Goal: Task Accomplishment & Management: Manage account settings

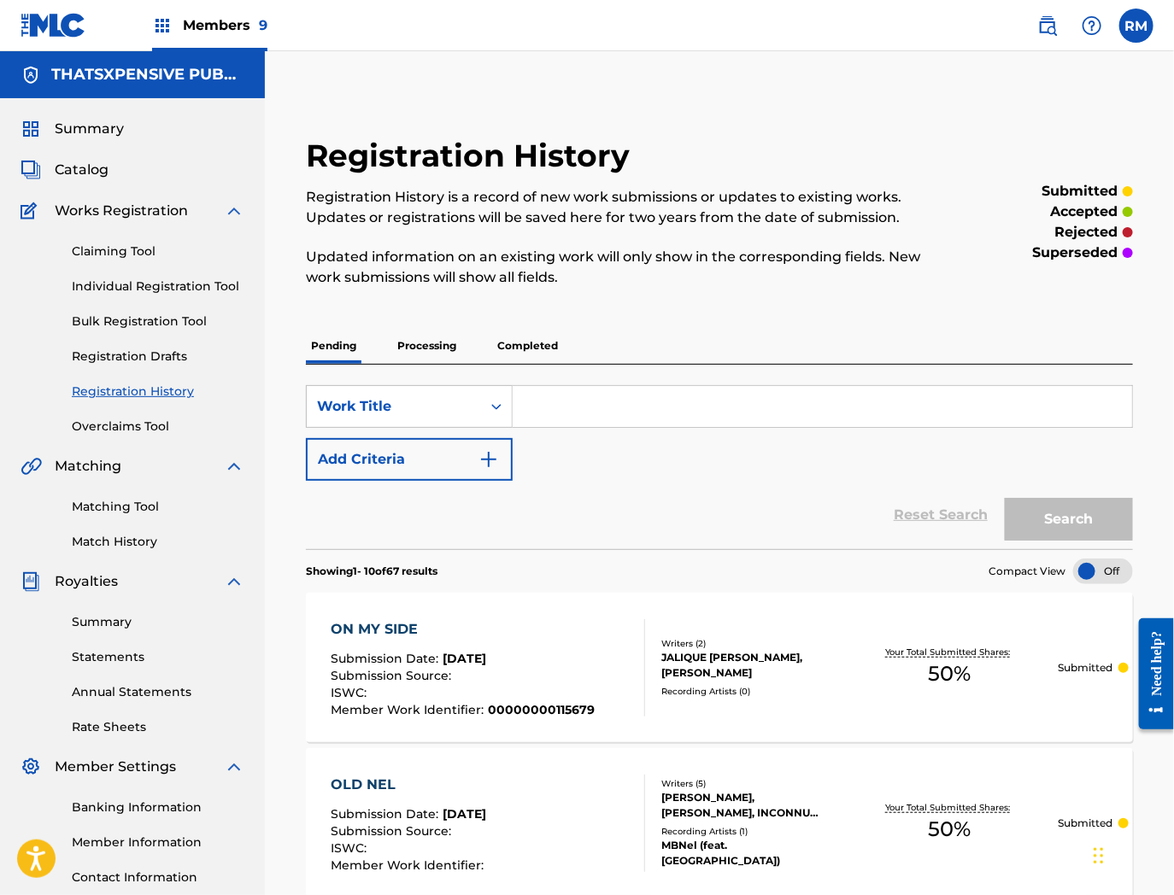
click at [84, 167] on span "Catalog" at bounding box center [82, 170] width 54 height 21
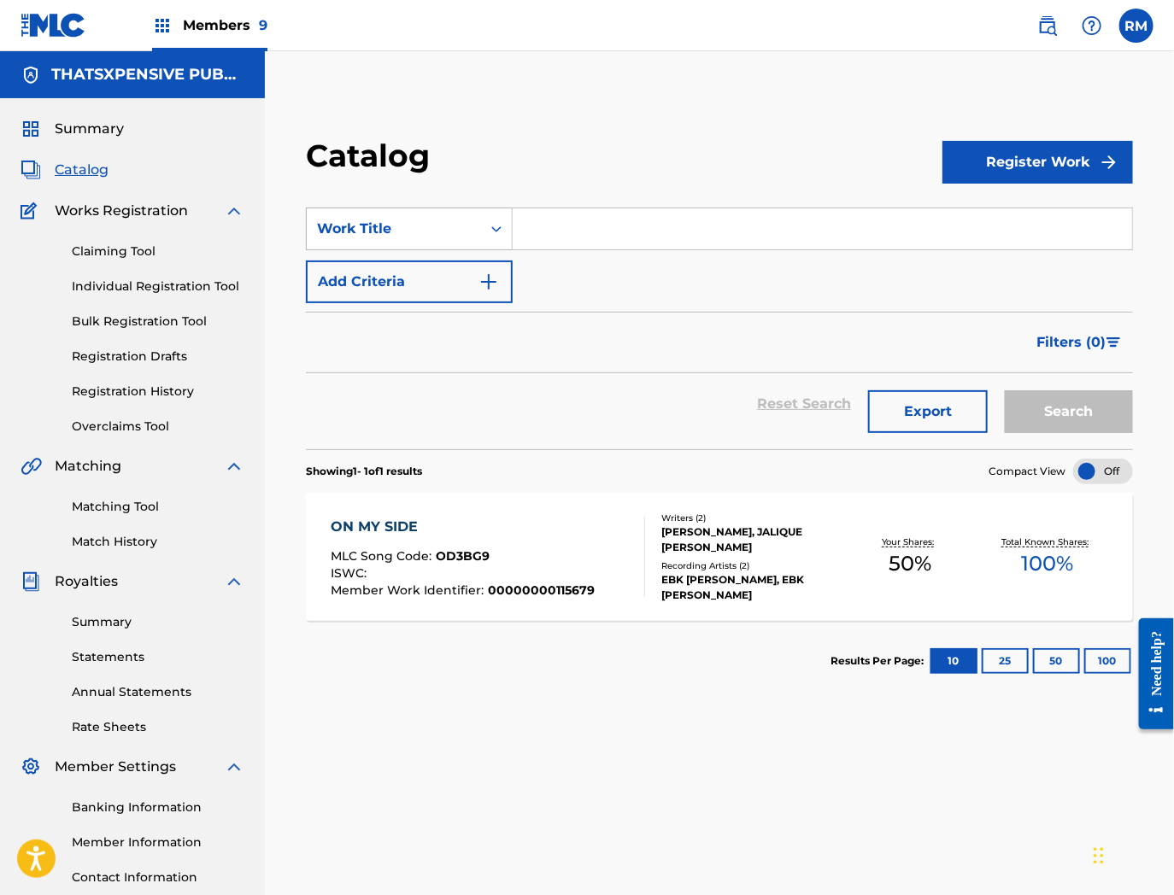
click at [410, 219] on div "Work Title" at bounding box center [394, 229] width 154 height 21
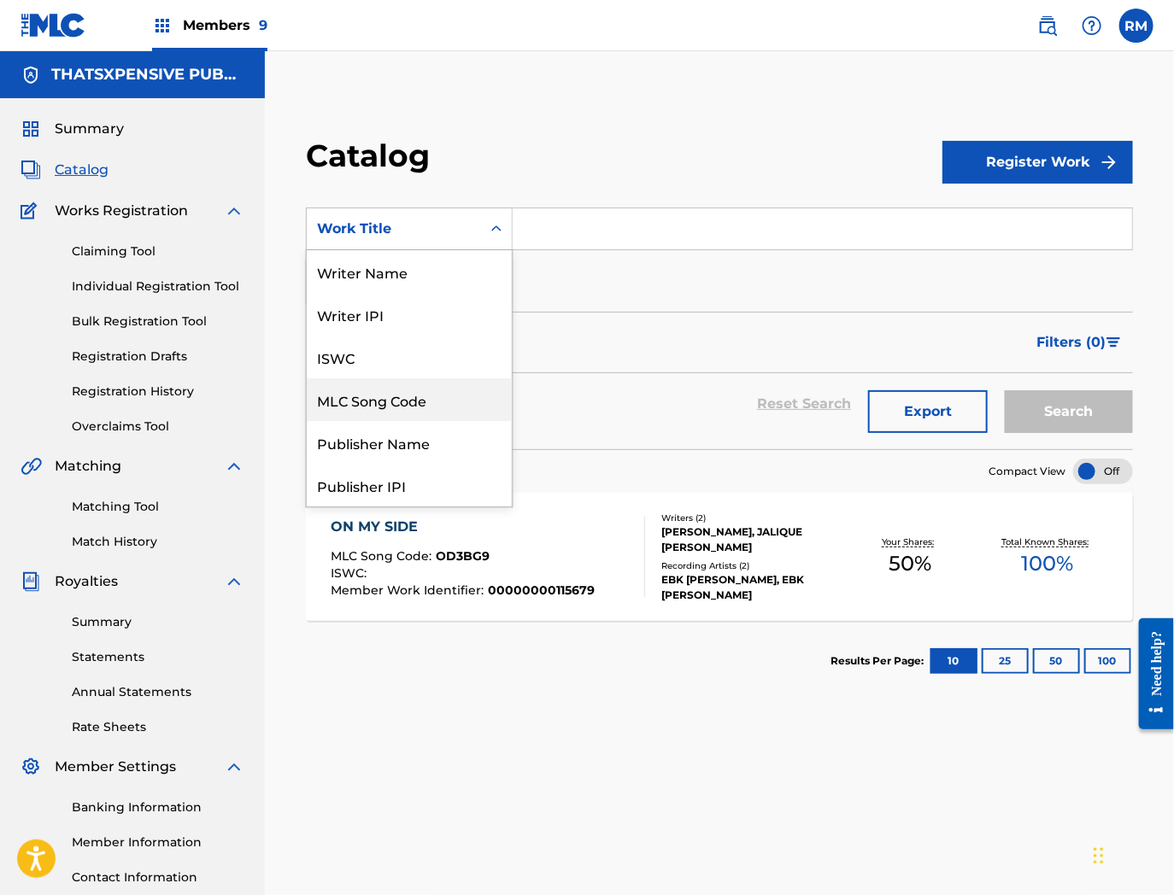
click at [381, 402] on div "MLC Song Code" at bounding box center [409, 399] width 205 height 43
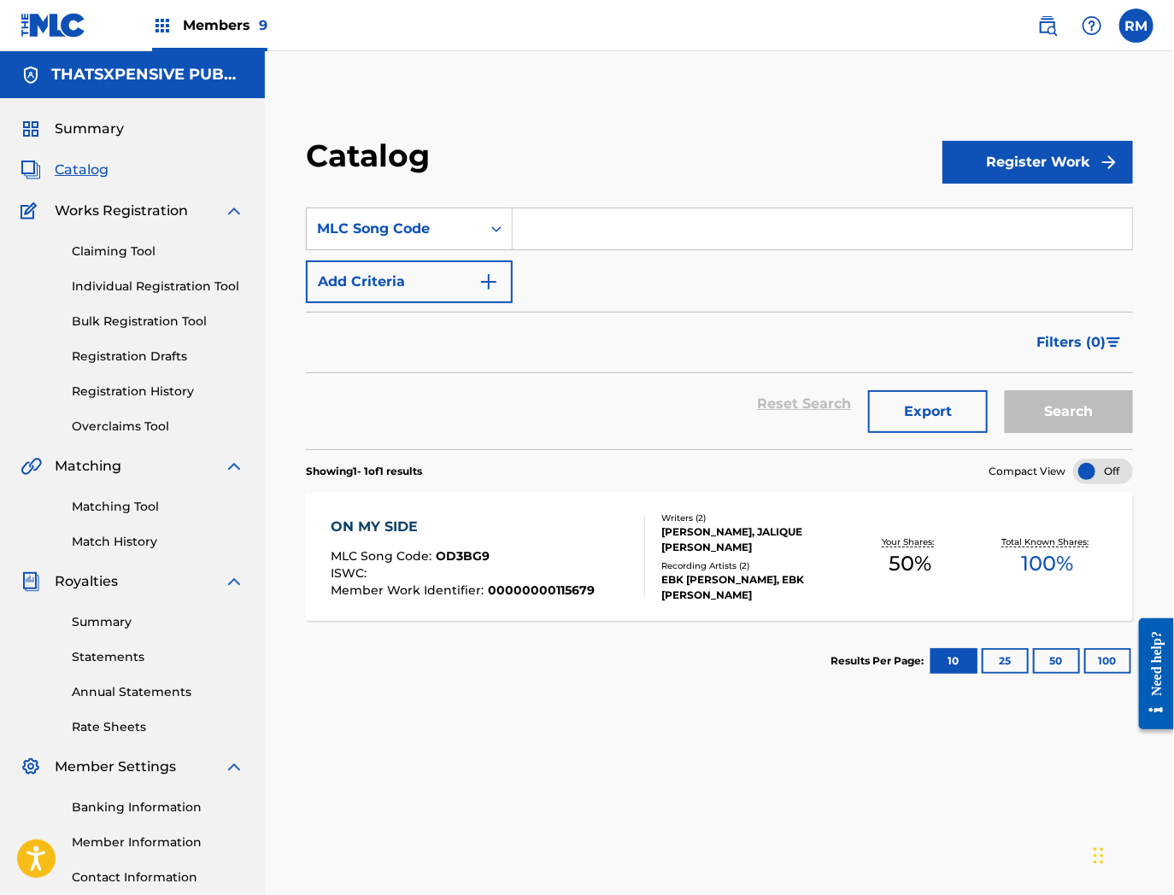
click at [559, 232] on input "Search Form" at bounding box center [822, 228] width 619 height 41
paste input "OL4TII"
type input "OL4TII"
click at [1005, 390] on button "Search" at bounding box center [1069, 411] width 128 height 43
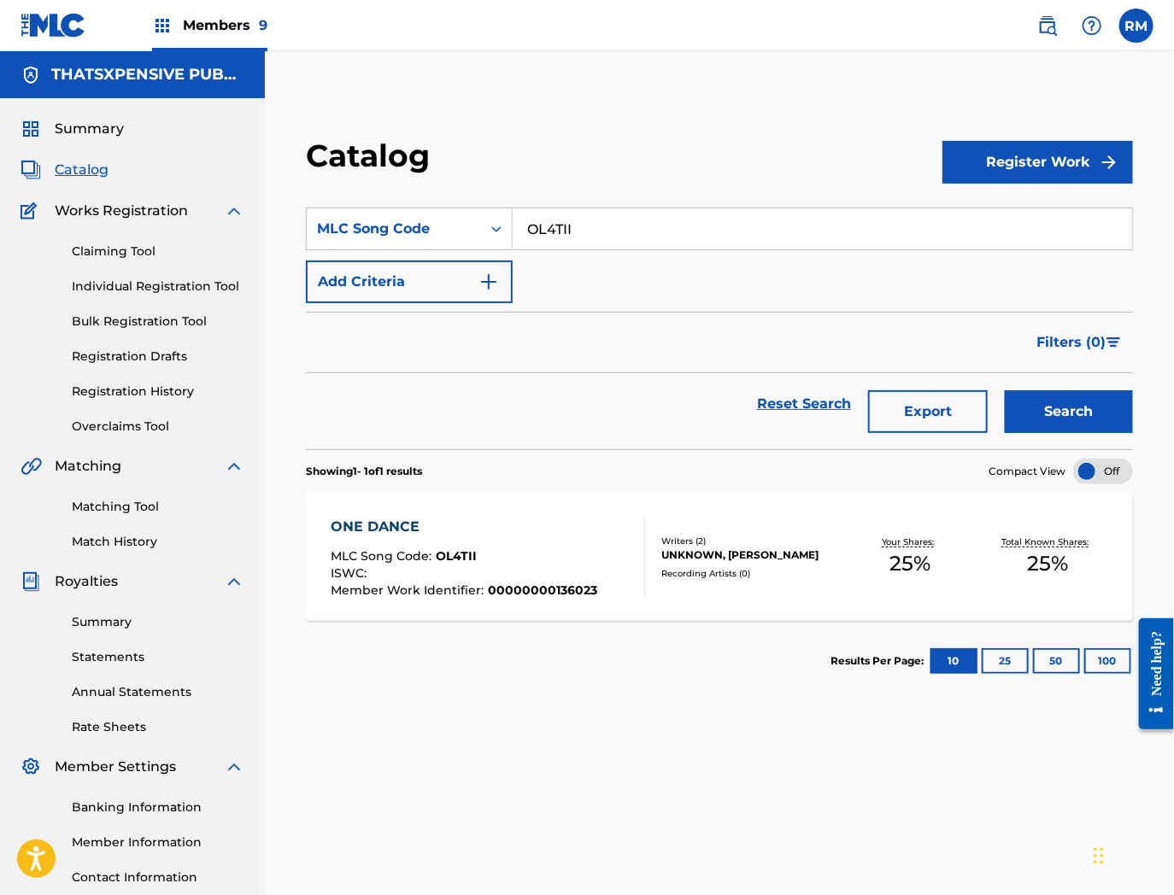
click at [583, 540] on div "ONE DANCE MLC Song Code : OL4TII ISWC : Member Work Identifier : 00000000136023" at bounding box center [464, 557] width 267 height 80
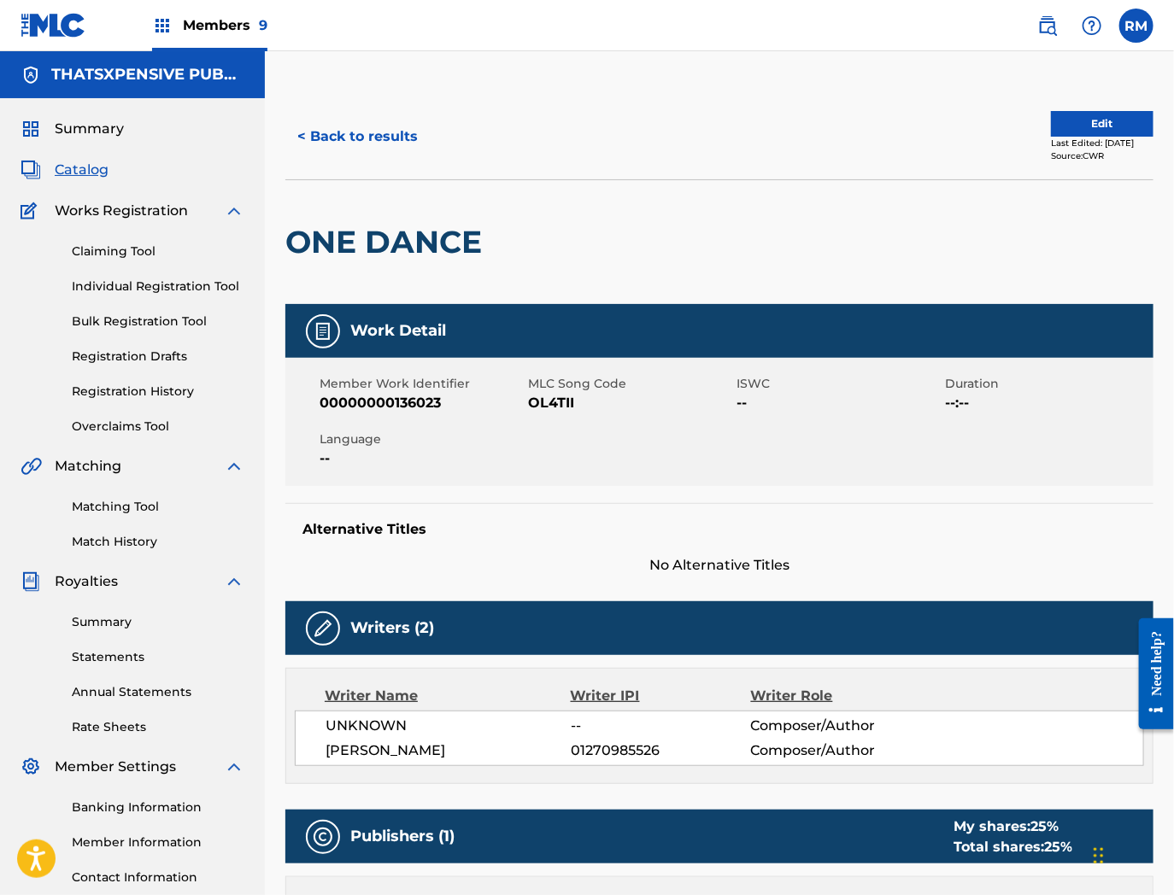
click at [1053, 125] on button "Edit" at bounding box center [1102, 124] width 103 height 26
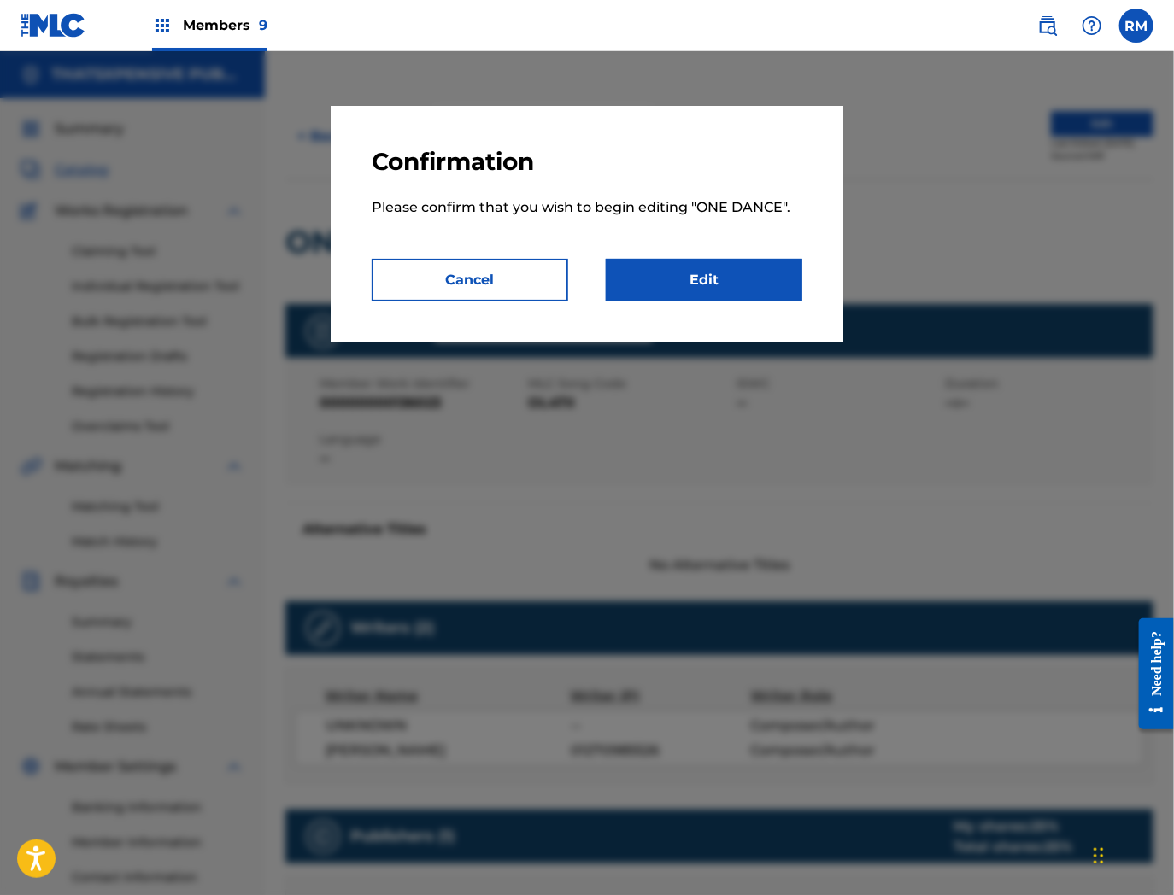
click at [731, 261] on link "Edit" at bounding box center [704, 280] width 197 height 43
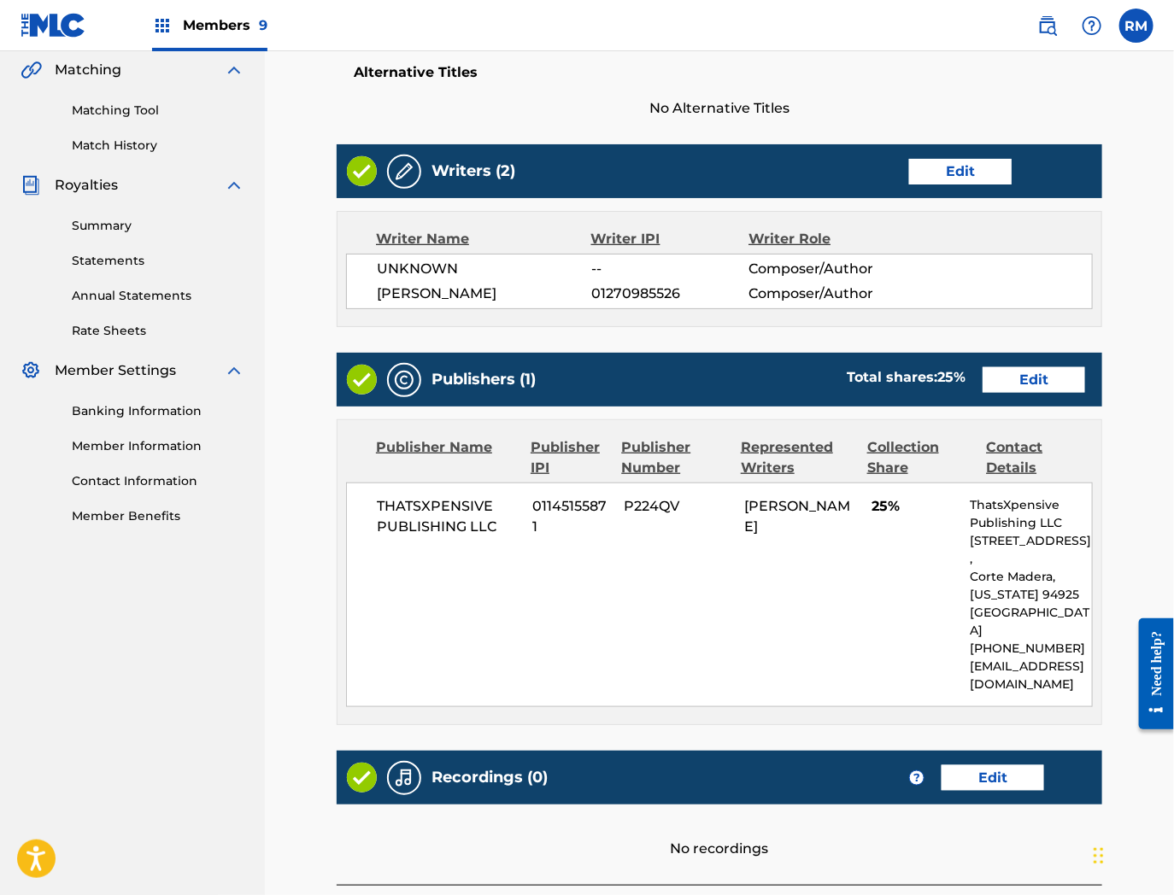
scroll to position [397, 0]
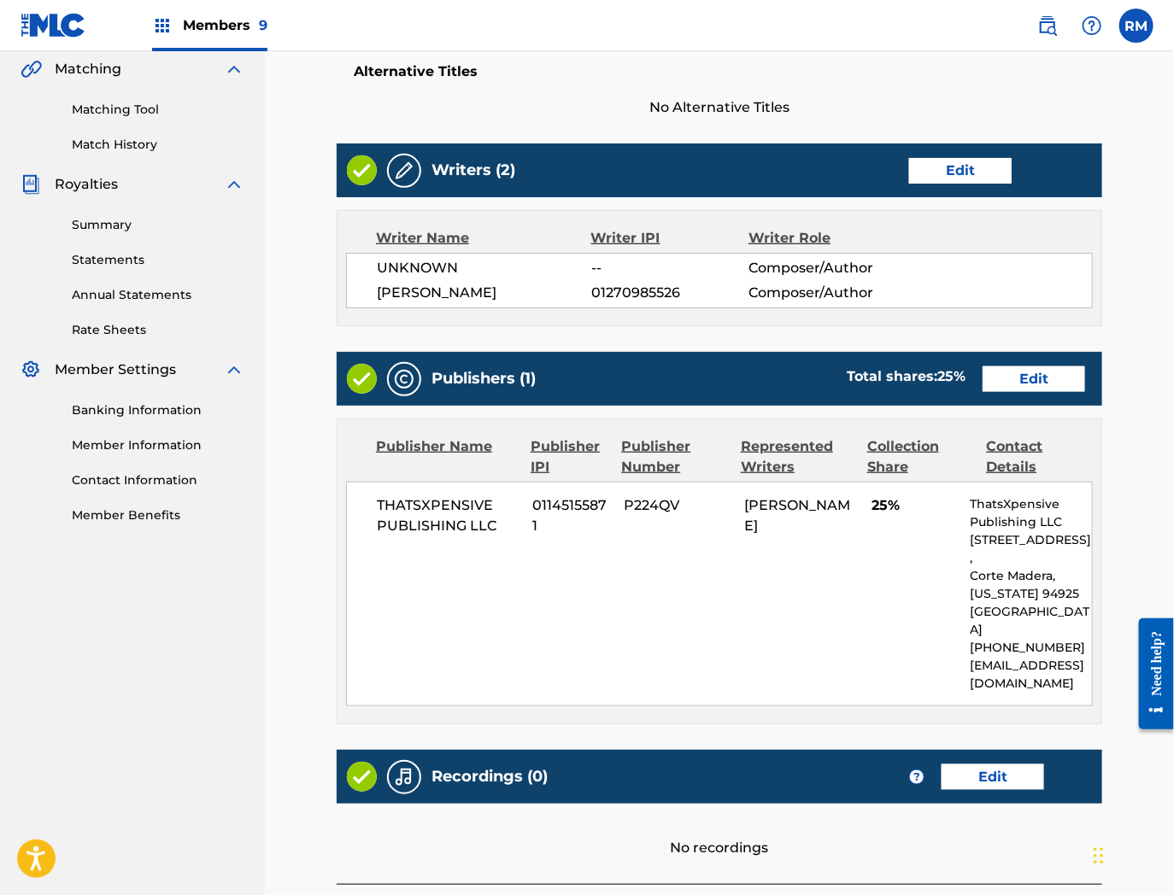
click at [975, 765] on link "Edit" at bounding box center [992, 778] width 103 height 26
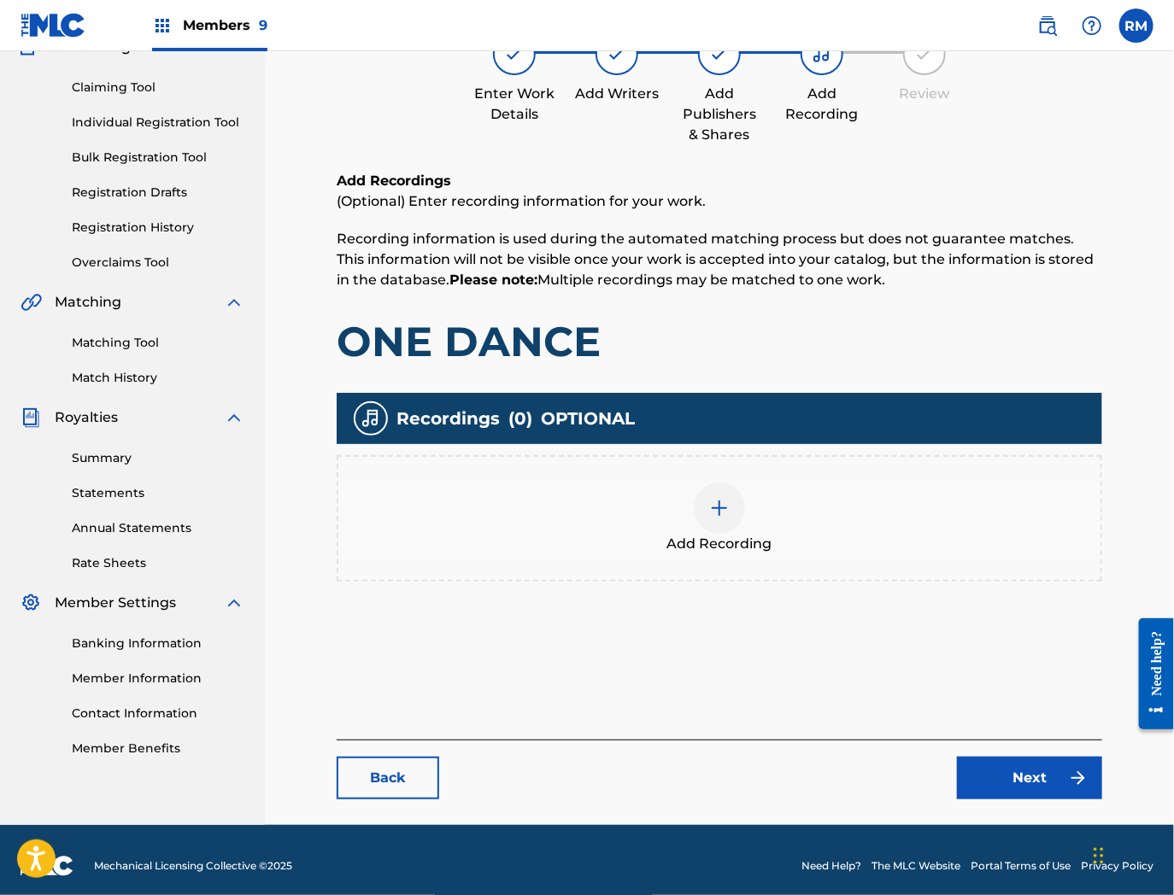
scroll to position [175, 0]
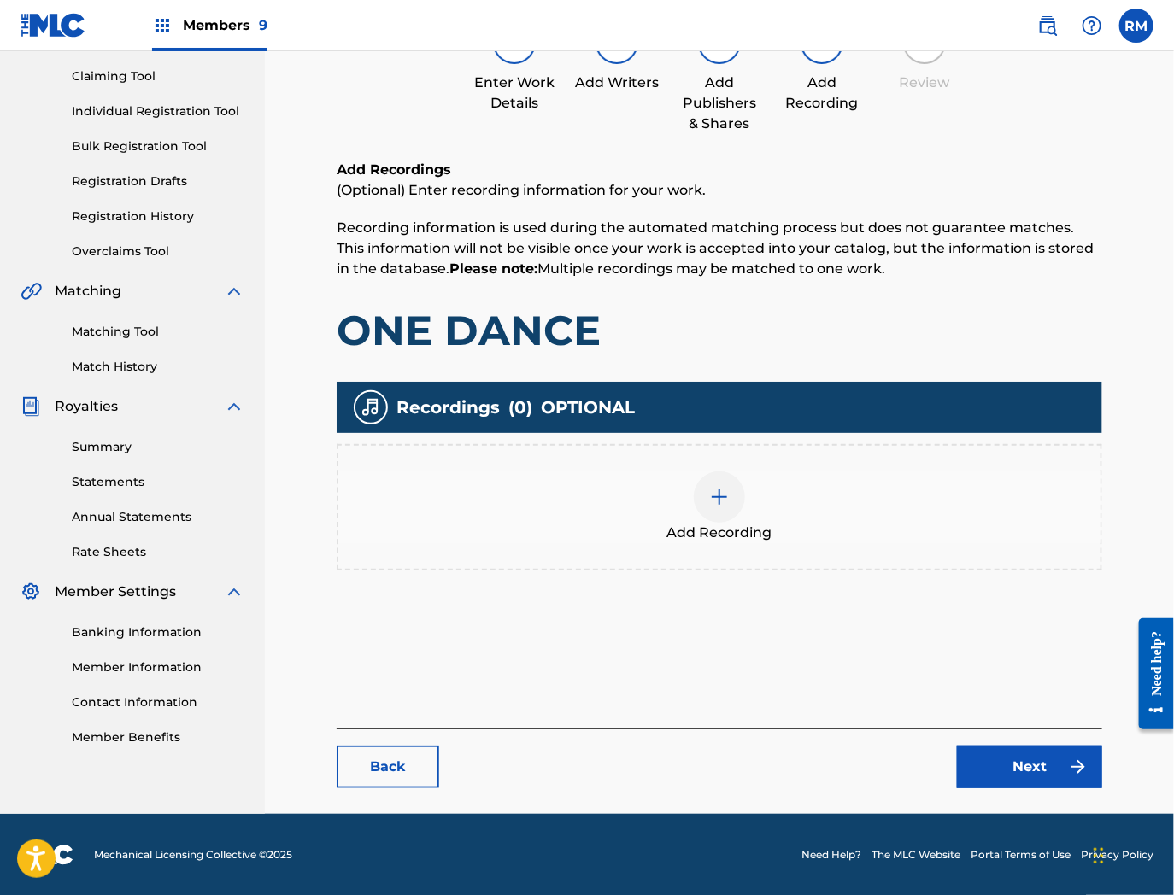
click at [727, 483] on div at bounding box center [719, 497] width 51 height 51
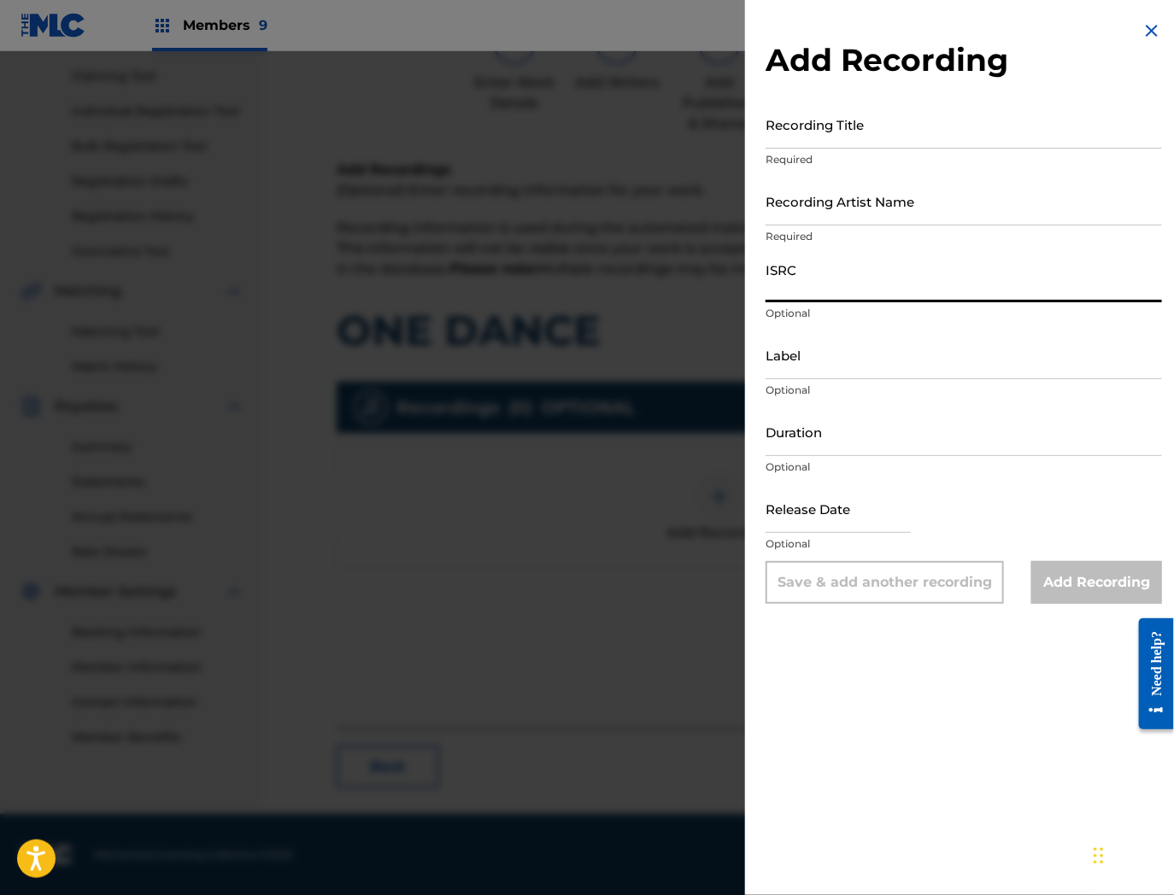
click at [812, 280] on input "ISRC" at bounding box center [963, 278] width 396 height 49
click at [868, 126] on input "Recording Title" at bounding box center [963, 124] width 396 height 49
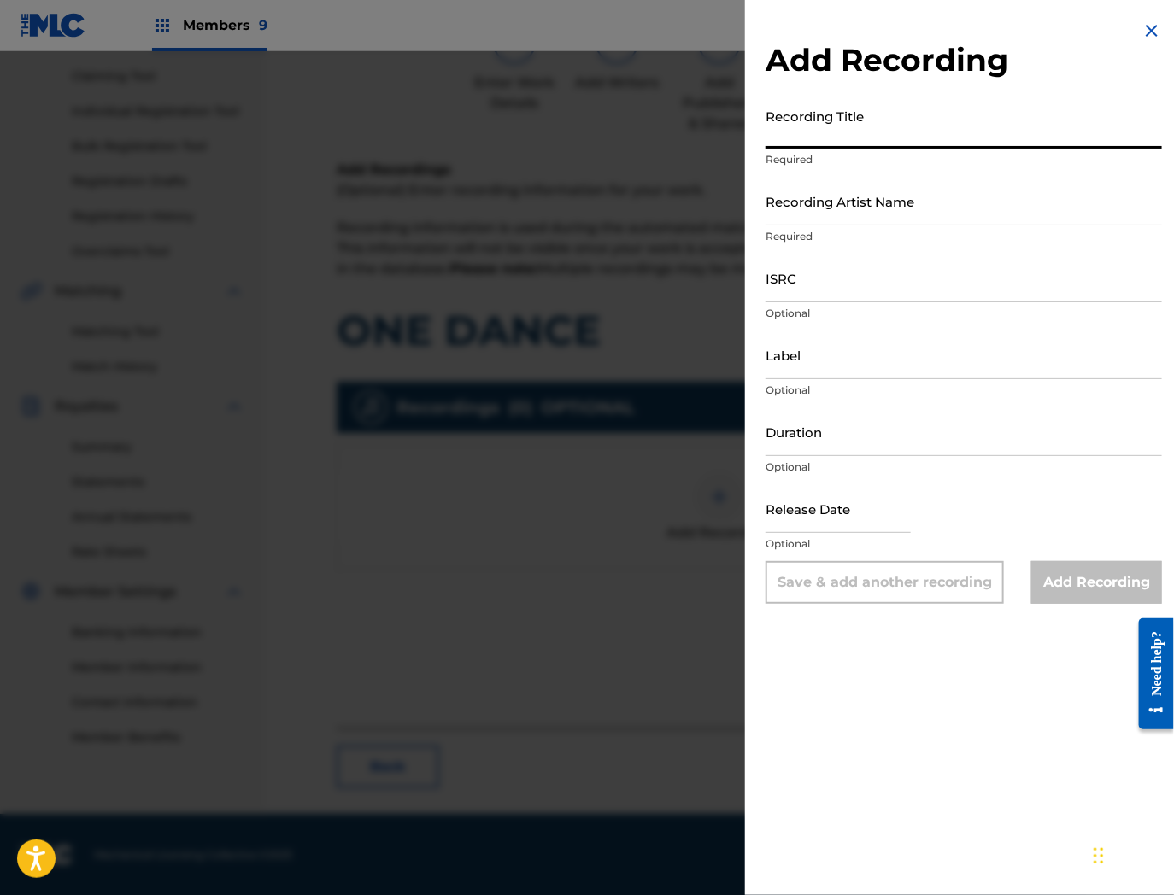
paste input "One Dance"
type input "One Dance"
drag, startPoint x: 823, startPoint y: 290, endPoint x: 455, endPoint y: 146, distance: 394.7
click at [823, 290] on input "ISRC" at bounding box center [963, 278] width 396 height 49
paste input "QZS7J2127403"
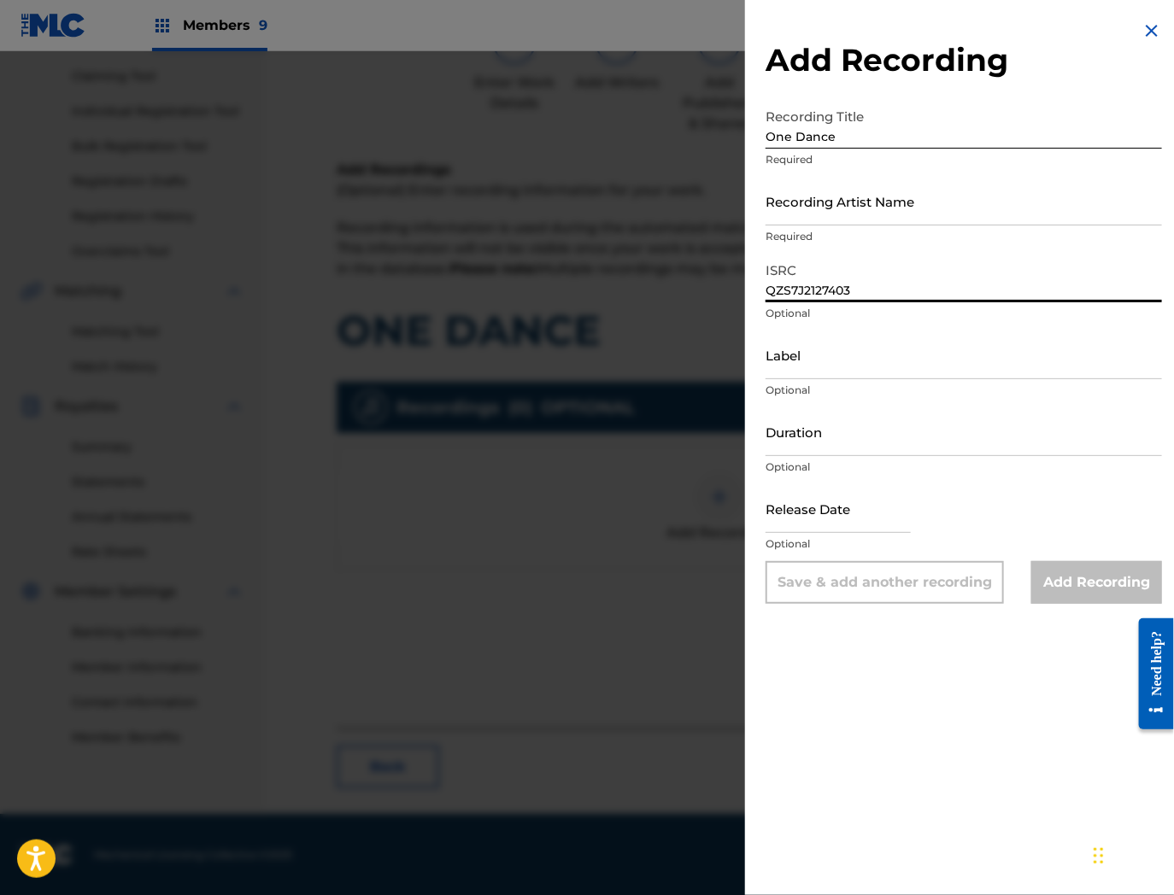
type input "QZS7J2127403"
click at [865, 214] on input "Recording Artist Name" at bounding box center [963, 201] width 396 height 49
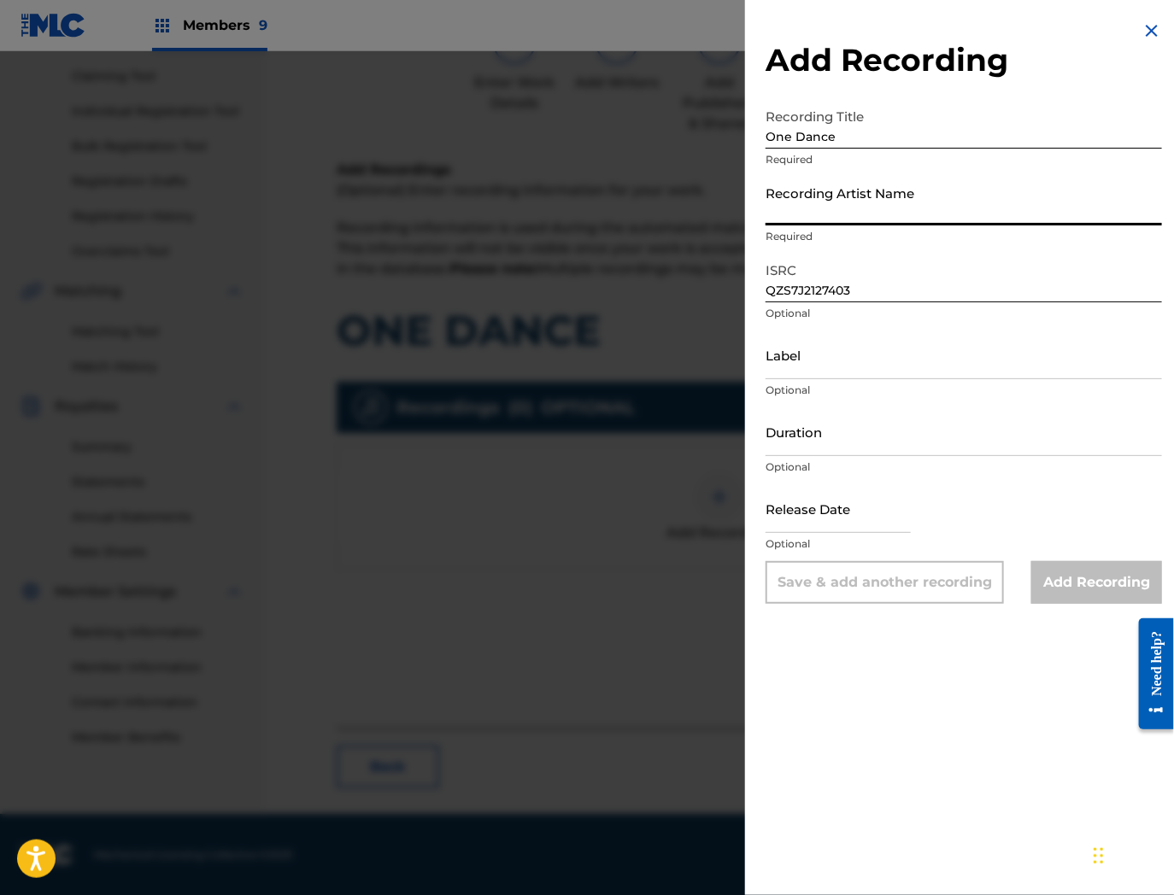
paste input "[PERSON_NAME] ♦ NO GOOD ENT"
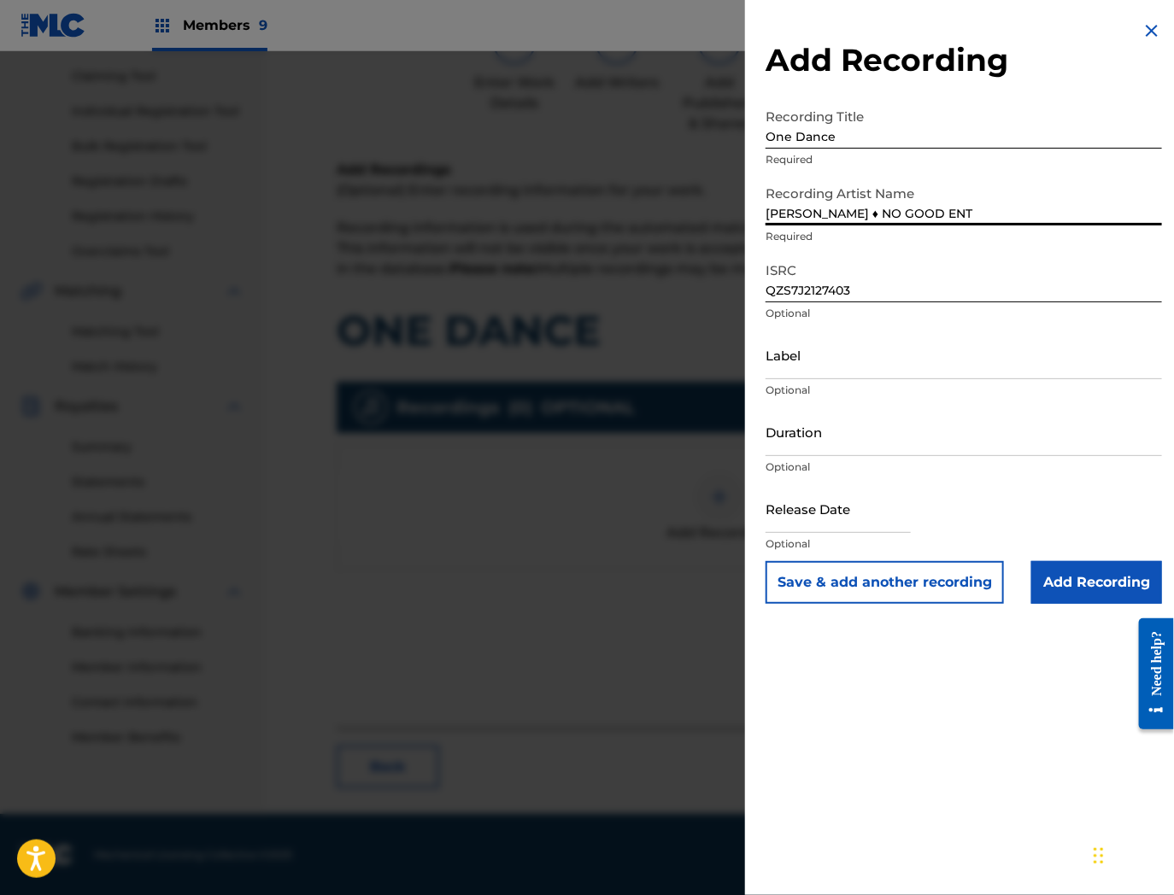
drag, startPoint x: 928, startPoint y: 214, endPoint x: 1053, endPoint y: 231, distance: 125.9
click at [1053, 231] on div "Recording Artist Name [PERSON_NAME] ♦ NO GOOD ENT Required" at bounding box center [963, 215] width 396 height 77
type input "[PERSON_NAME] ♦ NO GOOD ENT"
click at [1088, 590] on input "Add Recording" at bounding box center [1096, 582] width 131 height 43
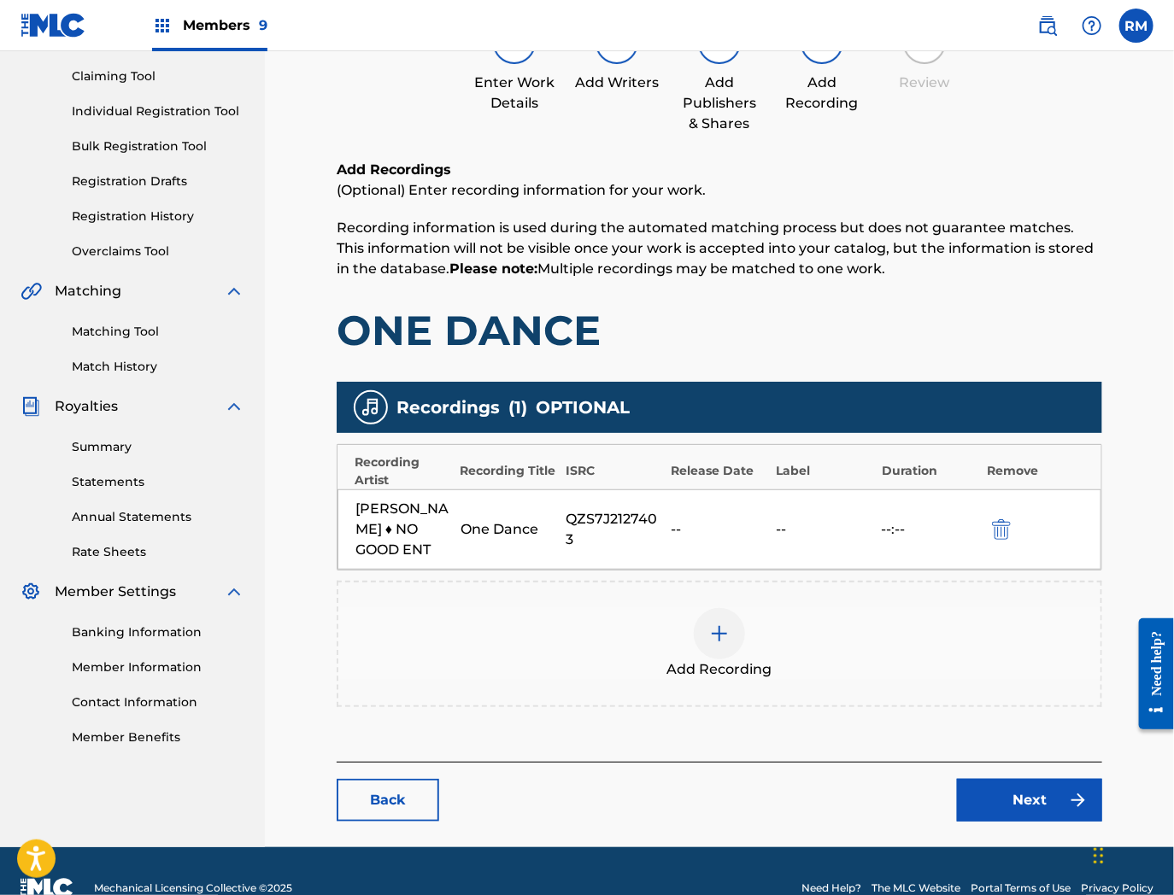
click at [1023, 799] on link "Next" at bounding box center [1029, 800] width 145 height 43
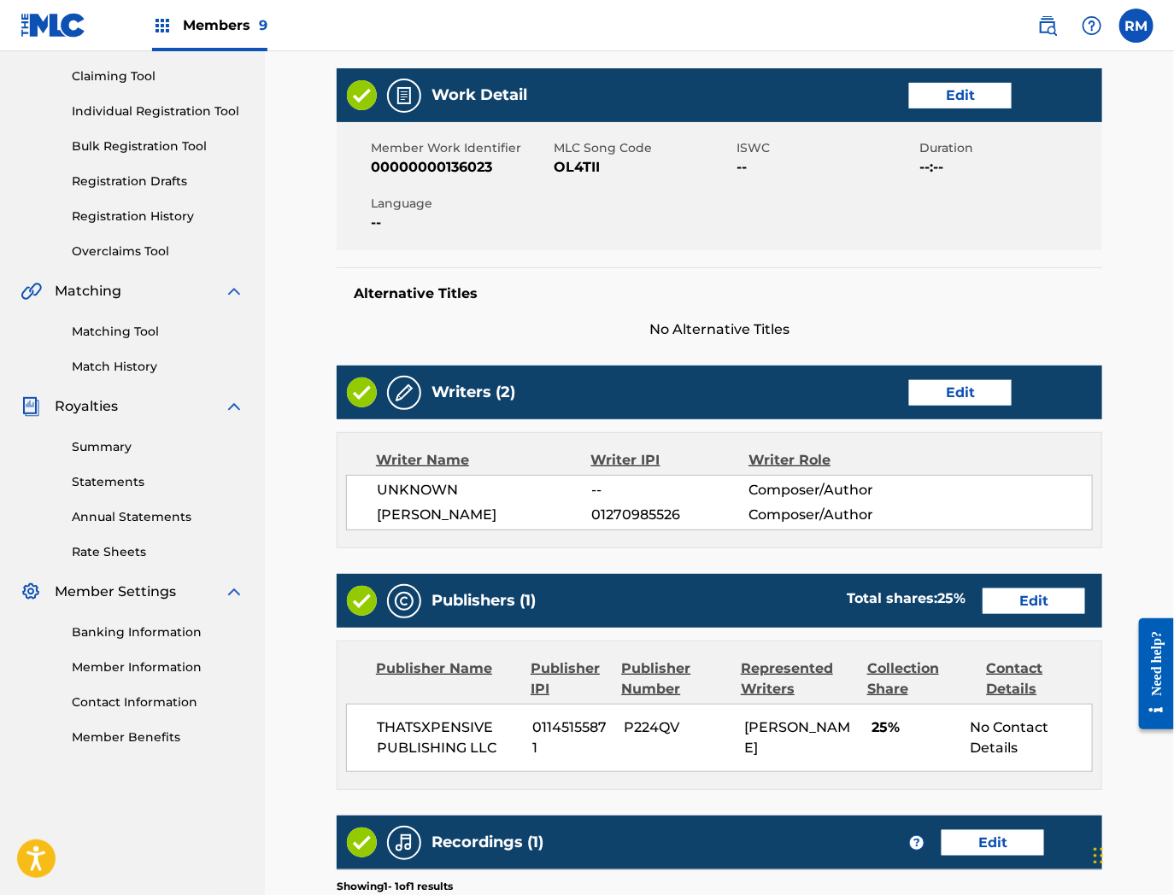
scroll to position [454, 0]
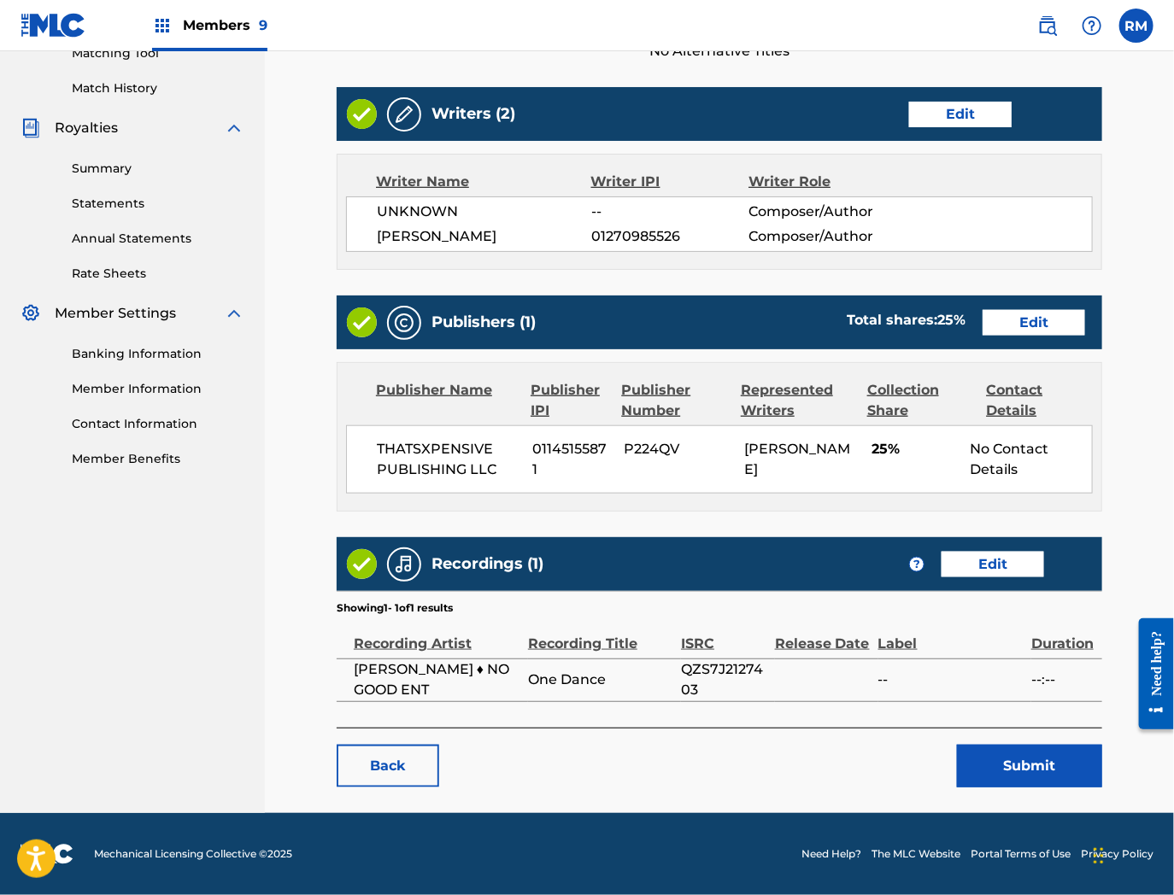
click at [1012, 763] on button "Submit" at bounding box center [1029, 766] width 145 height 43
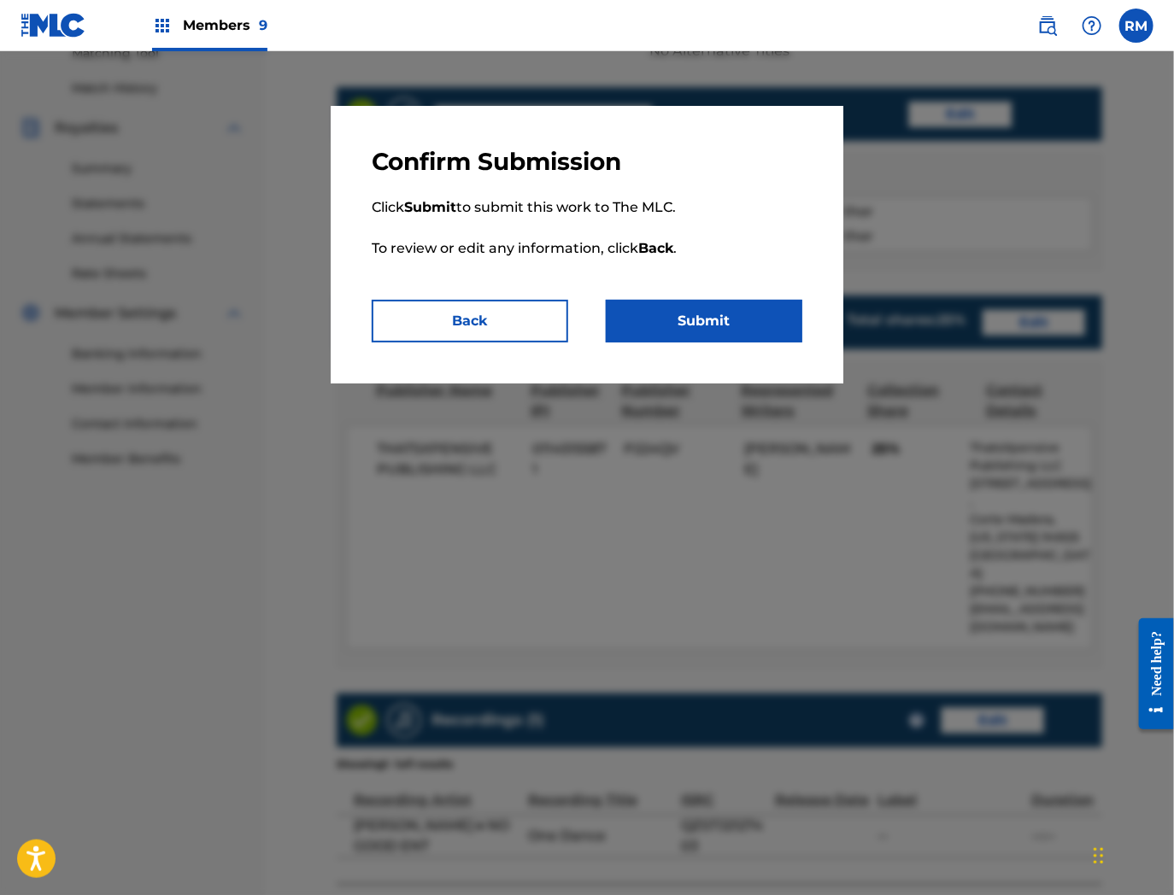
click at [712, 310] on button "Submit" at bounding box center [704, 321] width 197 height 43
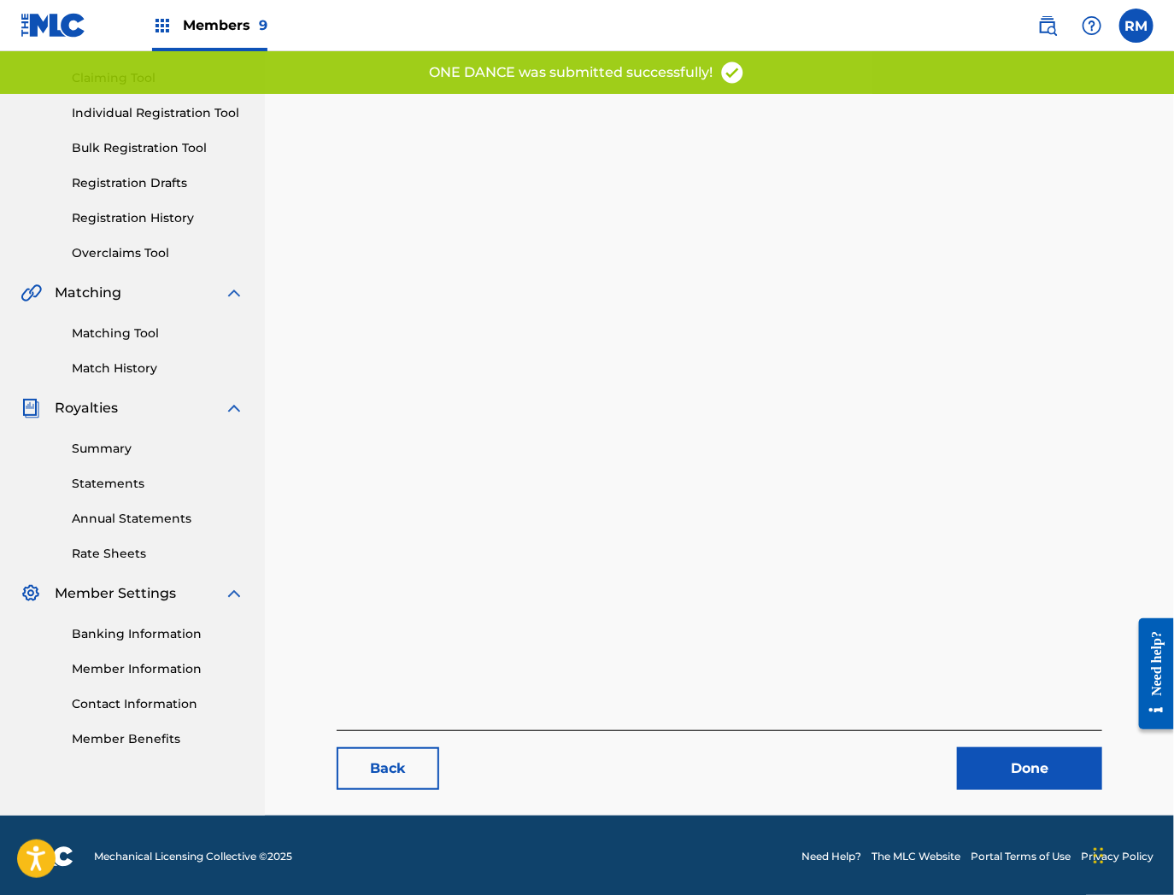
scroll to position [175, 0]
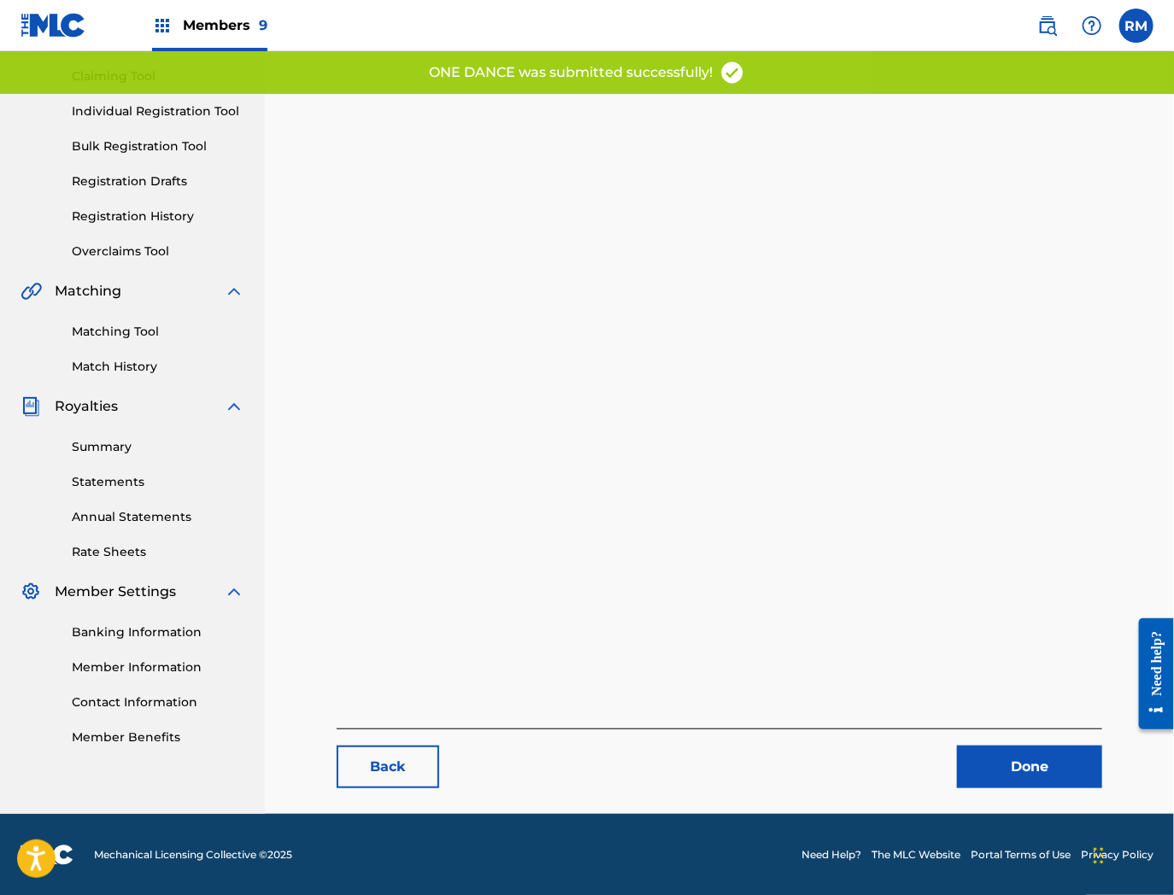
click at [1012, 769] on link "Done" at bounding box center [1029, 767] width 145 height 43
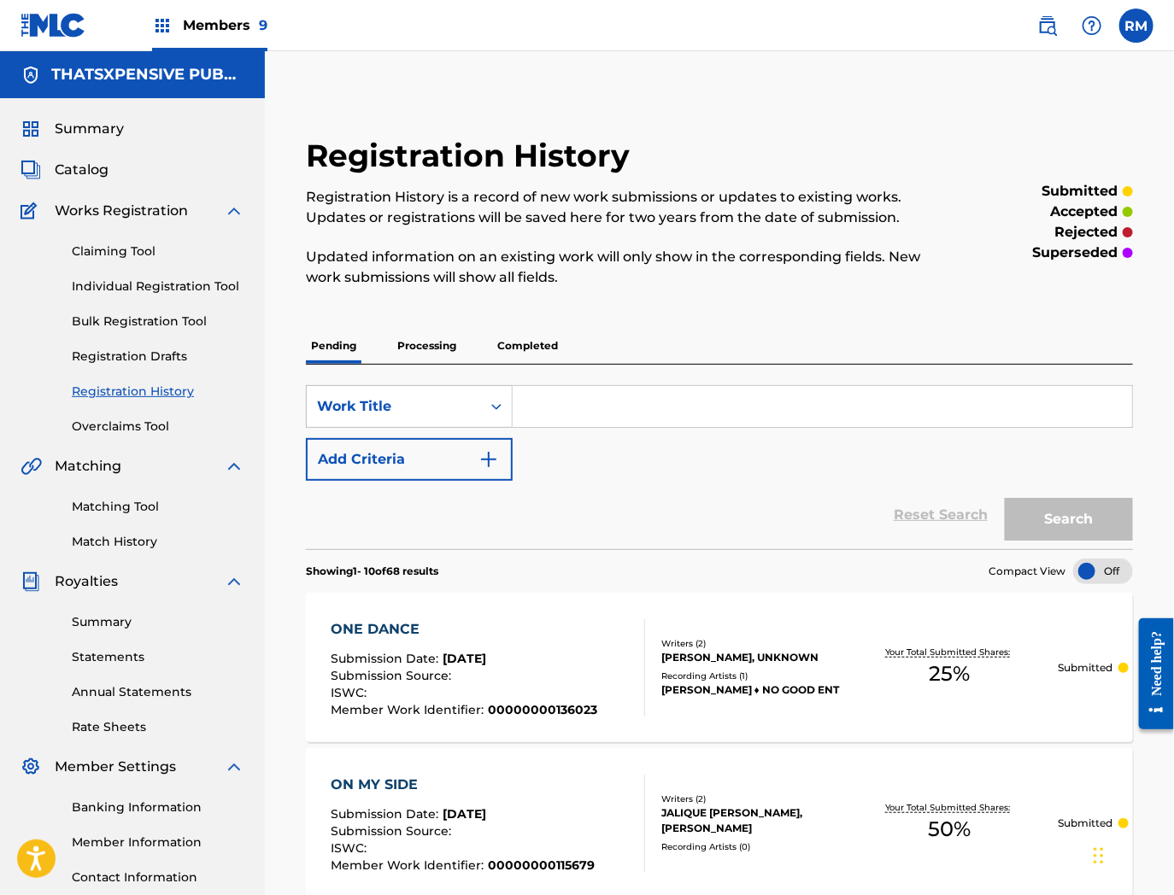
click at [81, 178] on span "Catalog" at bounding box center [82, 170] width 54 height 21
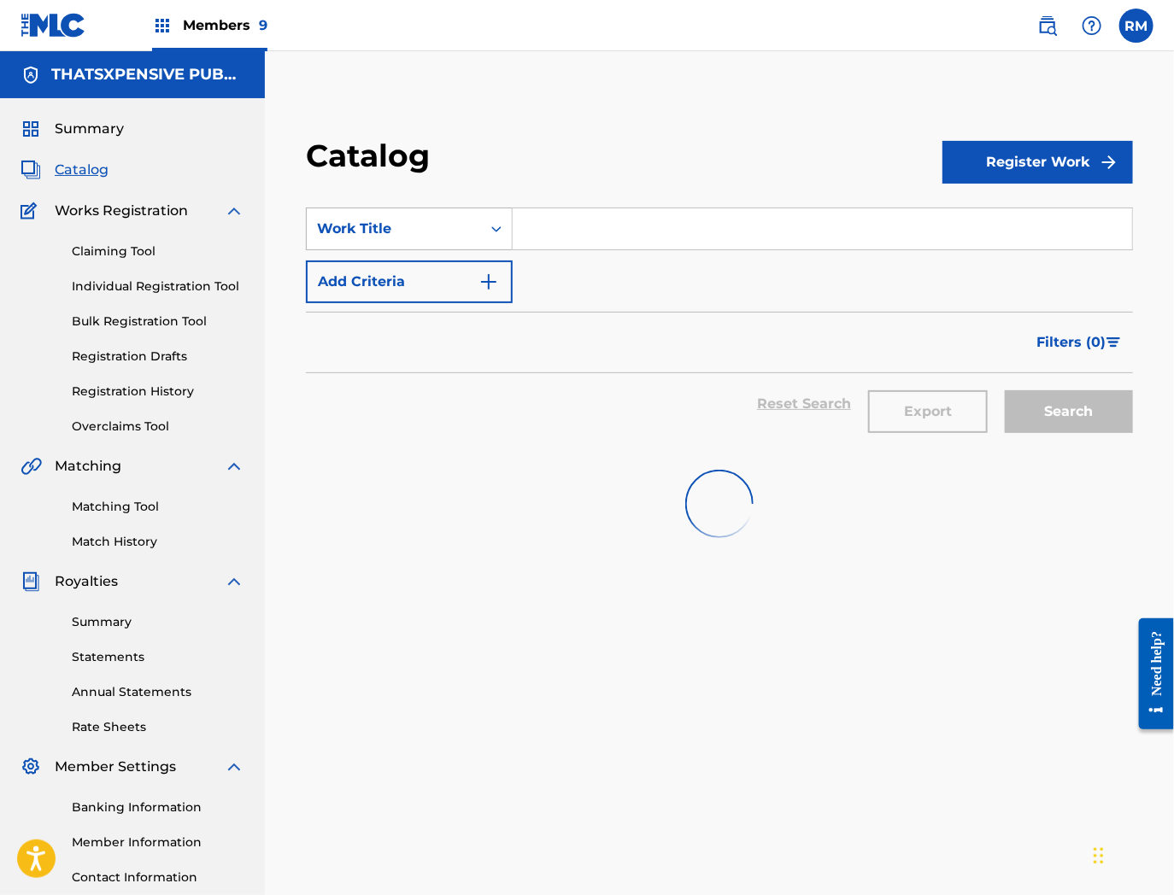
click at [472, 237] on div "Work Title" at bounding box center [394, 229] width 174 height 32
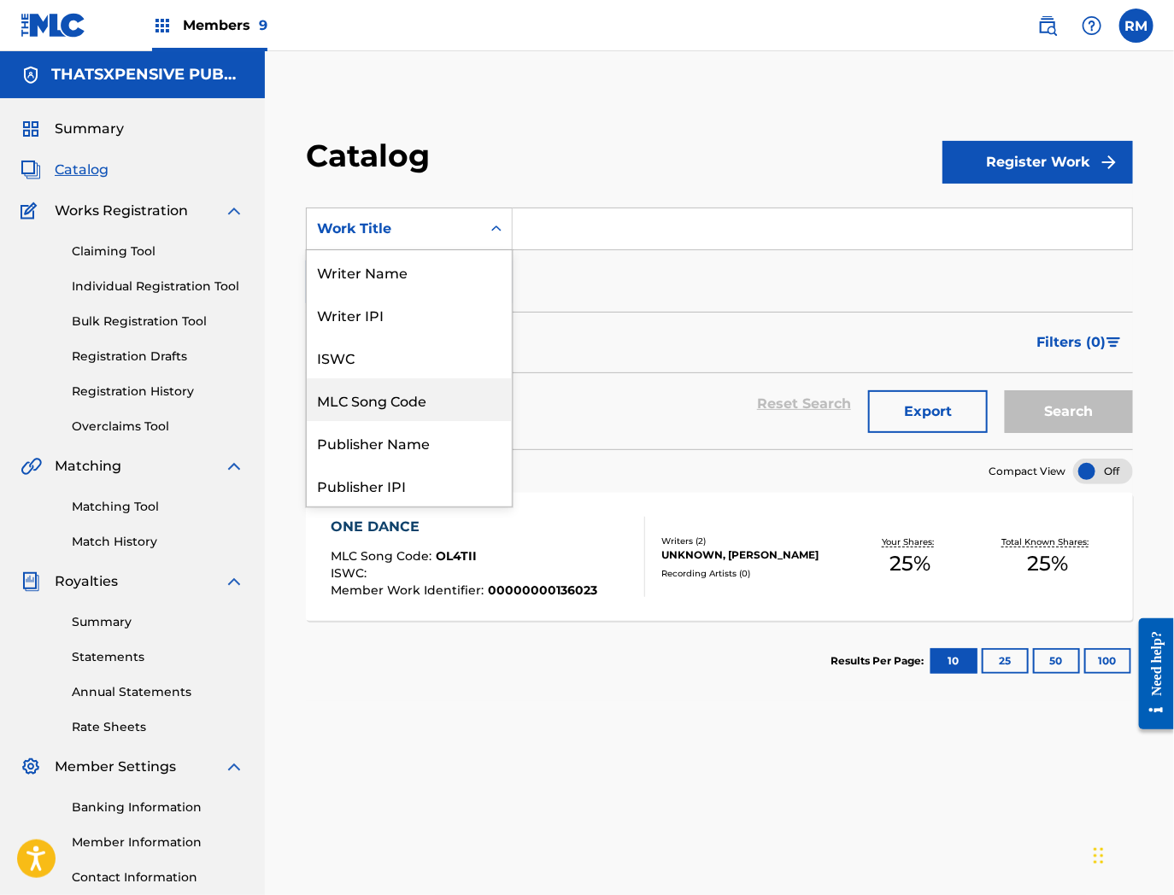
click at [363, 397] on div "MLC Song Code" at bounding box center [409, 399] width 205 height 43
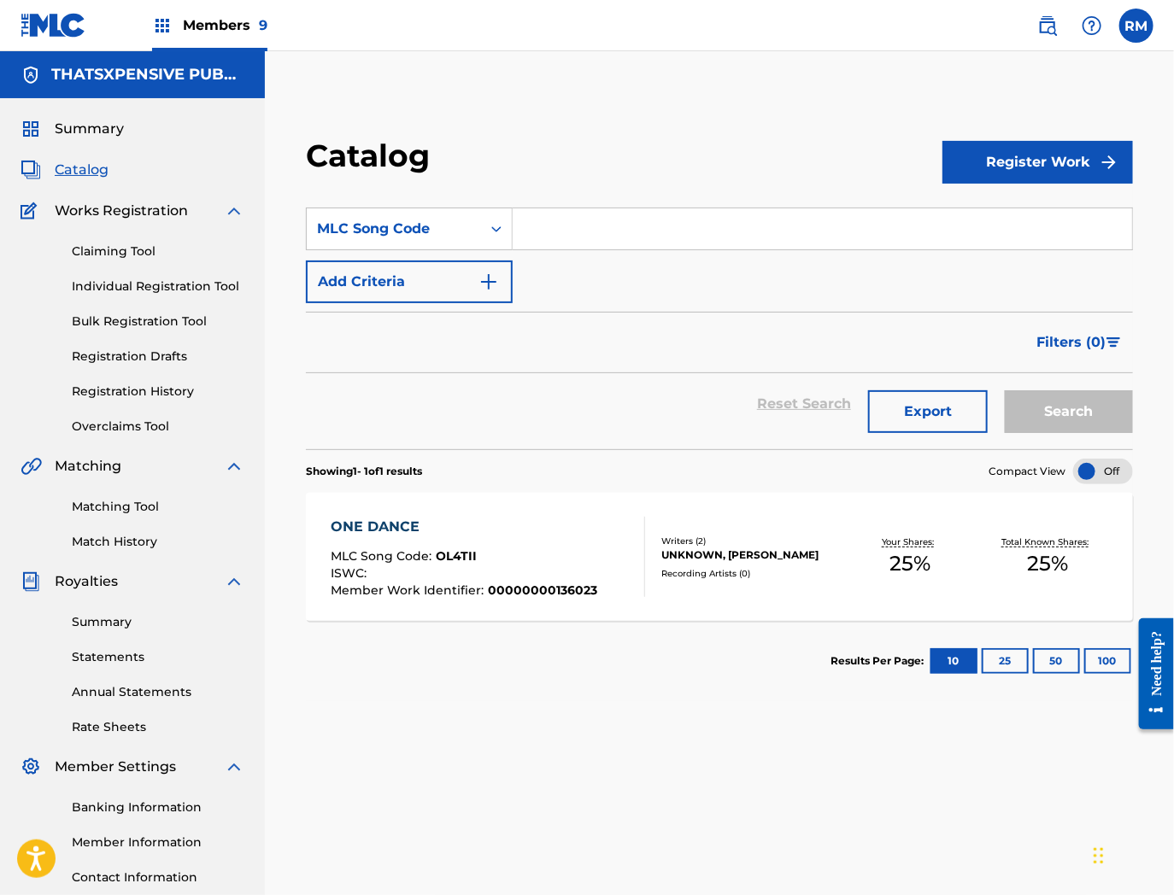
click at [641, 236] on input "Search Form" at bounding box center [822, 228] width 619 height 41
paste input "OM4D58"
type input "OM4D58"
click at [1005, 390] on button "Search" at bounding box center [1069, 411] width 128 height 43
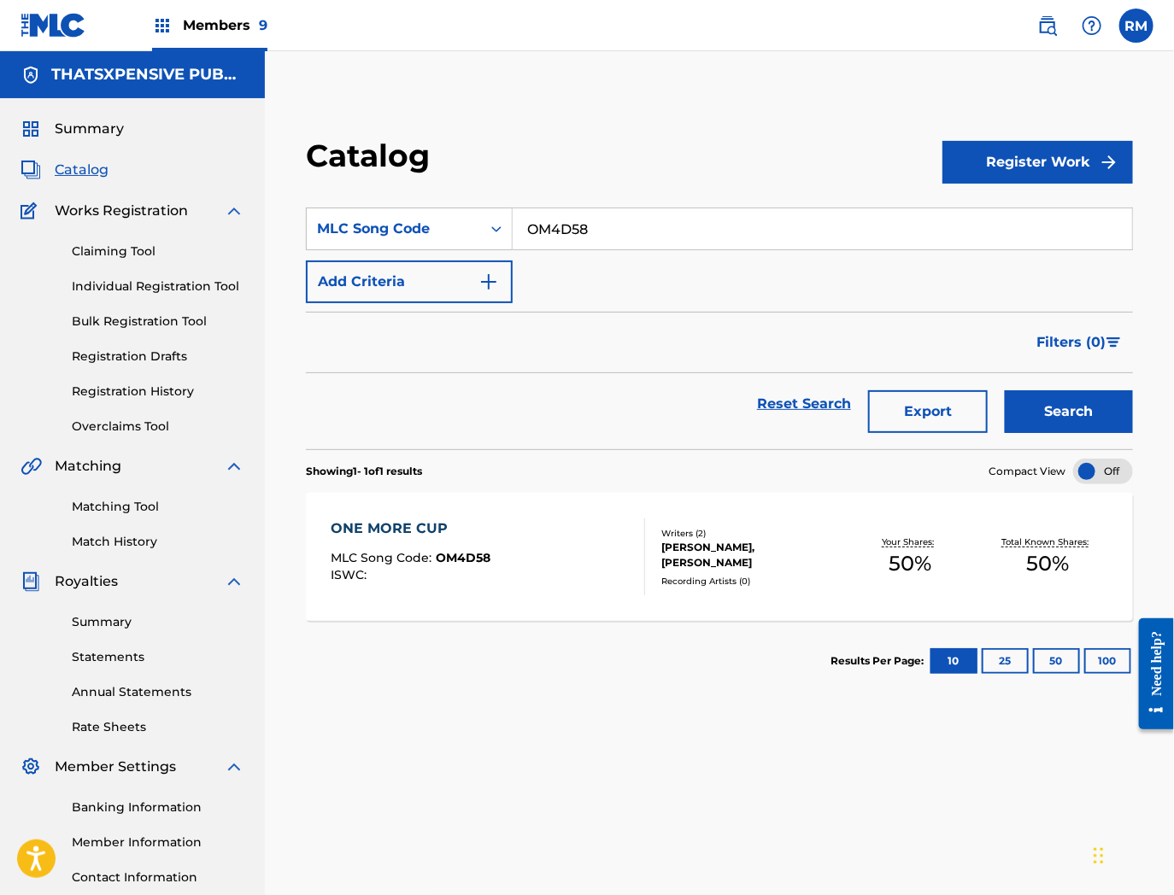
click at [613, 559] on div "ONE MORE CUP MLC Song Code : OM4D58 ISWC :" at bounding box center [488, 557] width 314 height 77
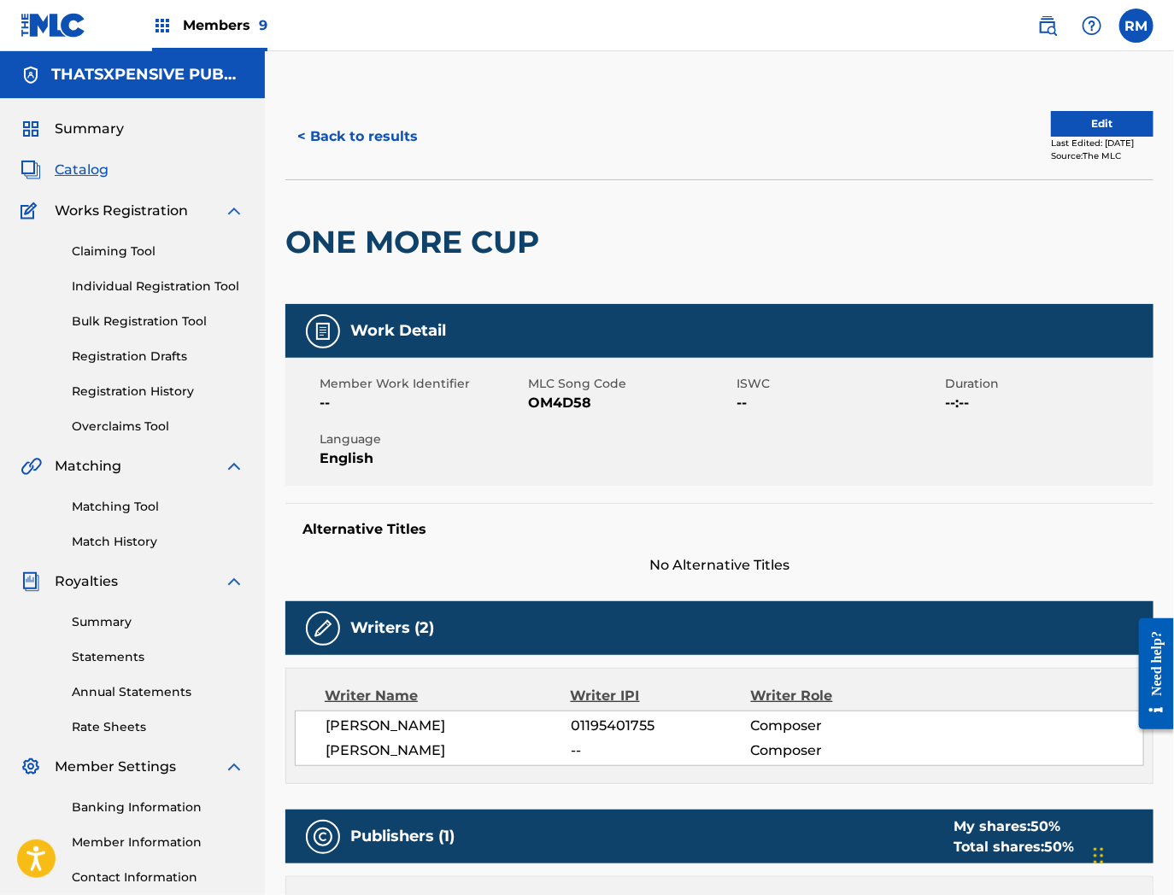
click at [1078, 130] on button "Edit" at bounding box center [1102, 124] width 103 height 26
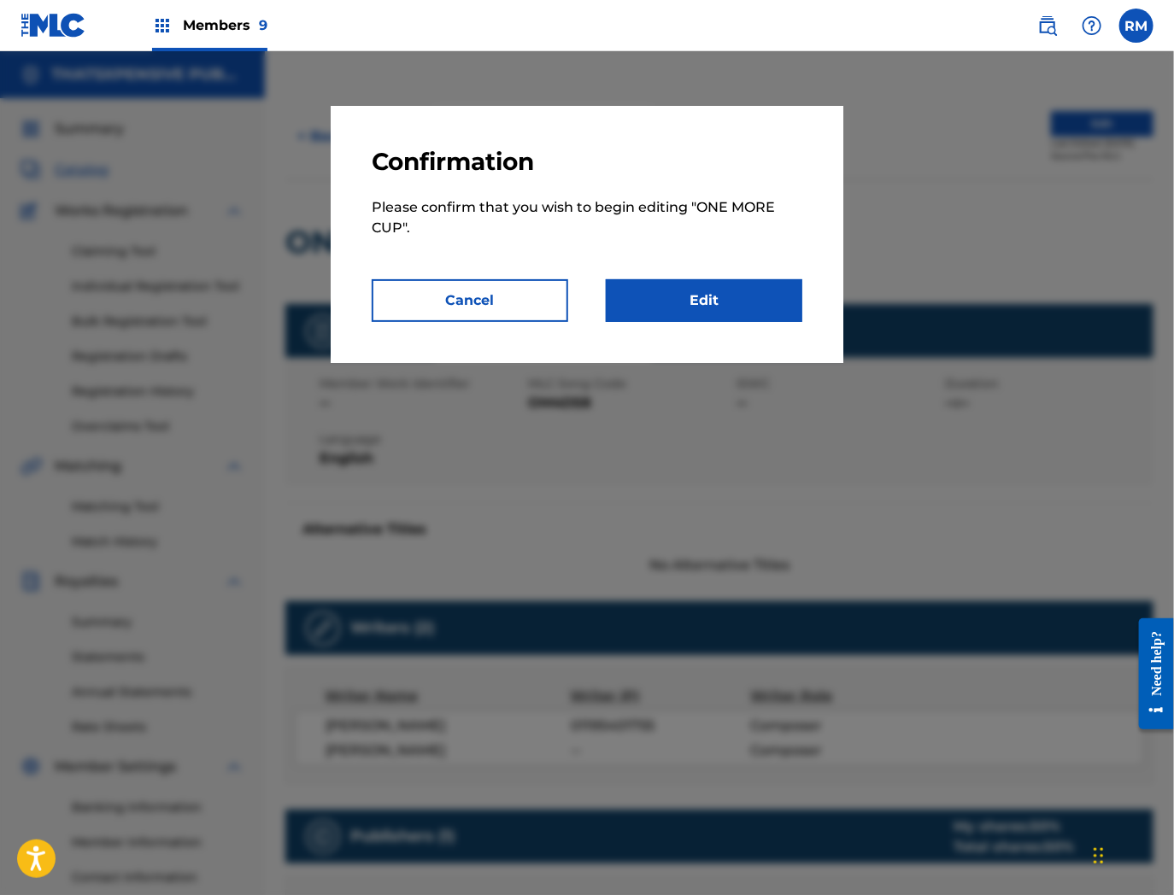
click at [705, 308] on link "Edit" at bounding box center [704, 300] width 197 height 43
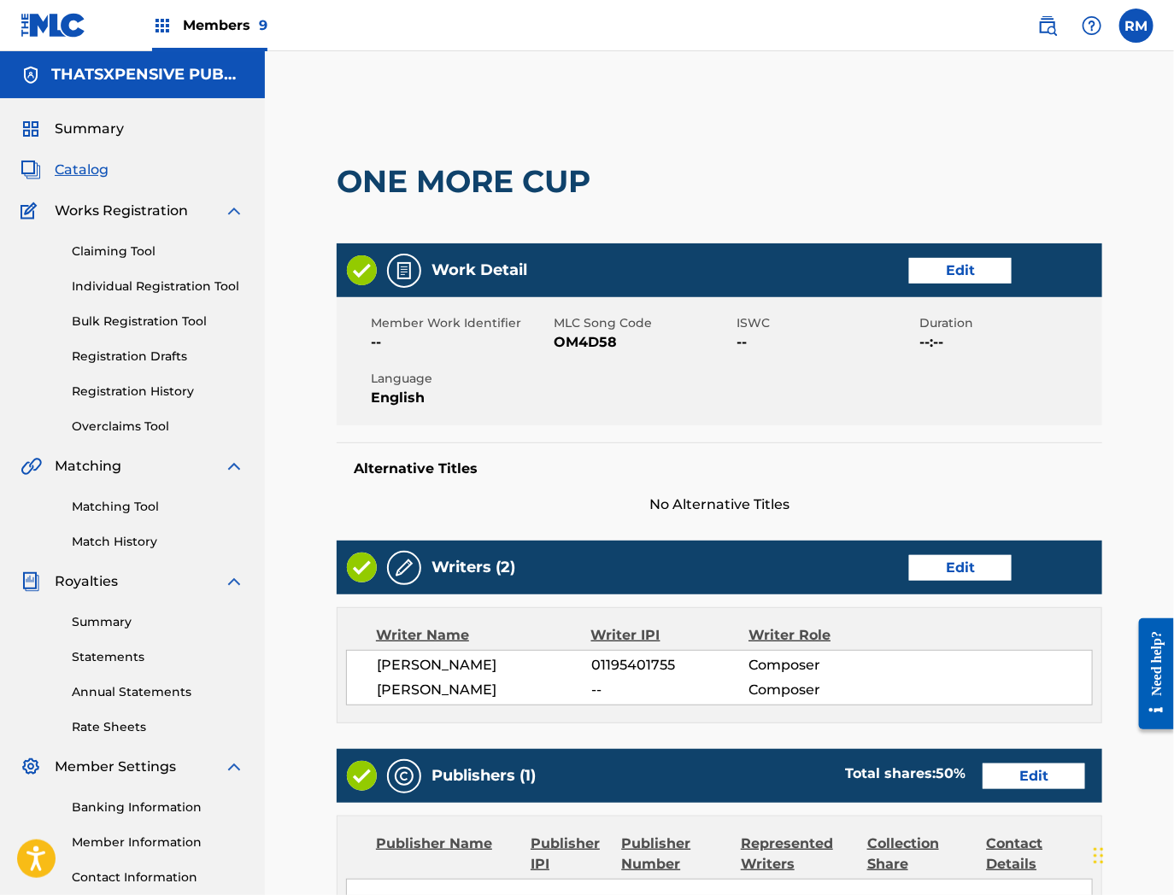
scroll to position [417, 0]
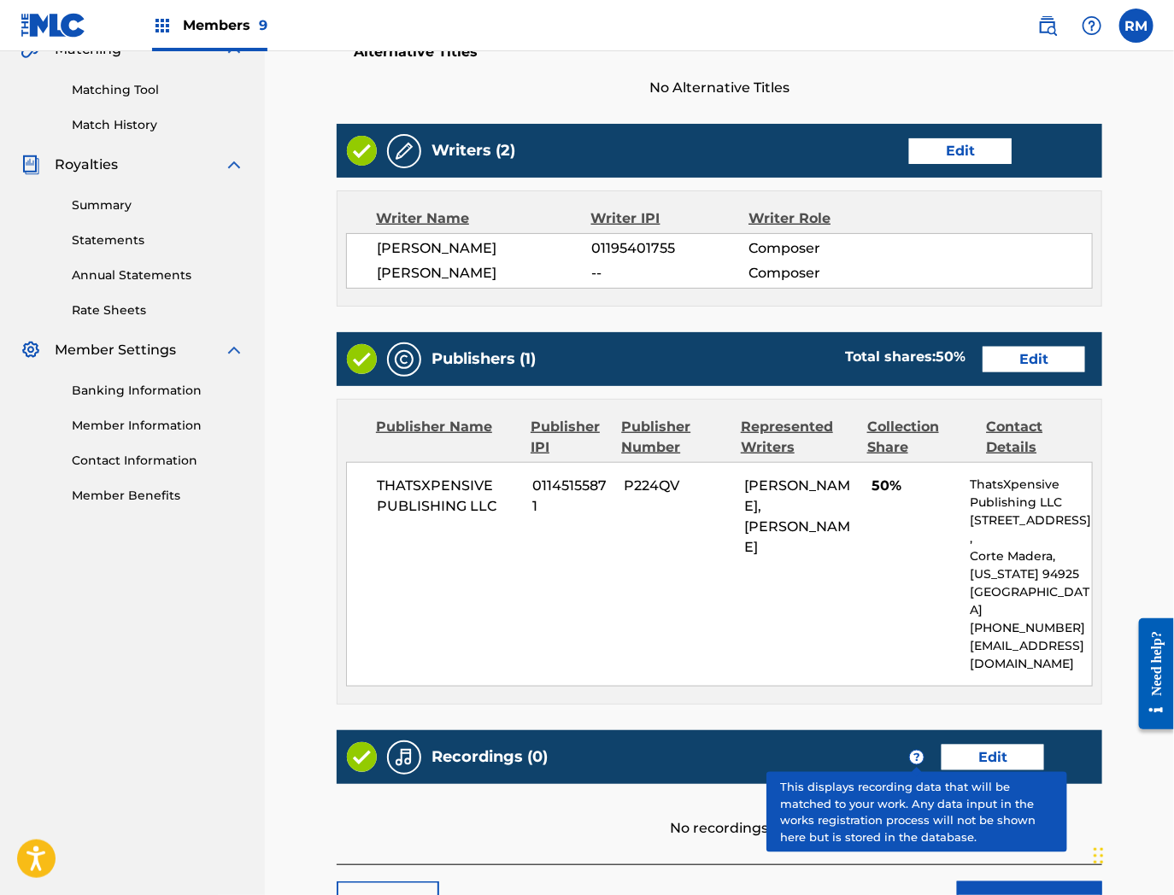
click at [992, 745] on link "Edit" at bounding box center [992, 758] width 103 height 26
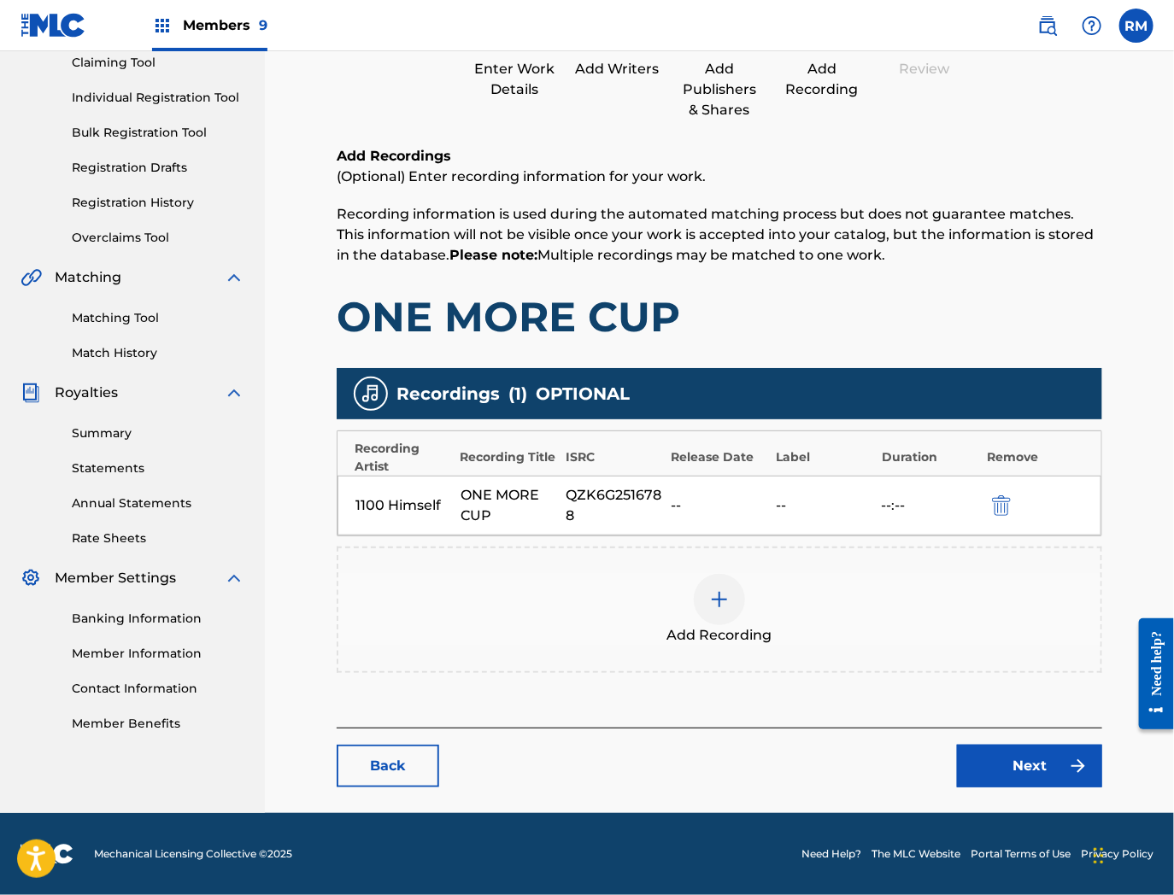
scroll to position [175, 0]
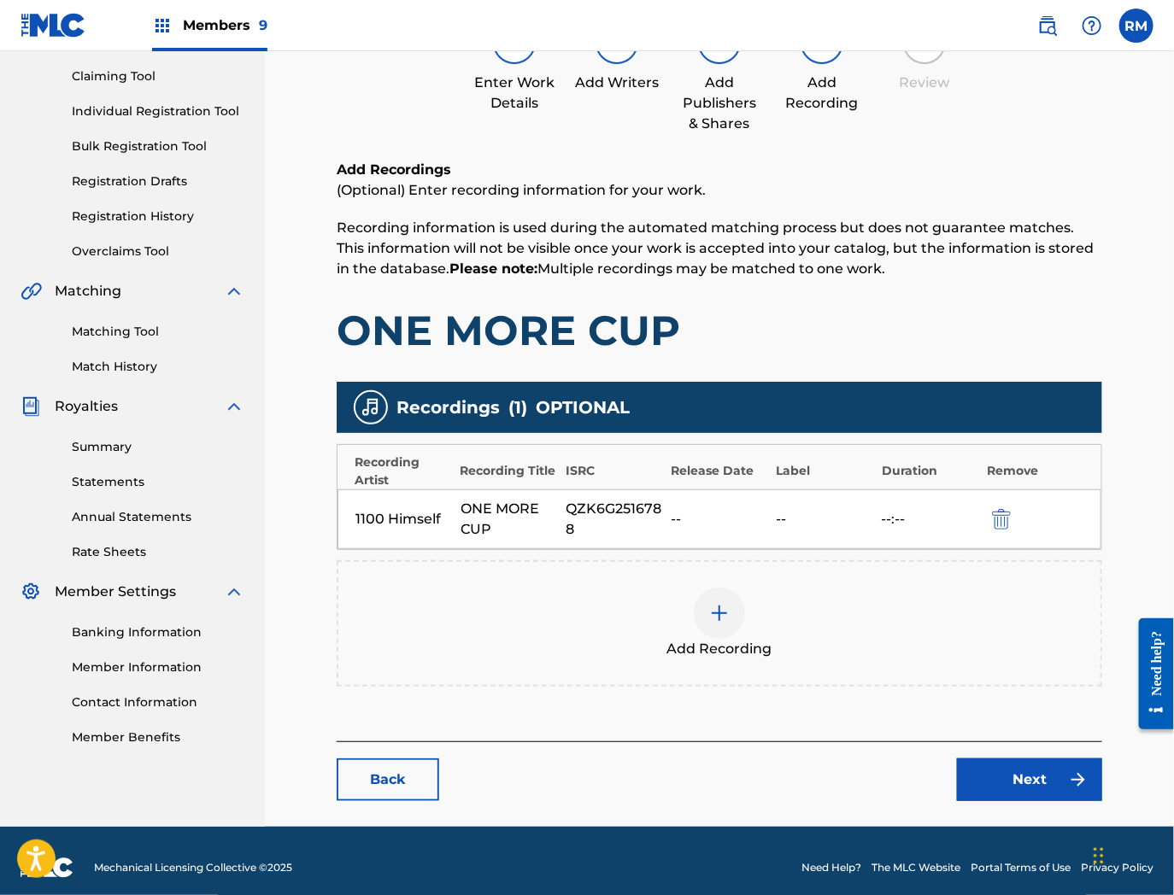
click at [1014, 759] on link "Next" at bounding box center [1029, 780] width 145 height 43
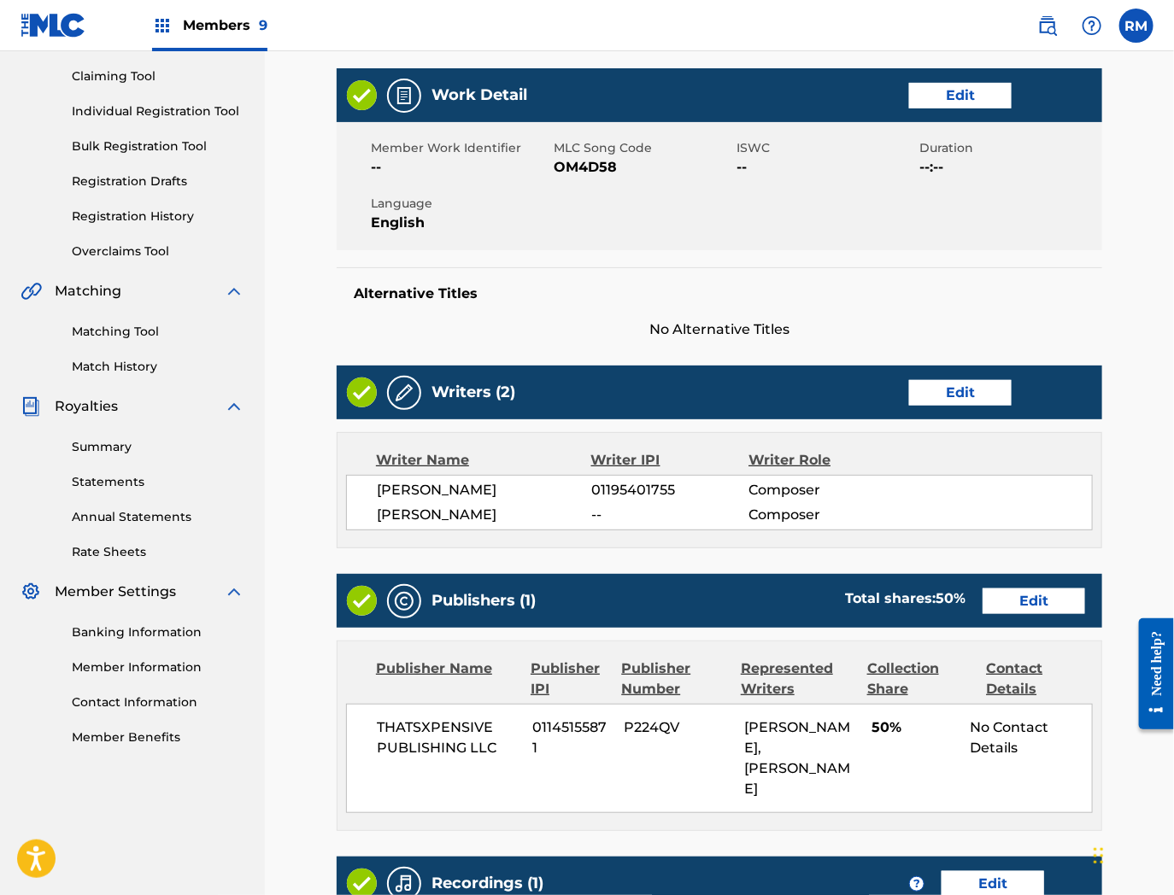
scroll to position [473, 0]
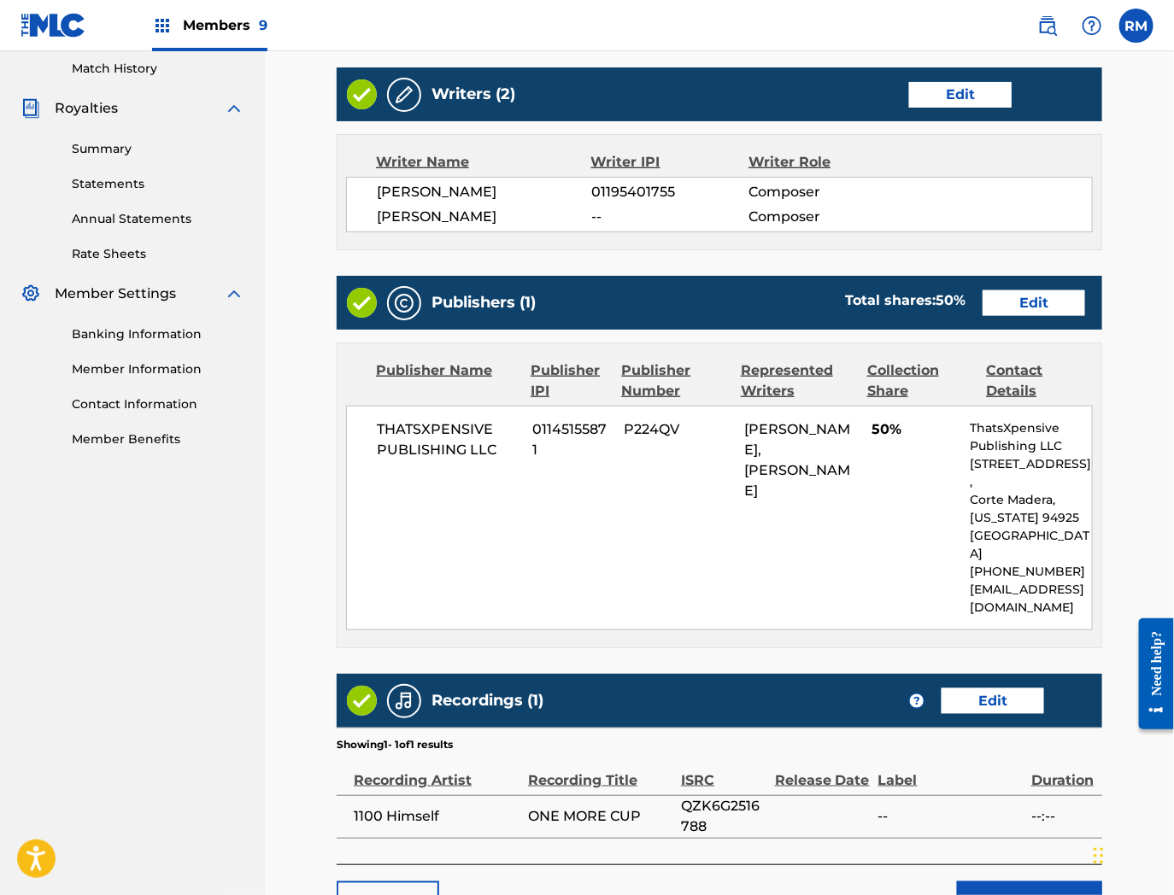
click at [988, 882] on button "Submit" at bounding box center [1029, 903] width 145 height 43
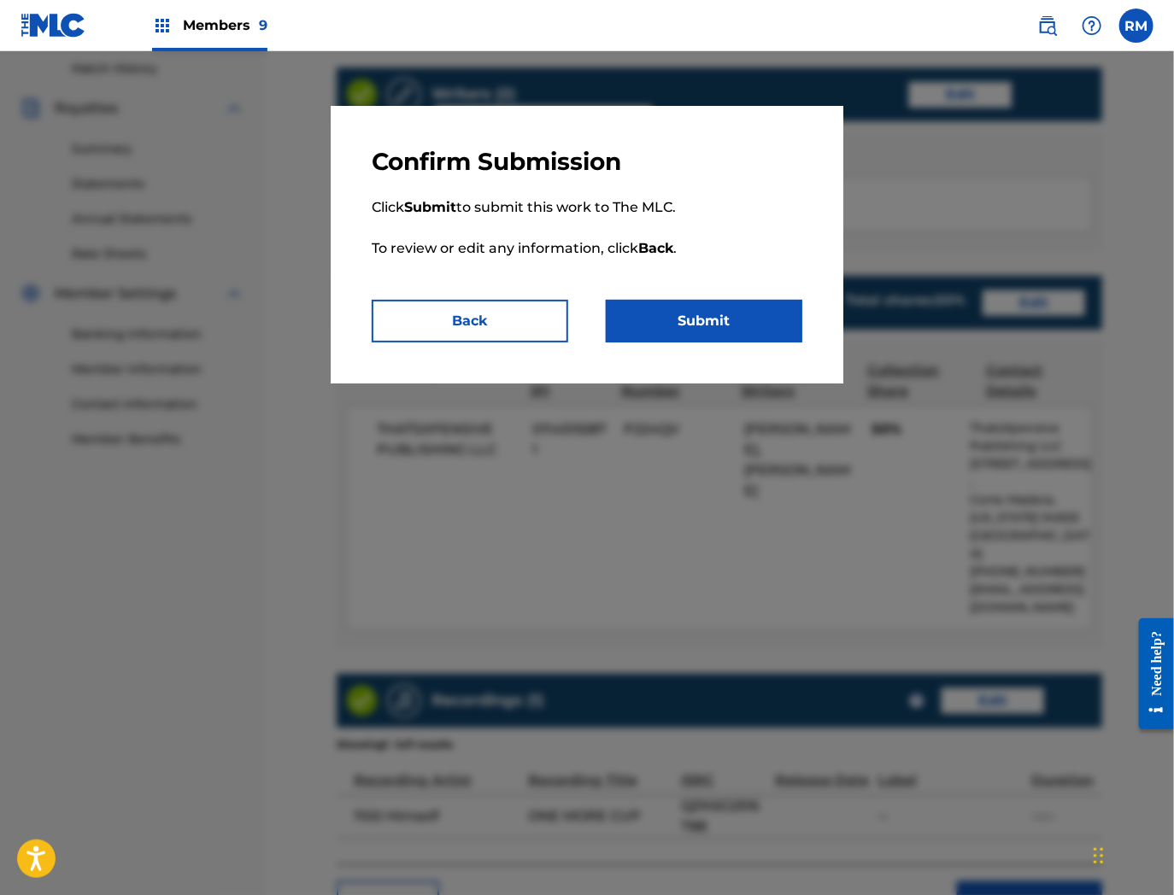
scroll to position [591, 0]
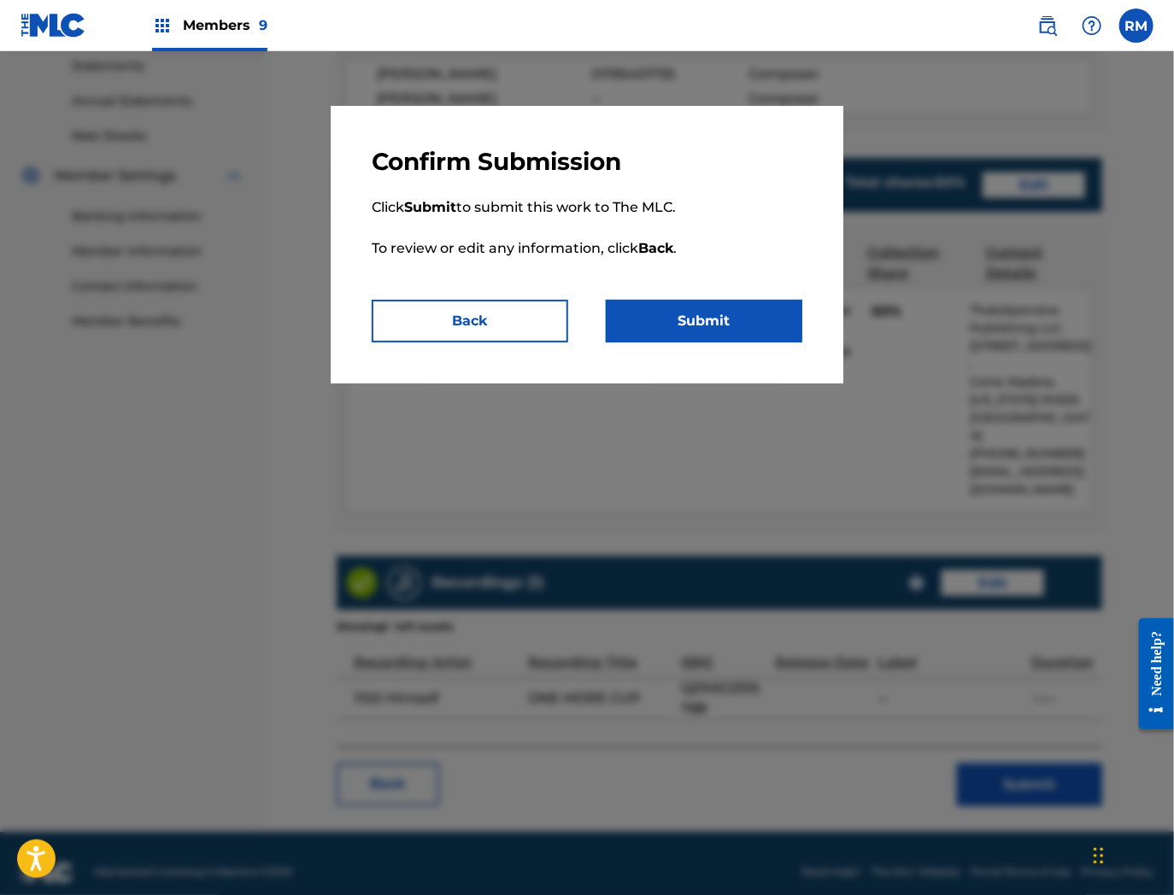
click at [663, 331] on button "Submit" at bounding box center [704, 321] width 197 height 43
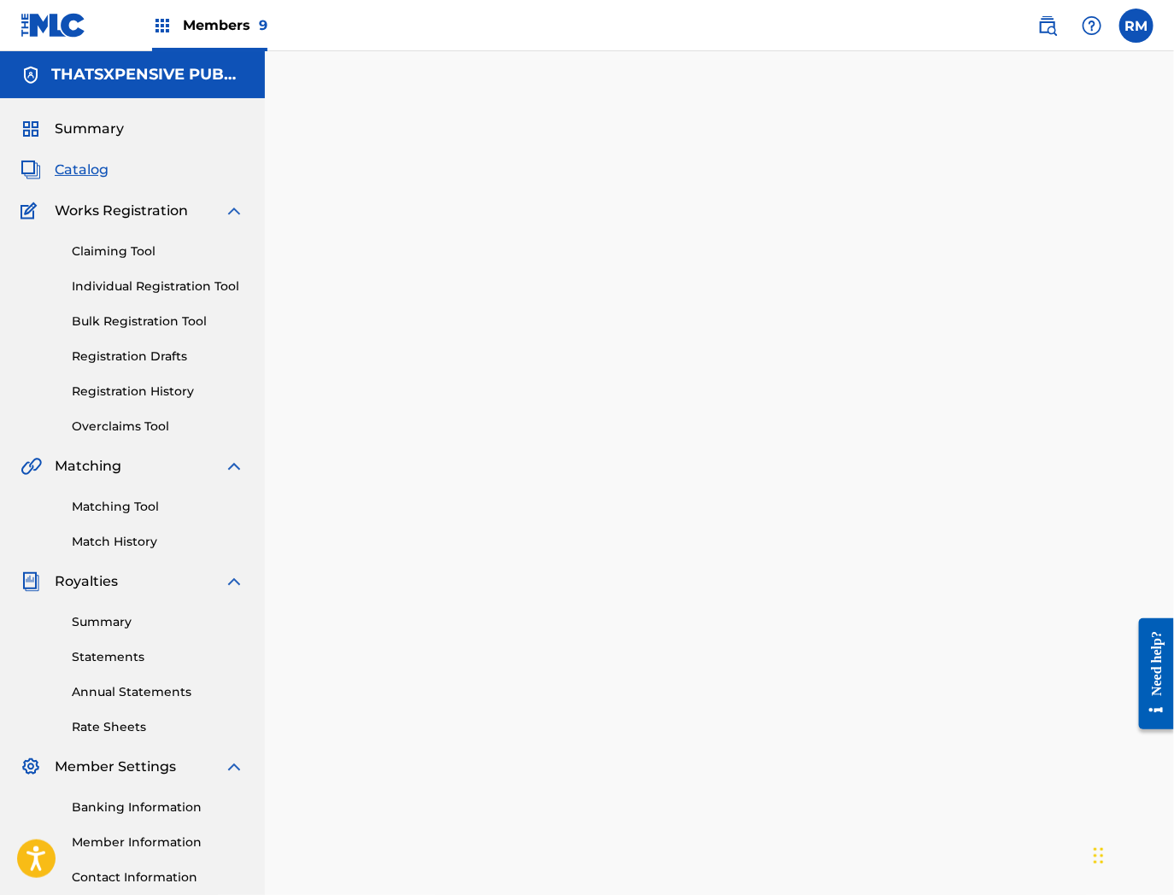
scroll to position [175, 0]
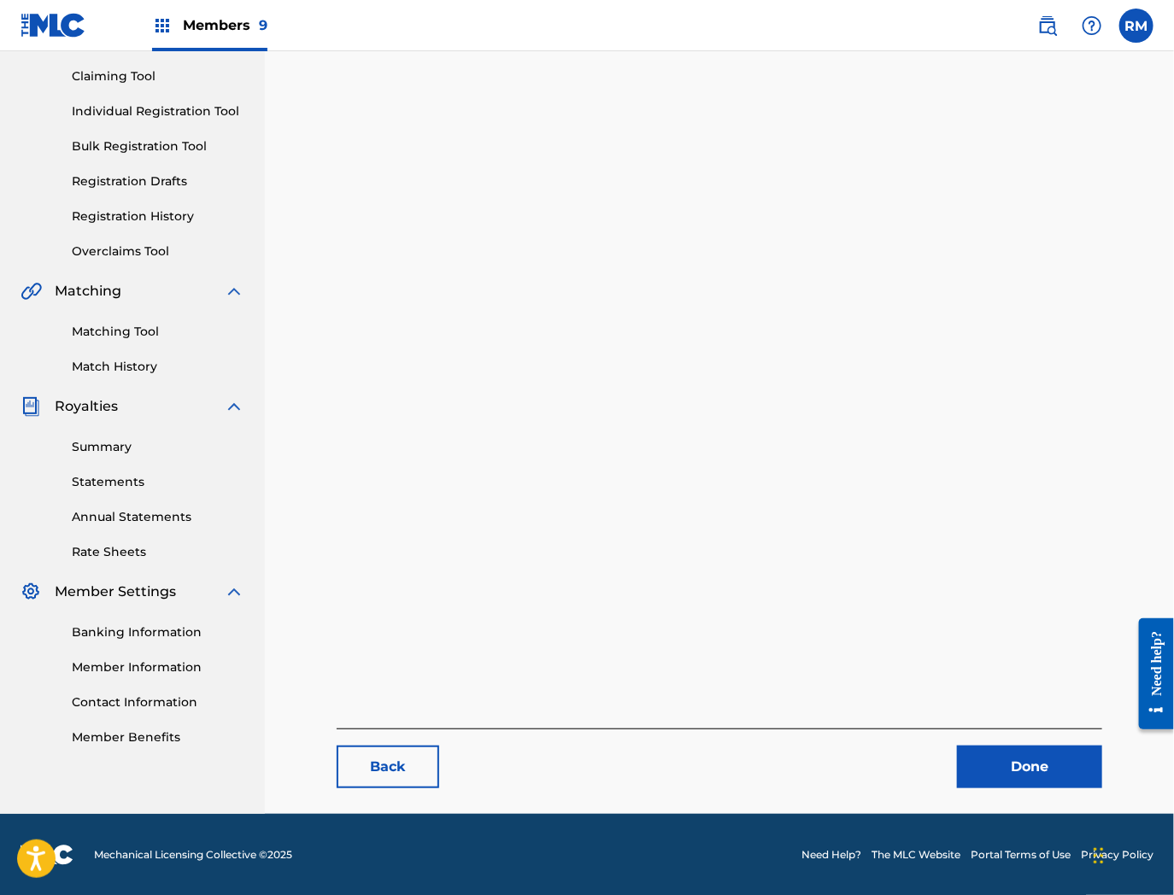
click at [1030, 776] on link "Done" at bounding box center [1029, 767] width 145 height 43
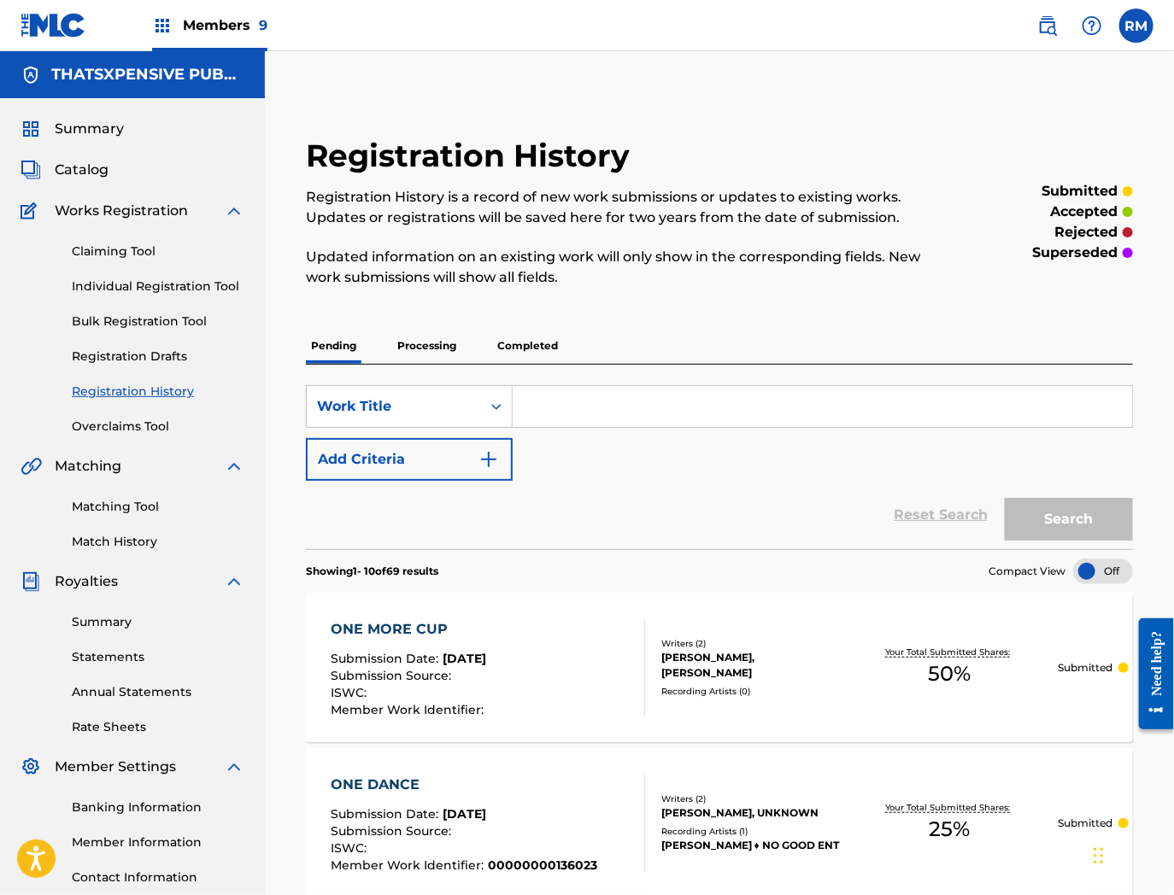
click at [84, 167] on span "Catalog" at bounding box center [82, 170] width 54 height 21
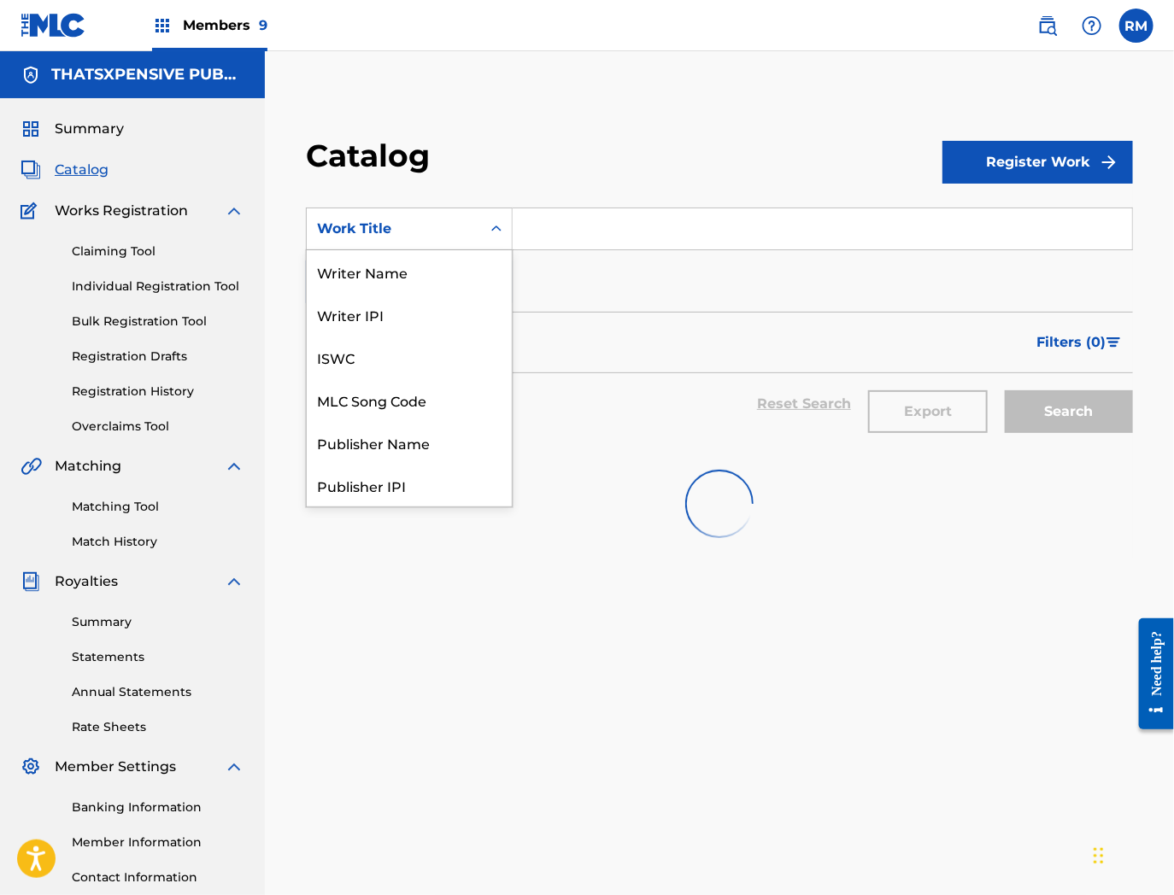
click at [434, 226] on div "Work Title" at bounding box center [394, 229] width 154 height 21
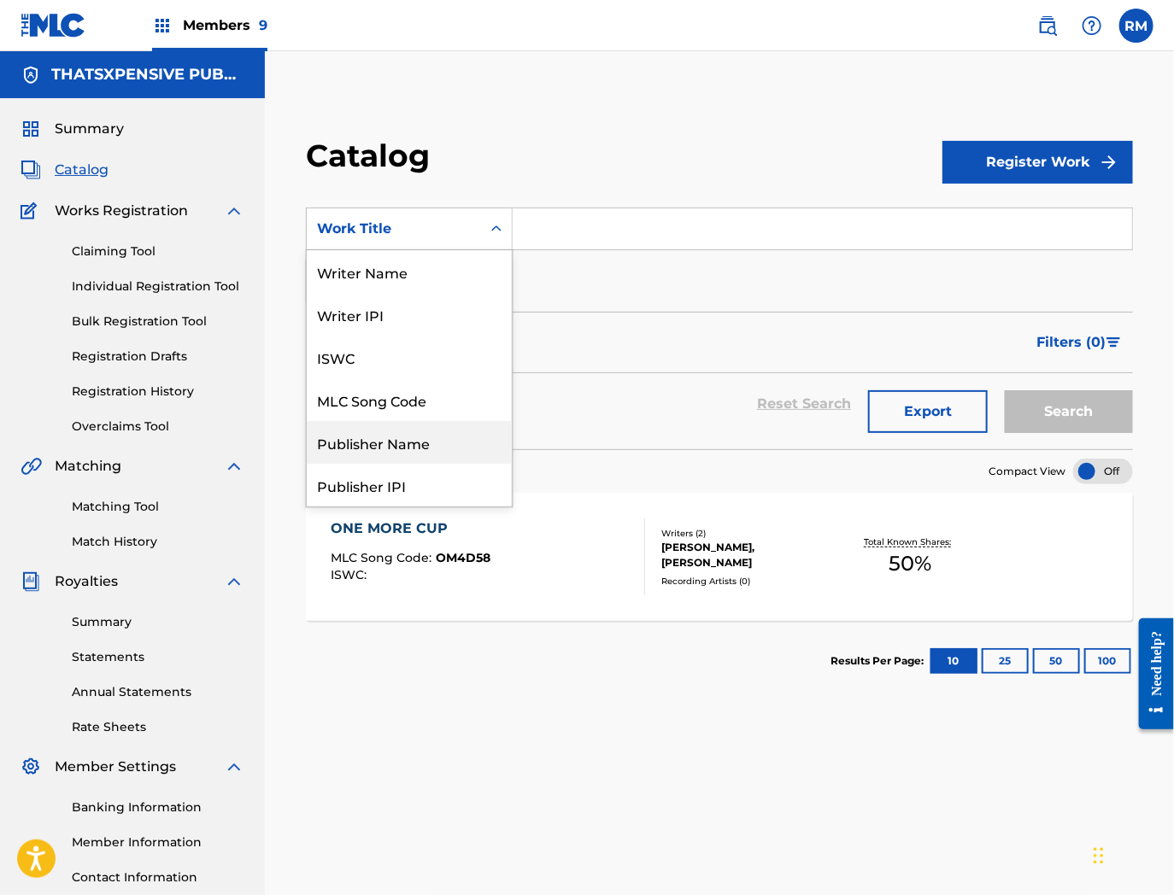
click at [373, 408] on div "MLC Song Code" at bounding box center [409, 399] width 205 height 43
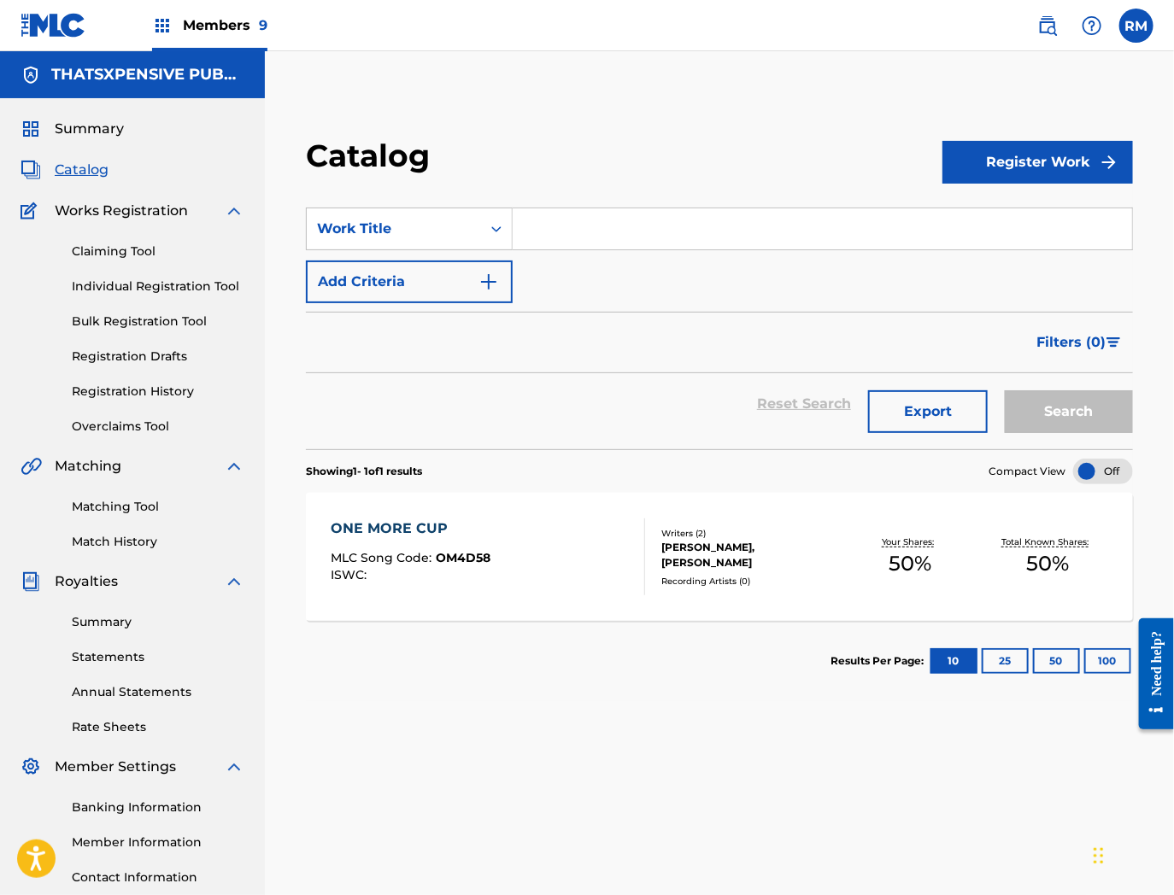
click at [616, 252] on div "SearchWithCriteria5c39e9de-e373-4482-85d7-954fdd80287c option MLC Song Code, se…" at bounding box center [719, 256] width 827 height 96
click at [612, 236] on input "Search Form" at bounding box center [822, 228] width 619 height 41
paste input "PN1JY2"
type input "PN1JY2"
click at [1005, 390] on button "Search" at bounding box center [1069, 411] width 128 height 43
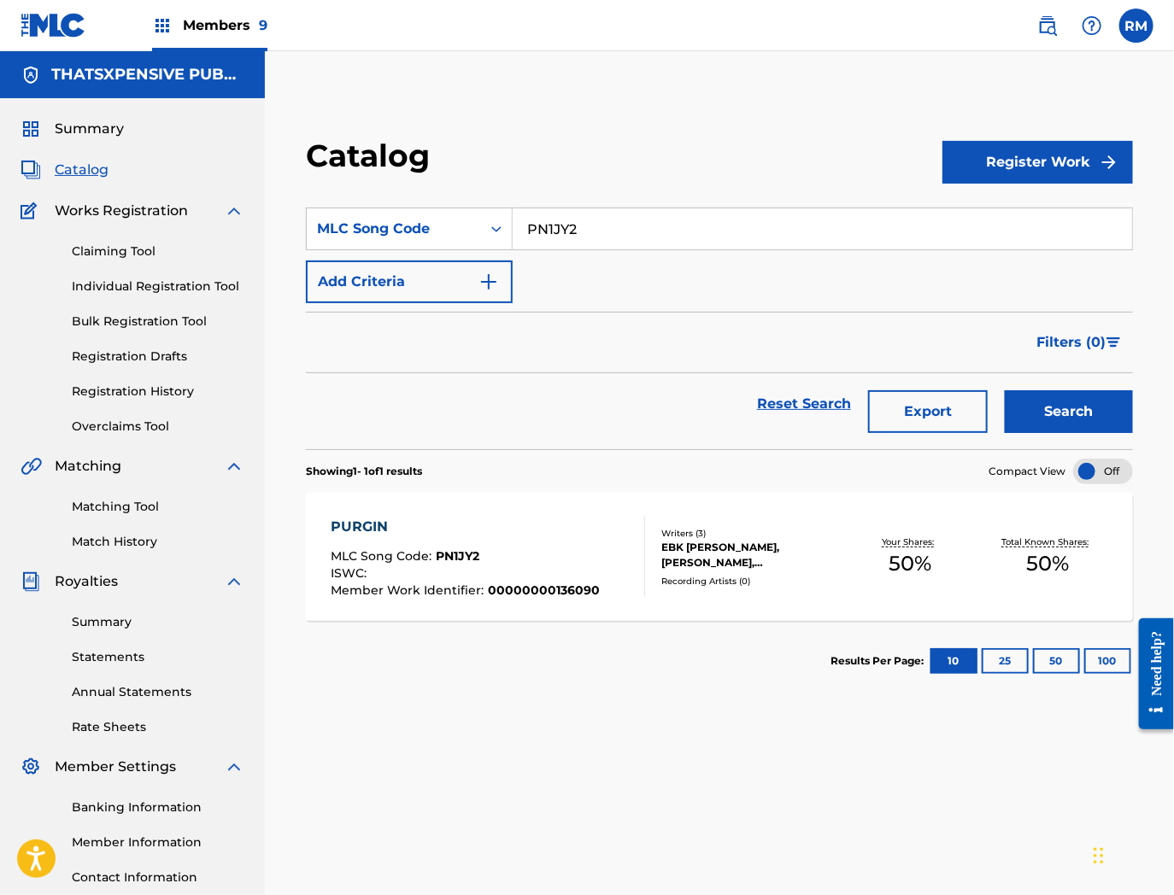
click at [604, 525] on div "PURGIN MLC Song Code : PN1JY2 ISWC : Member Work Identifier : 00000000136090" at bounding box center [488, 557] width 314 height 80
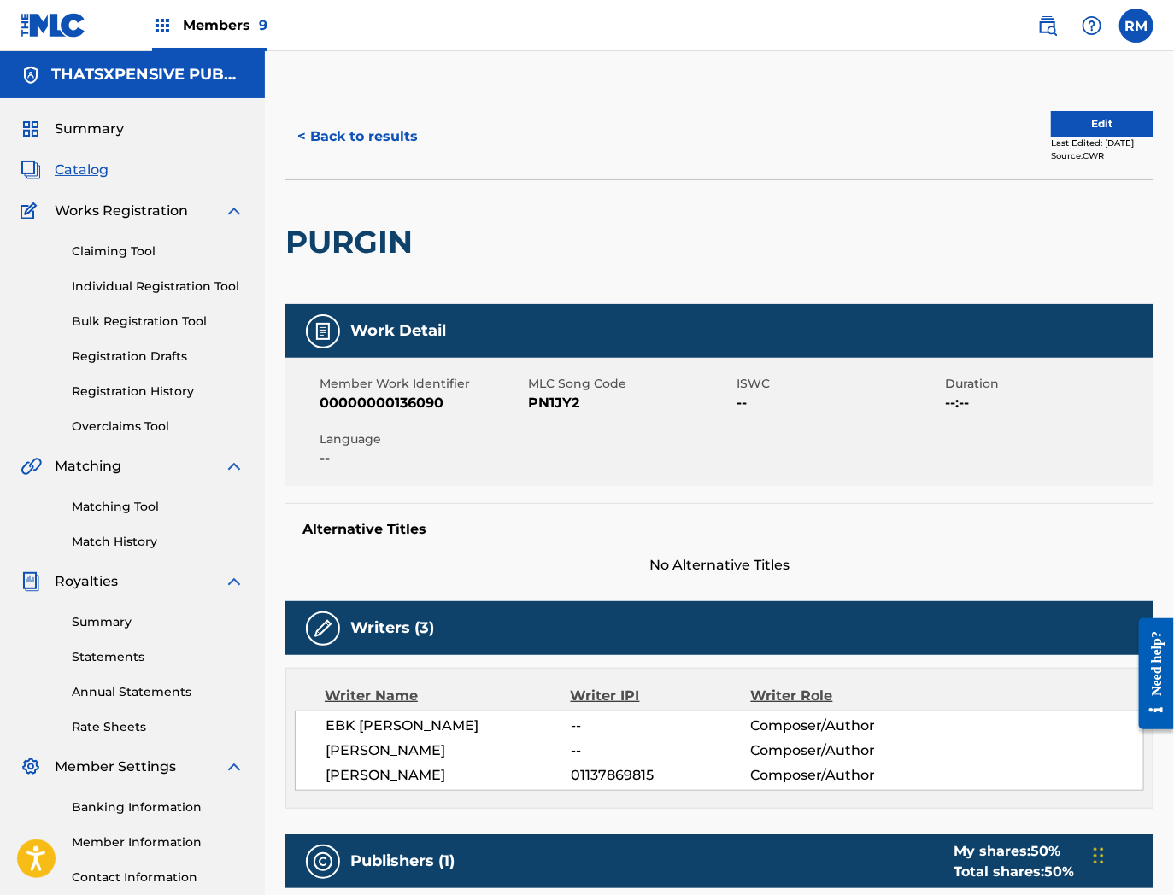
click at [1117, 116] on button "Edit" at bounding box center [1102, 124] width 103 height 26
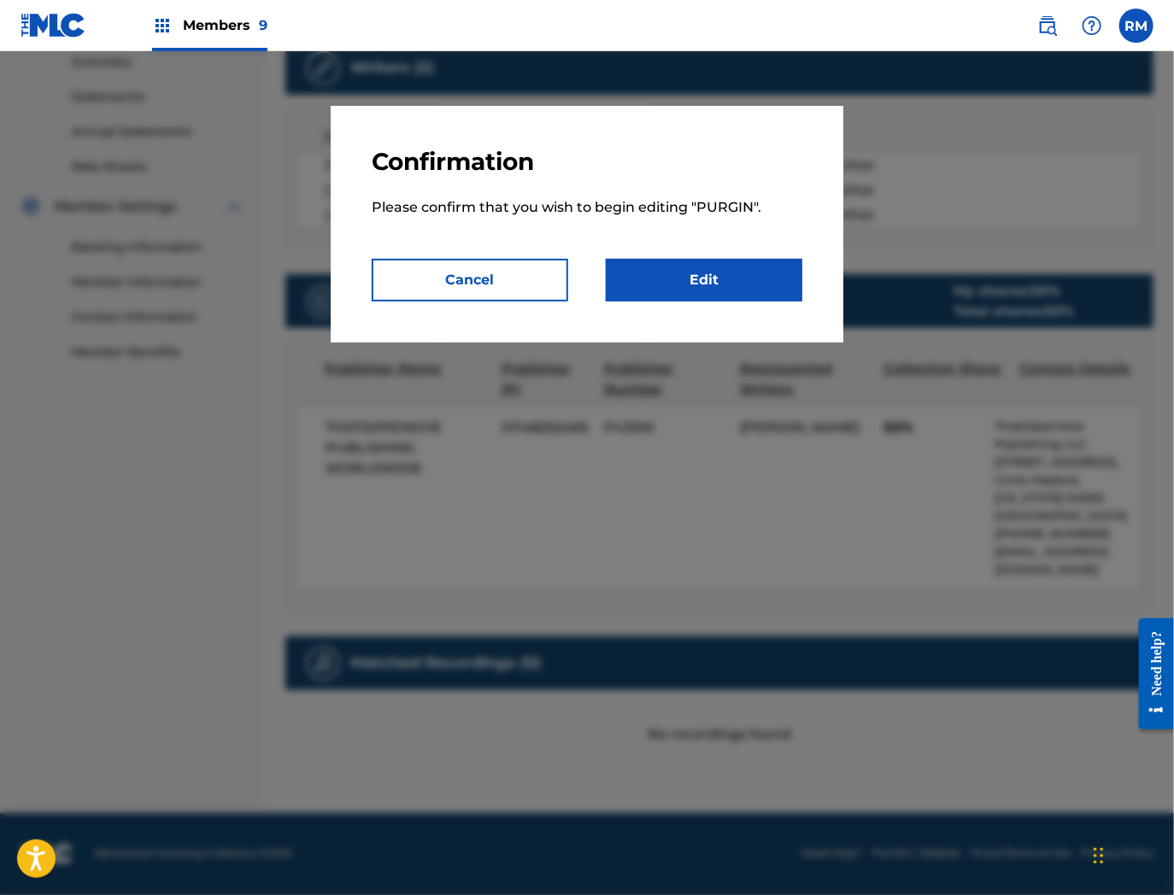
scroll to position [569, 0]
click at [724, 267] on link "Edit" at bounding box center [704, 280] width 197 height 43
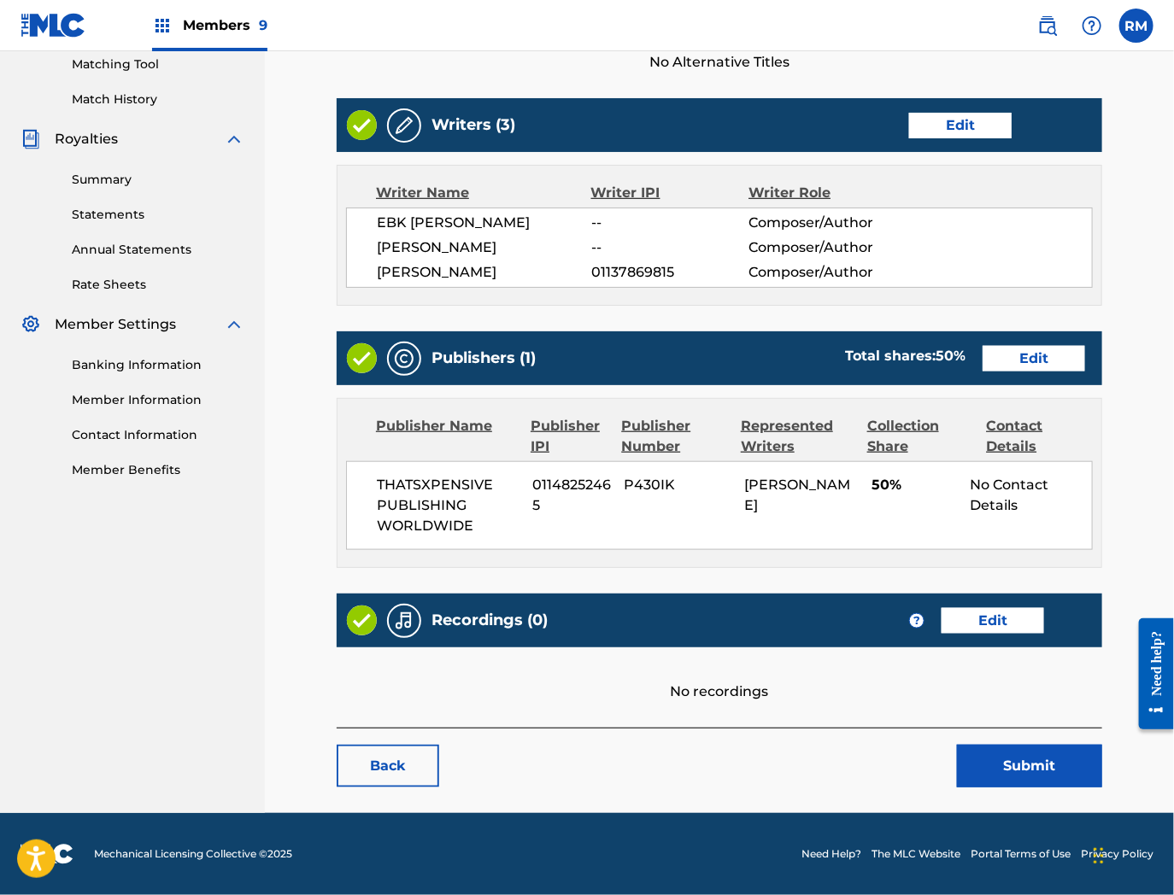
scroll to position [442, 0]
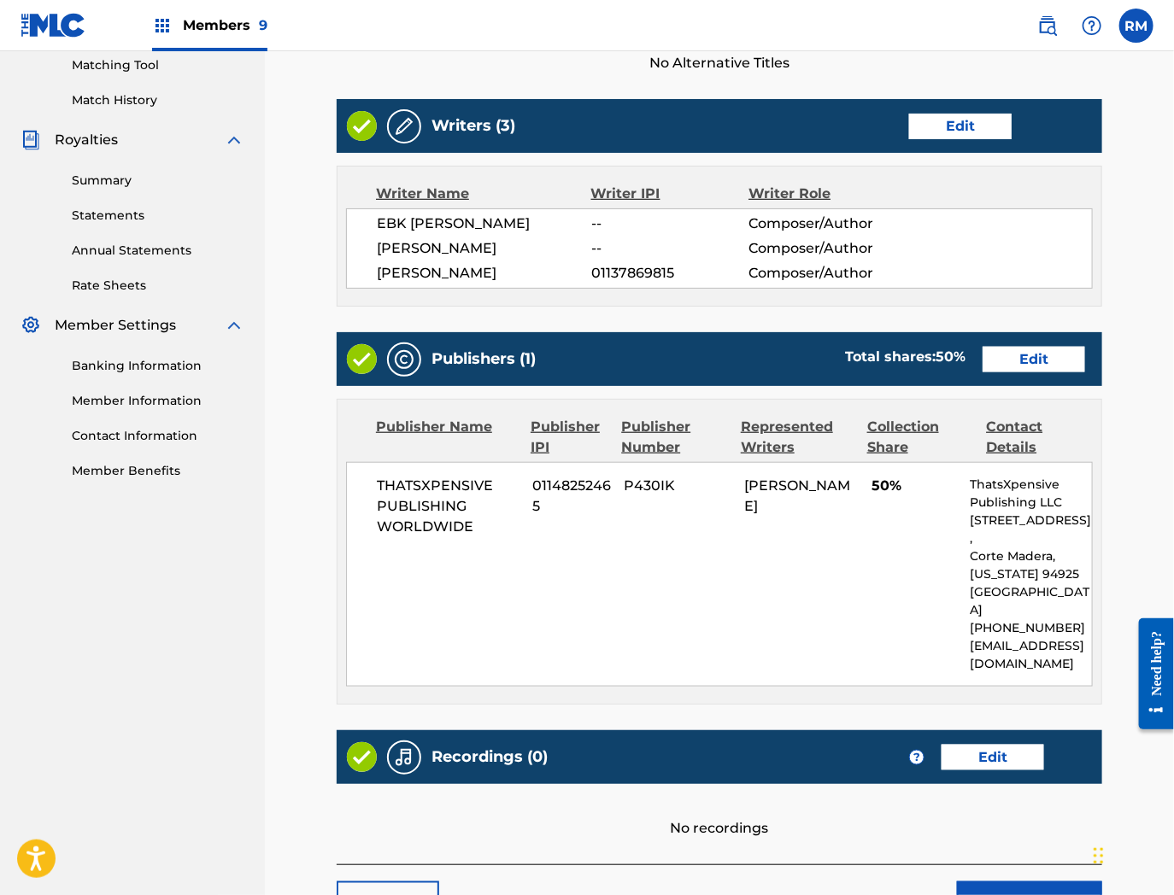
click at [994, 637] on p "[EMAIL_ADDRESS][DOMAIN_NAME]" at bounding box center [1031, 655] width 122 height 36
click at [1000, 730] on div "Recordings (0) ? Edit" at bounding box center [719, 757] width 765 height 54
click at [997, 745] on link "Edit" at bounding box center [992, 758] width 103 height 26
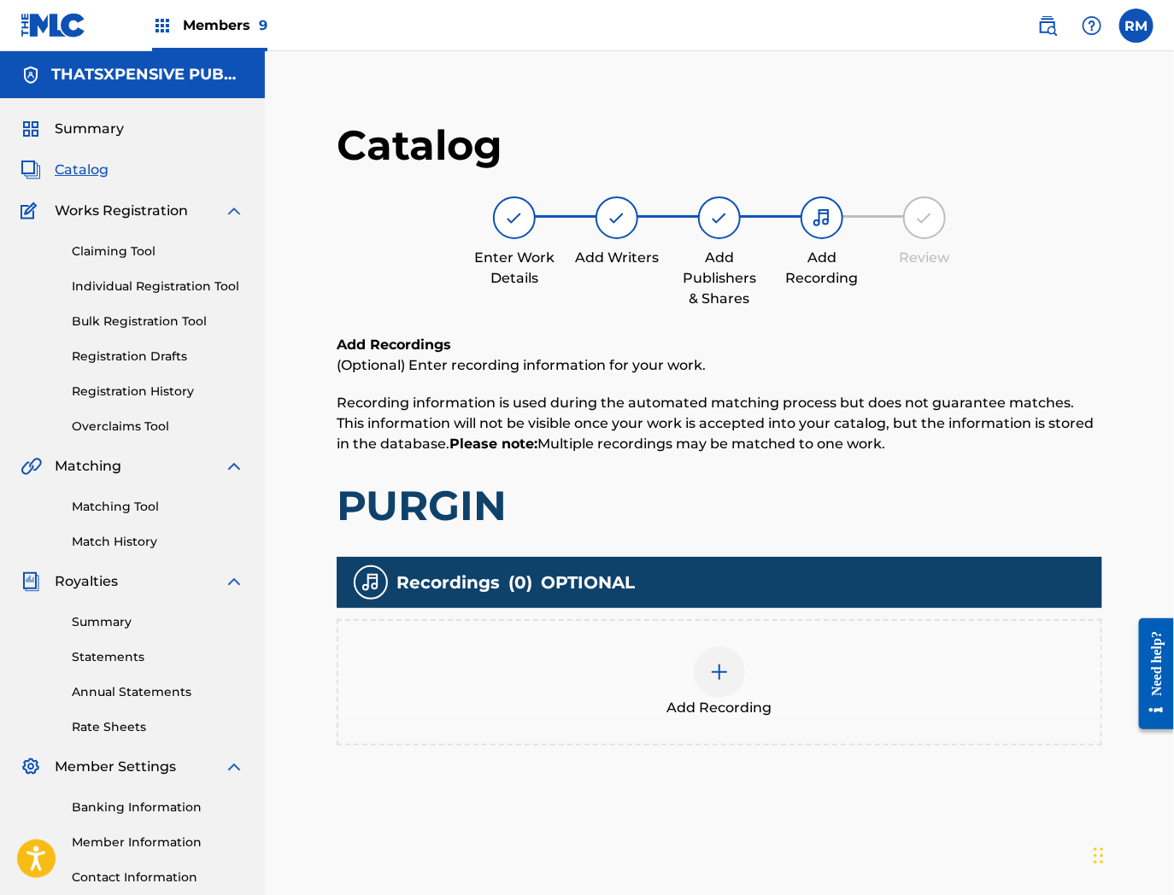
click at [706, 671] on div at bounding box center [719, 672] width 51 height 51
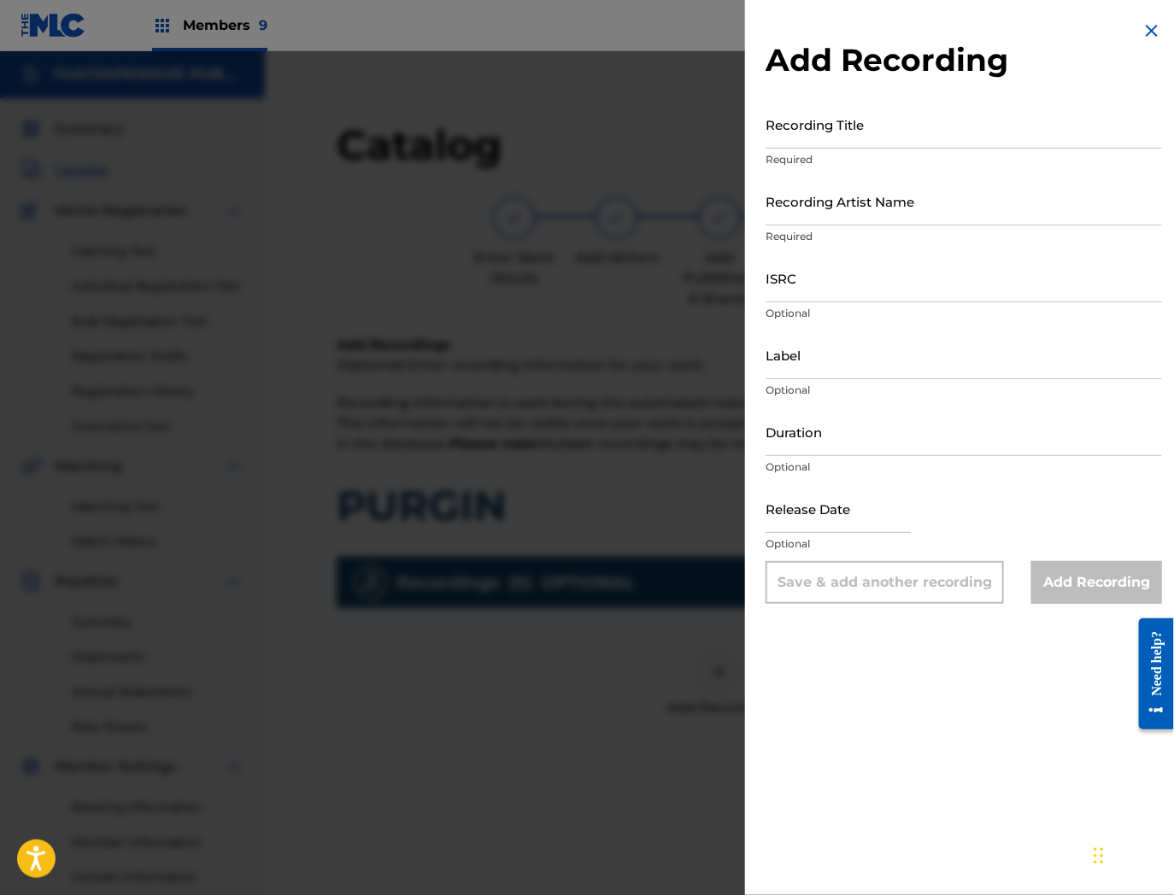
click at [837, 203] on input "Recording Artist Name" at bounding box center [963, 201] width 396 height 49
click at [852, 287] on input "ISRC" at bounding box center [963, 278] width 396 height 49
paste input "QZTAU2383288"
type input "QZTAU2383288"
click at [812, 220] on input "Recording Artist Name" at bounding box center [963, 201] width 396 height 49
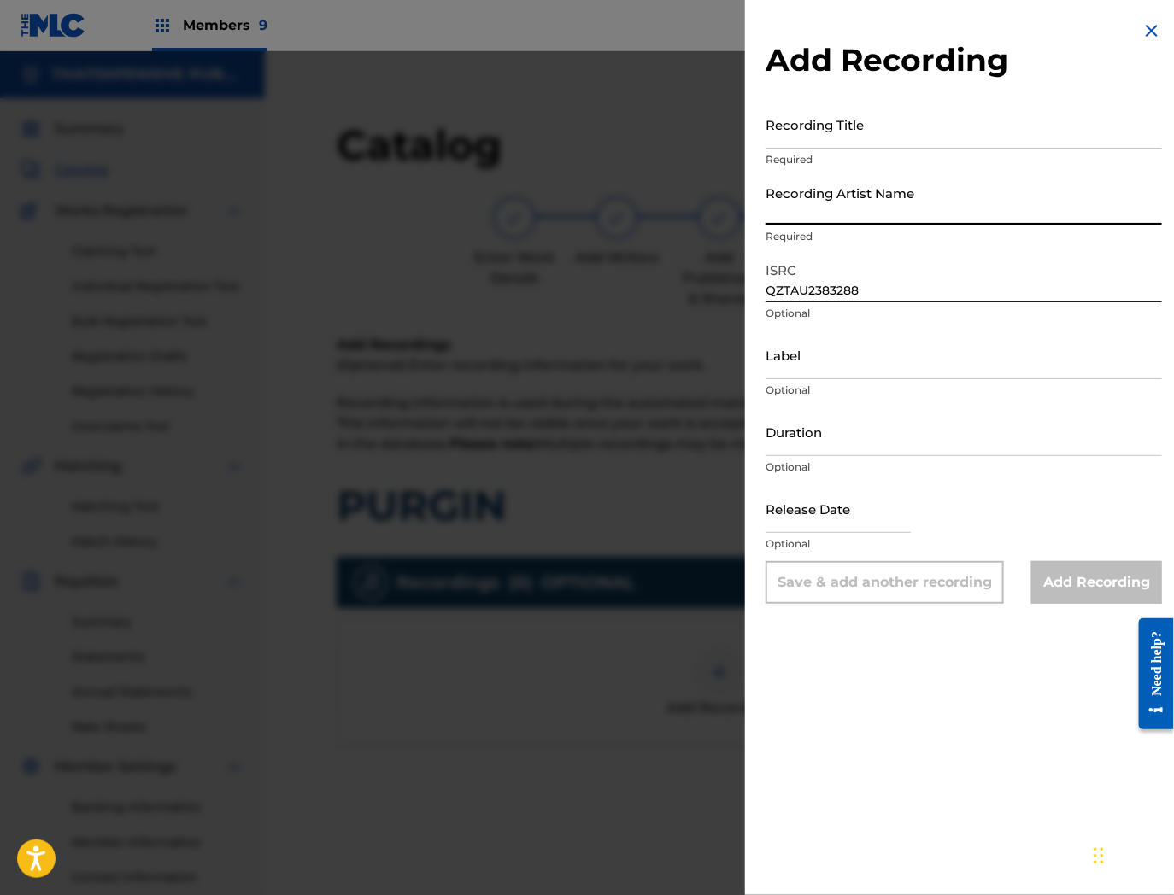
paste input "kt foreign"
drag, startPoint x: 825, startPoint y: 216, endPoint x: 983, endPoint y: 236, distance: 158.4
click at [983, 236] on div "Recording Artist Name kt foreign Required" at bounding box center [963, 215] width 396 height 77
type input "kt foreign"
click at [846, 138] on input "Recording Title" at bounding box center [963, 124] width 396 height 49
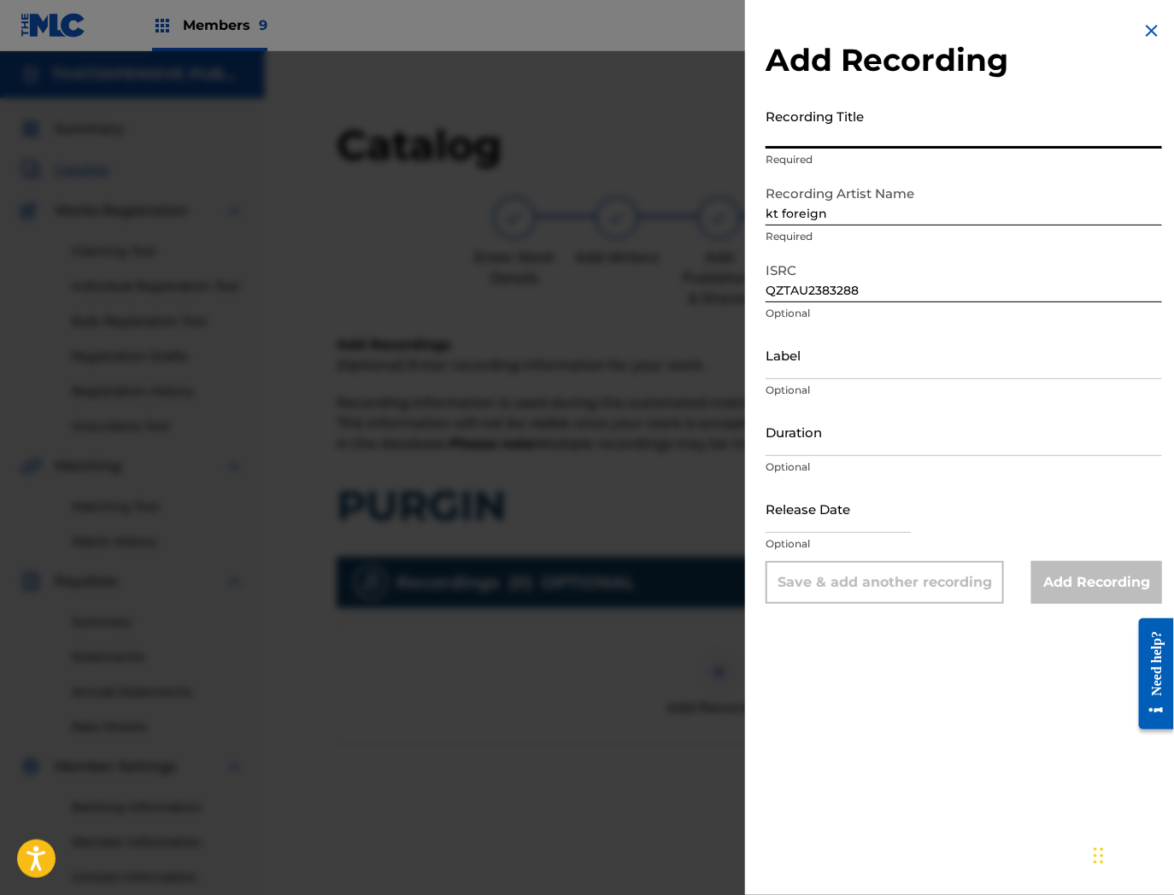
paste input "Purgin"
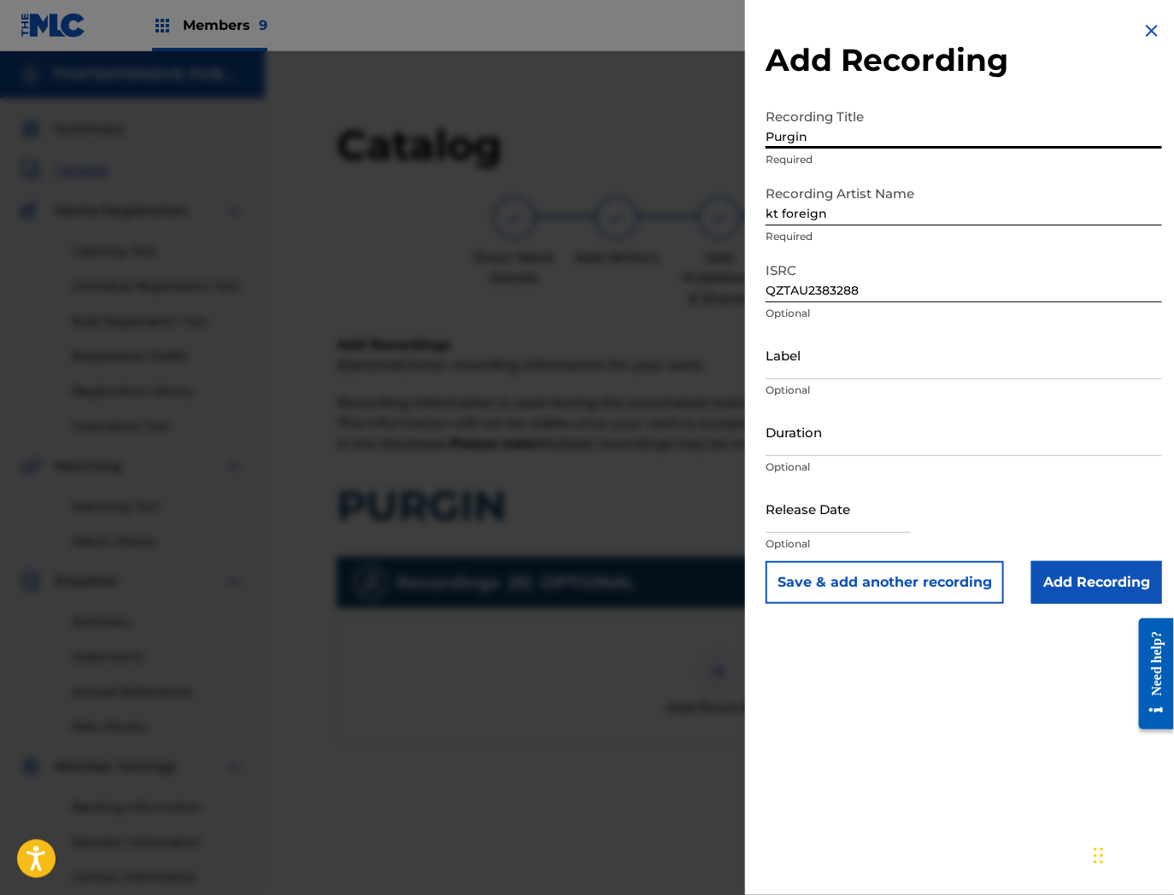
type input "Purgin"
click at [1098, 590] on input "Add Recording" at bounding box center [1096, 582] width 131 height 43
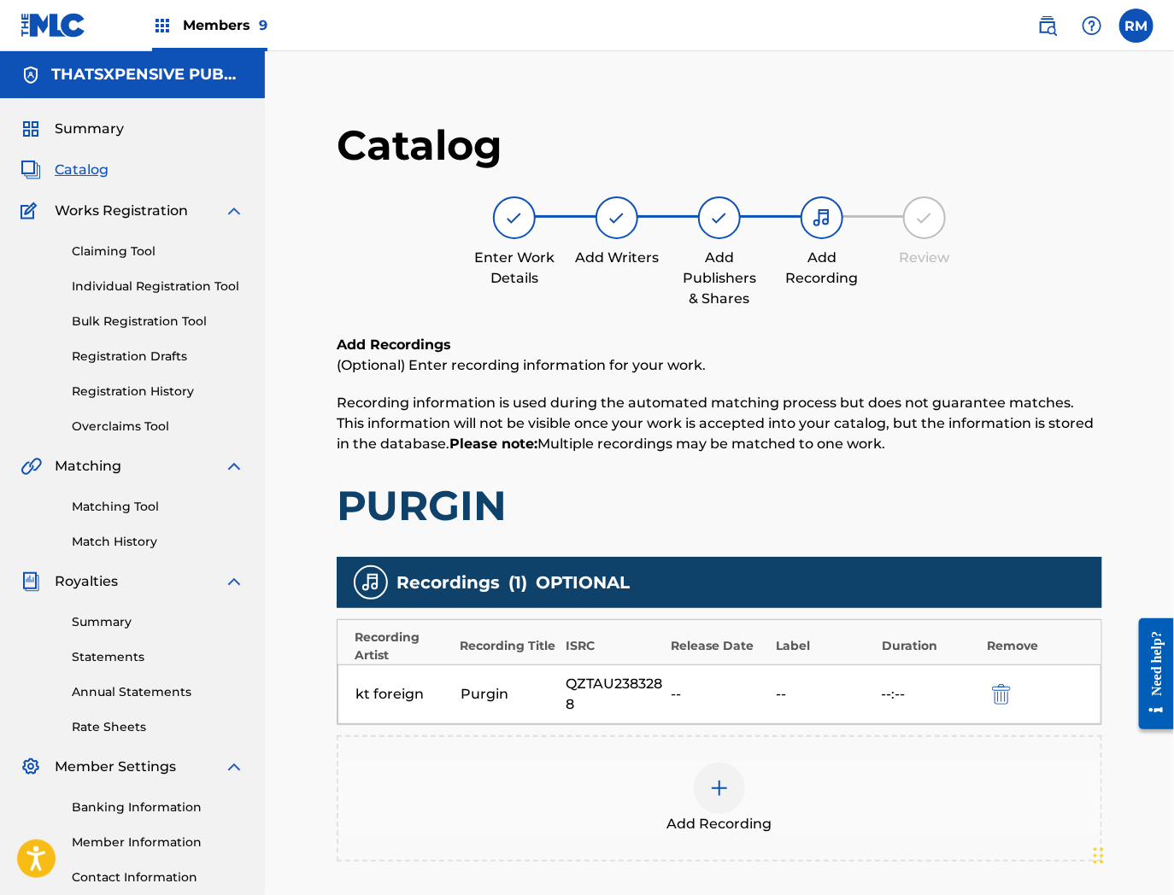
scroll to position [186, 0]
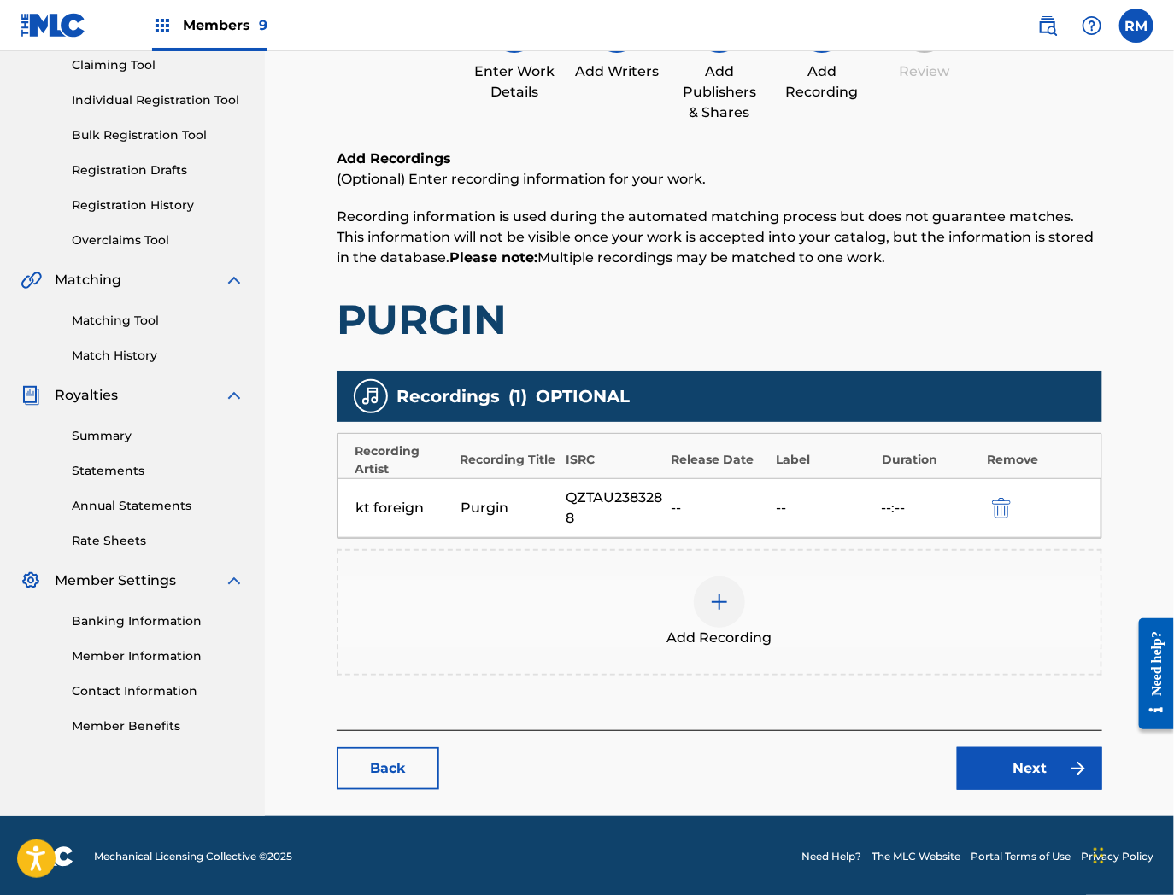
click at [1042, 765] on link "Next" at bounding box center [1029, 769] width 145 height 43
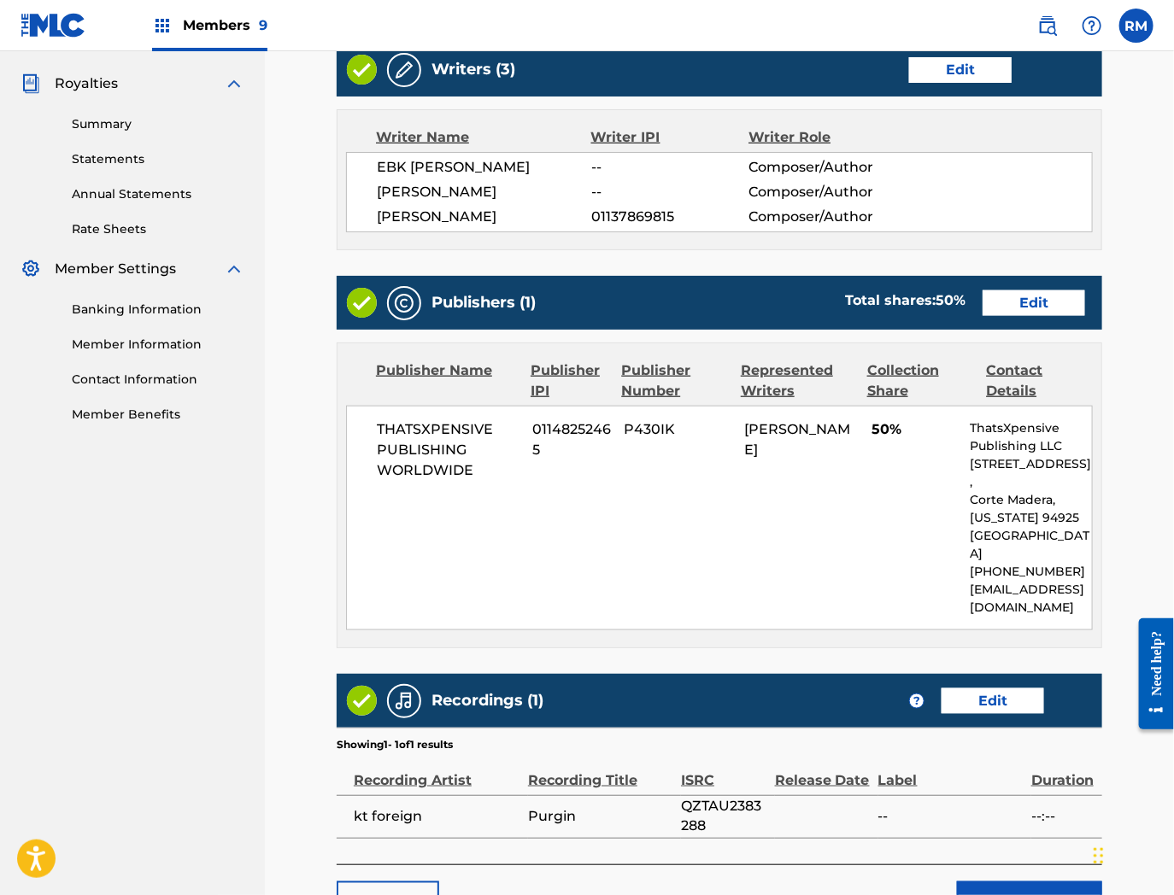
scroll to position [616, 0]
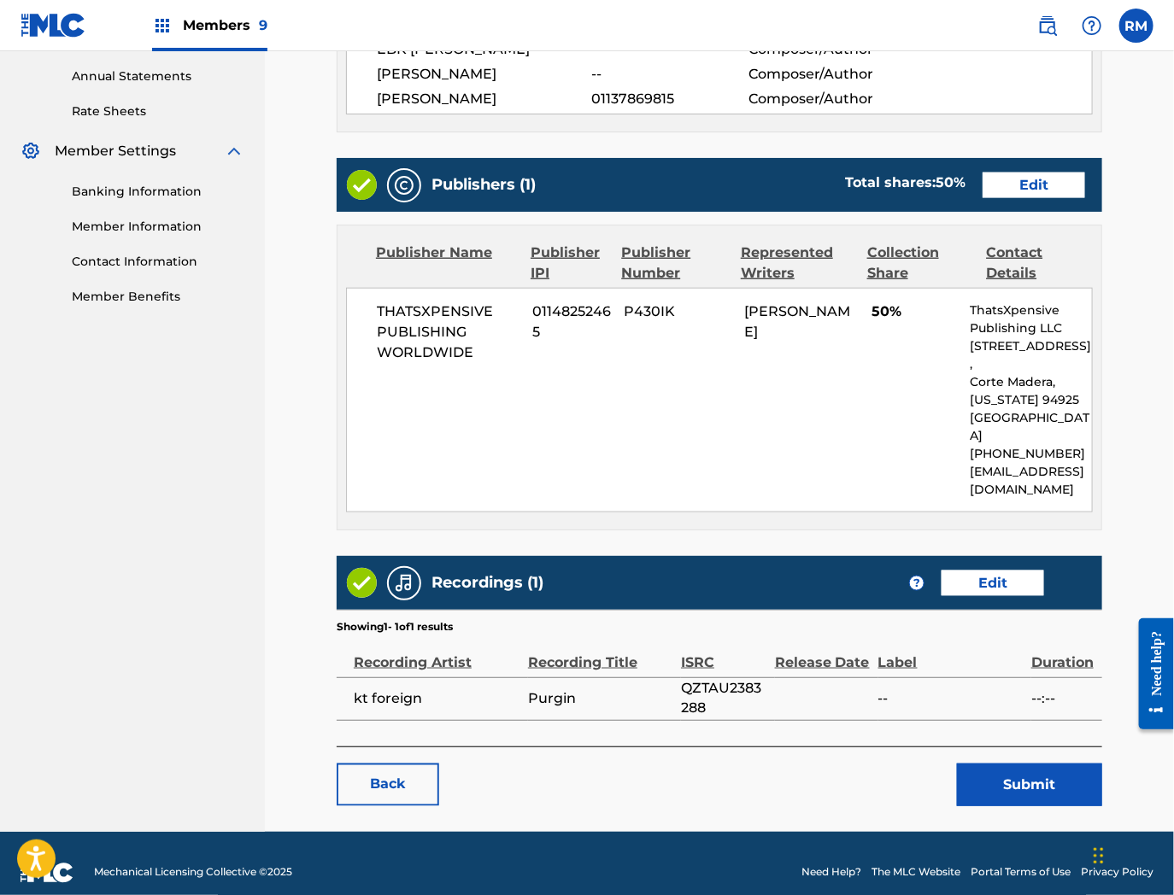
click at [1005, 764] on button "Submit" at bounding box center [1029, 785] width 145 height 43
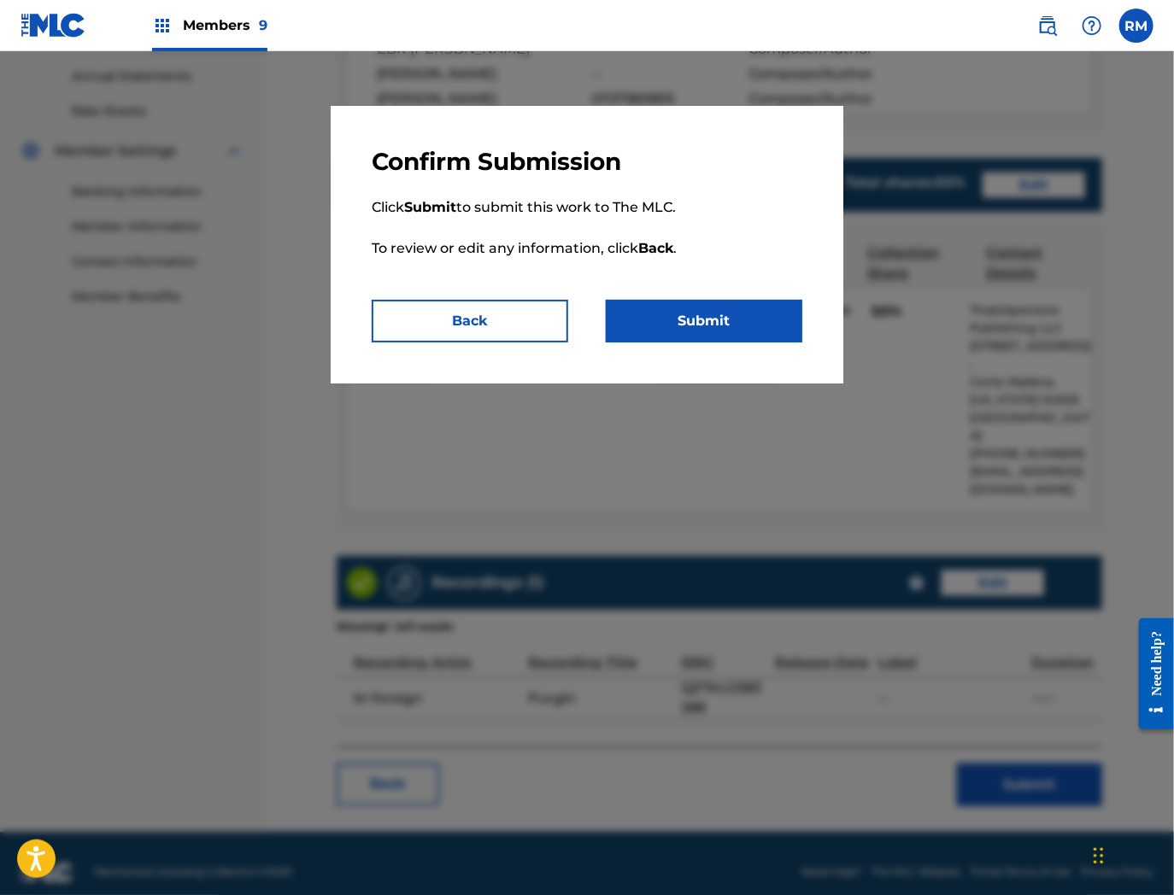
click at [750, 326] on button "Submit" at bounding box center [704, 321] width 197 height 43
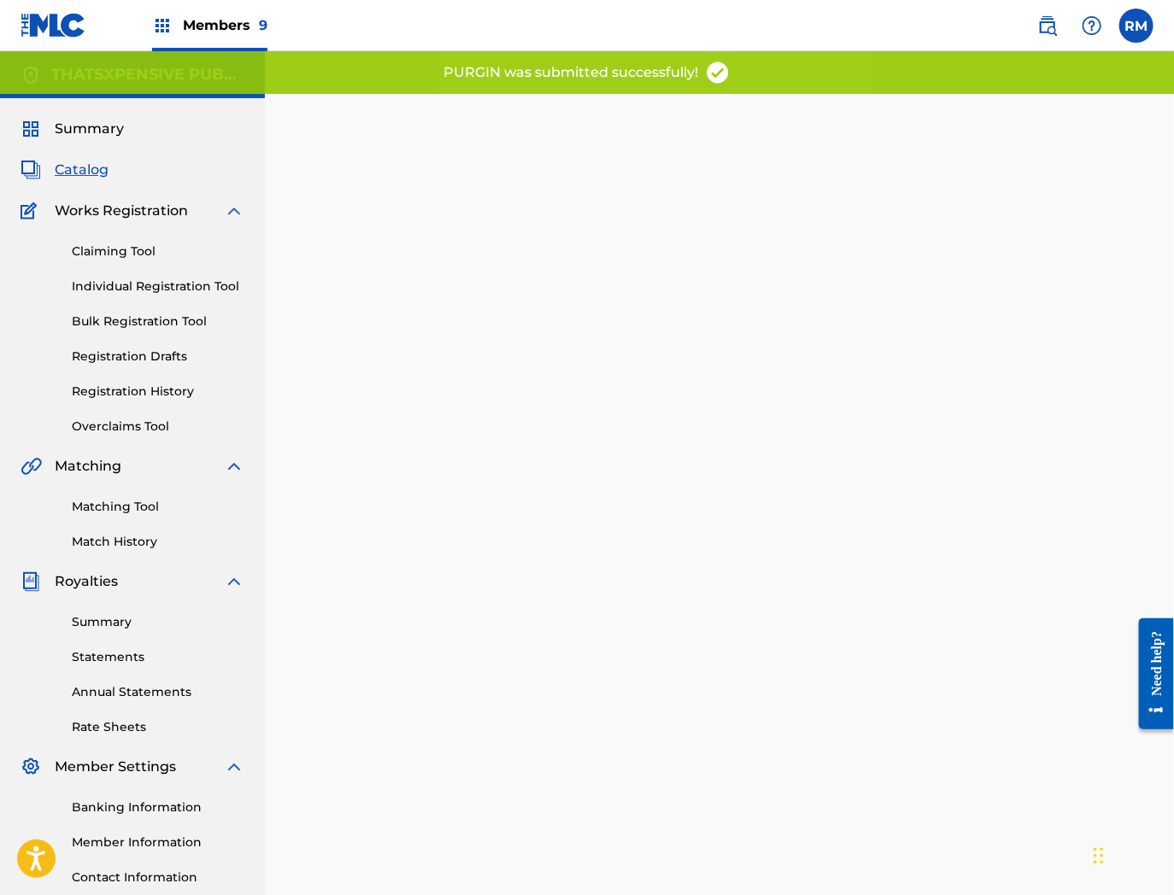
scroll to position [175, 0]
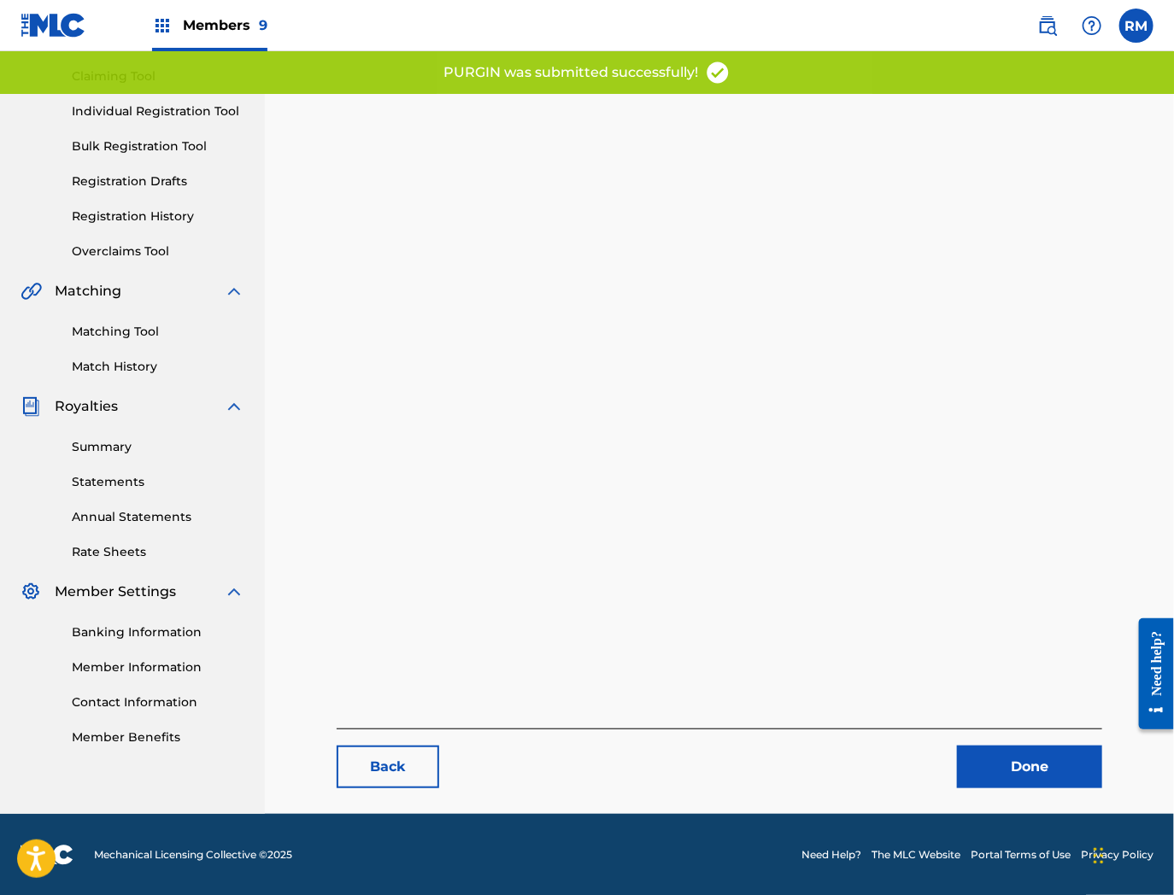
click at [1047, 759] on link "Done" at bounding box center [1029, 767] width 145 height 43
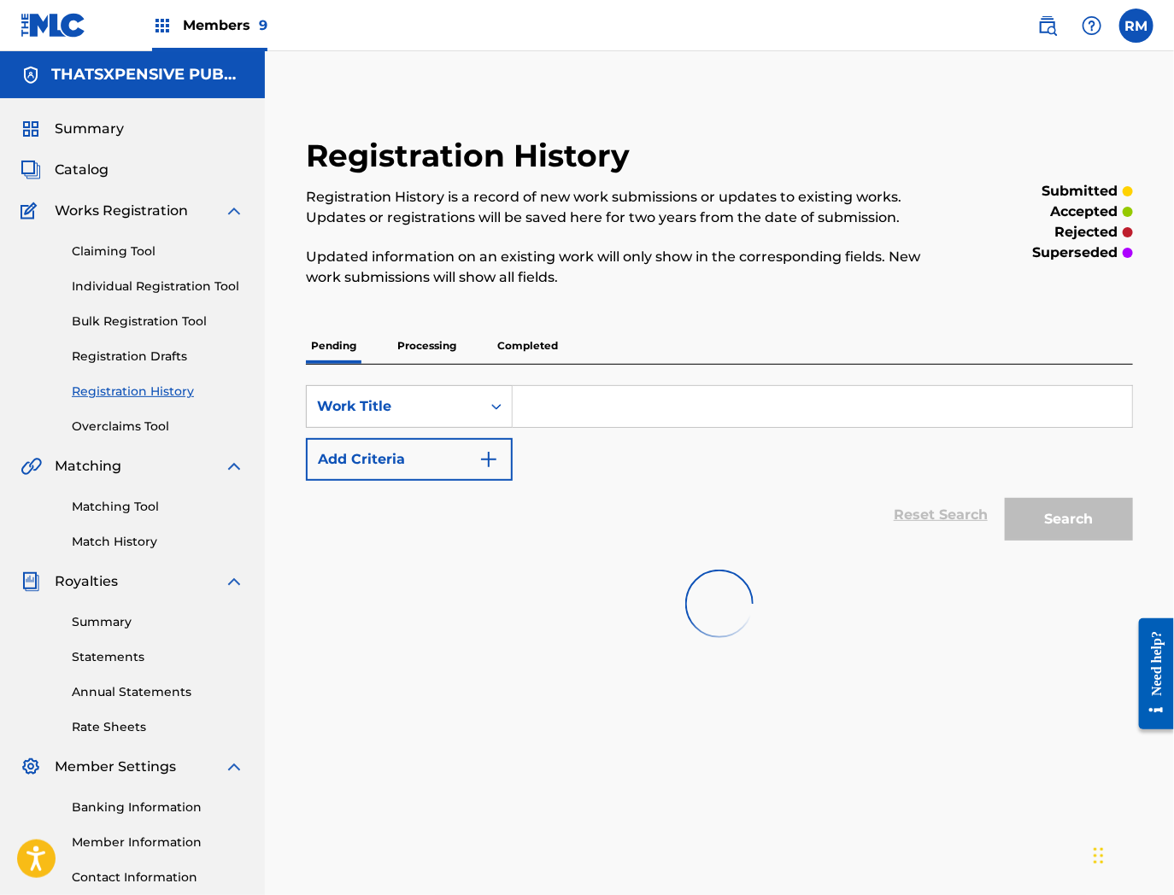
click at [73, 173] on span "Catalog" at bounding box center [82, 170] width 54 height 21
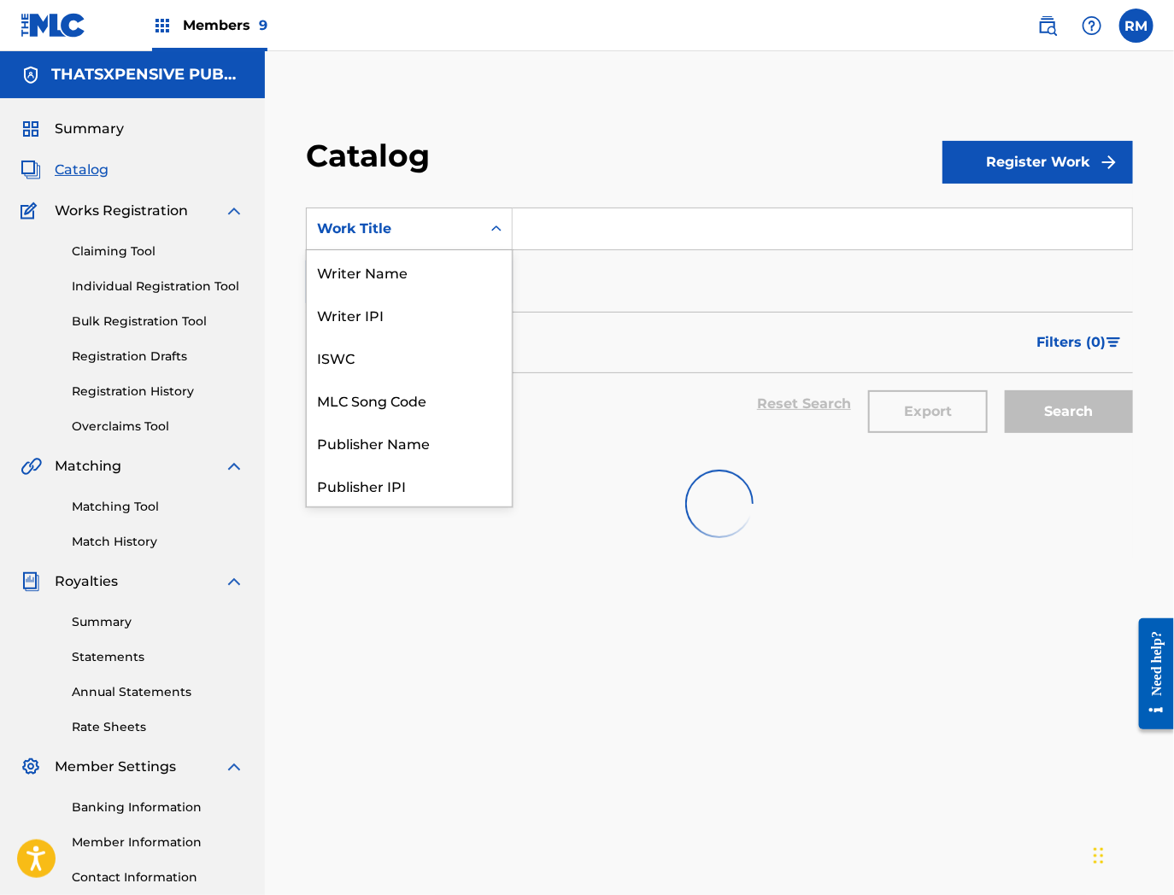
click at [388, 246] on div "Work Title" at bounding box center [409, 229] width 207 height 43
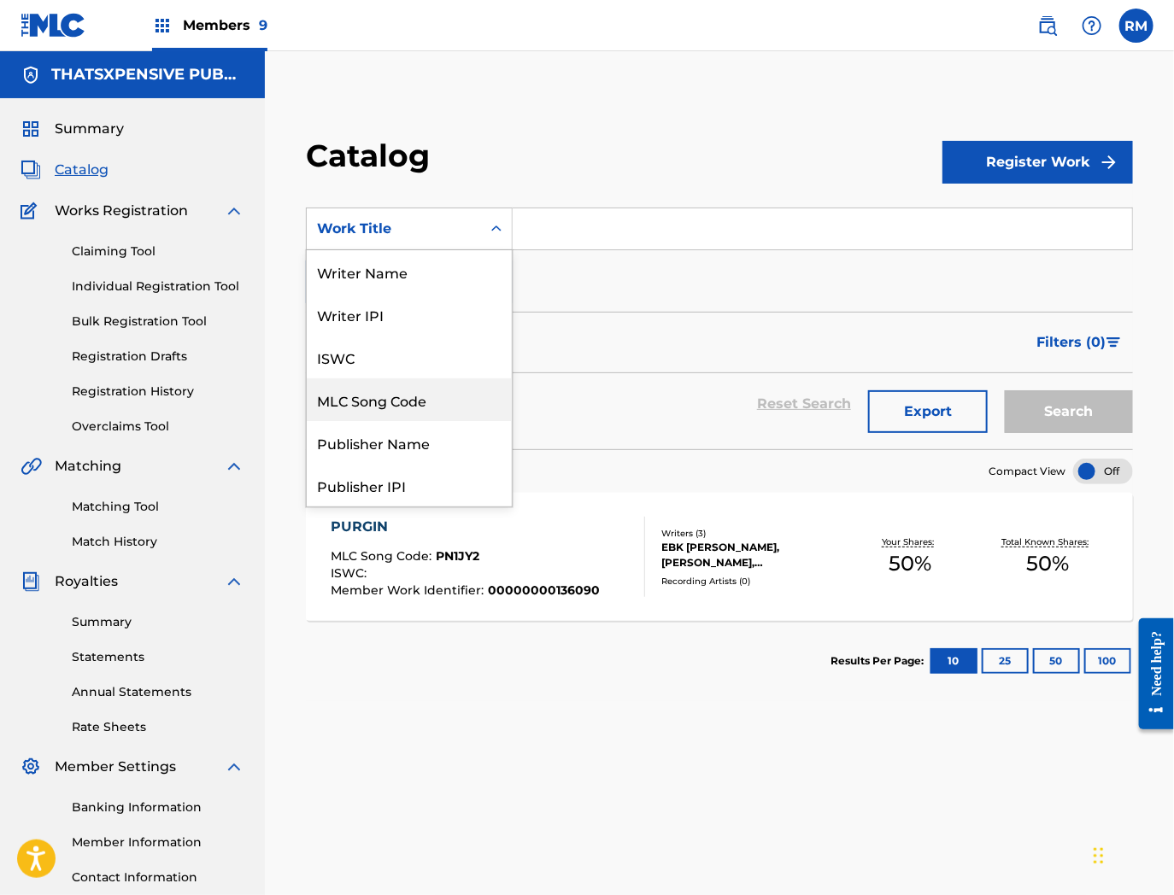
drag, startPoint x: 374, startPoint y: 396, endPoint x: 504, endPoint y: 276, distance: 176.6
click at [374, 393] on div "MLC Song Code" at bounding box center [409, 399] width 205 height 43
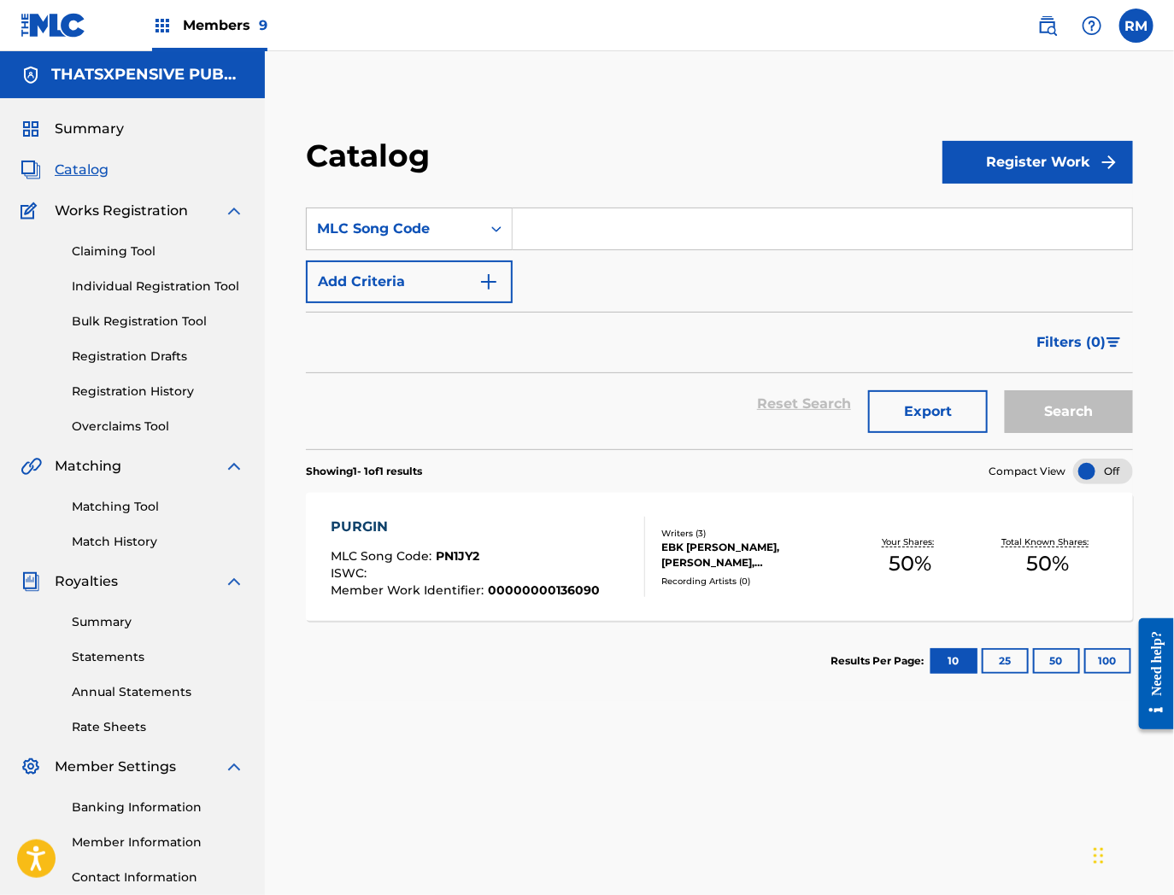
click at [576, 214] on input "Search Form" at bounding box center [822, 228] width 619 height 41
paste input "QZNMT2419620"
click at [600, 226] on input "QZNMT2419620" at bounding box center [822, 228] width 619 height 41
paste input "PM8R72"
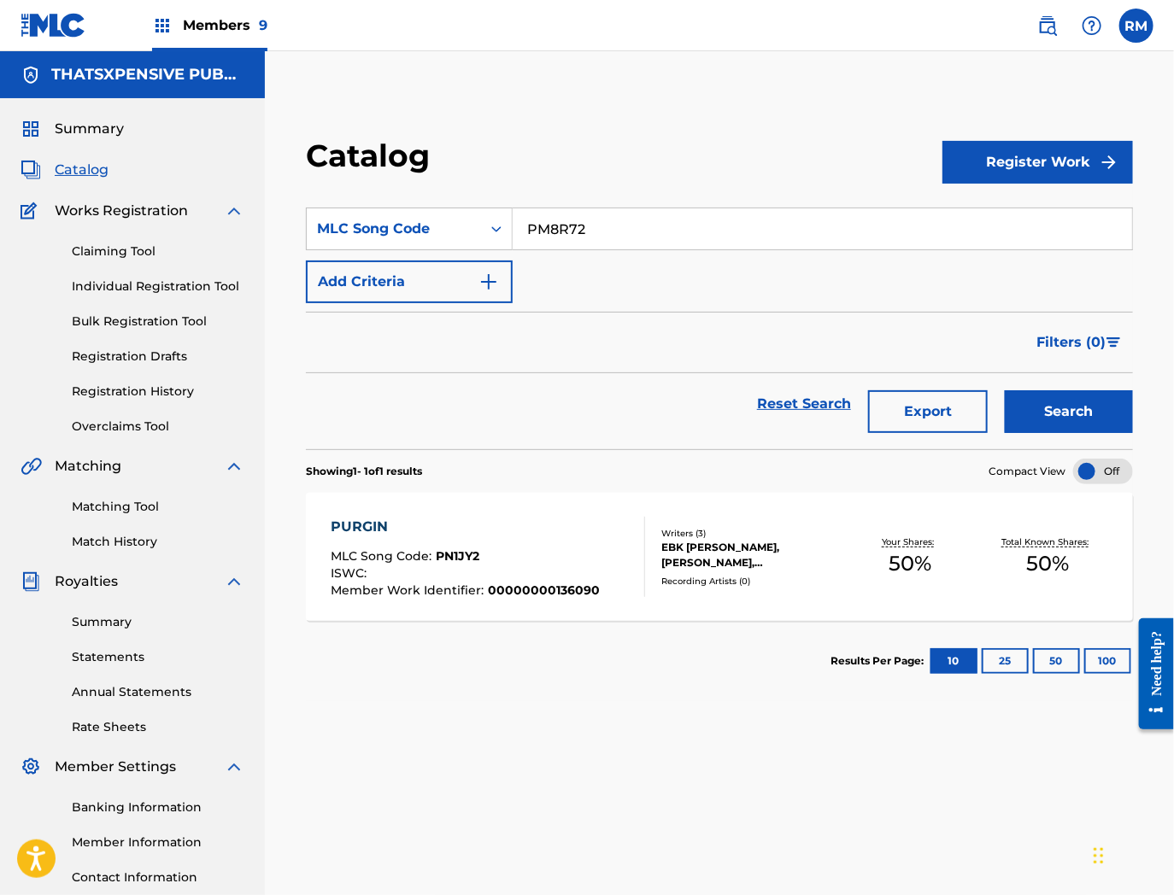
type input "PM8R72"
click at [1005, 390] on button "Search" at bounding box center [1069, 411] width 128 height 43
click at [612, 552] on div "PAGE LIT MLC Song Code : PM8R72 ISWC : Member Work Identifier : 00000000136038" at bounding box center [488, 557] width 314 height 80
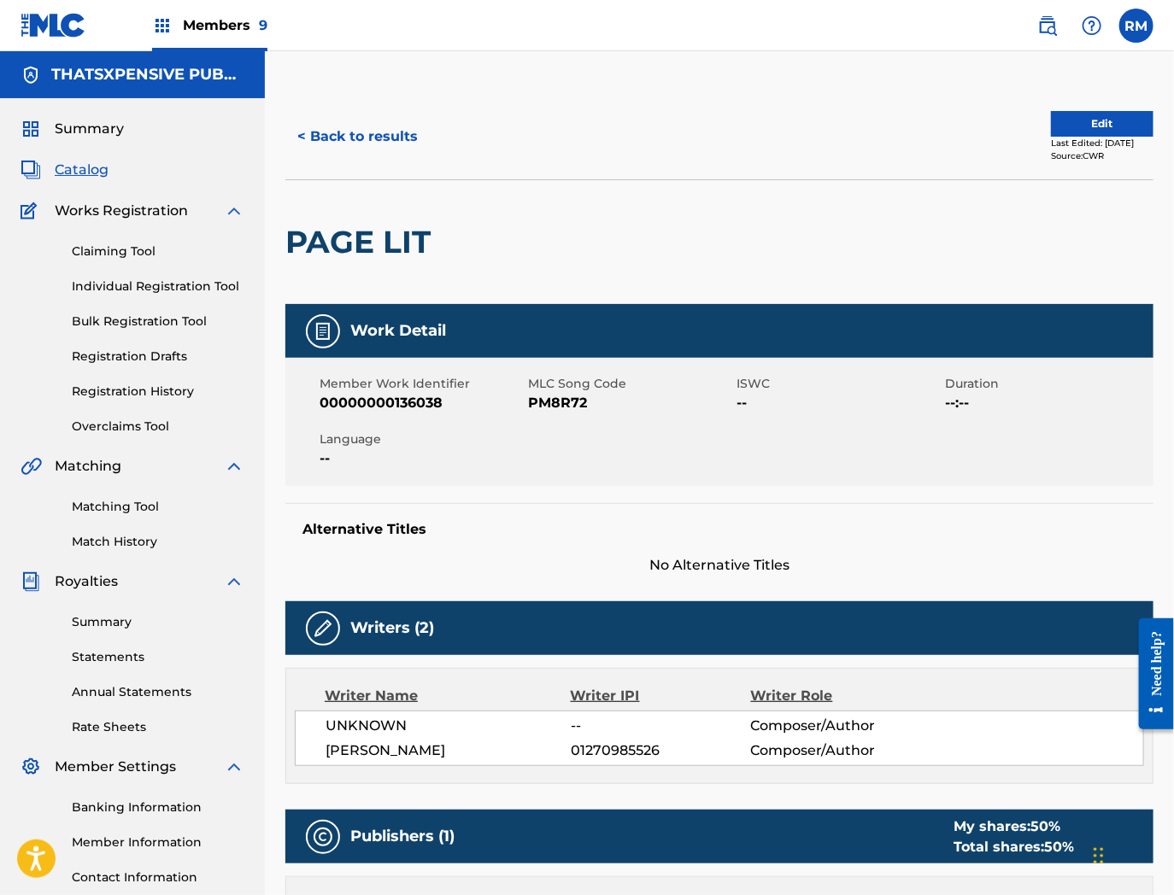
click at [1066, 128] on button "Edit" at bounding box center [1102, 124] width 103 height 26
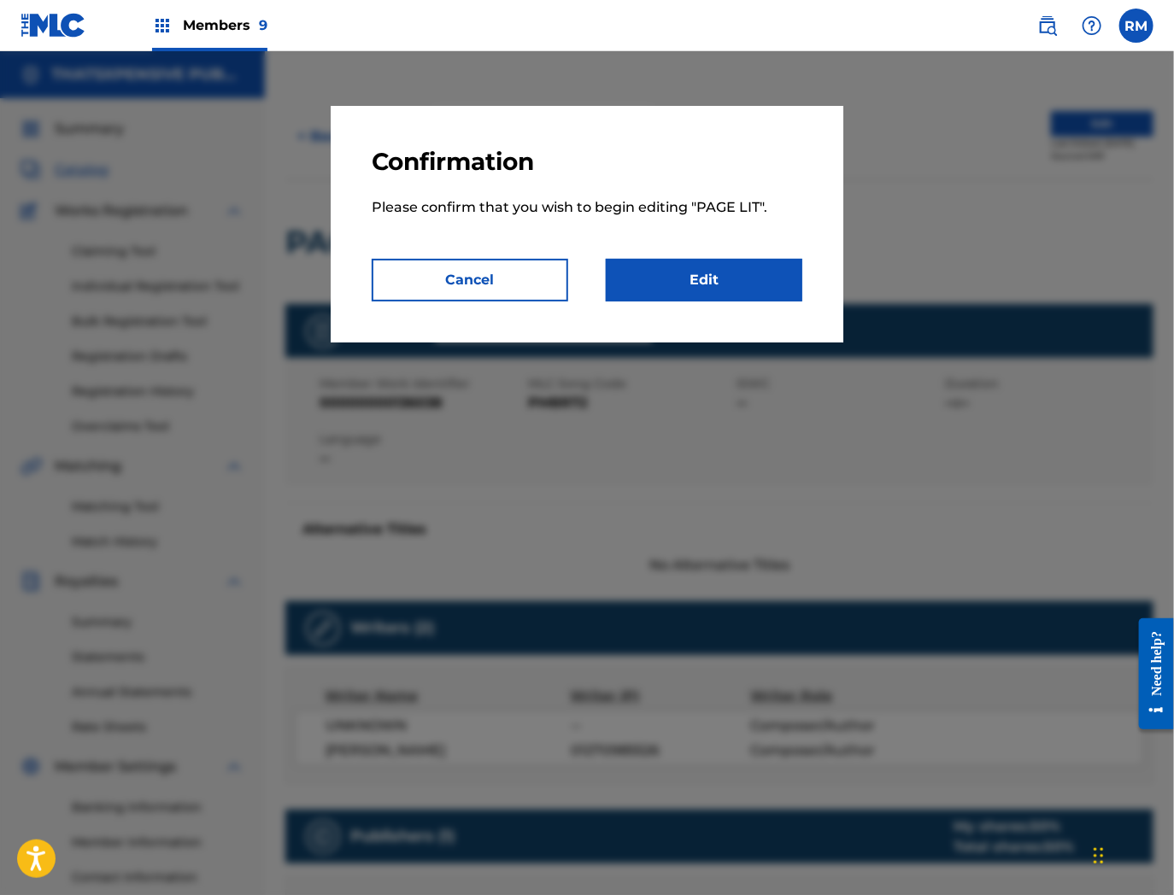
click at [753, 295] on link "Edit" at bounding box center [704, 280] width 197 height 43
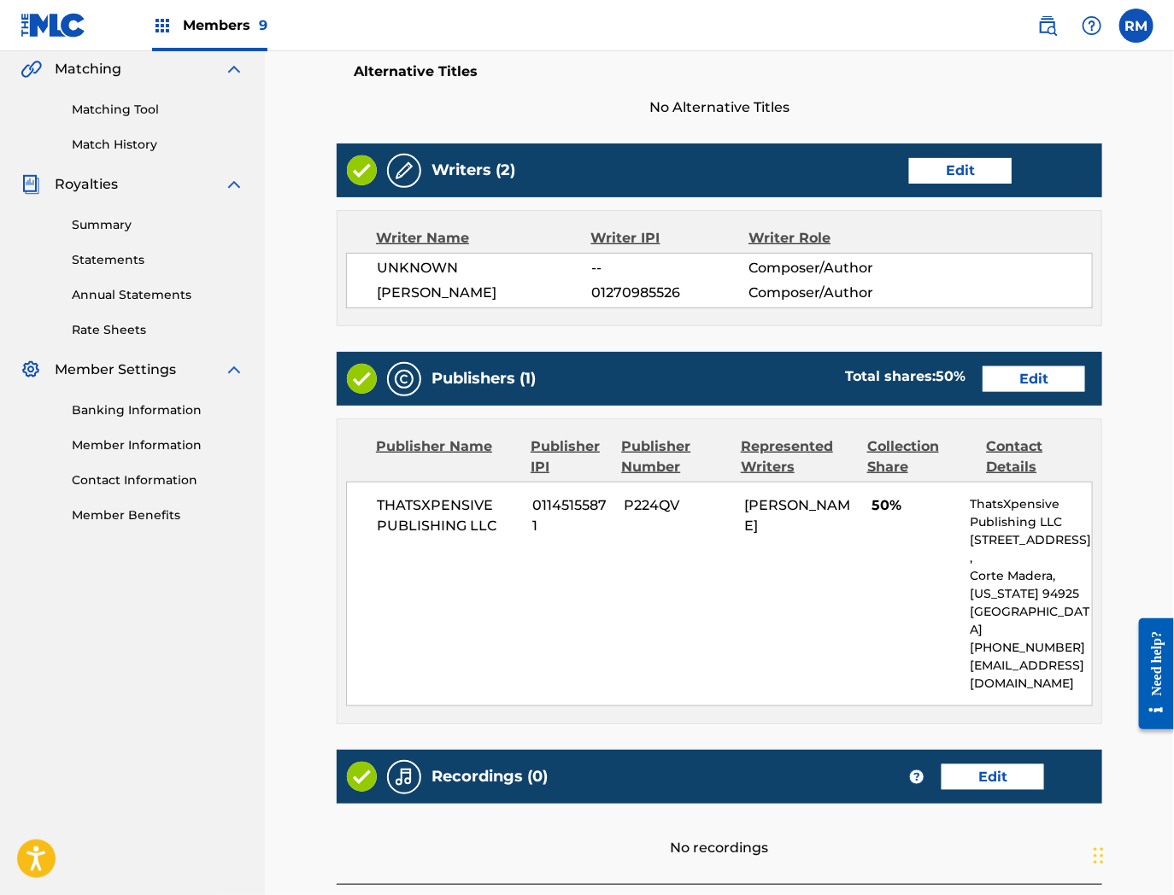
click at [980, 750] on div "Recordings (0) ? Edit" at bounding box center [719, 777] width 765 height 54
click at [989, 765] on link "Edit" at bounding box center [992, 778] width 103 height 26
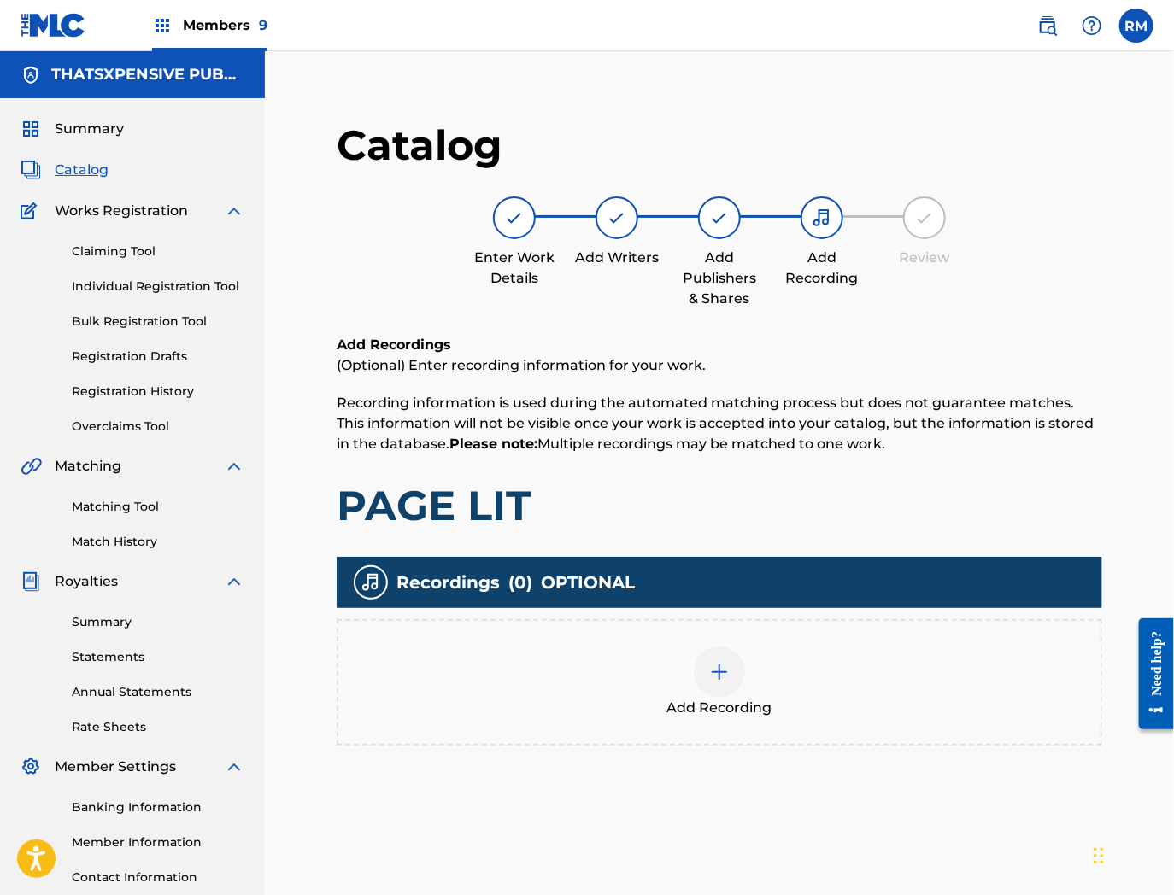
click at [720, 692] on div at bounding box center [719, 672] width 51 height 51
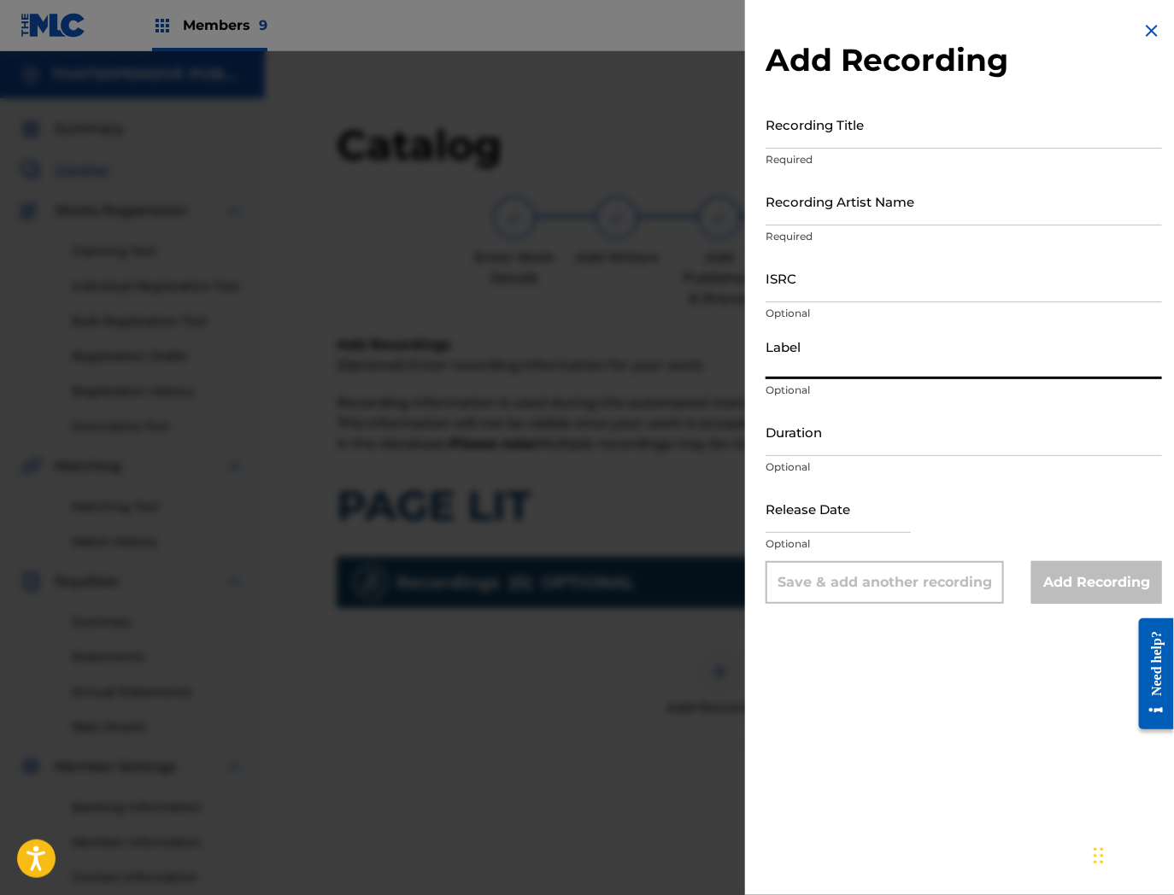
click at [820, 369] on input "Label" at bounding box center [963, 355] width 396 height 49
click at [846, 265] on input "ISRC" at bounding box center [963, 278] width 396 height 49
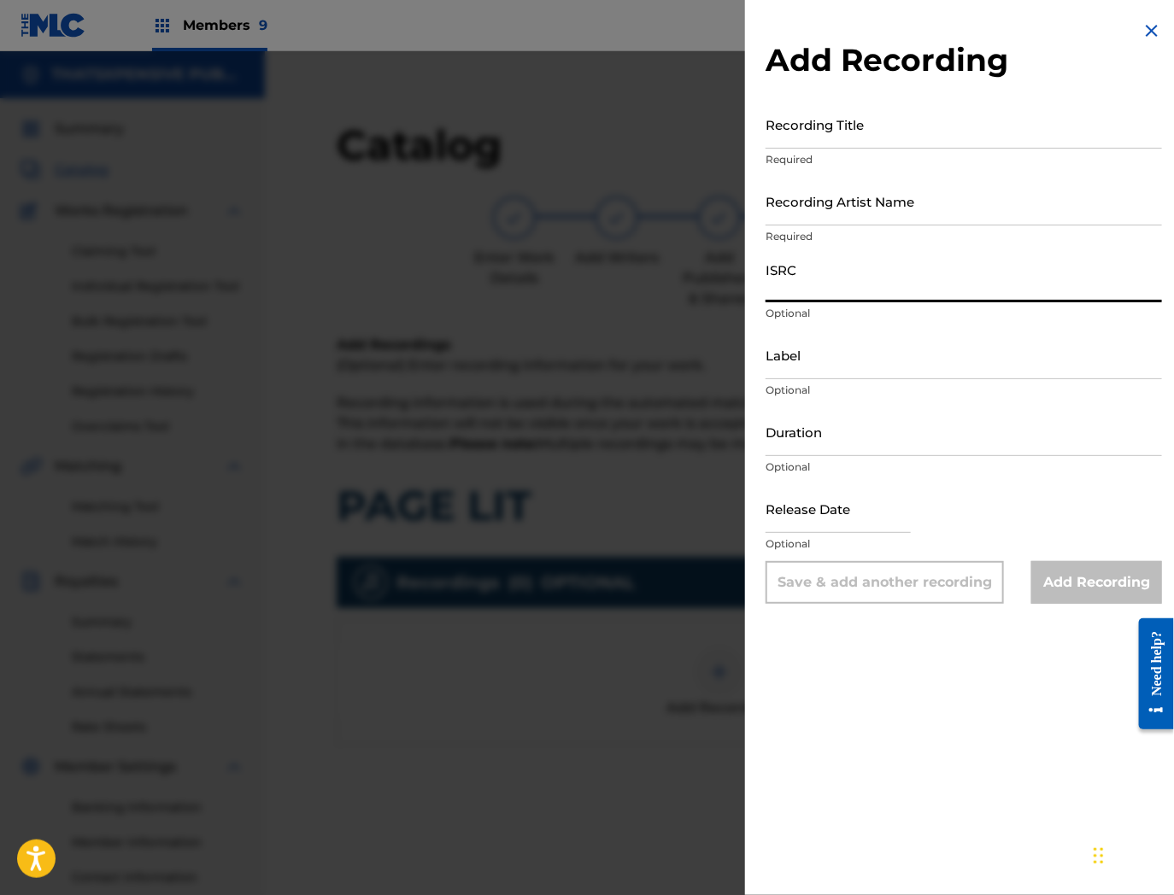
paste input "QZNMT2419620"
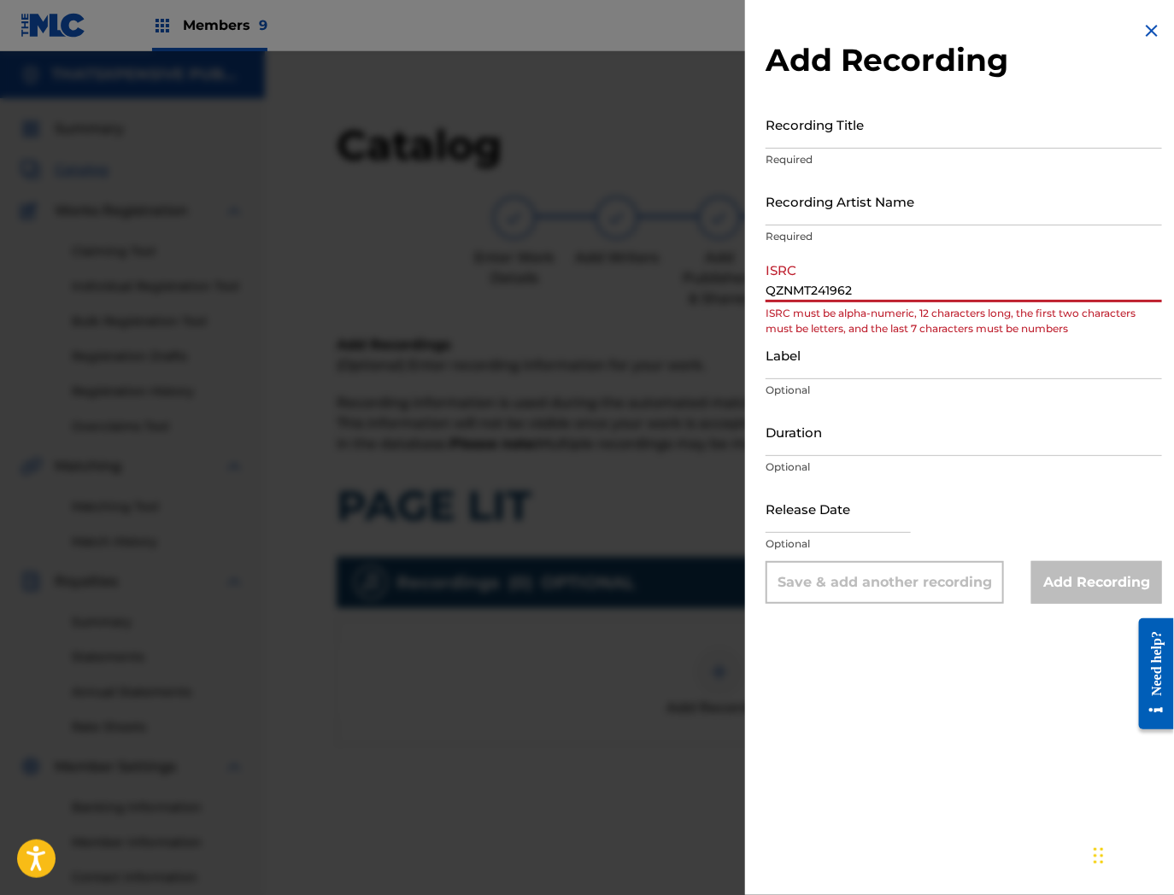
type input "QZNMT241962"
click at [1154, 21] on img at bounding box center [1151, 31] width 21 height 21
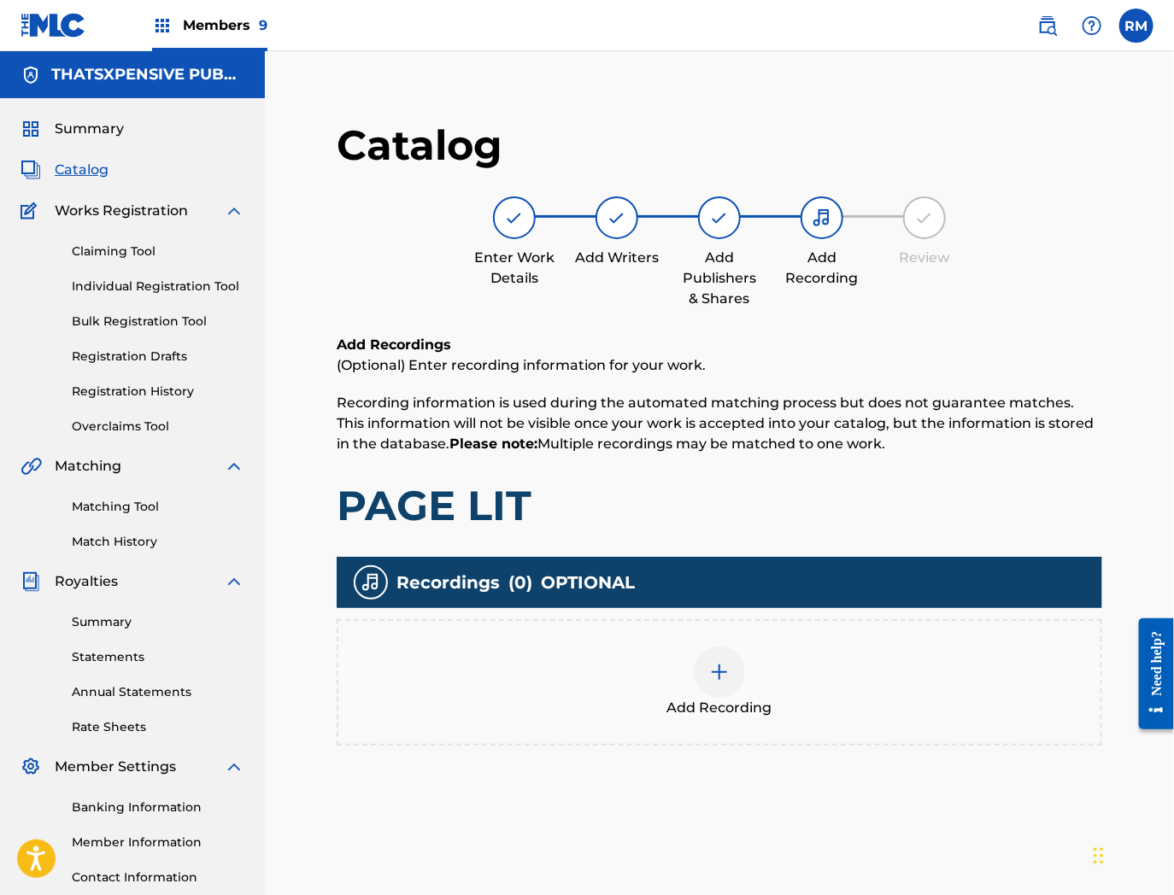
click at [82, 171] on span "Catalog" at bounding box center [82, 170] width 54 height 21
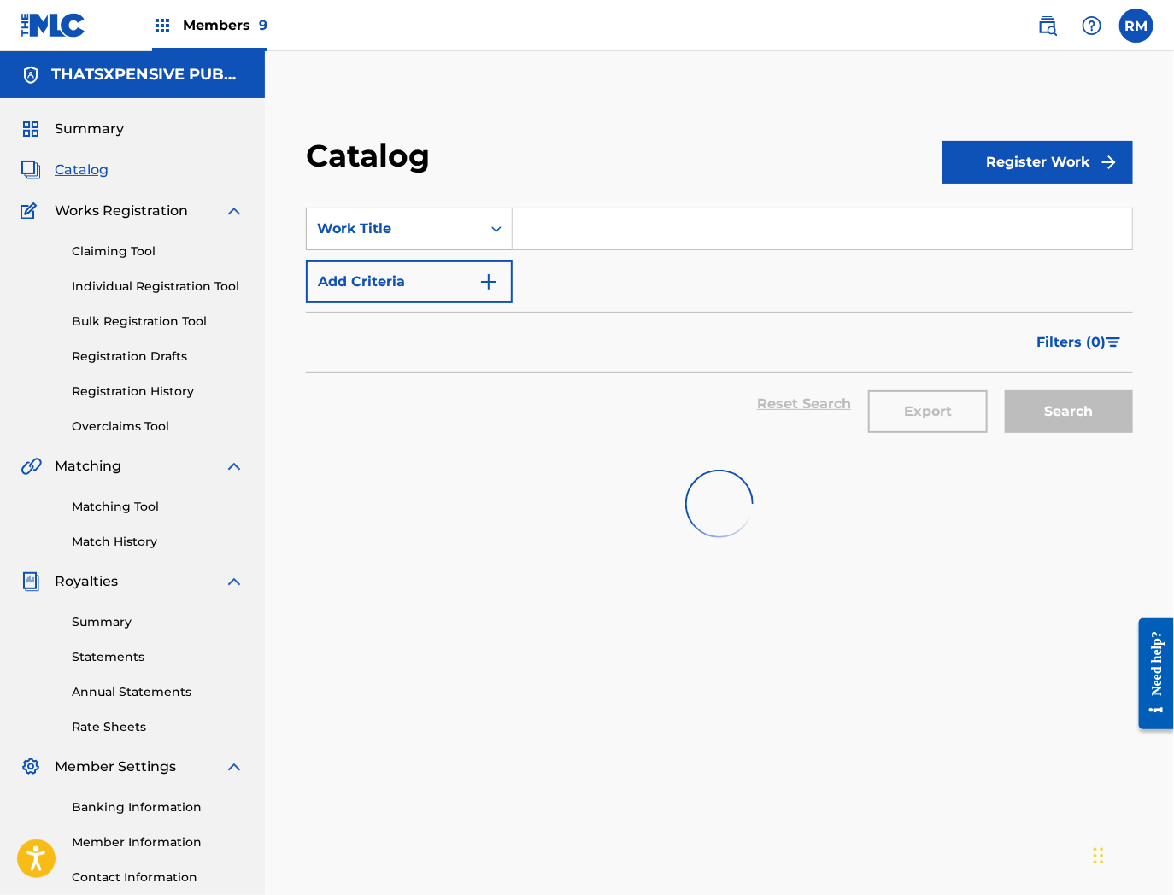
click at [466, 236] on div "Work Title" at bounding box center [394, 229] width 154 height 21
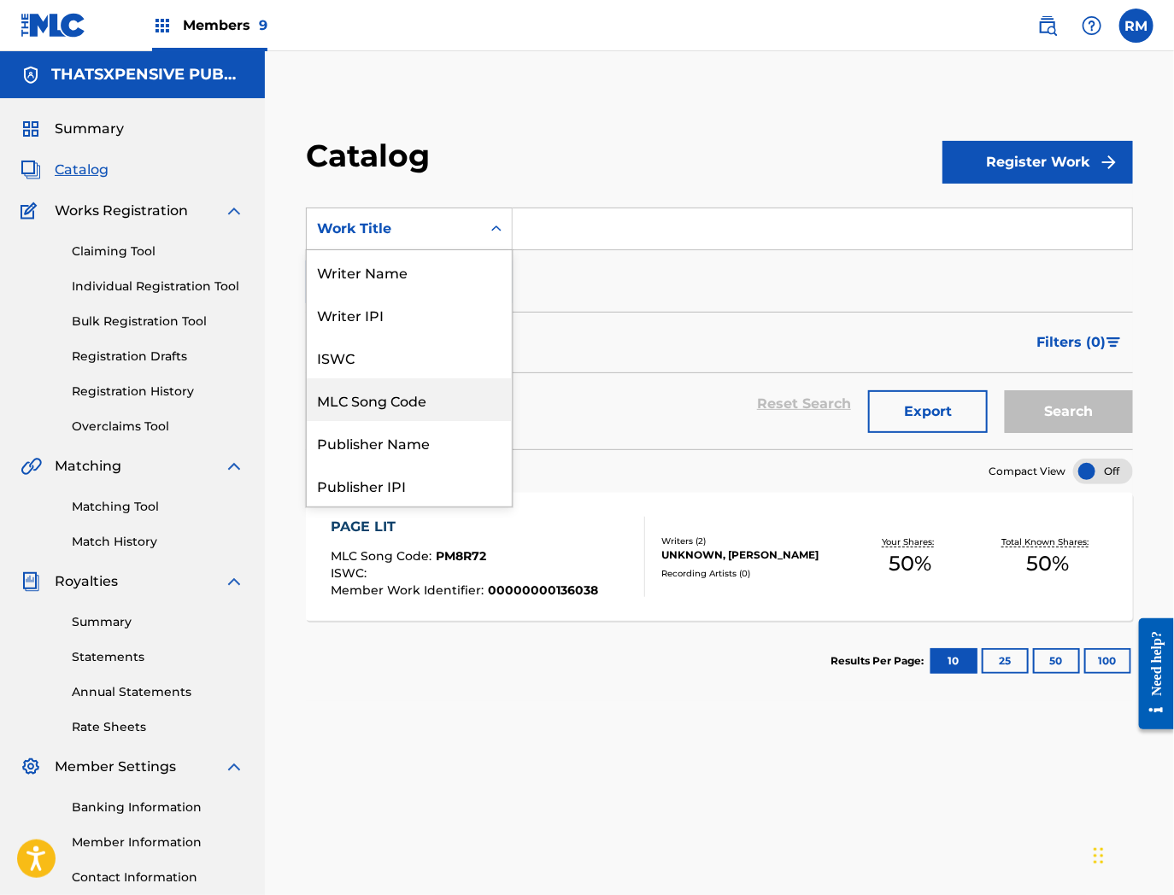
click at [417, 415] on div "MLC Song Code" at bounding box center [409, 399] width 205 height 43
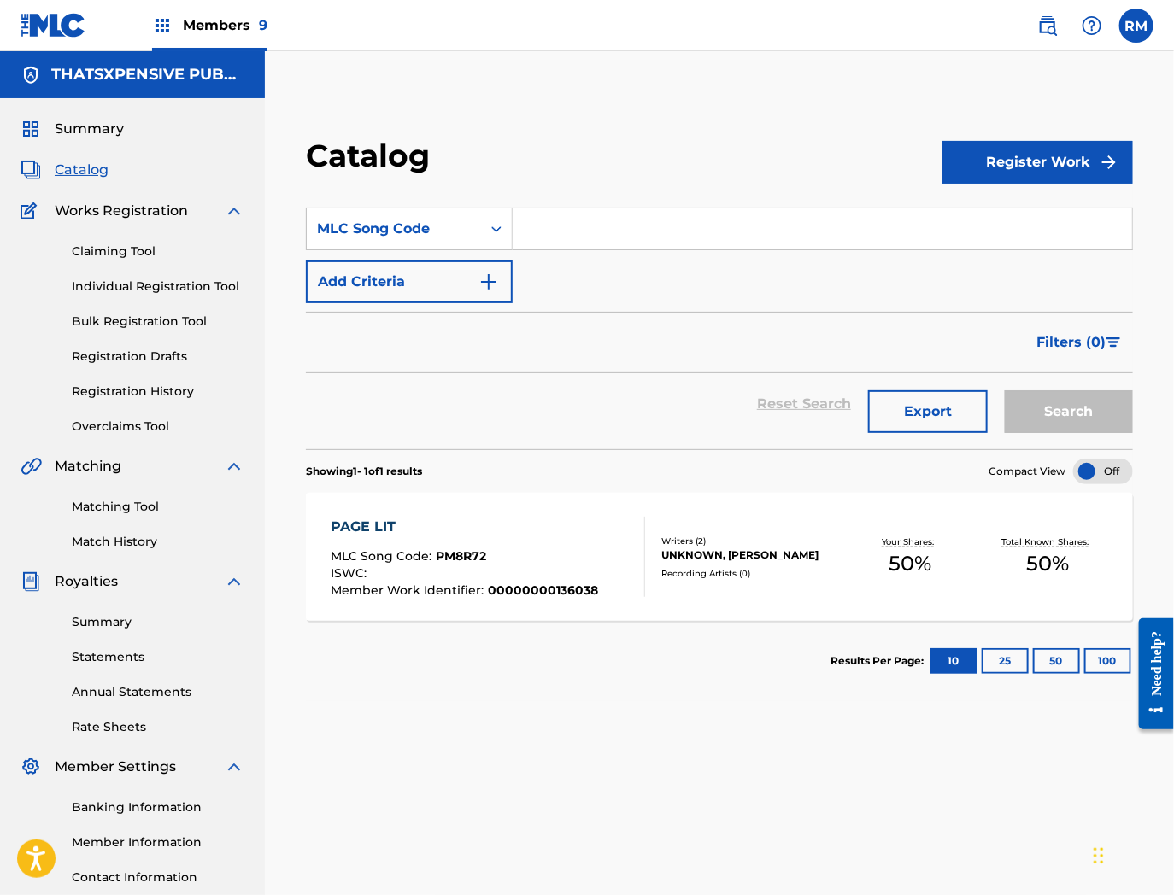
click at [611, 233] on input "Search Form" at bounding box center [822, 228] width 619 height 41
paste input "PN3LWF"
type input "PN3LWF"
click at [1005, 390] on button "Search" at bounding box center [1069, 411] width 128 height 43
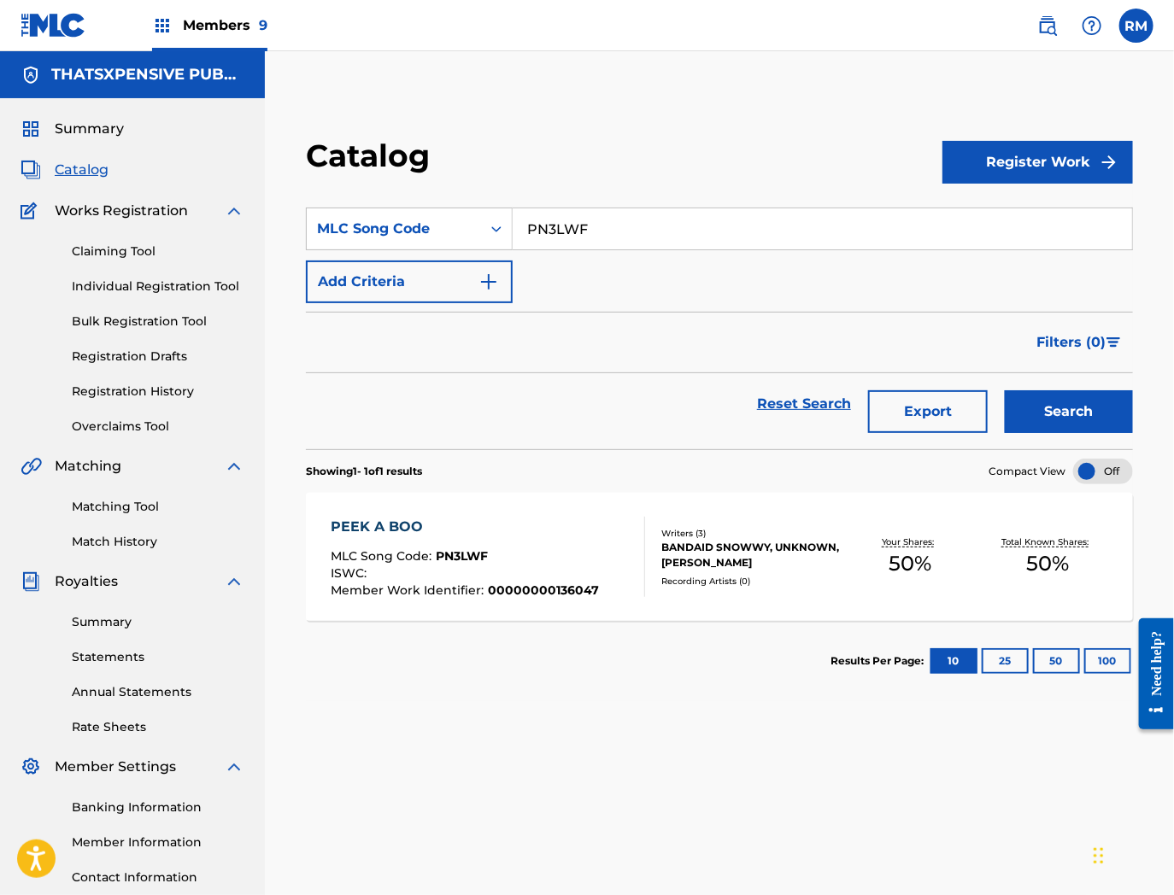
click at [620, 533] on div "PEEK A BOO MLC Song Code : PN3LWF ISWC : Member Work Identifier : 00000000136047" at bounding box center [488, 557] width 314 height 80
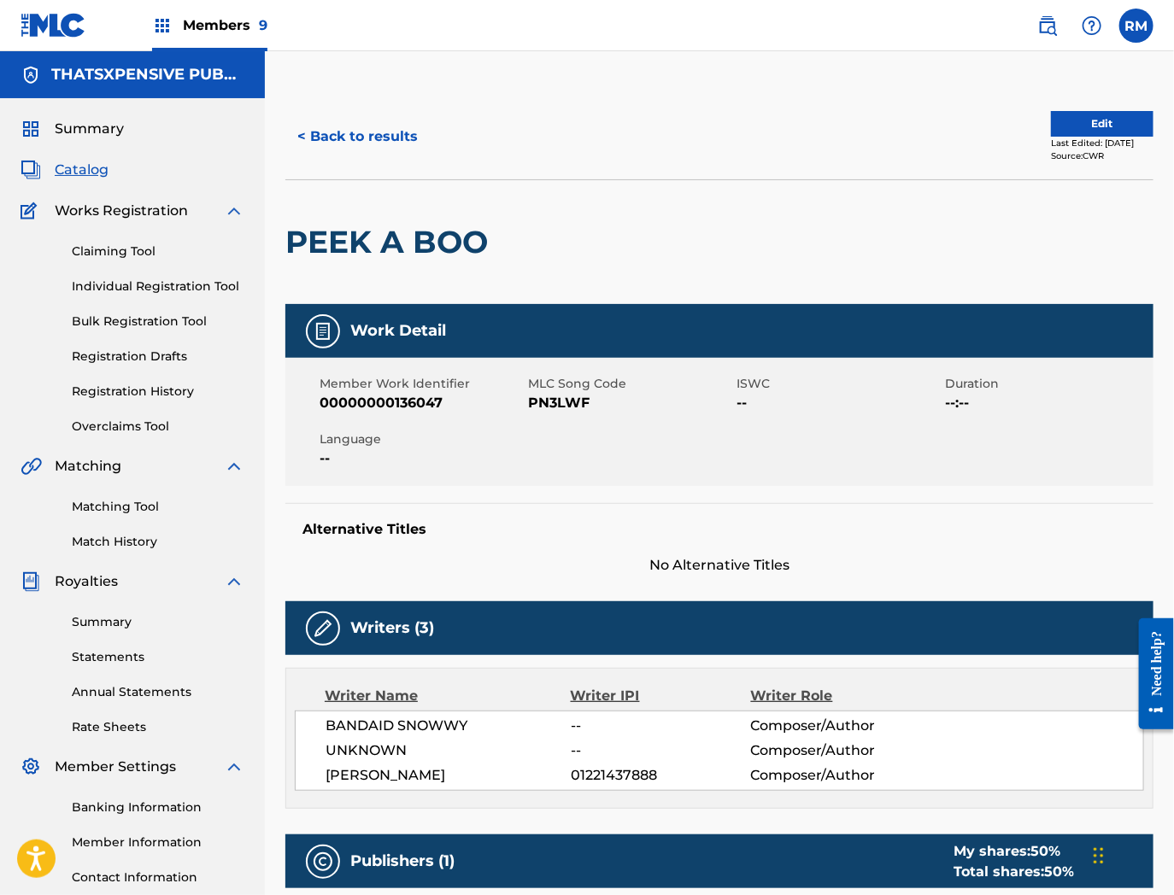
click at [1108, 117] on button "Edit" at bounding box center [1102, 124] width 103 height 26
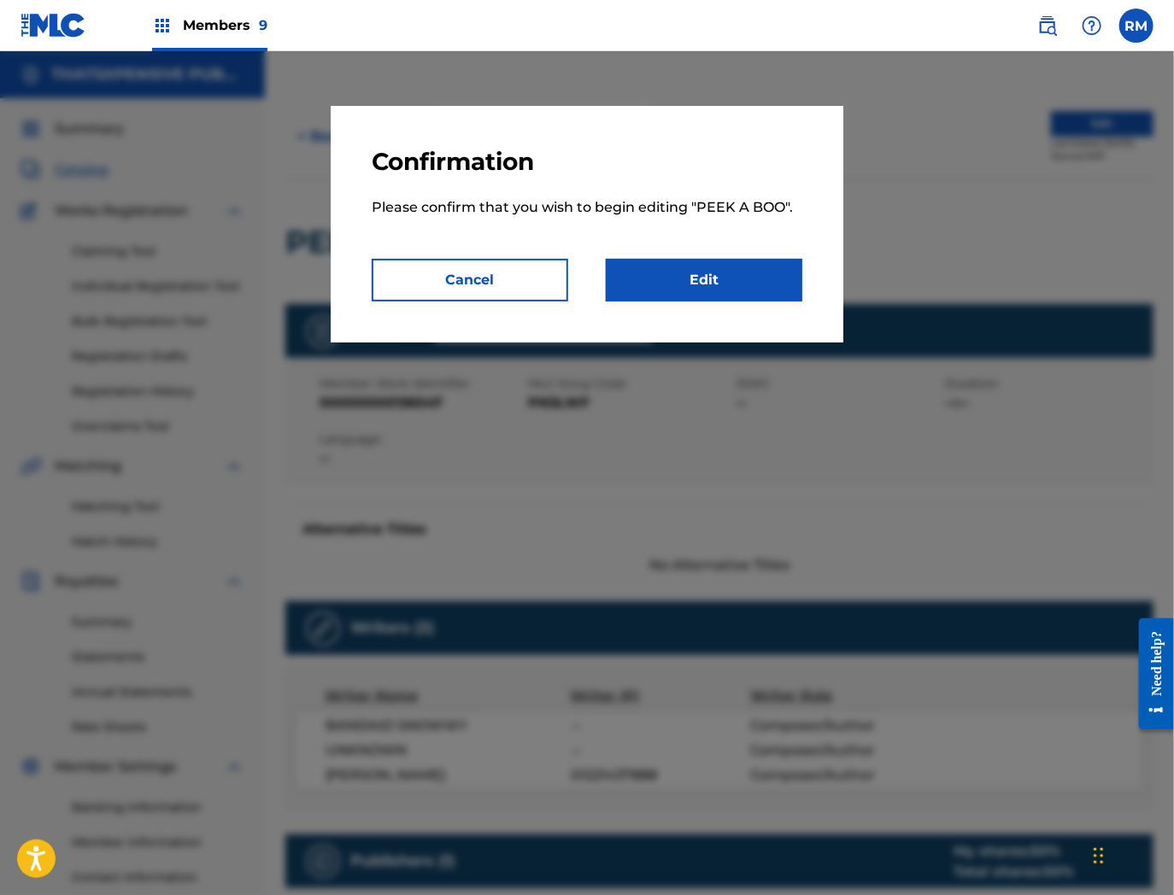
scroll to position [578, 0]
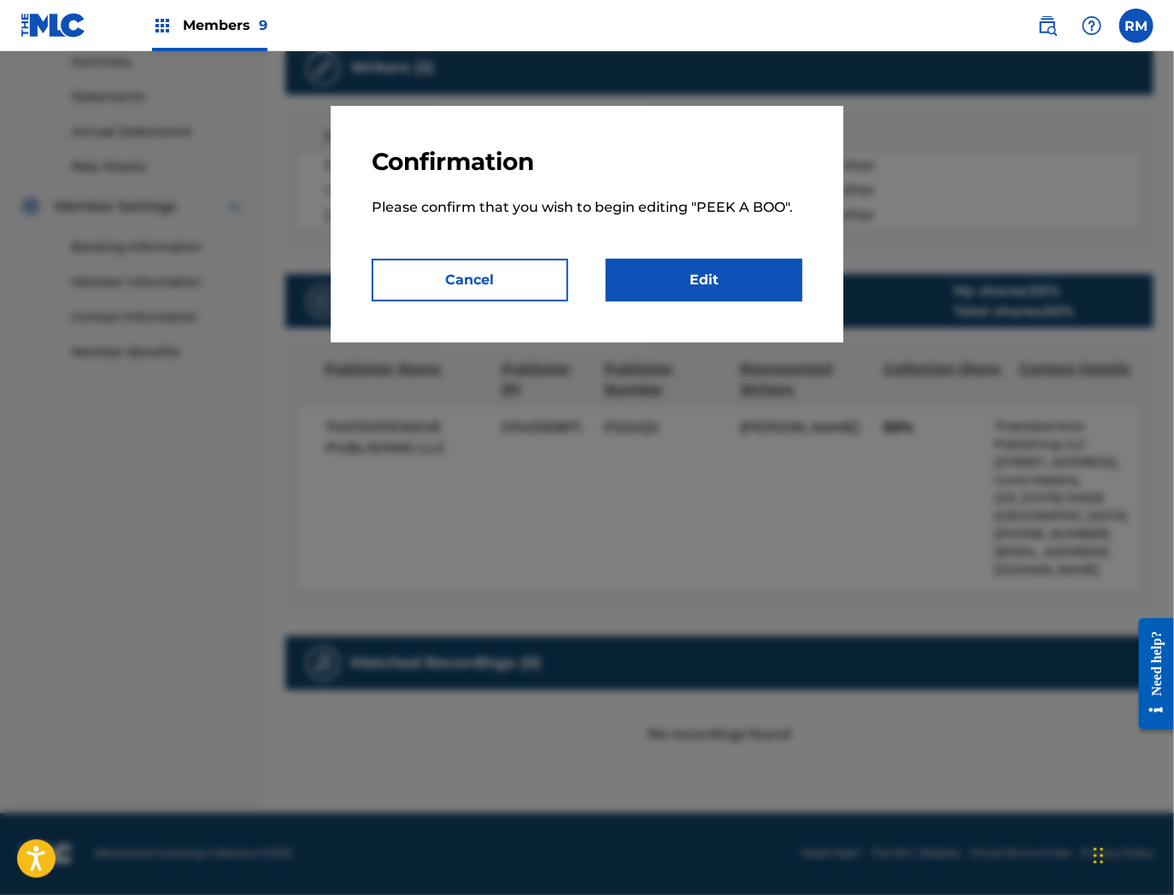
click at [718, 287] on link "Edit" at bounding box center [704, 280] width 197 height 43
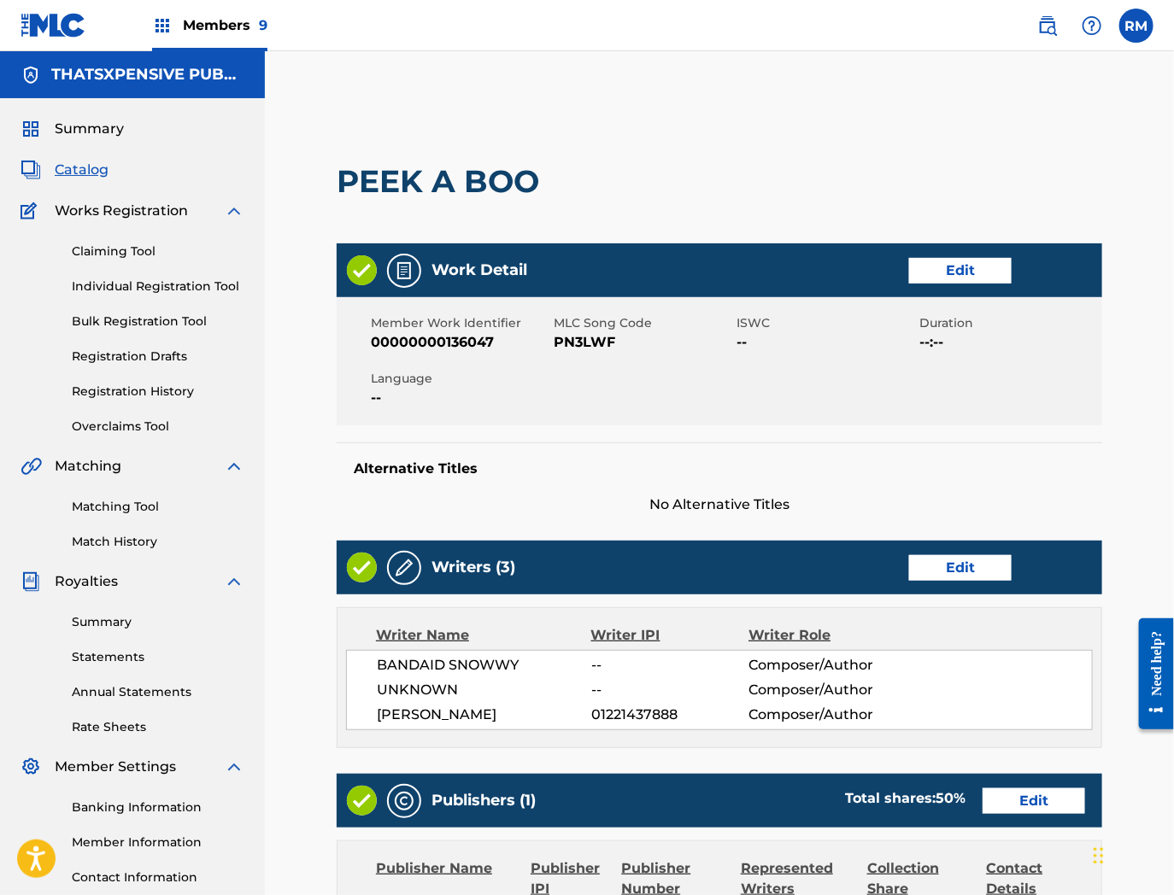
scroll to position [422, 0]
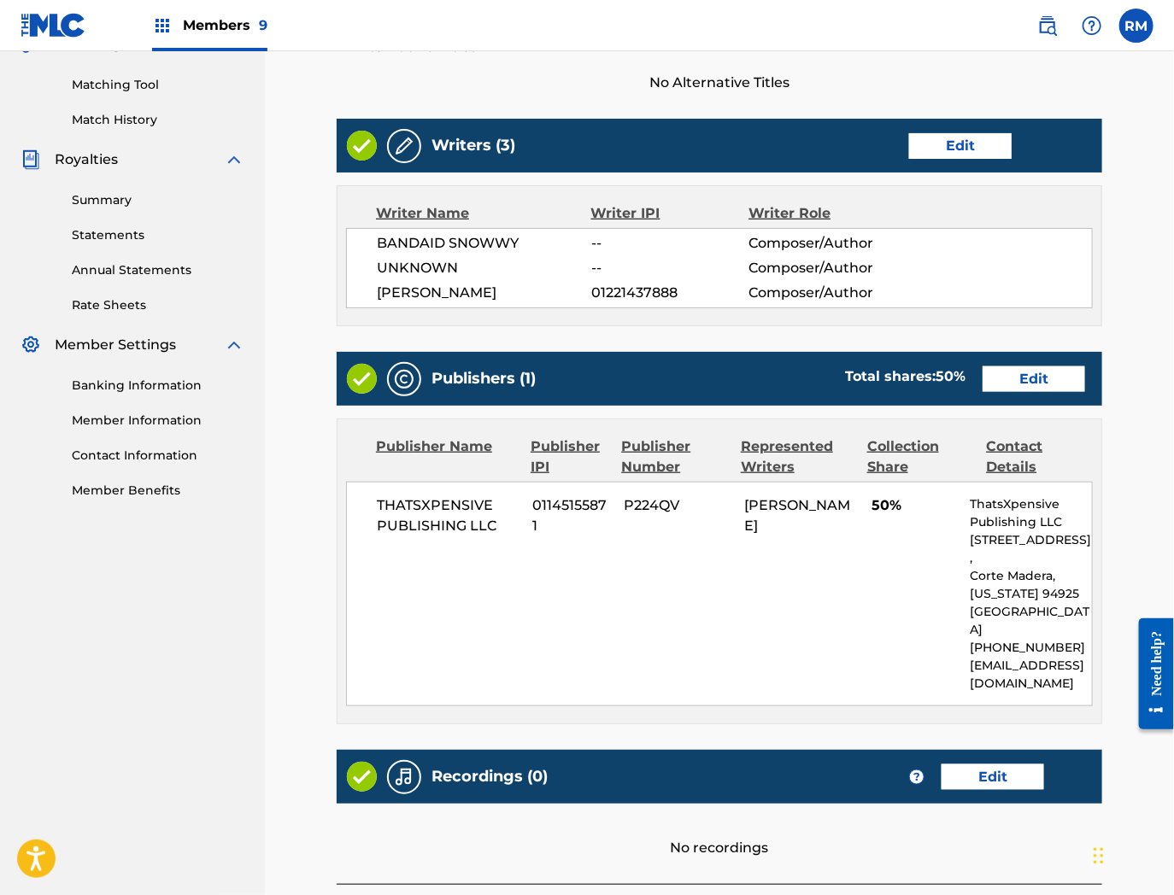
click at [971, 639] on p "[PHONE_NUMBER]" at bounding box center [1031, 648] width 122 height 18
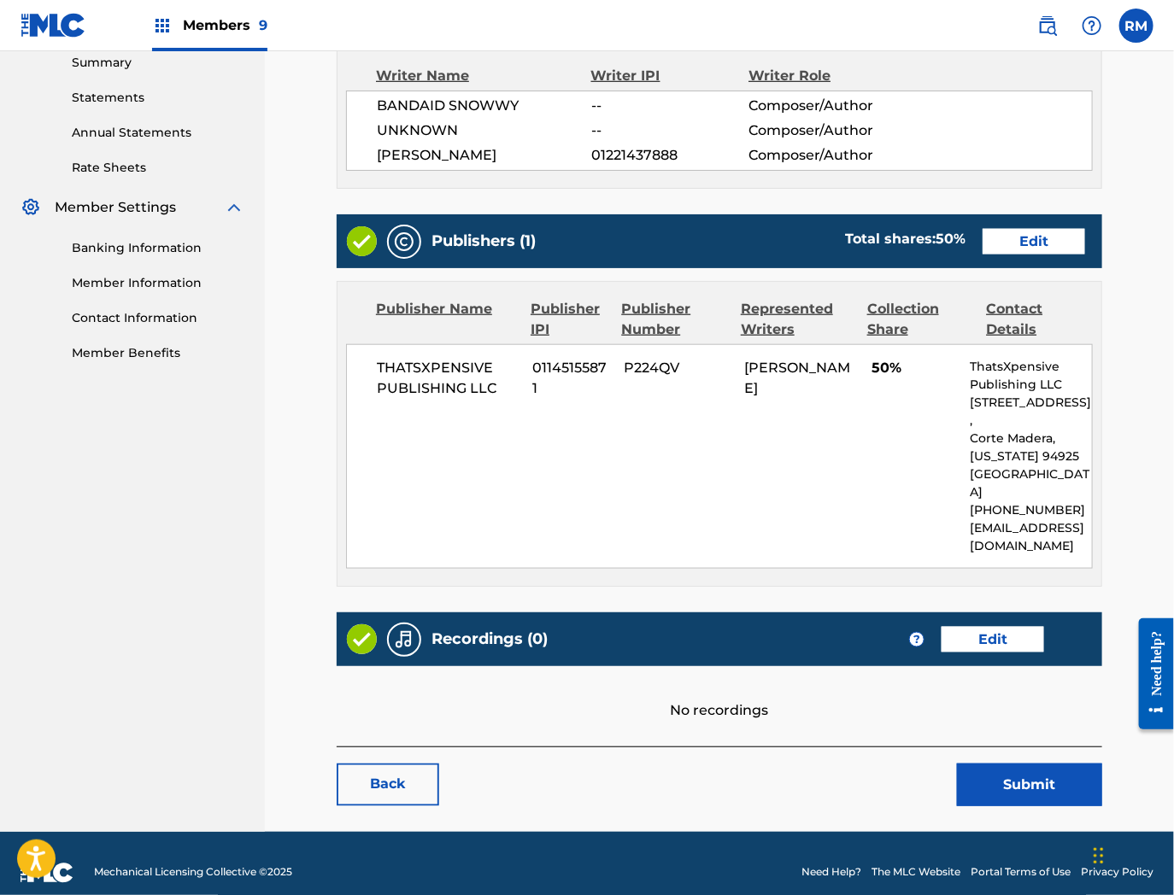
click at [974, 627] on link "Edit" at bounding box center [992, 640] width 103 height 26
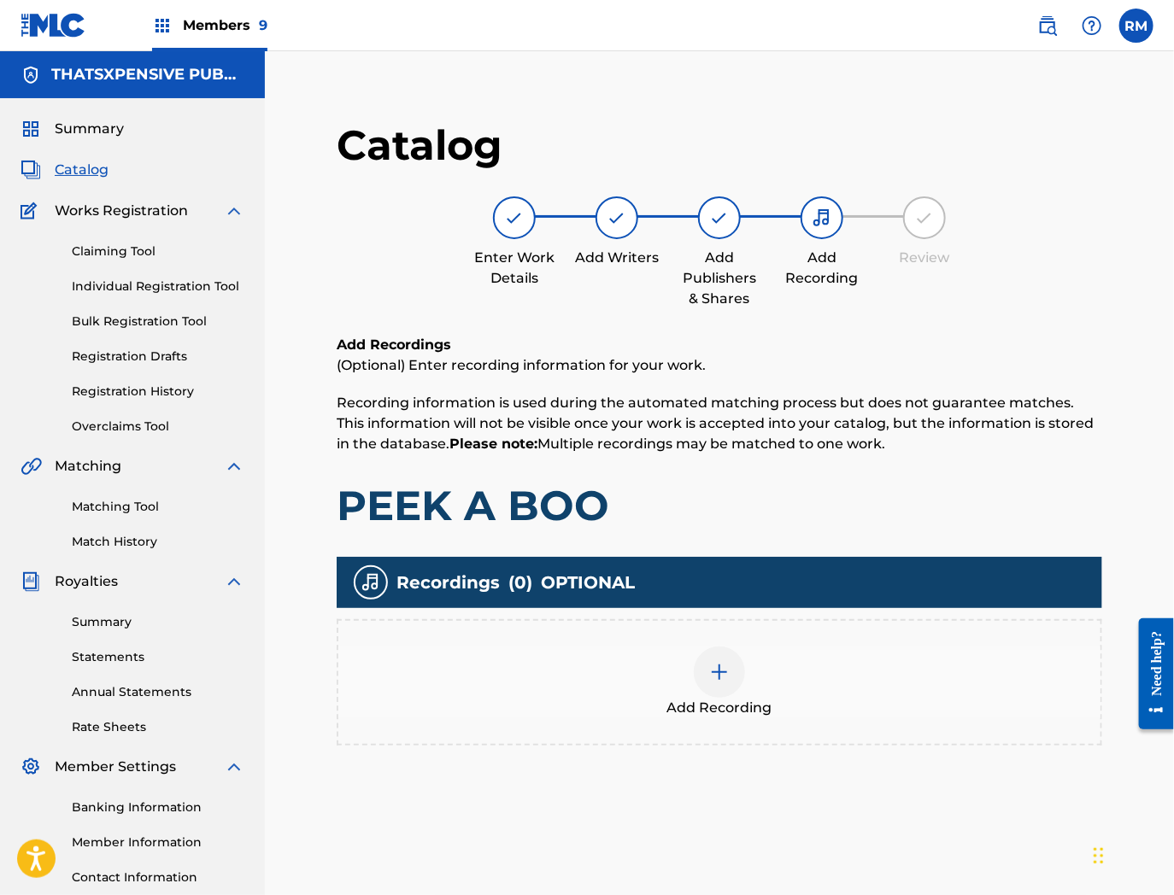
scroll to position [175, 0]
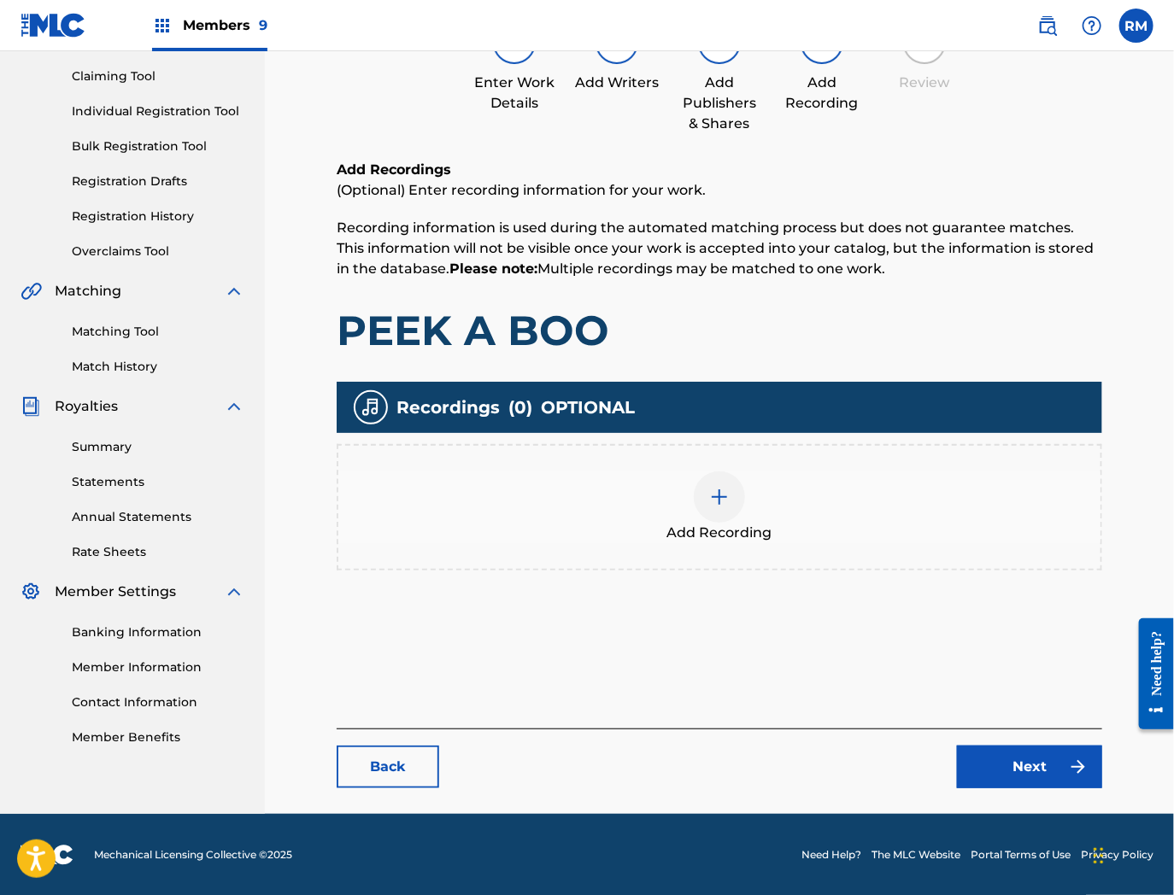
click at [727, 496] on img at bounding box center [719, 497] width 21 height 21
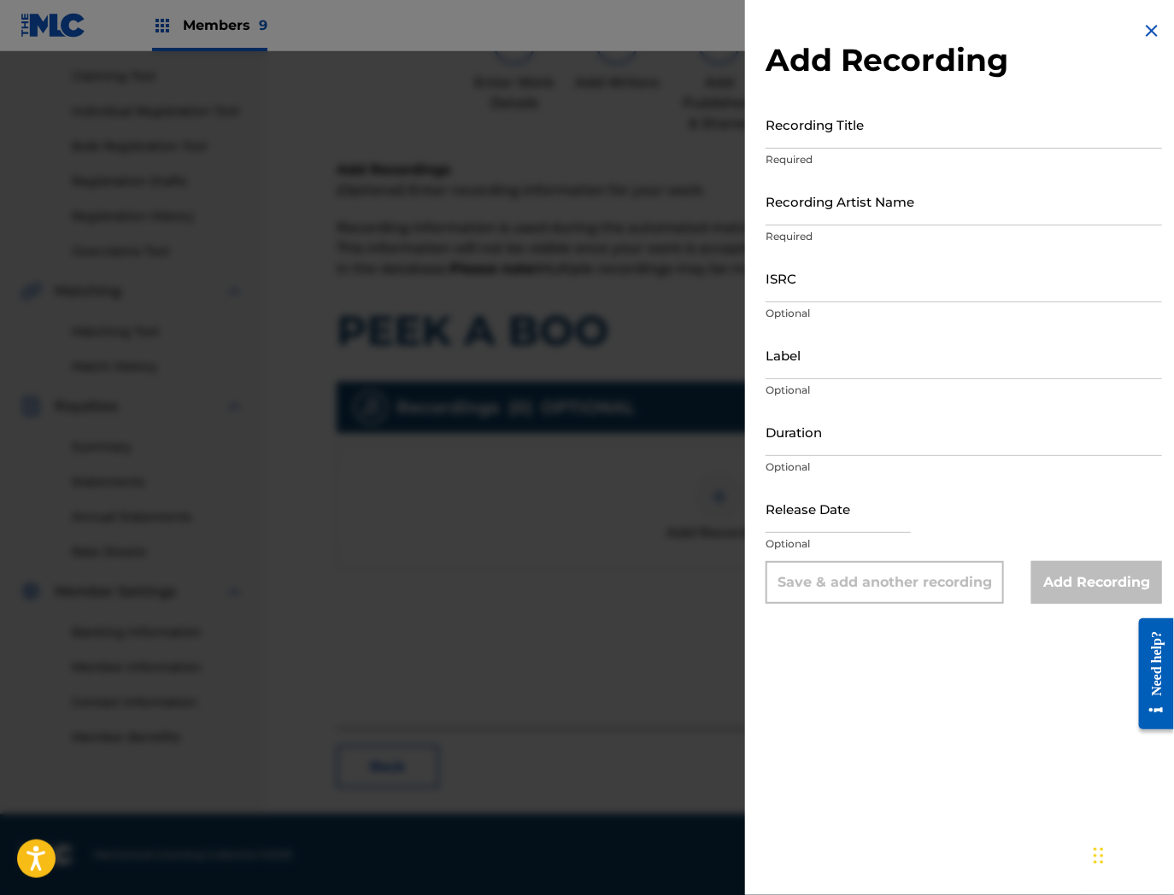
drag, startPoint x: 848, startPoint y: 278, endPoint x: 871, endPoint y: 284, distance: 24.1
click at [848, 278] on input "ISRC" at bounding box center [963, 278] width 396 height 49
paste input "TCAHM2365637"
type input "TCAHM2365637"
click at [835, 140] on input "Recording Title" at bounding box center [963, 124] width 396 height 49
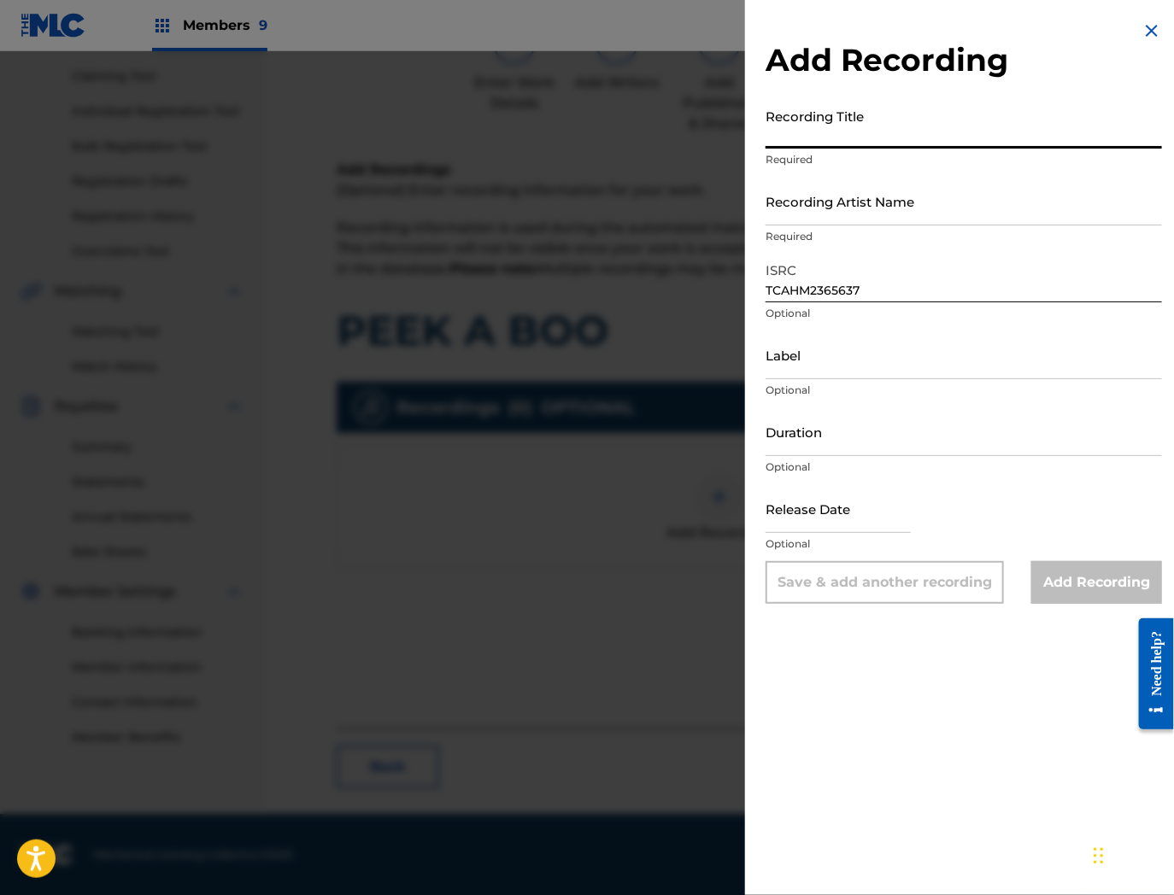
paste input "Peek a Boo"
type input "Peek a Boo"
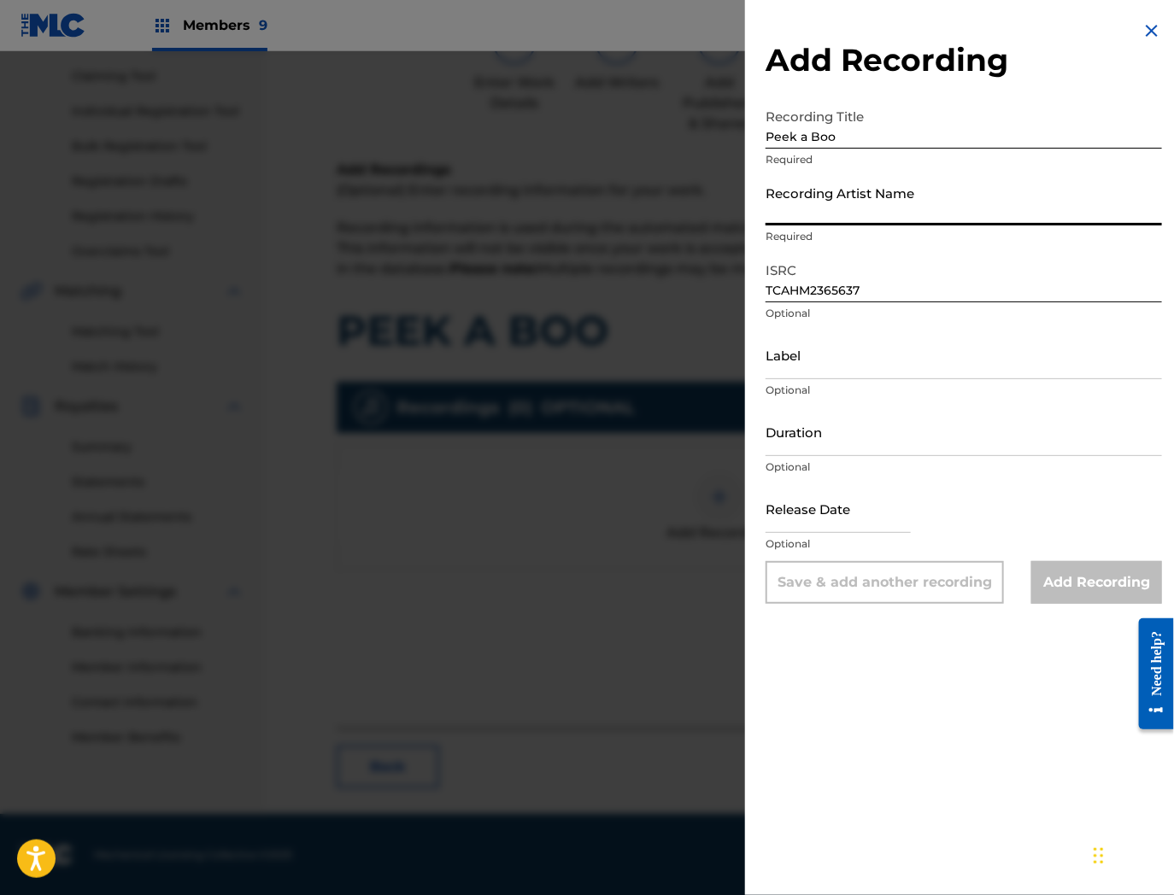
click at [848, 214] on input "Recording Artist Name" at bounding box center [963, 201] width 396 height 49
paste input "Bandaid Snowwy"
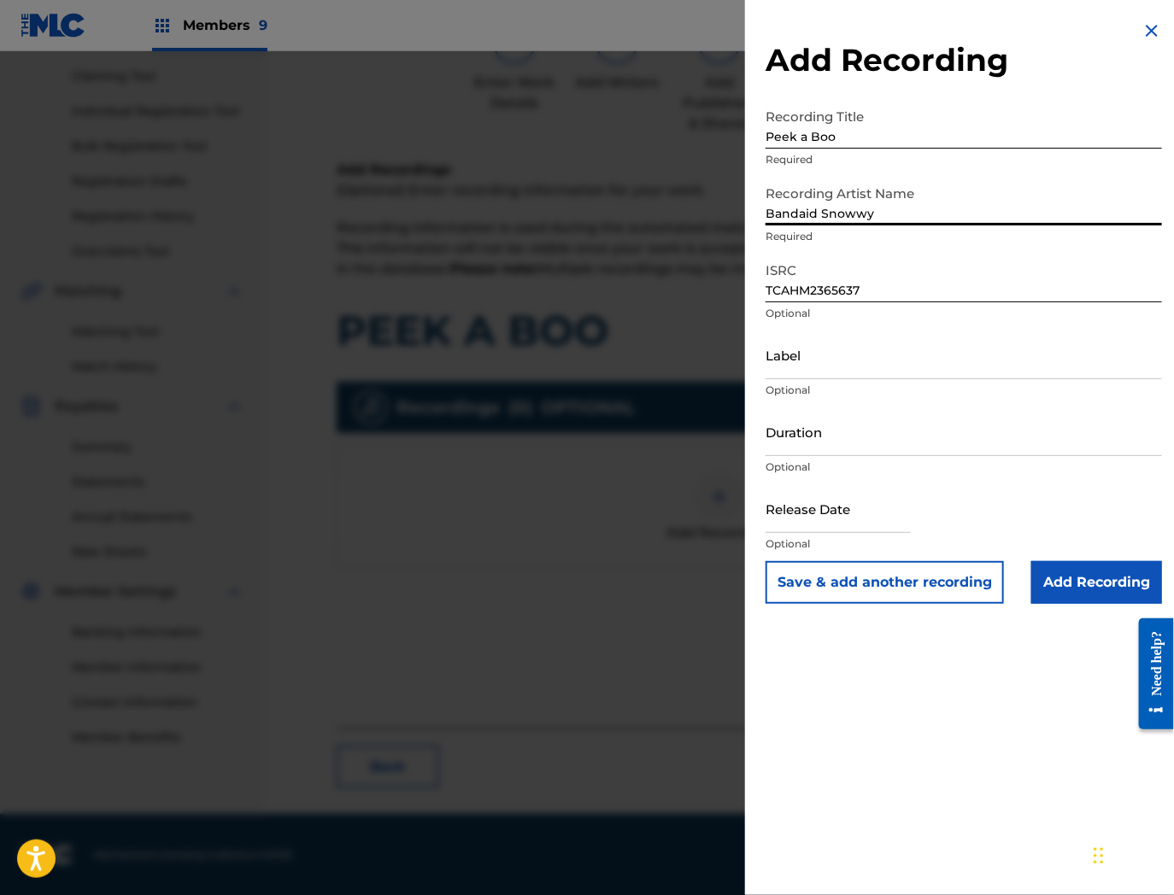
drag, startPoint x: 872, startPoint y: 212, endPoint x: 1133, endPoint y: 262, distance: 265.4
click at [1133, 262] on form "Recording Title Peek a Boo Required Recording Artist Name Bandaid Snowwy Requir…" at bounding box center [963, 352] width 396 height 504
type input "Bandaid Snowwy"
click at [1070, 577] on input "Add Recording" at bounding box center [1096, 582] width 131 height 43
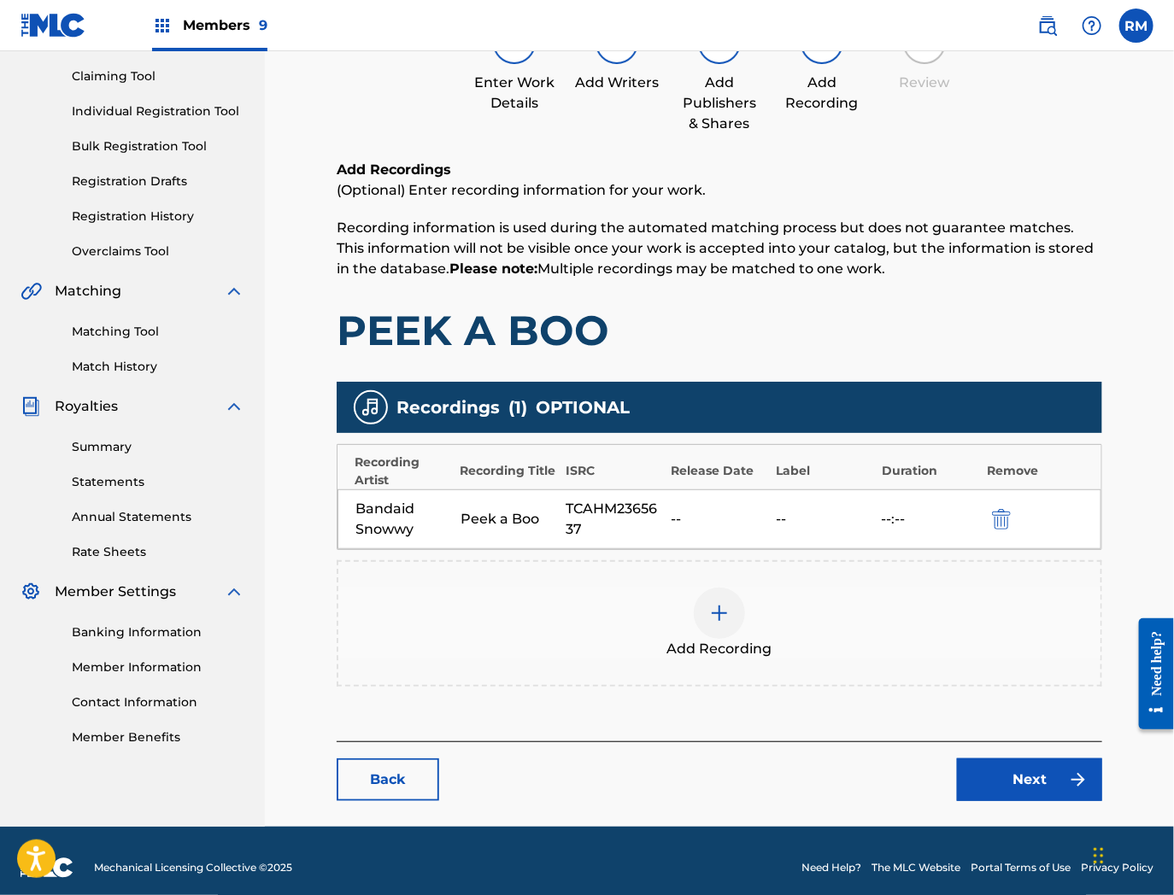
scroll to position [186, 0]
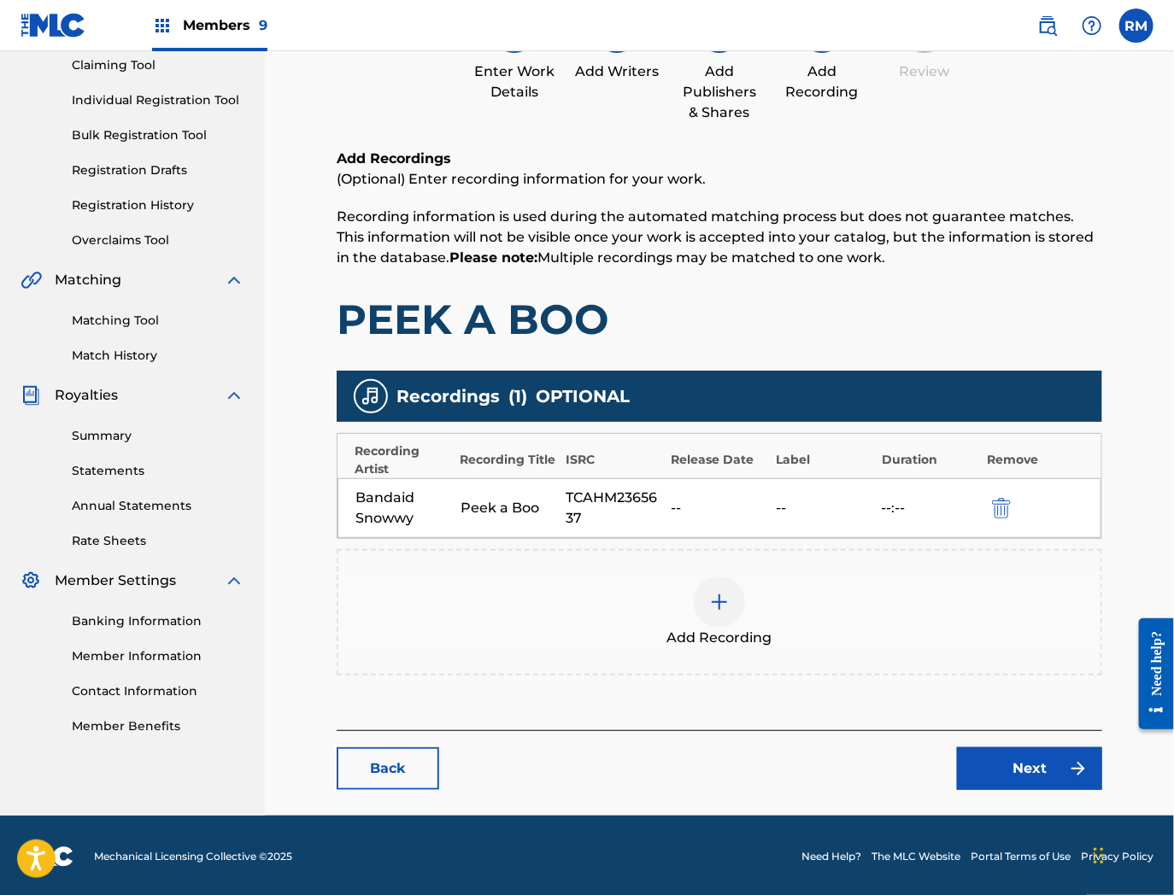
click at [1012, 759] on link "Next" at bounding box center [1029, 769] width 145 height 43
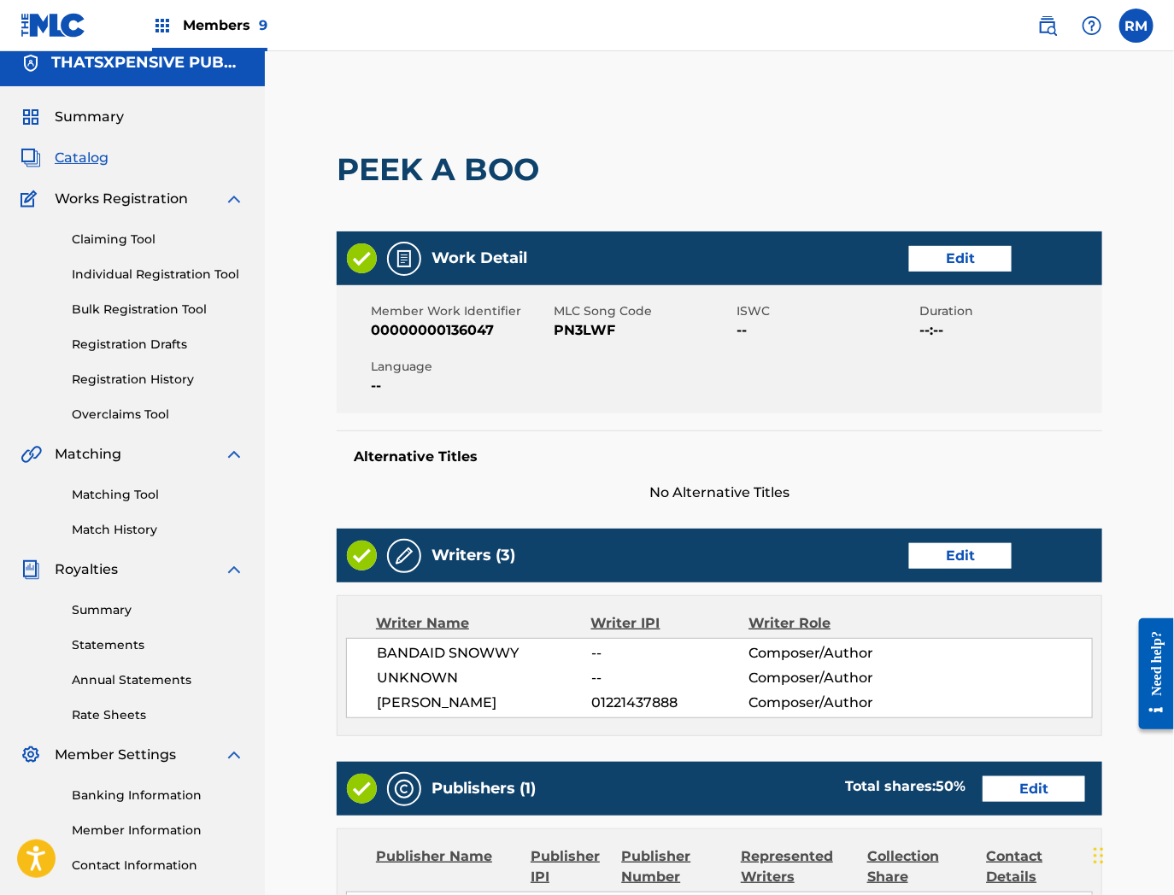
scroll to position [478, 0]
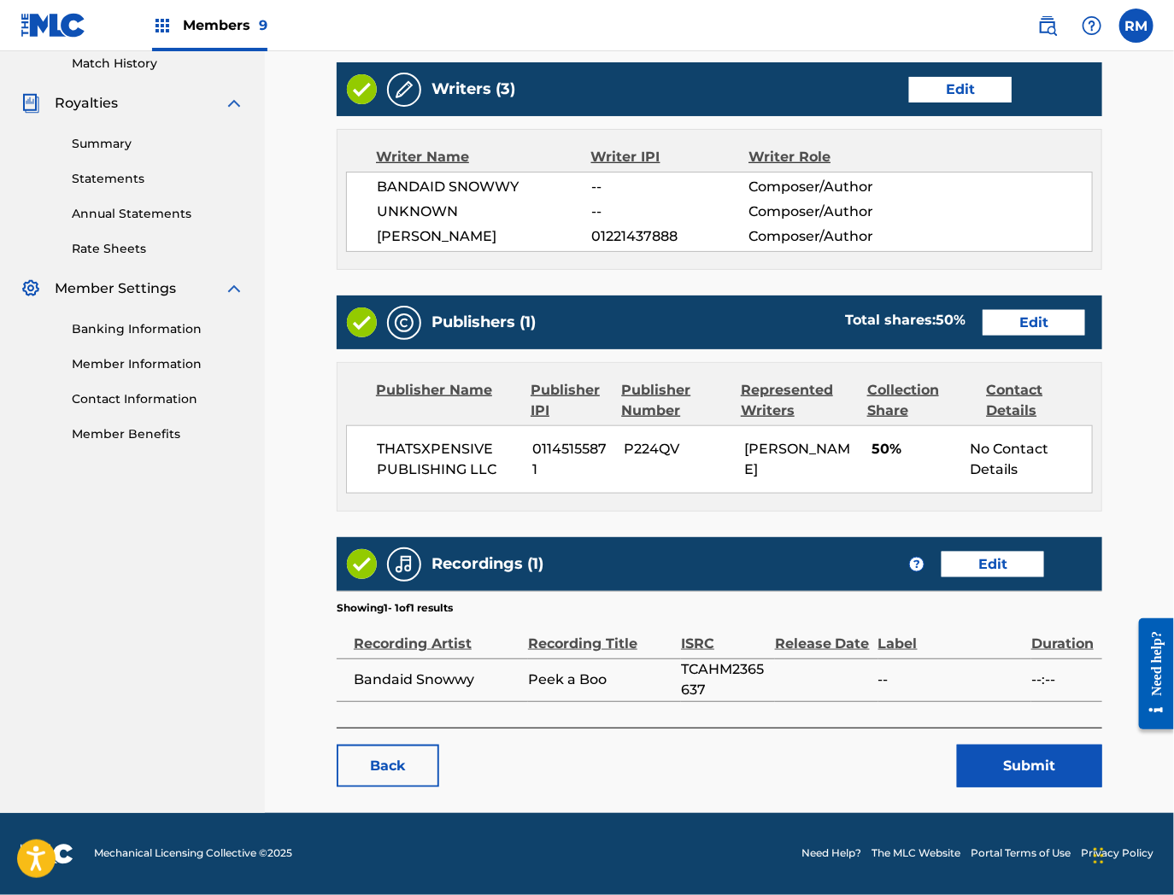
click at [1030, 777] on div "< Back PEEK A BOO Work Detail Edit Member Work Identifier 00000000136047 MLC So…" at bounding box center [719, 214] width 765 height 1147
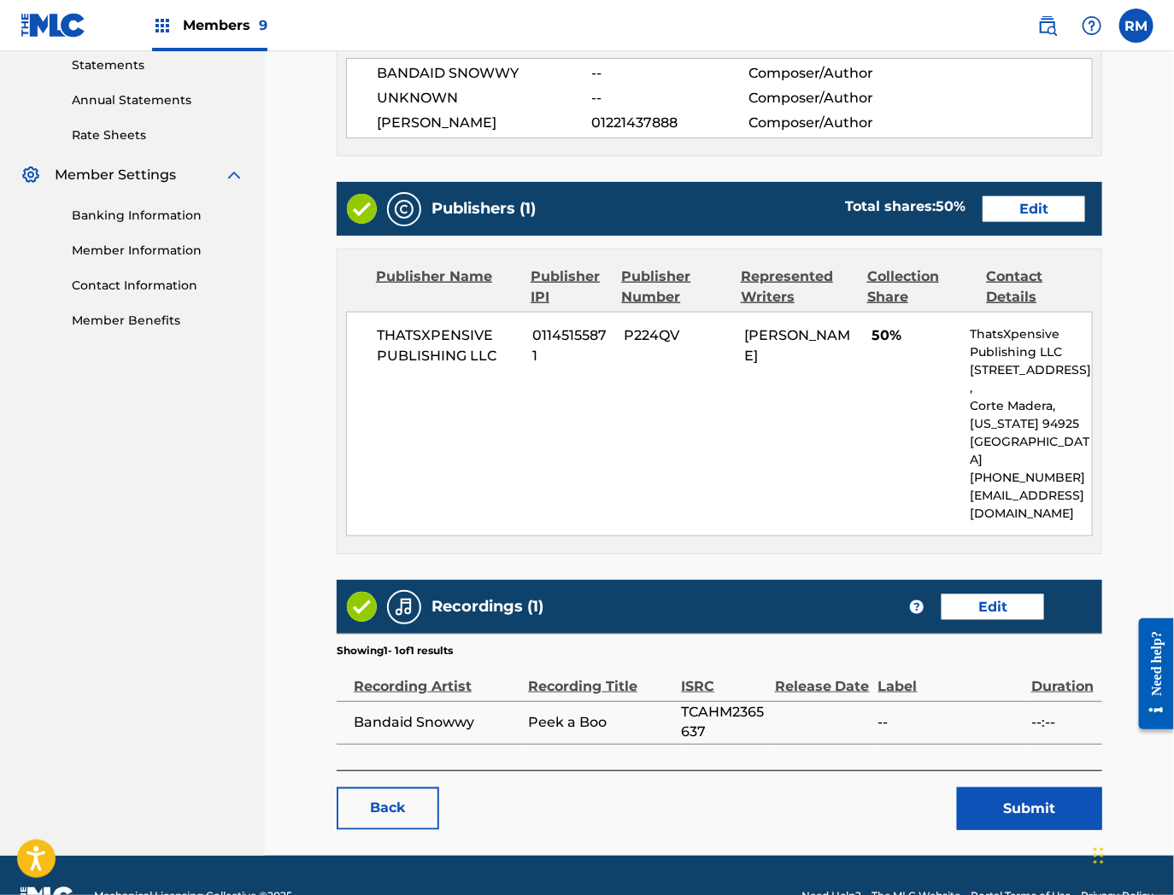
scroll to position [616, 0]
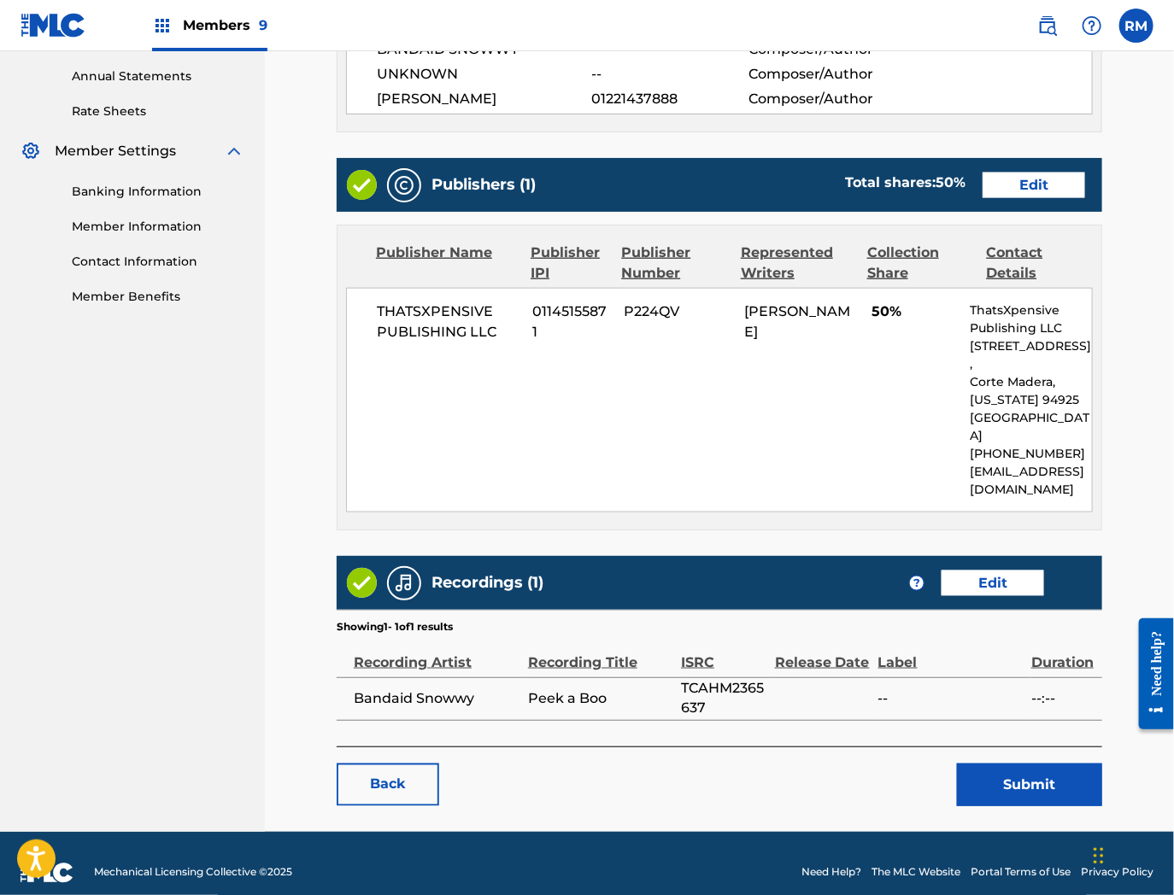
click at [1039, 764] on button "Submit" at bounding box center [1029, 785] width 145 height 43
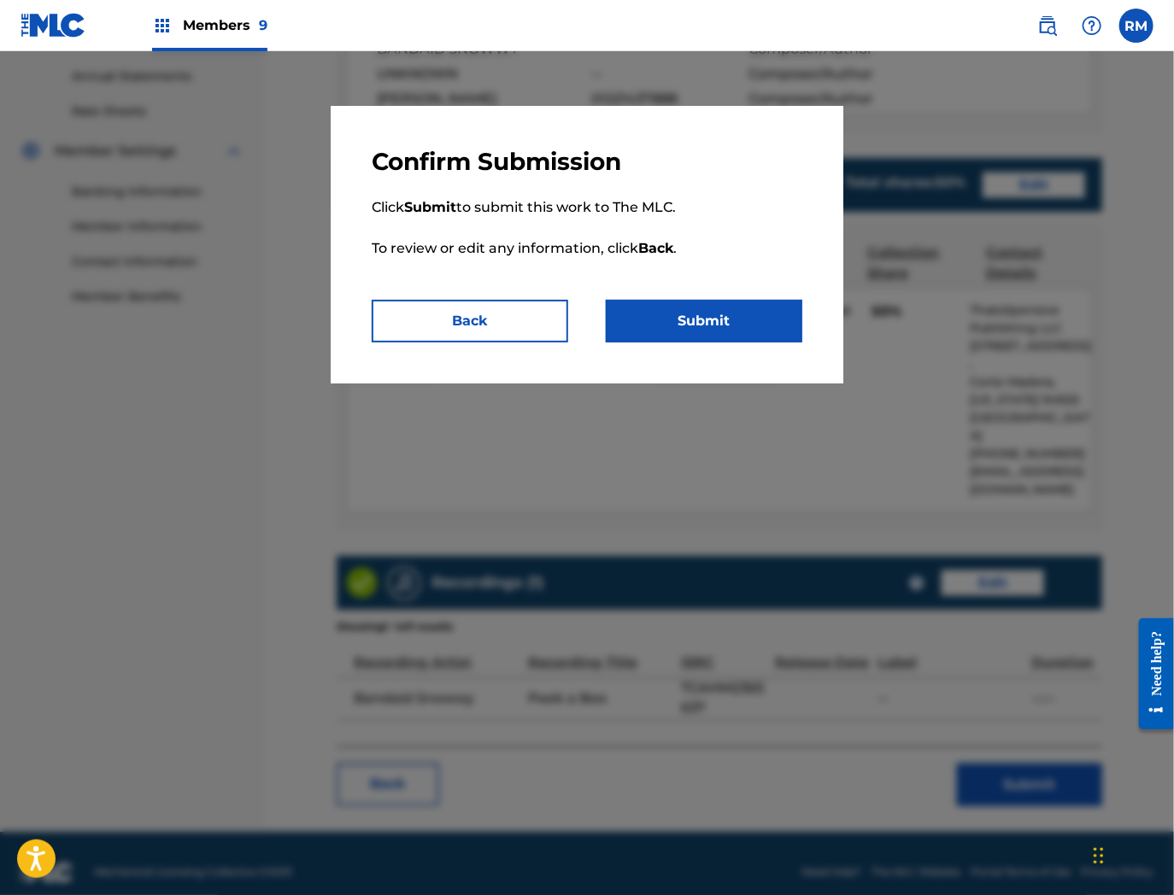
click at [748, 326] on button "Submit" at bounding box center [704, 321] width 197 height 43
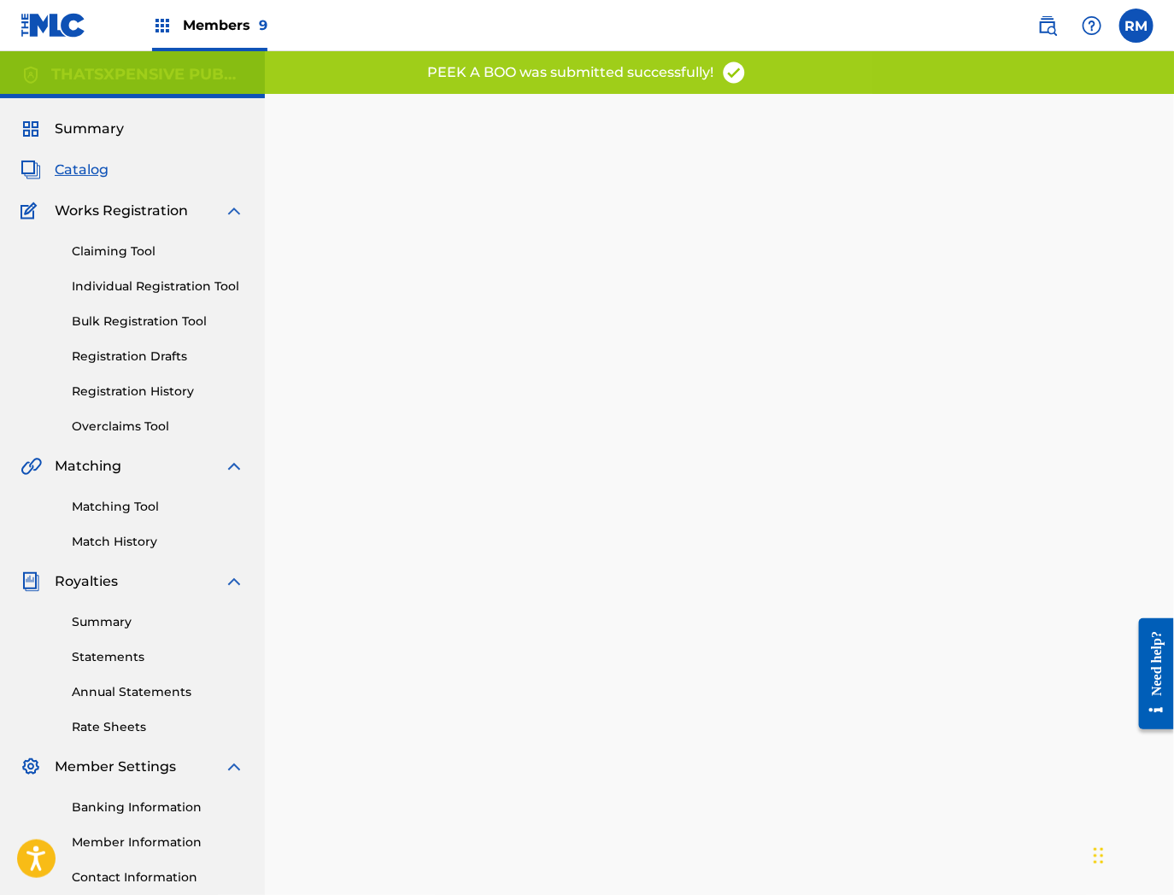
click at [858, 526] on div "Back Done" at bounding box center [719, 542] width 765 height 844
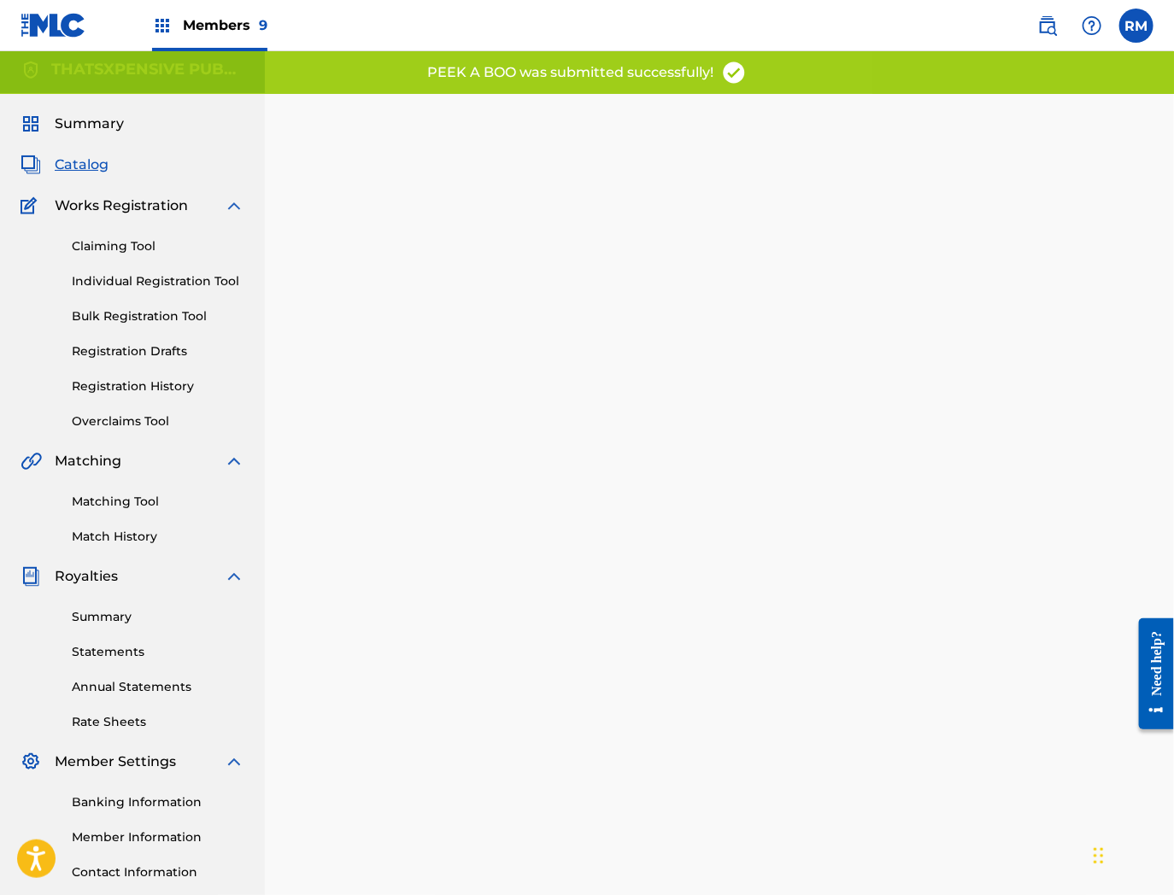
scroll to position [175, 0]
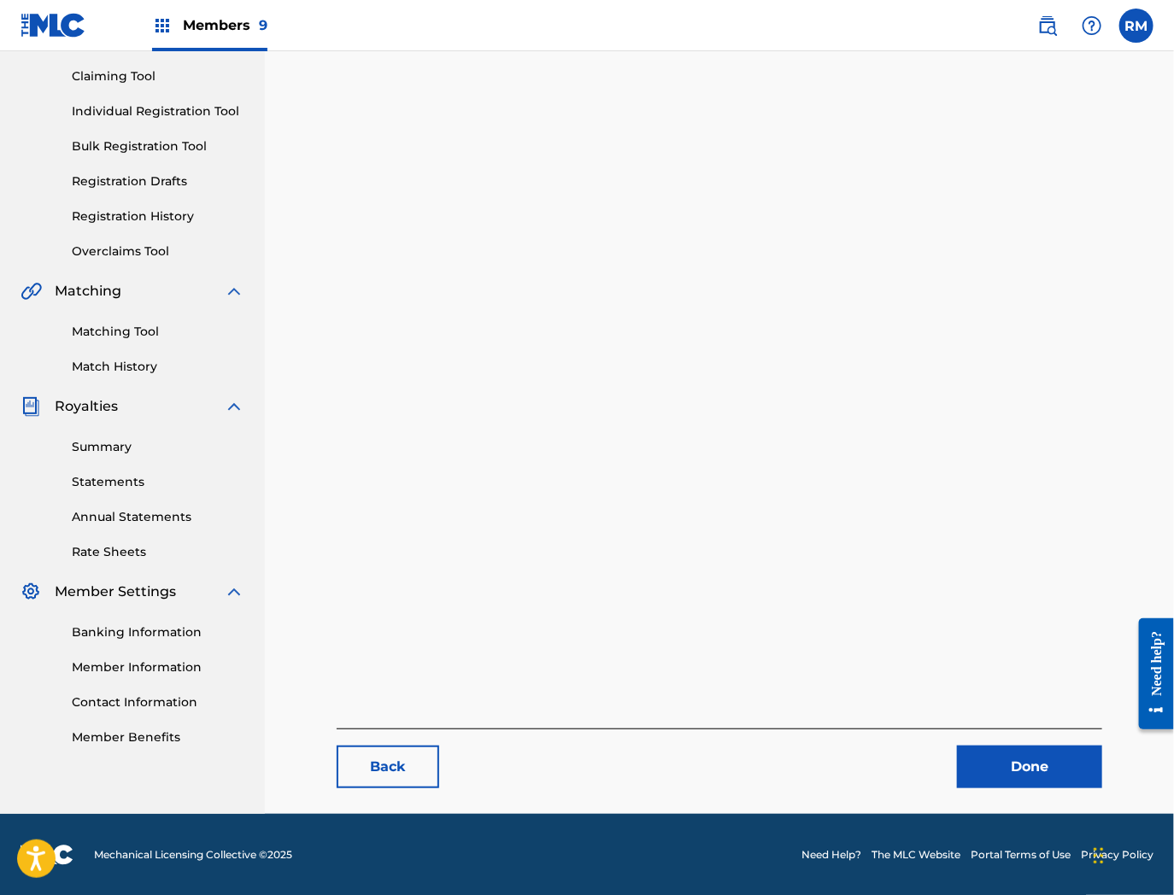
click at [1047, 758] on link "Done" at bounding box center [1029, 767] width 145 height 43
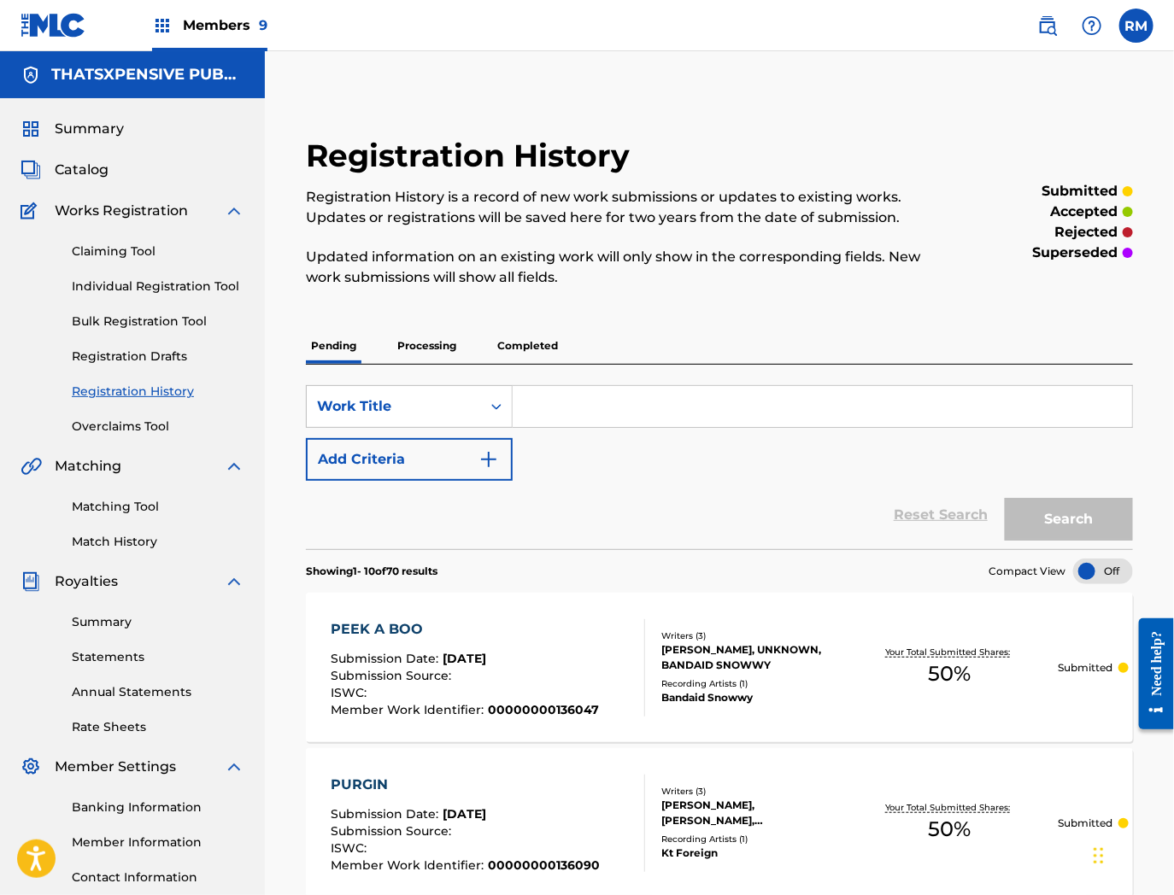
click at [83, 167] on span "Catalog" at bounding box center [82, 170] width 54 height 21
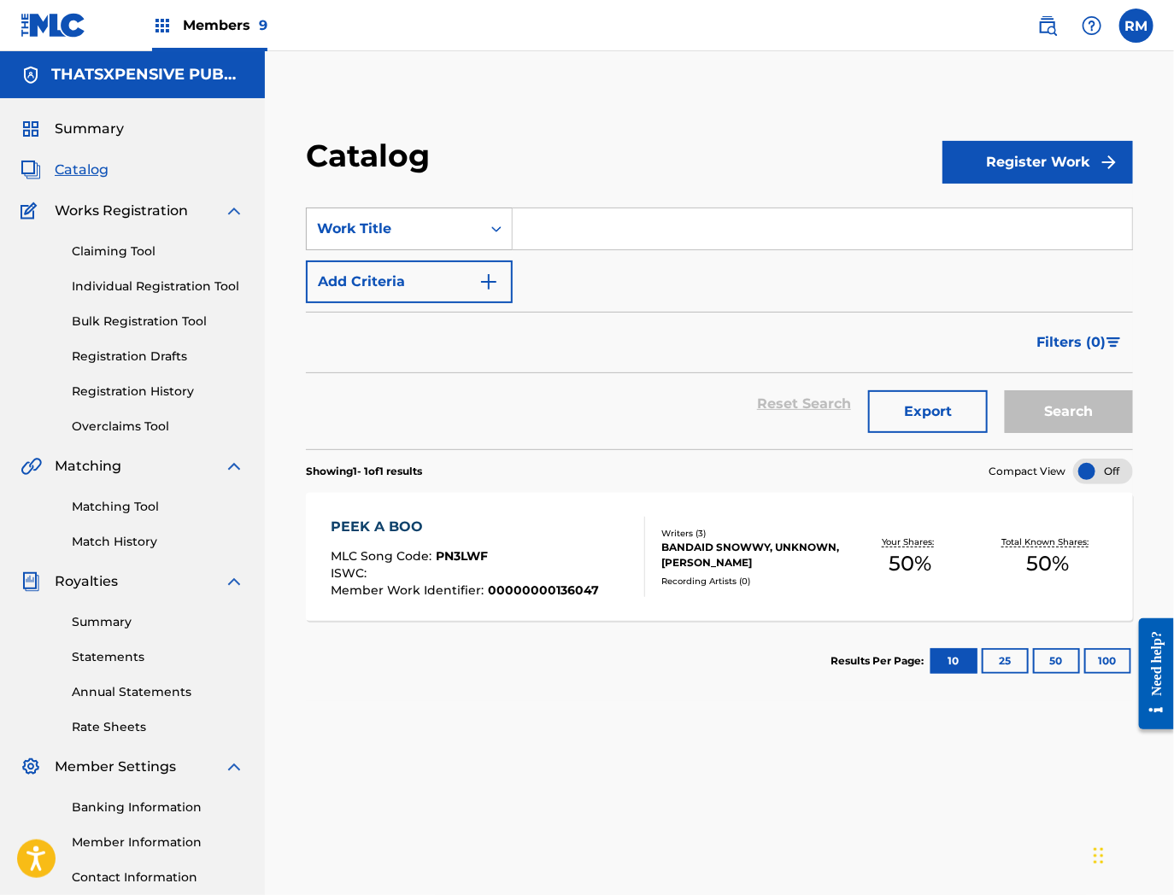
click at [445, 239] on div "Work Title" at bounding box center [394, 229] width 174 height 32
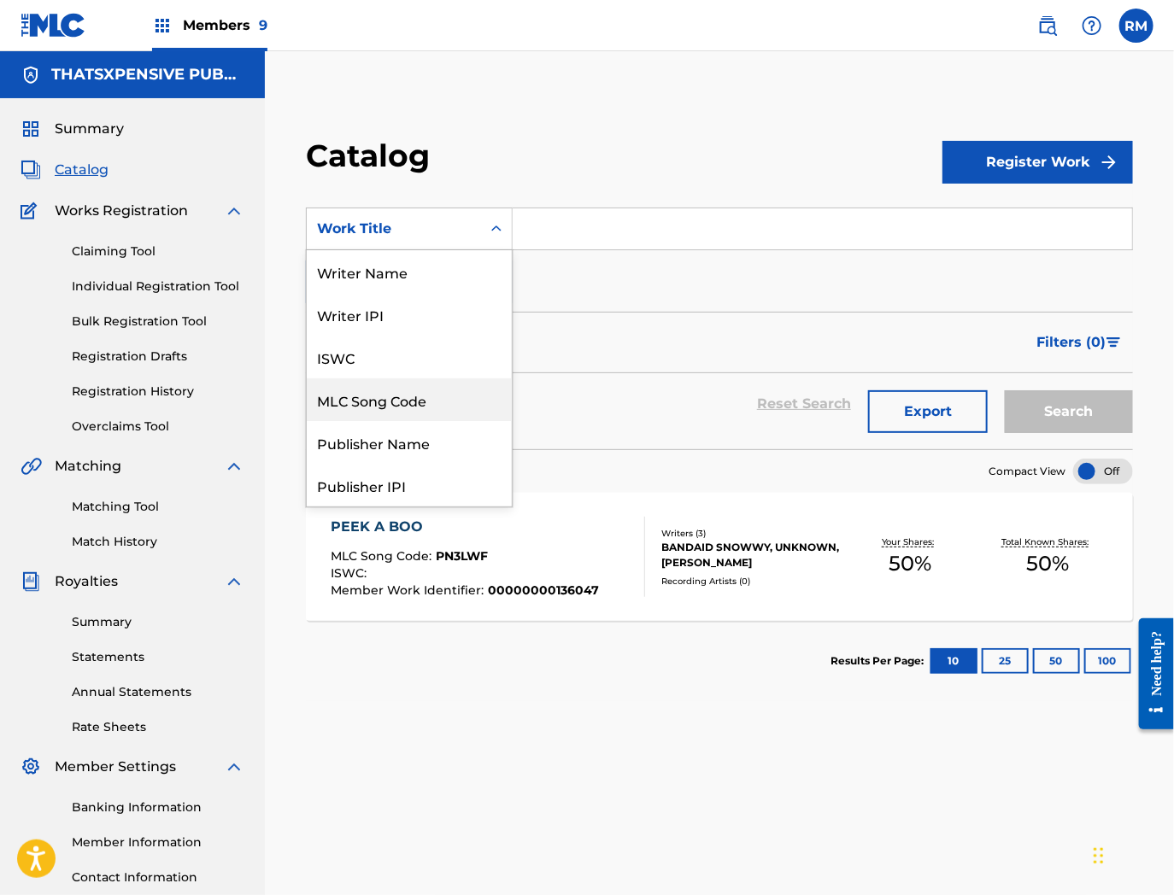
click at [394, 405] on div "MLC Song Code" at bounding box center [409, 399] width 205 height 43
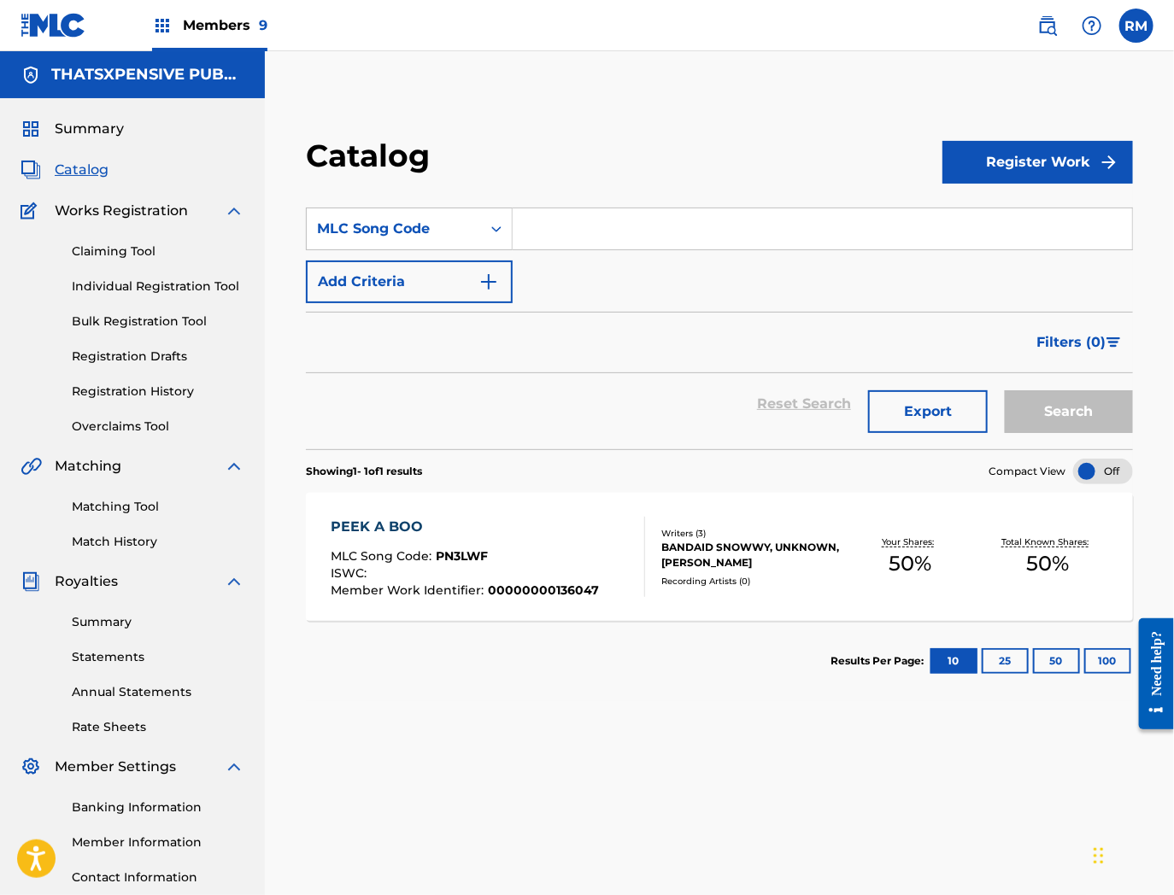
click at [567, 241] on input "Search Form" at bounding box center [822, 228] width 619 height 41
paste input "PM9GJ8"
type input "PM9GJ8"
click at [1005, 390] on button "Search" at bounding box center [1069, 411] width 128 height 43
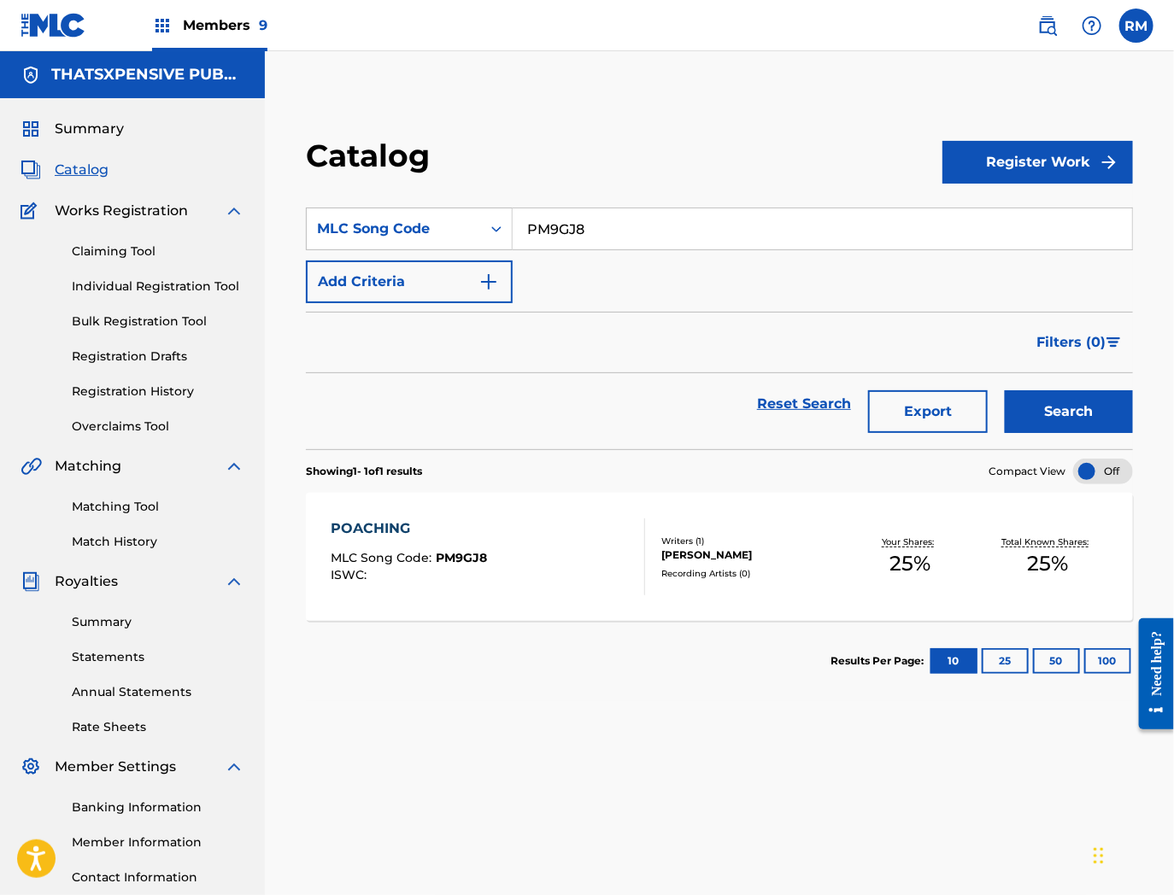
click at [584, 621] on section "Results Per Page: 10 25 50 100" at bounding box center [719, 661] width 827 height 80
click at [585, 591] on div "POACHING MLC Song Code : PM9GJ8 ISWC :" at bounding box center [488, 557] width 314 height 77
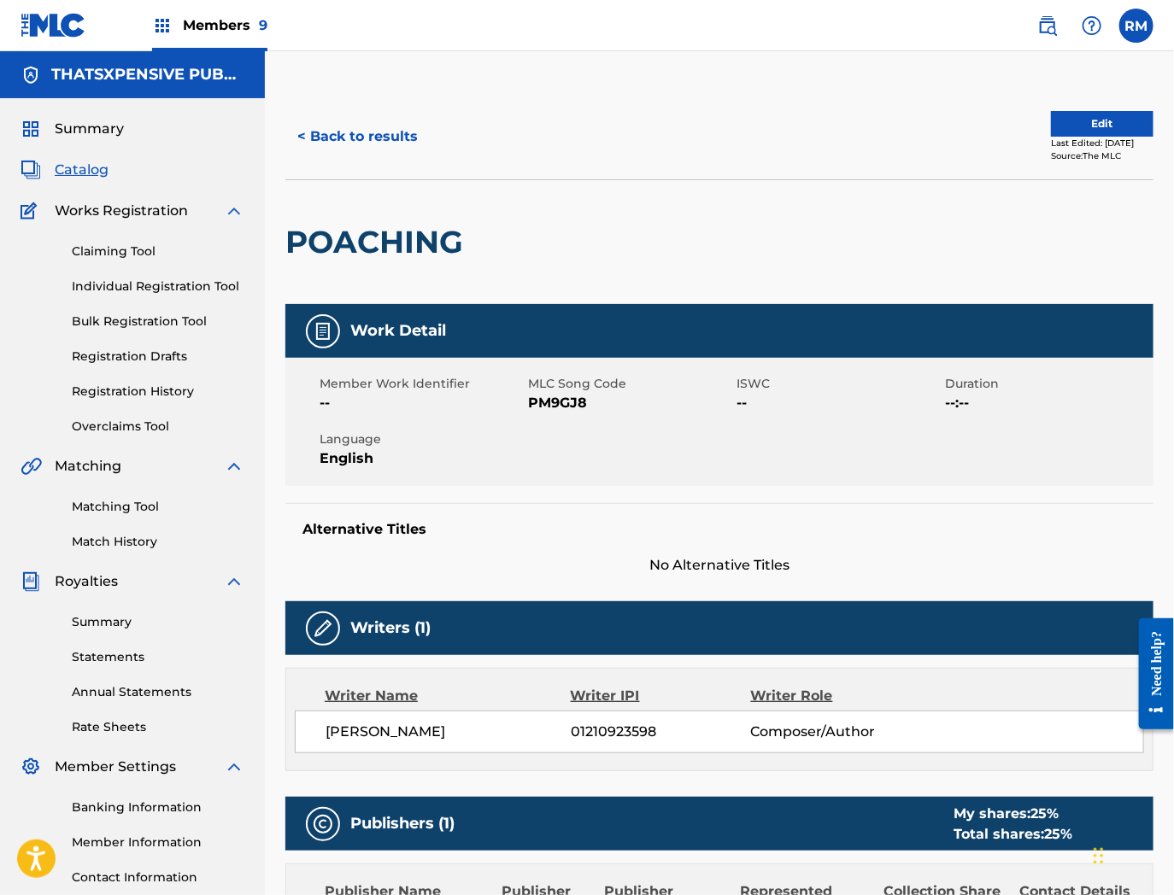
click at [1079, 126] on button "Edit" at bounding box center [1102, 124] width 103 height 26
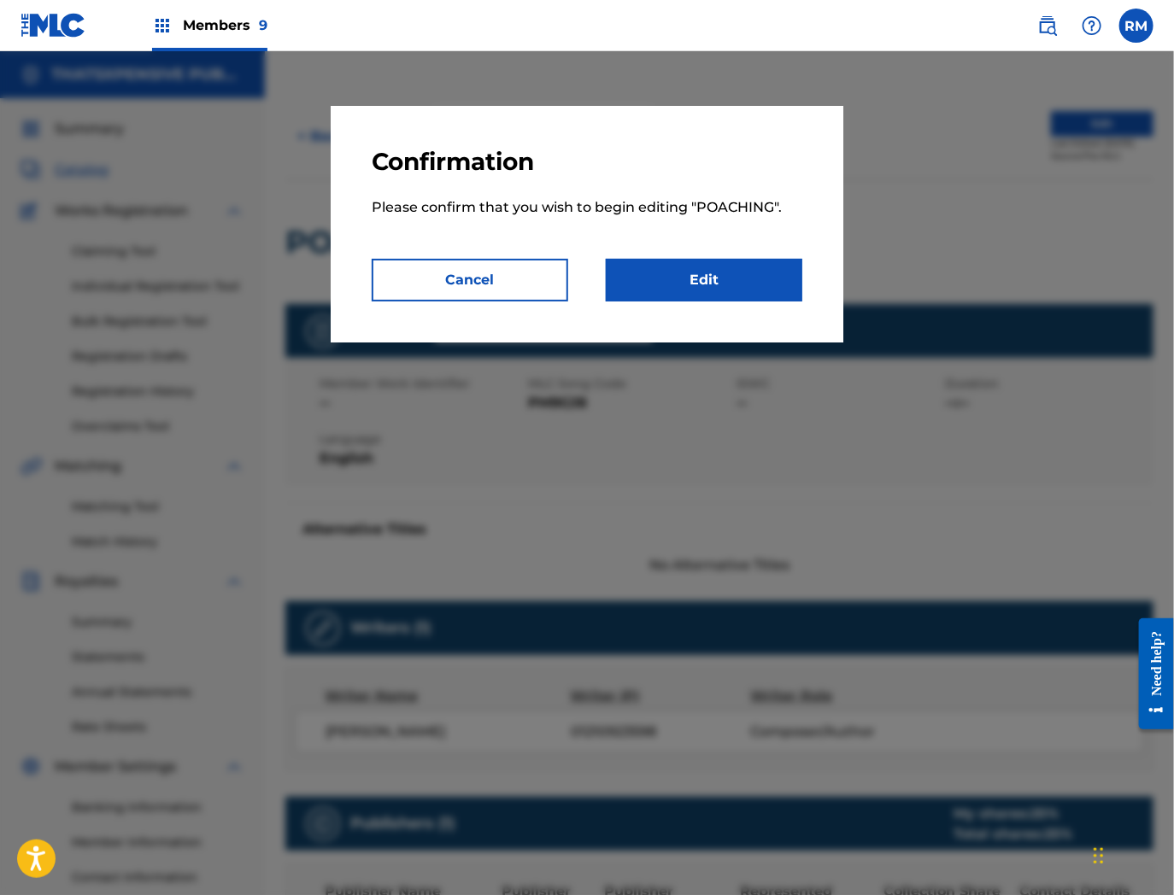
click at [688, 284] on link "Edit" at bounding box center [704, 280] width 197 height 43
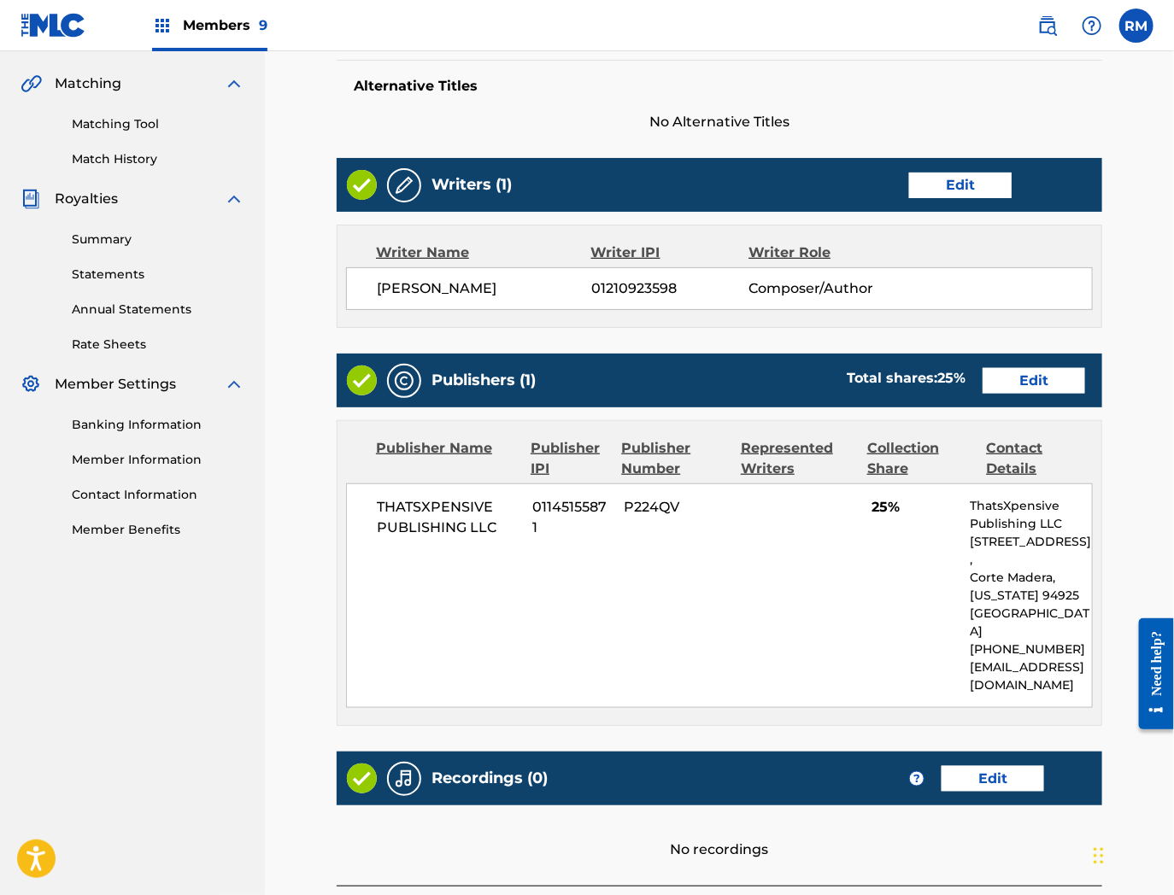
scroll to position [384, 0]
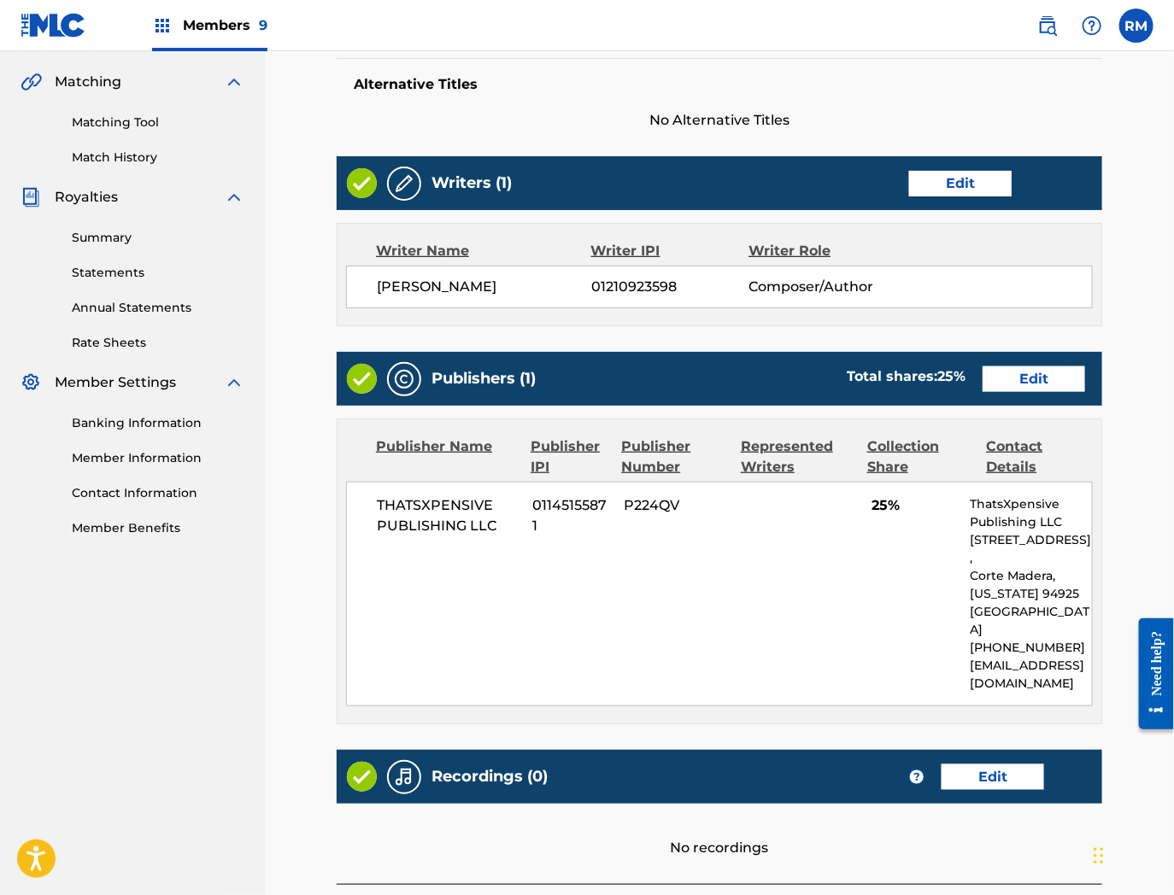
click at [1012, 771] on link "Edit" at bounding box center [992, 778] width 103 height 26
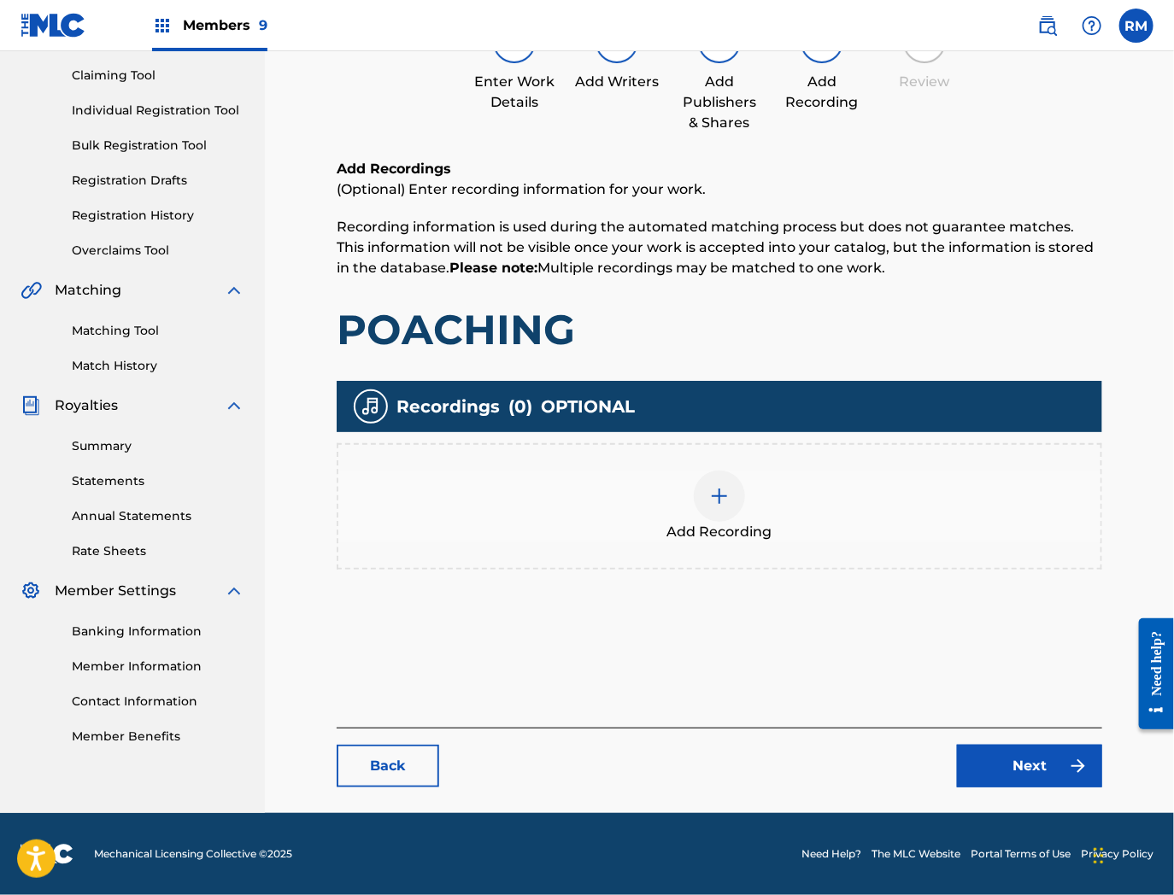
scroll to position [175, 0]
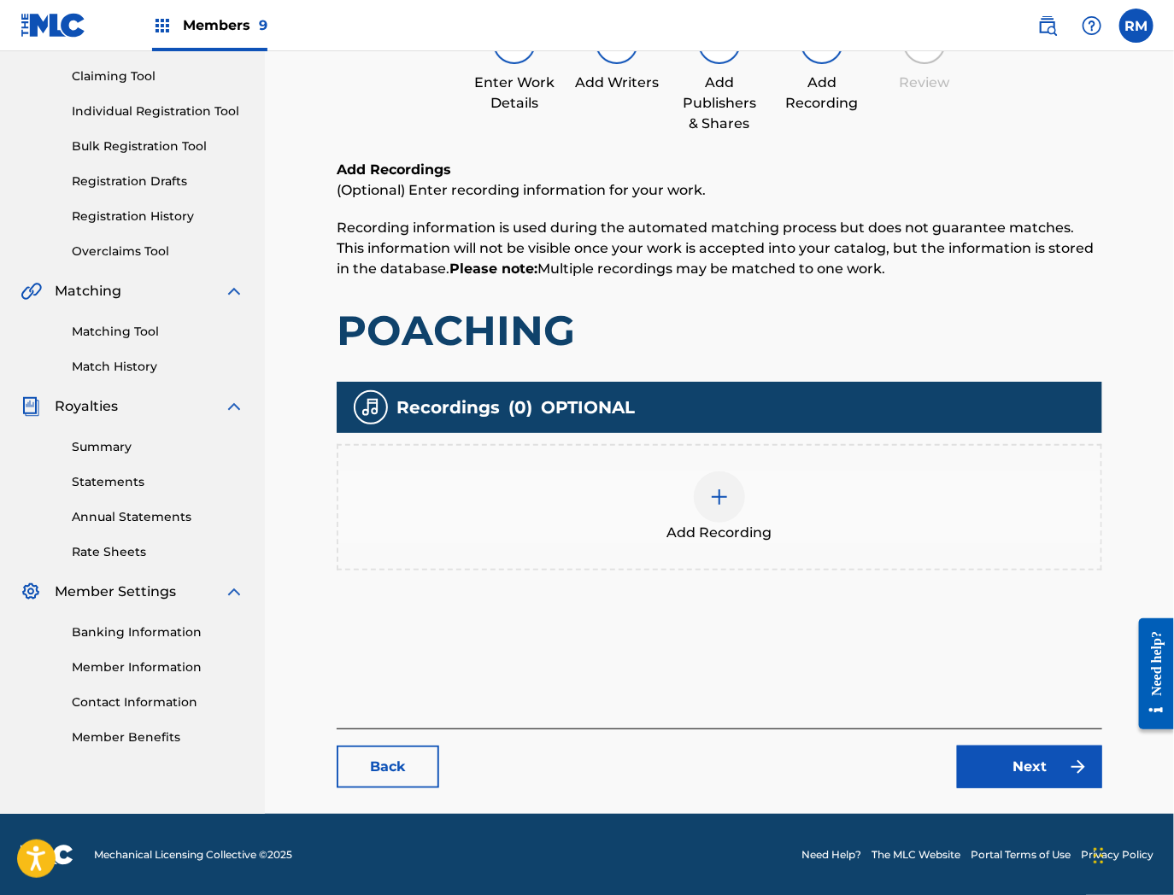
click at [668, 488] on div "Add Recording" at bounding box center [719, 508] width 762 height 72
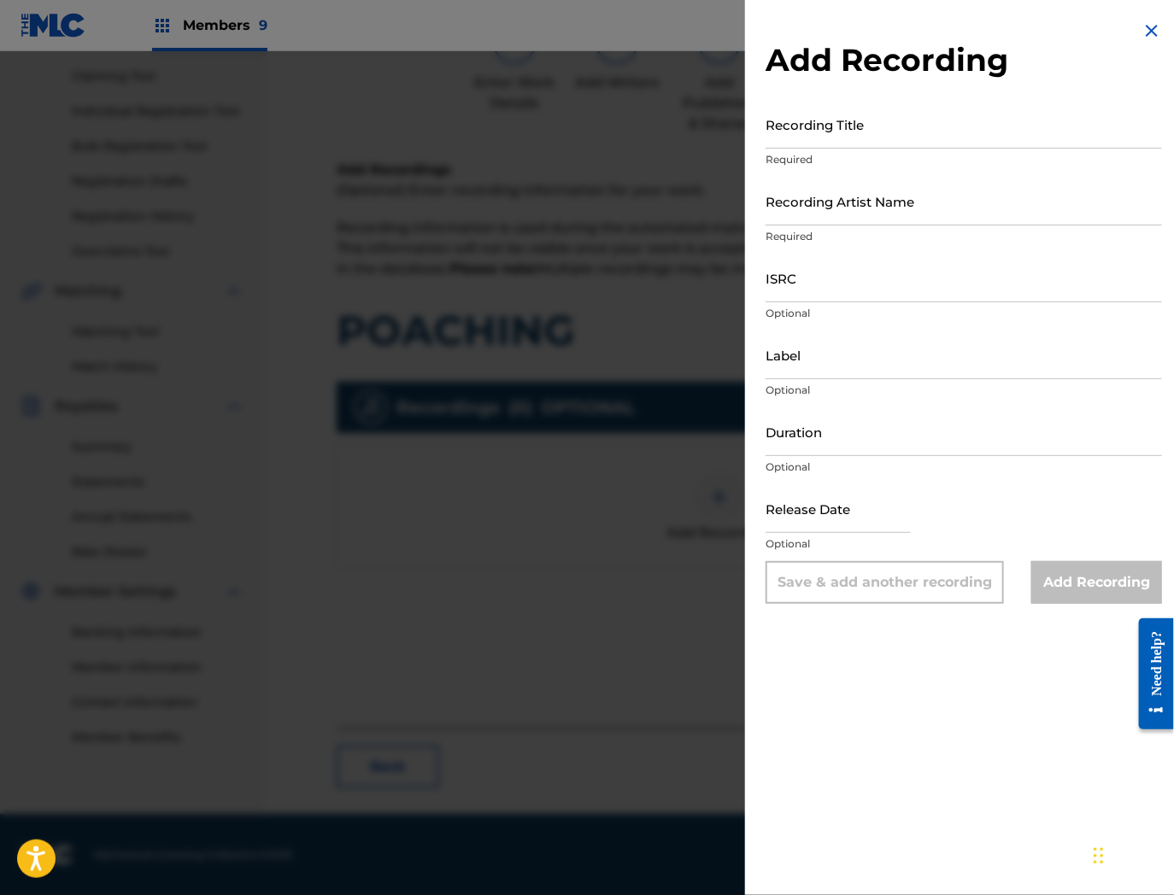
click at [818, 283] on input "ISRC" at bounding box center [963, 278] width 396 height 49
paste input "QZTB32359115"
type input "QZTB32359115"
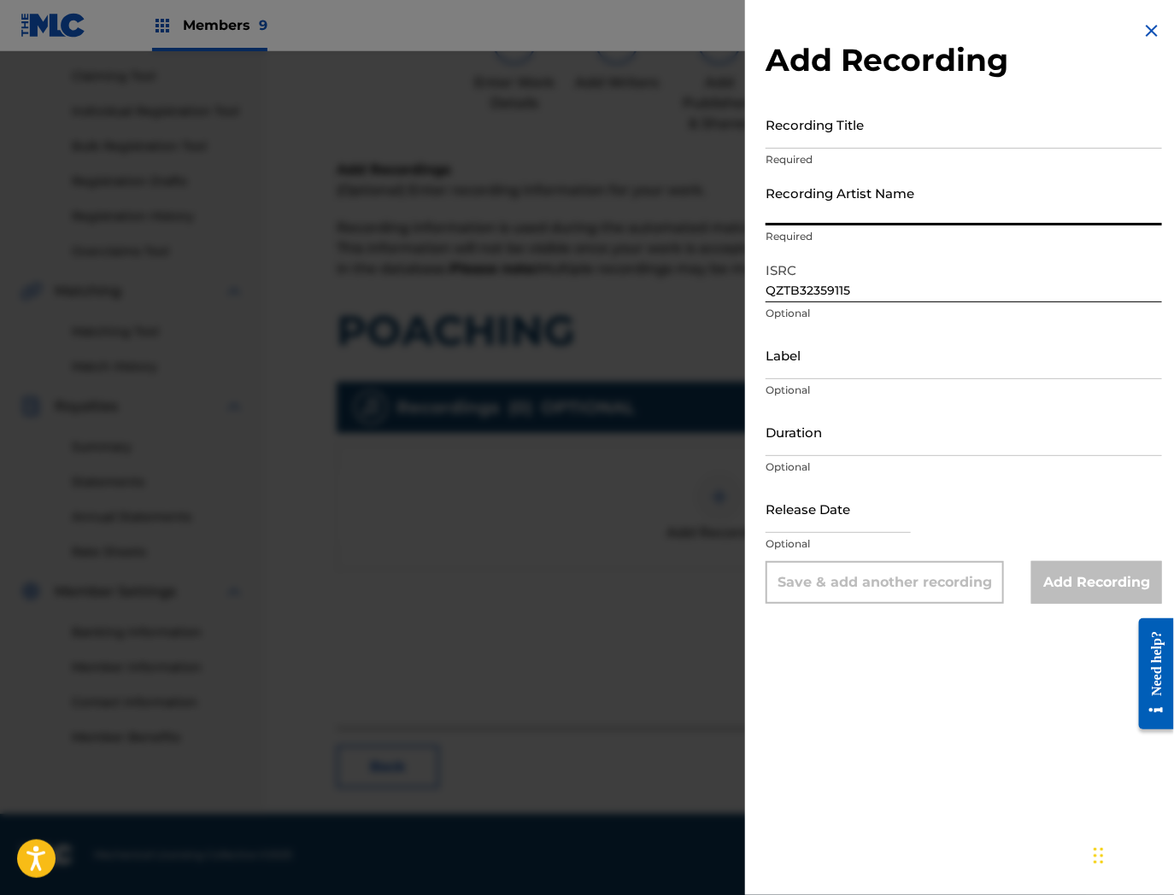
click at [841, 217] on input "Recording Artist Name" at bounding box center [963, 201] width 396 height 49
paste input "RRB Duck"
drag, startPoint x: 829, startPoint y: 215, endPoint x: 968, endPoint y: 239, distance: 141.3
click at [968, 239] on div "Recording Artist Name RRB Duck Required" at bounding box center [963, 215] width 396 height 77
type input "RRB Duck"
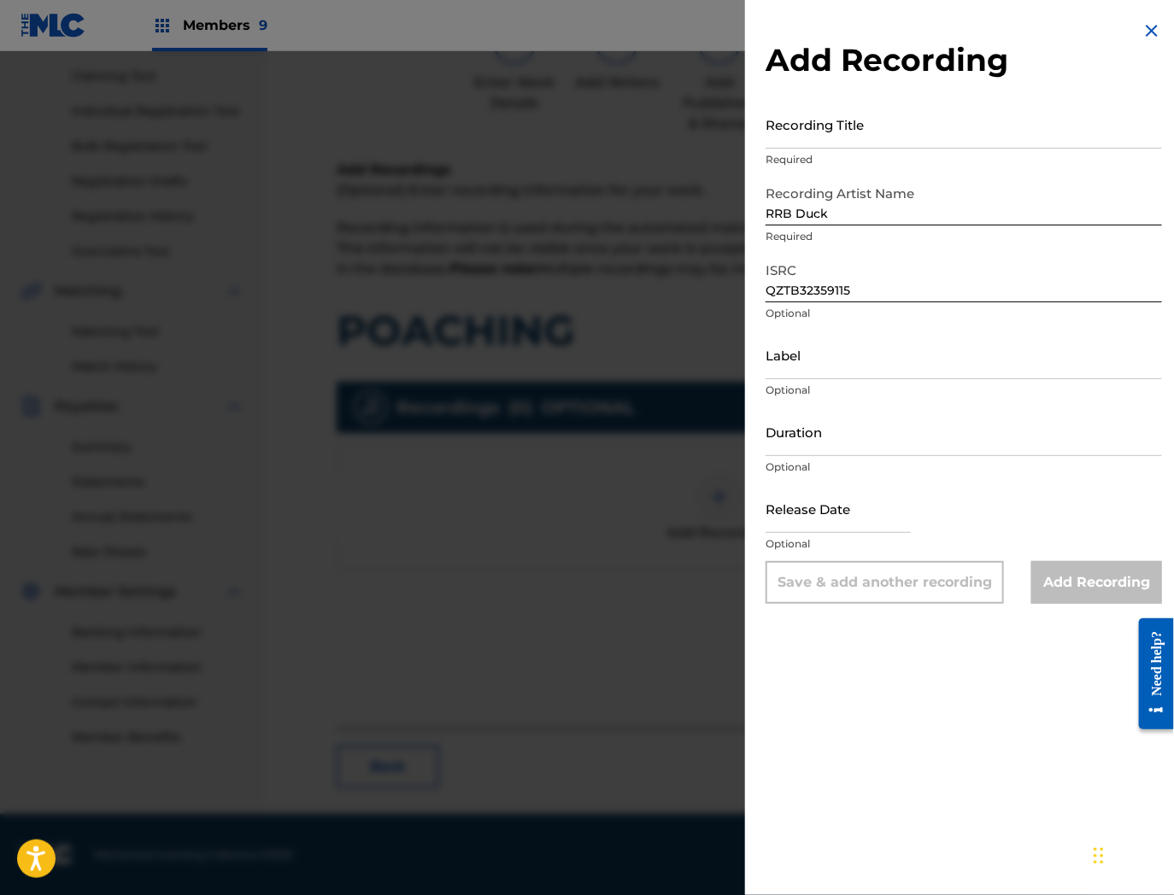
click at [877, 138] on input "Recording Title" at bounding box center [963, 124] width 396 height 49
paste input "Poaching"
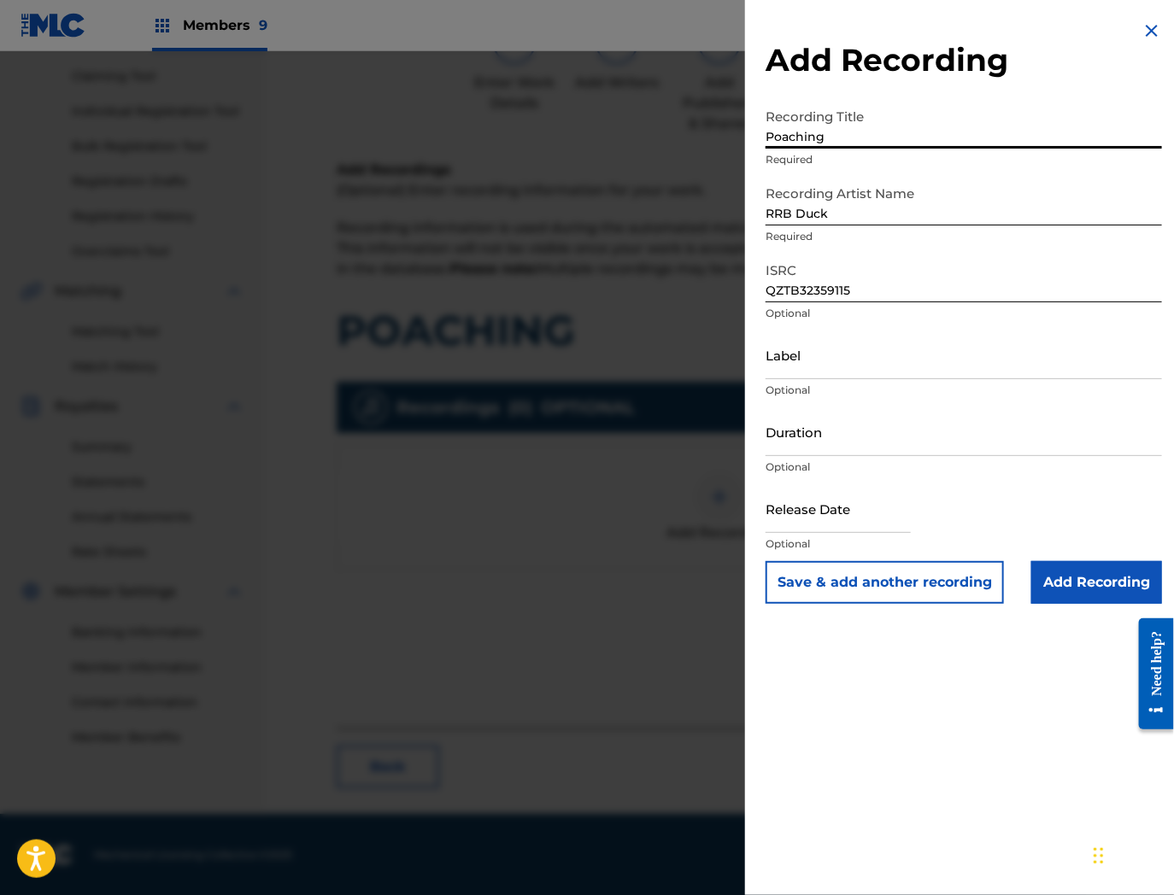
type input "Poaching"
click at [848, 227] on div "Recording Artist Name RRB Duck Required" at bounding box center [963, 215] width 396 height 77
click at [1077, 582] on input "Add Recording" at bounding box center [1096, 582] width 131 height 43
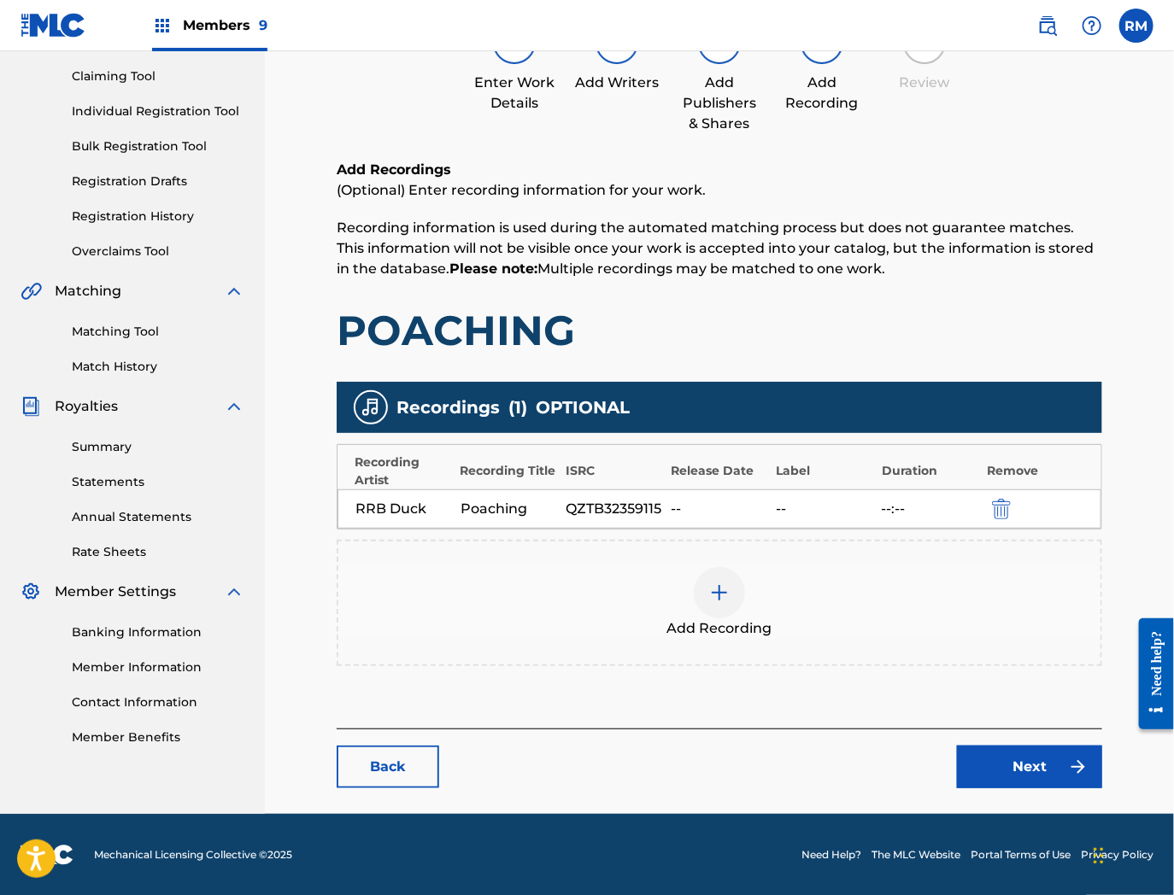
click at [994, 776] on link "Next" at bounding box center [1029, 767] width 145 height 43
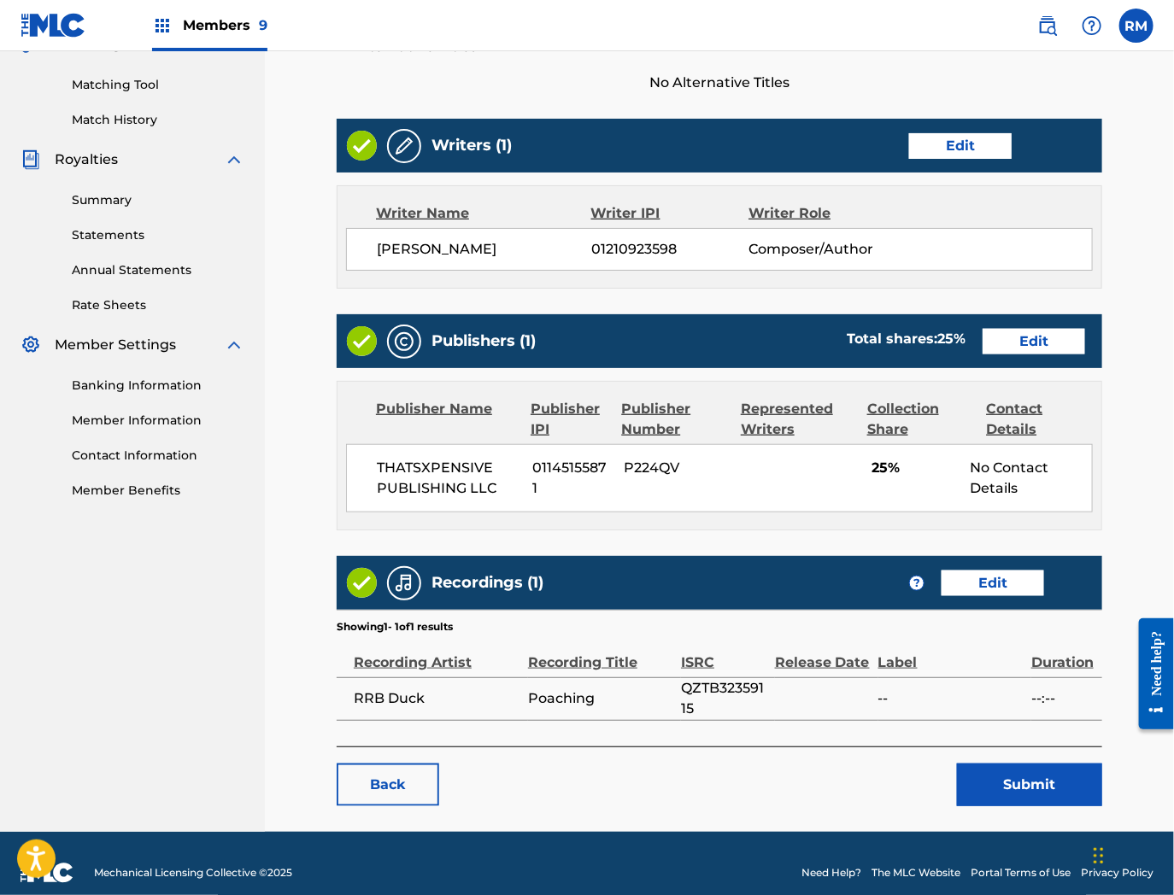
click at [1029, 773] on div "< Back POACHING Work Detail Edit Member Work Identifier -- MLC Song Code PM9GJ8…" at bounding box center [719, 252] width 765 height 1109
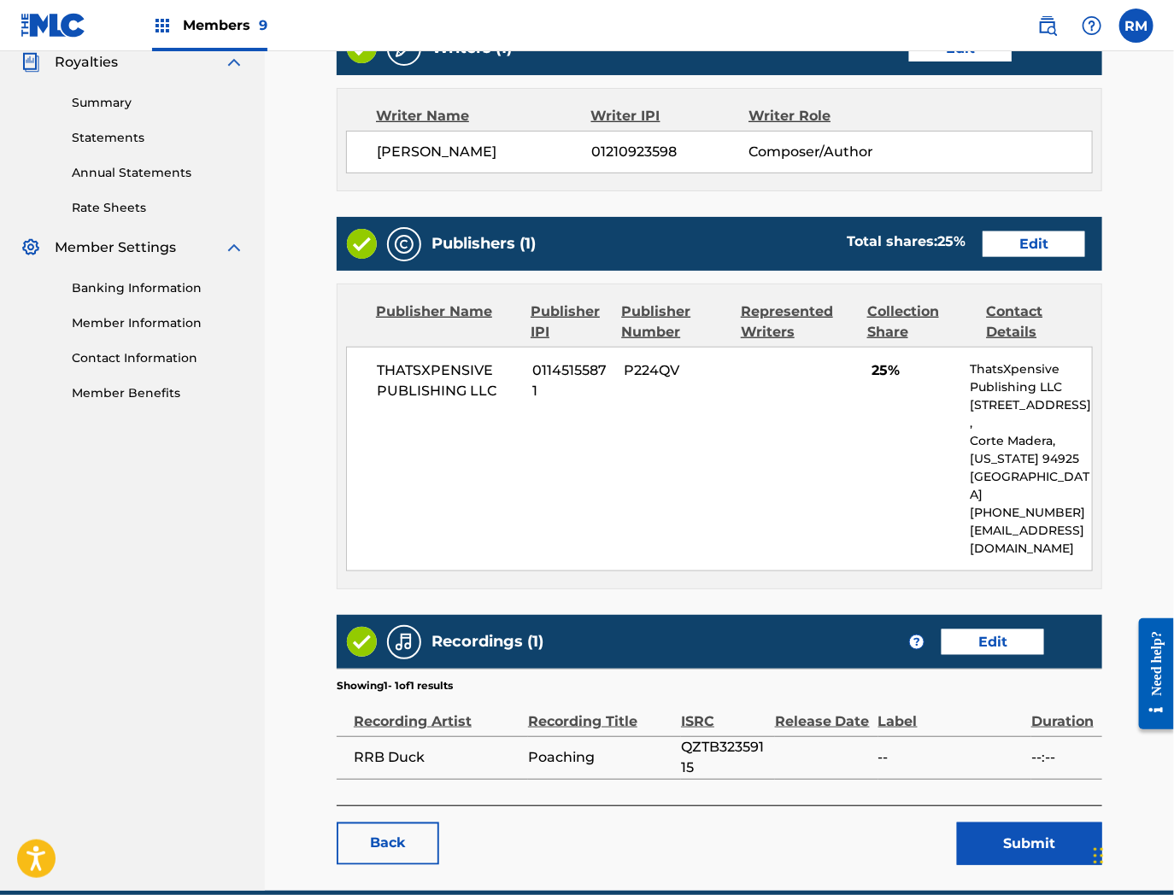
scroll to position [578, 0]
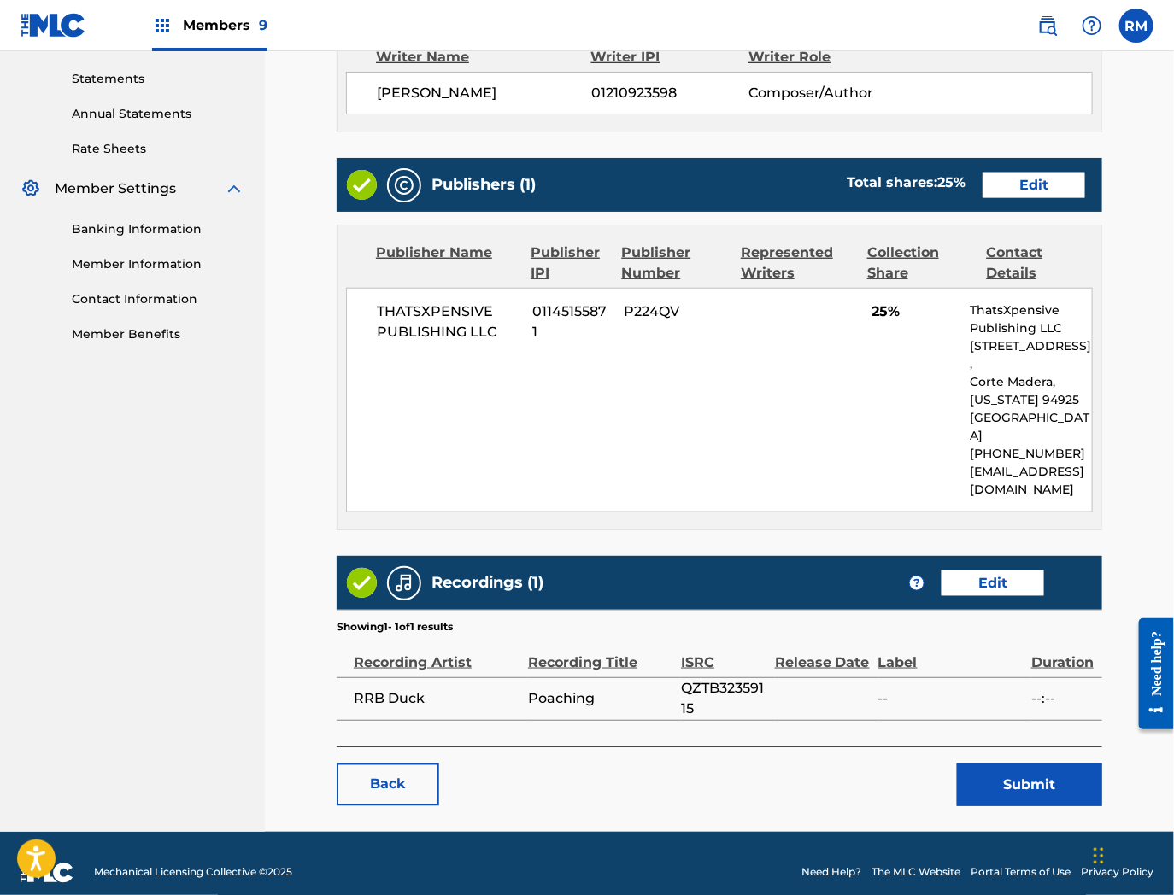
click at [1071, 765] on button "Submit" at bounding box center [1029, 785] width 145 height 43
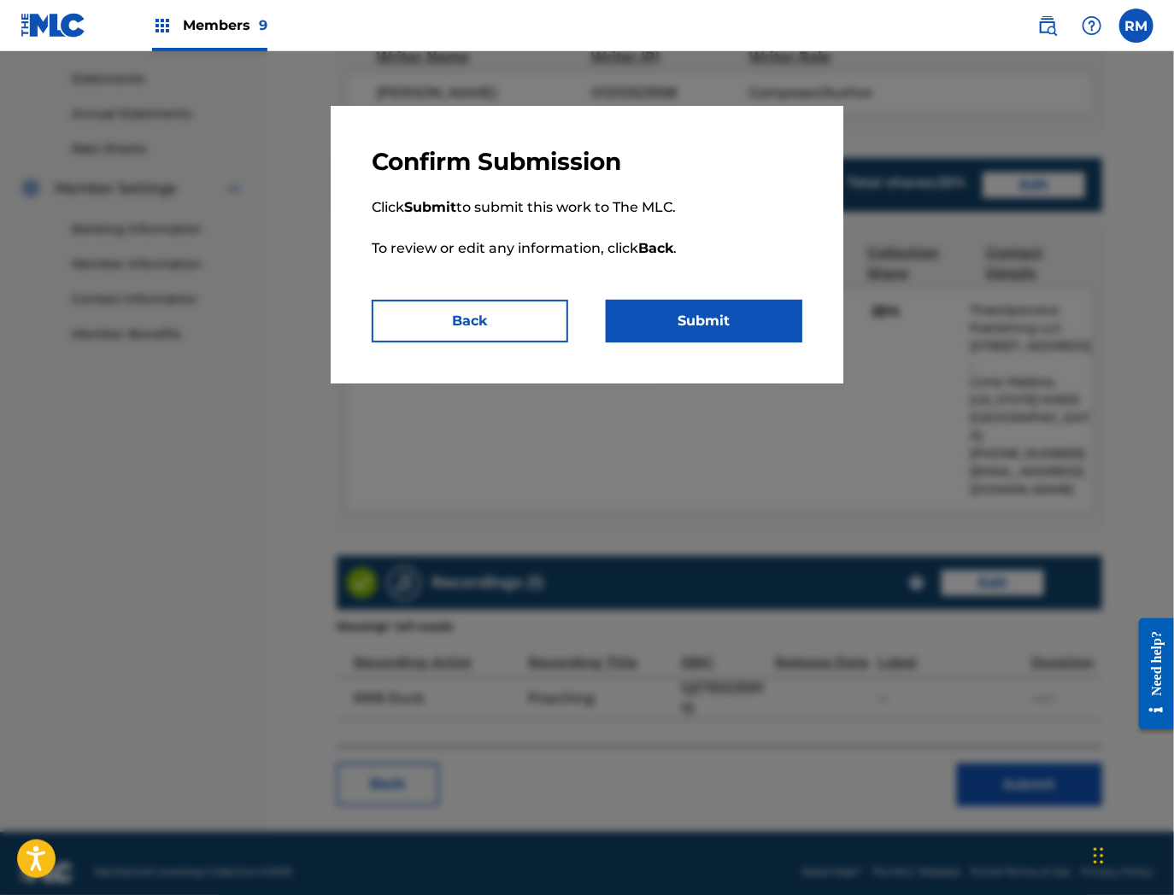
click at [748, 331] on button "Submit" at bounding box center [704, 321] width 197 height 43
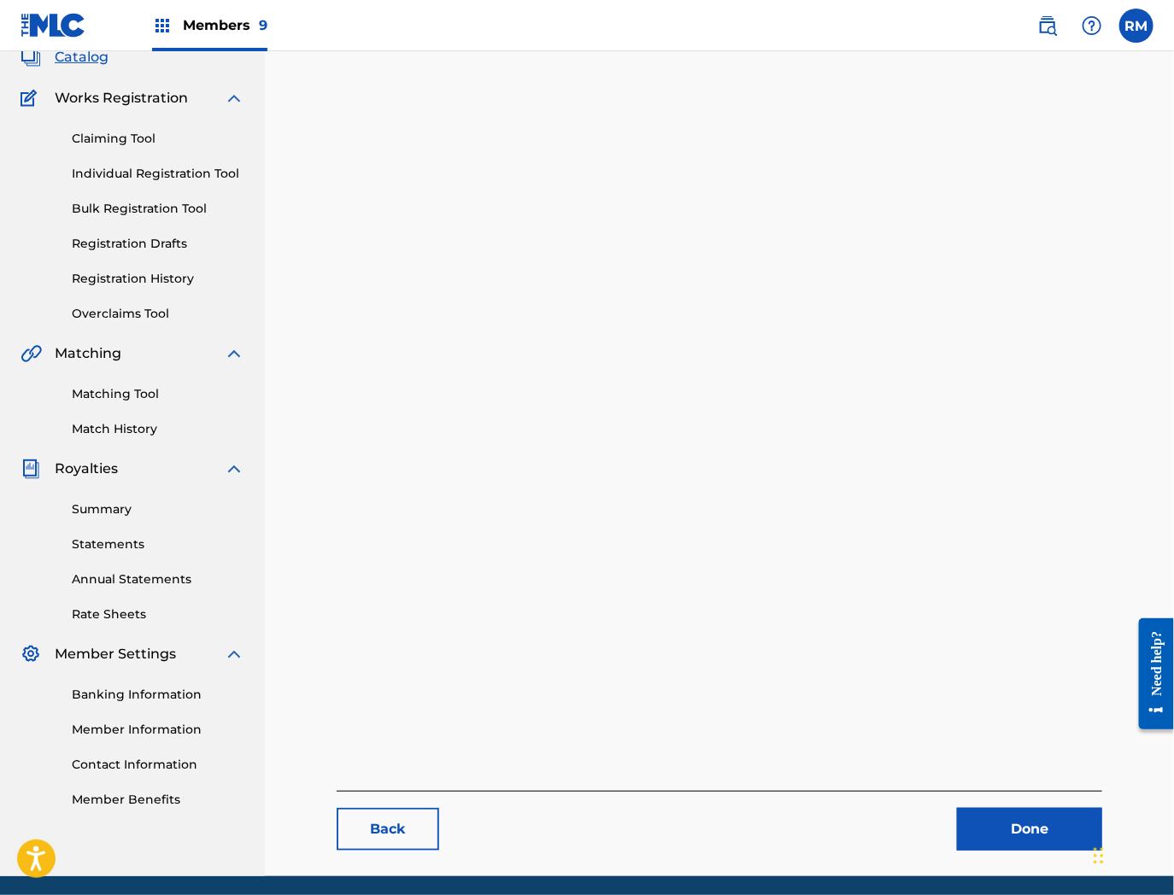
scroll to position [175, 0]
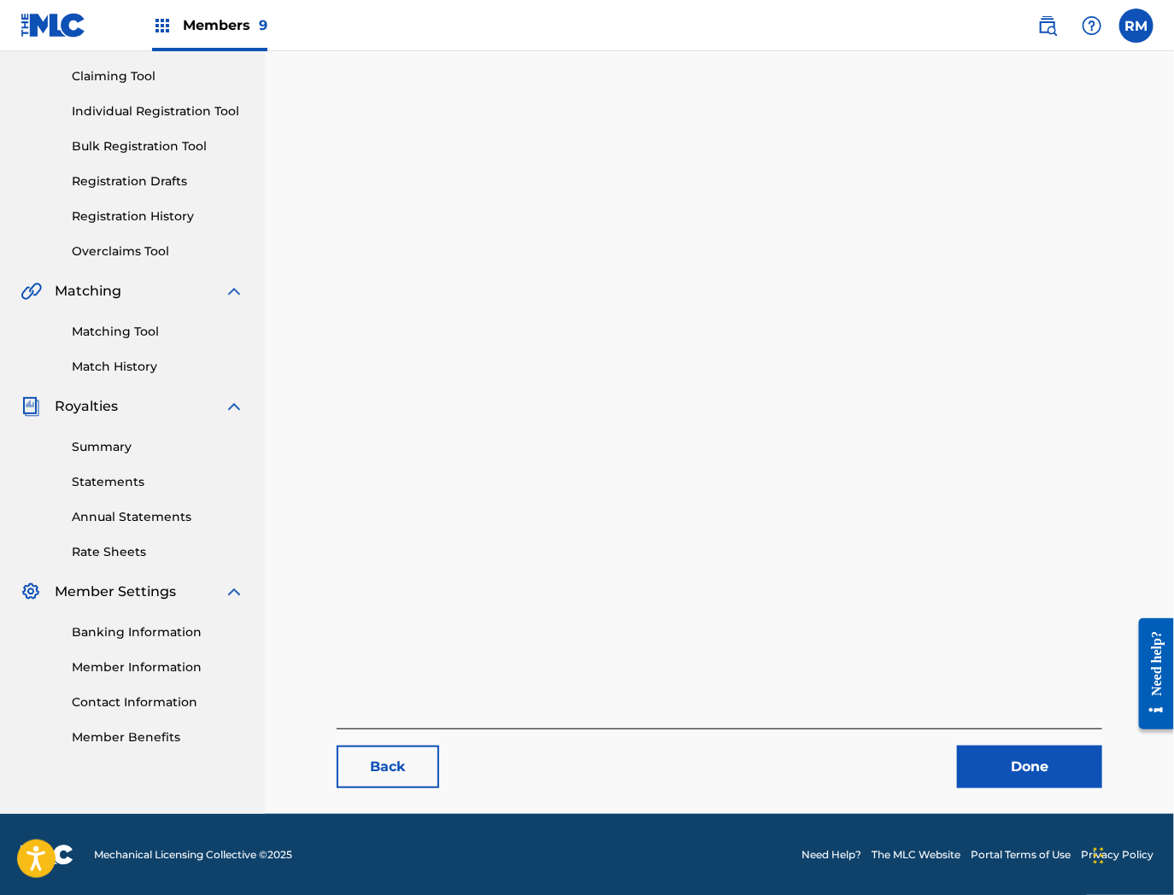
click at [1029, 773] on link "Done" at bounding box center [1029, 767] width 145 height 43
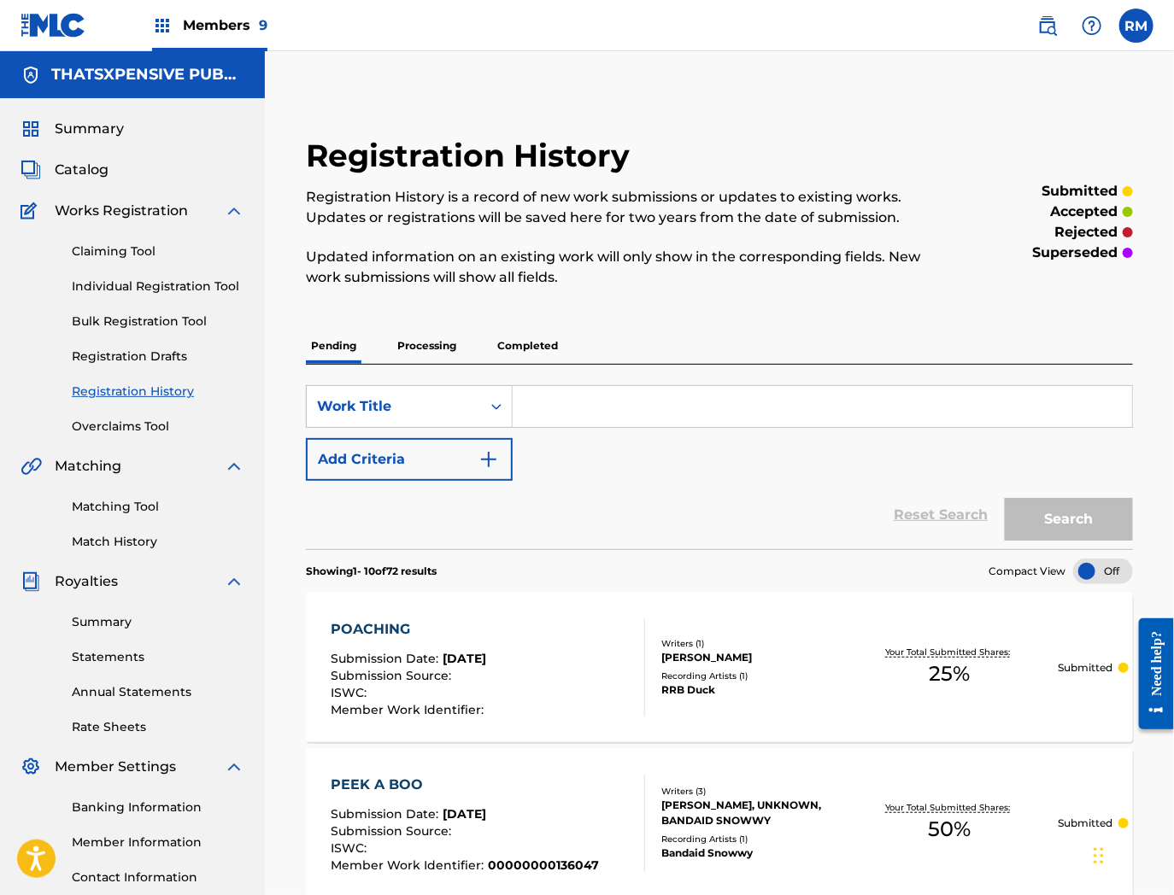
click at [55, 176] on span "Catalog" at bounding box center [82, 170] width 54 height 21
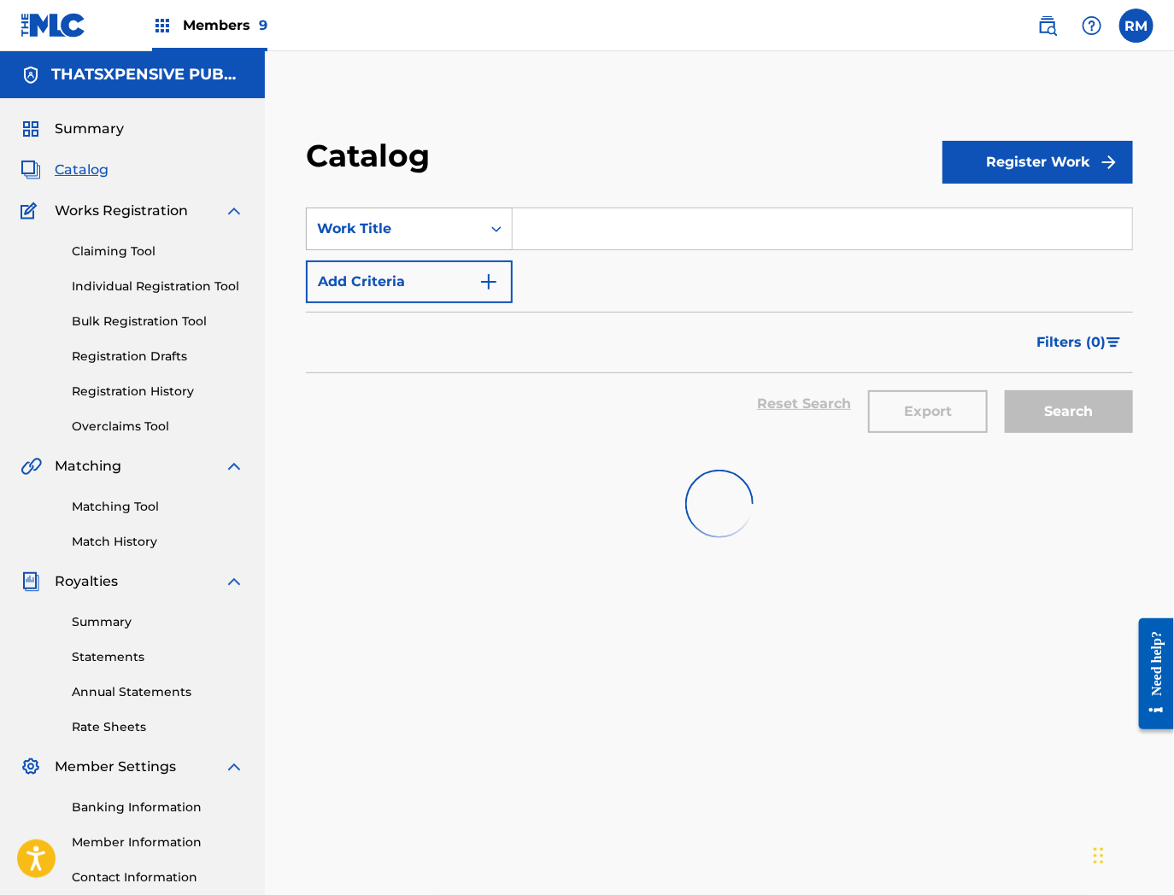
click at [456, 219] on div "Work Title" at bounding box center [394, 229] width 154 height 21
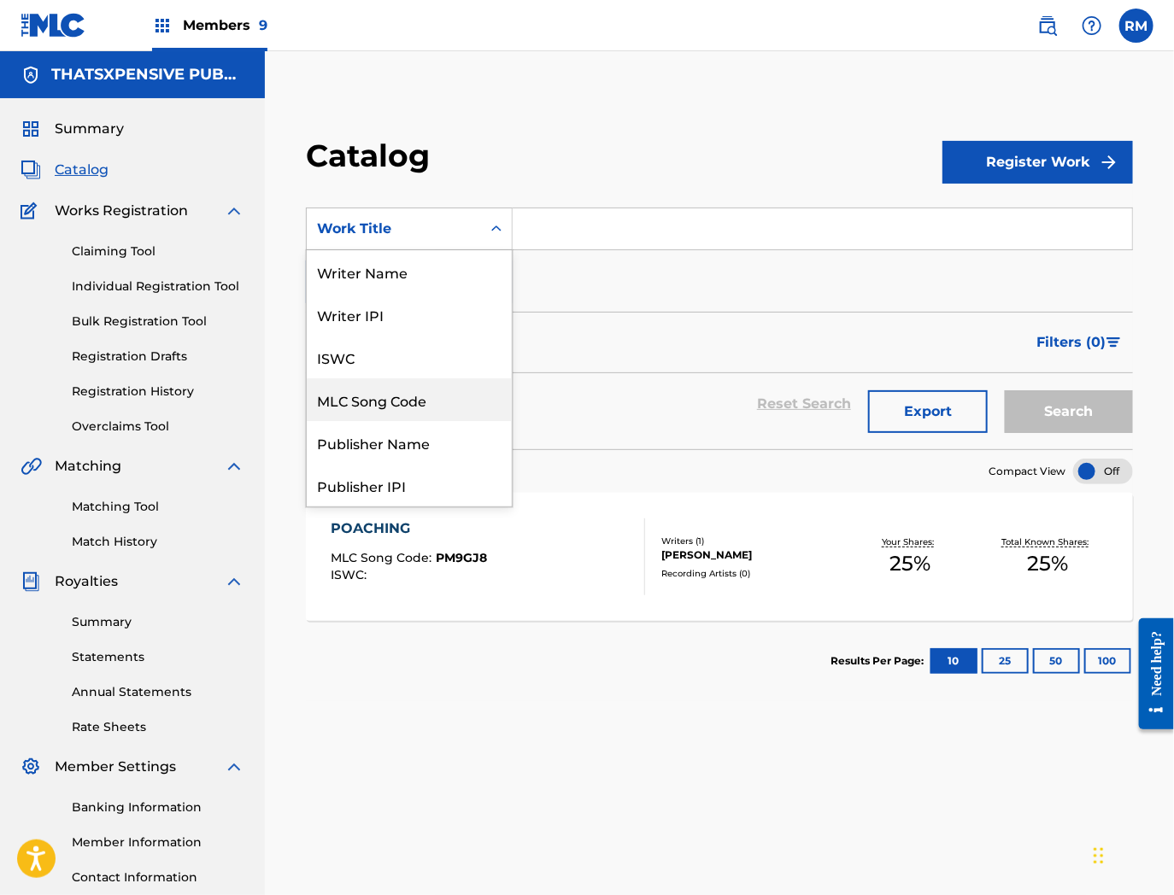
click at [395, 397] on div "MLC Song Code" at bounding box center [409, 399] width 205 height 43
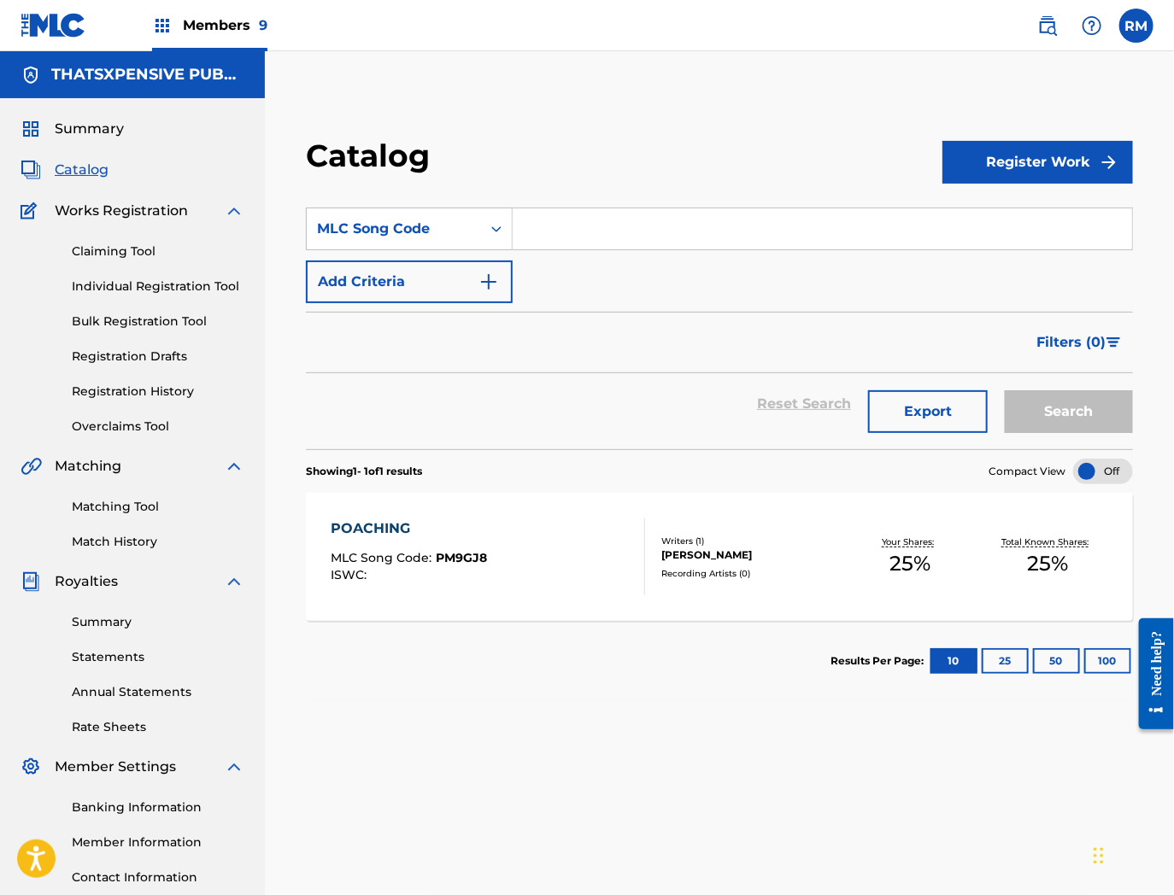
click at [639, 227] on input "Search Form" at bounding box center [822, 228] width 619 height 41
paste input "PM9KOJ"
type input "PM9KOJ"
click at [1005, 390] on button "Search" at bounding box center [1069, 411] width 128 height 43
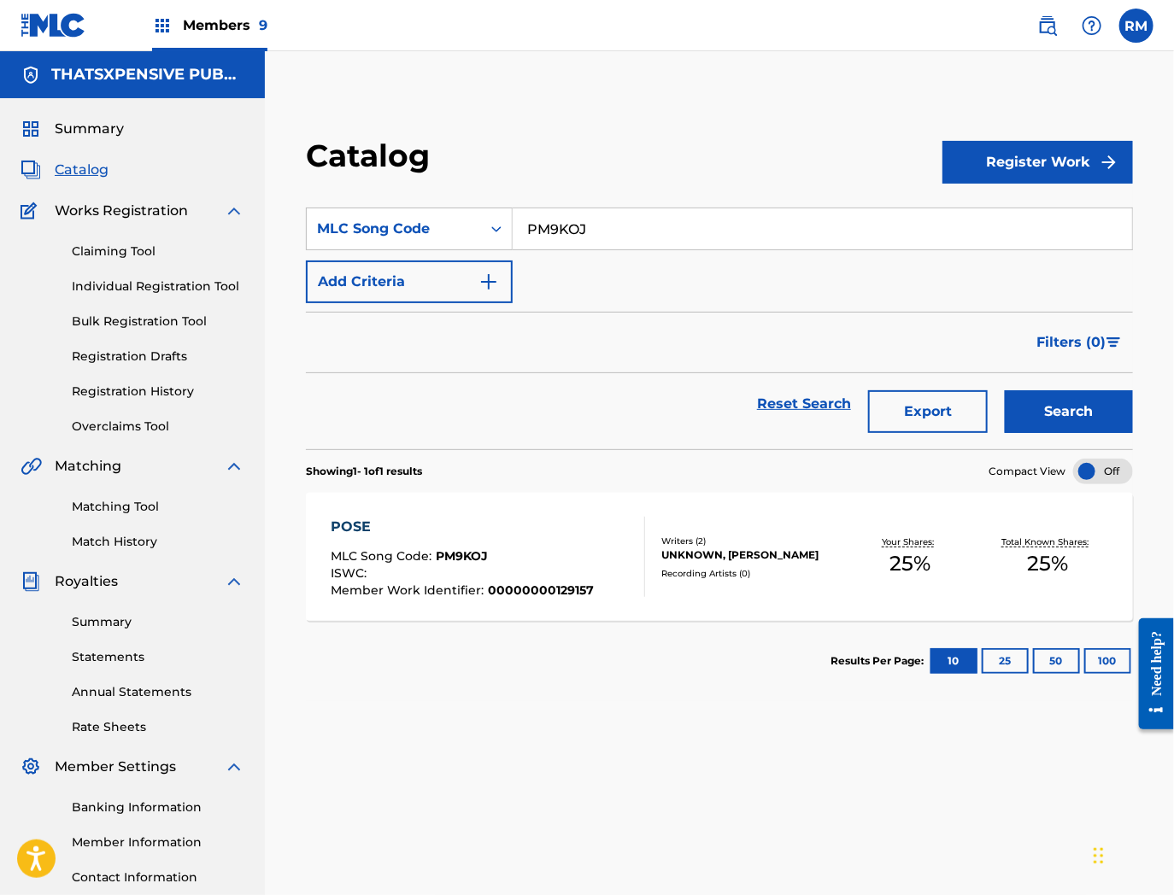
click at [701, 557] on div "UNKNOWN, [PERSON_NAME]" at bounding box center [751, 555] width 180 height 15
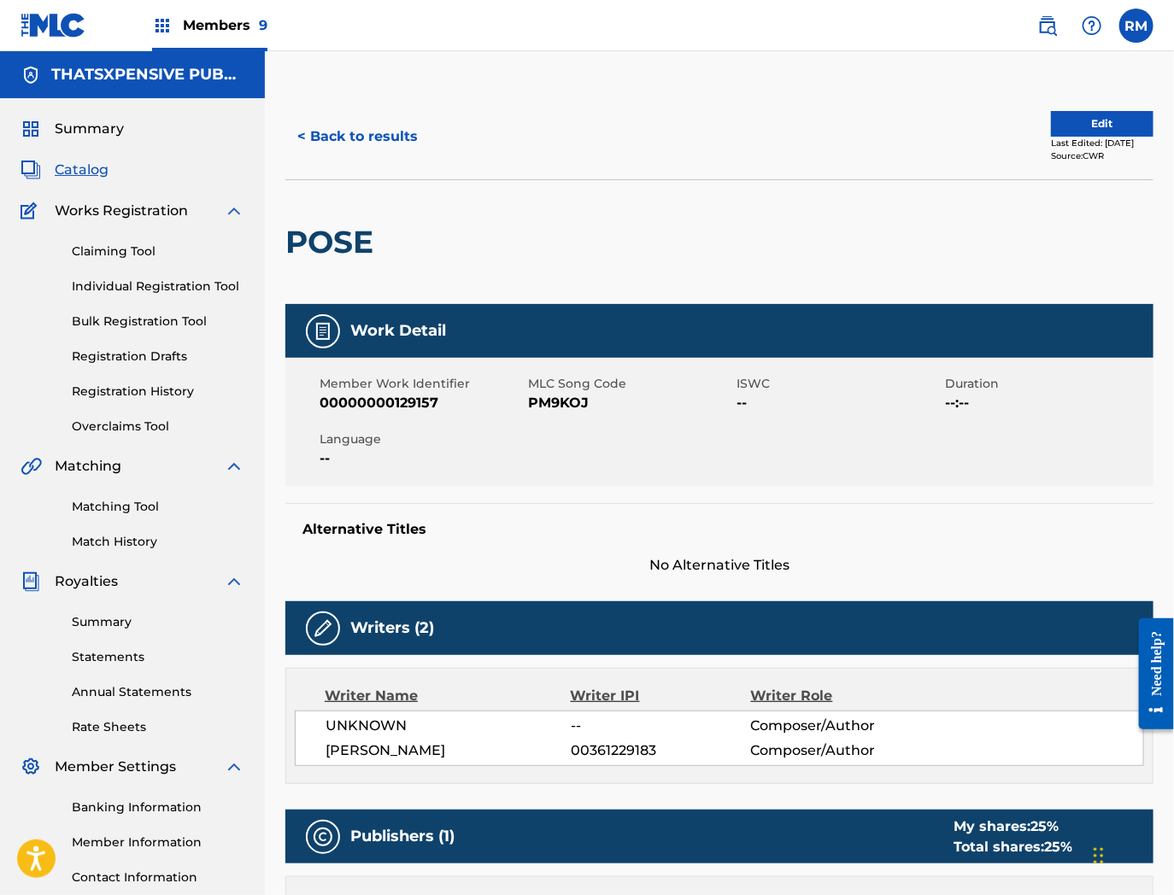
click at [1053, 120] on button "Edit" at bounding box center [1102, 124] width 103 height 26
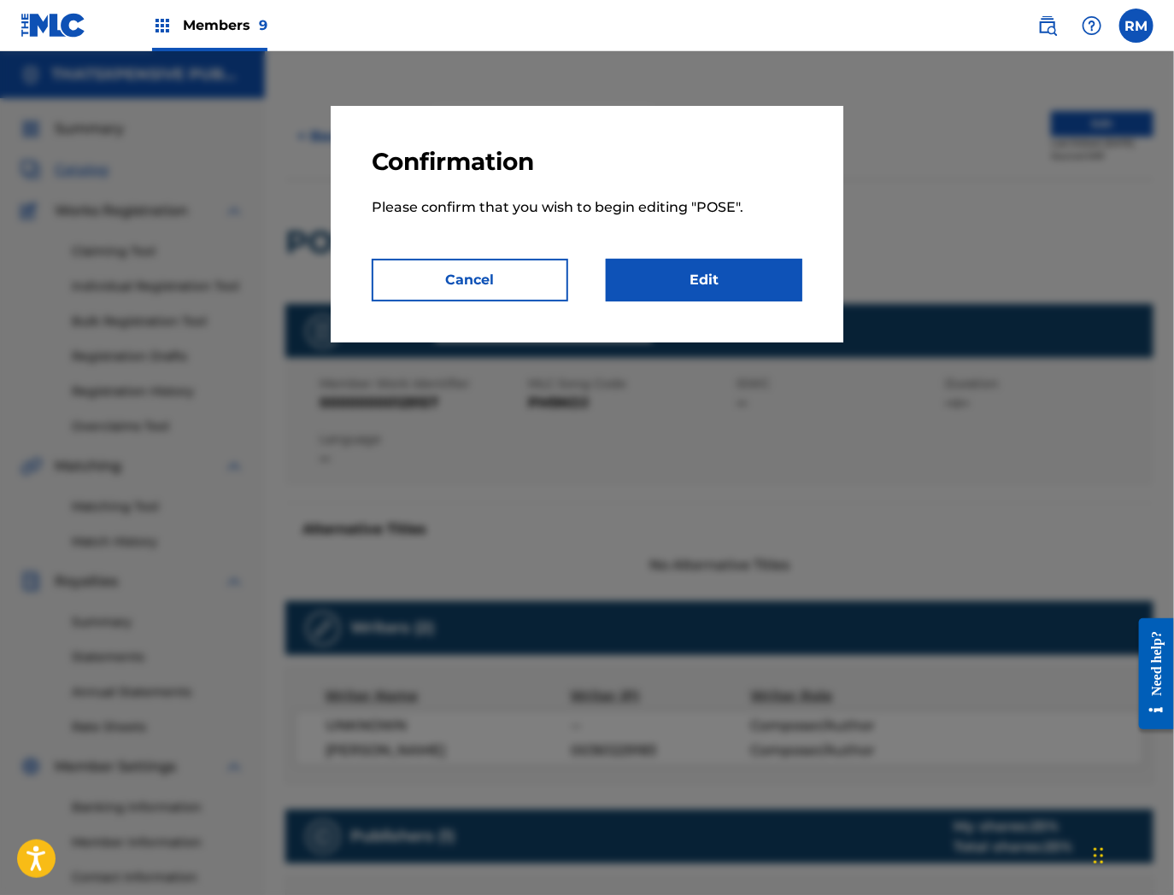
scroll to position [553, 0]
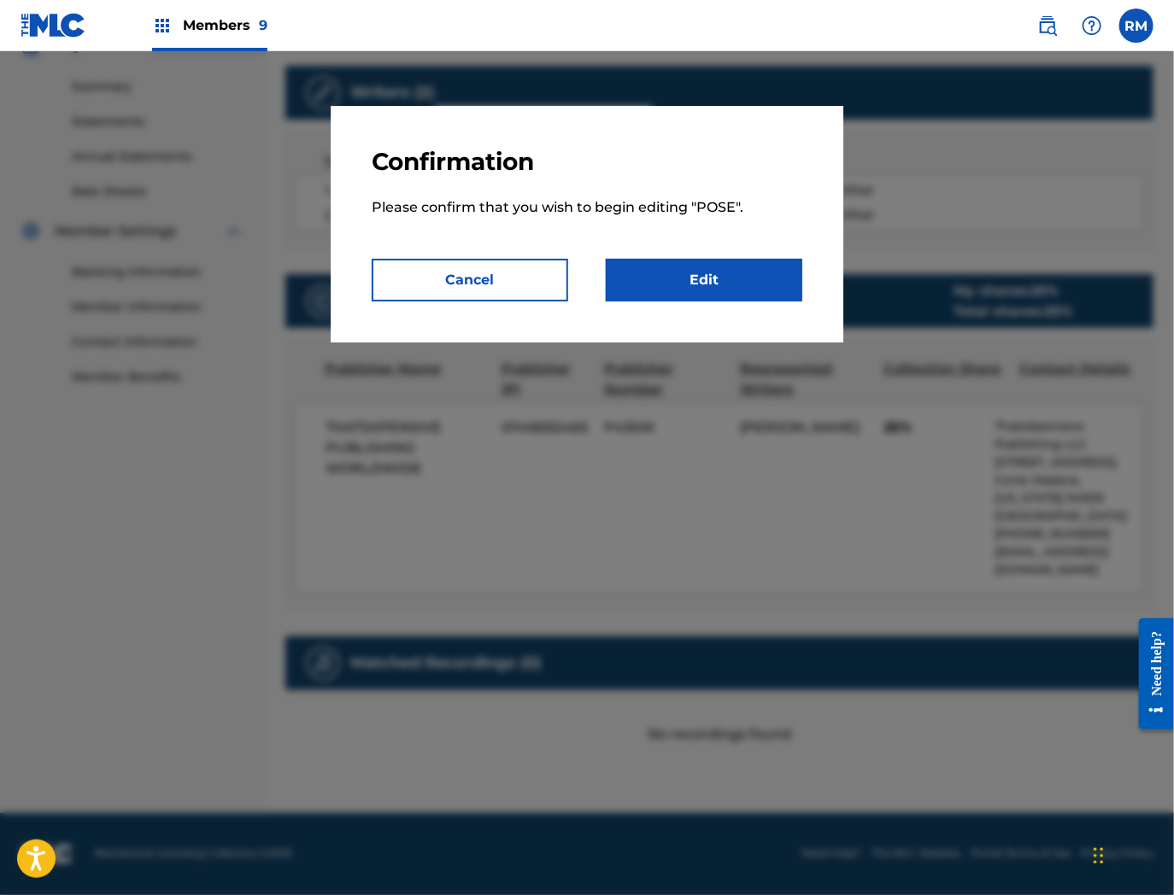
click at [695, 274] on link "Edit" at bounding box center [704, 280] width 197 height 43
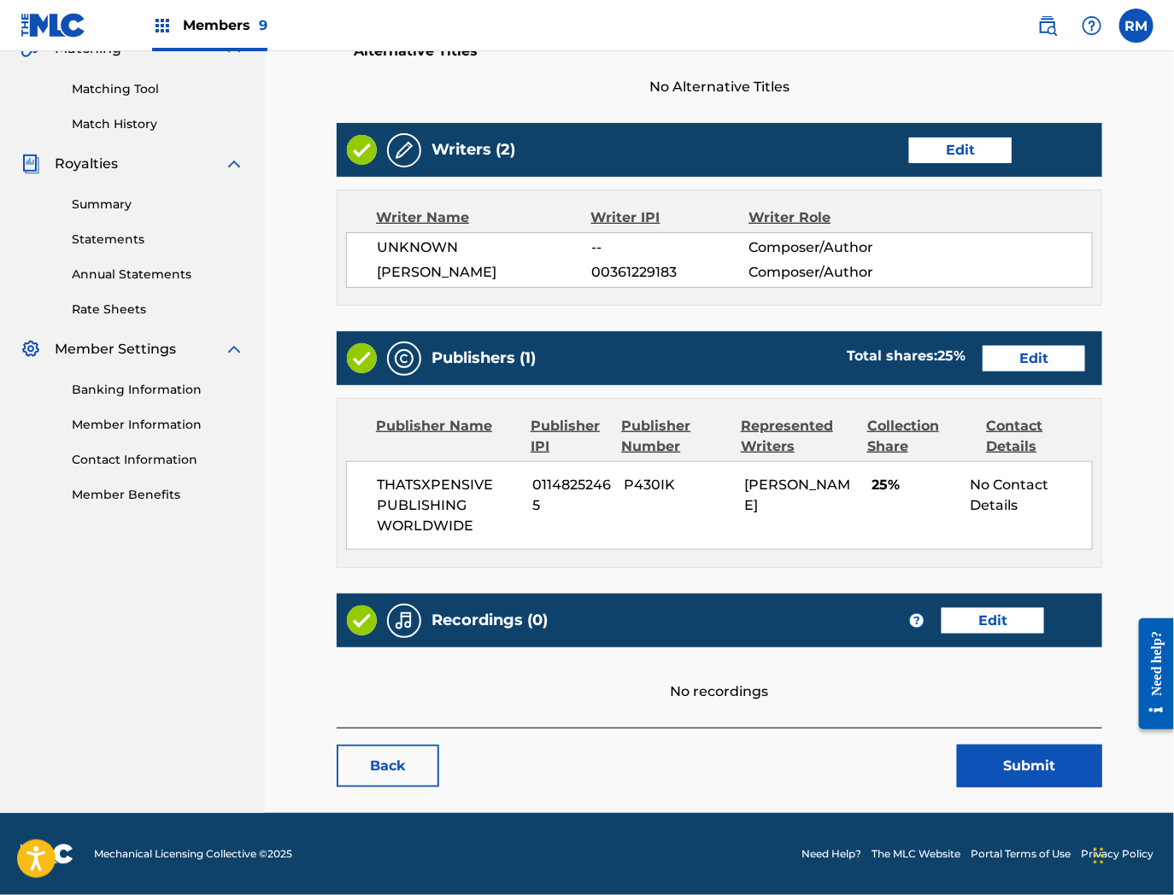
click at [762, 695] on div "No recordings" at bounding box center [719, 675] width 765 height 55
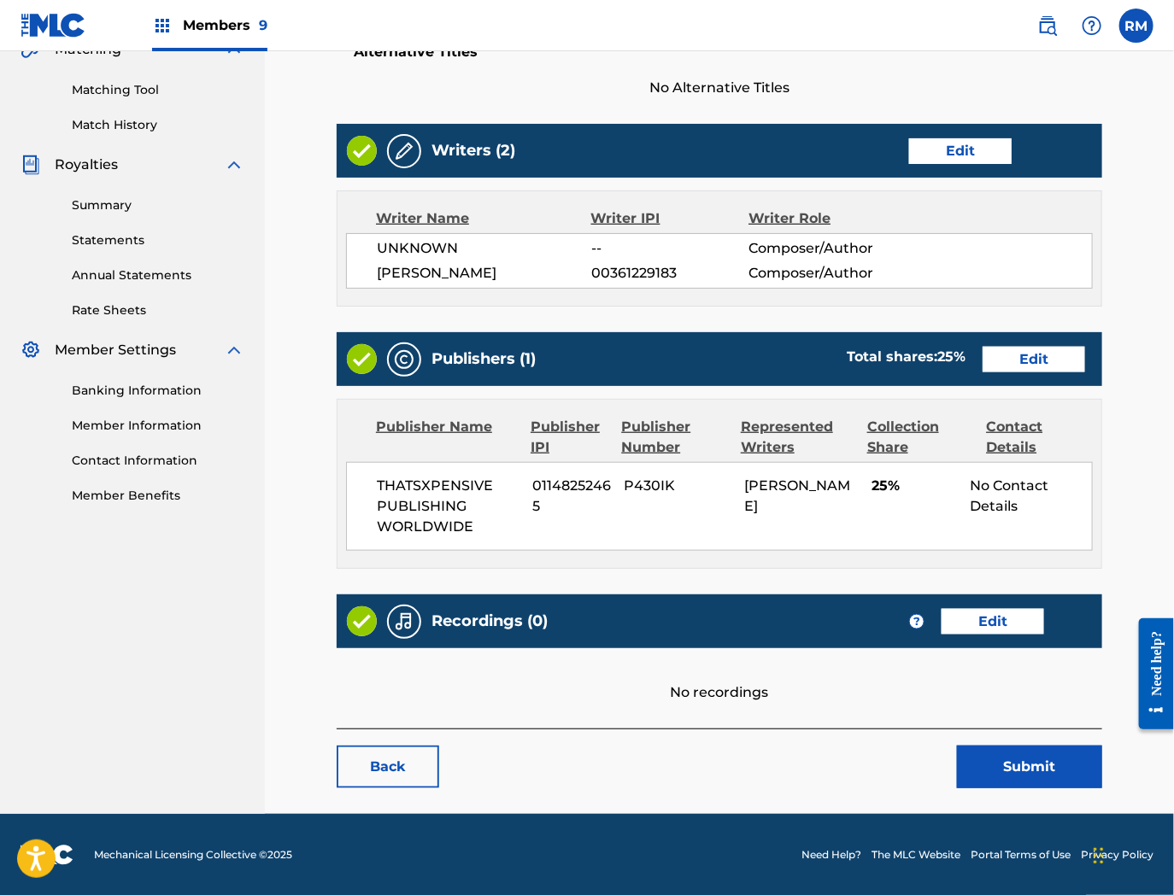
click at [1006, 607] on div "Recordings (0) ? Edit" at bounding box center [719, 622] width 765 height 54
click at [995, 635] on div "Recordings (0) ? Edit" at bounding box center [719, 622] width 765 height 54
click at [1003, 615] on link "Edit" at bounding box center [992, 622] width 103 height 26
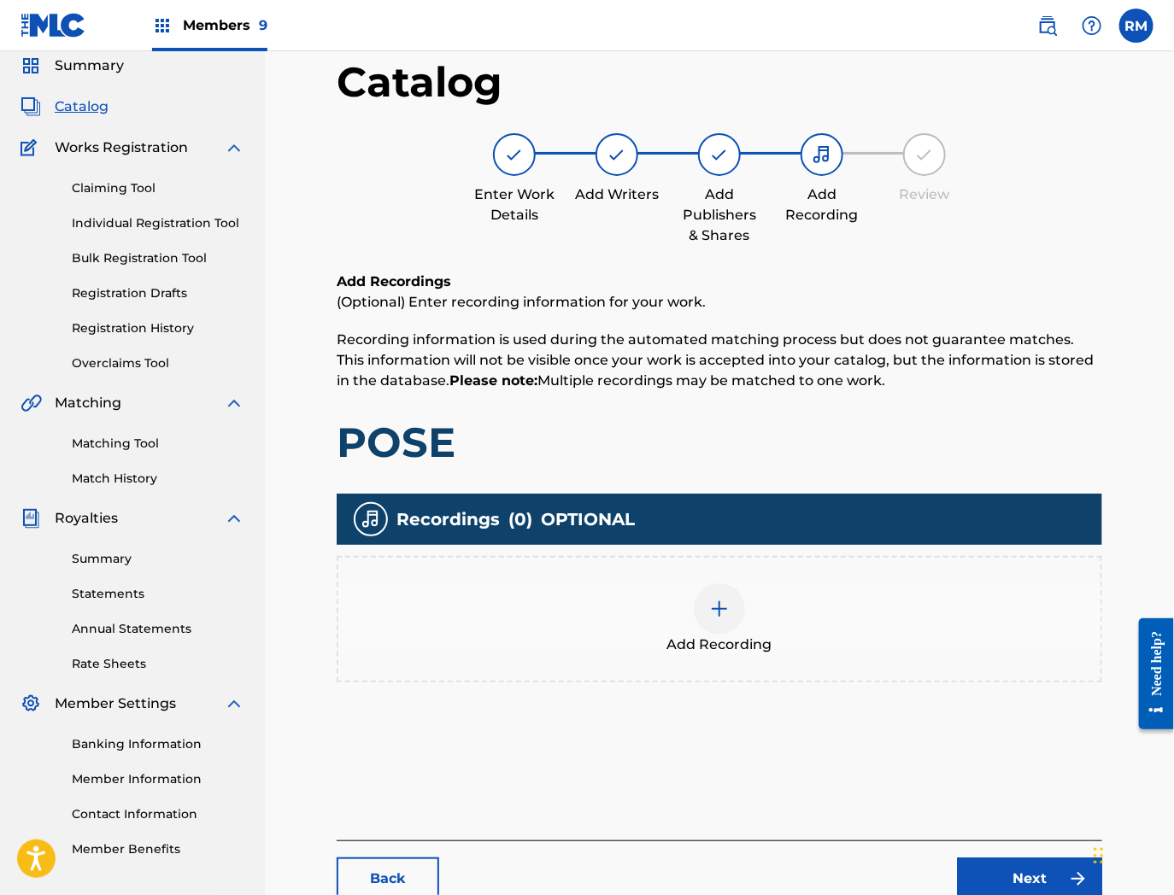
scroll to position [175, 0]
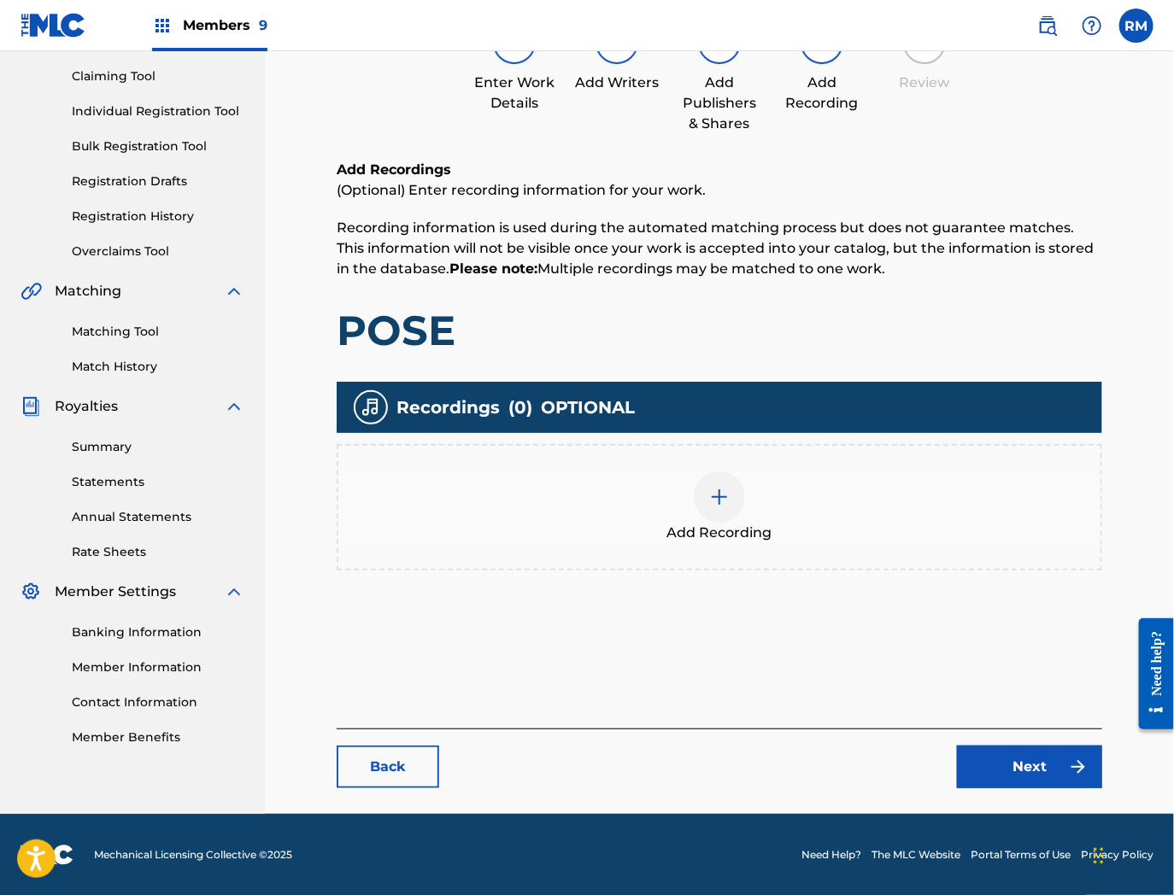
click at [730, 498] on div at bounding box center [719, 497] width 51 height 51
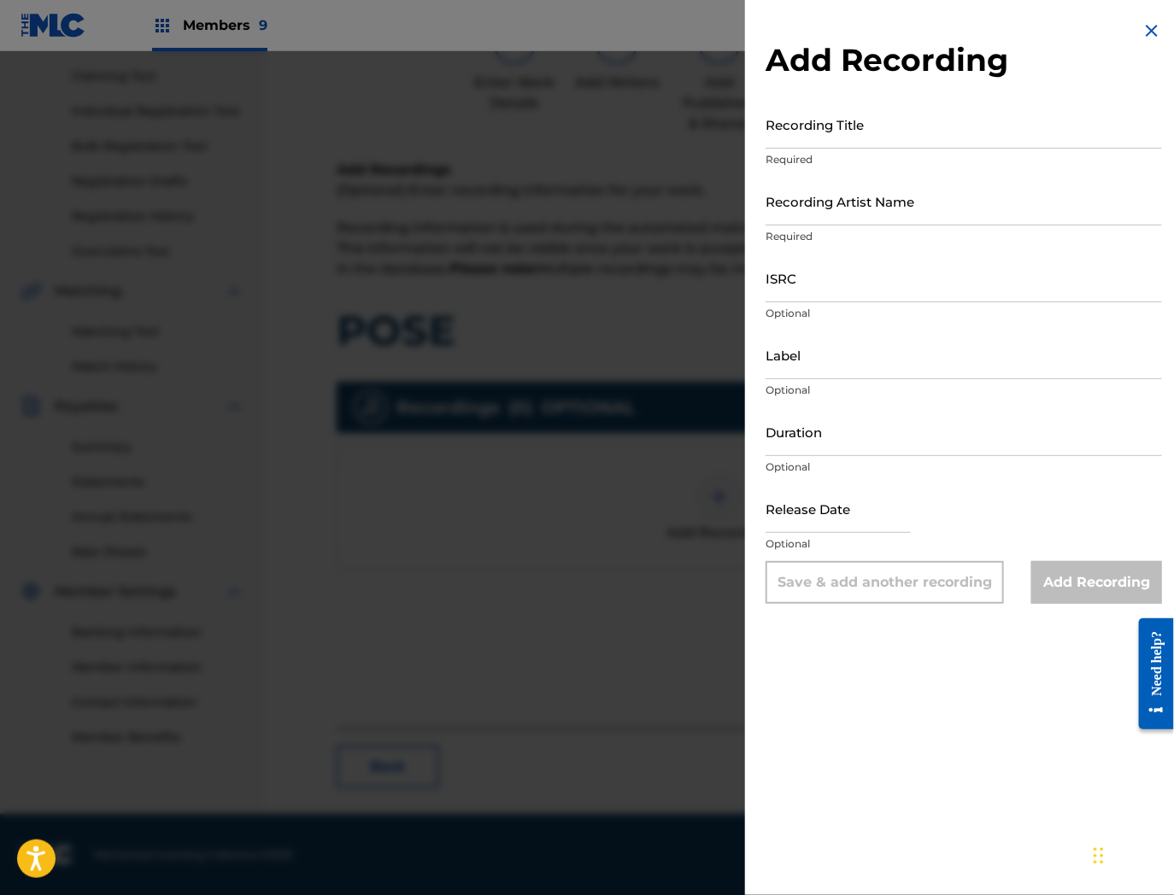
click at [817, 279] on input "ISRC" at bounding box center [963, 278] width 396 height 49
paste input "USUYG1566255"
type input "USUYG1566255"
click at [839, 135] on input "Recording Title" at bounding box center [963, 124] width 396 height 49
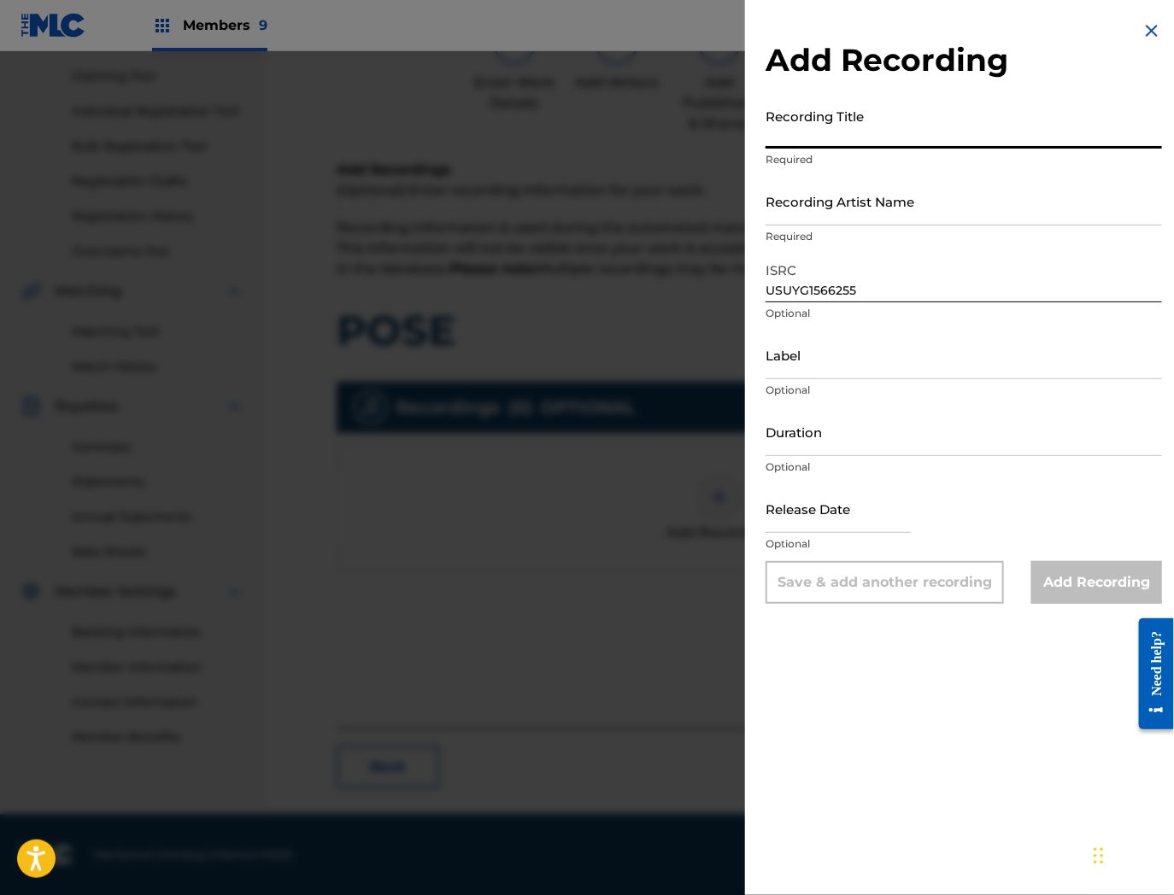
paste input "Pose"
type input "Pose"
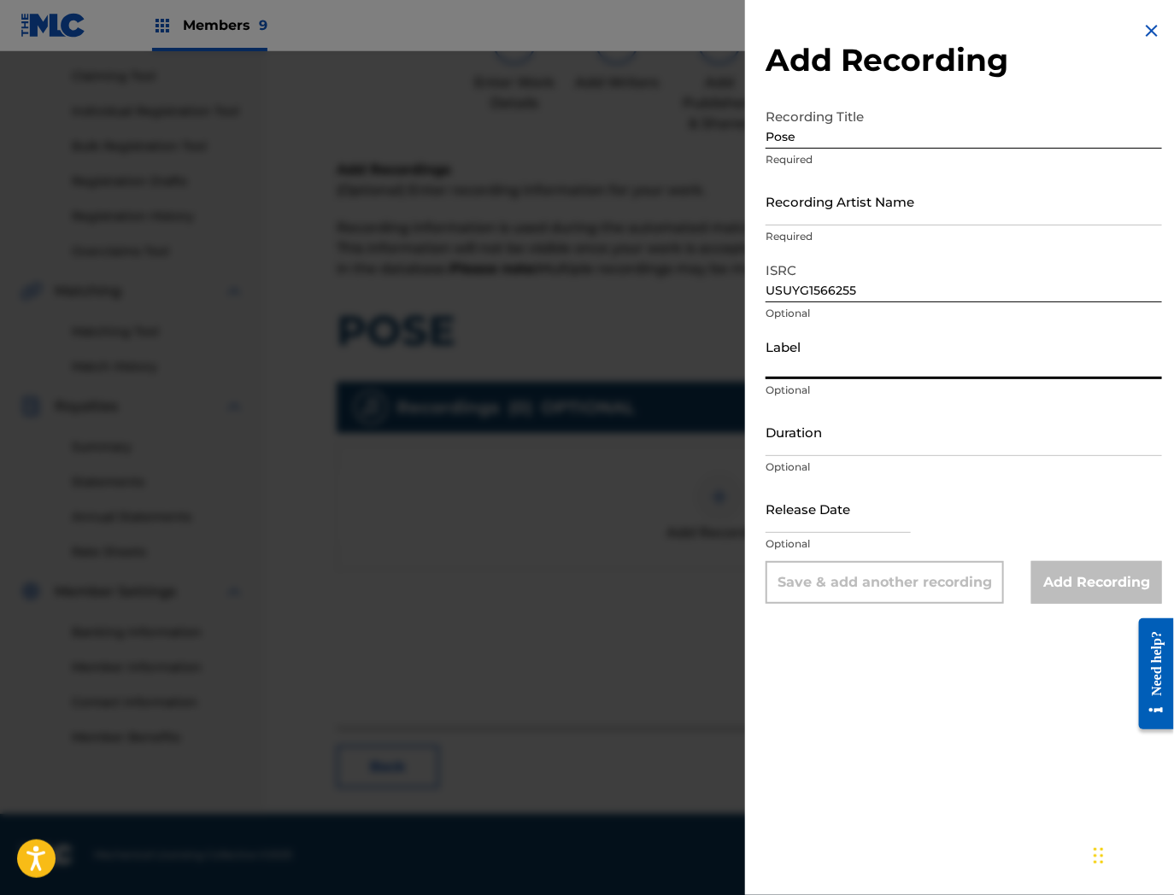
click at [818, 369] on input "Label" at bounding box center [963, 355] width 396 height 49
click at [832, 210] on input "Recording Artist Name" at bounding box center [963, 201] width 396 height 49
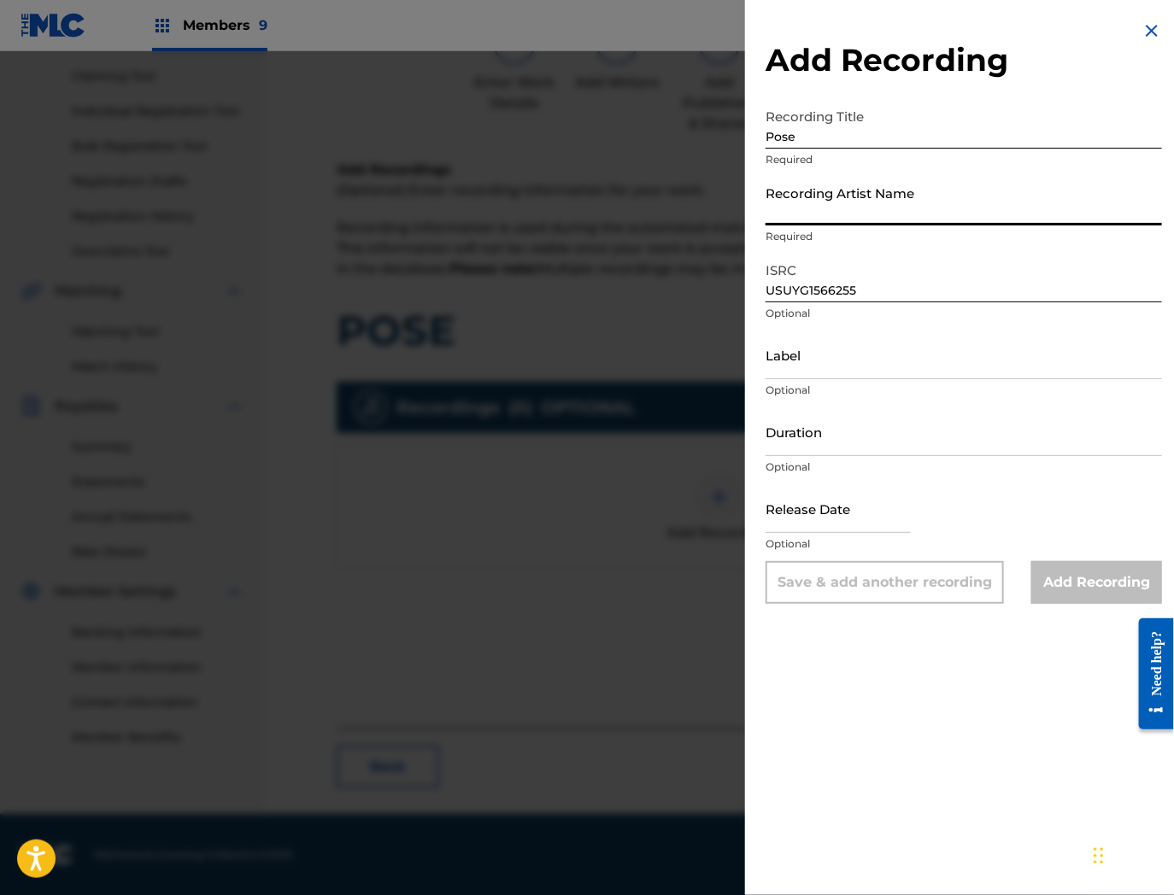
paste input "[PERSON_NAME]"
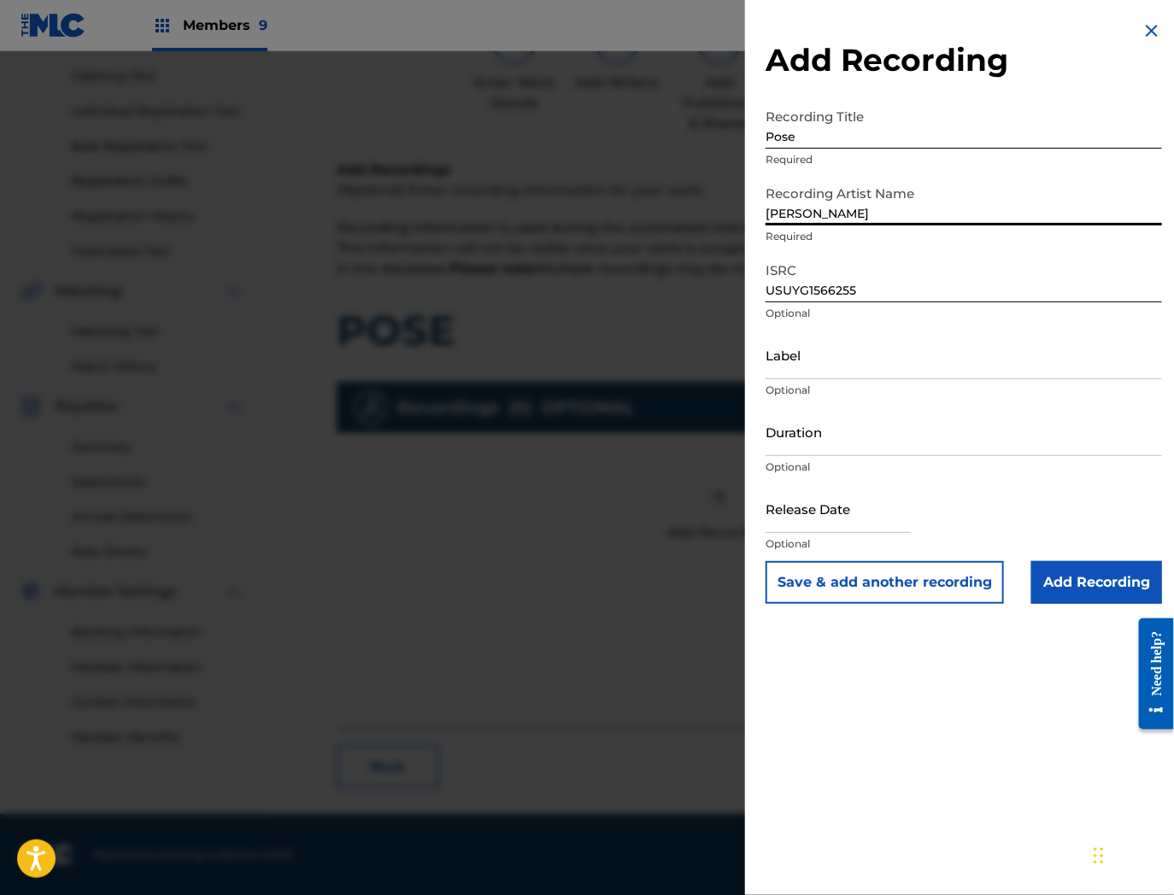
type input "[PERSON_NAME]"
click at [1079, 584] on input "Add Recording" at bounding box center [1096, 582] width 131 height 43
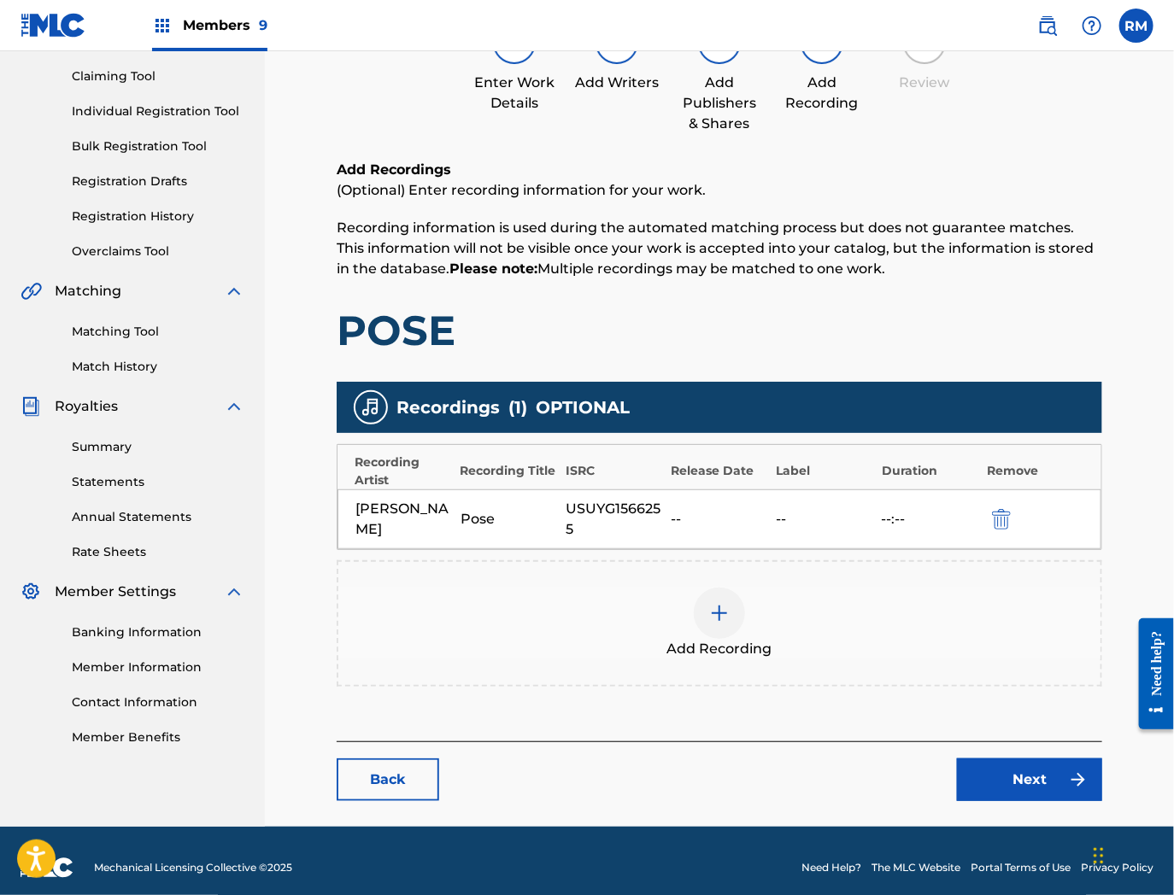
scroll to position [186, 0]
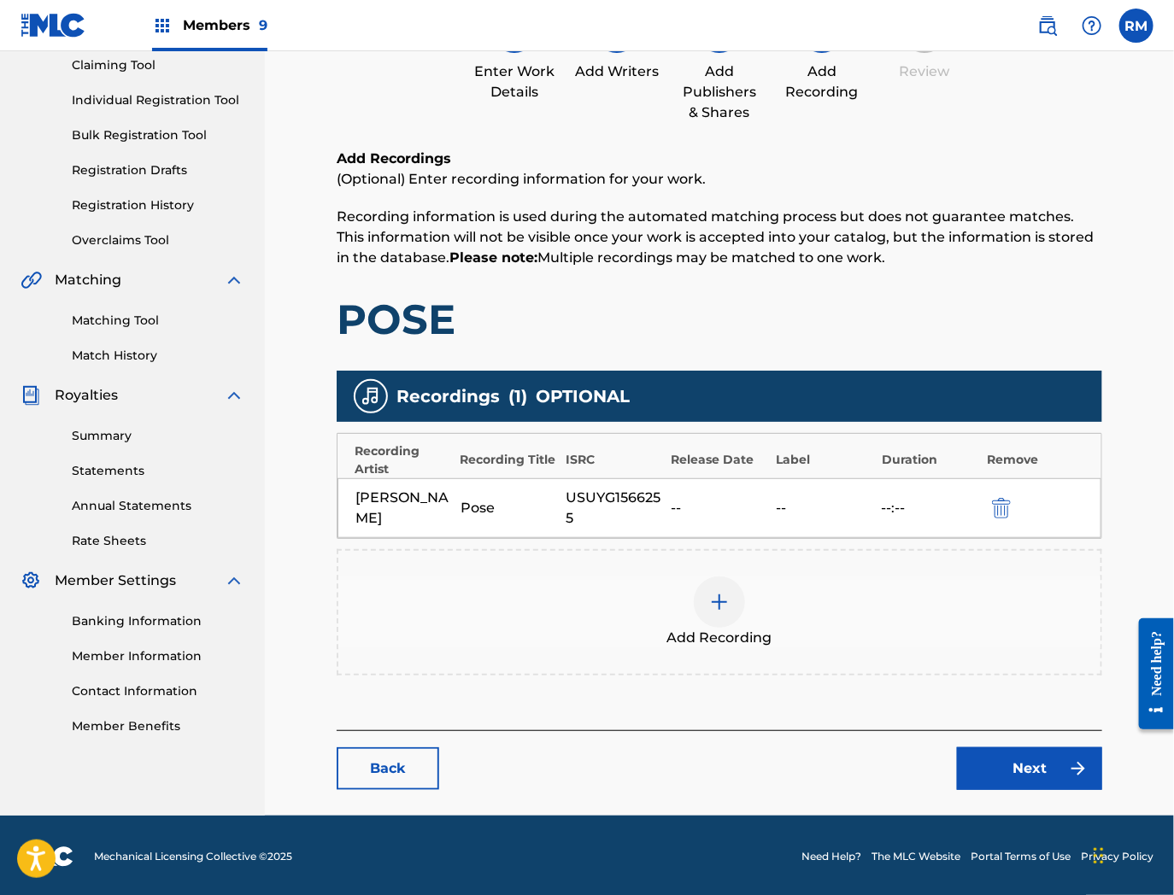
click at [1018, 765] on link "Next" at bounding box center [1029, 769] width 145 height 43
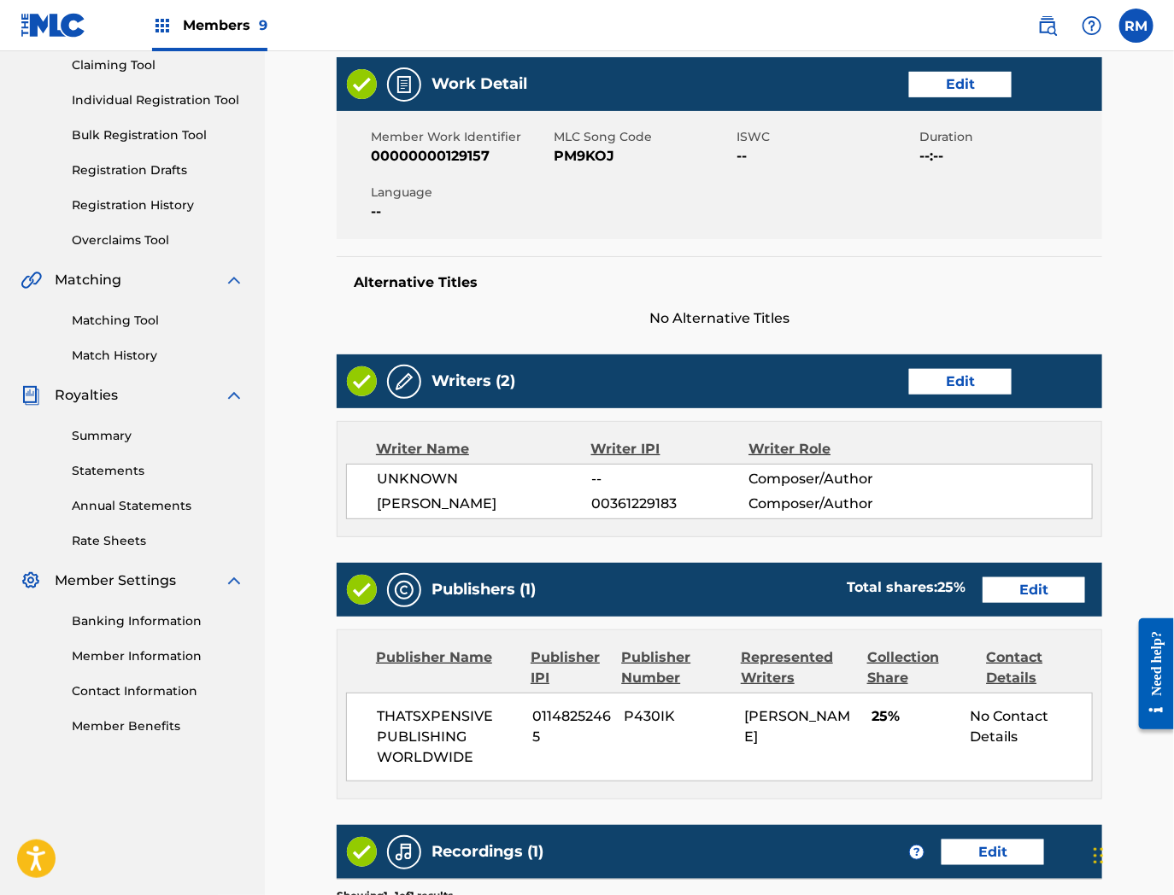
scroll to position [473, 0]
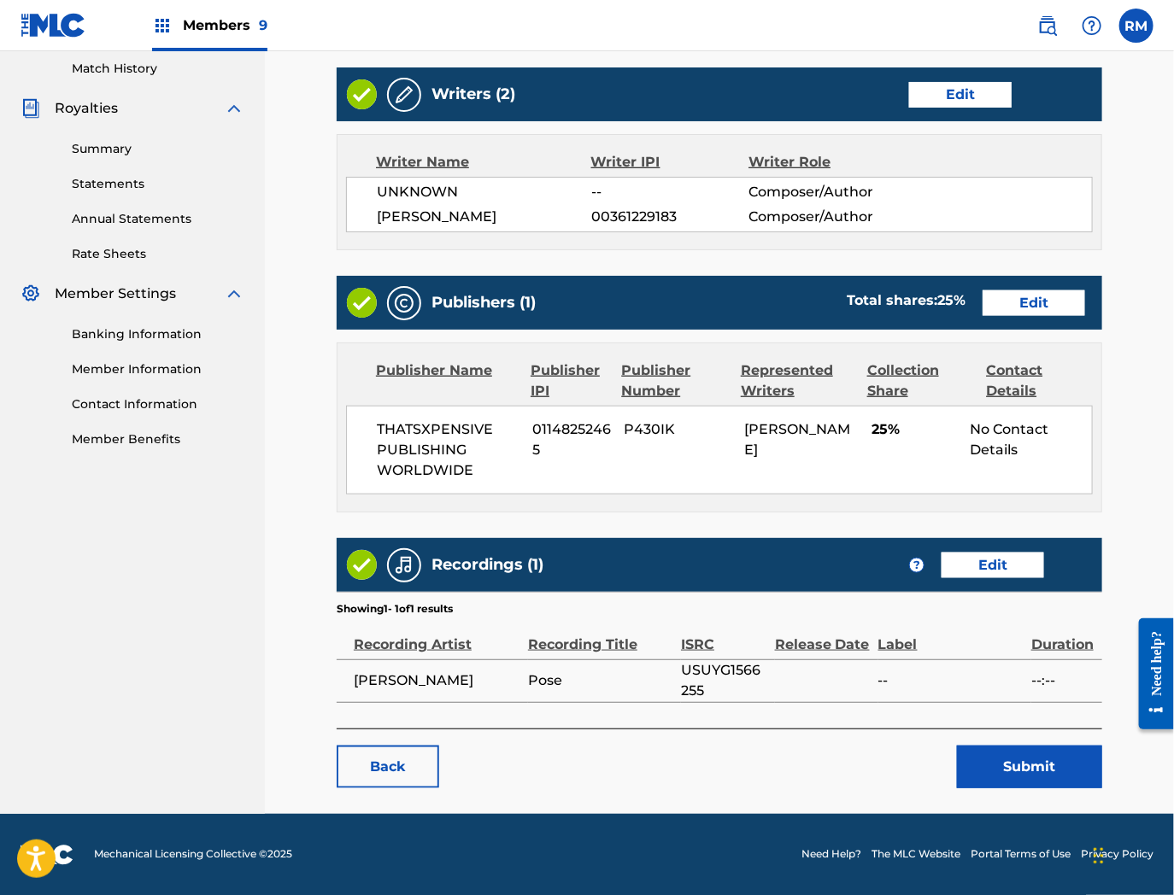
click at [1030, 759] on button "Submit" at bounding box center [1029, 767] width 145 height 43
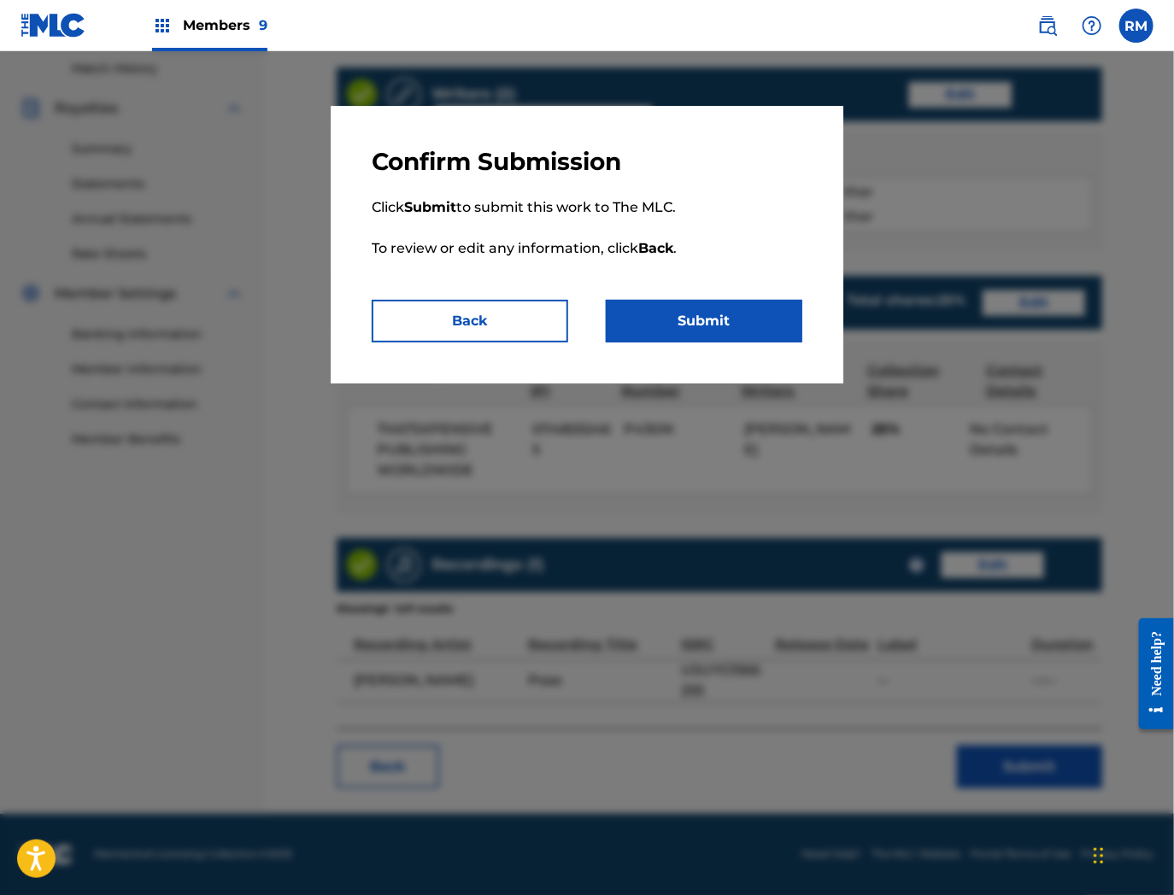
click at [697, 322] on button "Submit" at bounding box center [704, 321] width 197 height 43
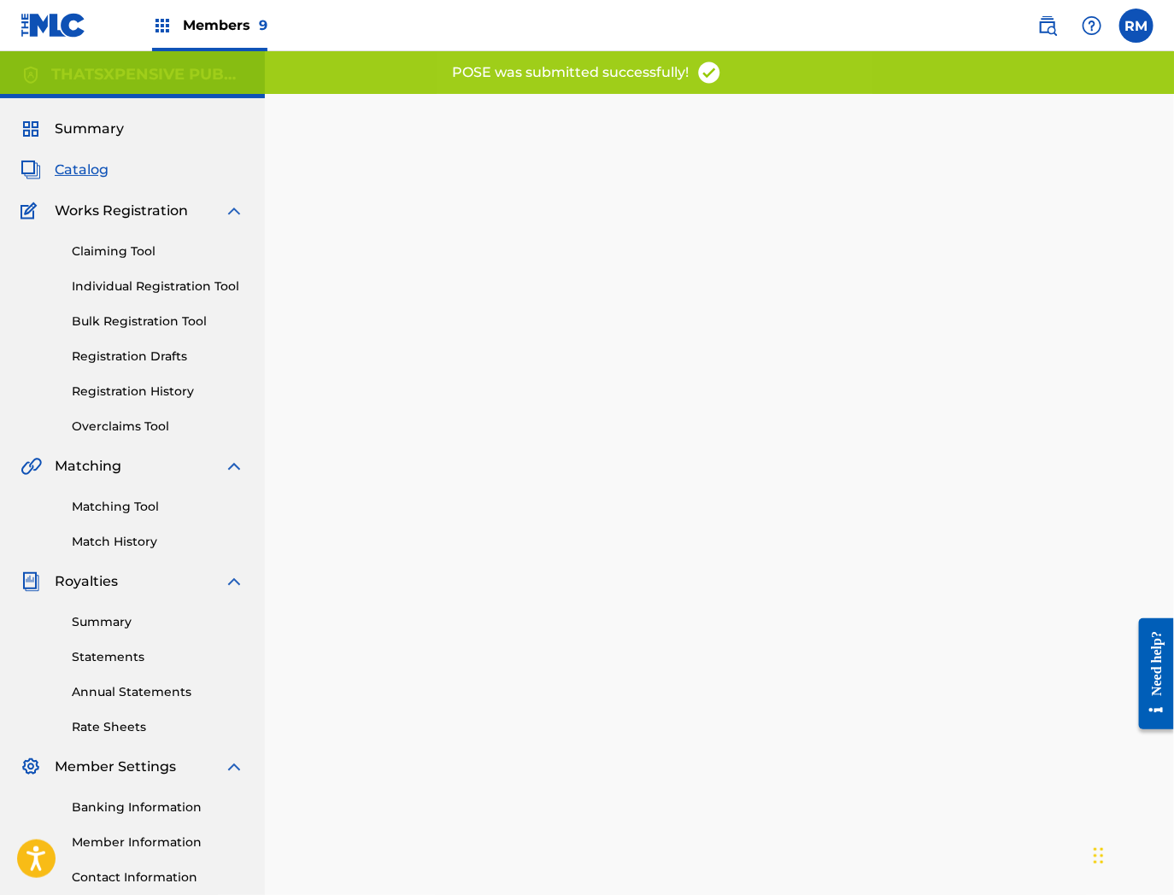
scroll to position [175, 0]
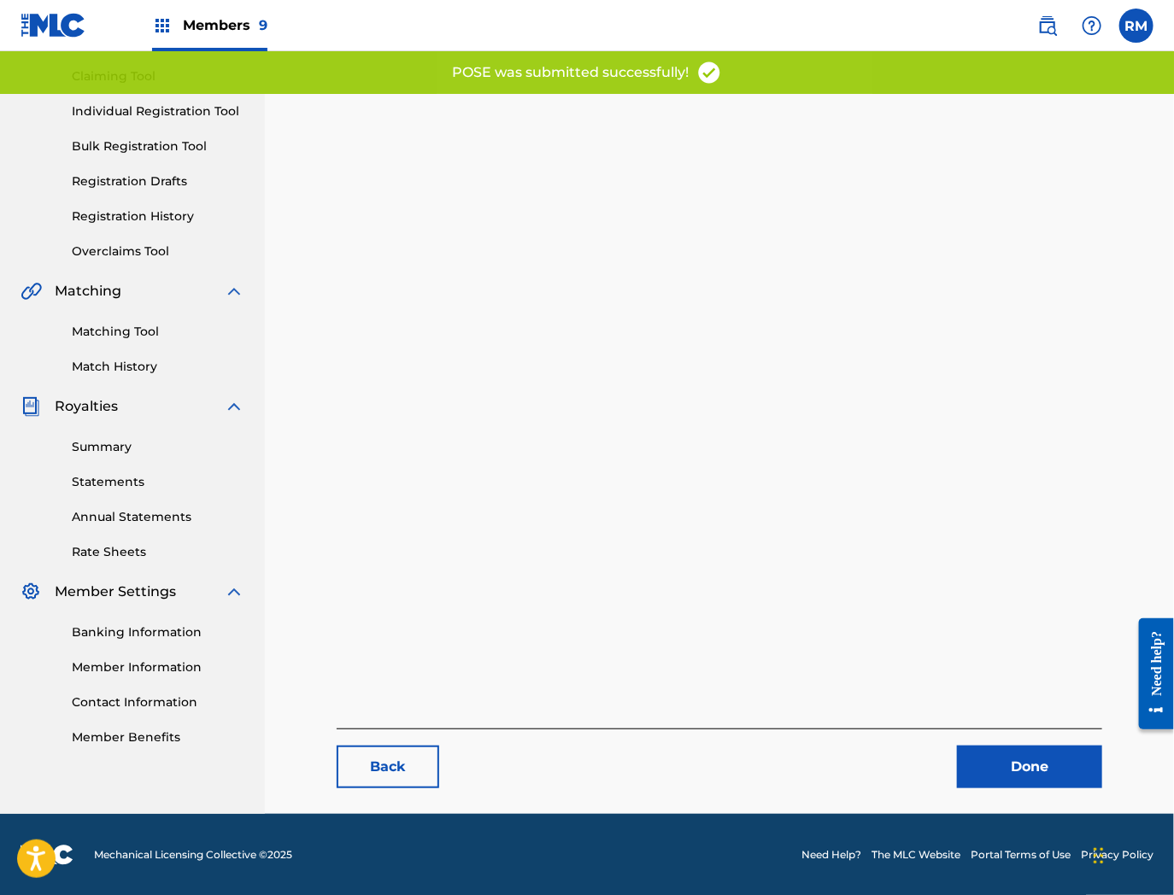
click at [989, 776] on link "Done" at bounding box center [1029, 767] width 145 height 43
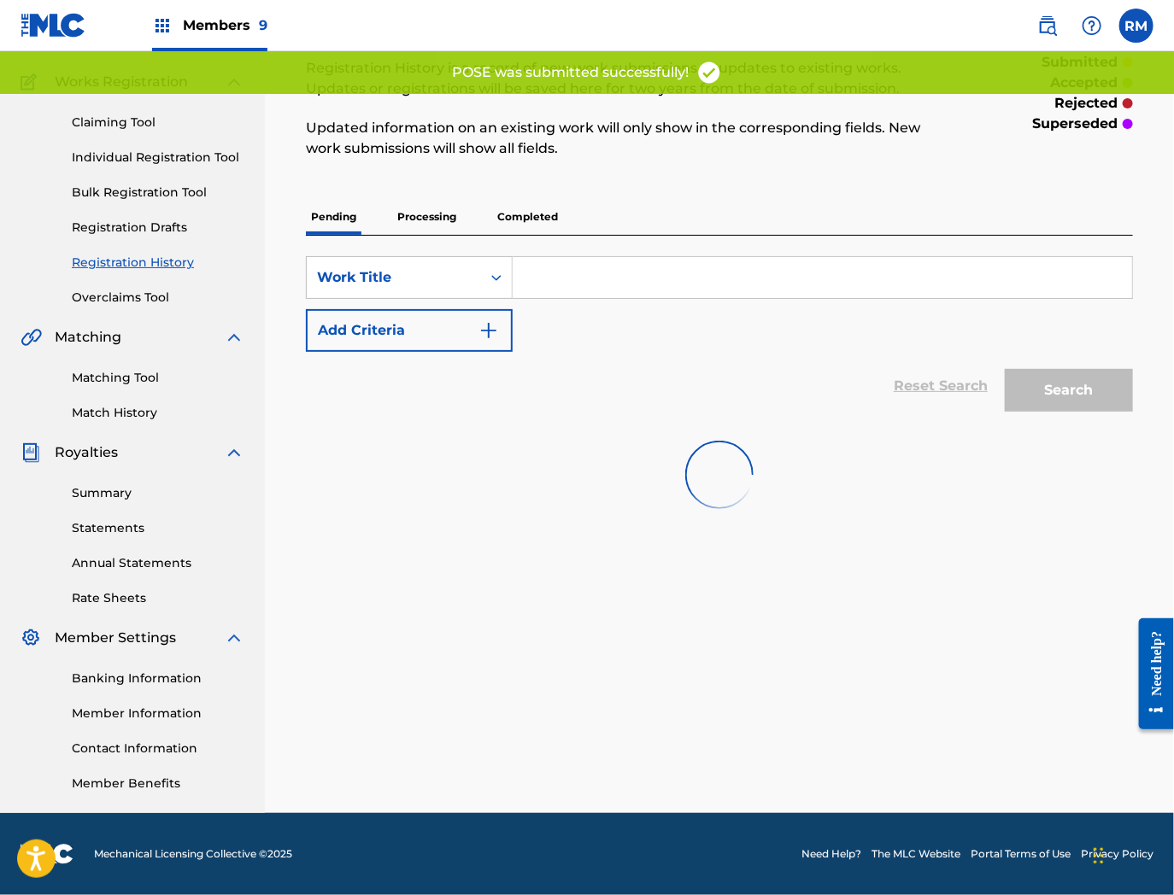
click at [73, 51] on span "Catalog" at bounding box center [82, 41] width 54 height 21
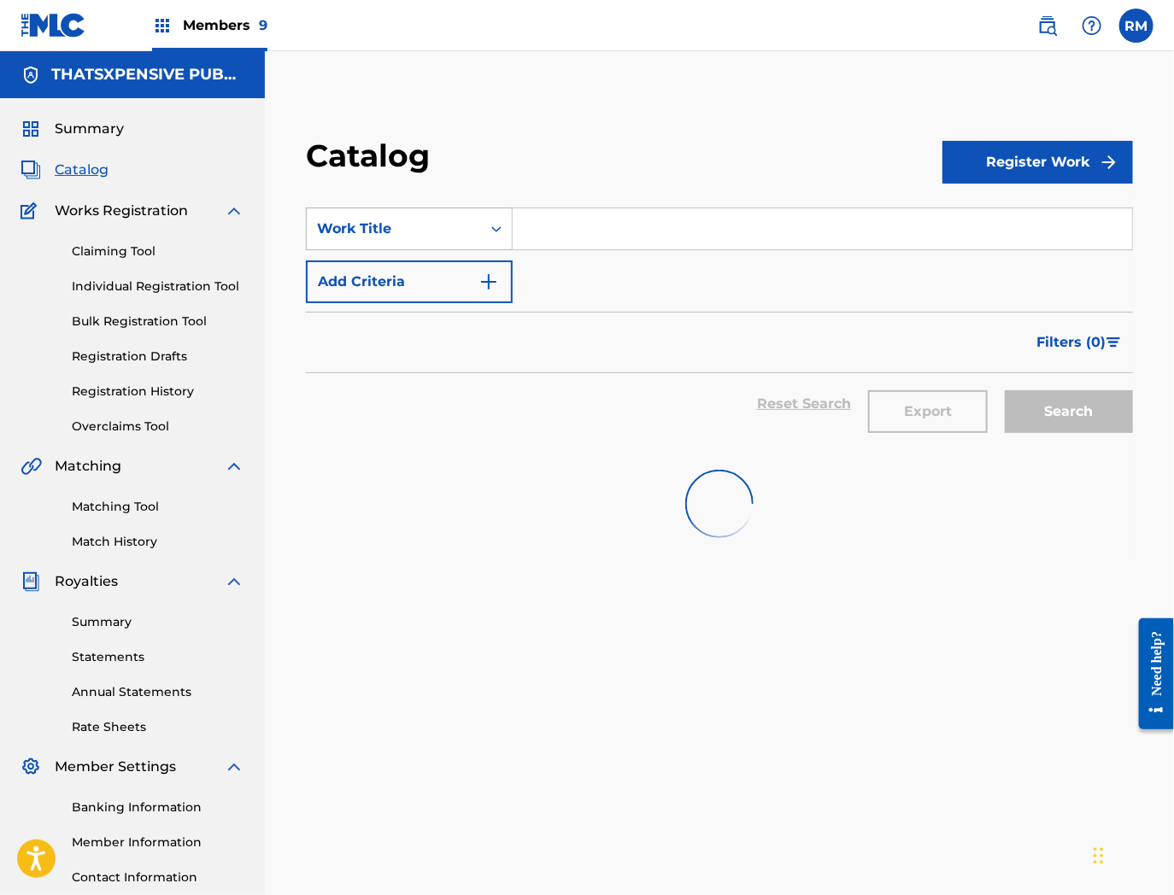
click at [454, 216] on div "Work Title" at bounding box center [394, 229] width 174 height 32
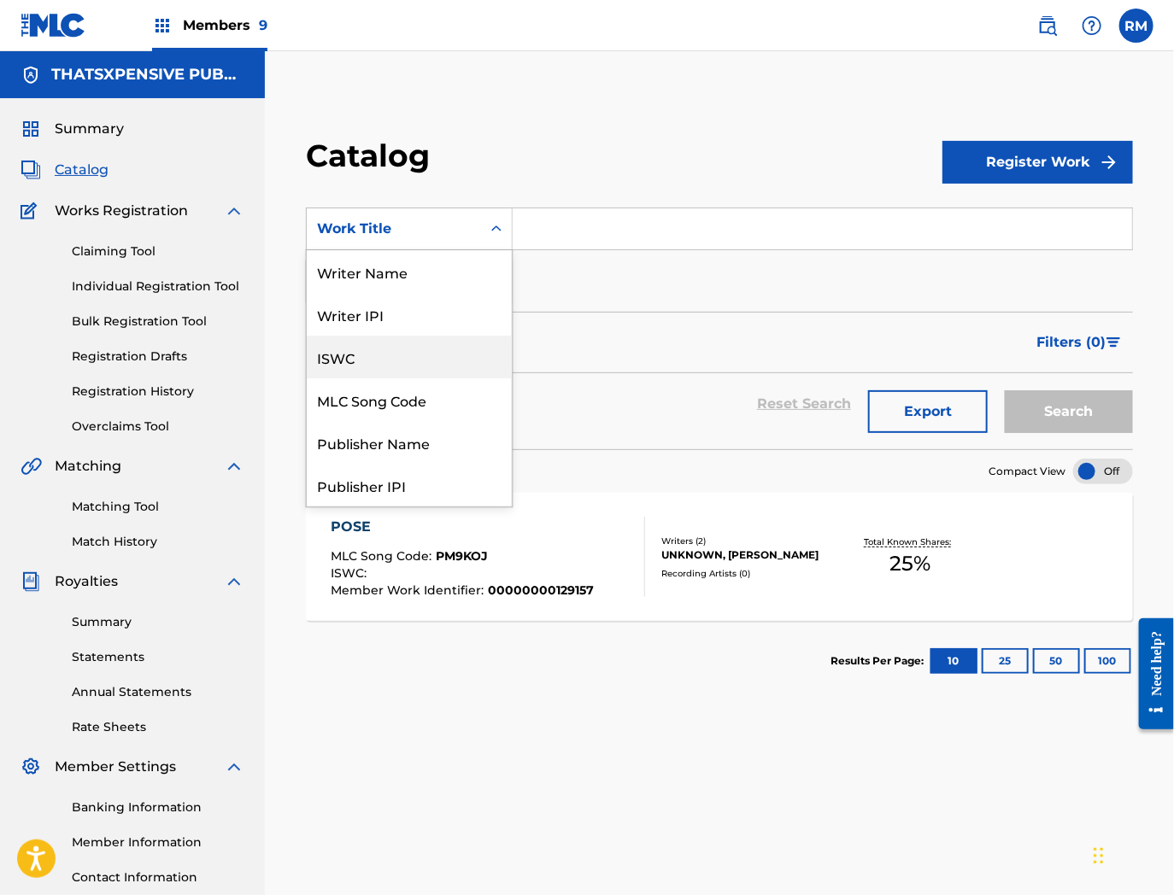
click at [379, 403] on div "MLC Song Code" at bounding box center [409, 399] width 205 height 43
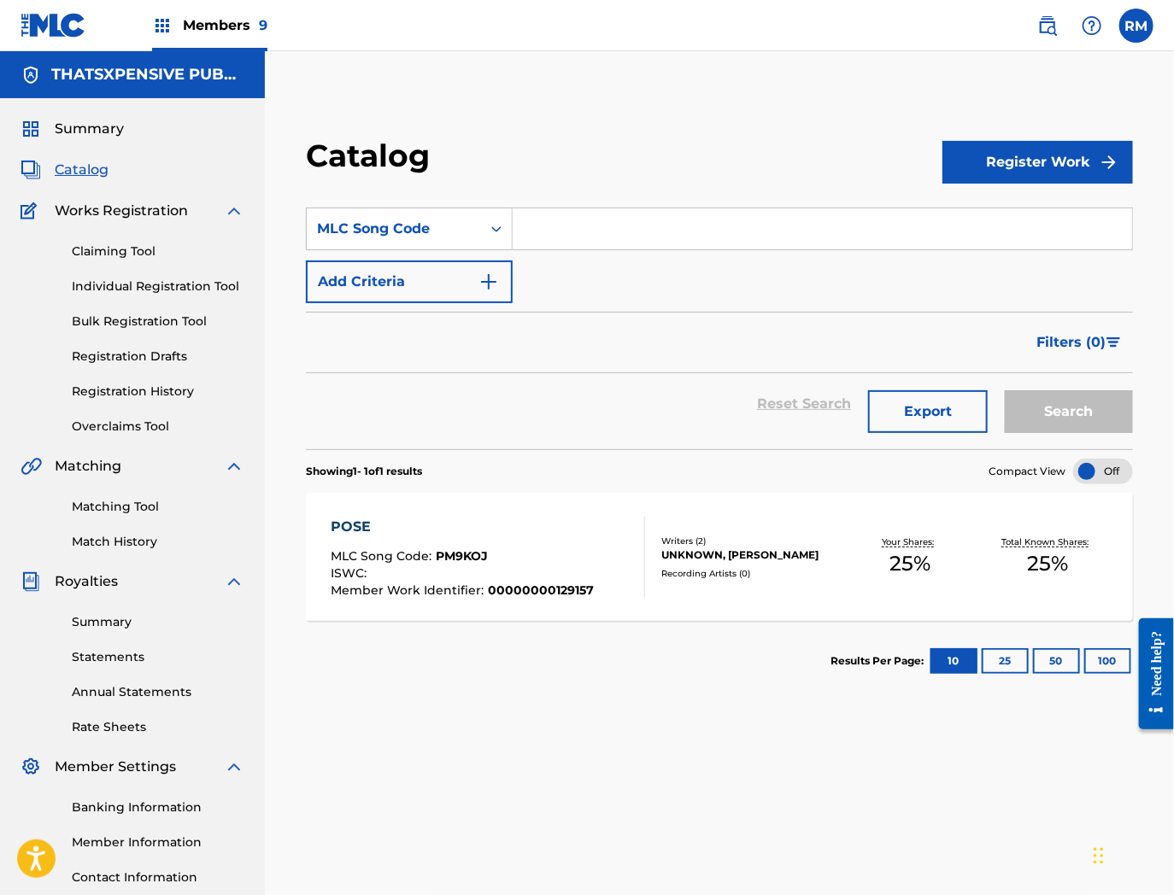
click at [605, 244] on input "Search Form" at bounding box center [822, 228] width 619 height 41
paste input "CA5KR2351456"
type input "CA5KR2351456"
click at [705, 241] on input "Search Form" at bounding box center [822, 228] width 619 height 41
paste input "PM7DR2"
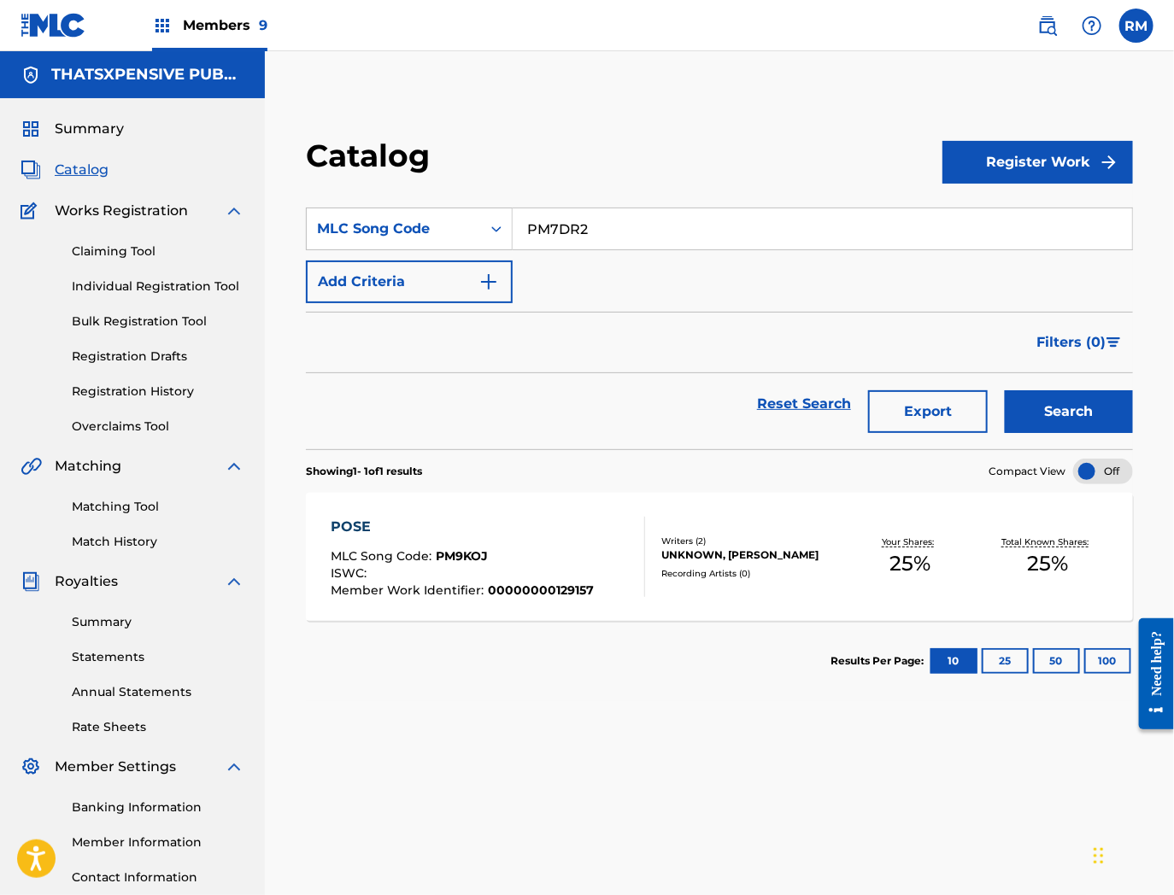
type input "PM7DR2"
click at [1005, 390] on button "Search" at bounding box center [1069, 411] width 128 height 43
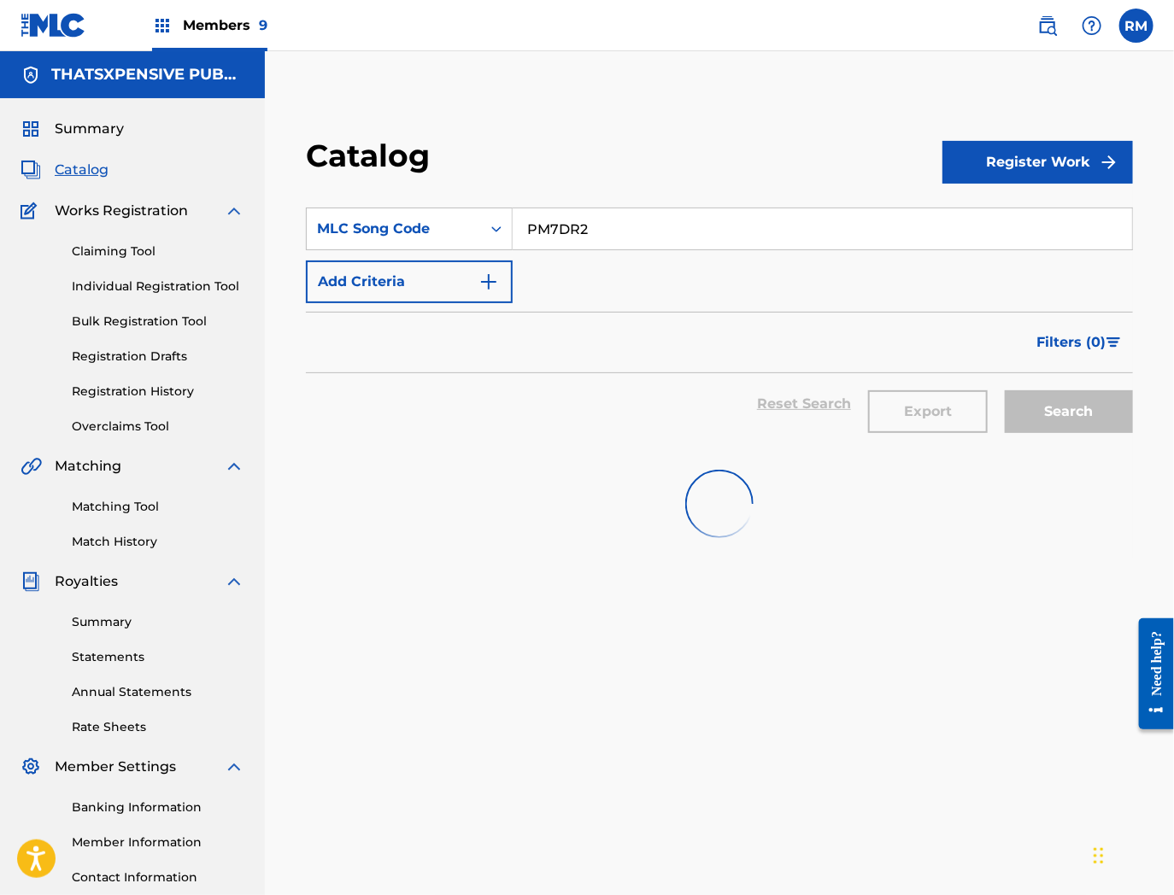
click at [650, 235] on input "PM7DR2" at bounding box center [822, 228] width 619 height 41
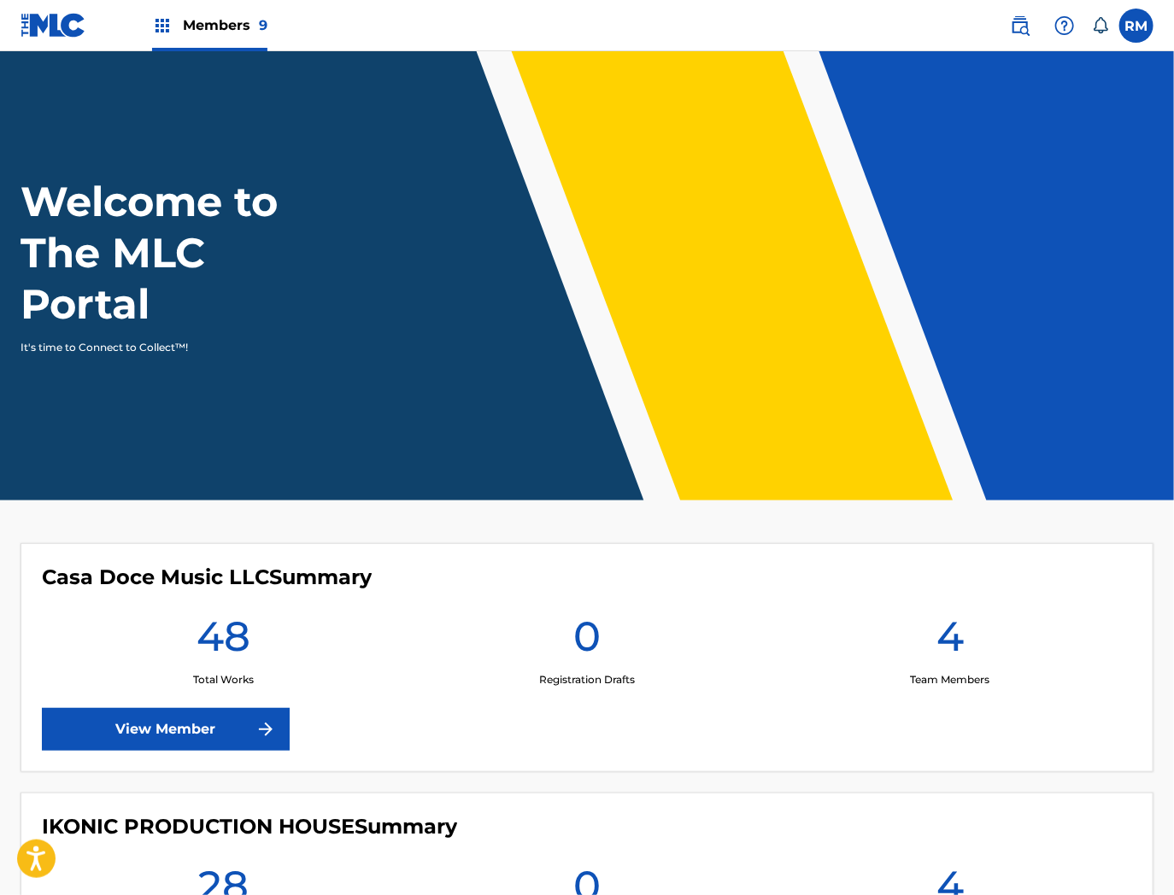
click at [150, 29] on div "Members 9" at bounding box center [144, 25] width 247 height 50
click at [160, 31] on img at bounding box center [162, 25] width 21 height 21
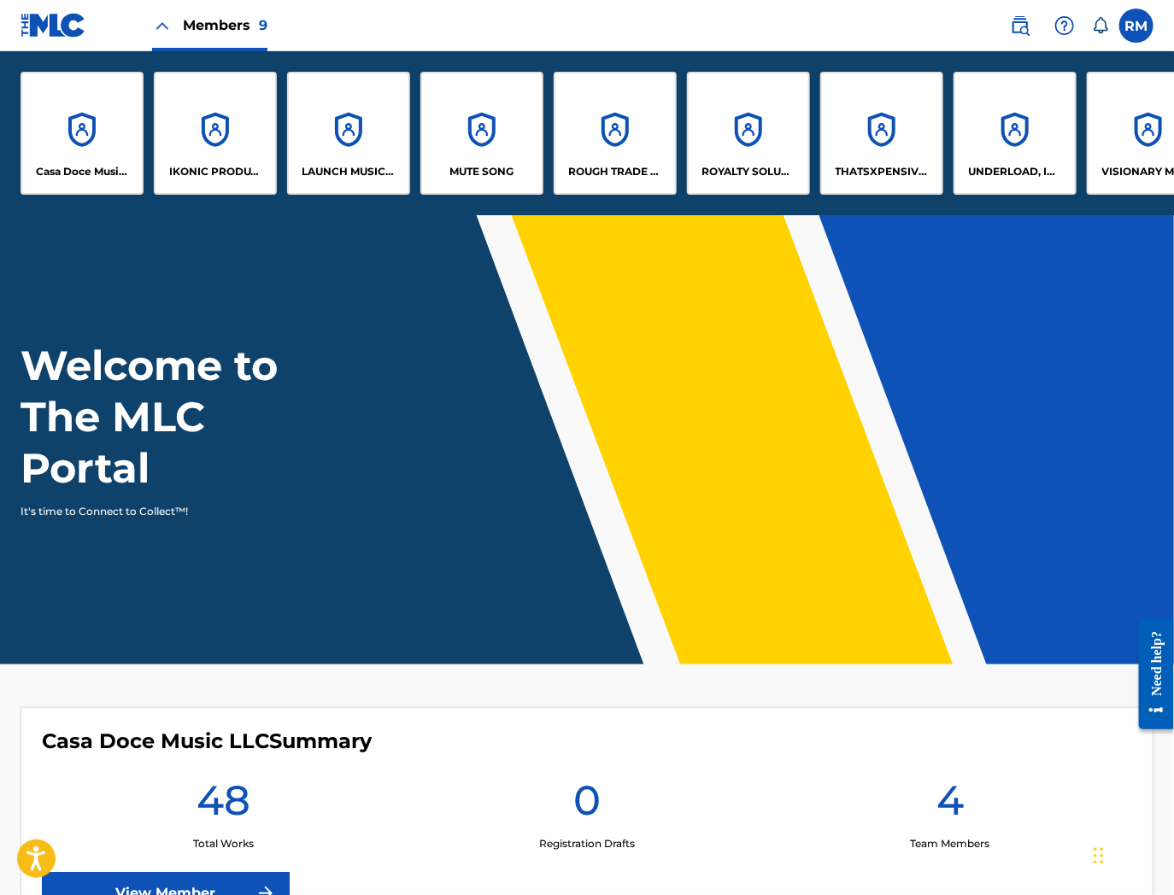
click at [873, 137] on div "THATSXPENSIVE PUBLISHING LLC" at bounding box center [881, 133] width 123 height 123
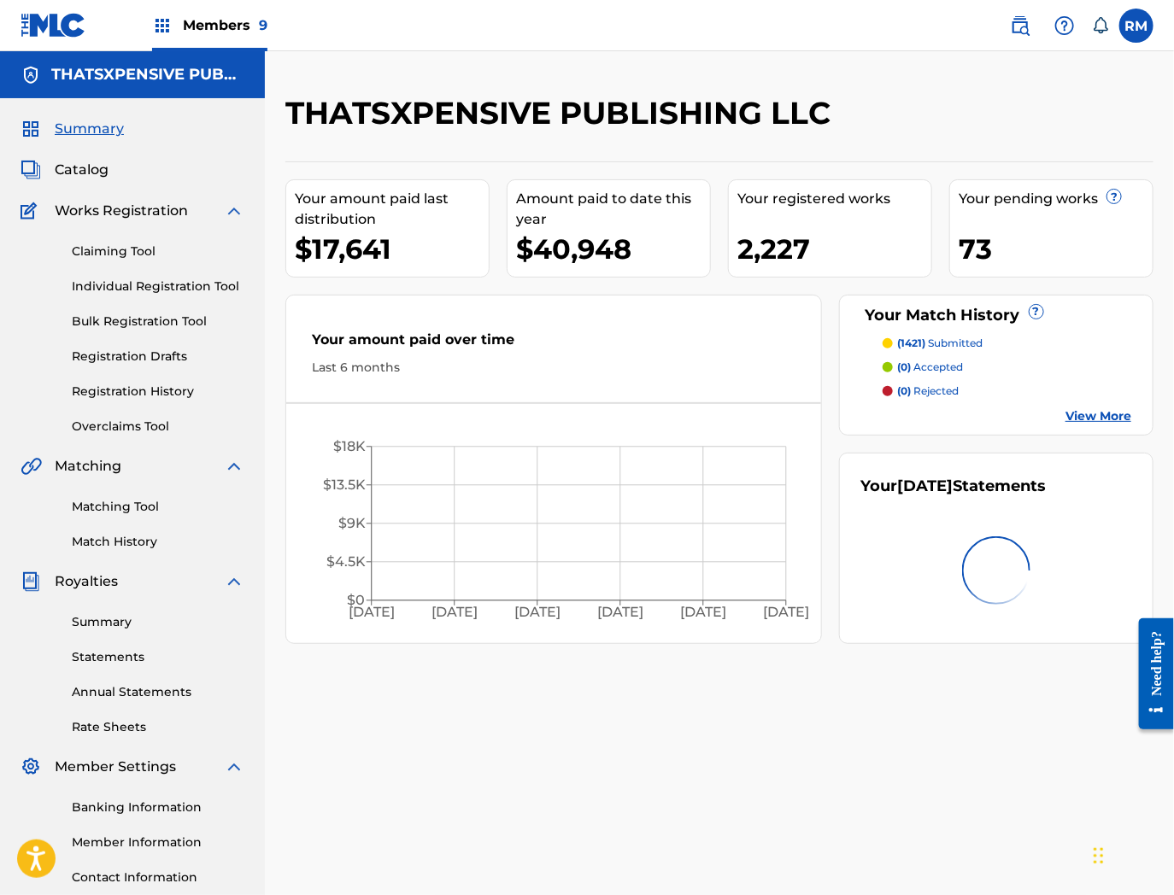
click at [79, 168] on span "Catalog" at bounding box center [82, 170] width 54 height 21
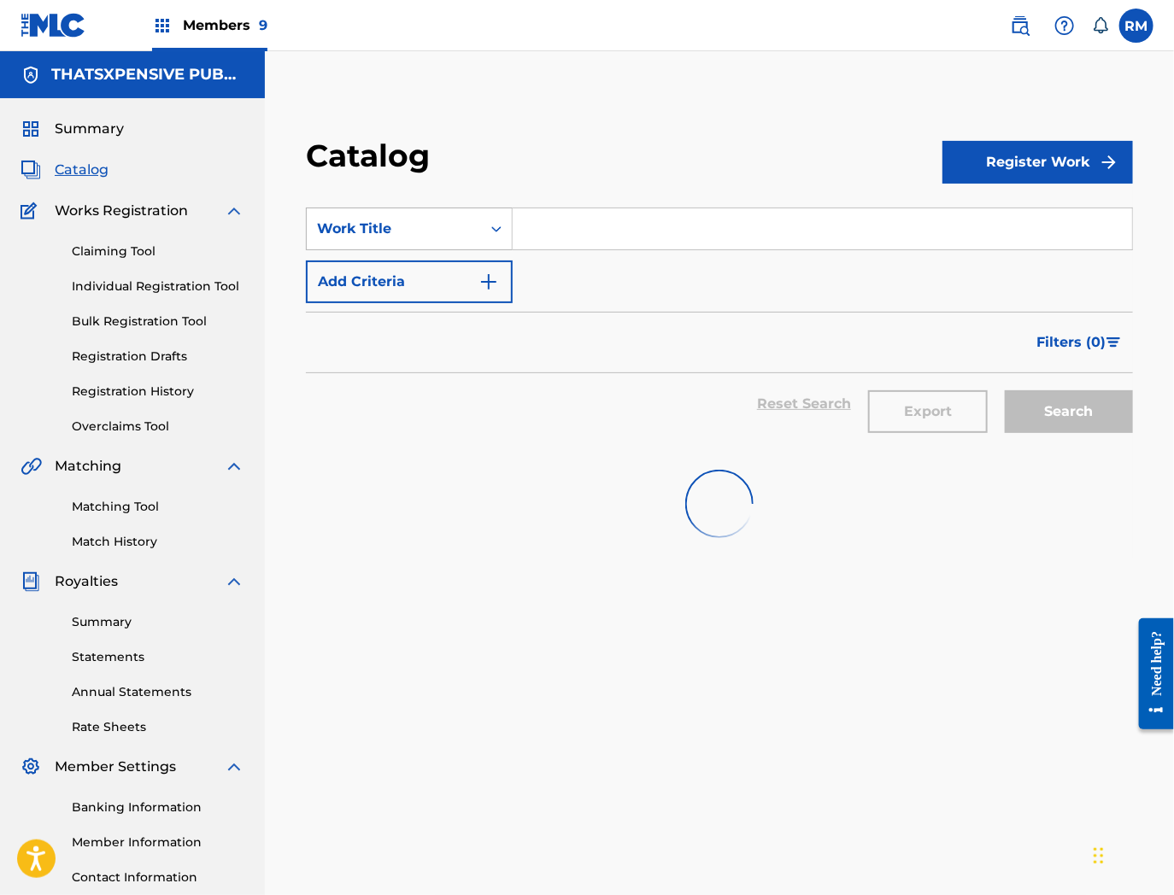
click at [380, 215] on div "Work Title" at bounding box center [394, 229] width 174 height 32
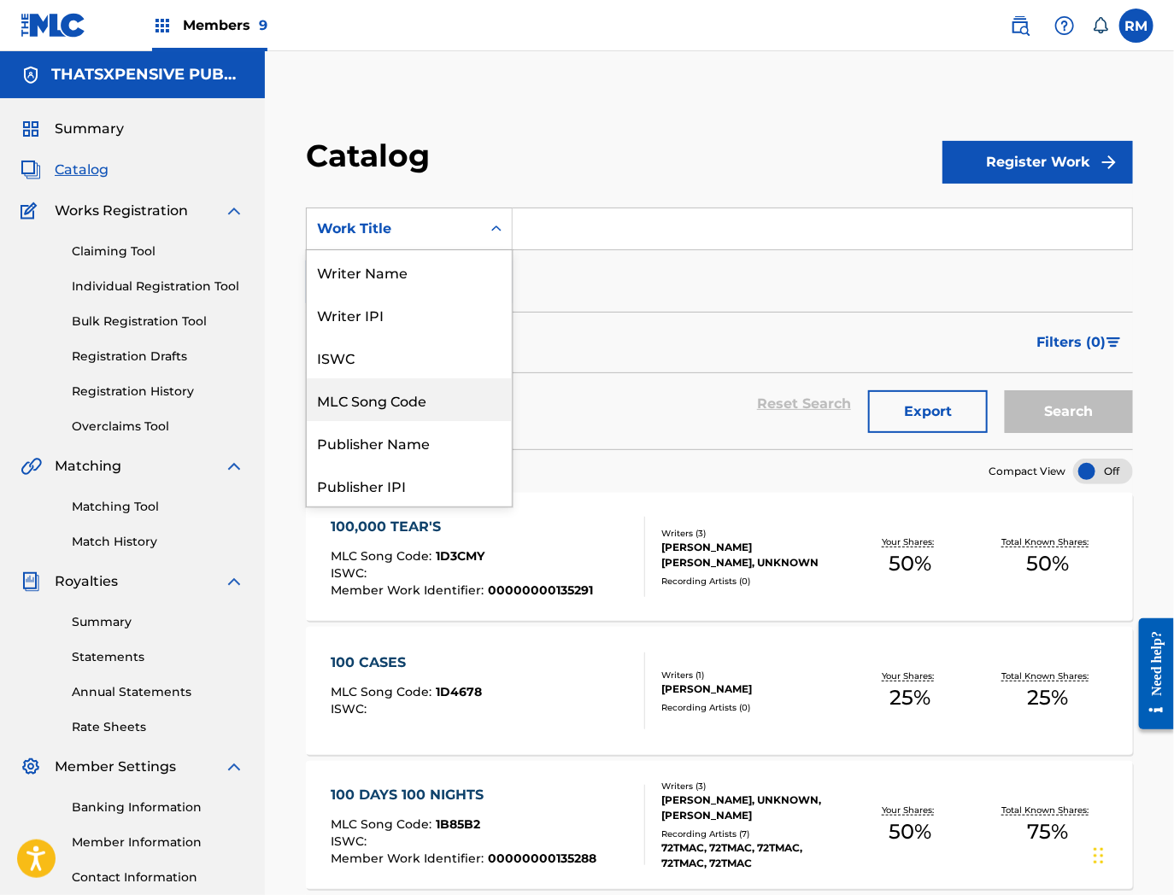
click at [394, 402] on div "MLC Song Code" at bounding box center [409, 399] width 205 height 43
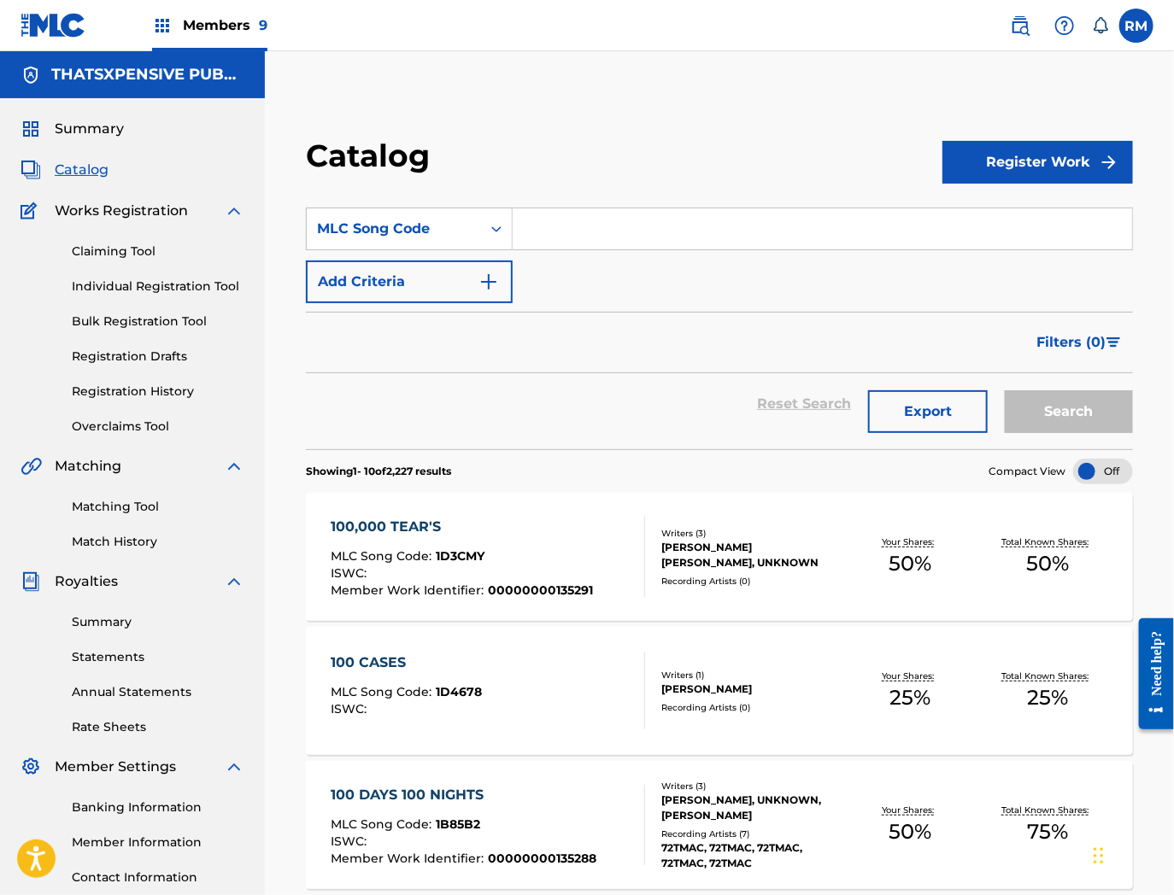
click at [719, 232] on input "Search Form" at bounding box center [822, 228] width 619 height 41
paste input "CA5KR2351456"
type input "CA5KR2351456"
click at [536, 231] on input "Search Form" at bounding box center [822, 228] width 619 height 41
paste input "PM7DR2"
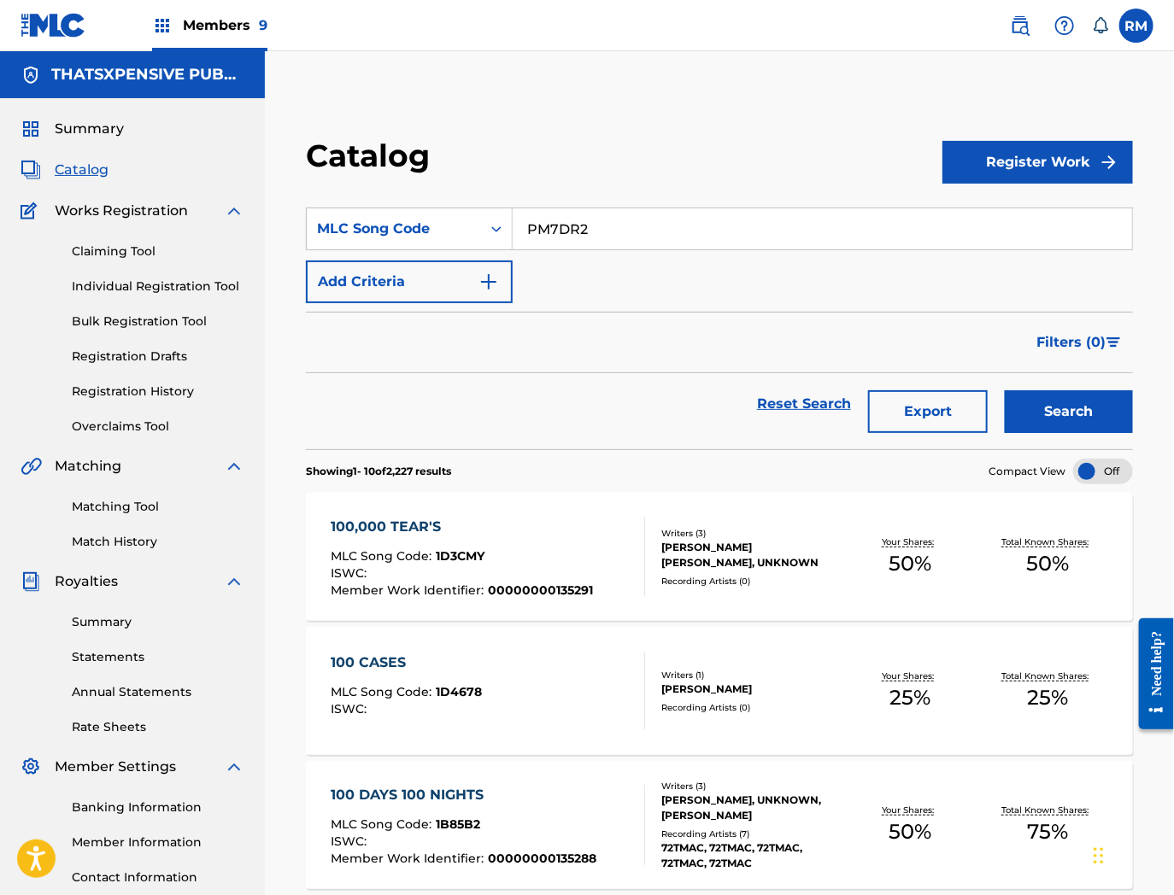
type input "PM7DR2"
click at [1005, 390] on button "Search" at bounding box center [1069, 411] width 128 height 43
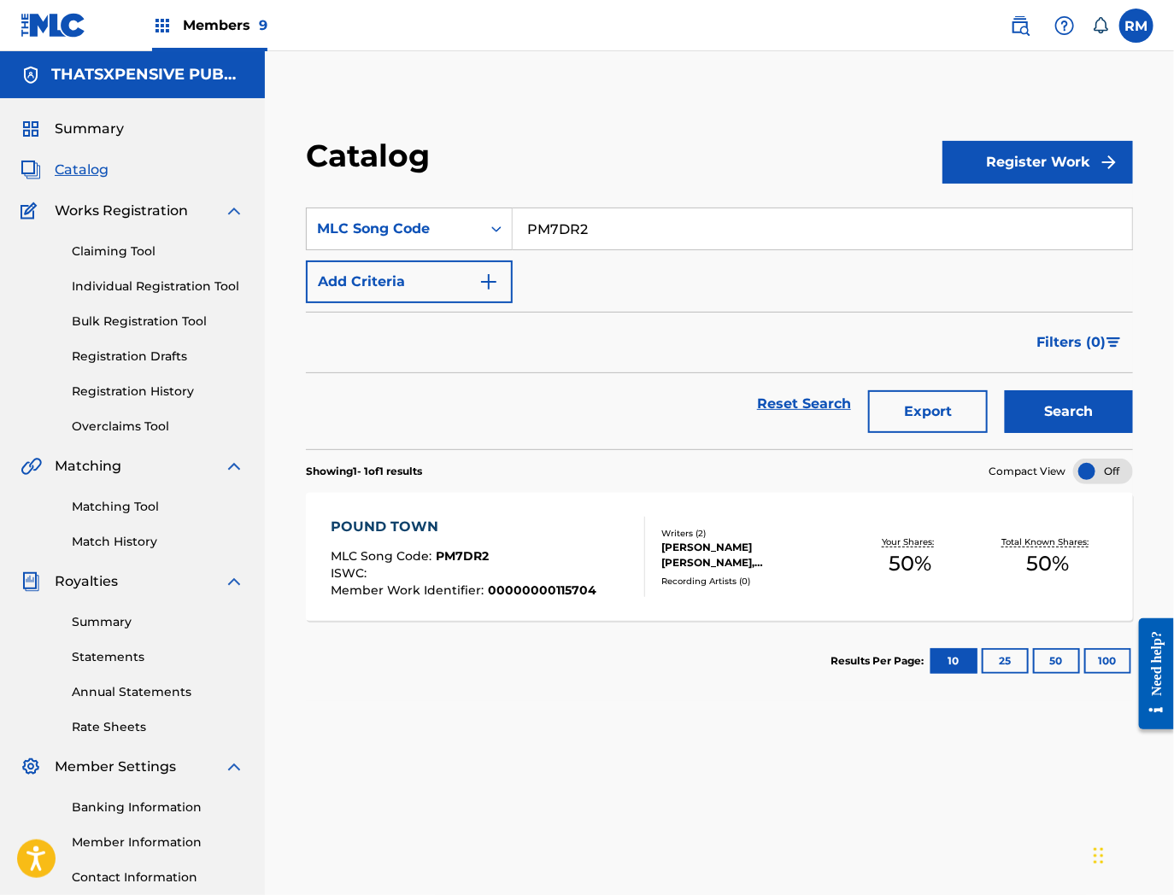
click at [587, 551] on div "MLC Song Code : PM7DR2" at bounding box center [464, 558] width 266 height 17
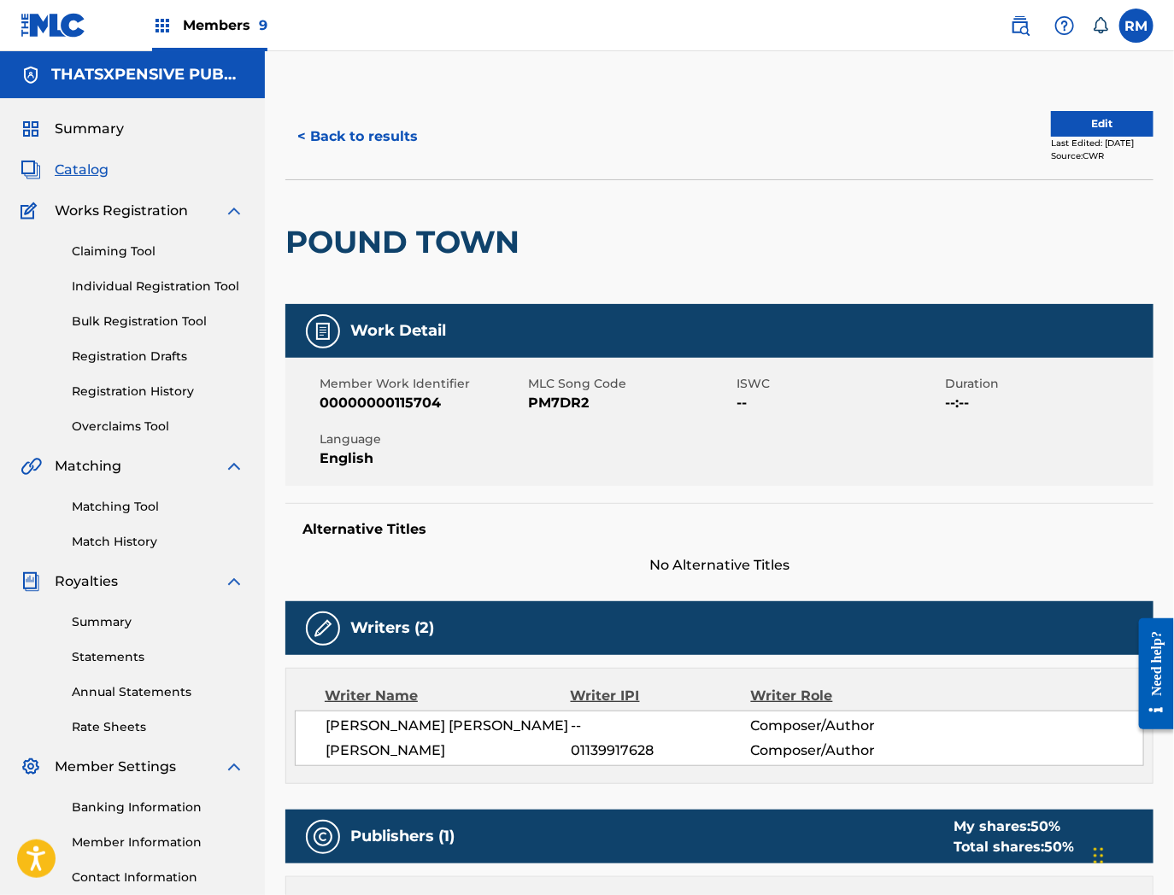
click at [1115, 126] on button "Edit" at bounding box center [1102, 124] width 103 height 26
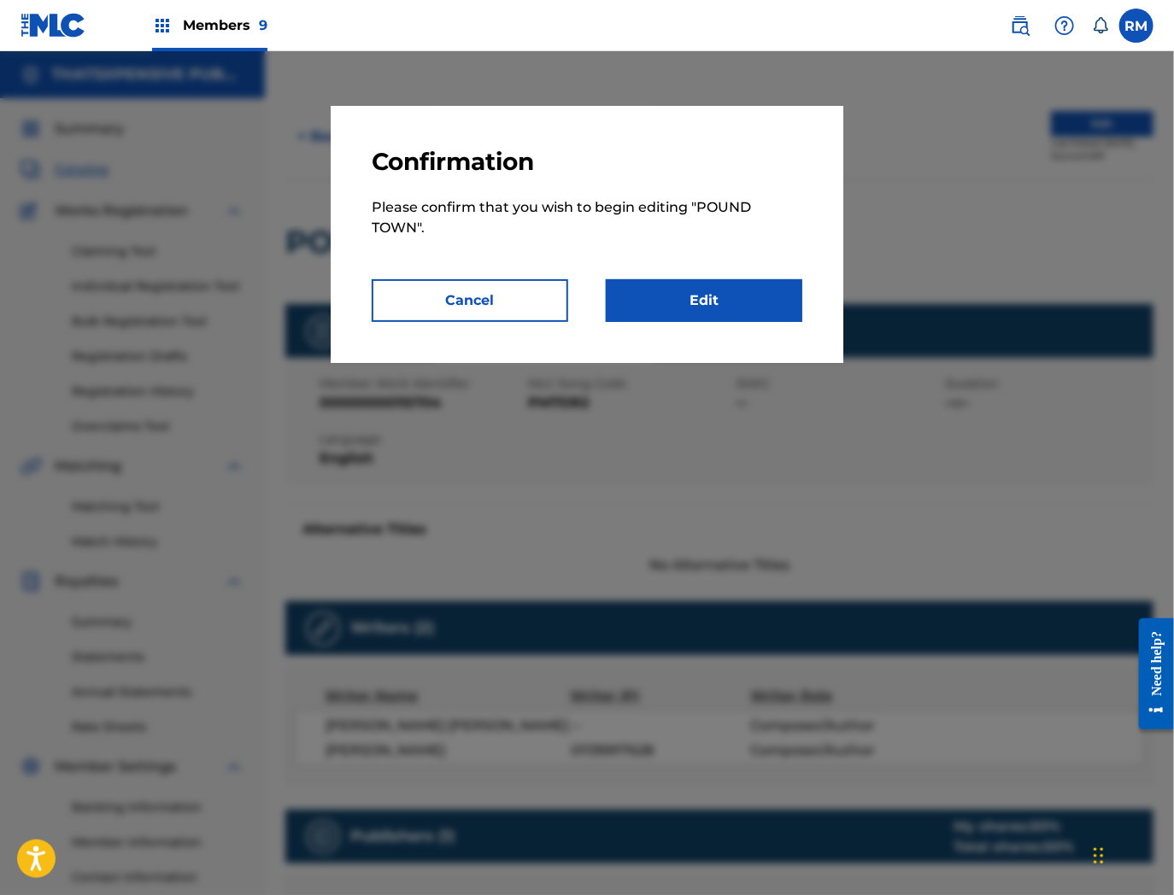
click at [678, 291] on link "Edit" at bounding box center [704, 300] width 197 height 43
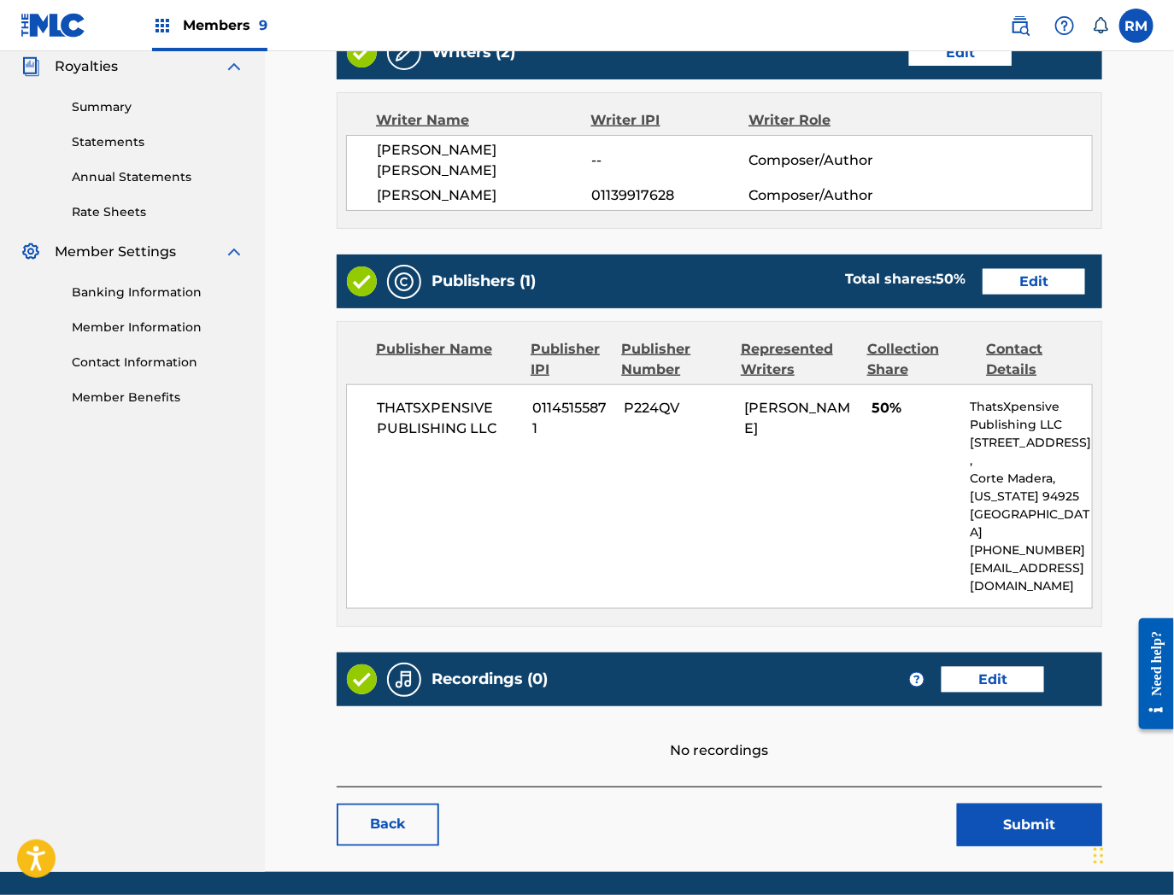
scroll to position [535, 0]
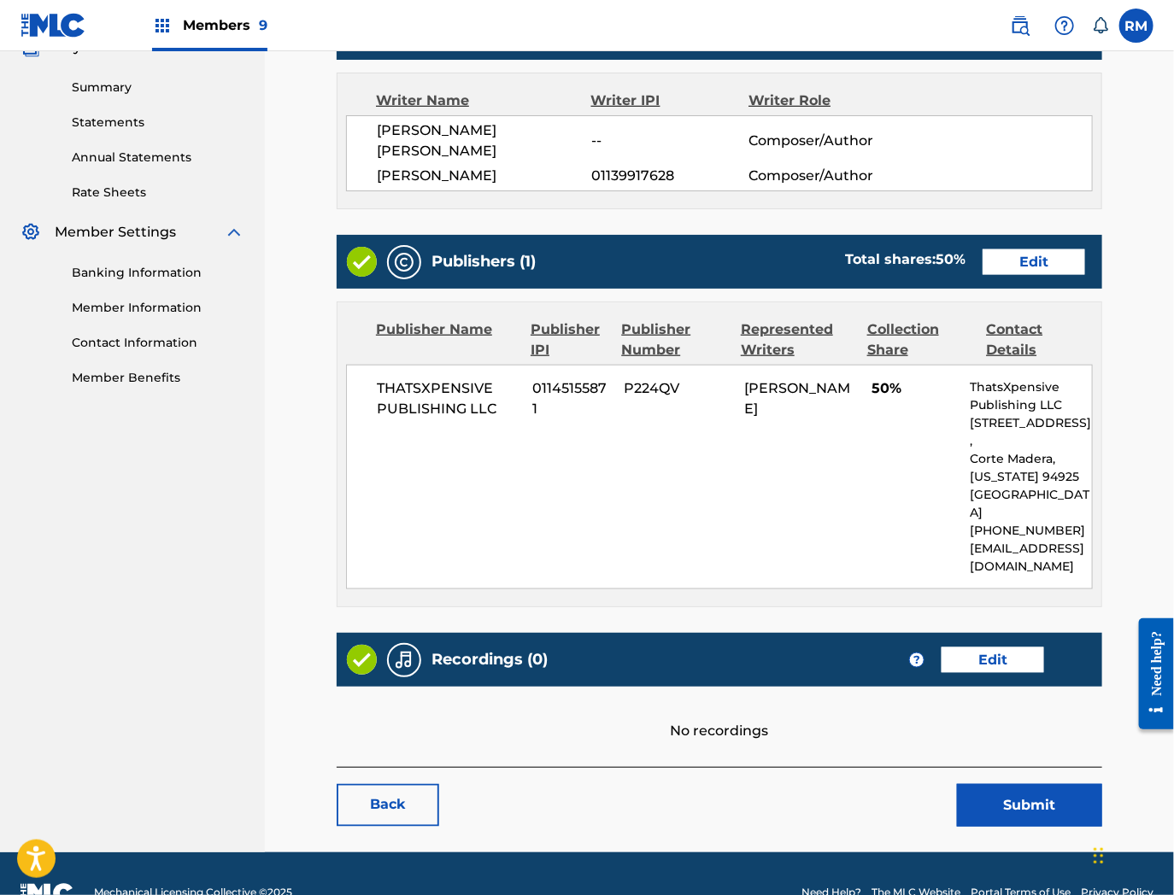
click at [1023, 648] on link "Edit" at bounding box center [992, 661] width 103 height 26
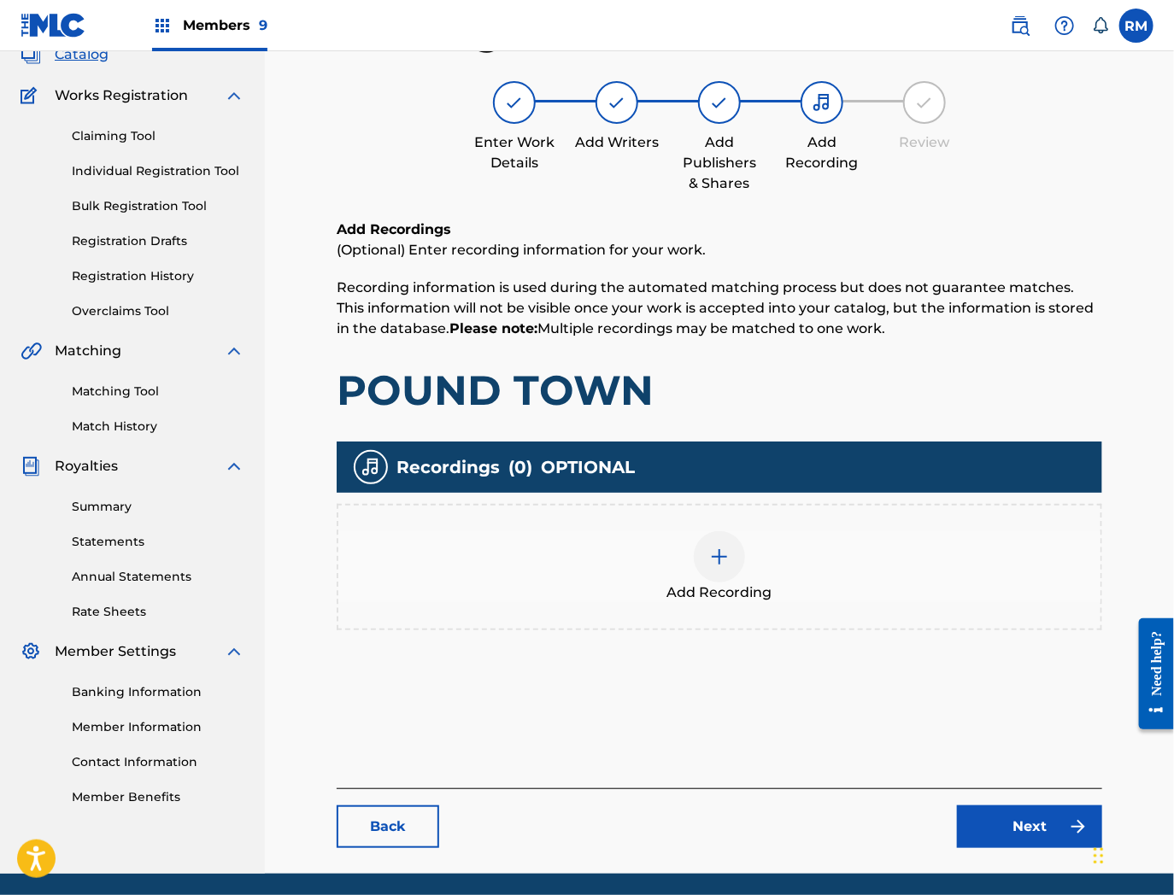
scroll to position [175, 0]
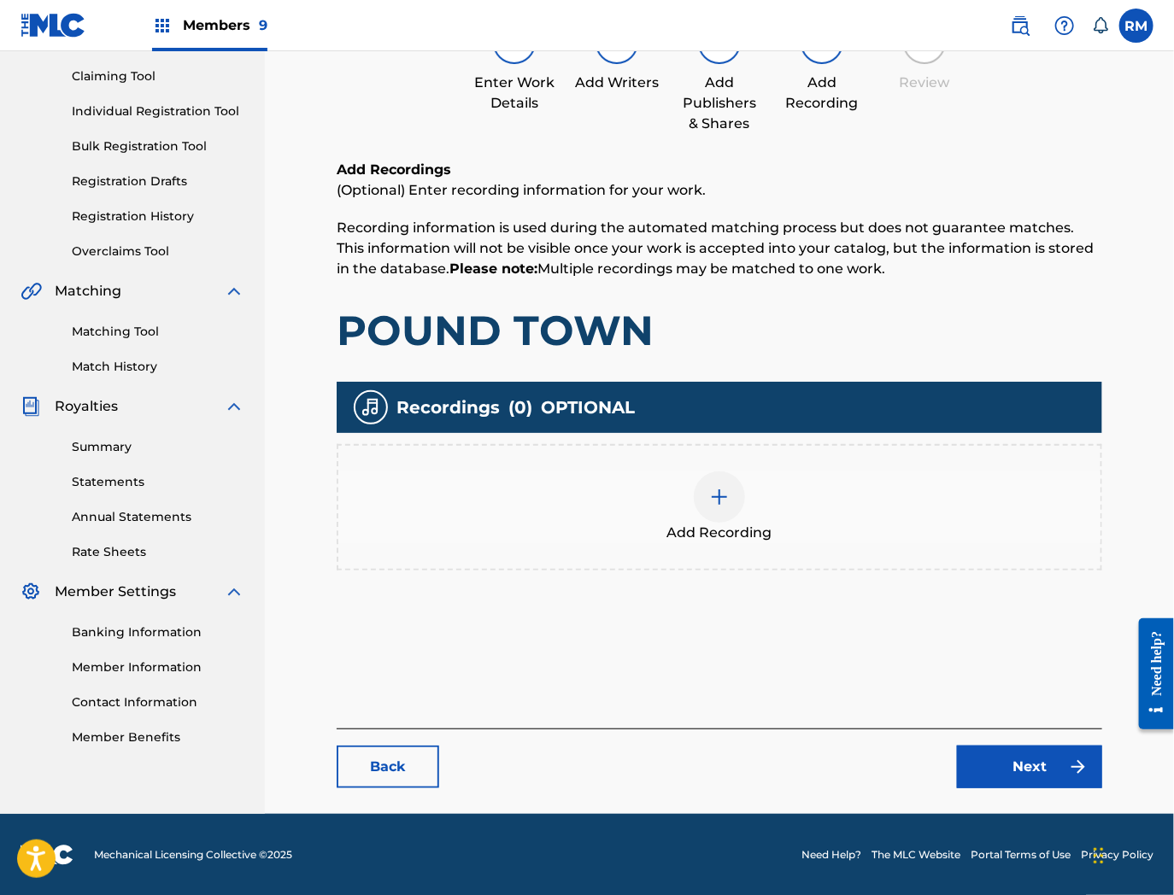
click at [783, 507] on div "Add Recording" at bounding box center [719, 508] width 762 height 72
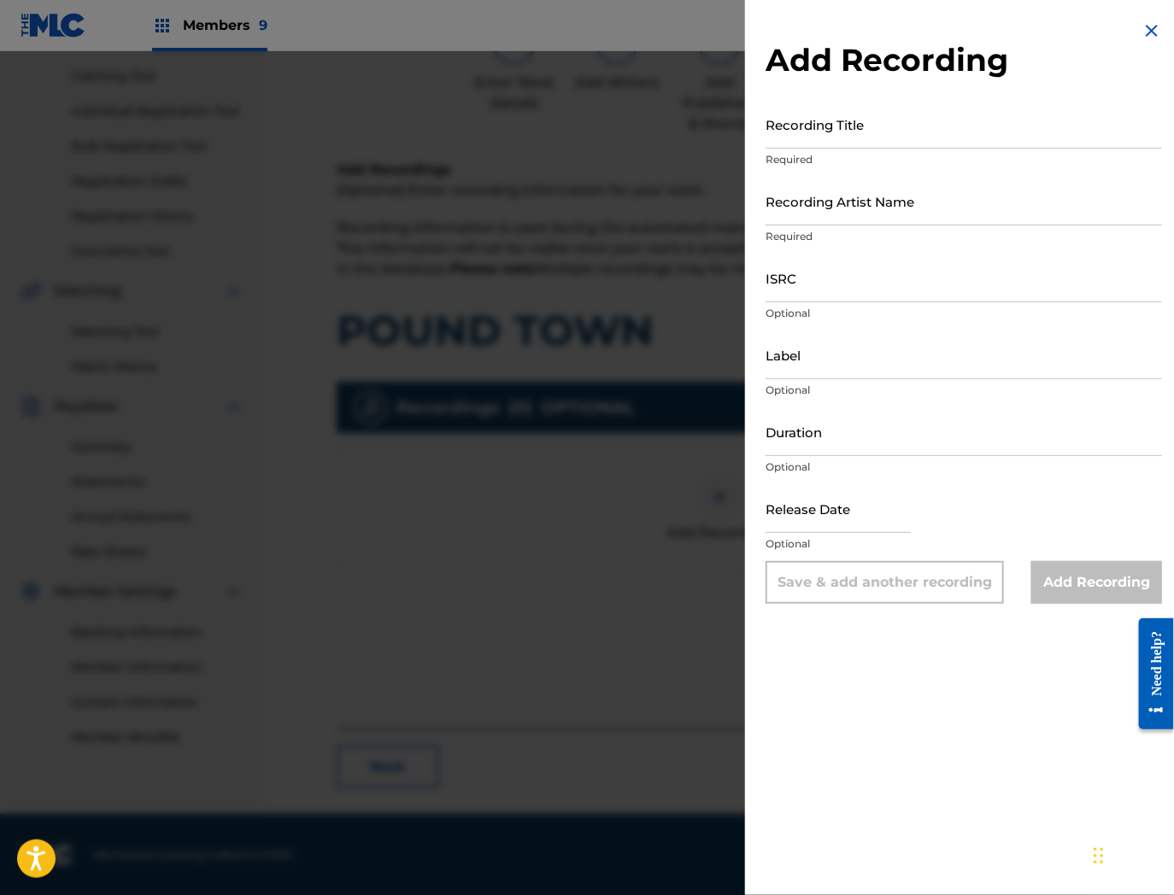
click at [866, 284] on input "ISRC" at bounding box center [963, 278] width 396 height 49
paste input "CA5KR2351456"
type input "CA5KR2351456"
click at [850, 132] on input "Recording Title" at bounding box center [963, 124] width 396 height 49
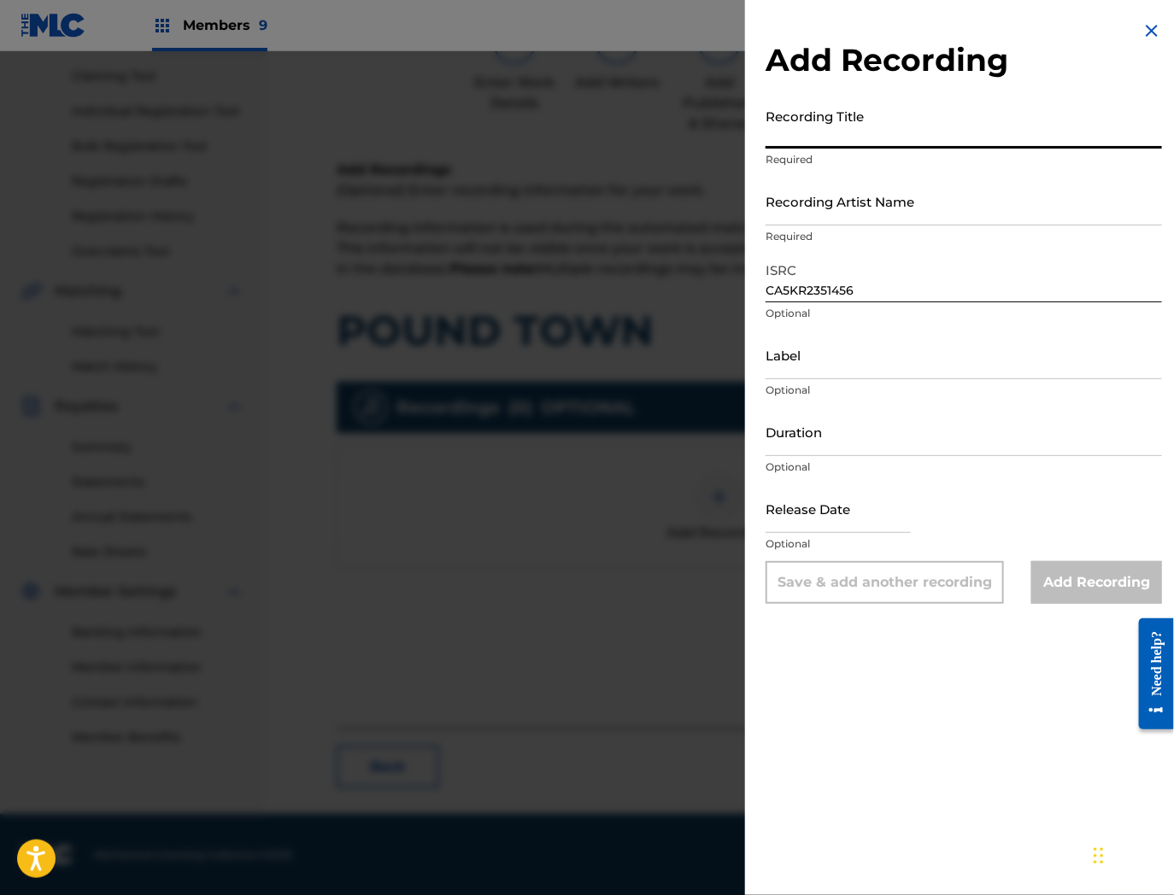
paste input "Pound Town"
type input "Pound Town"
click at [791, 220] on input "Recording Artist Name" at bounding box center [963, 201] width 396 height 49
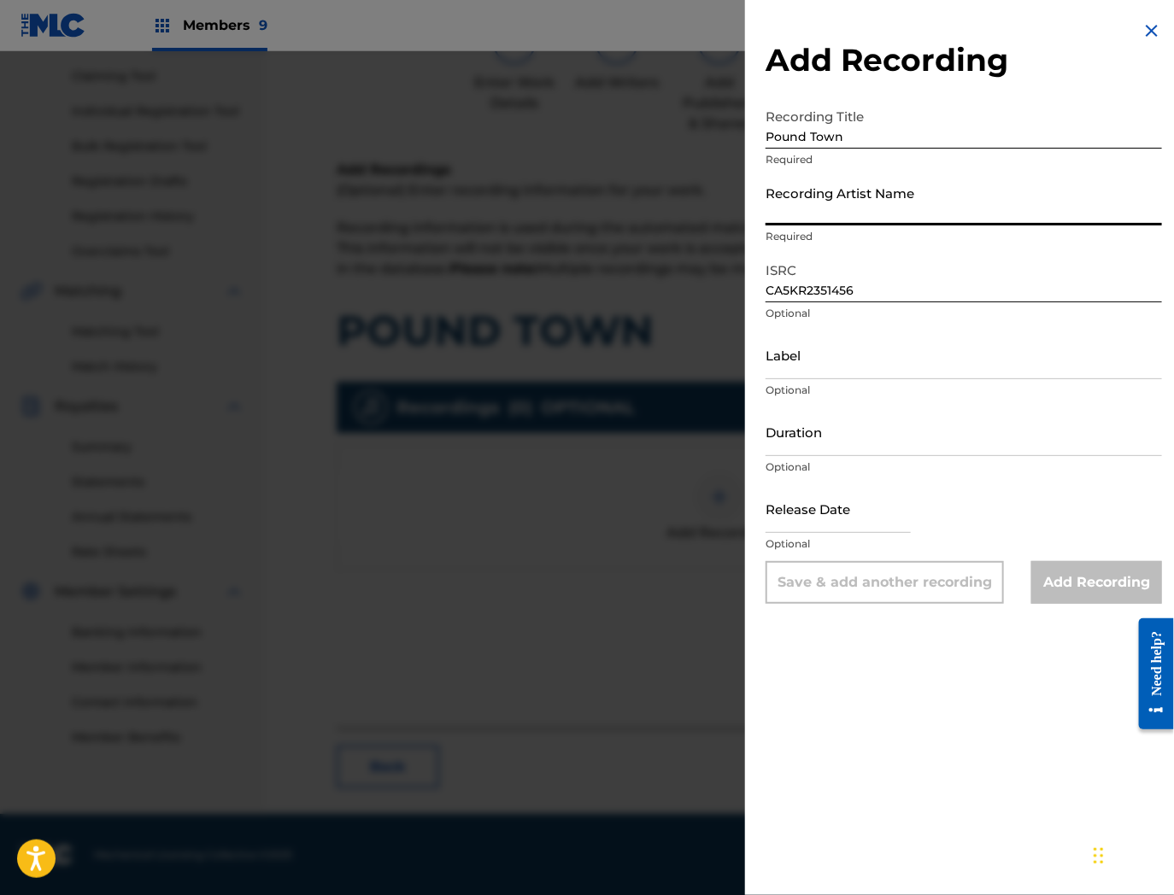
paste input "C.M.L."
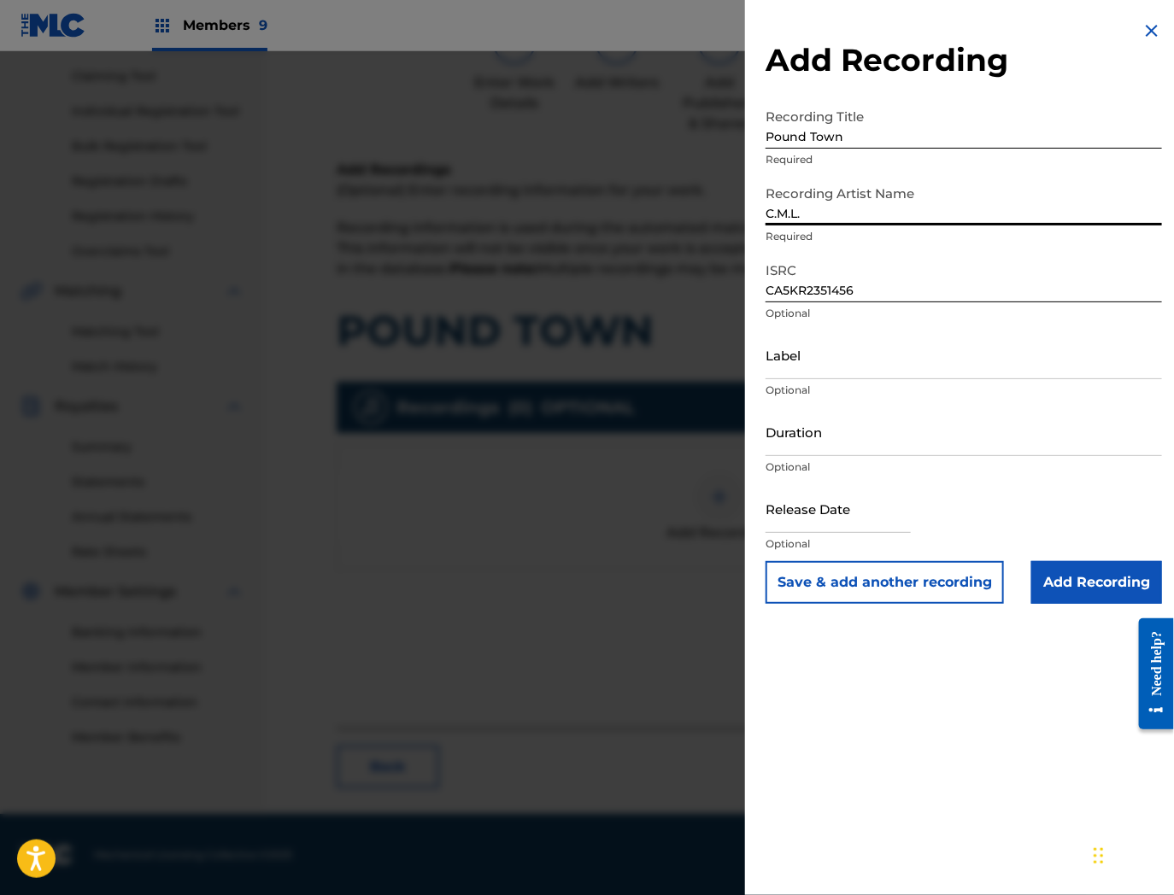
type input "C.M.L."
click at [1112, 573] on input "Add Recording" at bounding box center [1096, 582] width 131 height 43
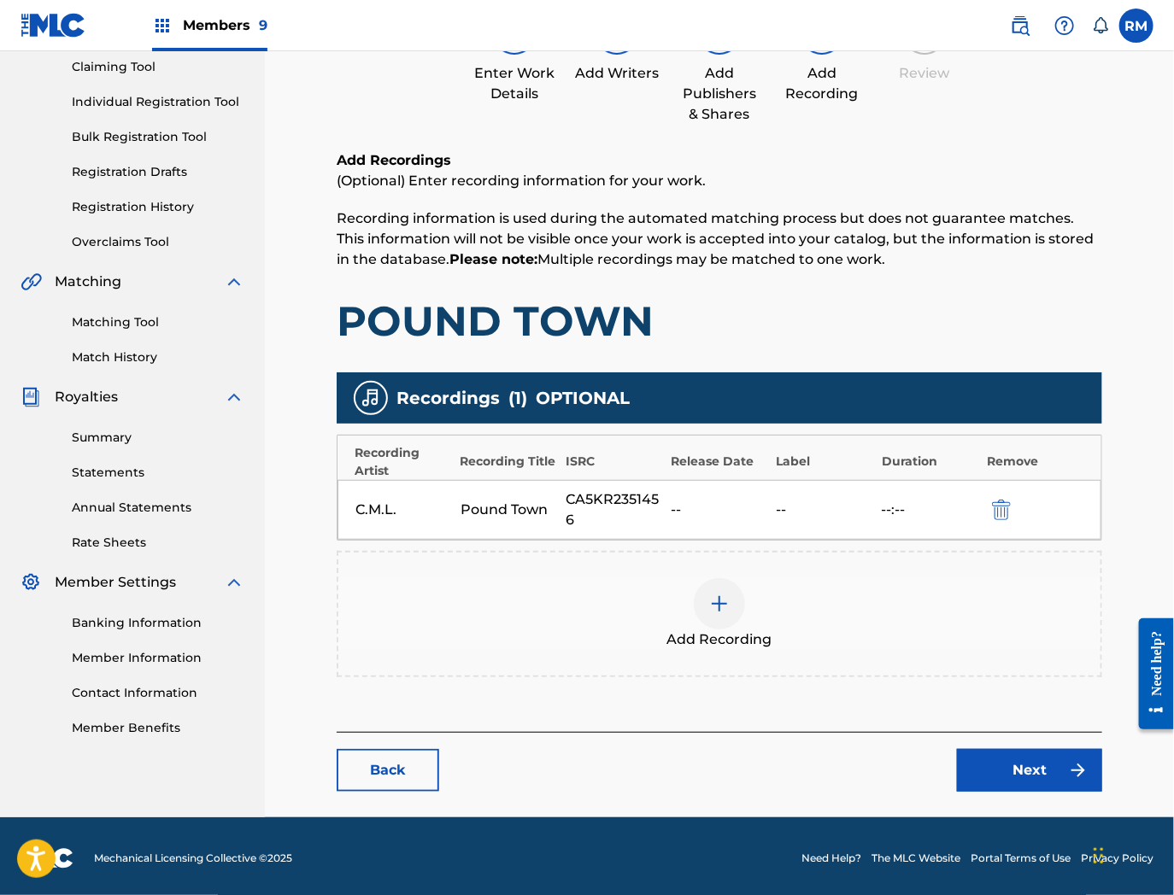
scroll to position [186, 0]
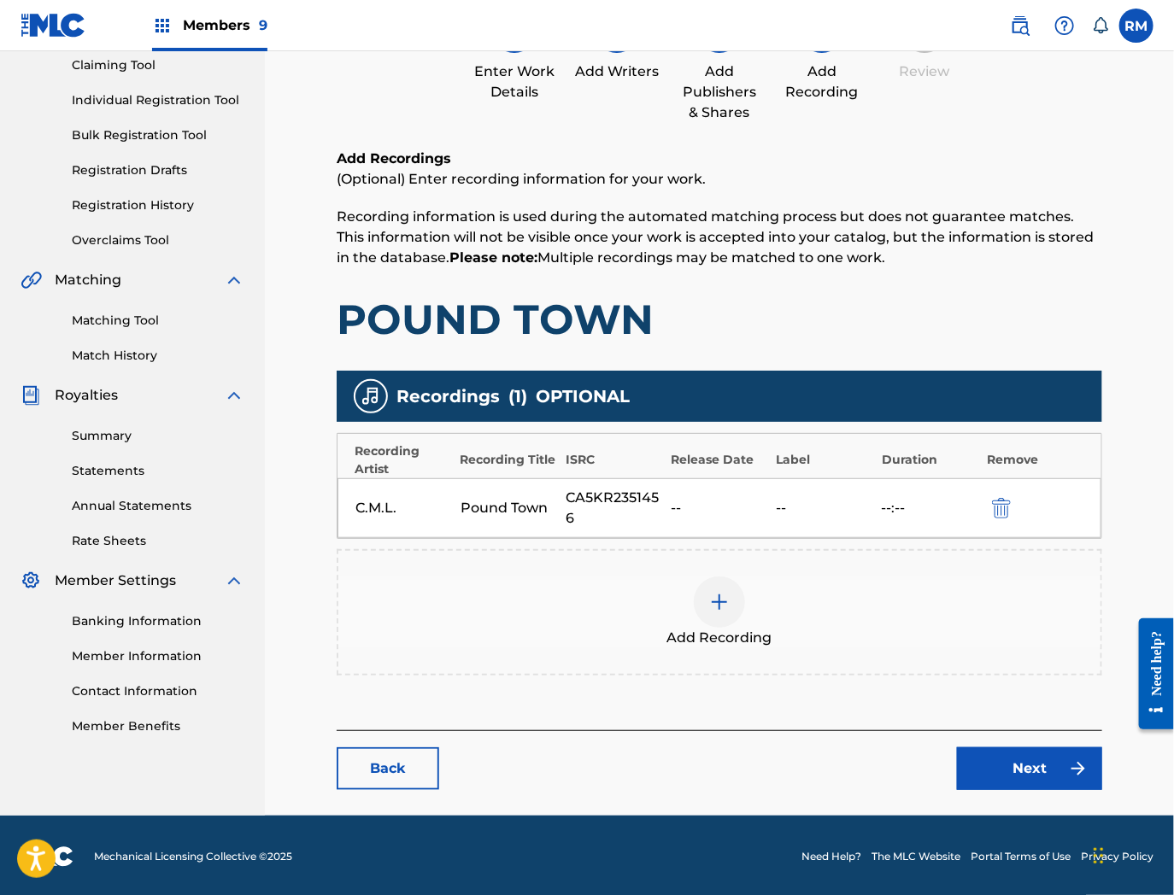
click at [1024, 756] on link "Next" at bounding box center [1029, 769] width 145 height 43
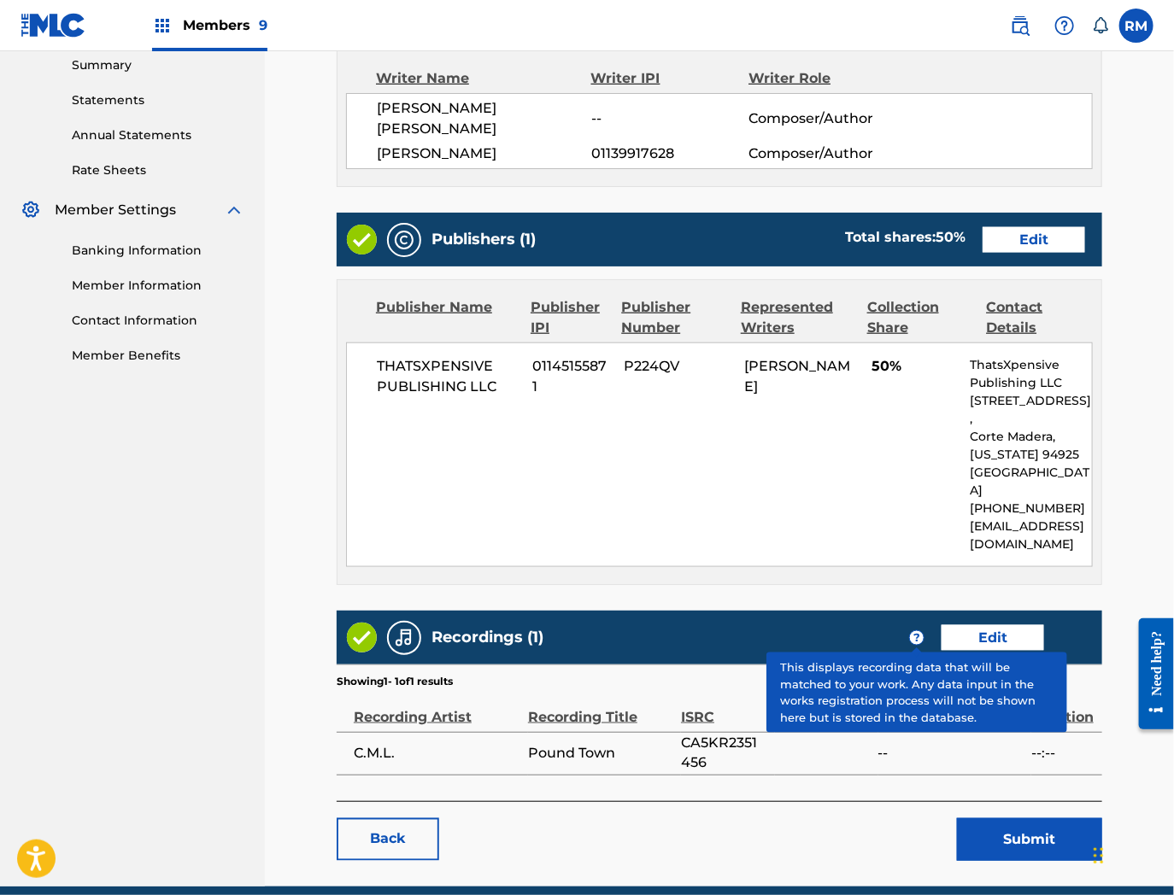
scroll to position [591, 0]
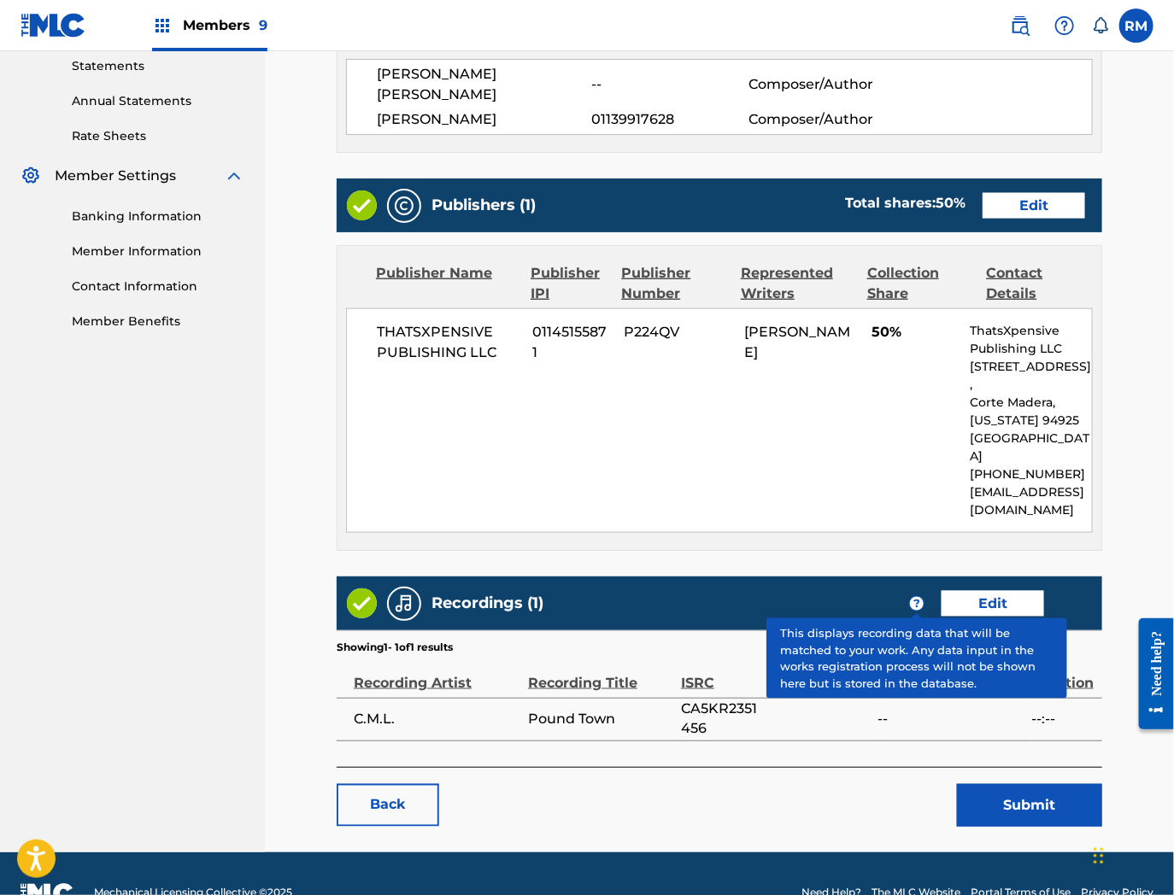
click at [1008, 784] on button "Submit" at bounding box center [1029, 805] width 145 height 43
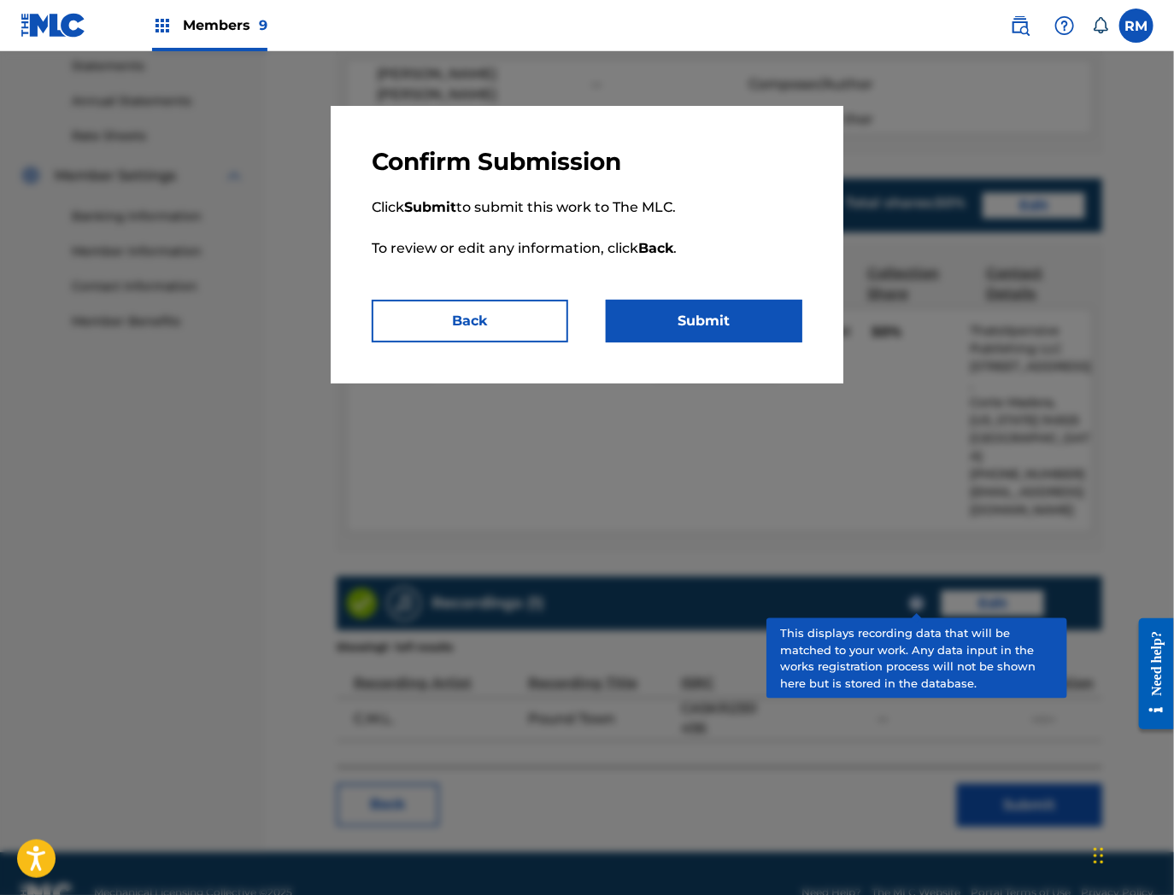
click at [745, 317] on button "Submit" at bounding box center [704, 321] width 197 height 43
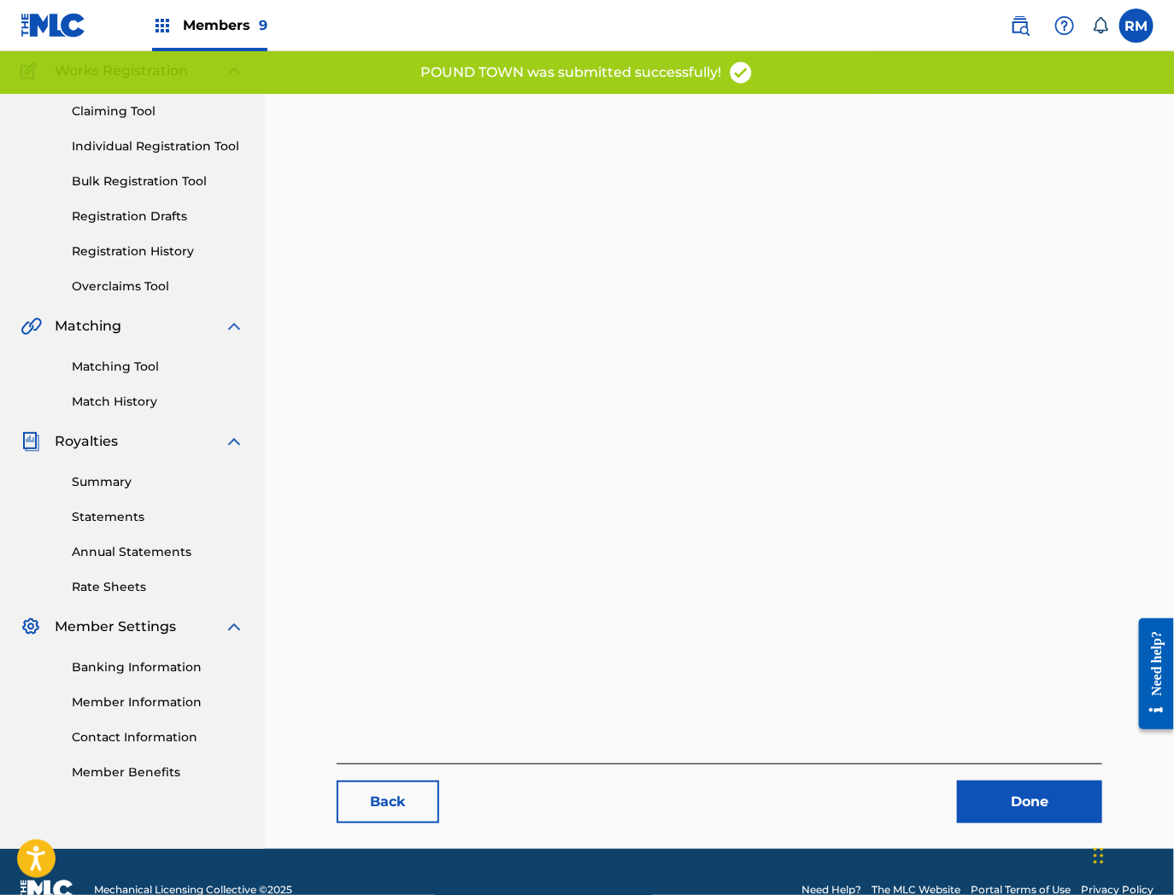
scroll to position [175, 0]
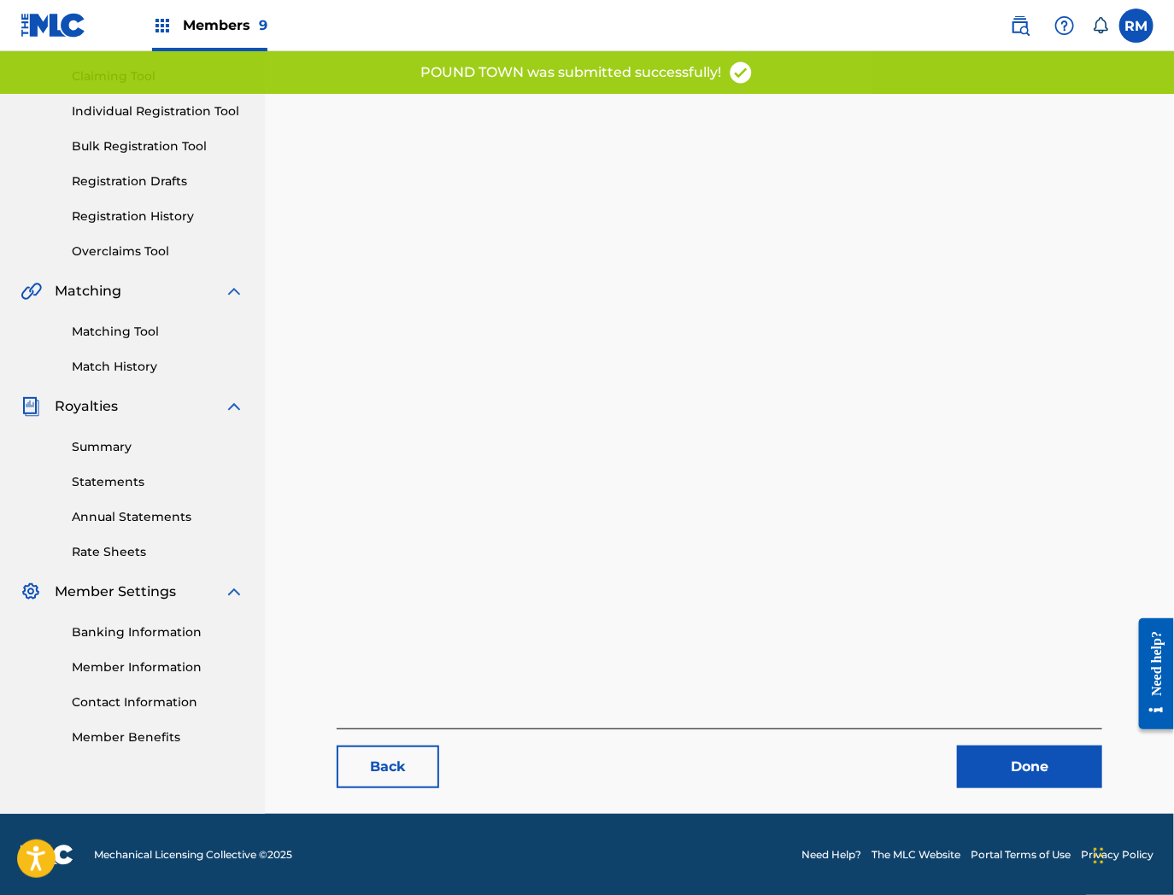
click at [1041, 762] on link "Done" at bounding box center [1029, 767] width 145 height 43
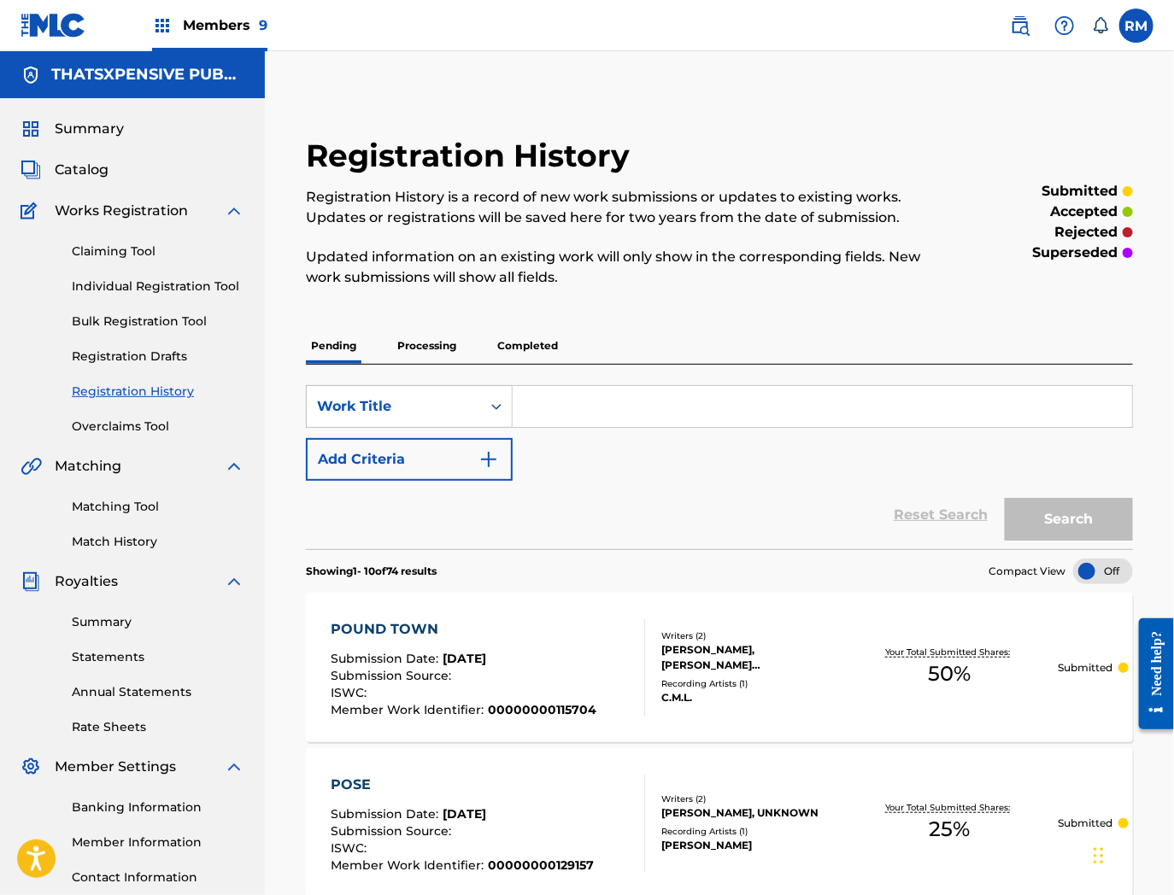
click at [91, 171] on span "Catalog" at bounding box center [82, 170] width 54 height 21
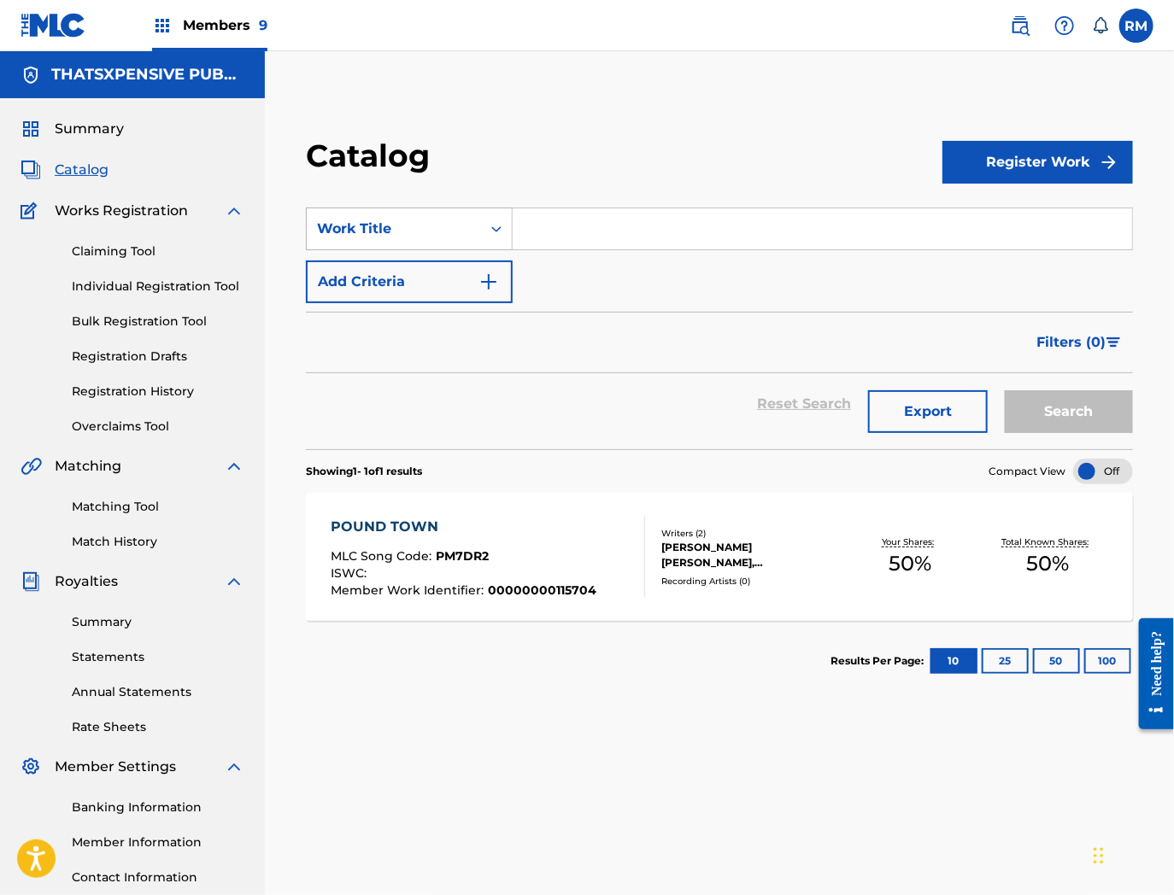
click at [468, 229] on div "Work Title" at bounding box center [394, 229] width 154 height 21
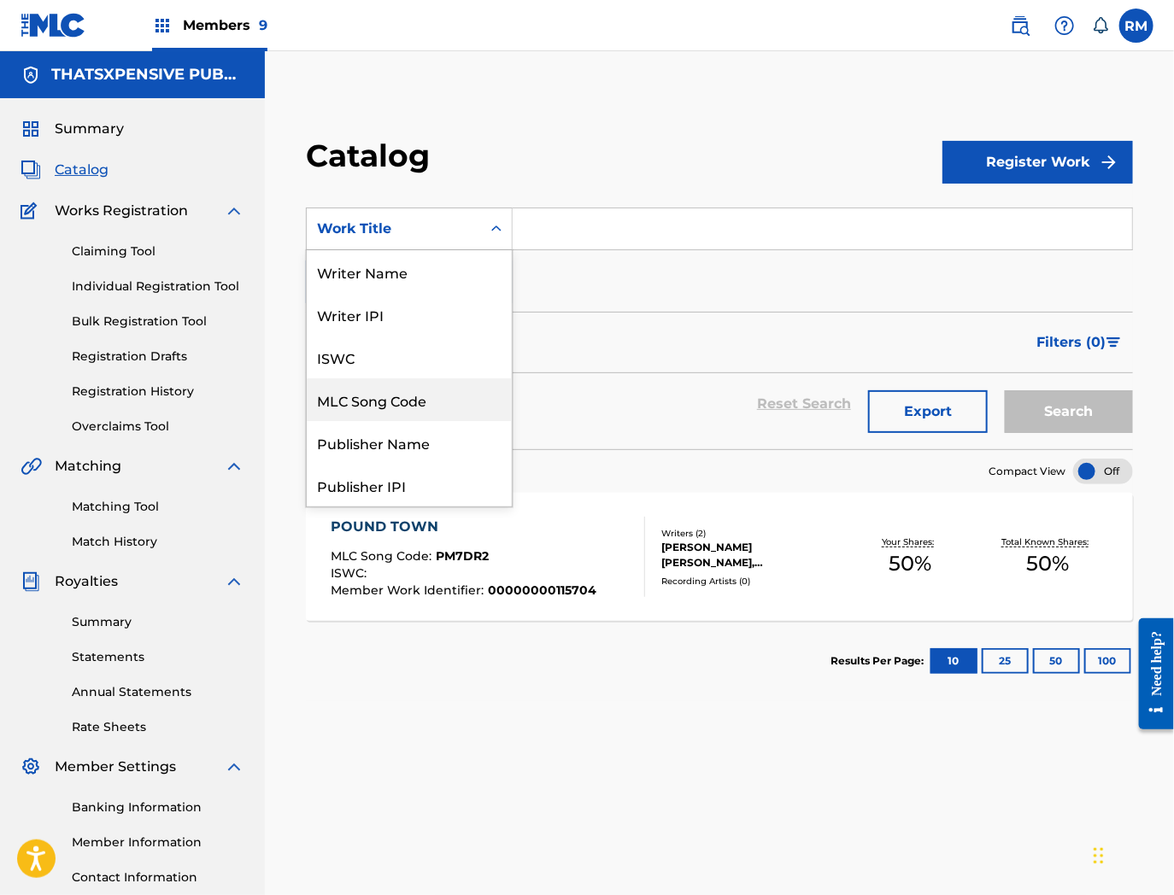
click at [389, 406] on div "MLC Song Code" at bounding box center [409, 399] width 205 height 43
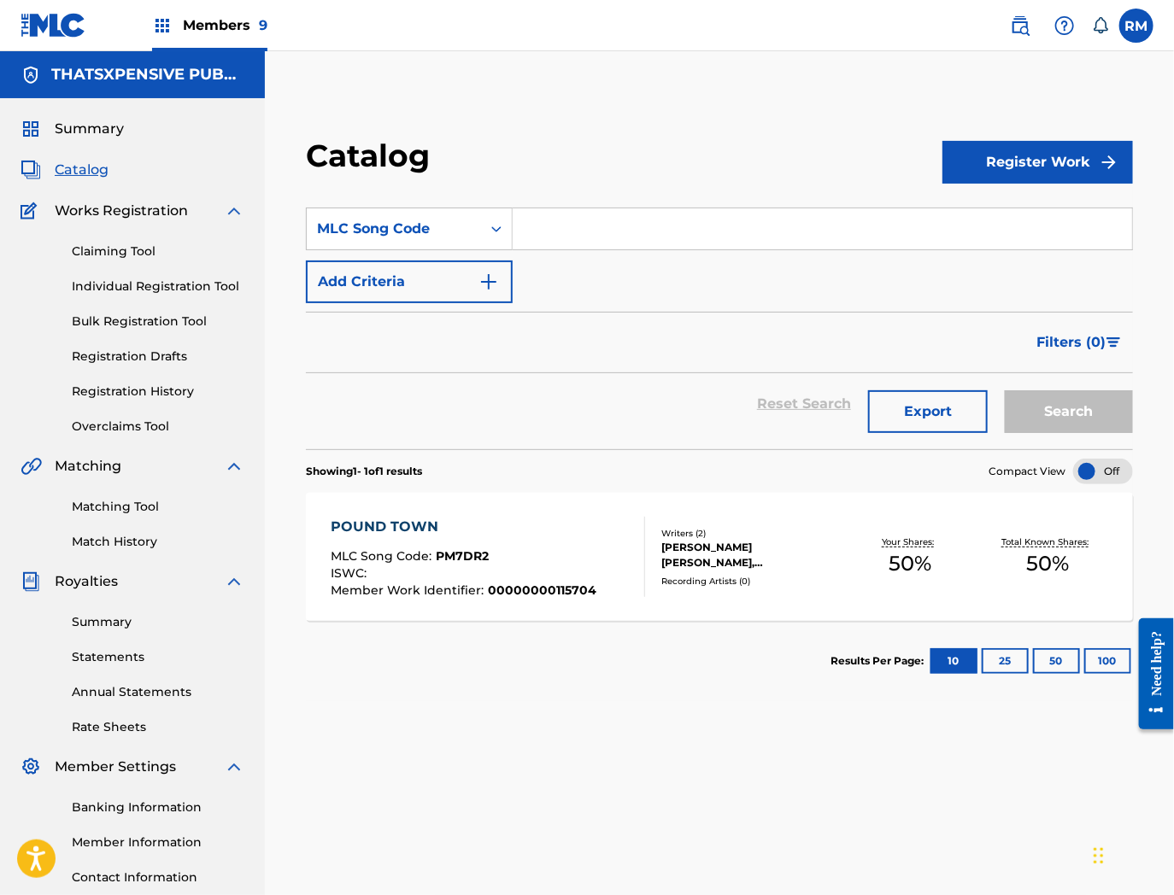
click at [641, 208] on input "Search Form" at bounding box center [822, 228] width 619 height 41
paste input "RN7P35"
type input "RN7P35"
click at [1005, 390] on button "Search" at bounding box center [1069, 411] width 128 height 43
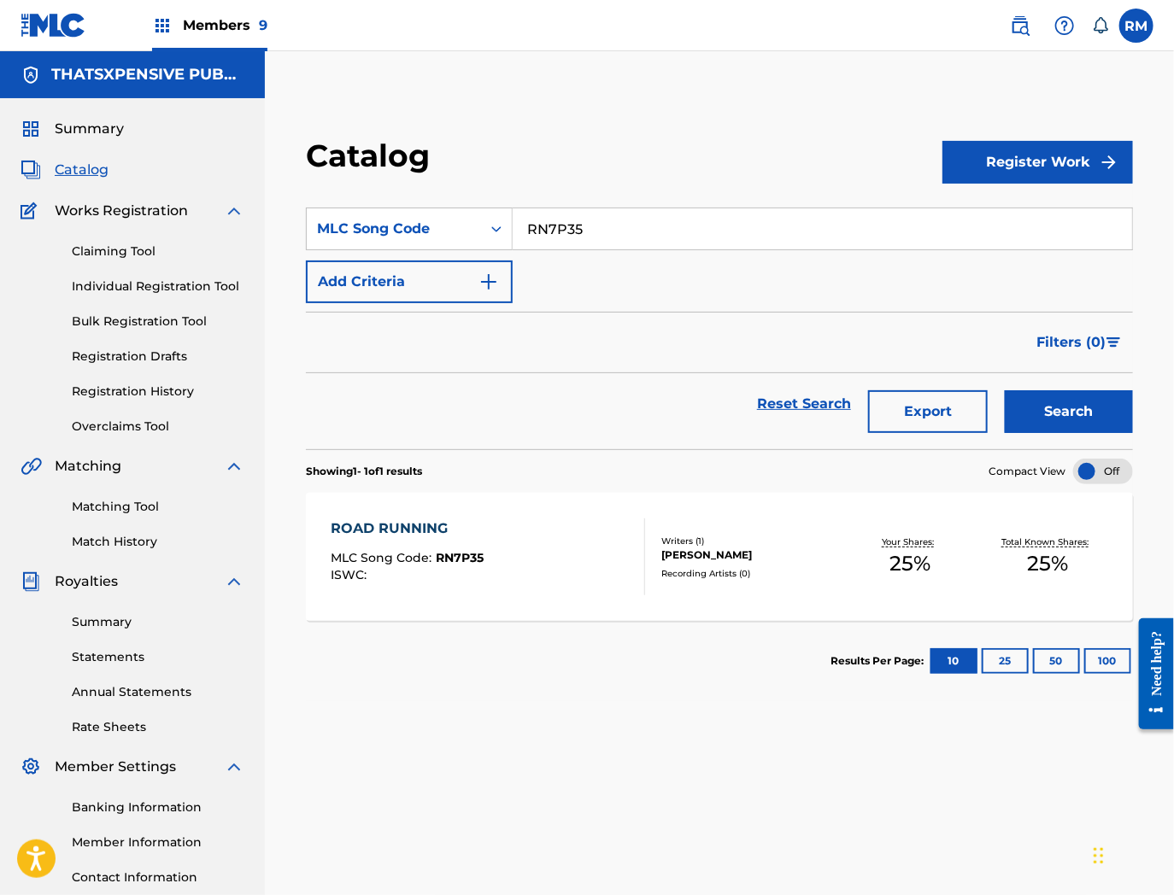
click at [558, 571] on div "ROAD RUNNING MLC Song Code : RN7P35 ISWC :" at bounding box center [488, 557] width 314 height 77
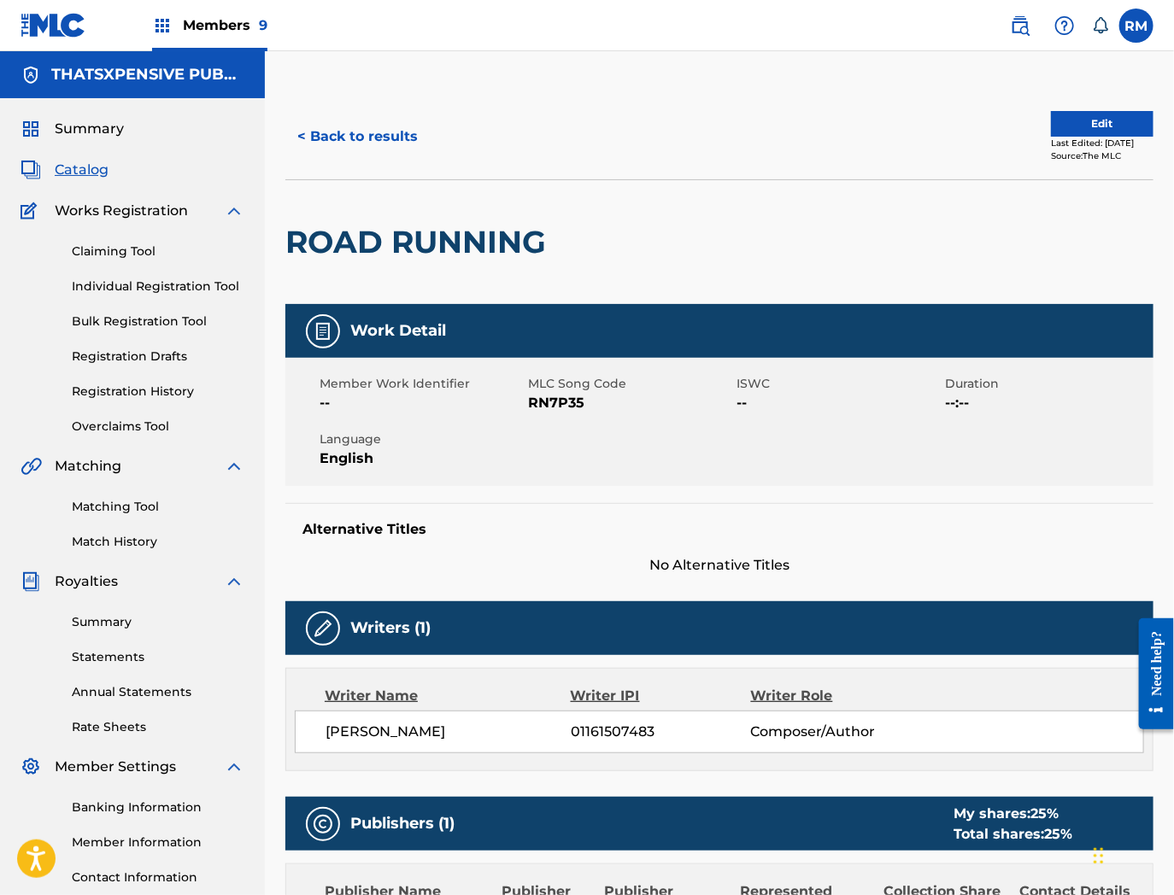
click at [1126, 126] on button "Edit" at bounding box center [1102, 124] width 103 height 26
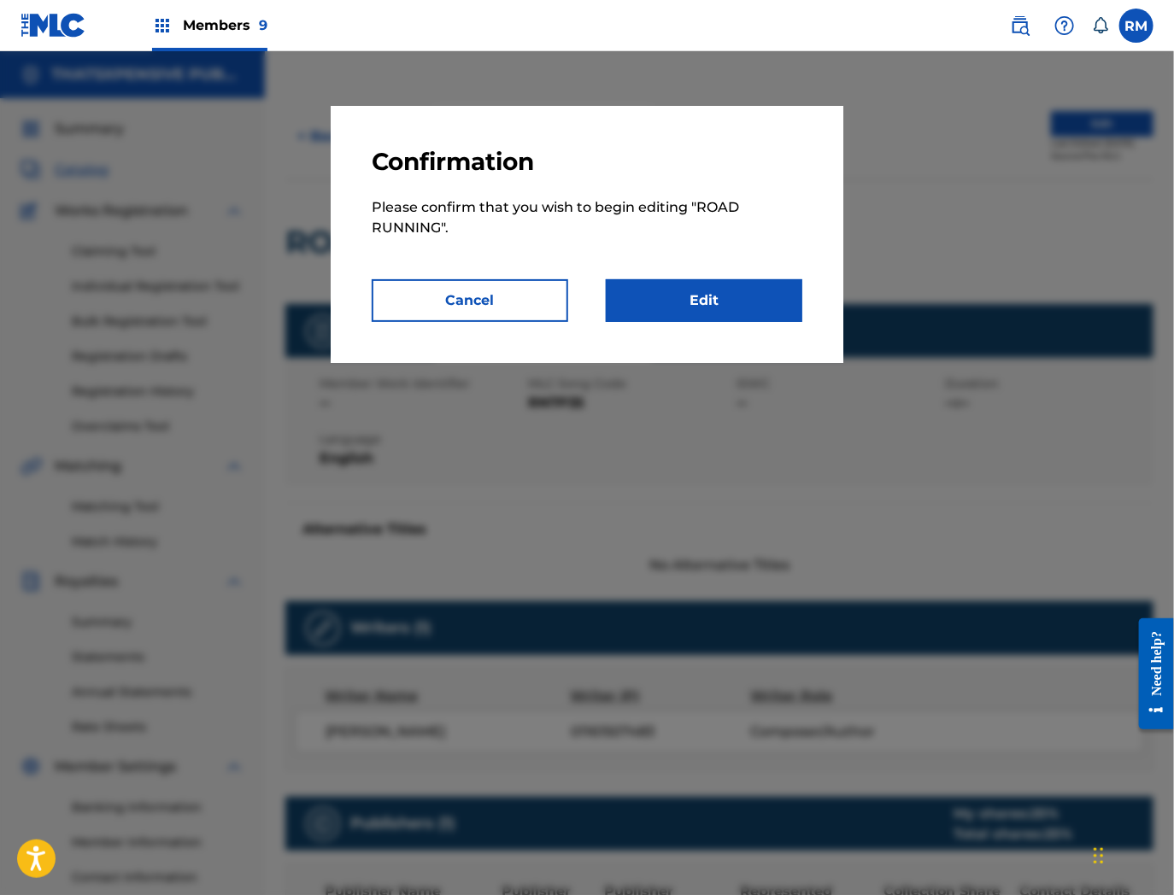
click at [747, 311] on link "Edit" at bounding box center [704, 300] width 197 height 43
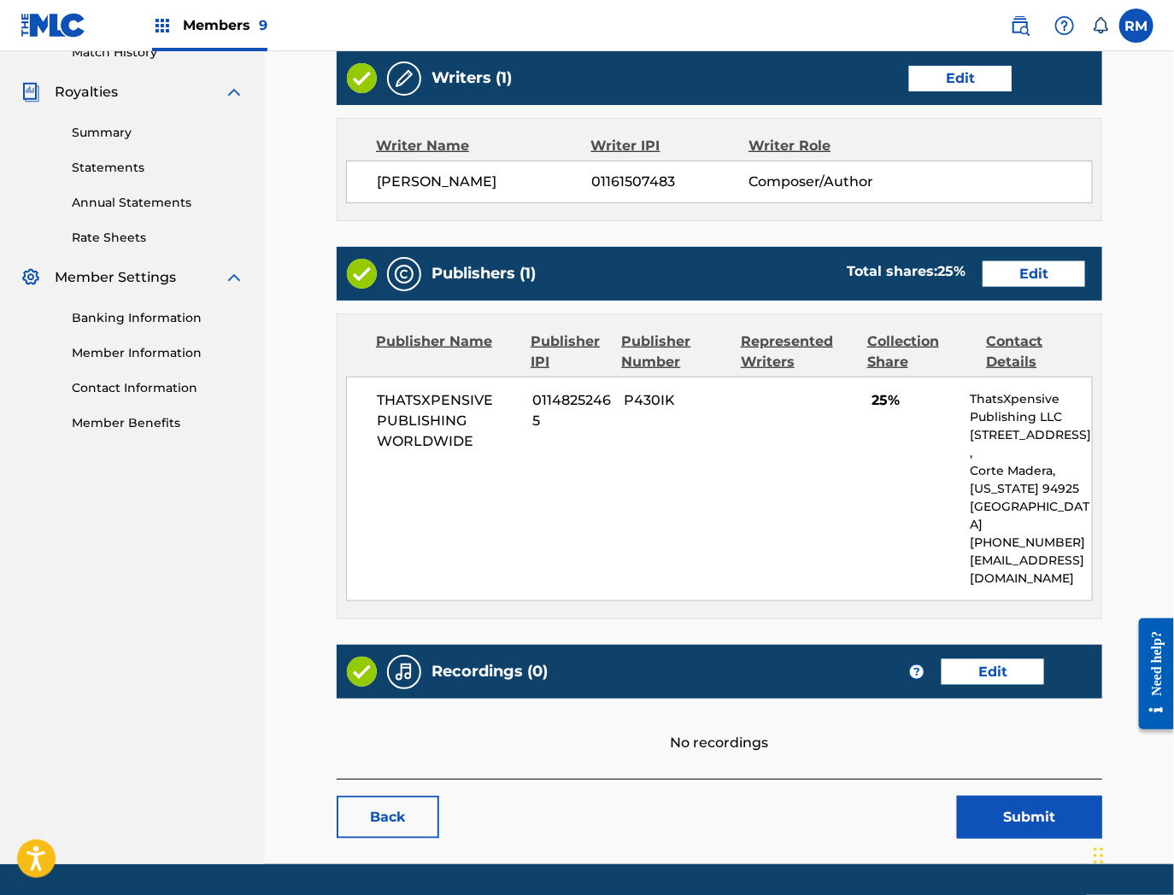
scroll to position [523, 0]
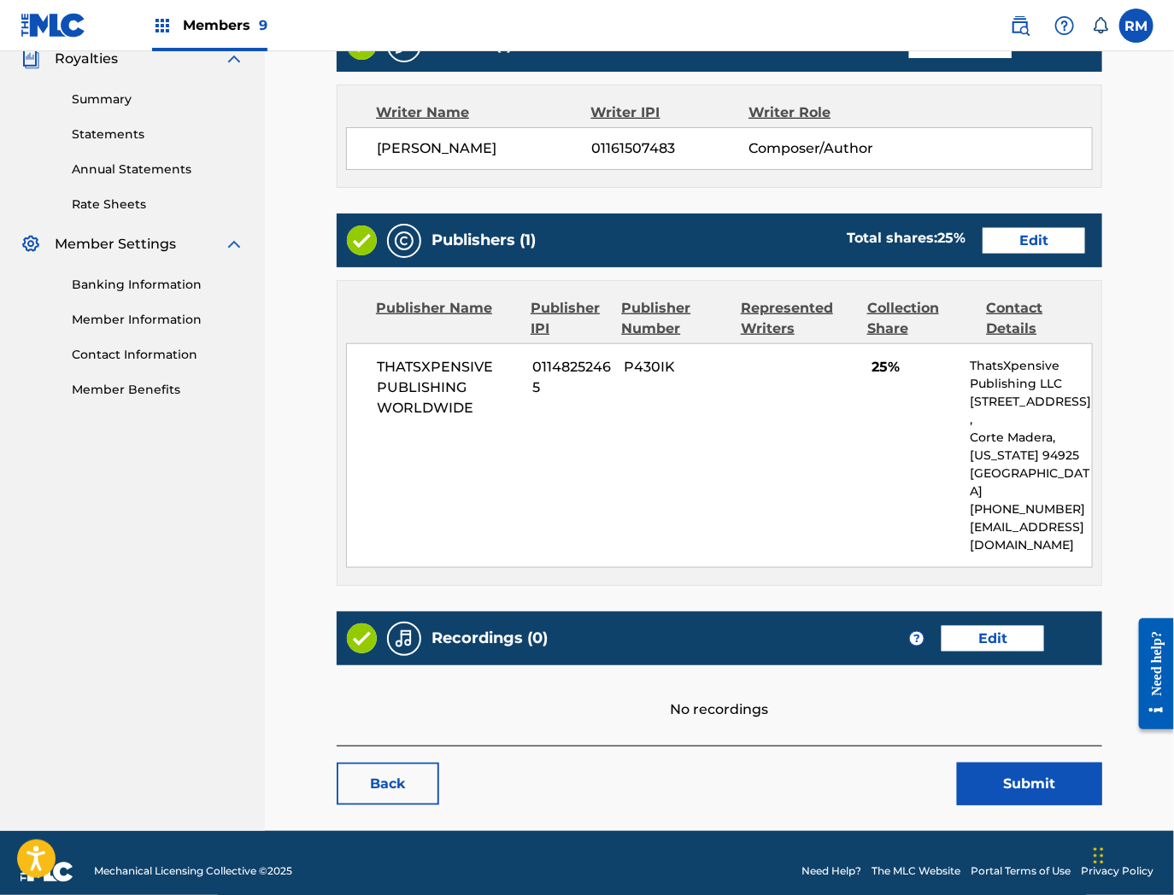
click at [991, 626] on link "Edit" at bounding box center [992, 639] width 103 height 26
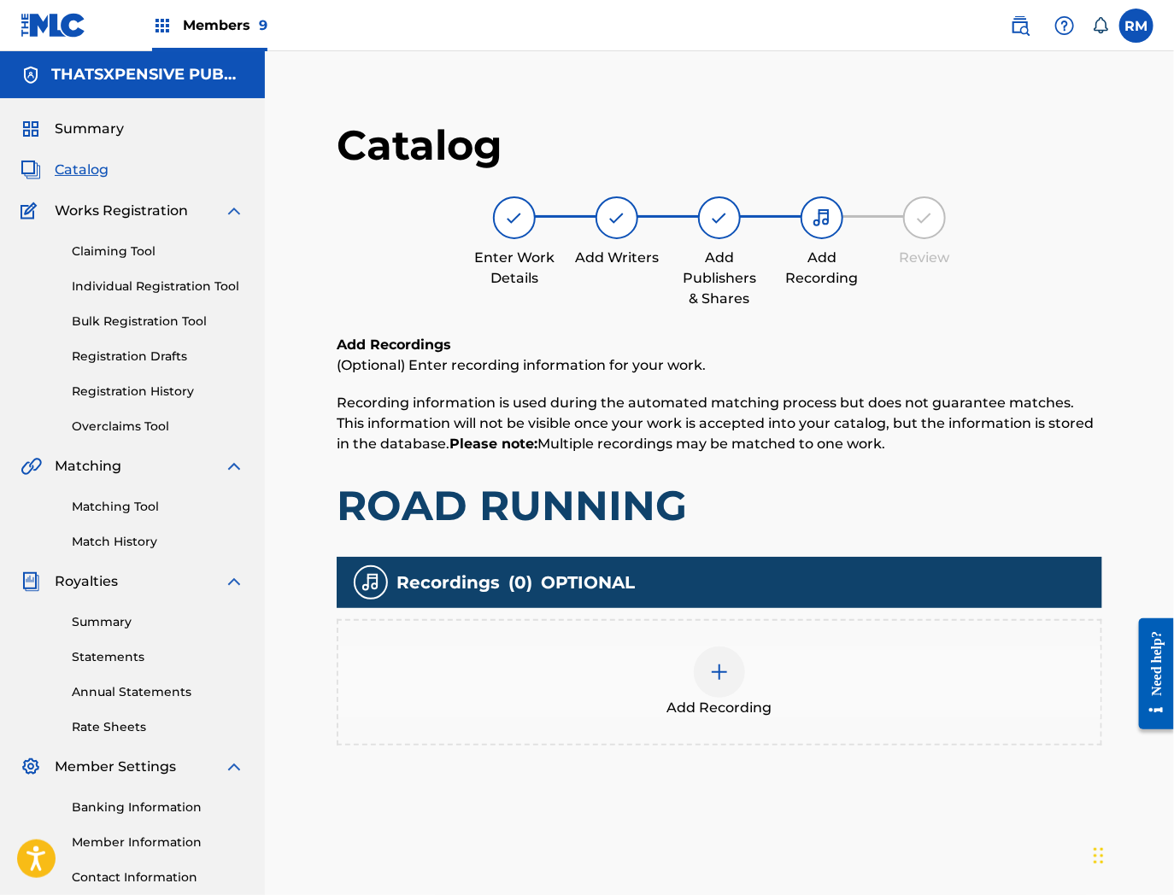
click at [698, 635] on div "Add Recording" at bounding box center [719, 682] width 765 height 126
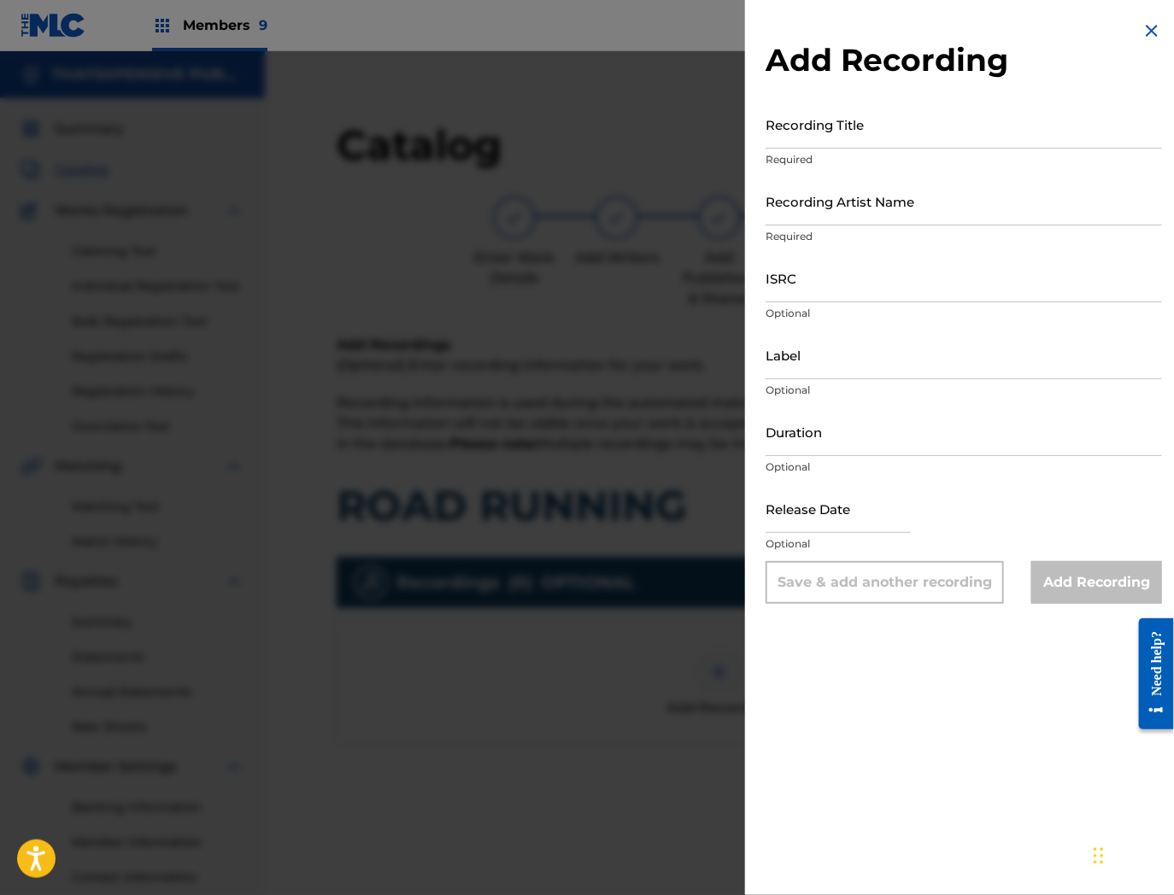
click at [826, 130] on input "Recording Title" at bounding box center [963, 124] width 396 height 49
paste input "Road Running"
type input "Road Running"
click at [976, 278] on input "ISRC" at bounding box center [963, 278] width 396 height 49
paste input "QZTAX2328532"
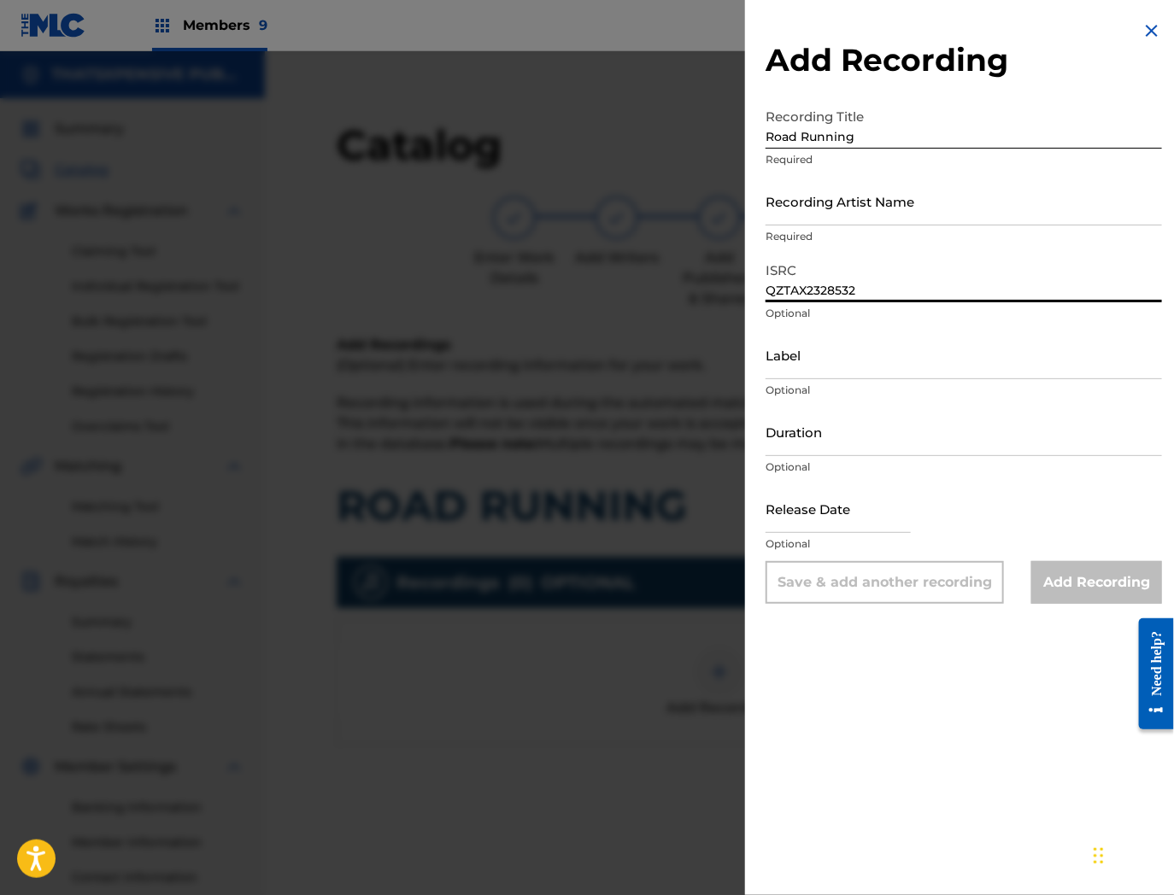
type input "QZTAX2328532"
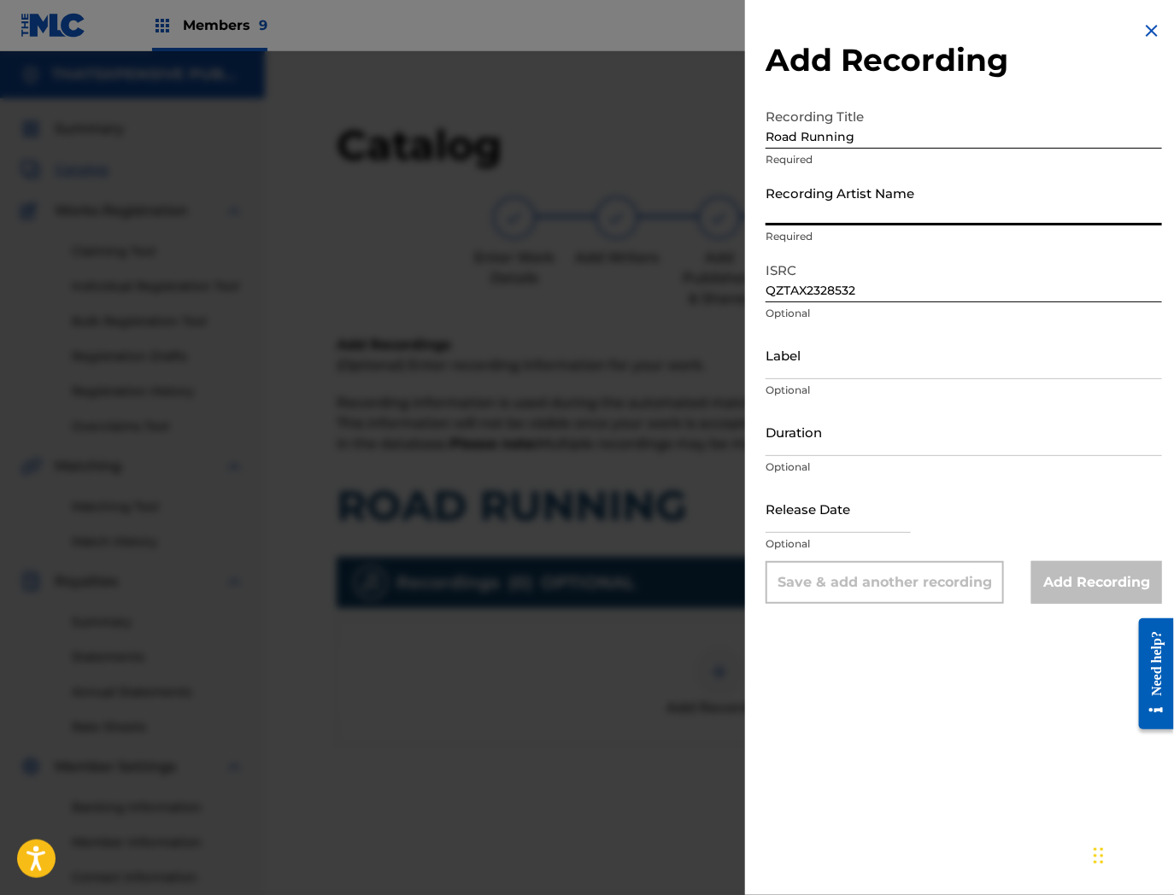
click at [809, 220] on input "Recording Artist Name" at bounding box center [963, 201] width 396 height 49
paste input "1100 Himself"
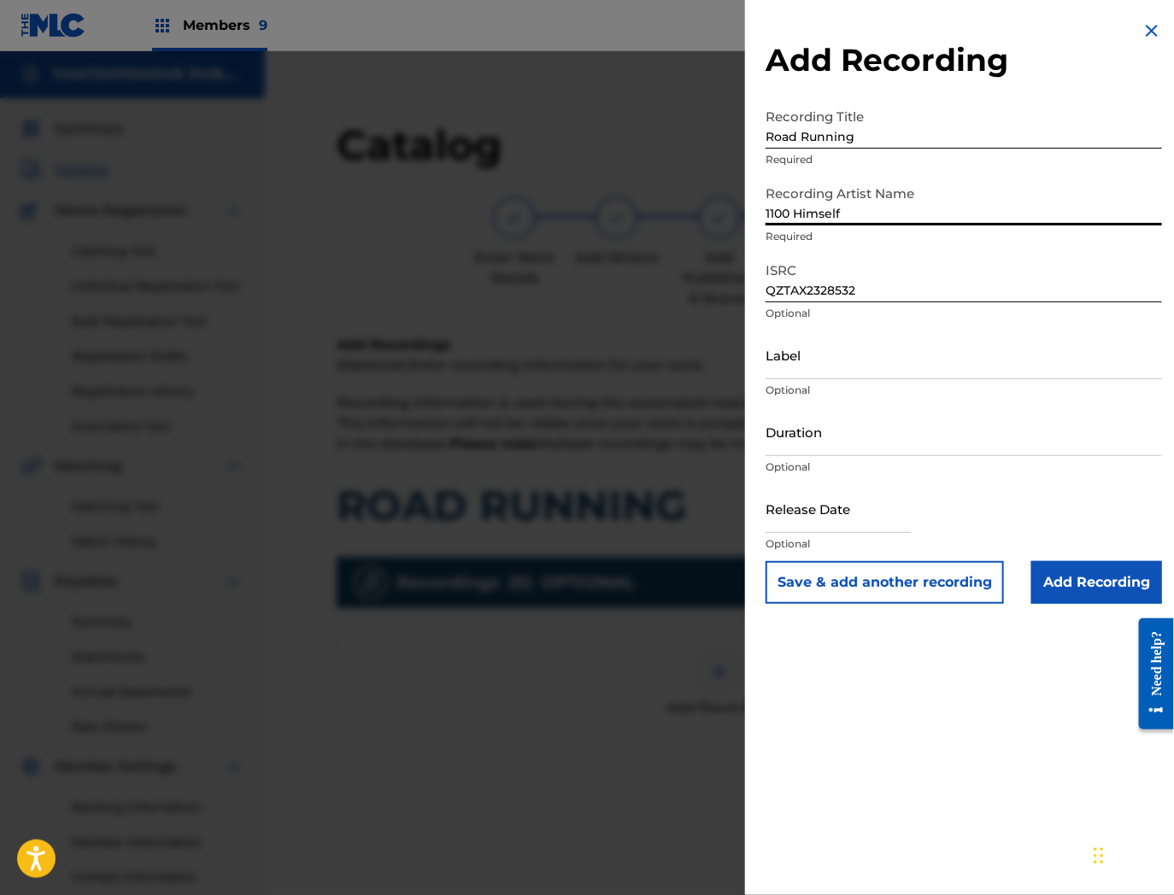
type input "1100 Himself"
click at [1064, 574] on input "Add Recording" at bounding box center [1096, 582] width 131 height 43
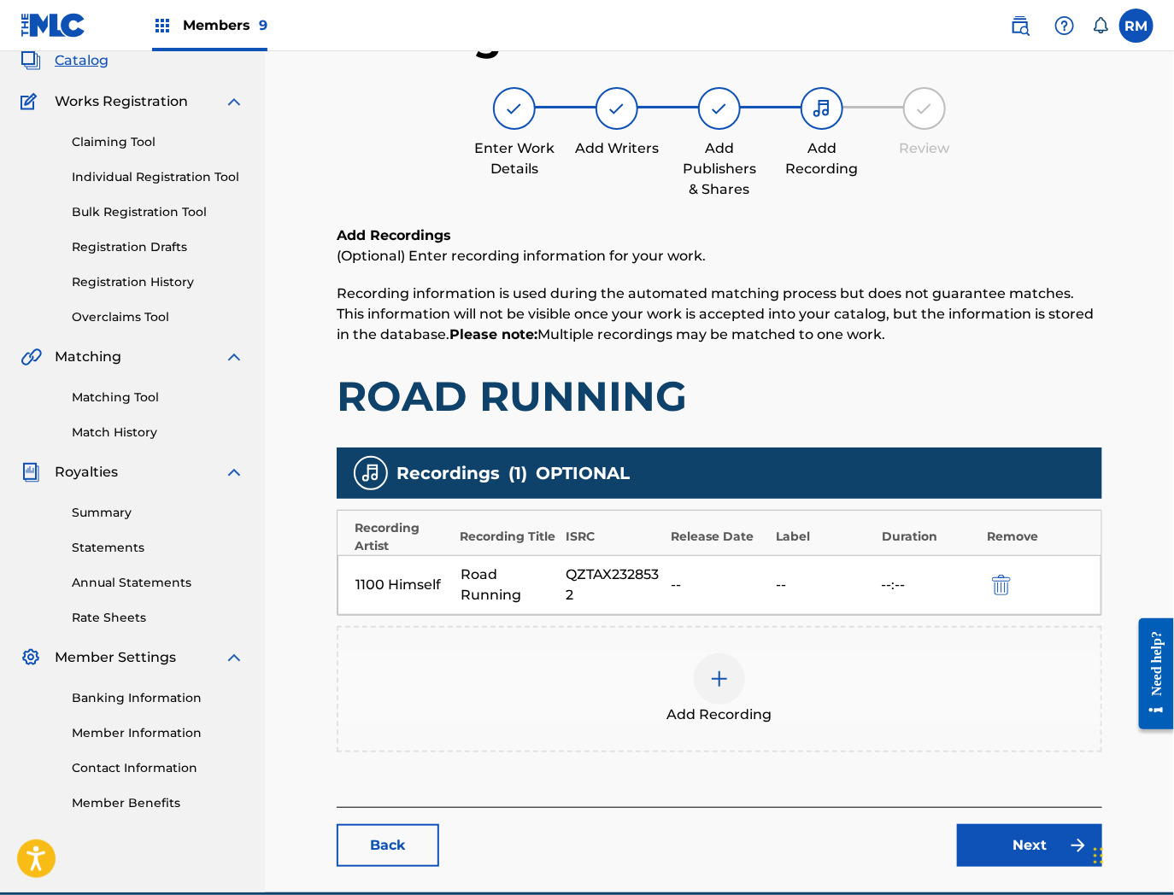
scroll to position [186, 0]
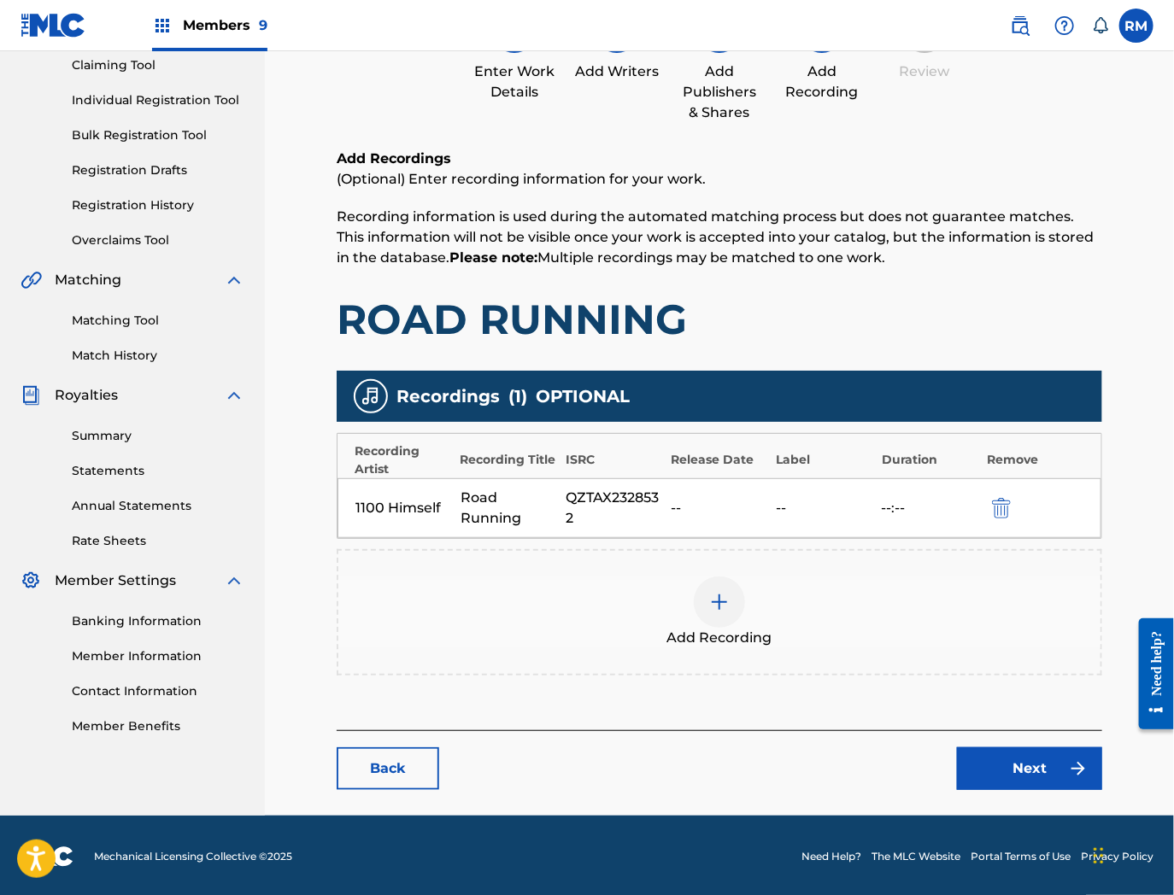
click at [1006, 757] on link "Next" at bounding box center [1029, 769] width 145 height 43
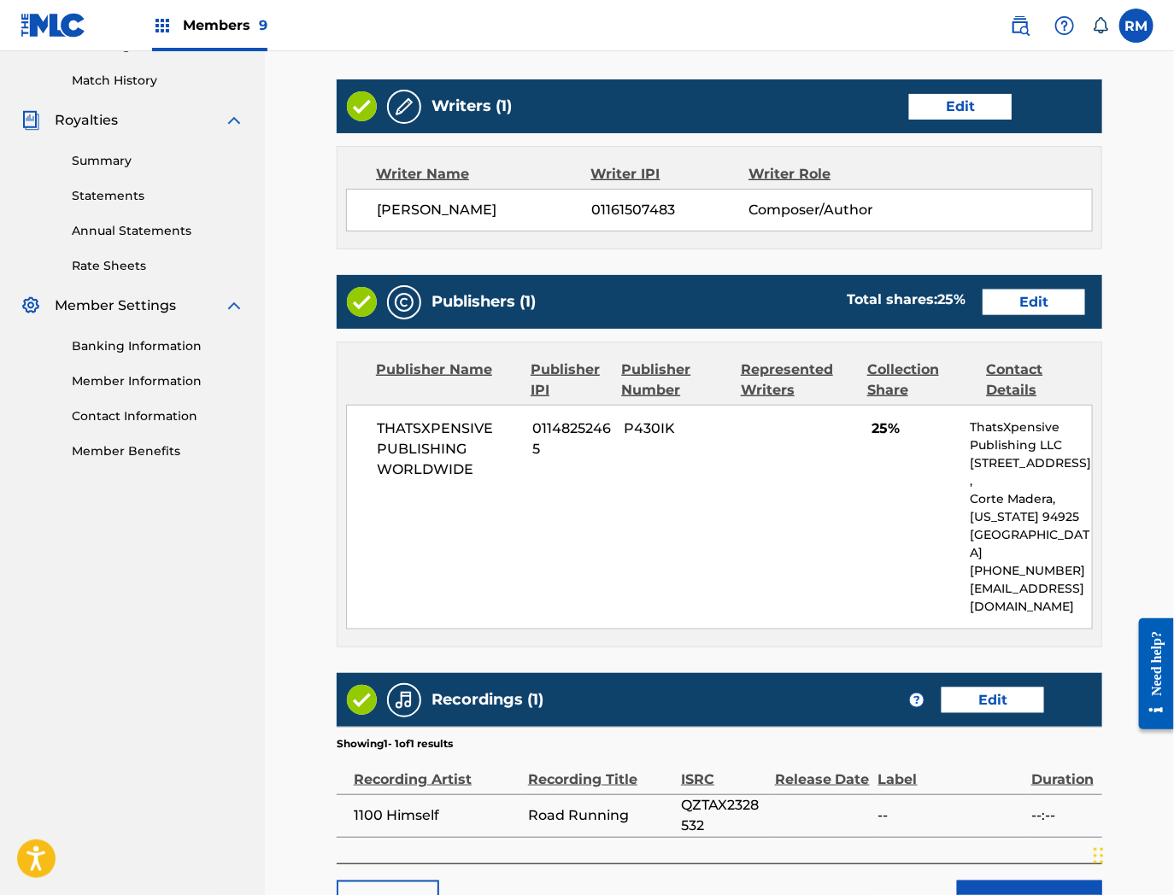
scroll to position [578, 0]
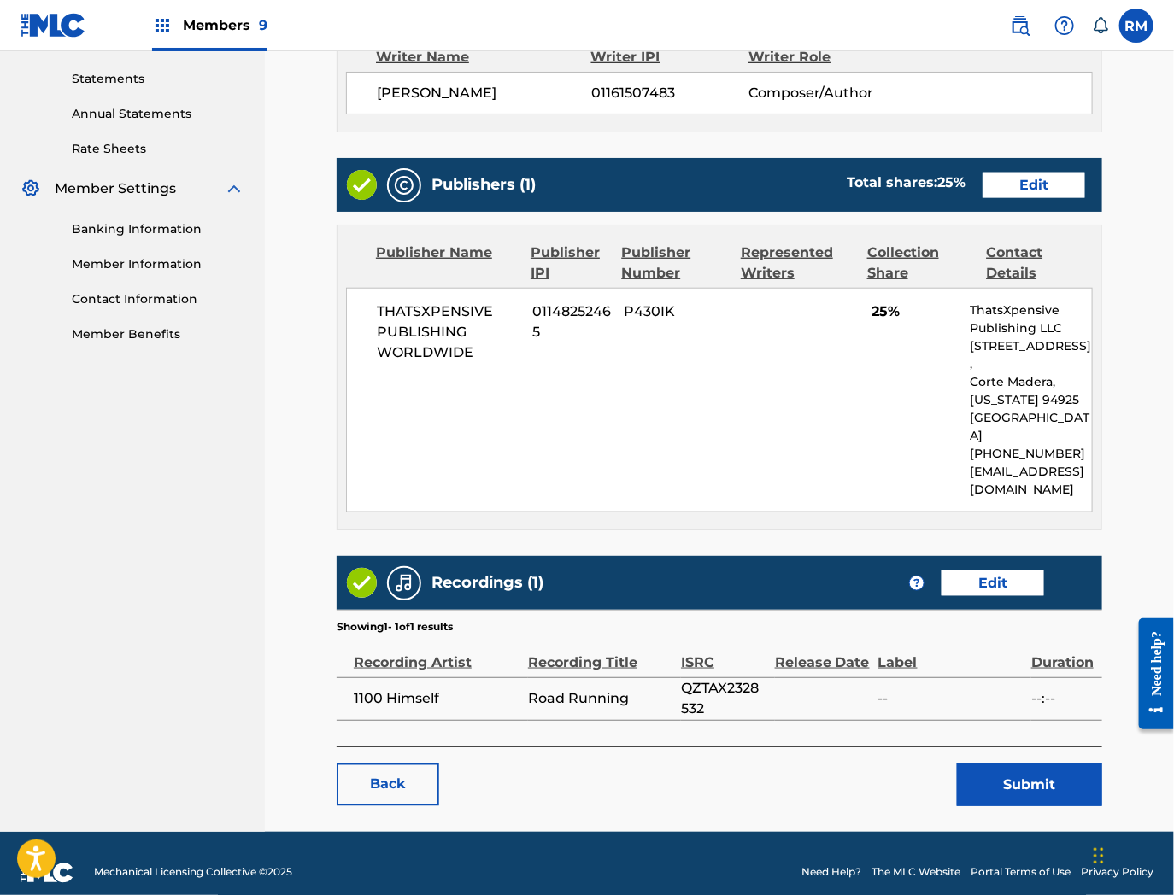
click at [1041, 779] on button "Submit" at bounding box center [1029, 785] width 145 height 43
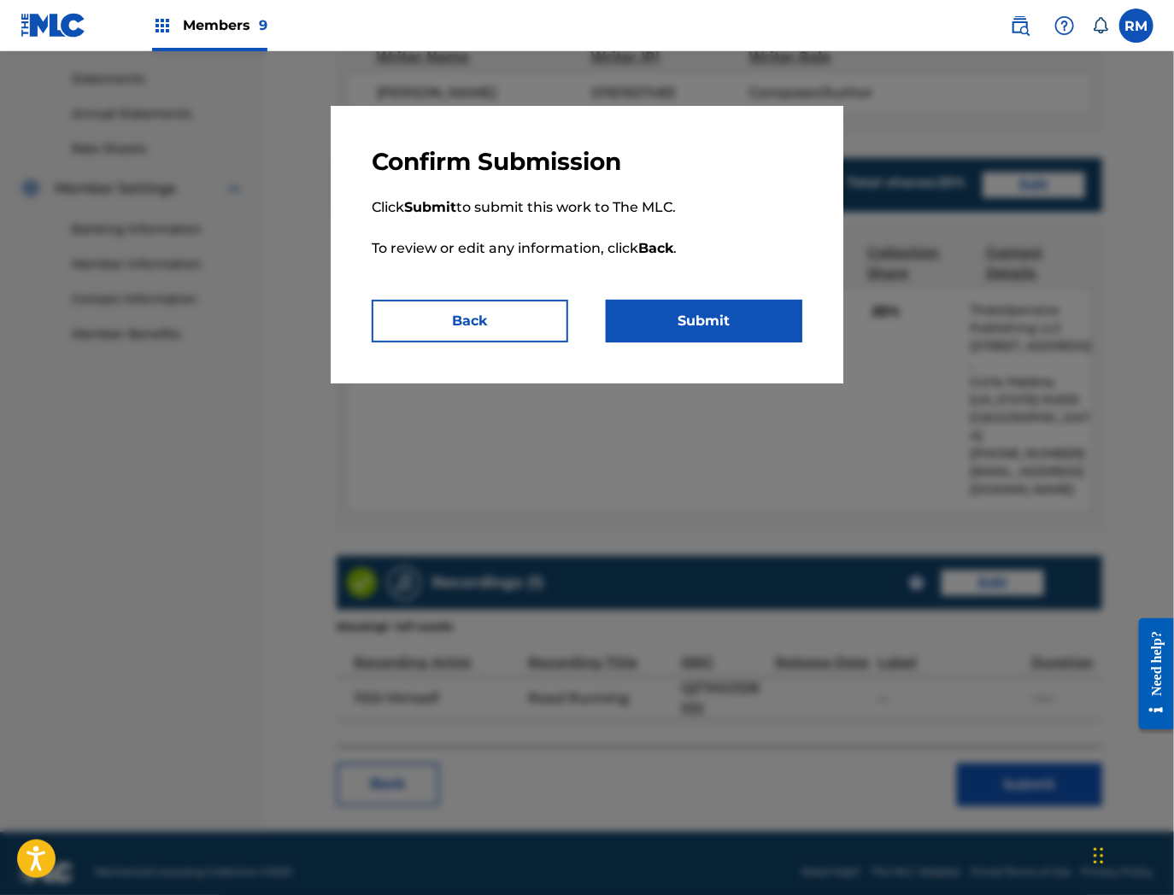
drag, startPoint x: 753, startPoint y: 316, endPoint x: 865, endPoint y: 397, distance: 138.3
click at [753, 316] on button "Submit" at bounding box center [704, 321] width 197 height 43
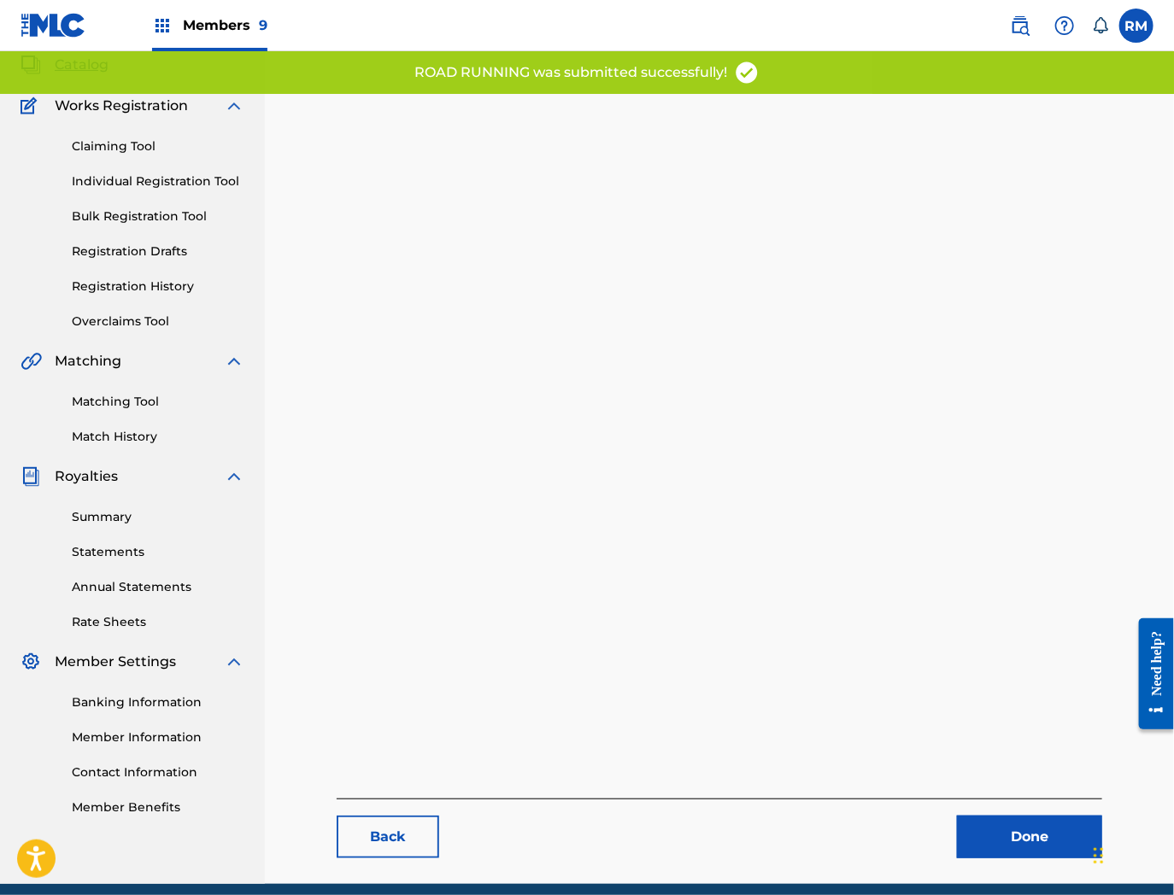
scroll to position [175, 0]
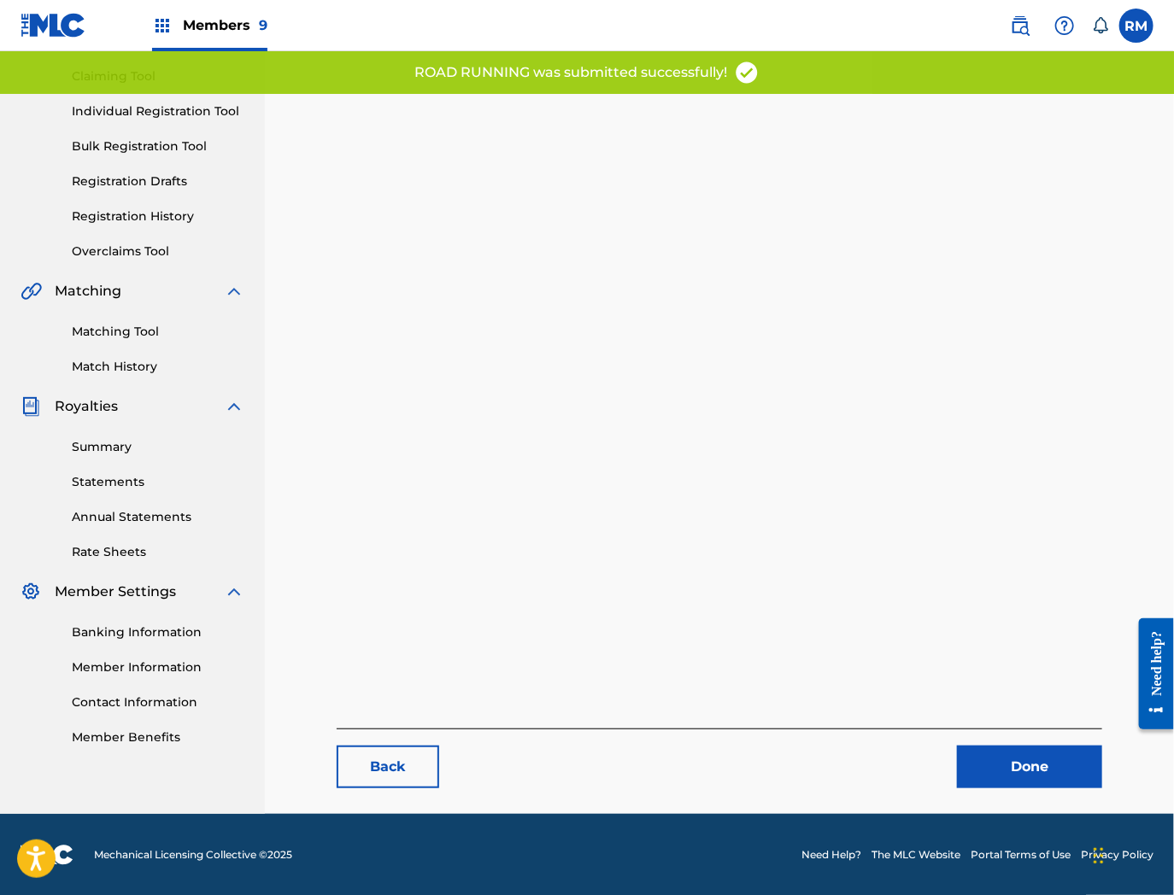
drag, startPoint x: 992, startPoint y: 766, endPoint x: 21, endPoint y: 14, distance: 1228.9
click at [992, 766] on link "Done" at bounding box center [1029, 767] width 145 height 43
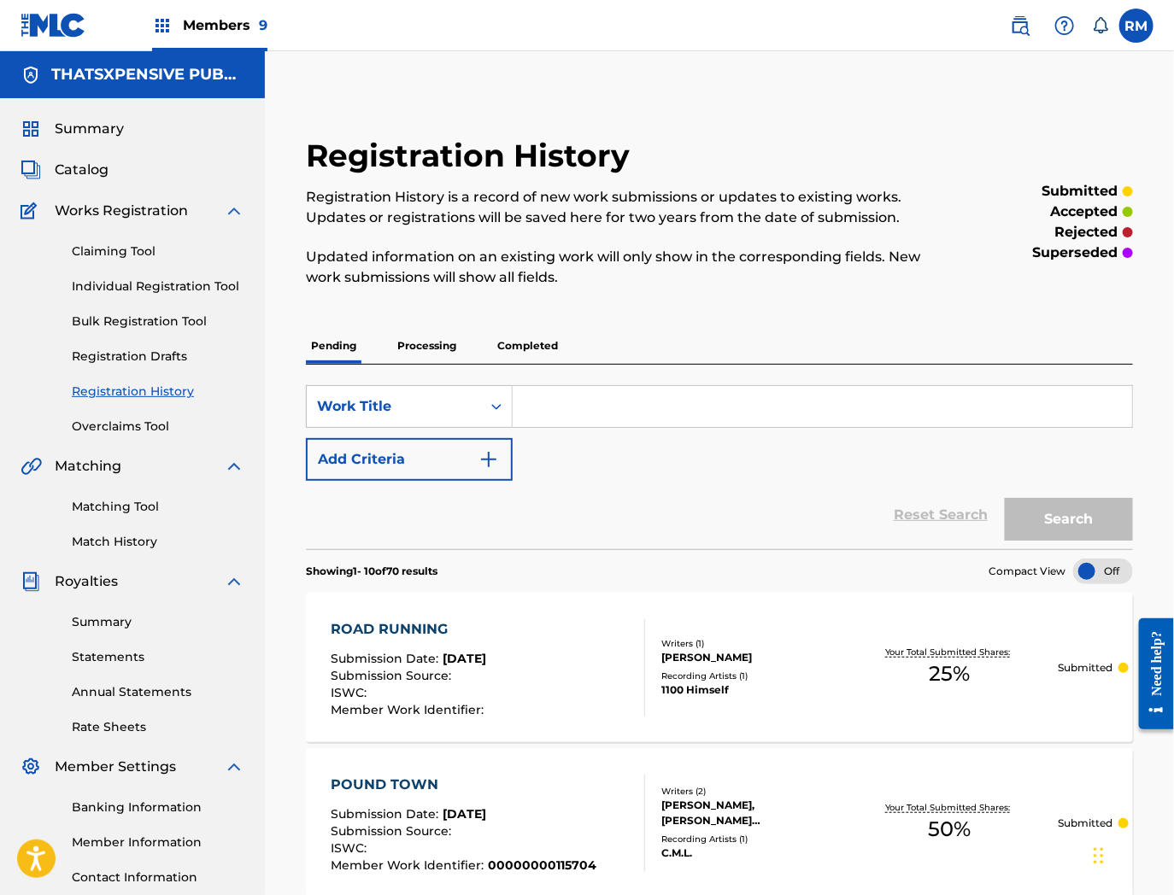
click at [85, 167] on span "Catalog" at bounding box center [82, 170] width 54 height 21
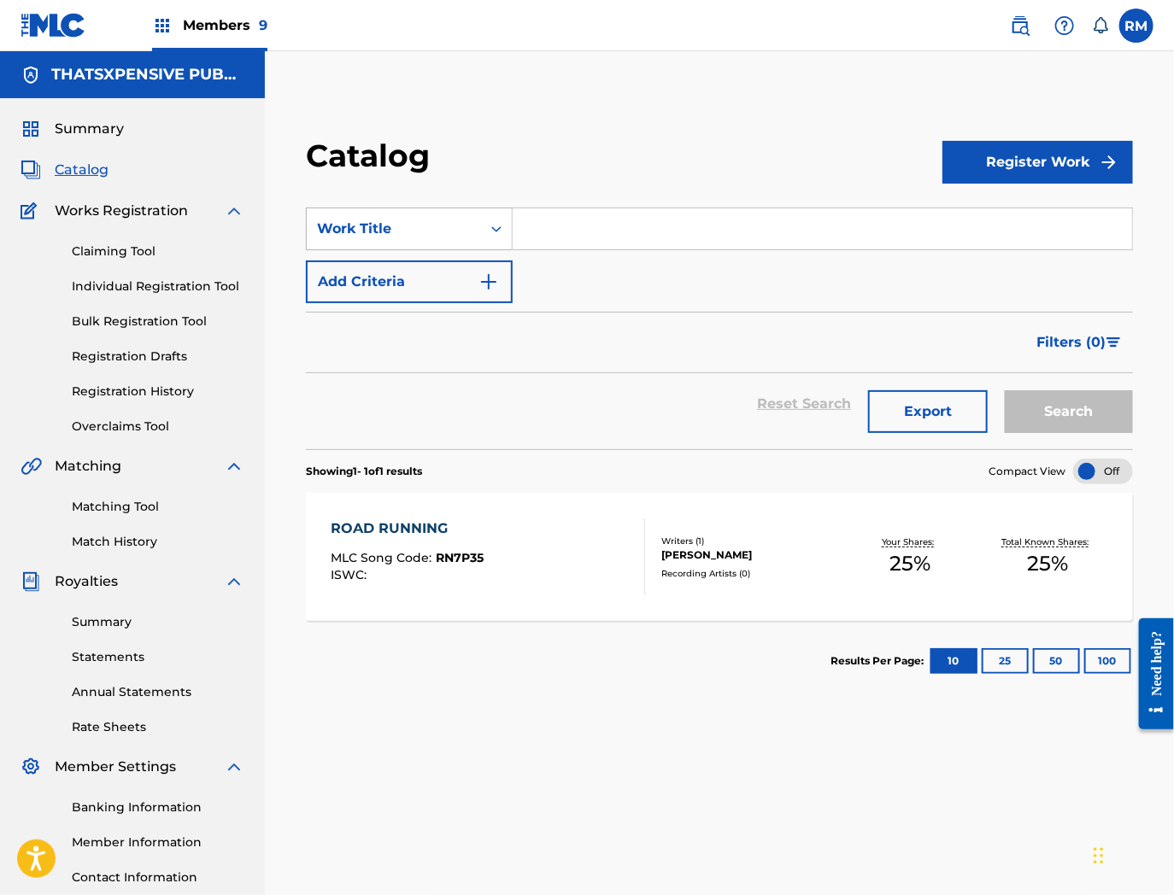
click at [440, 226] on div "Work Title" at bounding box center [394, 229] width 154 height 21
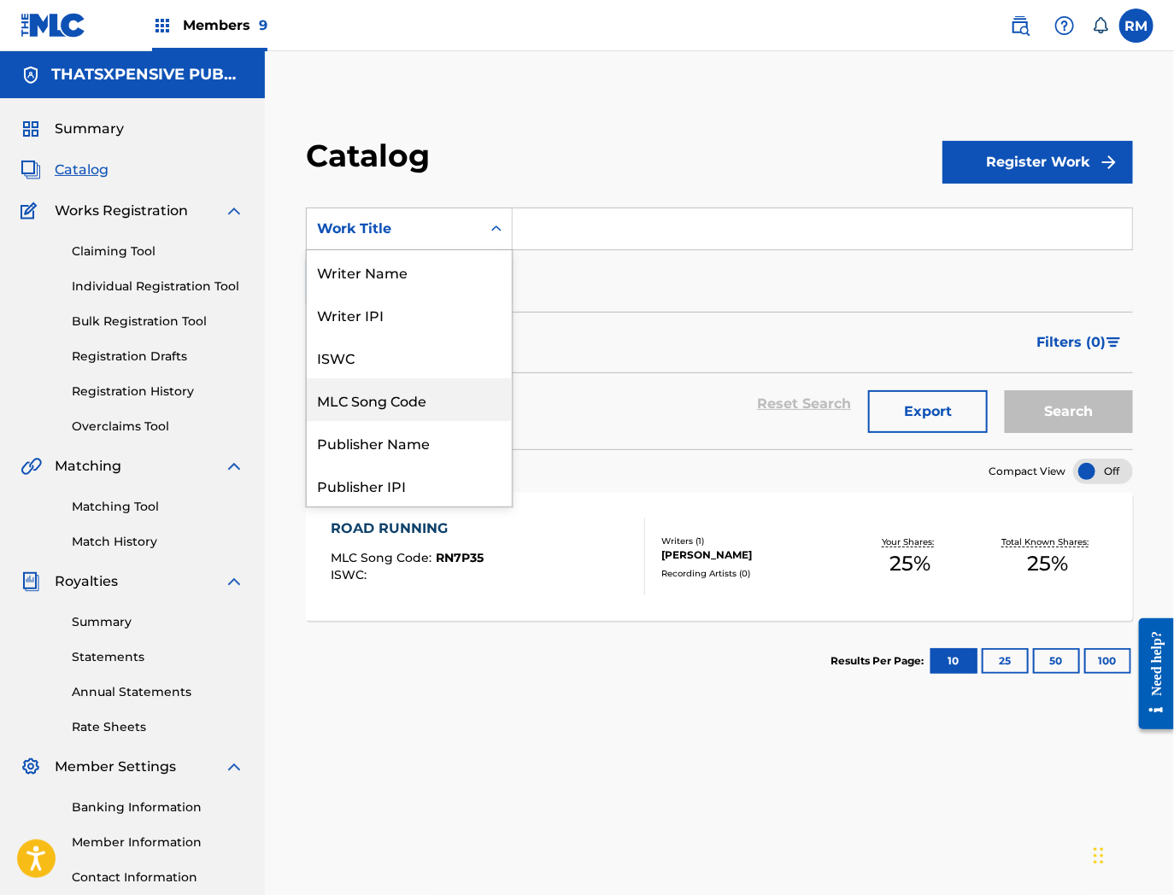
click at [399, 394] on div "MLC Song Code" at bounding box center [409, 399] width 205 height 43
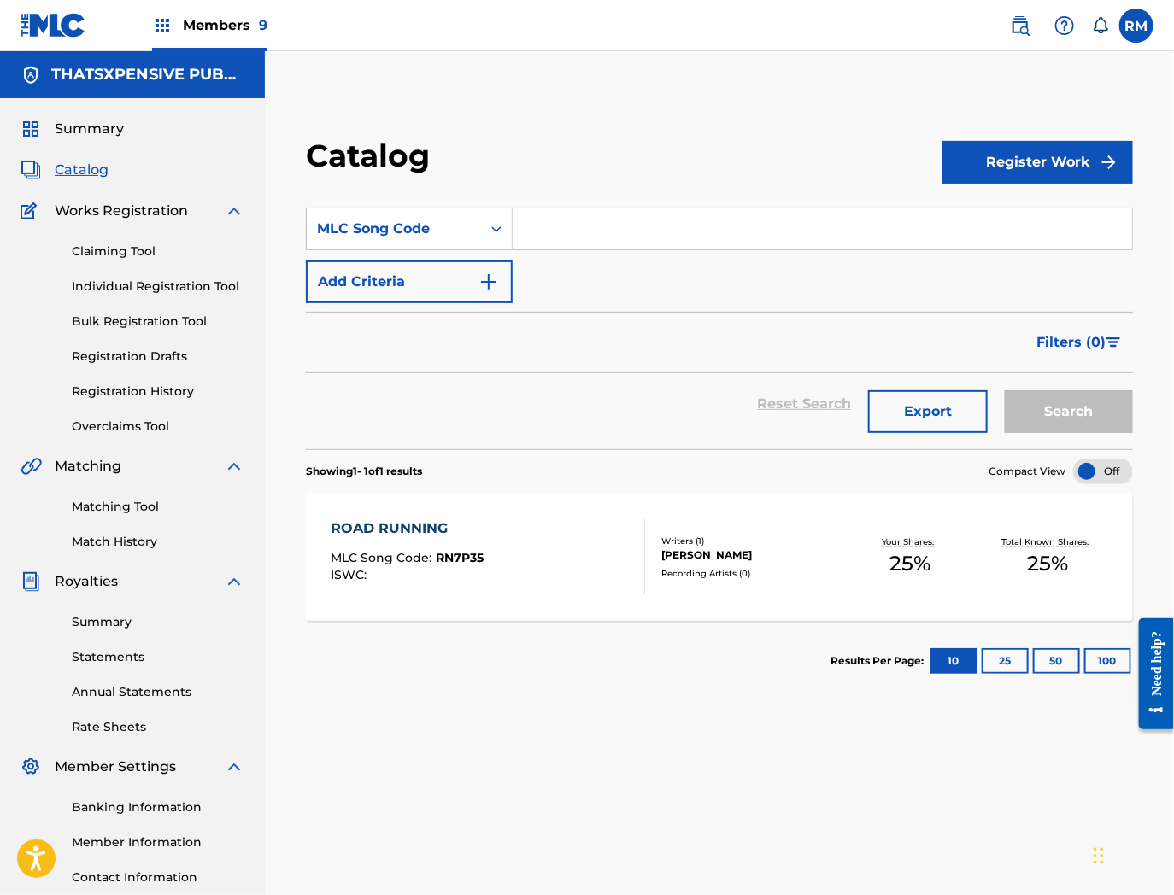
click at [608, 223] on input "Search Form" at bounding box center [822, 228] width 619 height 41
paste input "QP7F2V"
type input "QP7F2V"
click at [1005, 390] on button "Search" at bounding box center [1069, 411] width 128 height 43
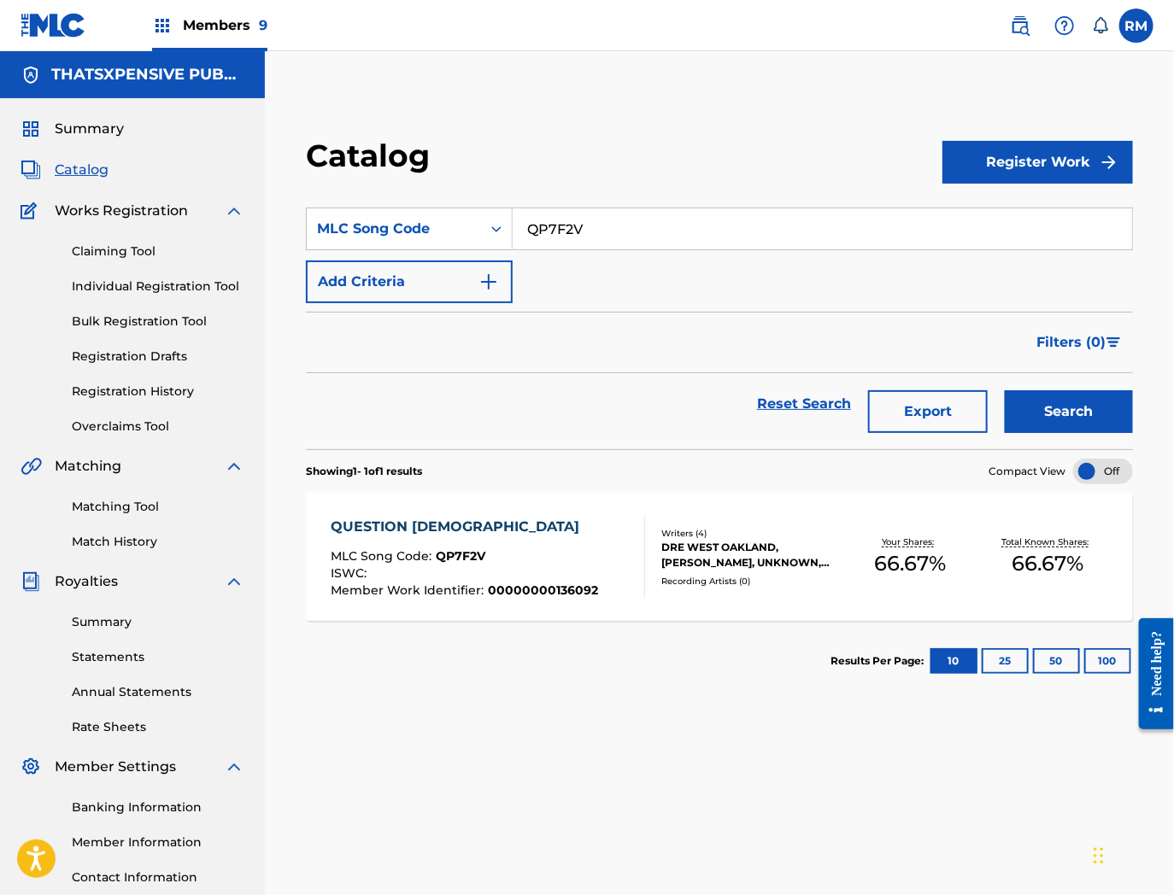
click at [574, 539] on div "QUESTION GOD MLC Song Code : QP7F2V ISWC : Member Work Identifier : 00000000136…" at bounding box center [464, 557] width 267 height 80
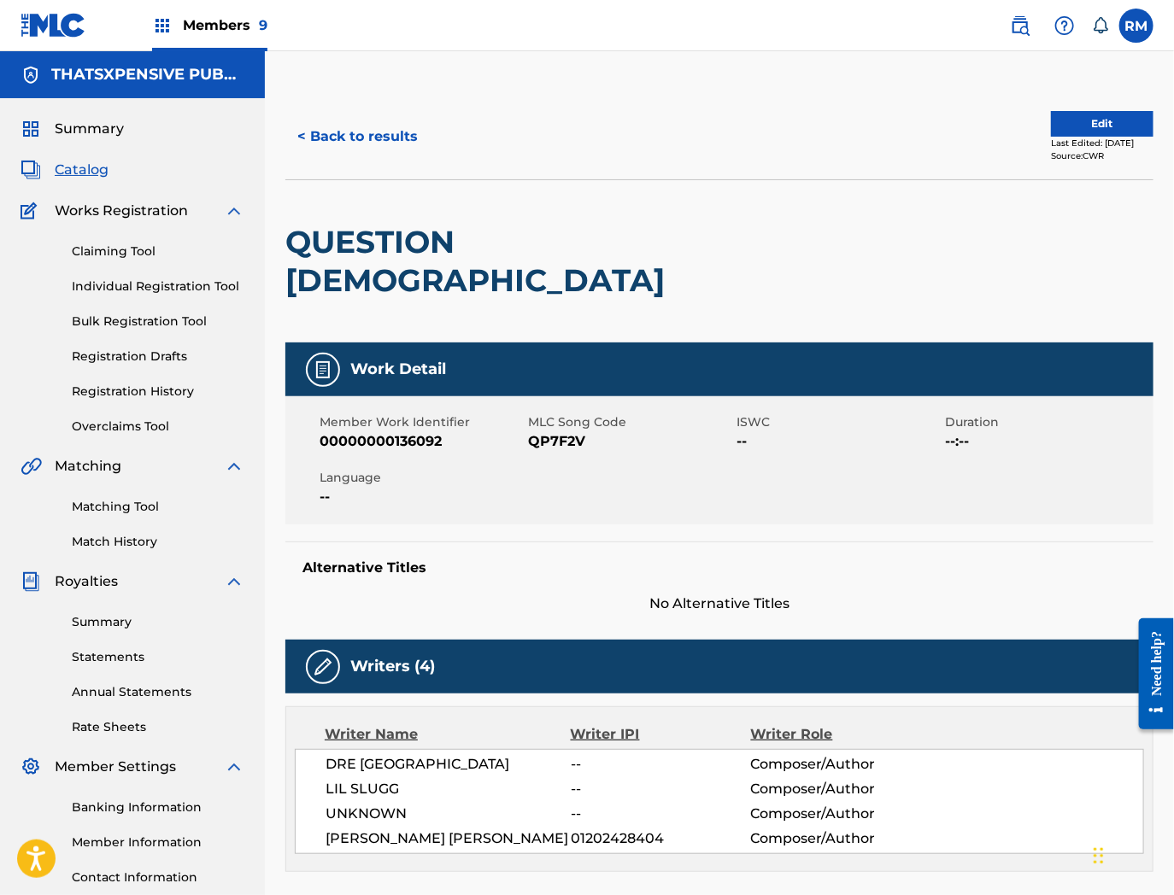
click at [1070, 115] on button "Edit" at bounding box center [1102, 124] width 103 height 26
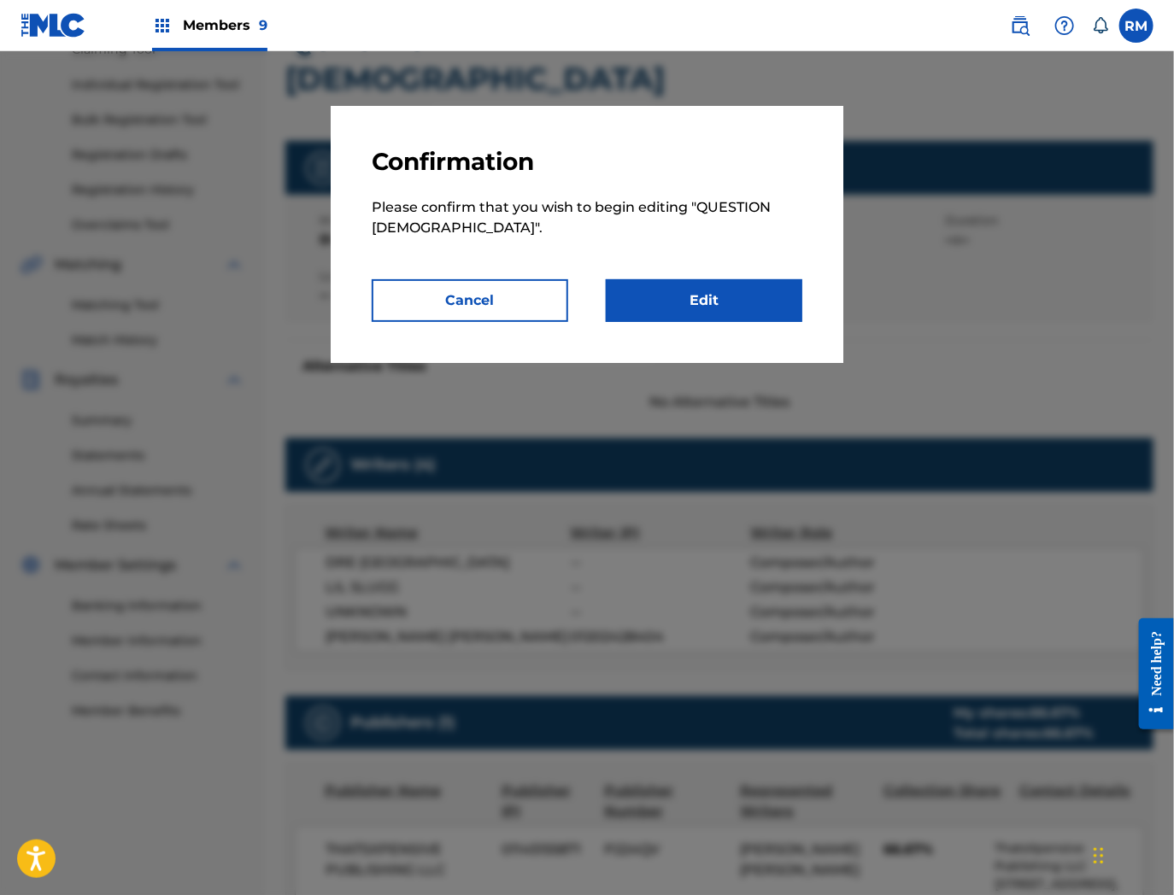
scroll to position [603, 0]
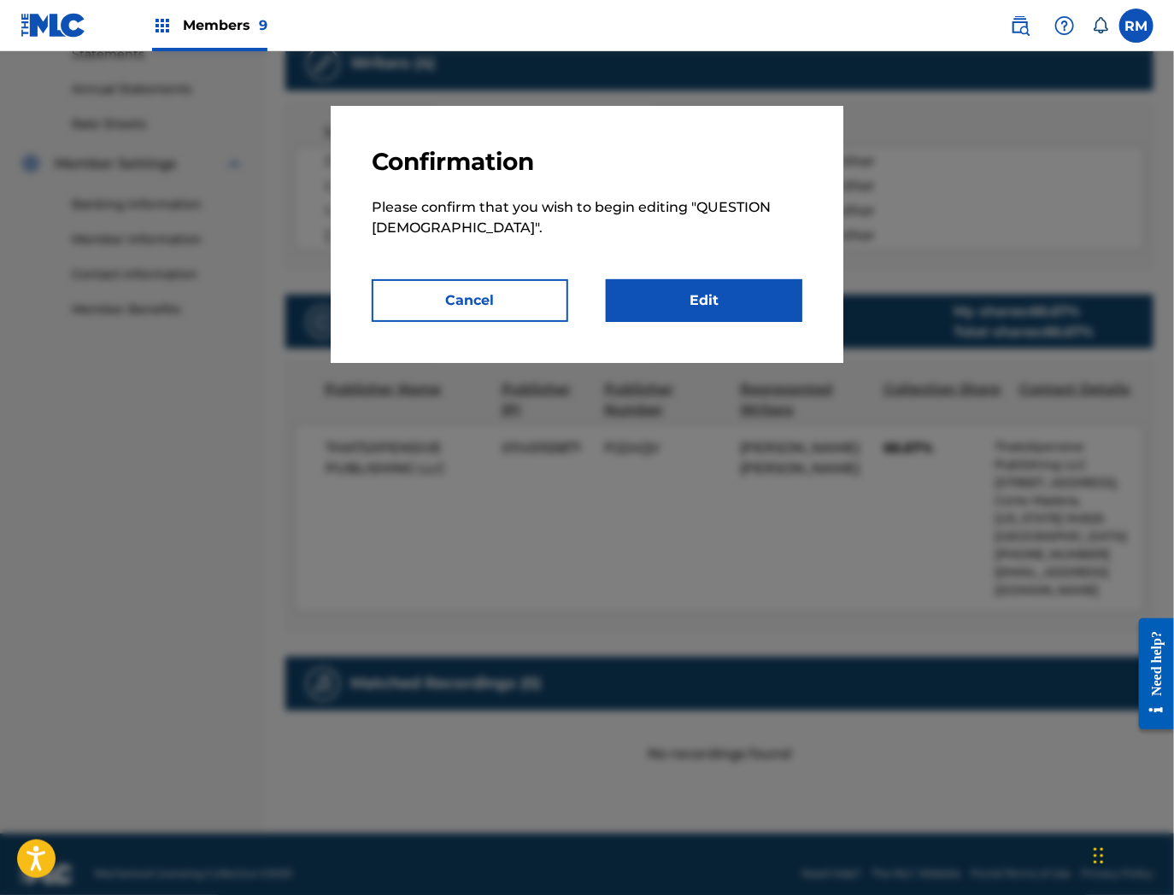
click at [695, 301] on link "Edit" at bounding box center [704, 300] width 197 height 43
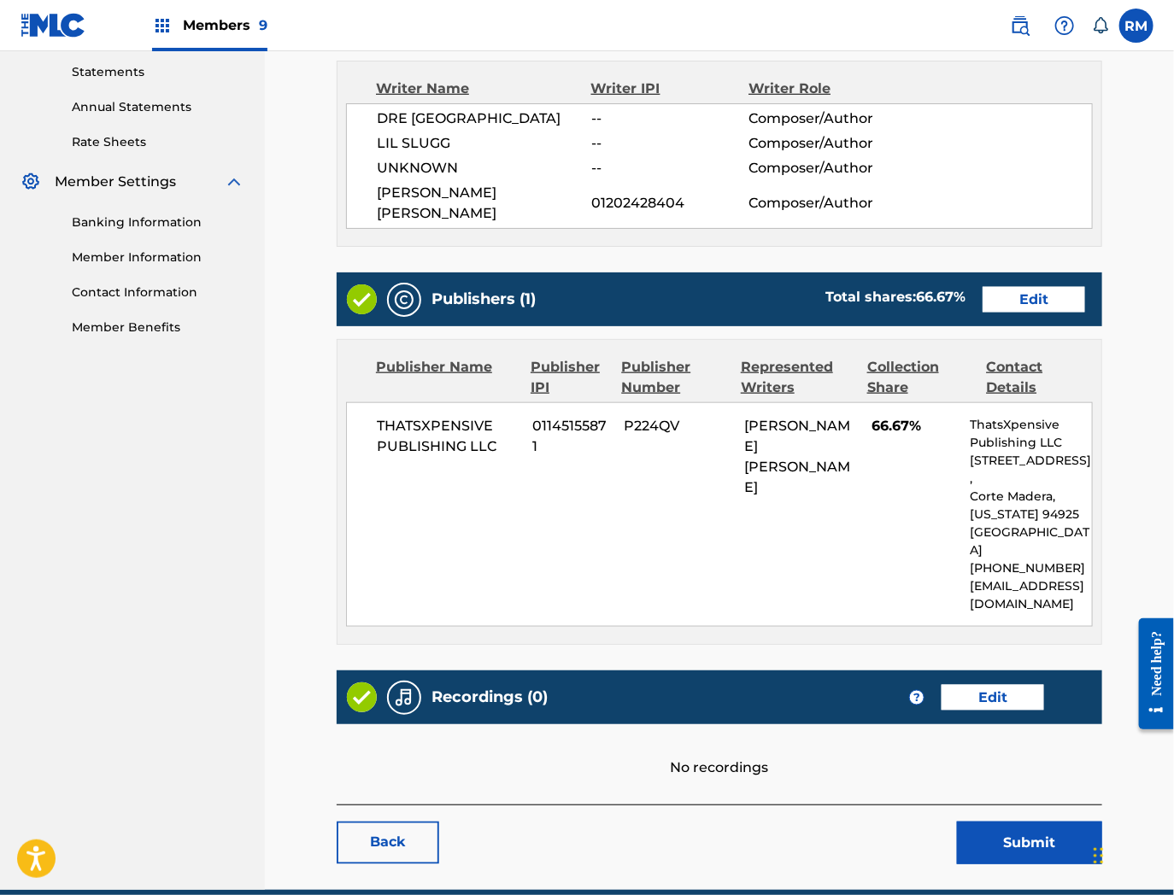
click at [970, 685] on link "Edit" at bounding box center [992, 698] width 103 height 26
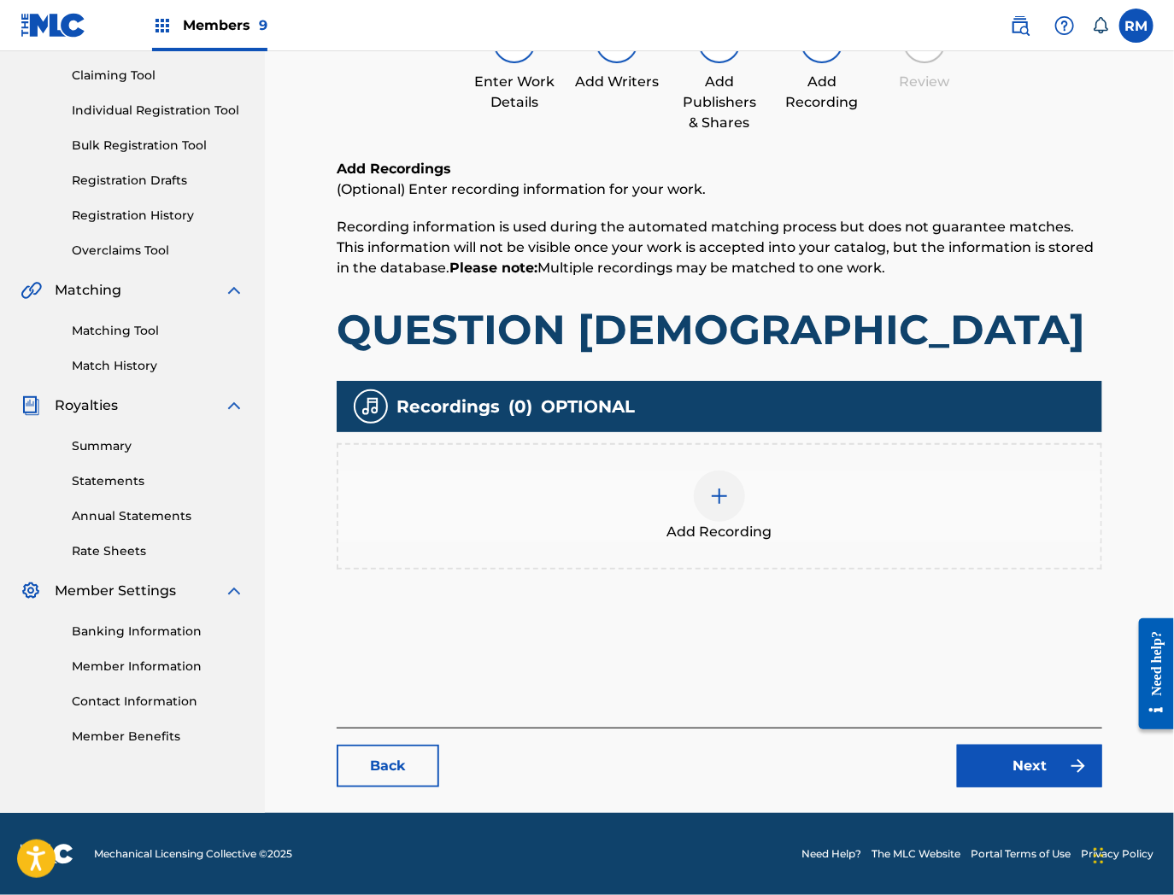
scroll to position [175, 0]
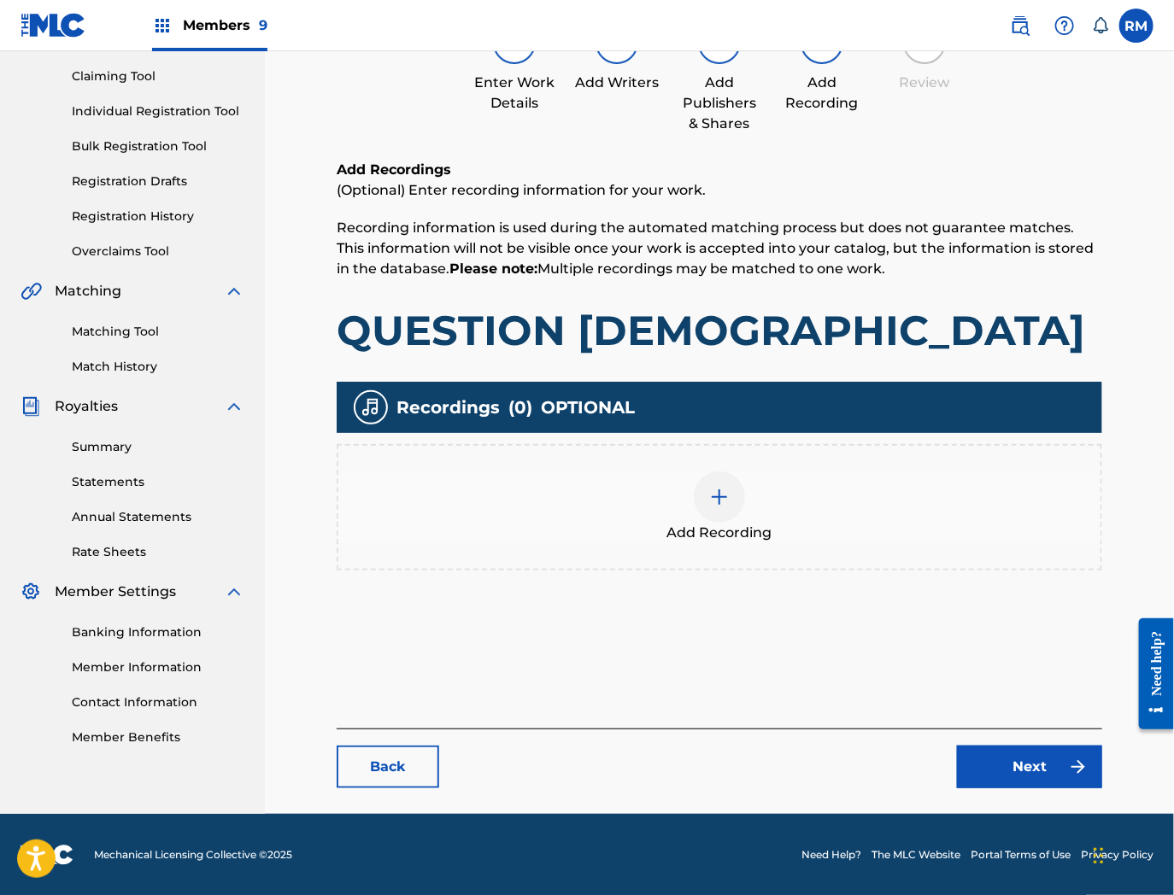
click at [735, 488] on div at bounding box center [719, 497] width 51 height 51
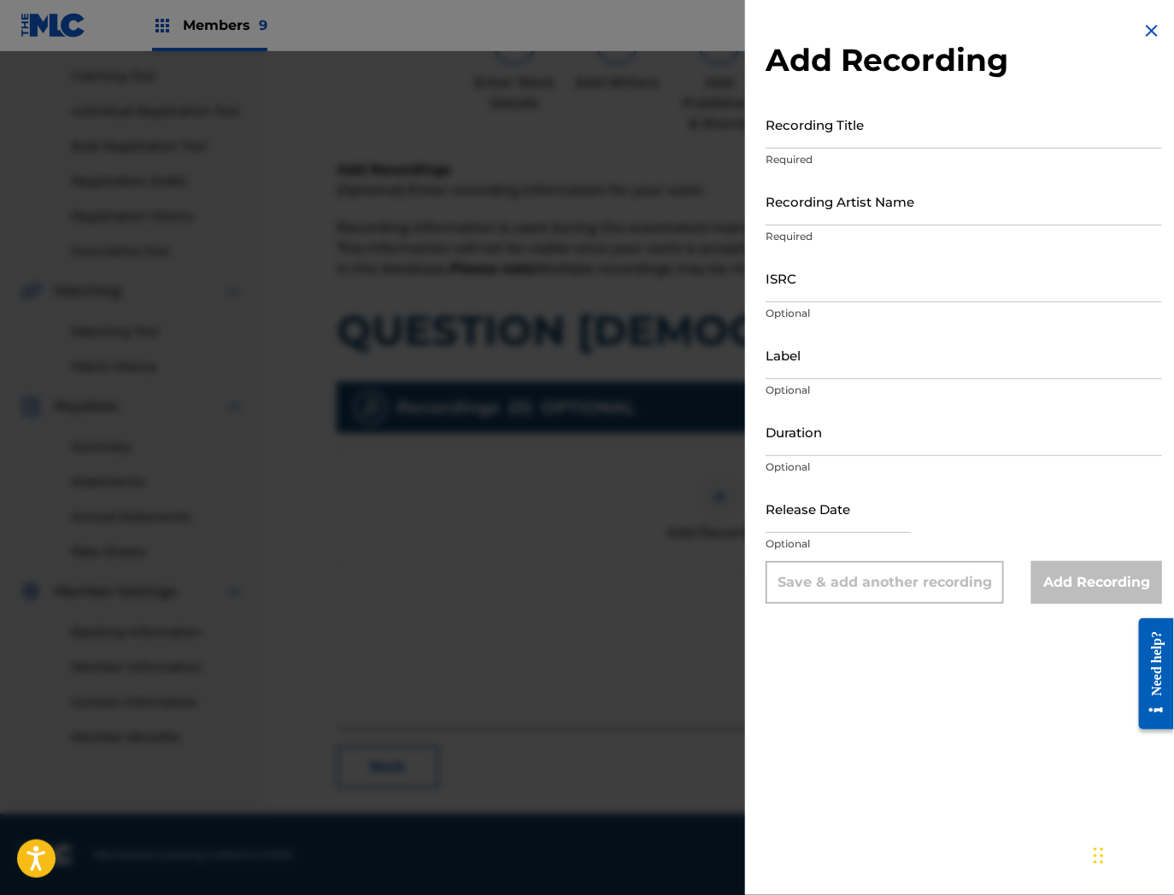
click at [880, 294] on input "ISRC" at bounding box center [963, 278] width 396 height 49
paste input "QZTAS2358197"
type input "QZTAS2358197"
click at [815, 121] on input "Recording Title" at bounding box center [963, 124] width 396 height 49
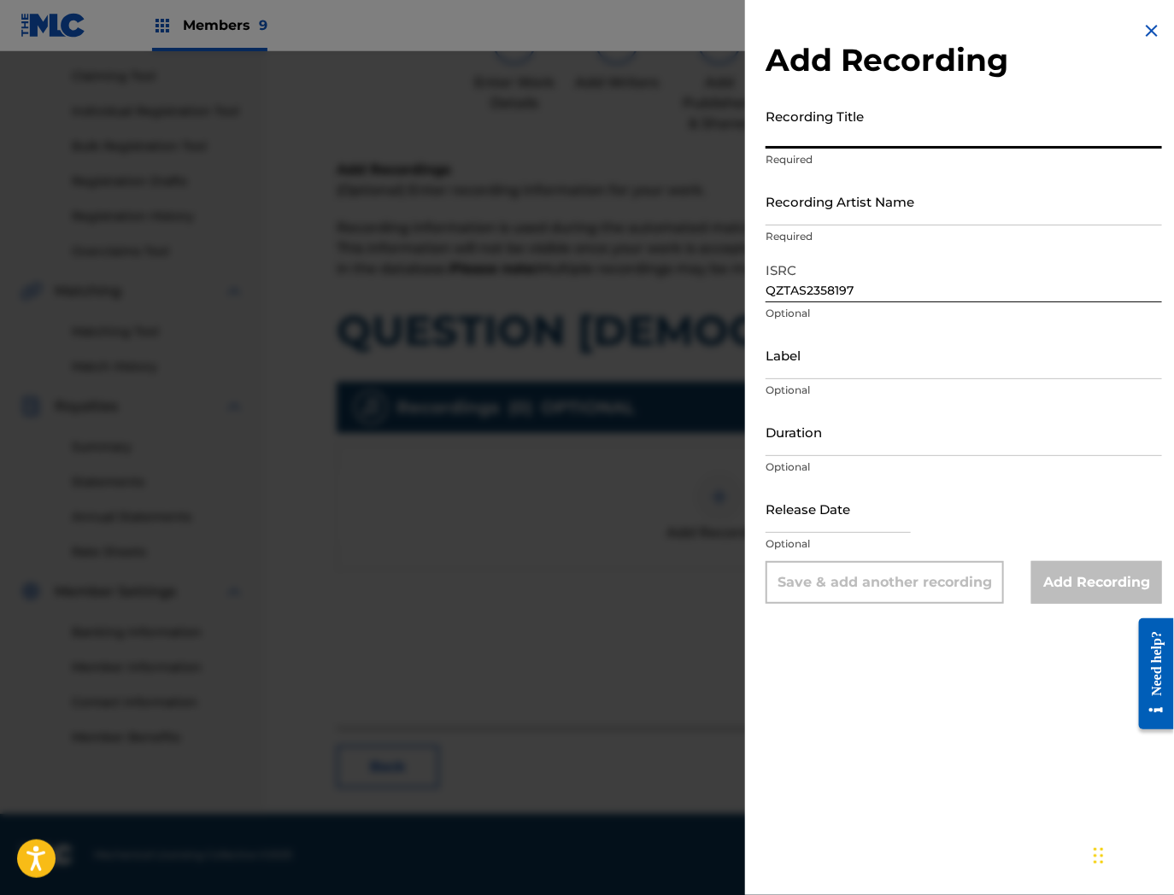
click at [818, 124] on input "Recording Title" at bounding box center [963, 124] width 396 height 49
paste input "Question God"
type input "Question God"
click at [801, 226] on div "Recording Artist Name Required" at bounding box center [963, 215] width 396 height 77
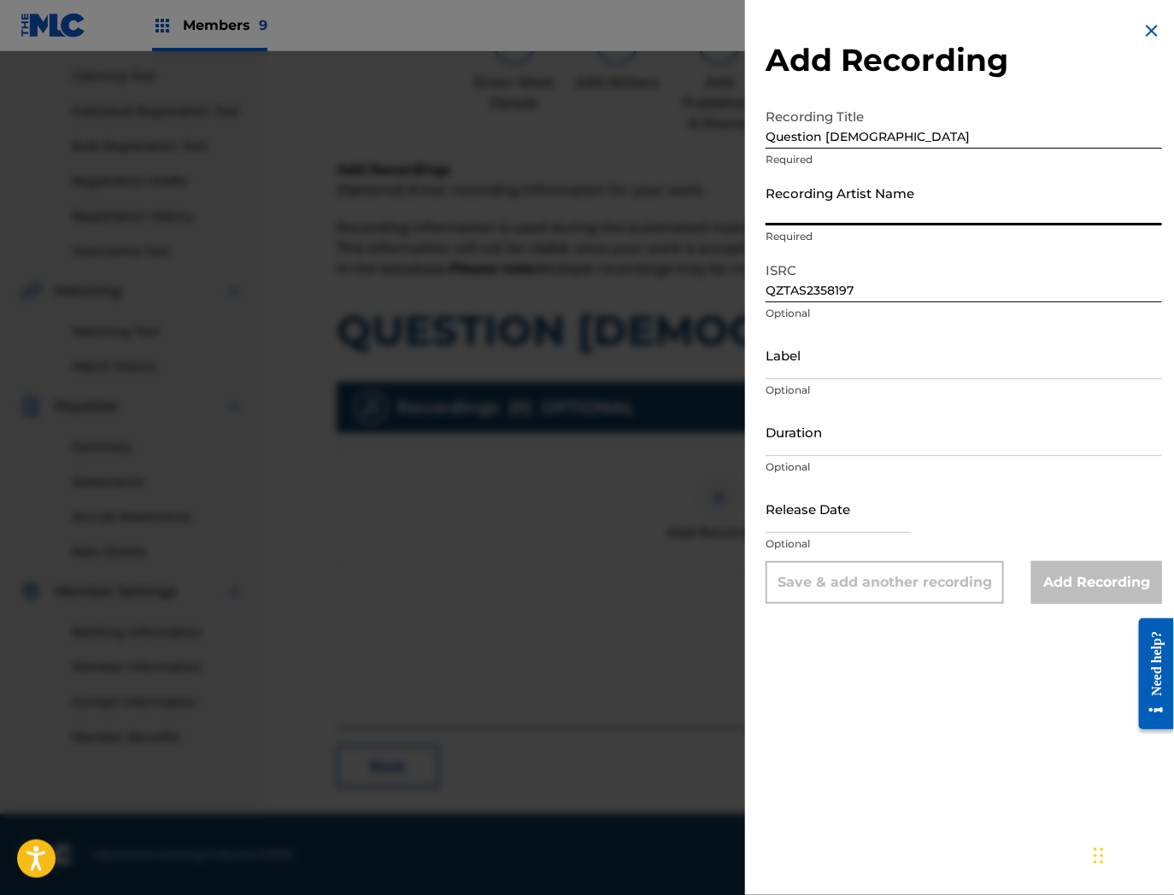
click at [801, 220] on input "Recording Artist Name" at bounding box center [963, 201] width 396 height 49
paste input "Ranvo & Lil Slugg"
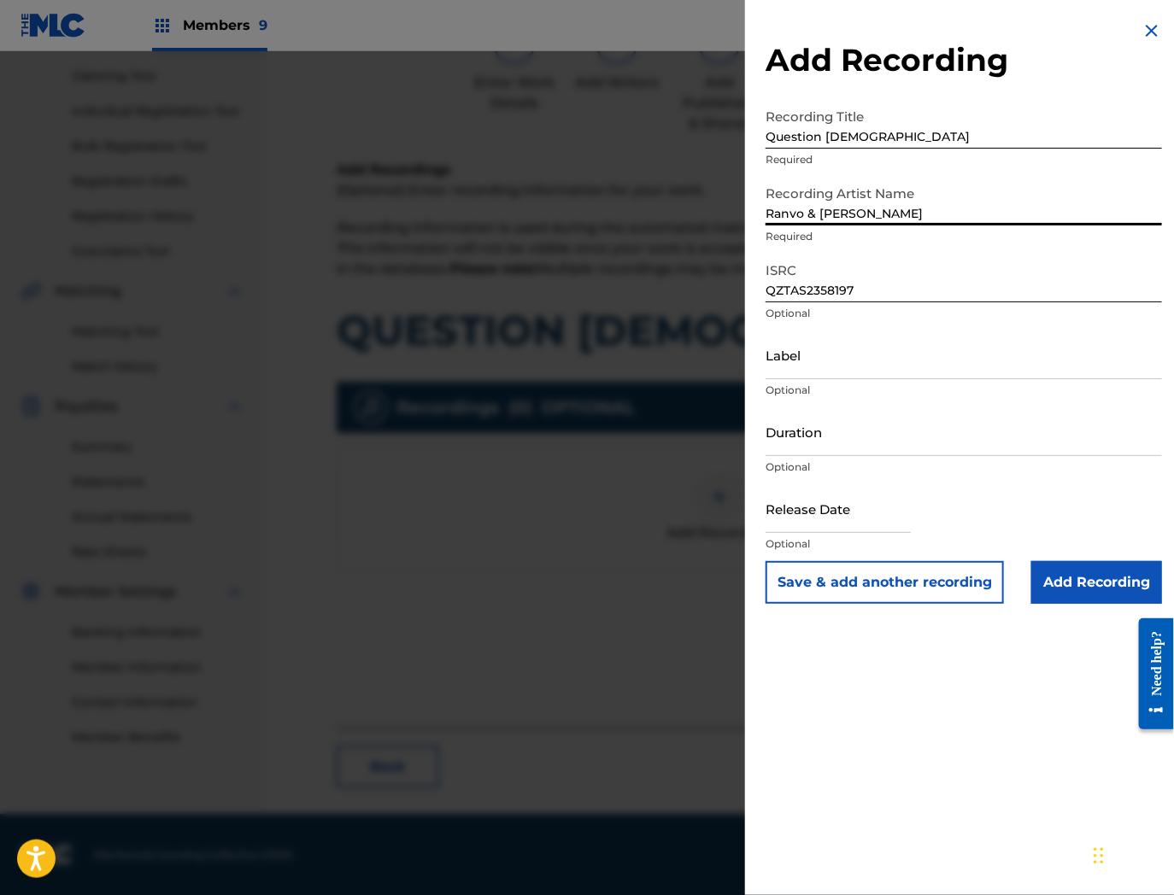
type input "Ranvo & Lil Slugg"
click at [899, 275] on input "QZTAS2358197" at bounding box center [963, 278] width 396 height 49
click at [883, 123] on input "Question God" at bounding box center [963, 124] width 396 height 49
click at [1071, 588] on input "Add Recording" at bounding box center [1096, 582] width 131 height 43
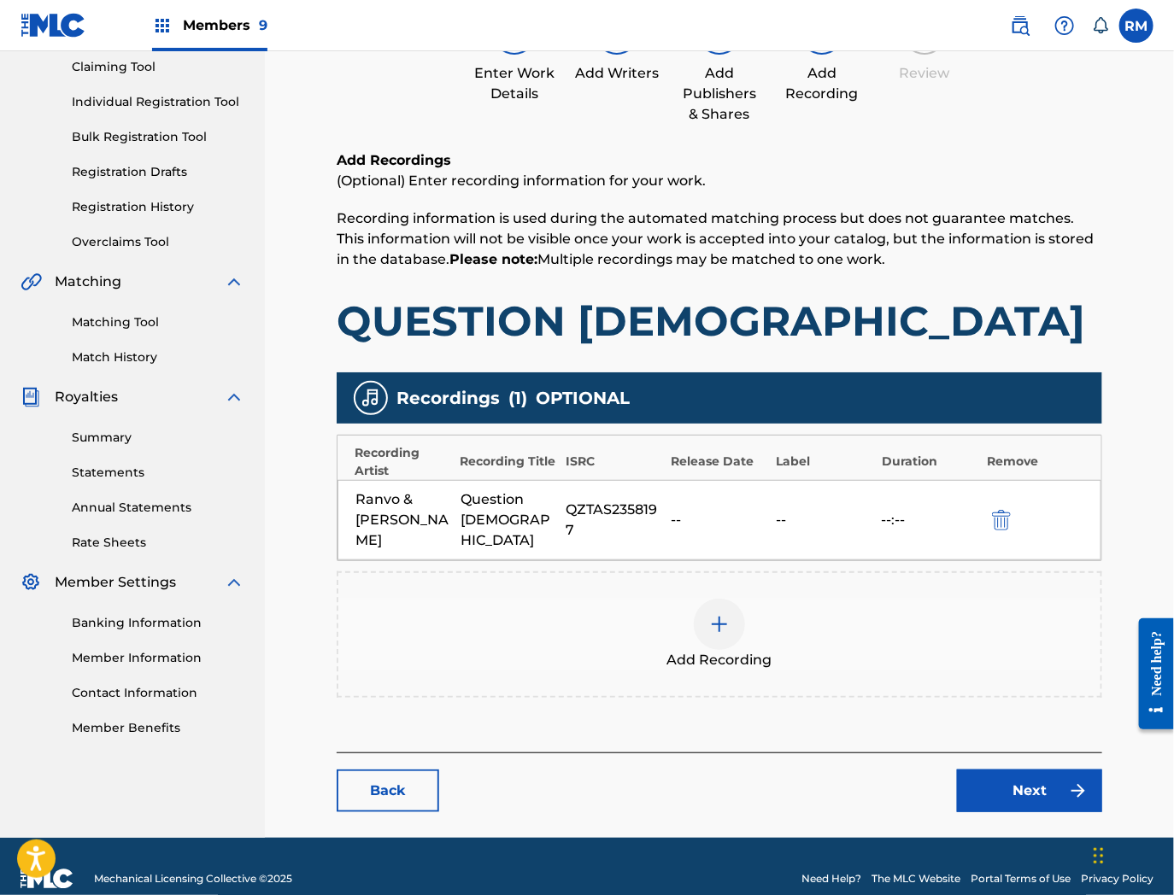
scroll to position [186, 0]
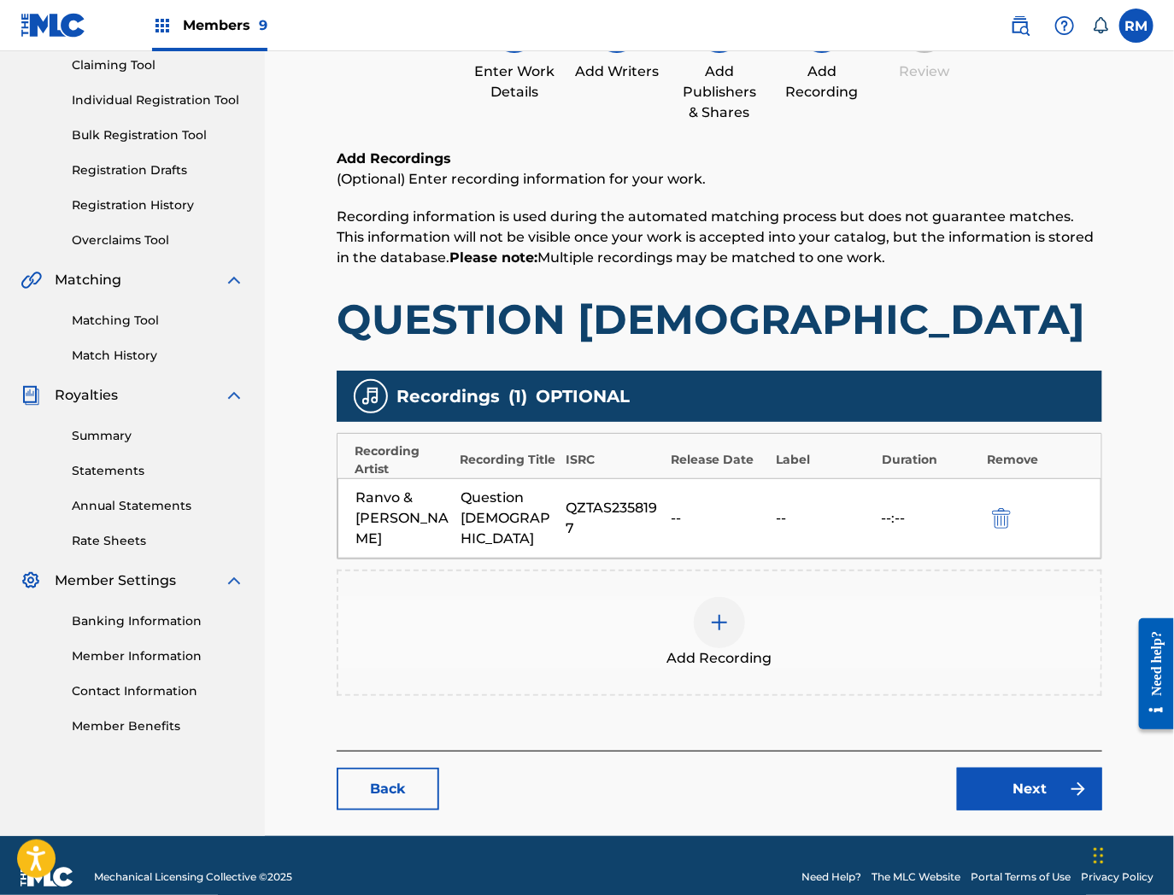
click at [1022, 771] on link "Next" at bounding box center [1029, 789] width 145 height 43
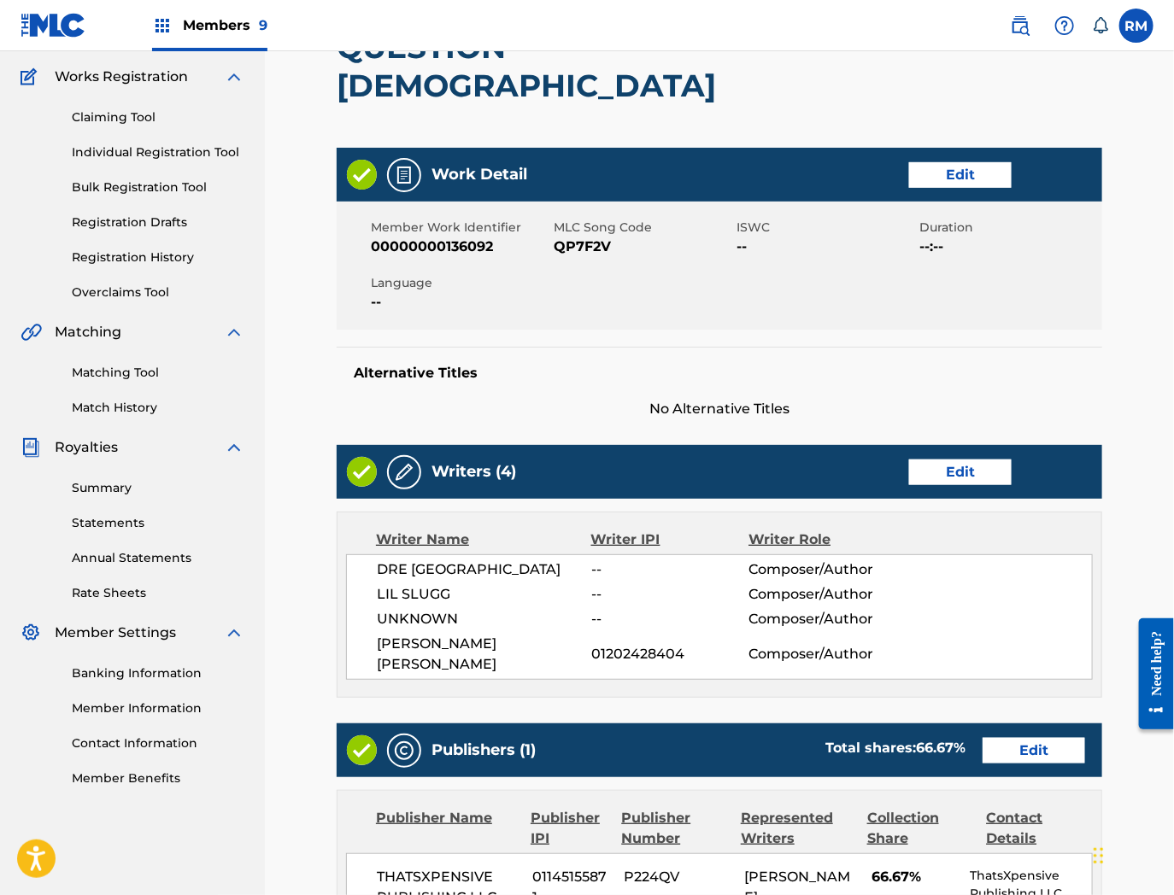
scroll to position [642, 0]
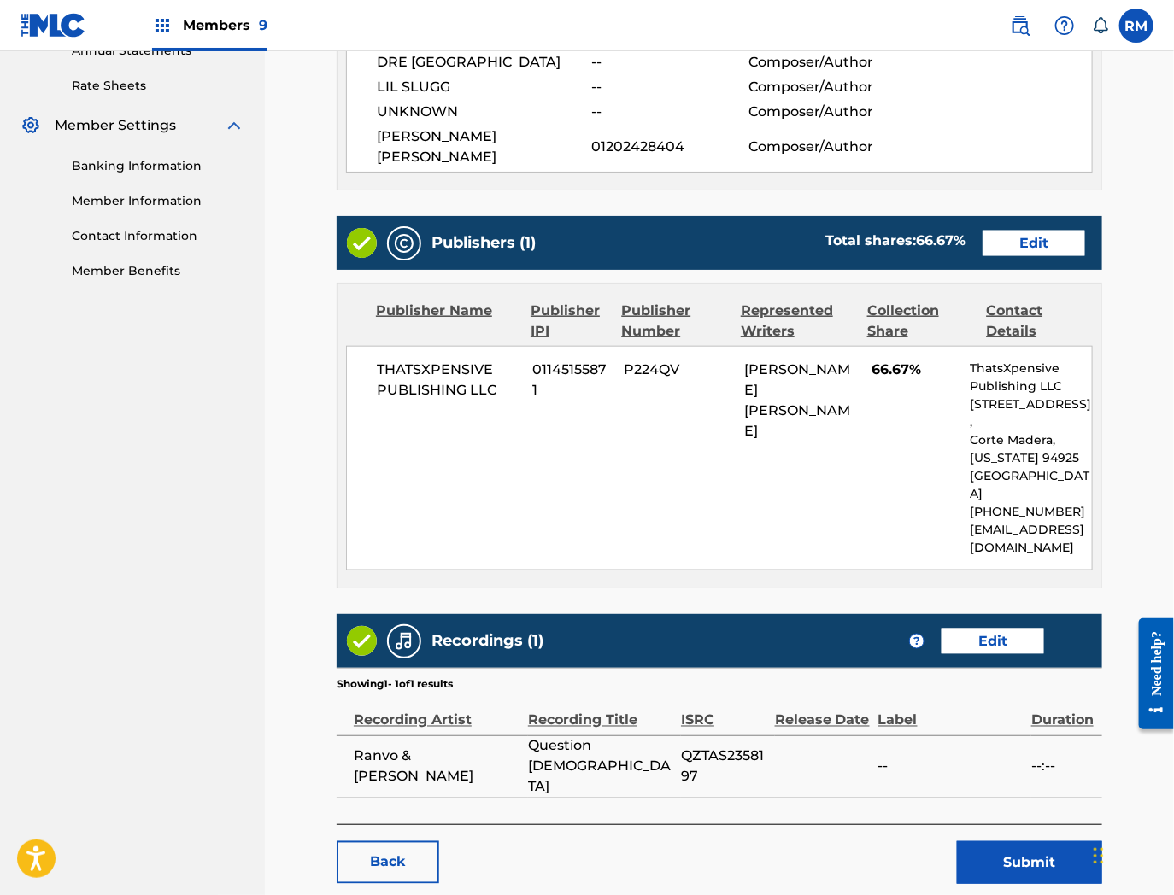
click at [1012, 842] on button "Submit" at bounding box center [1029, 863] width 145 height 43
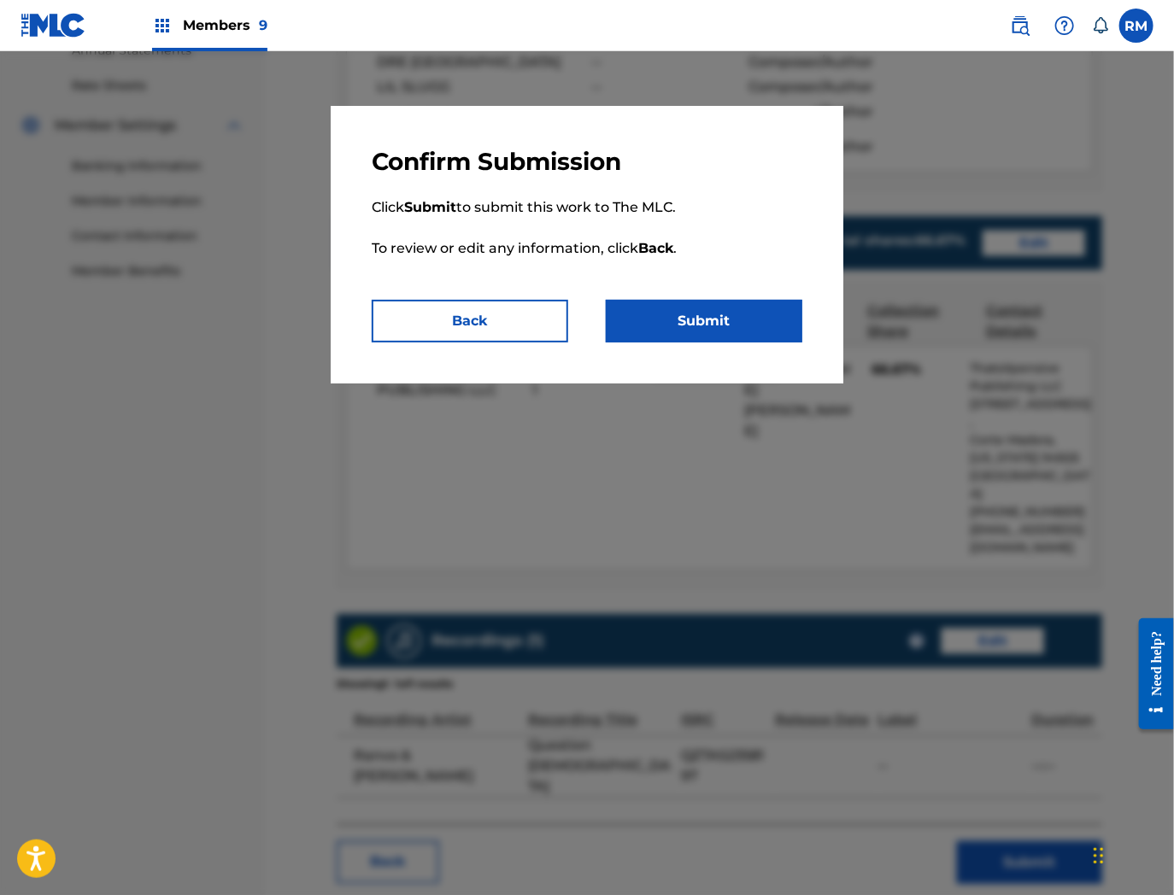
click at [719, 322] on button "Submit" at bounding box center [704, 321] width 197 height 43
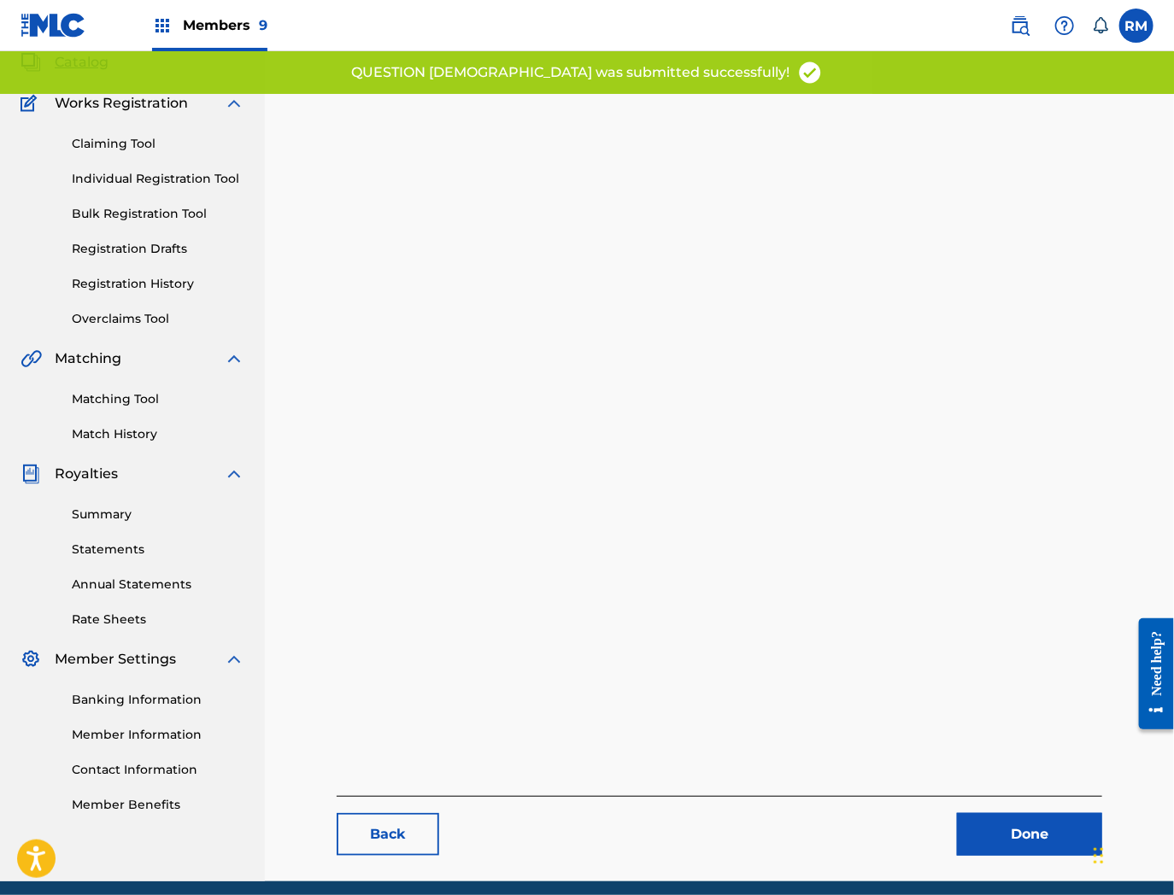
scroll to position [175, 0]
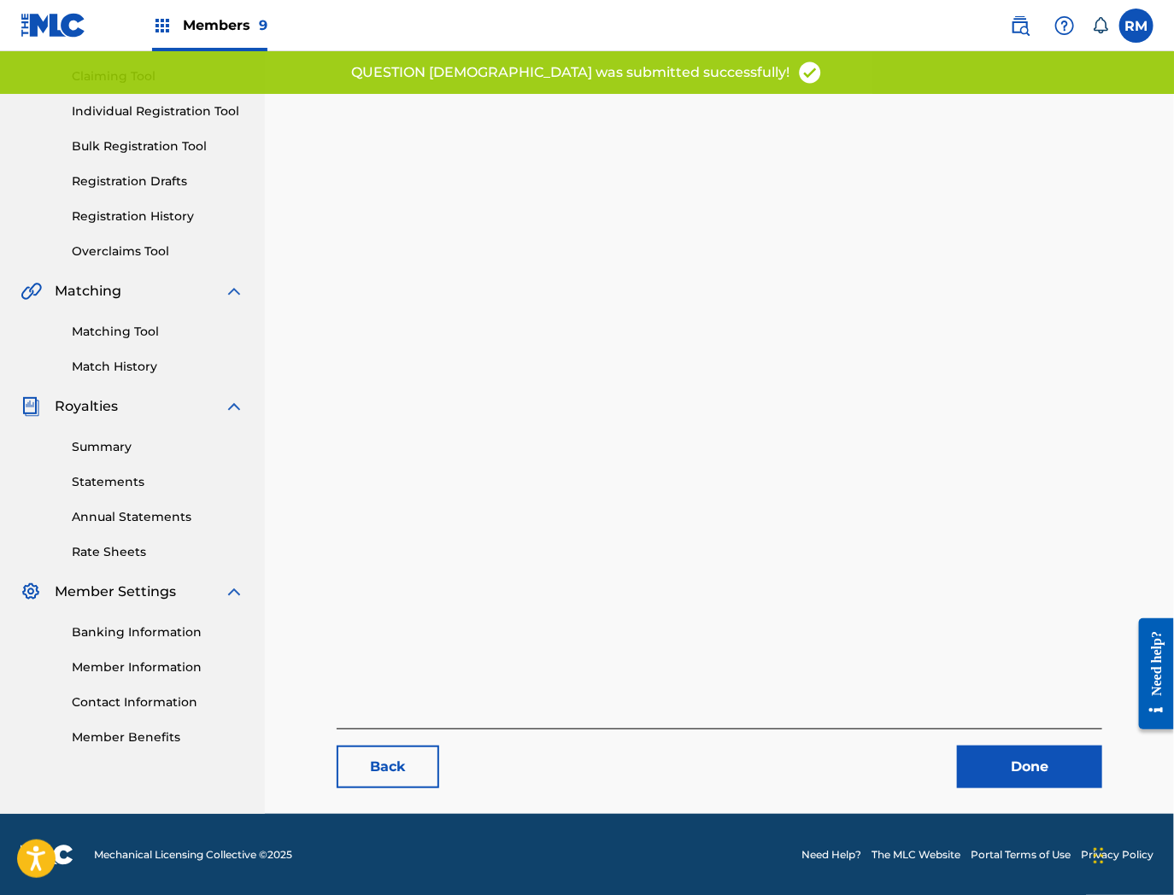
click at [1035, 766] on link "Done" at bounding box center [1029, 767] width 145 height 43
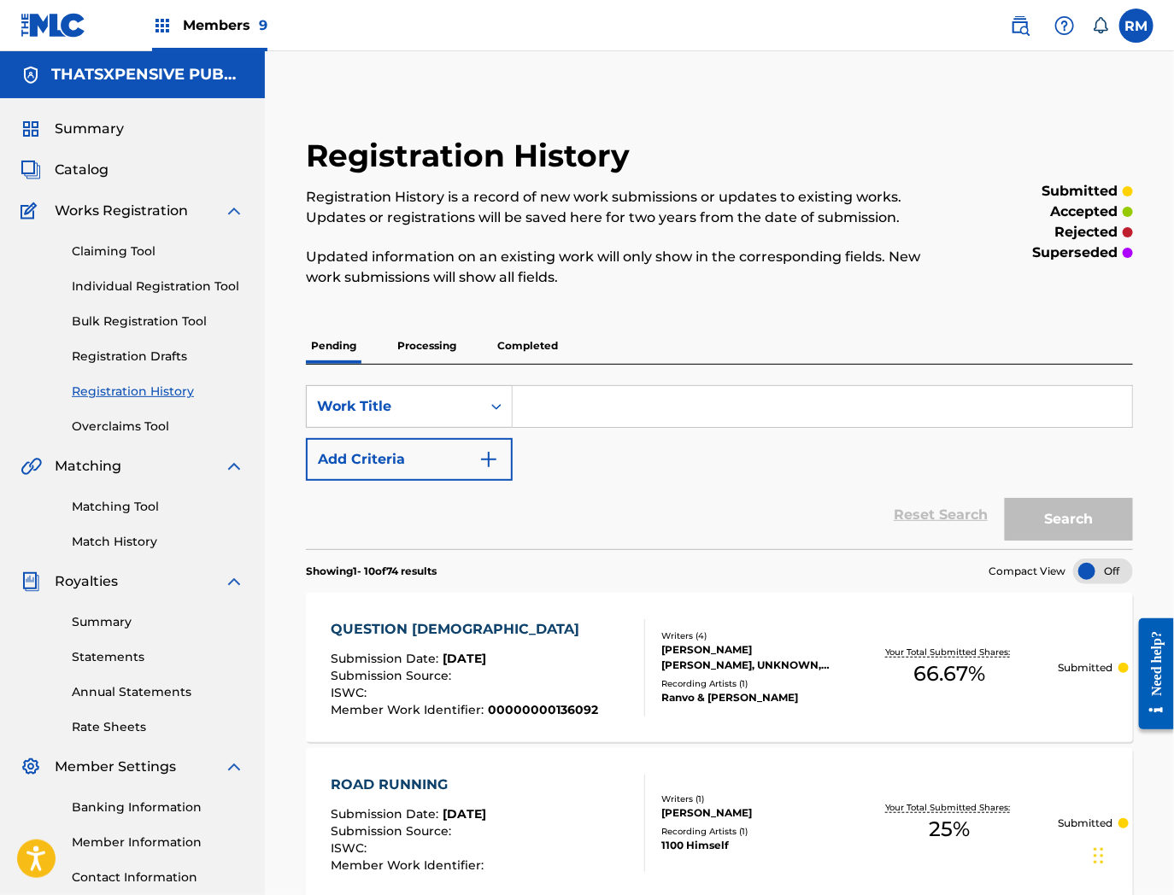
click at [96, 166] on span "Catalog" at bounding box center [82, 170] width 54 height 21
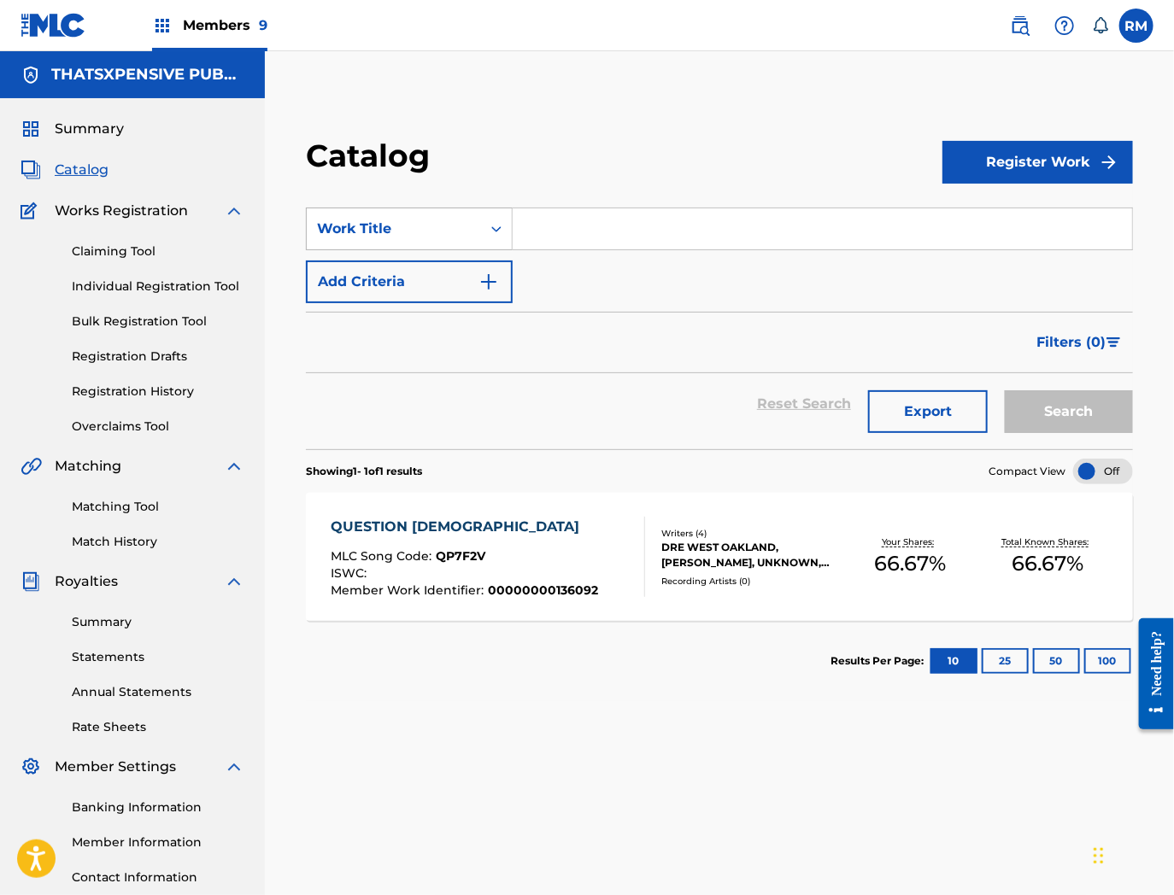
click at [428, 213] on div "Work Title" at bounding box center [394, 229] width 174 height 32
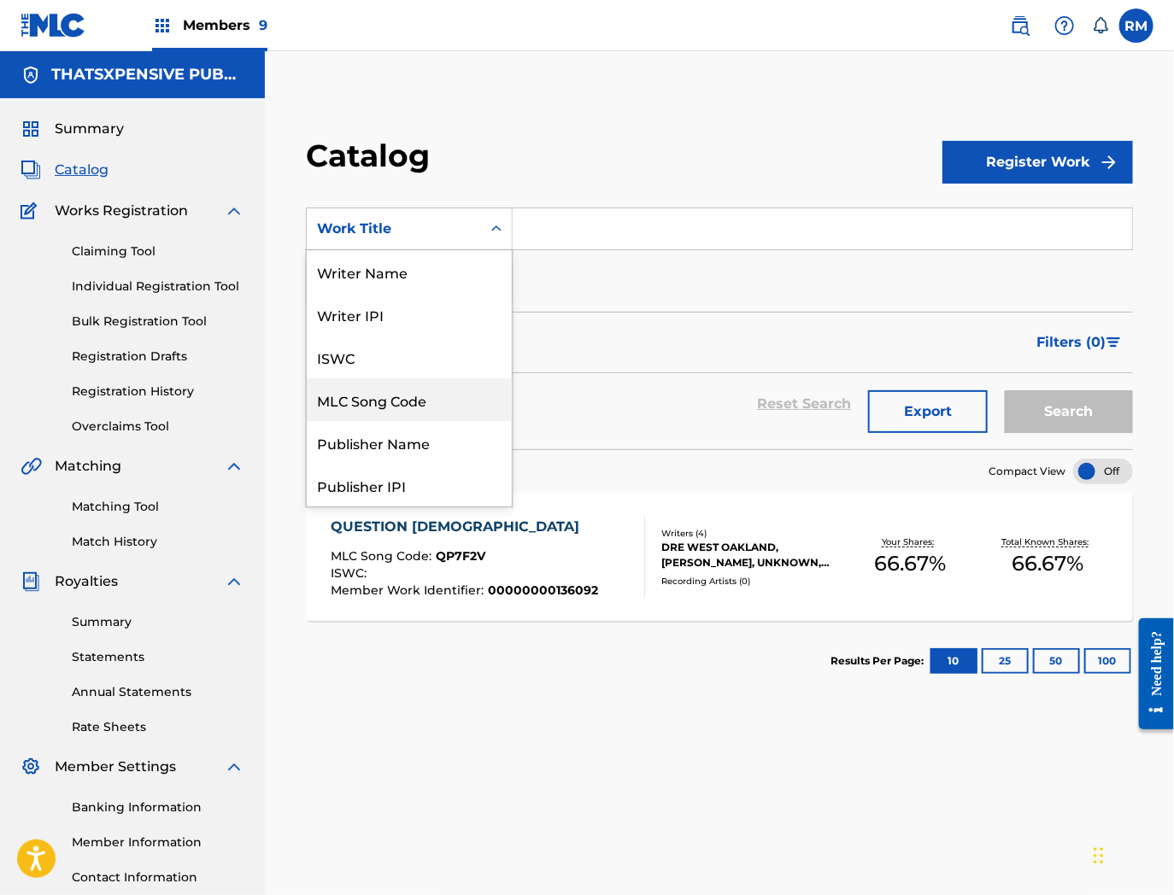
click at [380, 411] on div "MLC Song Code" at bounding box center [409, 399] width 205 height 43
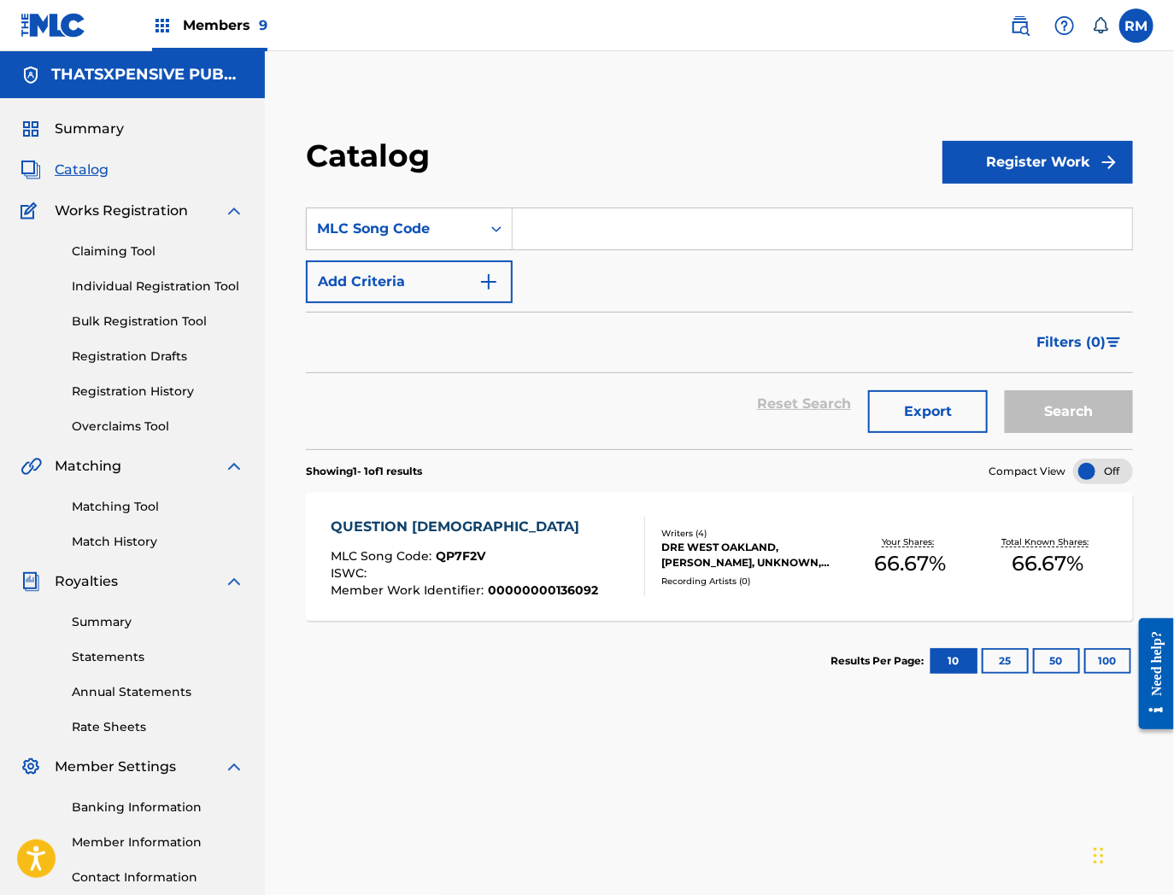
click at [584, 232] on input "Search Form" at bounding box center [822, 228] width 619 height 41
paste input "S657I7"
type input "S657I7"
click at [1005, 390] on button "Search" at bounding box center [1069, 411] width 128 height 43
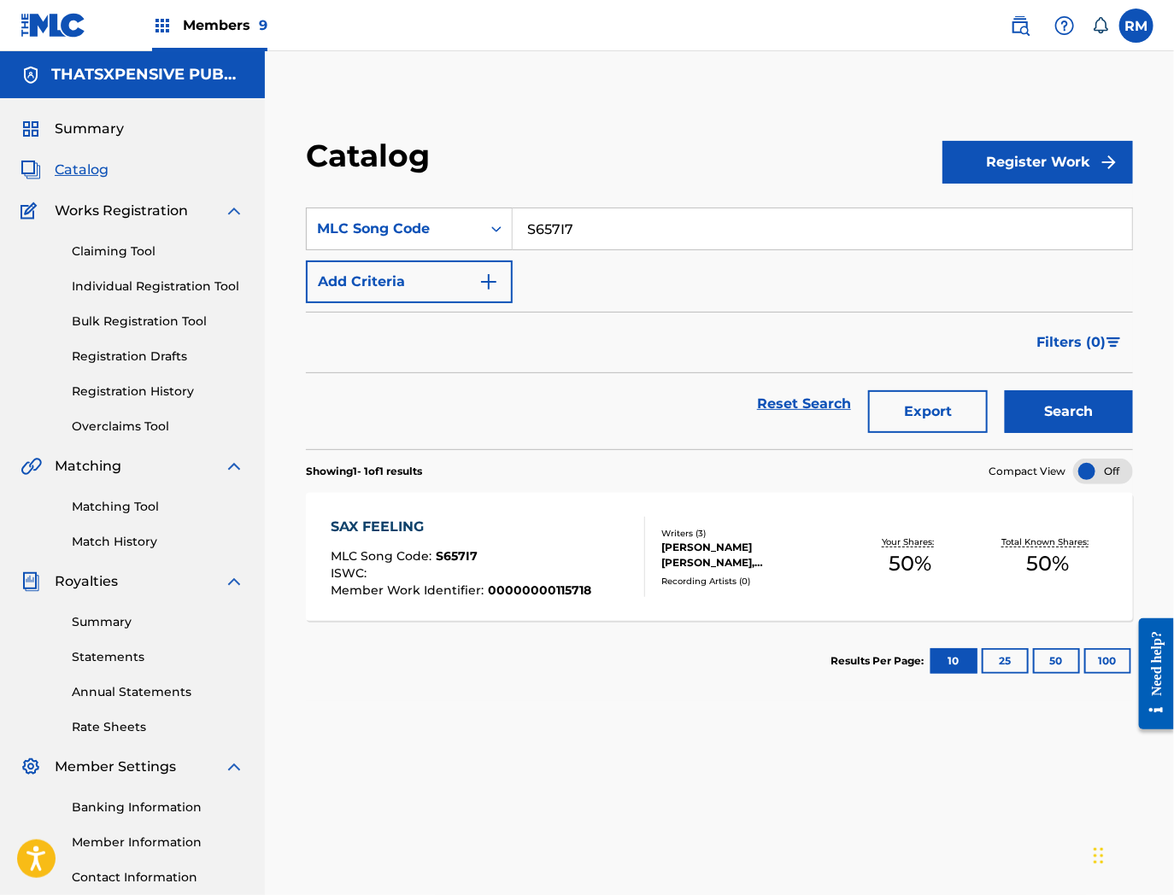
click at [601, 567] on div "SAX FEELING MLC Song Code : S657I7 ISWC : Member Work Identifier : 000000001157…" at bounding box center [488, 557] width 314 height 80
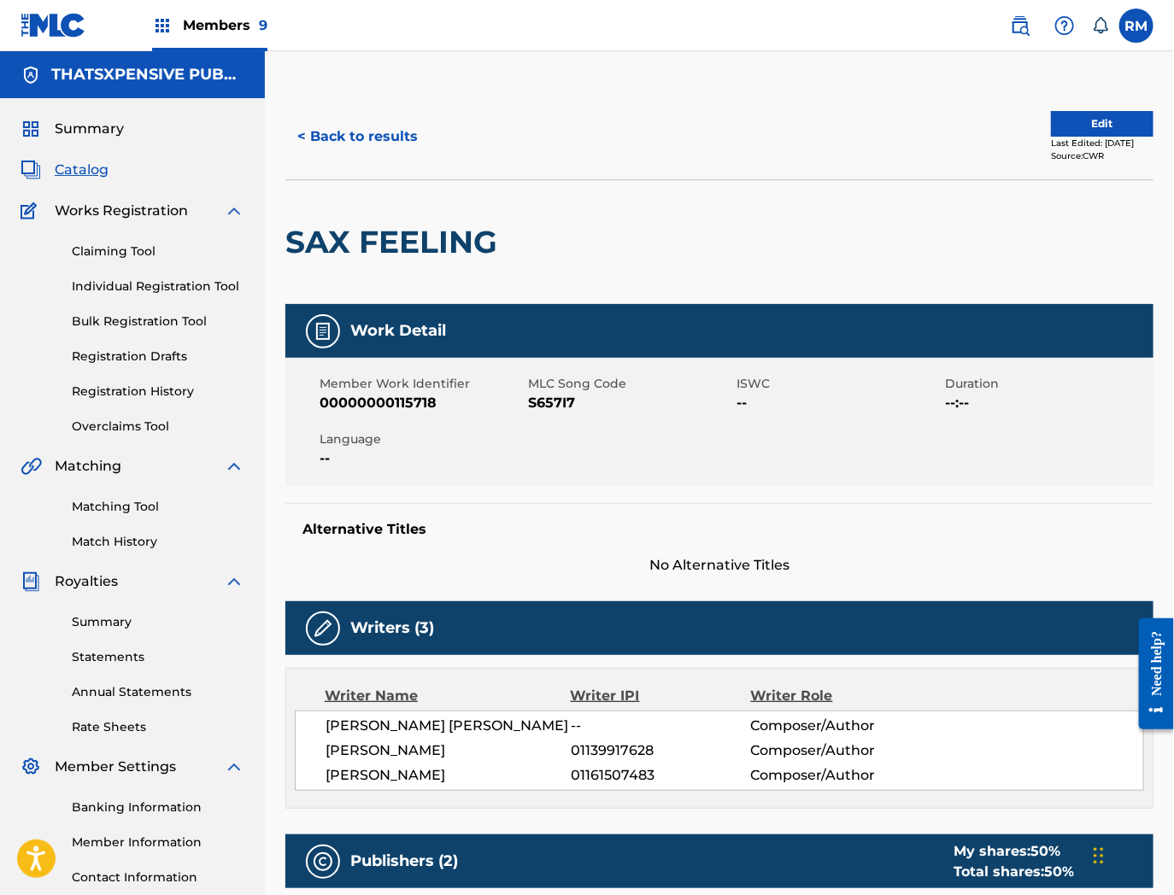
click at [1083, 126] on button "Edit" at bounding box center [1102, 124] width 103 height 26
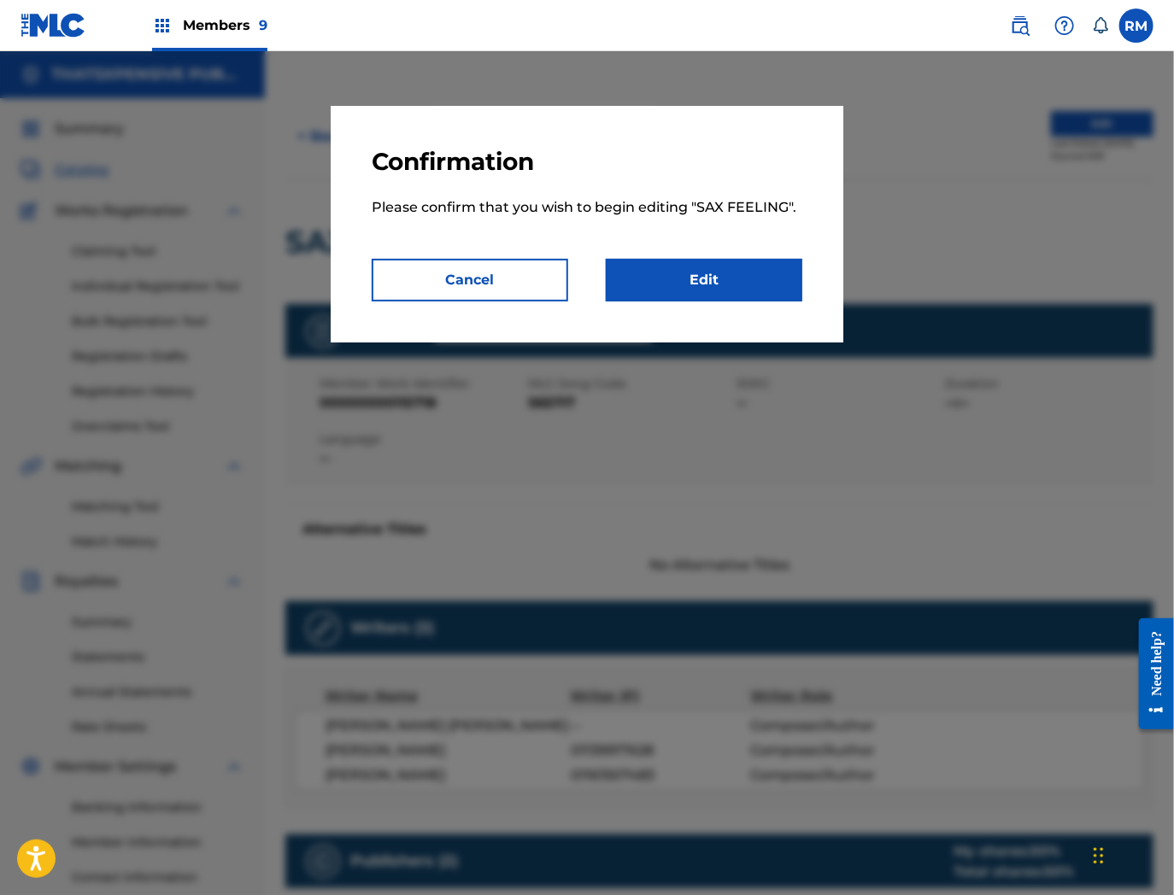
click at [686, 288] on link "Edit" at bounding box center [704, 280] width 197 height 43
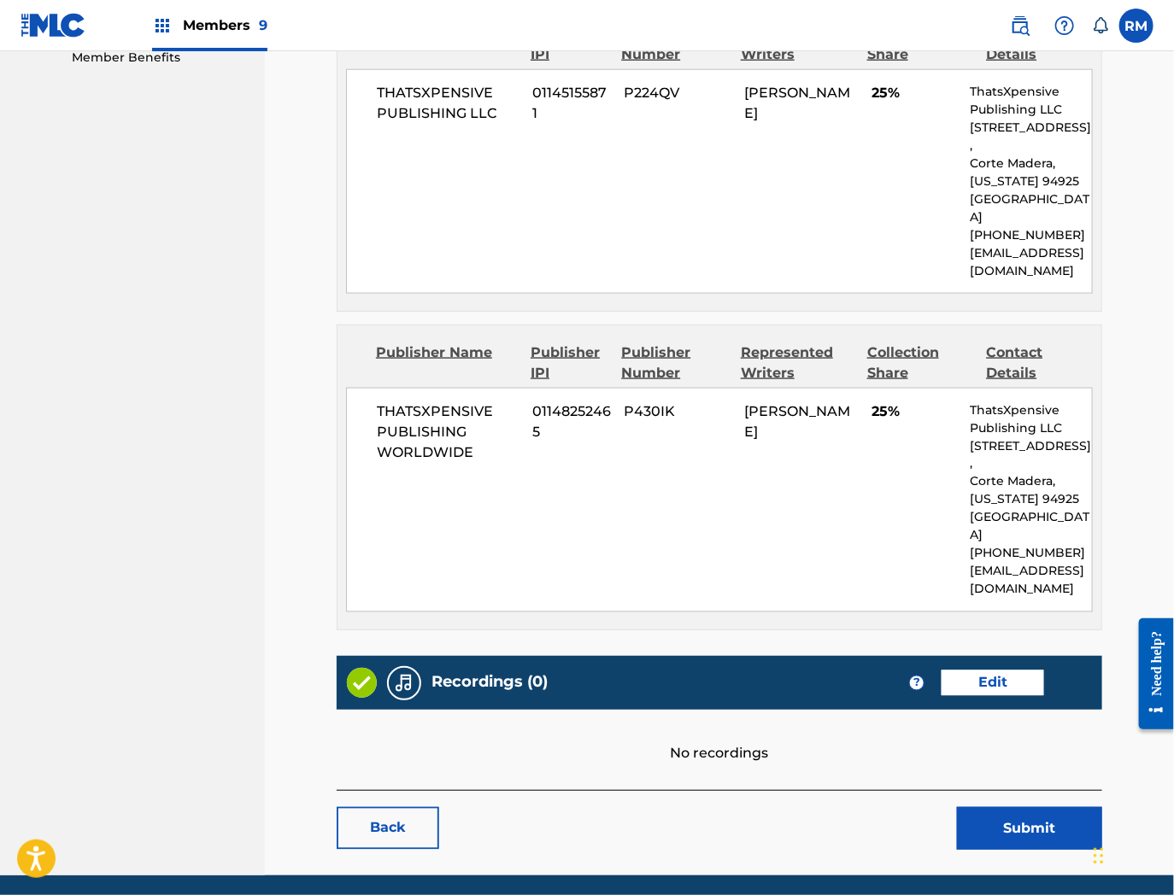
scroll to position [861, 0]
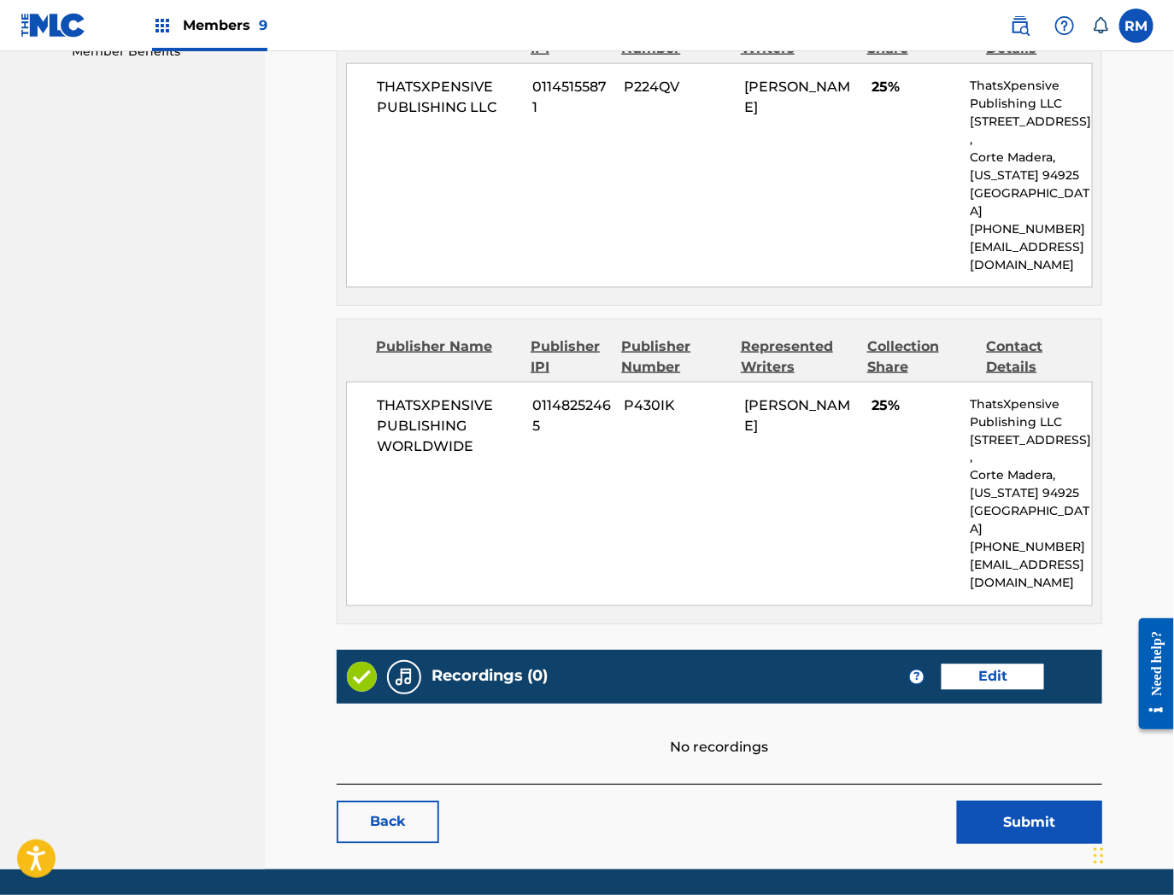
click at [1012, 650] on div "Recordings (0) ? Edit" at bounding box center [719, 677] width 765 height 54
click at [1008, 665] on link "Edit" at bounding box center [992, 678] width 103 height 26
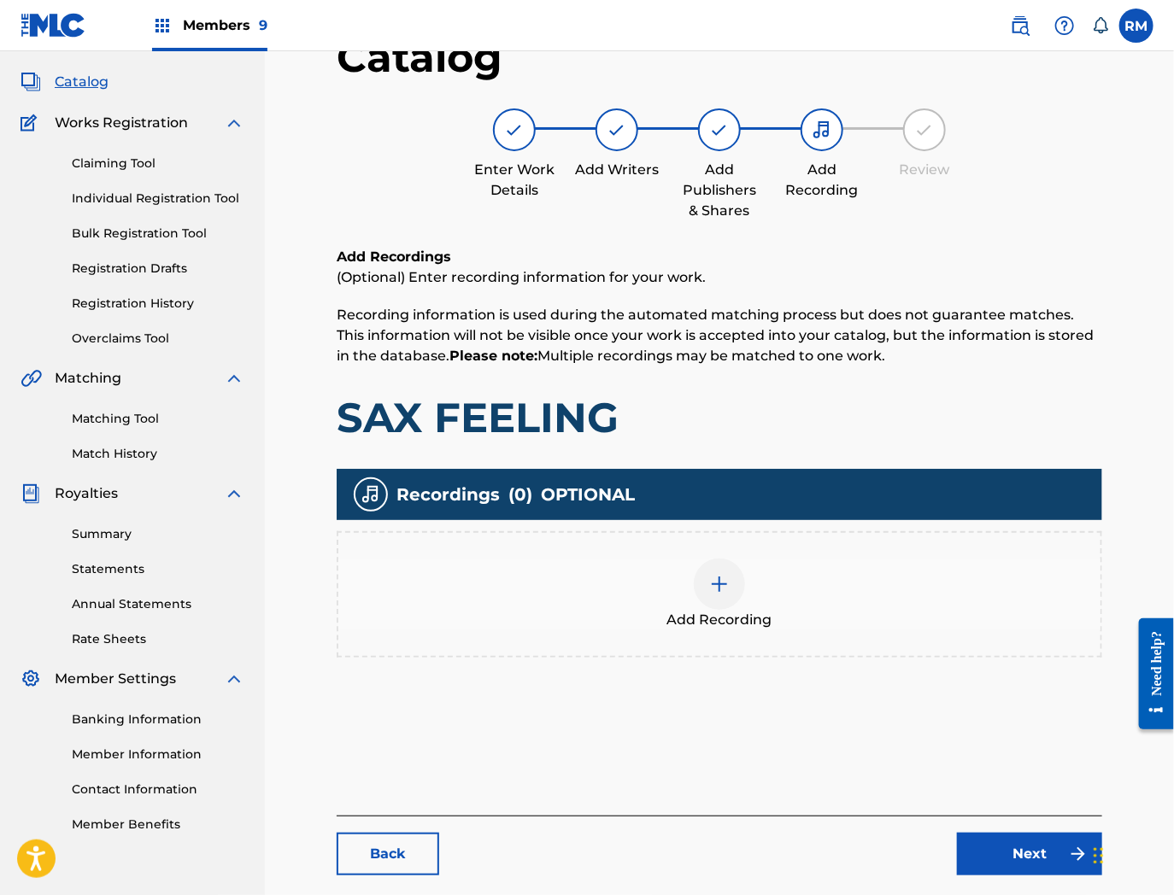
scroll to position [175, 0]
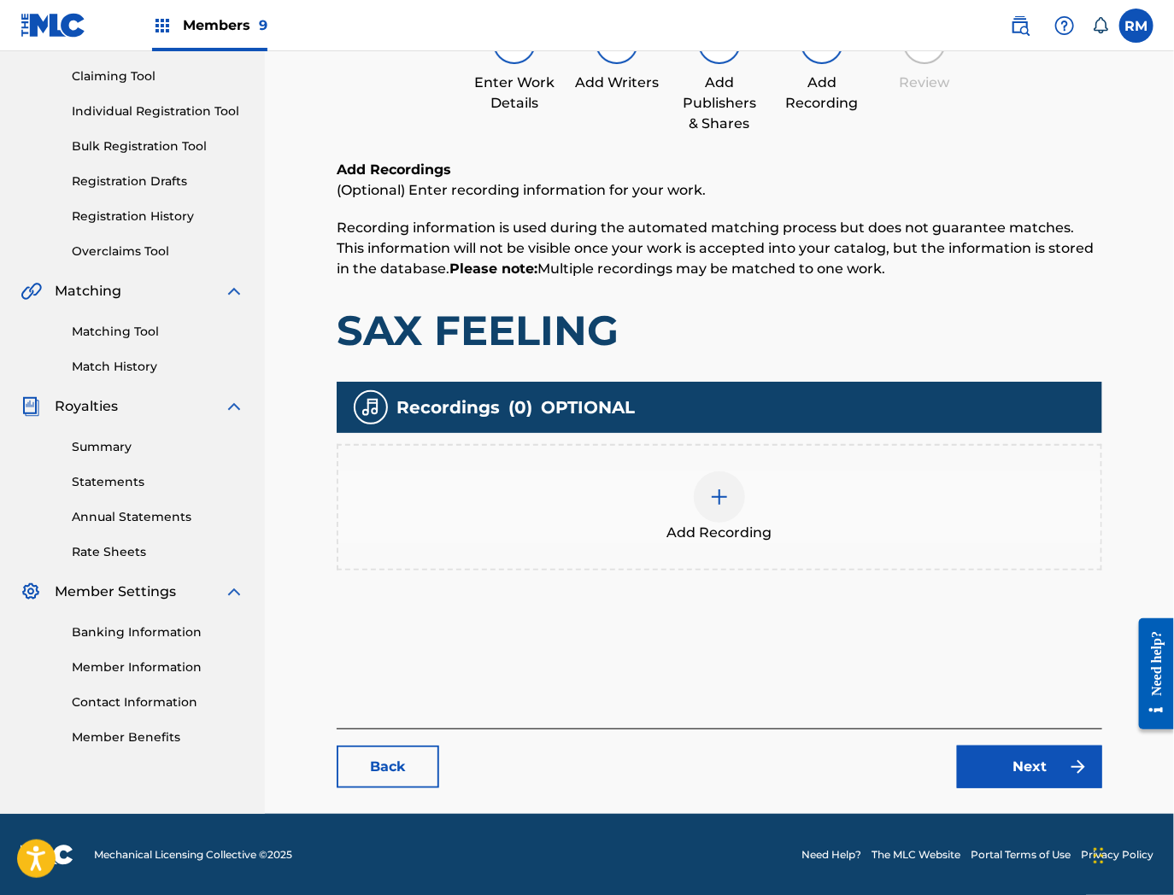
click at [736, 499] on div at bounding box center [719, 497] width 51 height 51
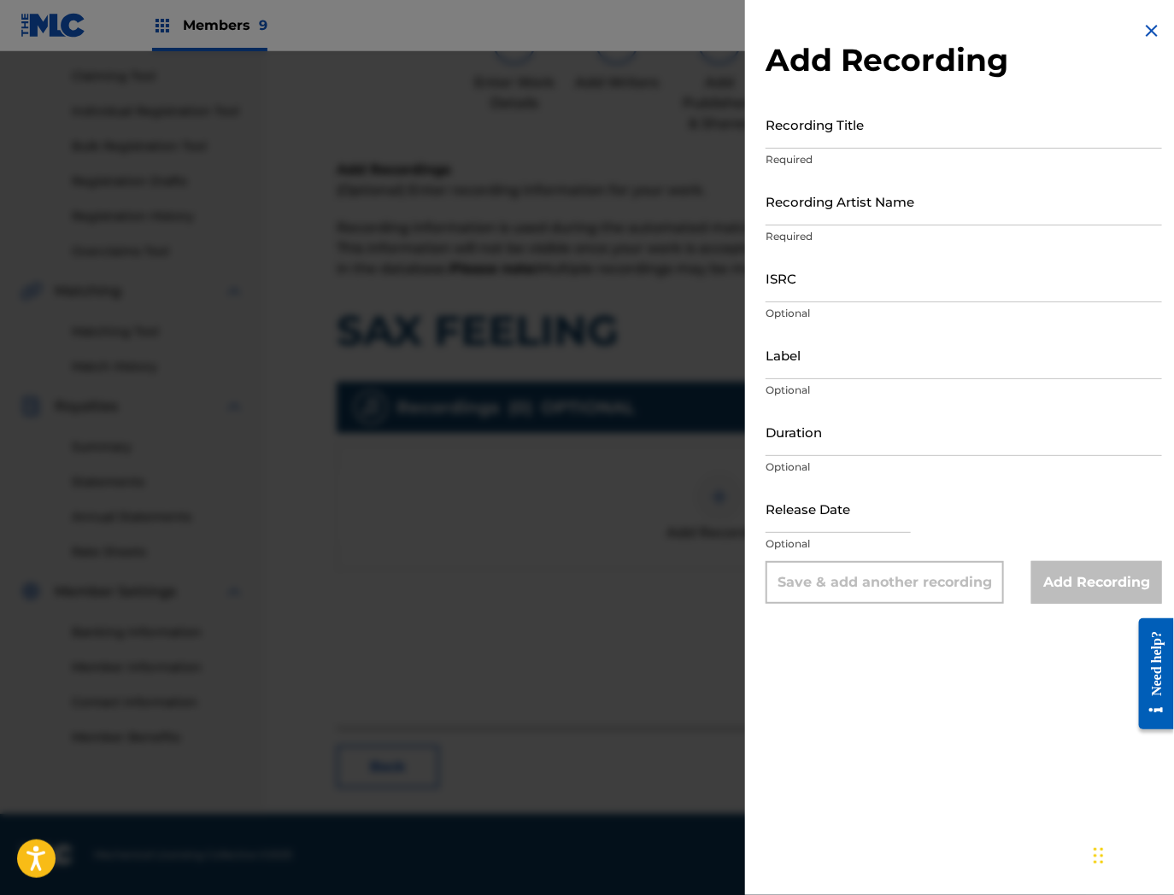
click at [921, 130] on input "Recording Title" at bounding box center [963, 124] width 396 height 49
paste input "Sax Feeling"
type input "Sax Feeling"
click at [853, 287] on input "ISRC" at bounding box center [963, 278] width 396 height 49
paste input "QZK6F2376775"
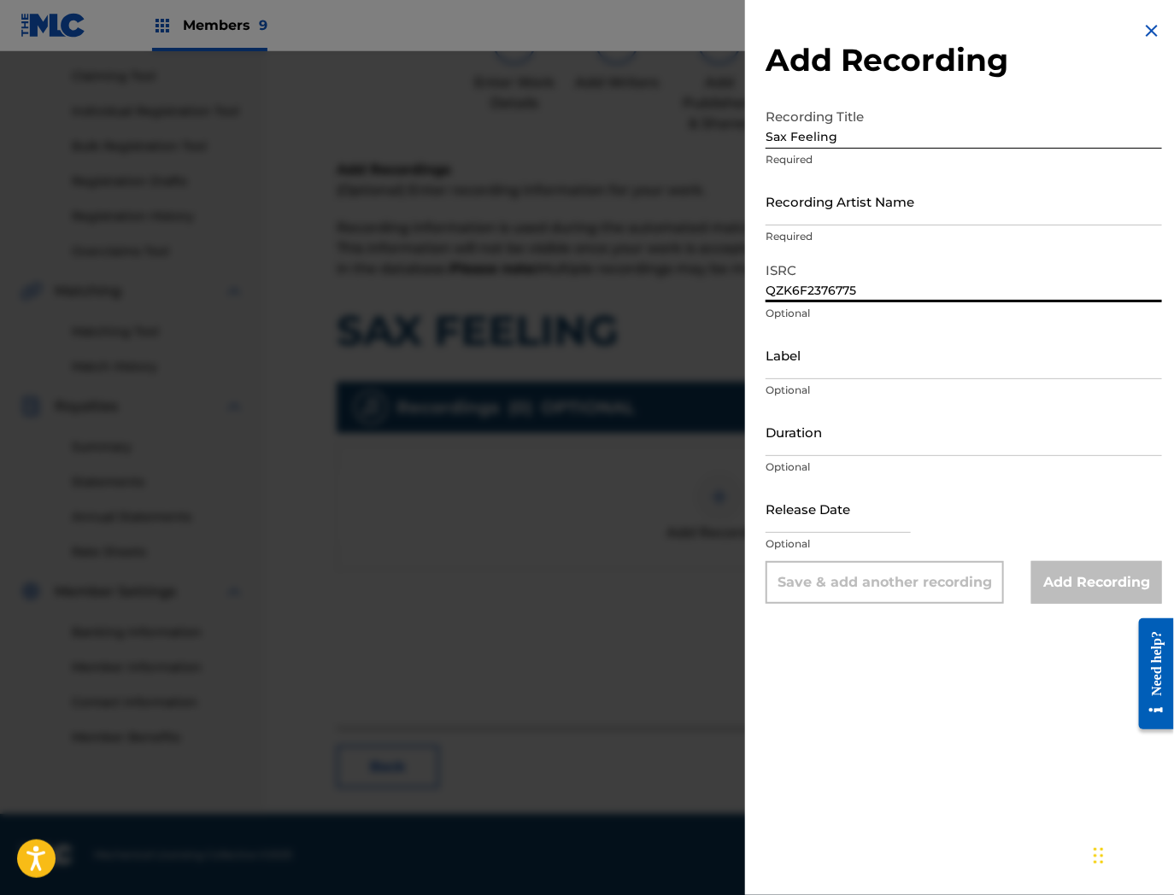
type input "QZK6F2376775"
click at [848, 199] on input "Recording Artist Name" at bounding box center [963, 201] width 396 height 49
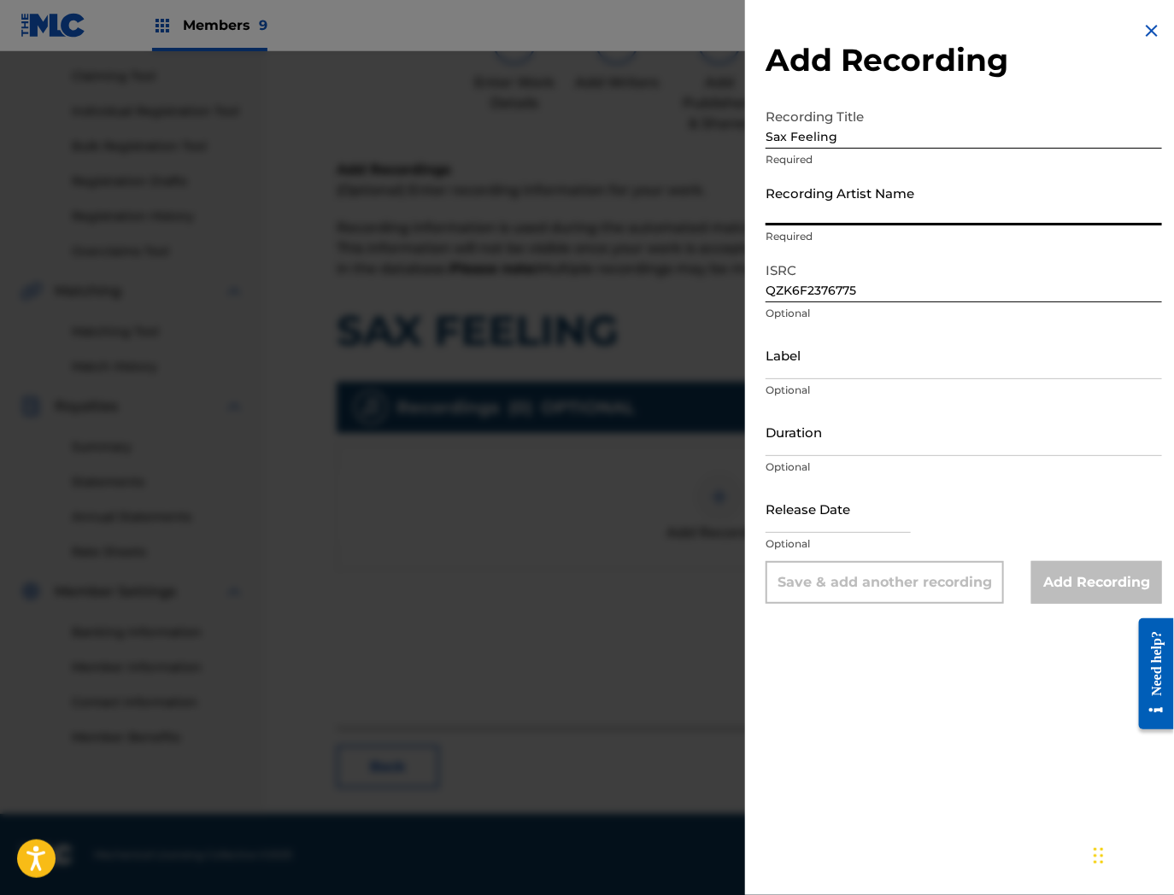
paste input "Mitchell"
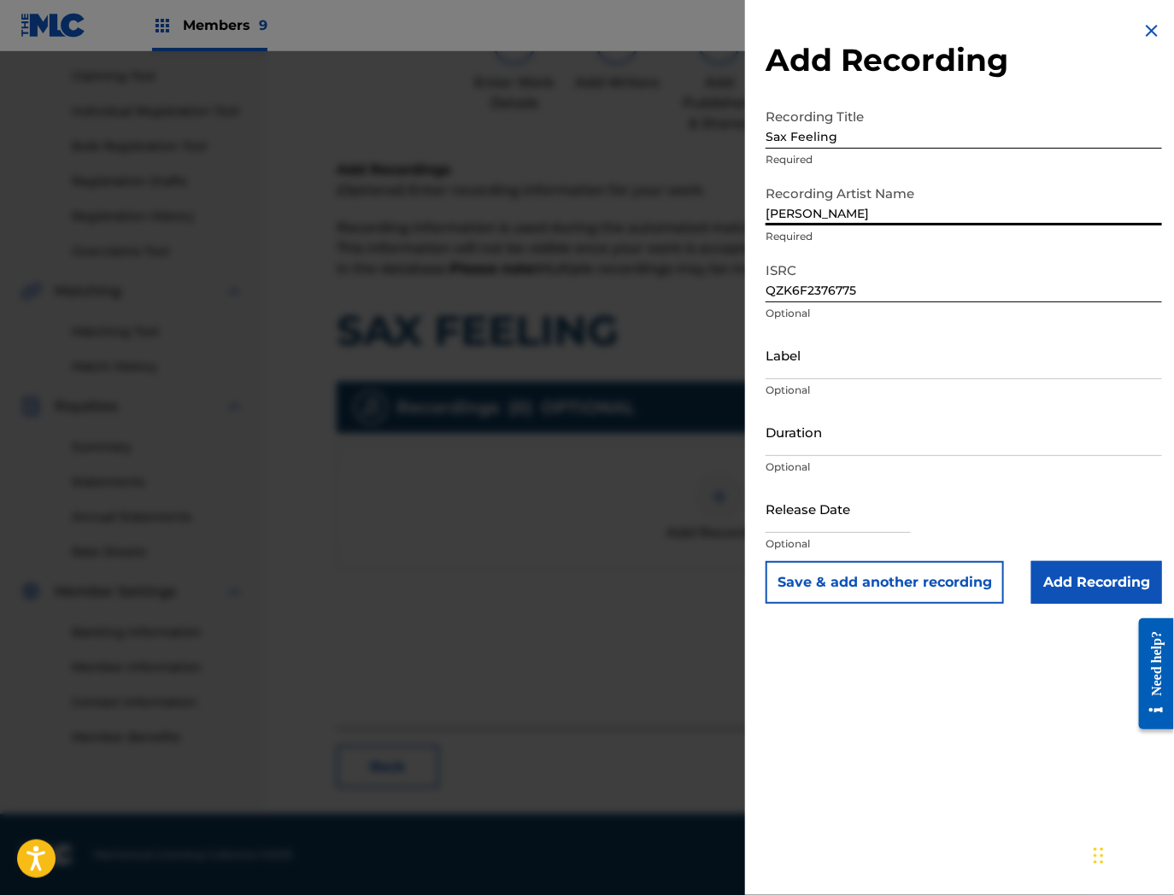
type input "Mitchell"
click at [1069, 553] on div "Release Date Optional" at bounding box center [963, 522] width 396 height 77
click at [1072, 573] on input "Add Recording" at bounding box center [1096, 582] width 131 height 43
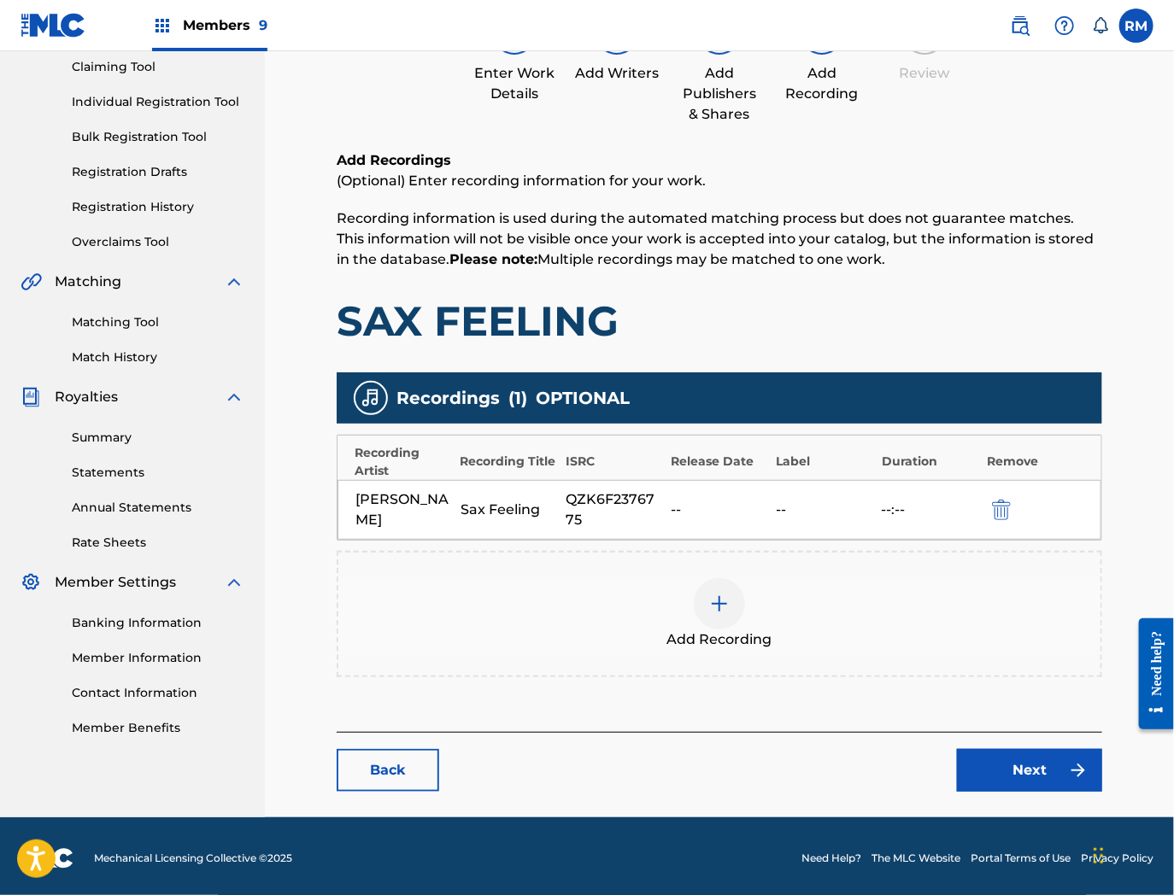
scroll to position [186, 0]
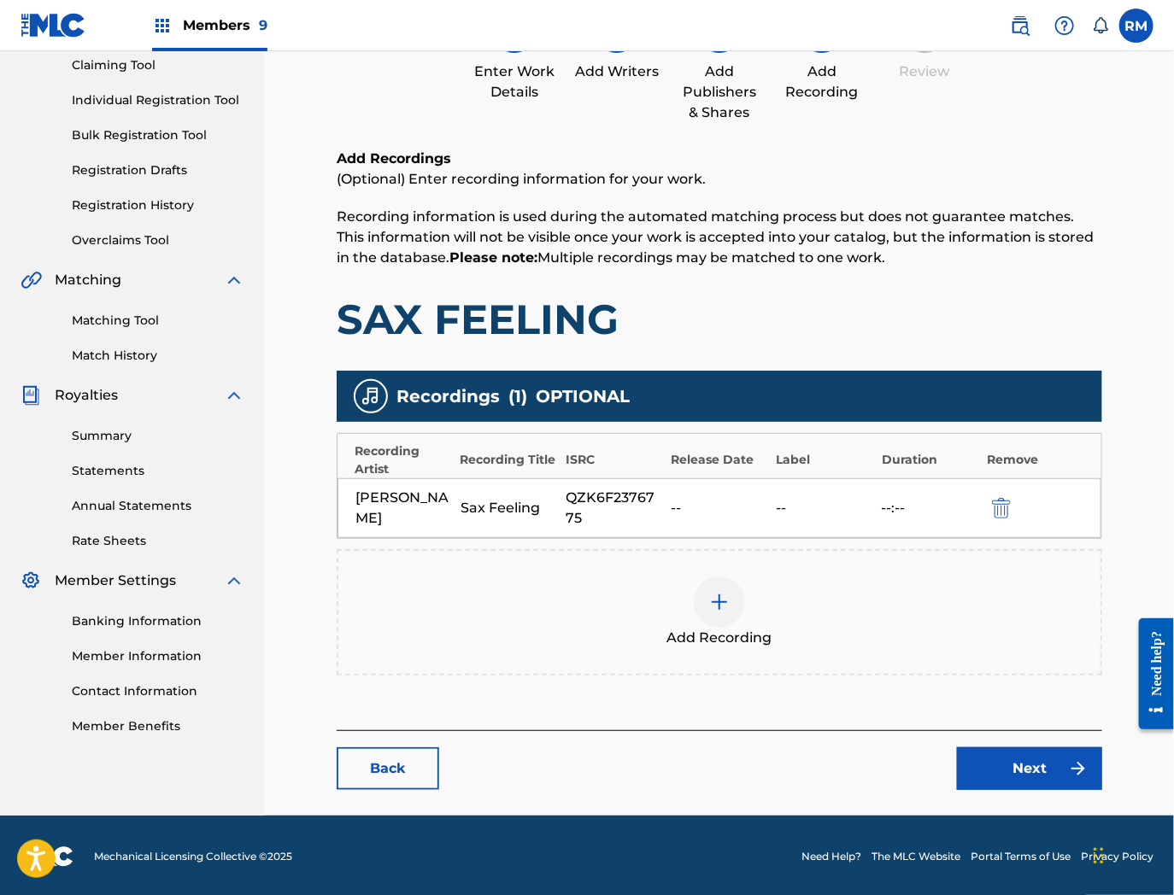
click at [1024, 771] on link "Next" at bounding box center [1029, 769] width 145 height 43
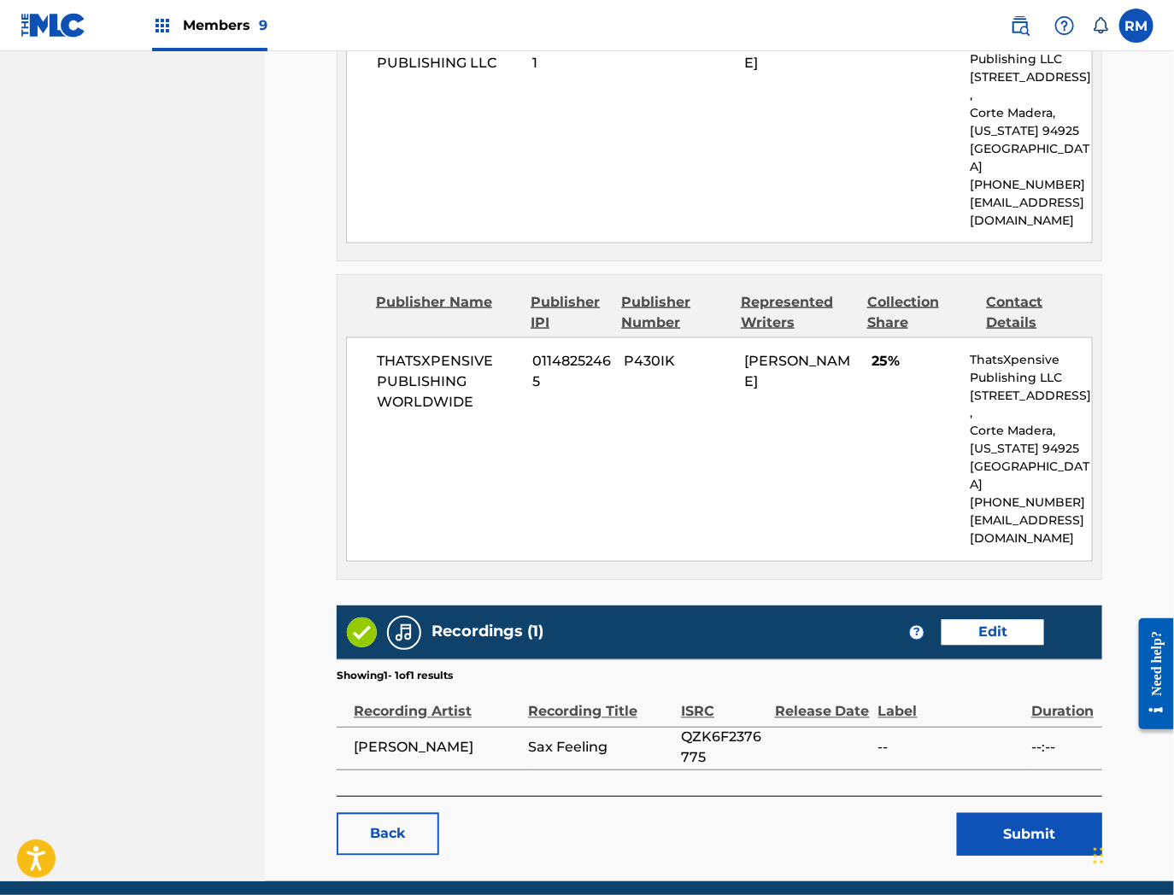
scroll to position [918, 0]
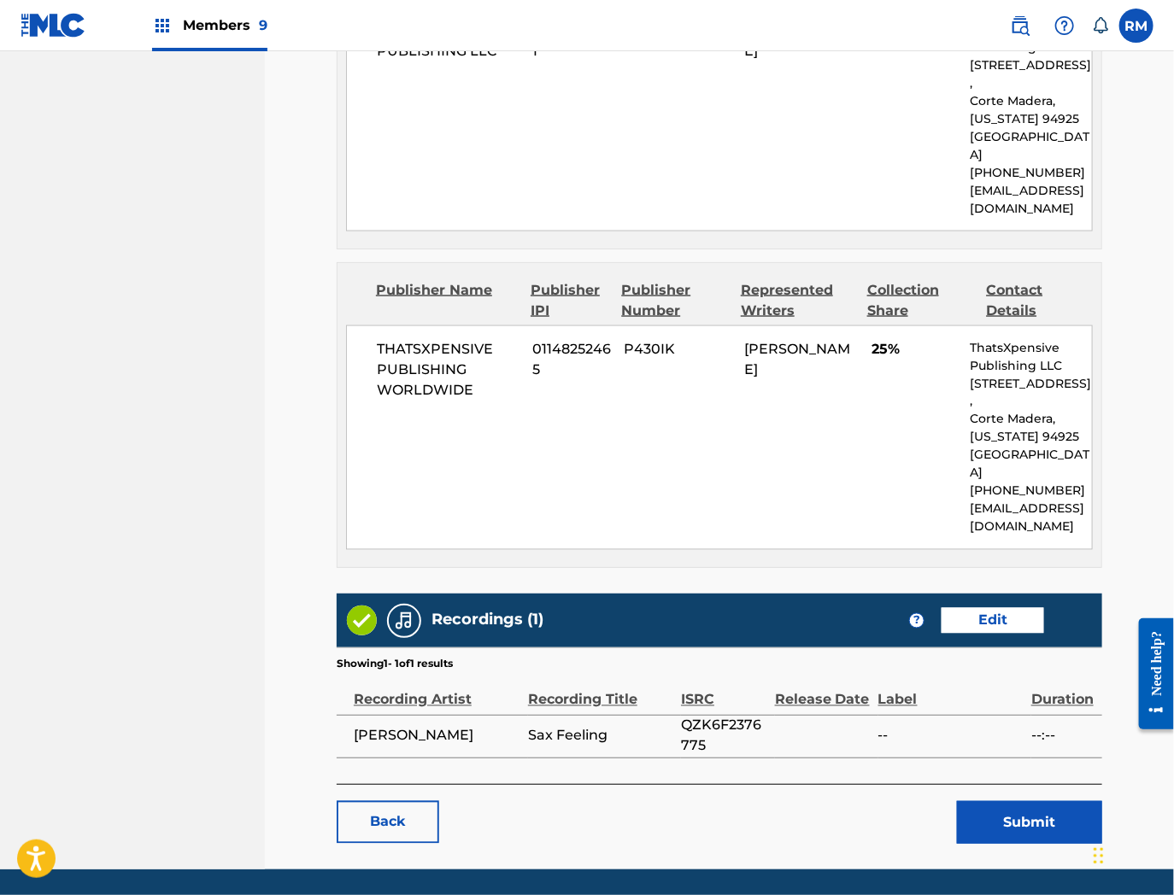
click at [1000, 801] on button "Submit" at bounding box center [1029, 822] width 145 height 43
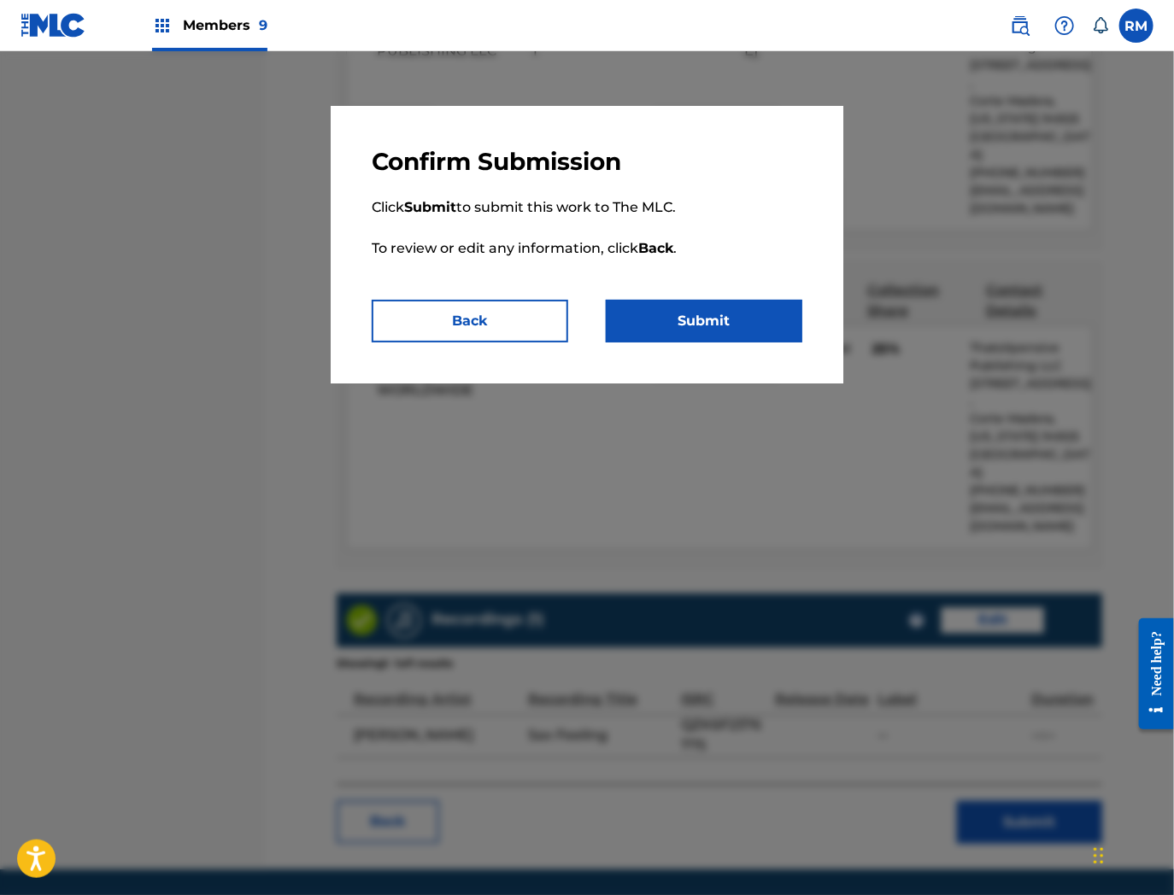
click at [731, 323] on button "Submit" at bounding box center [704, 321] width 197 height 43
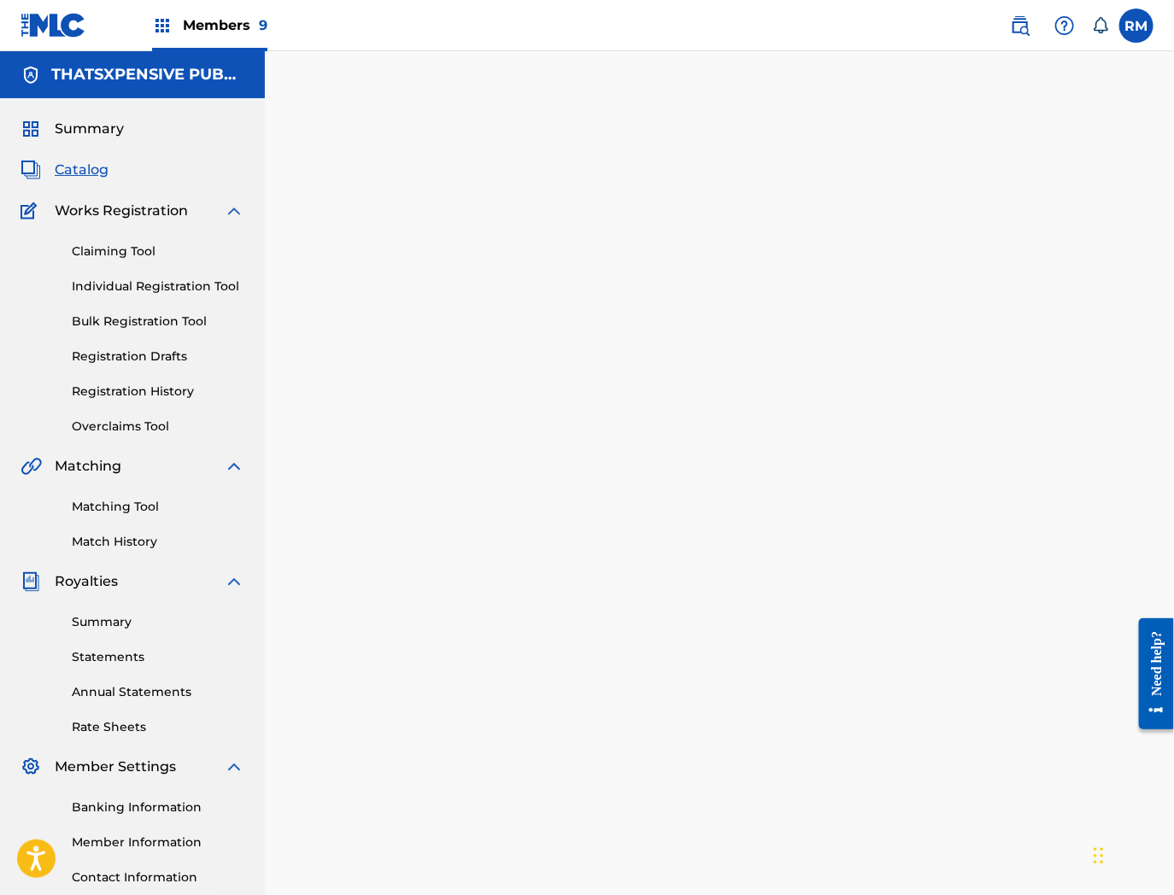
scroll to position [175, 0]
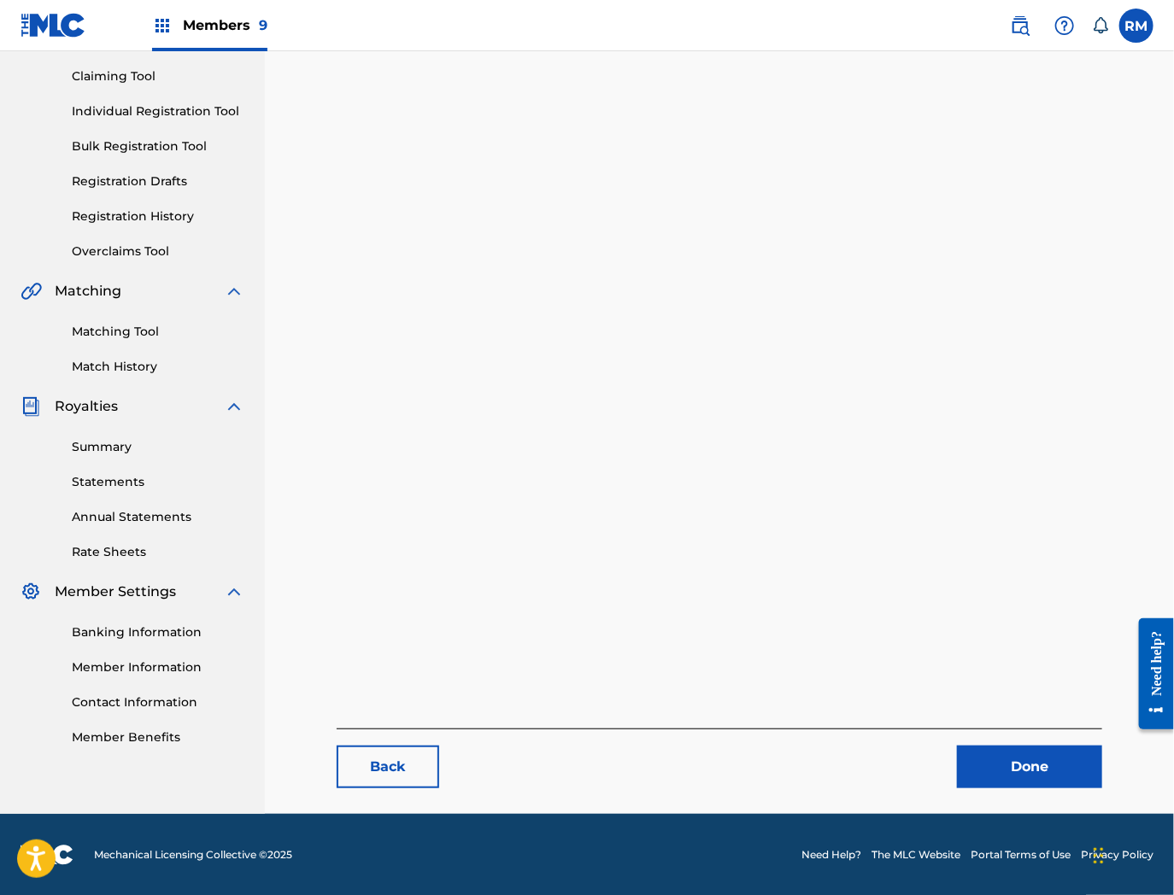
drag, startPoint x: 1022, startPoint y: 772, endPoint x: 1072, endPoint y: 724, distance: 69.5
click at [1022, 772] on link "Done" at bounding box center [1029, 767] width 145 height 43
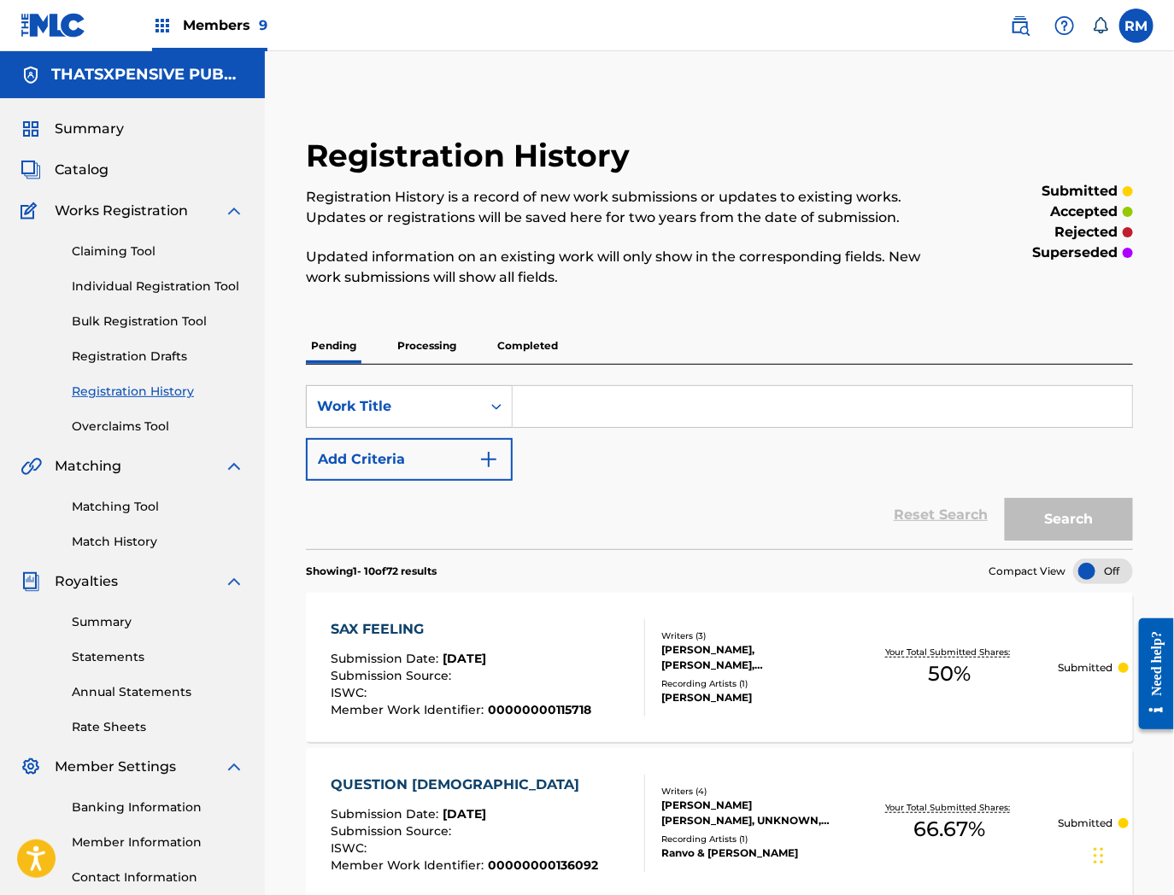
click at [79, 167] on span "Catalog" at bounding box center [82, 170] width 54 height 21
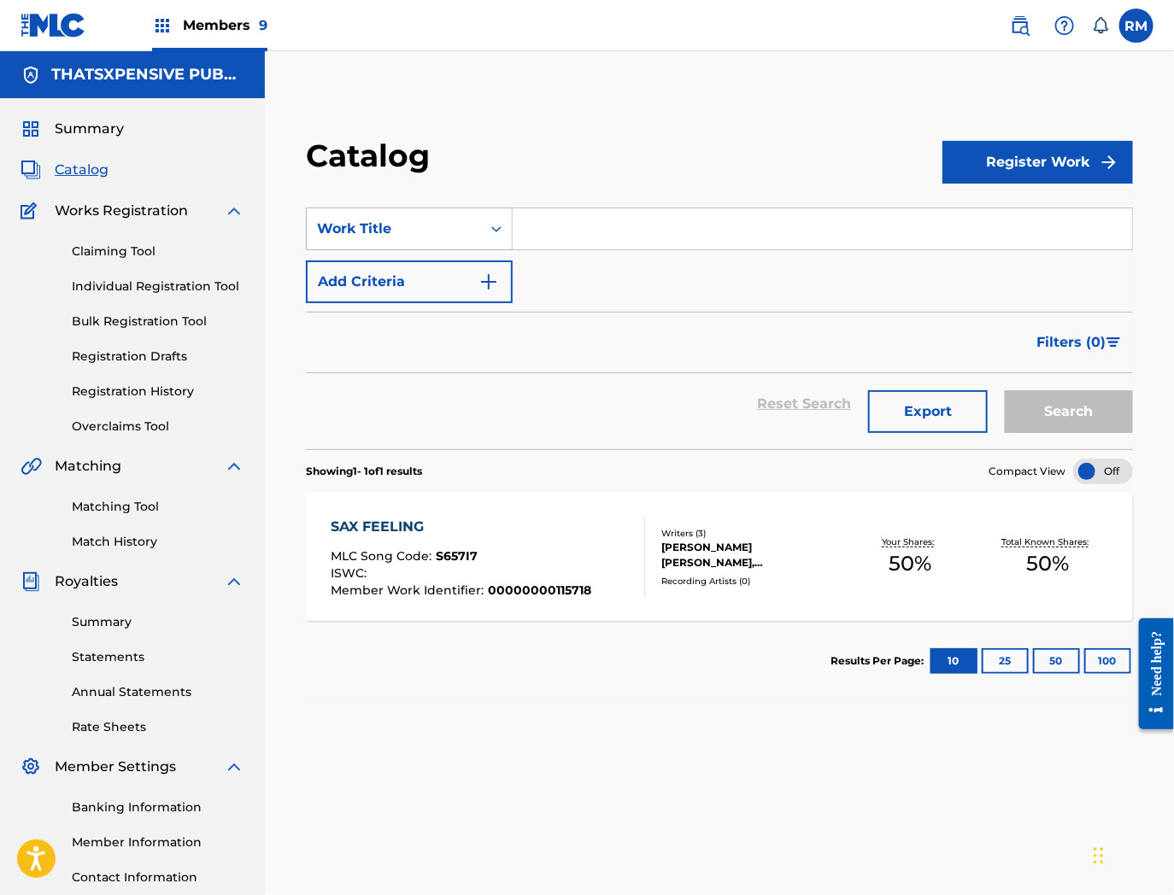
click at [383, 210] on div "Work Title" at bounding box center [409, 229] width 207 height 43
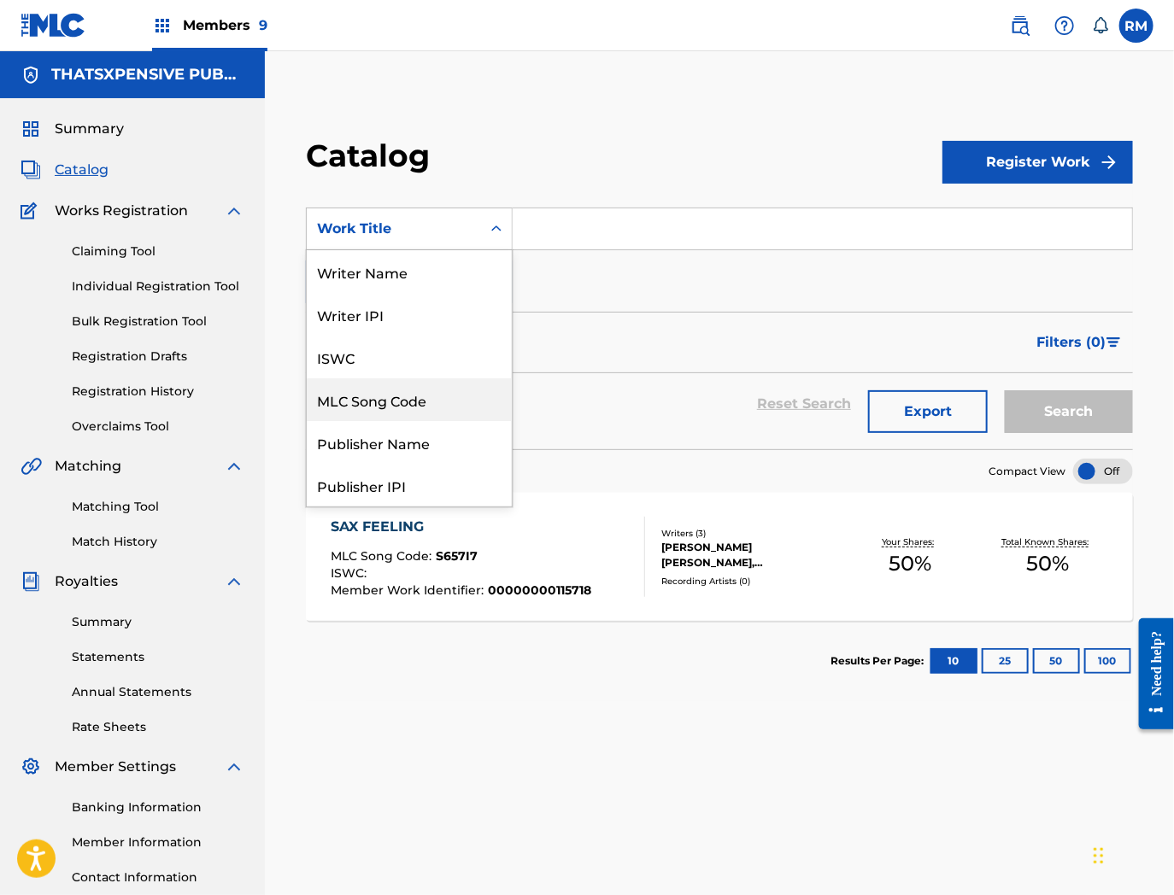
click at [397, 395] on div "MLC Song Code" at bounding box center [409, 399] width 205 height 43
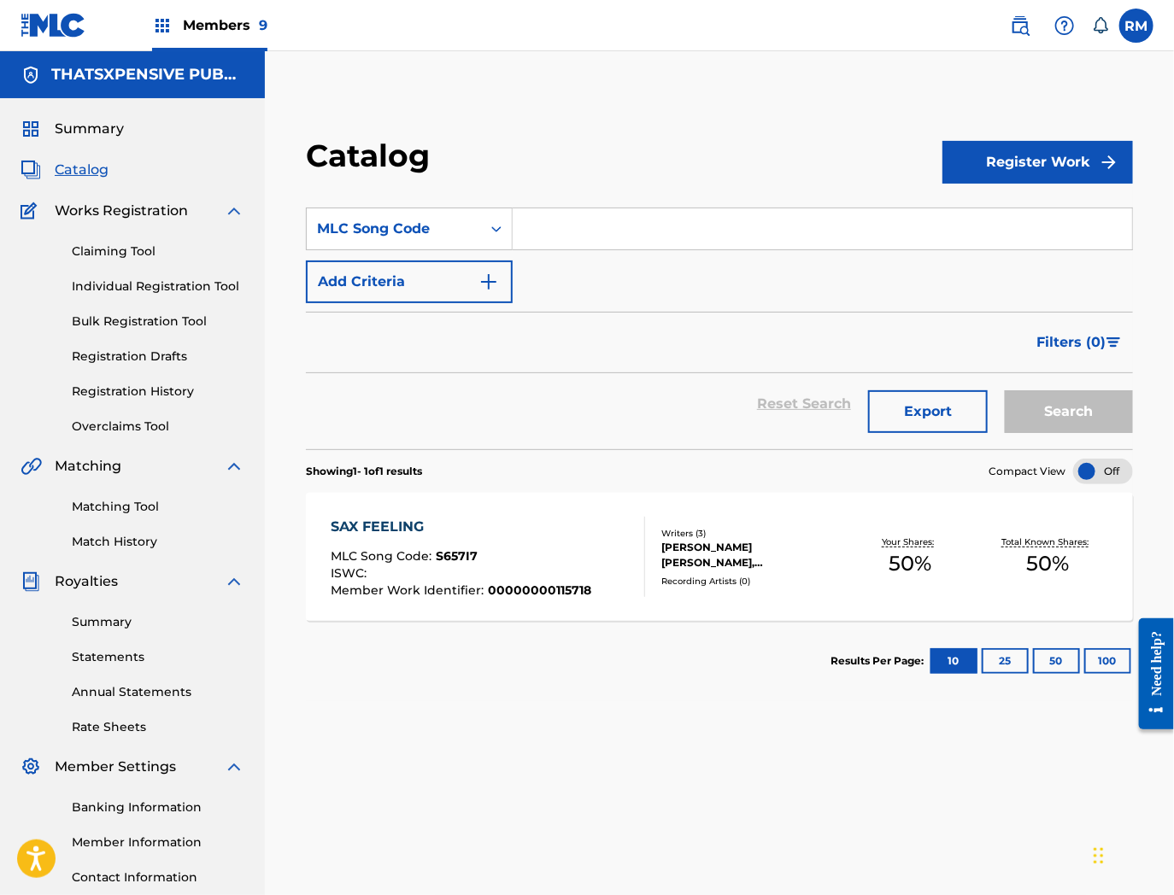
click at [595, 229] on input "Search Form" at bounding box center [822, 228] width 619 height 41
paste input "RC0IXX"
type input "RC0IXX"
click at [1005, 390] on button "Search" at bounding box center [1069, 411] width 128 height 43
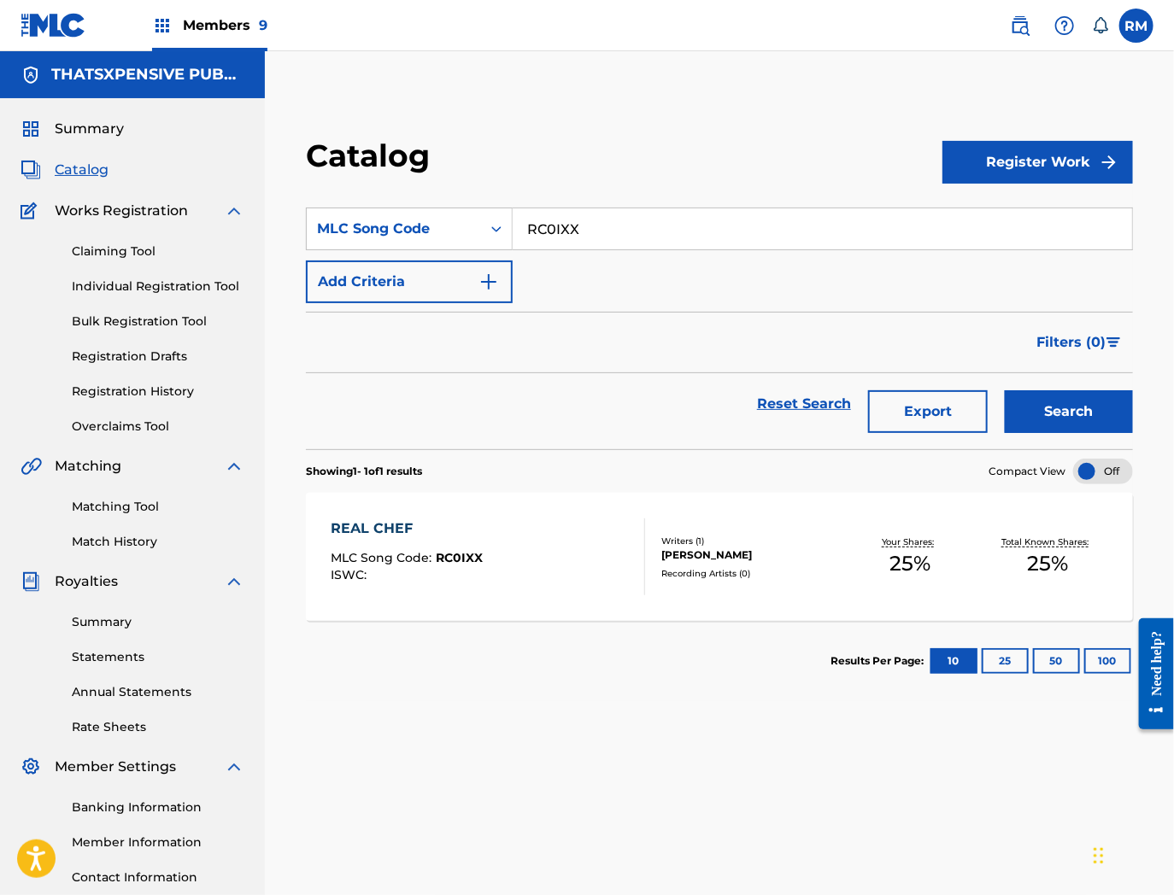
click at [528, 521] on div "REAL CHEF MLC Song Code : RC0IXX ISWC :" at bounding box center [488, 557] width 314 height 77
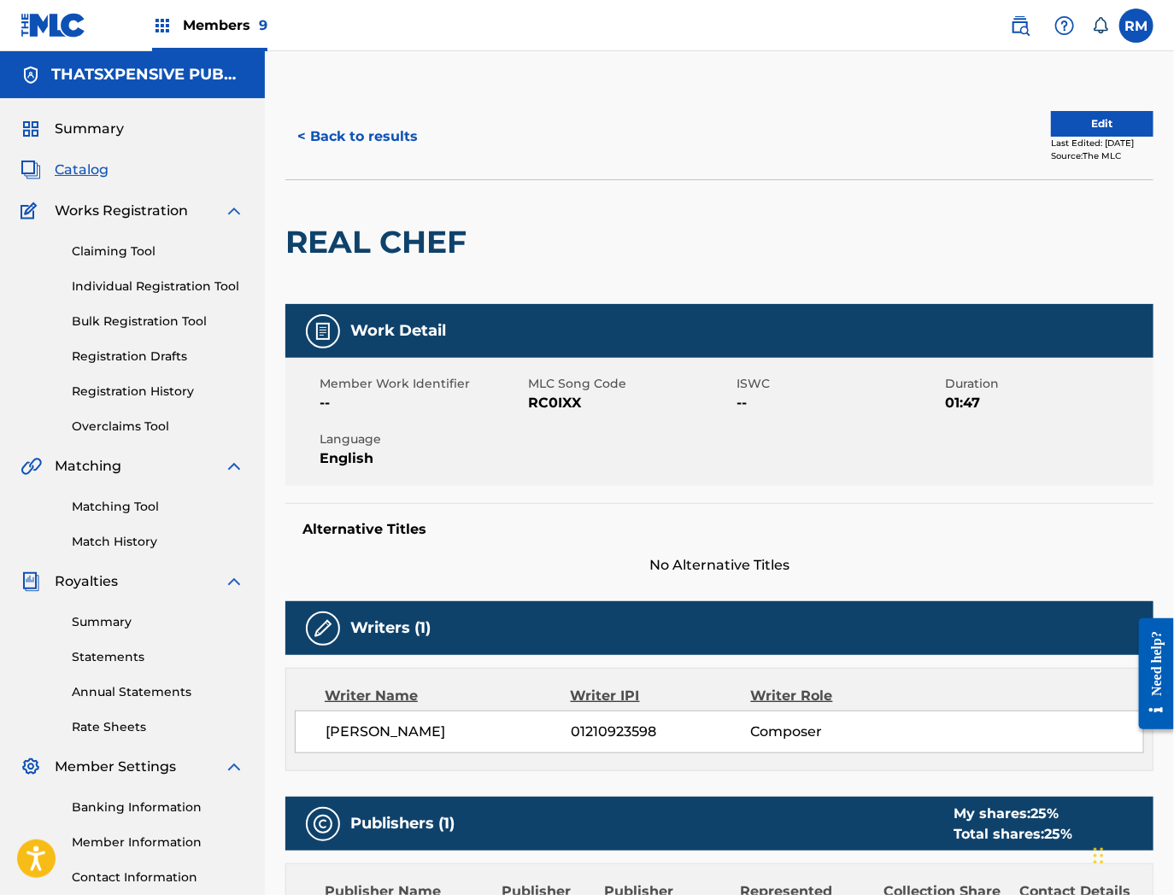
click at [1083, 114] on button "Edit" at bounding box center [1102, 124] width 103 height 26
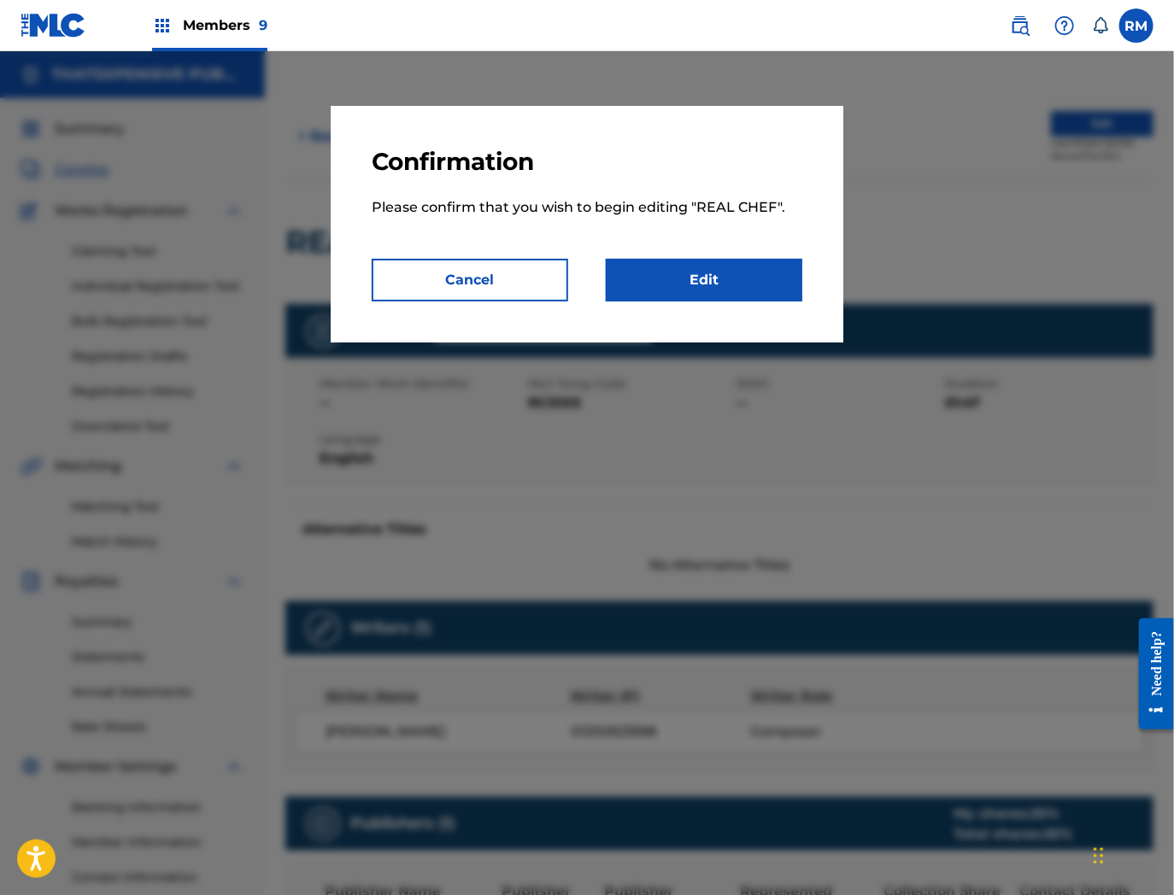
click at [723, 271] on link "Edit" at bounding box center [704, 280] width 197 height 43
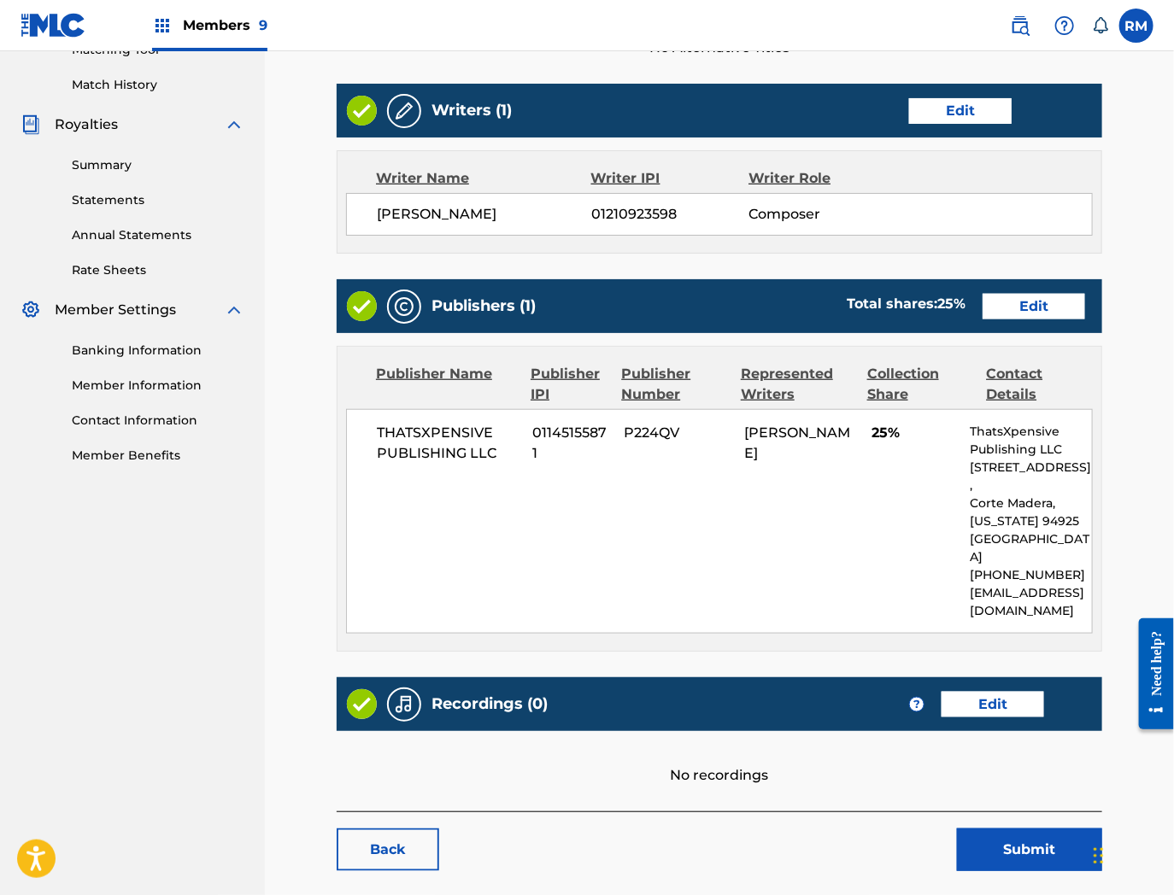
scroll to position [523, 0]
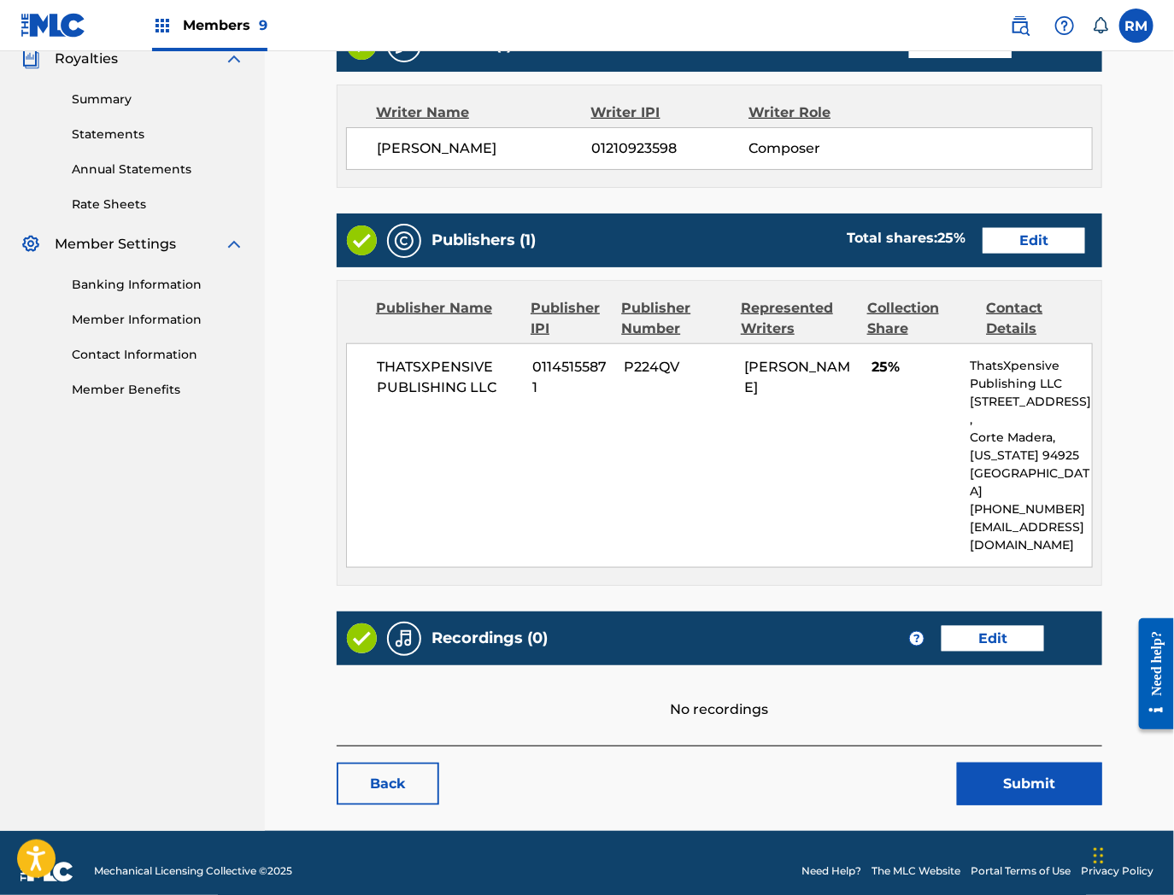
click at [996, 626] on link "Edit" at bounding box center [992, 639] width 103 height 26
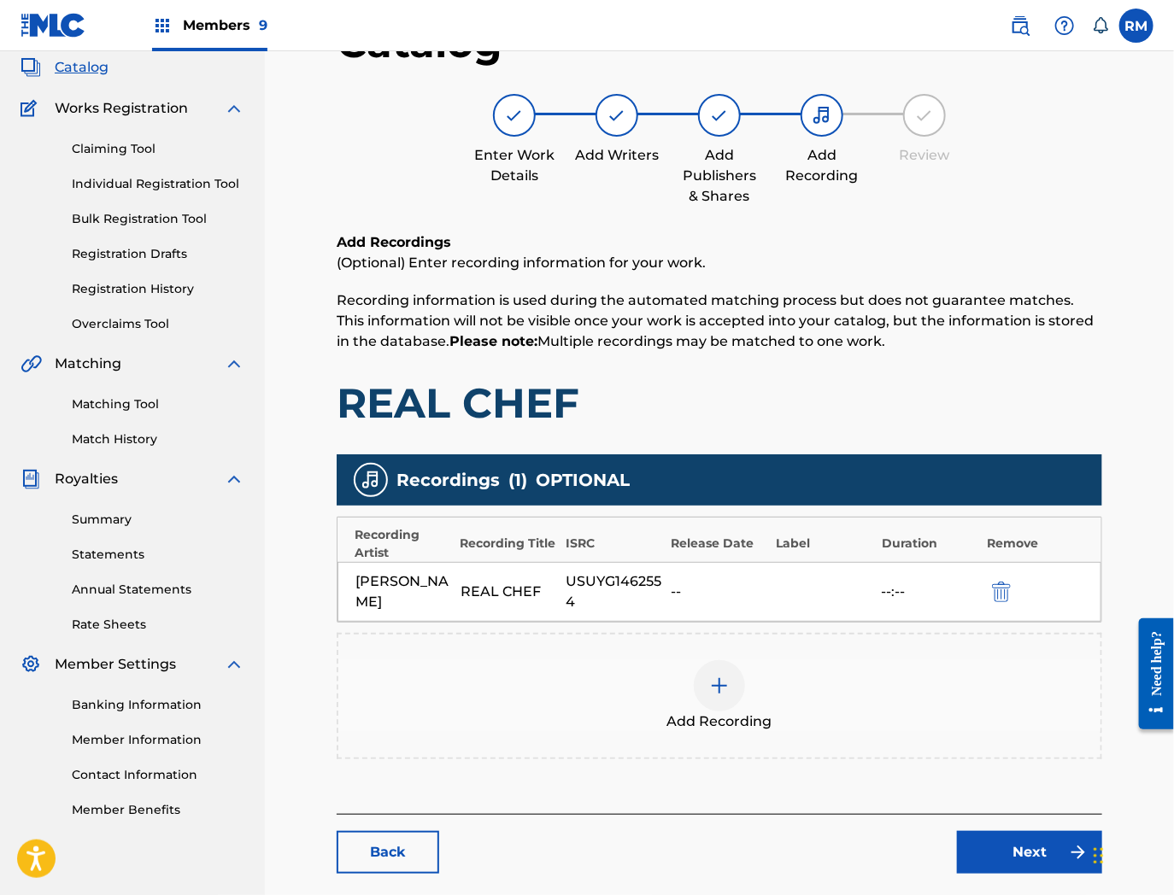
scroll to position [186, 0]
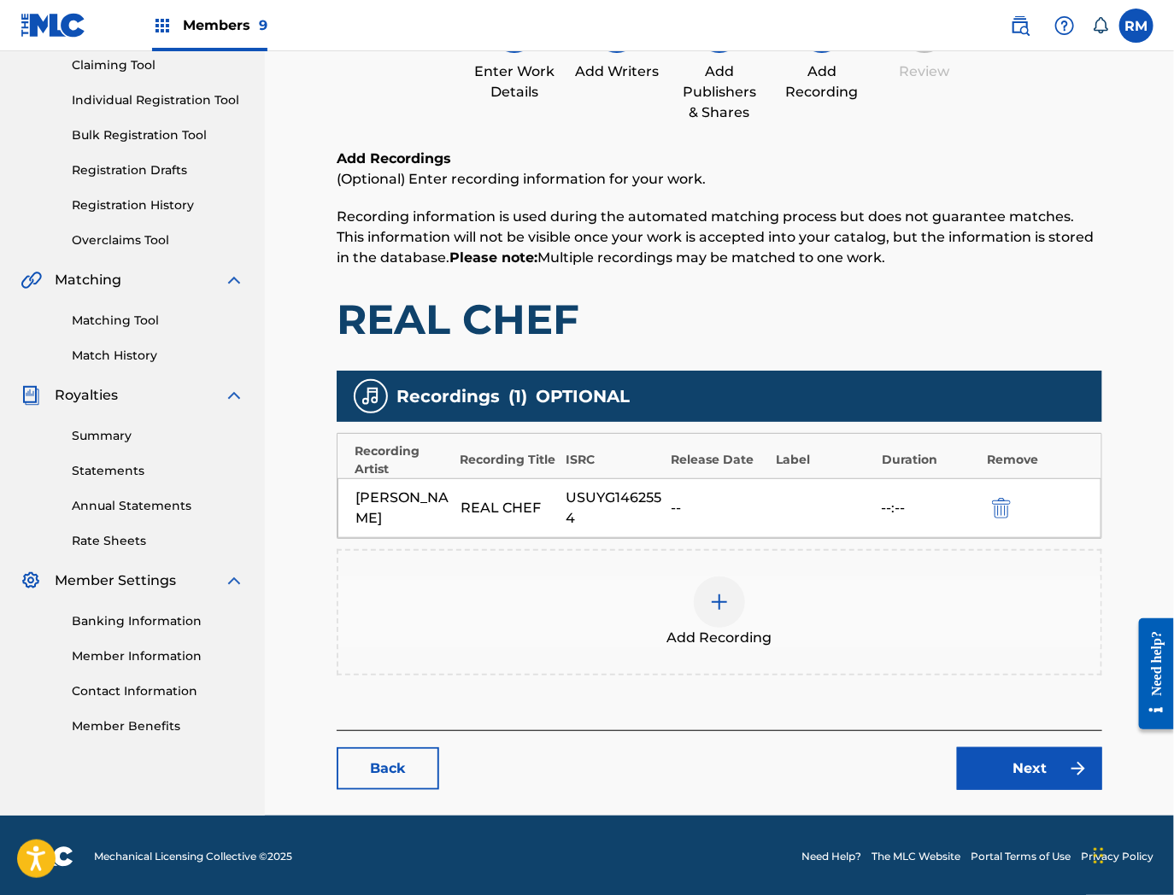
click at [1066, 773] on link "Next" at bounding box center [1029, 769] width 145 height 43
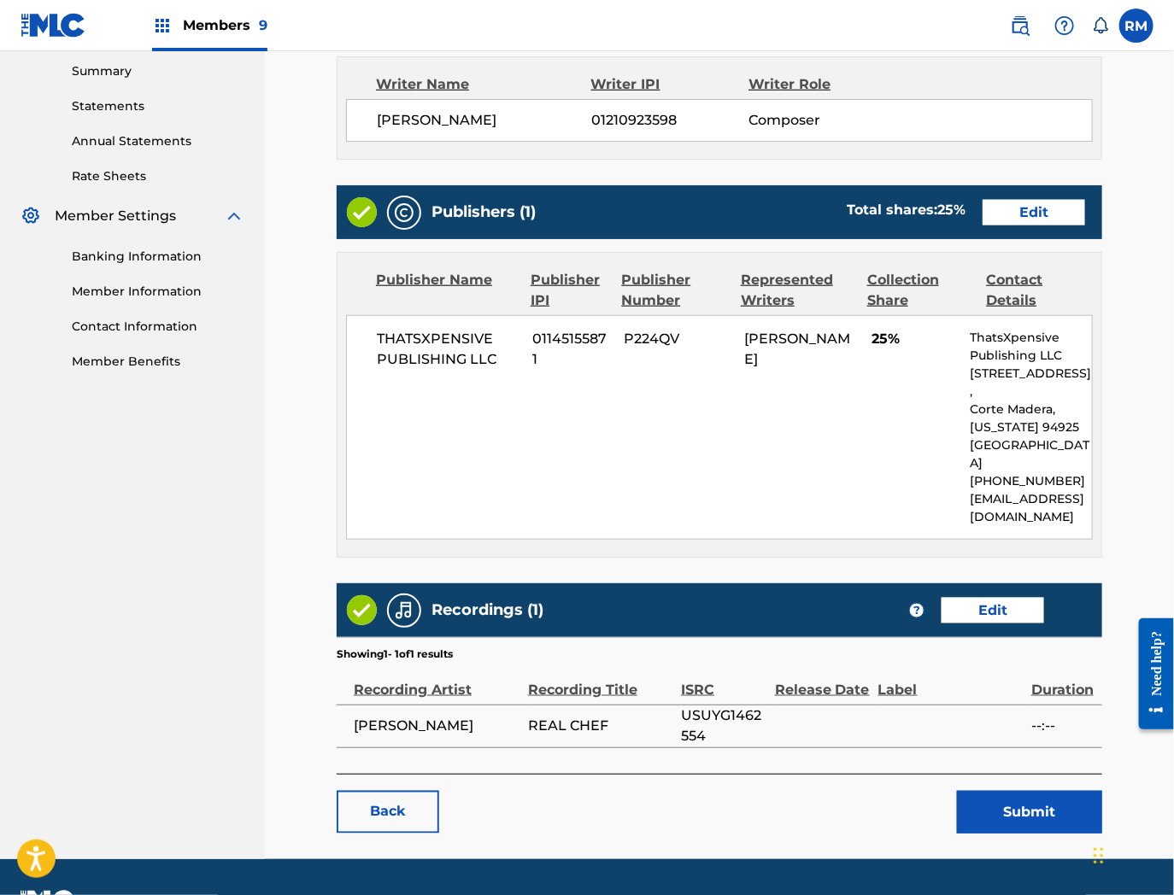
scroll to position [578, 0]
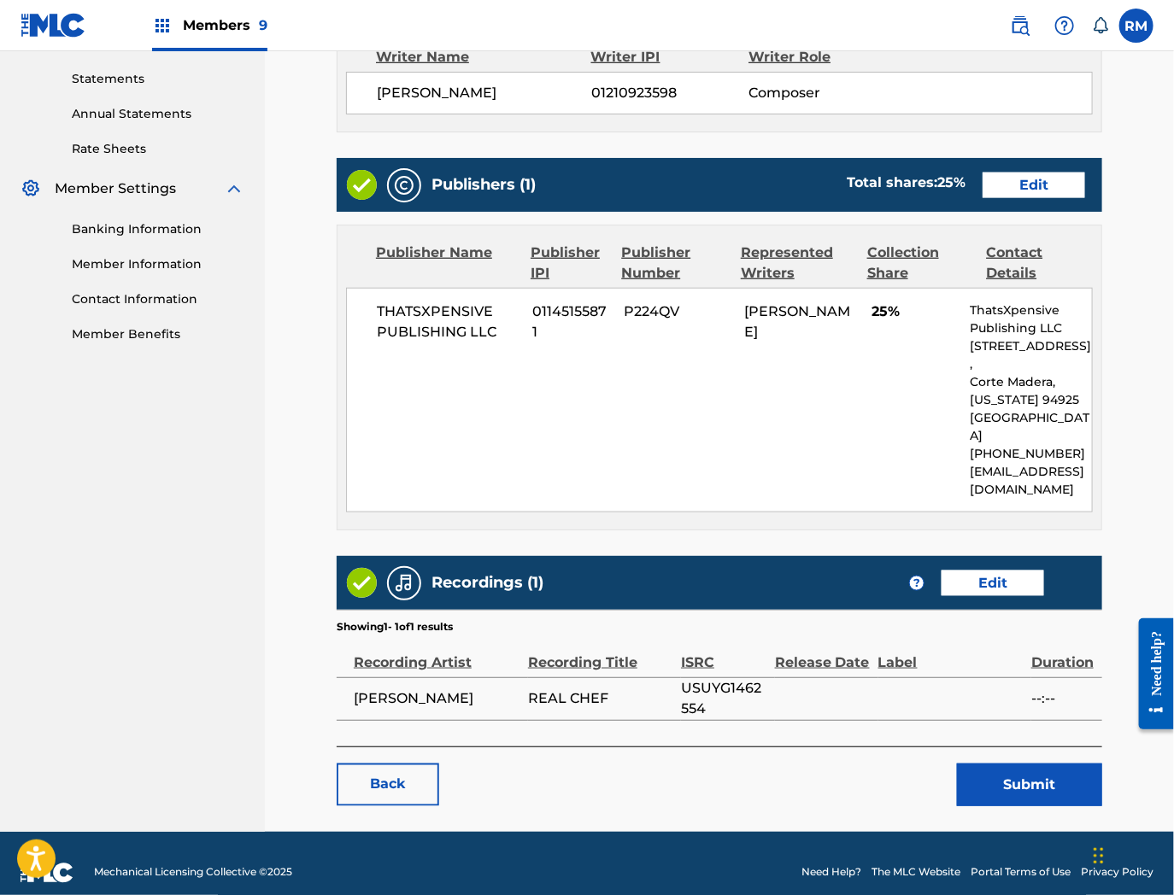
click at [1013, 764] on button "Submit" at bounding box center [1029, 785] width 145 height 43
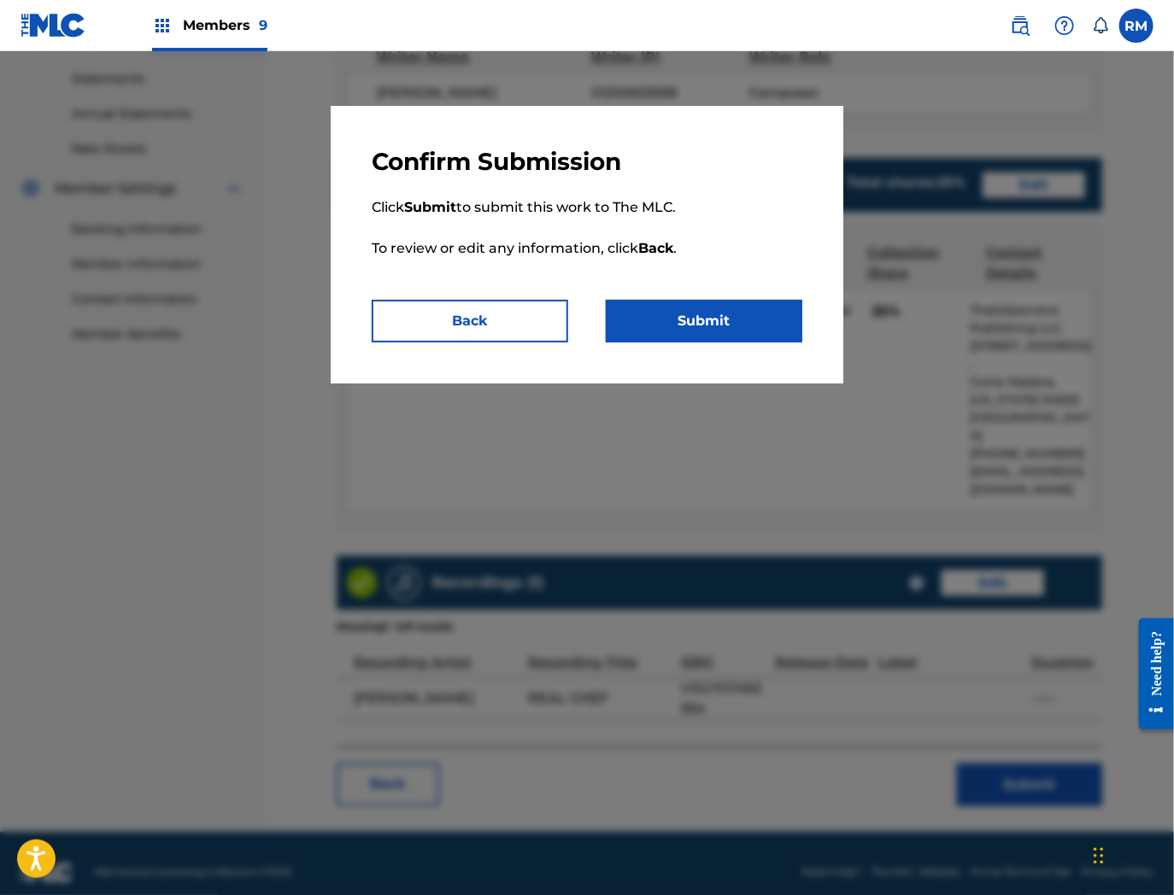
click at [651, 311] on button "Submit" at bounding box center [704, 321] width 197 height 43
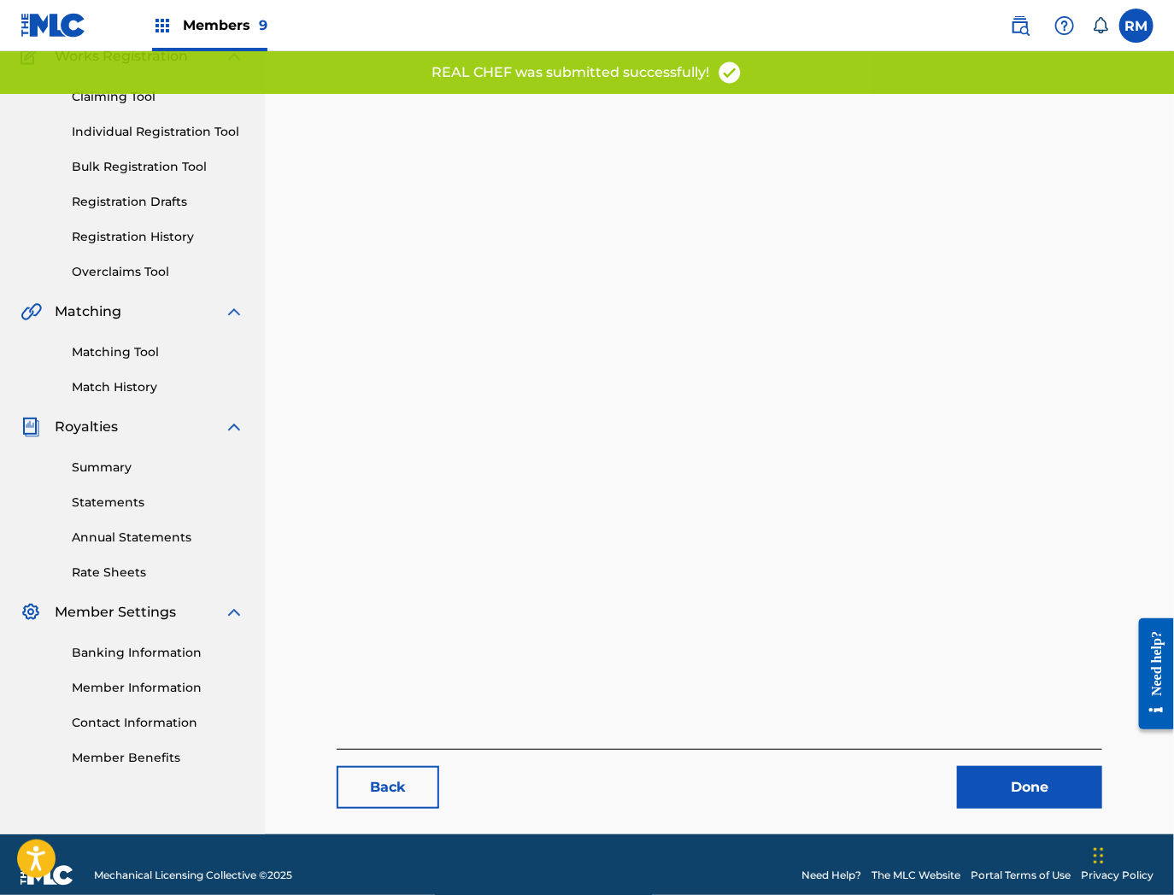
scroll to position [175, 0]
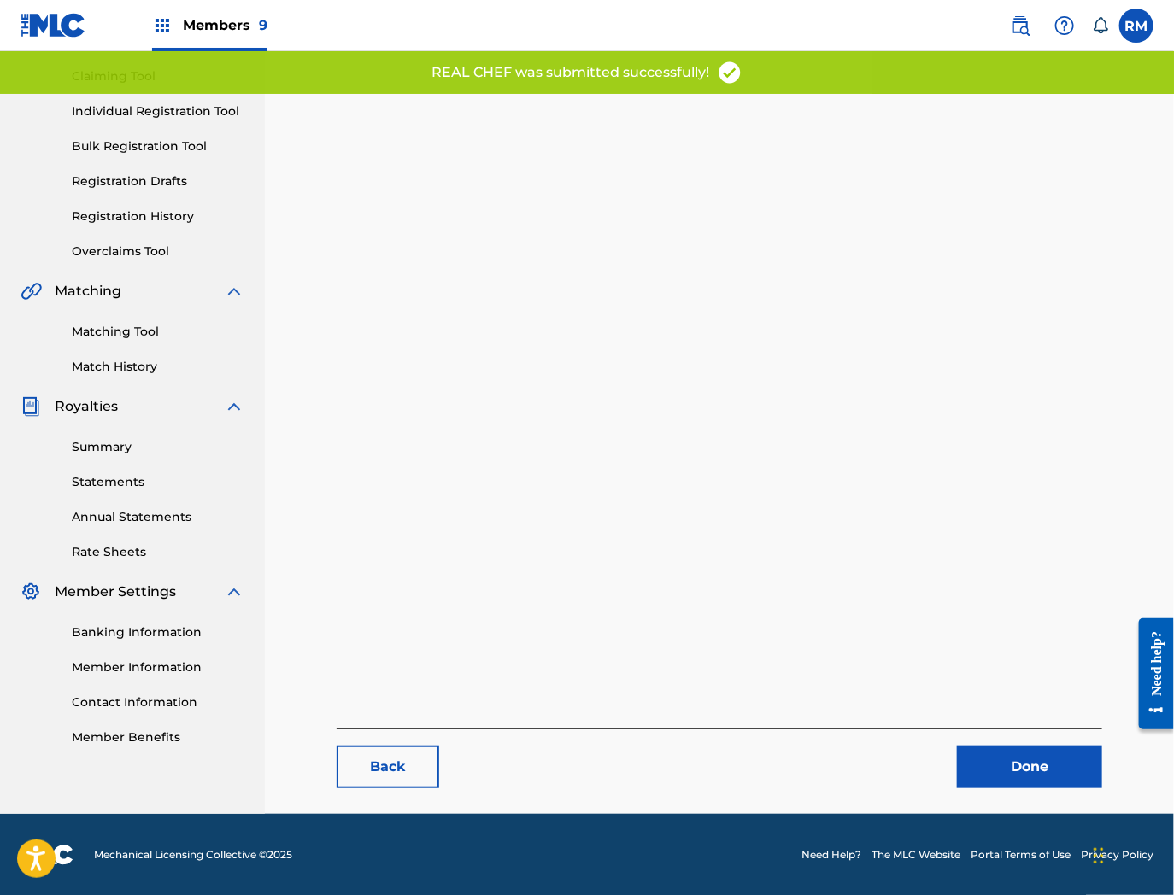
click at [1051, 771] on link "Done" at bounding box center [1029, 767] width 145 height 43
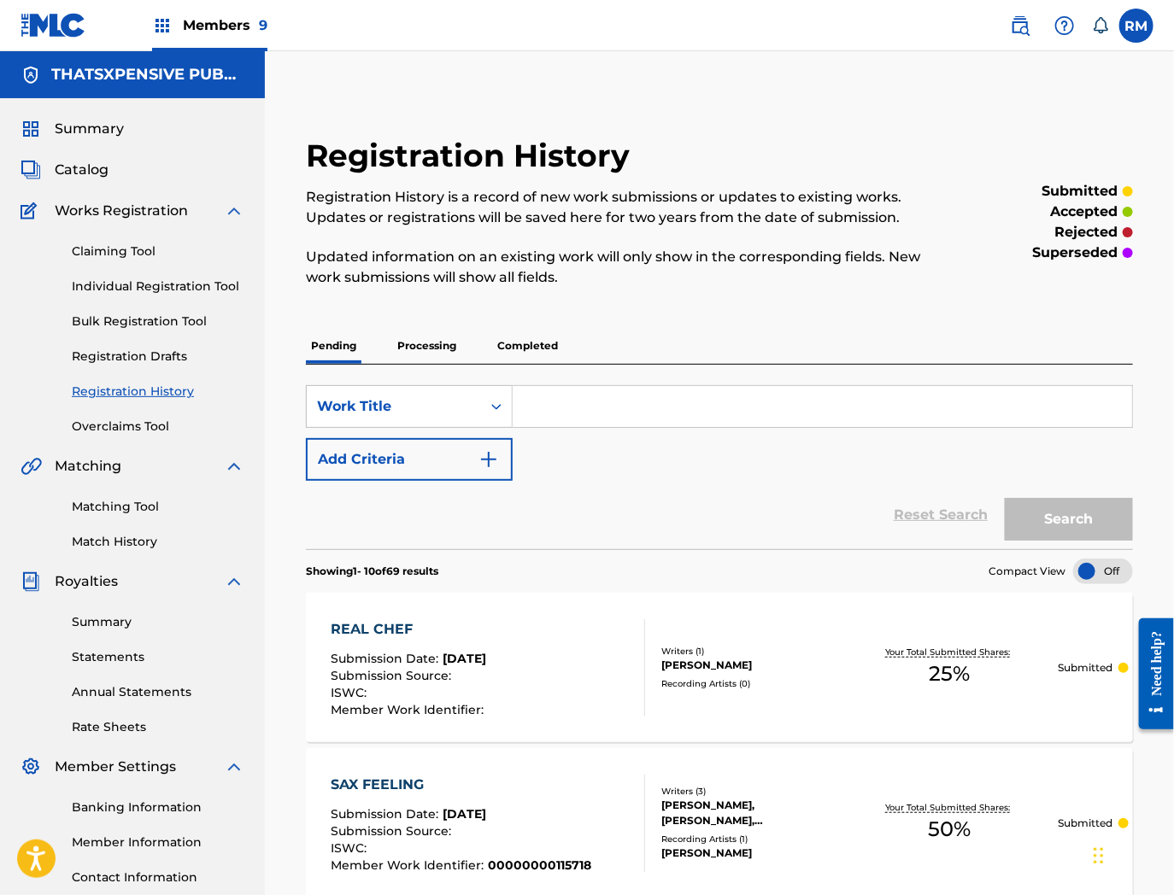
click at [1108, 572] on div at bounding box center [1103, 572] width 60 height 26
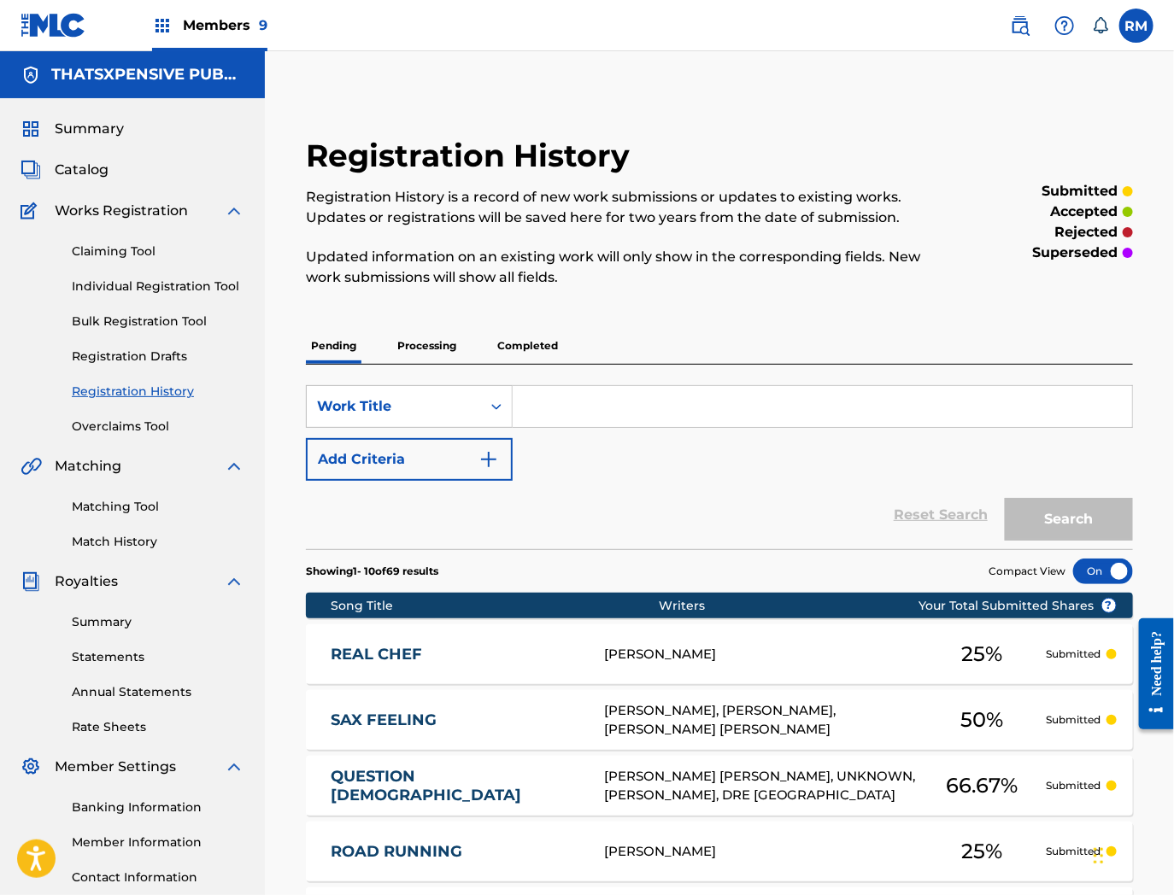
click at [1094, 572] on div at bounding box center [1103, 572] width 60 height 26
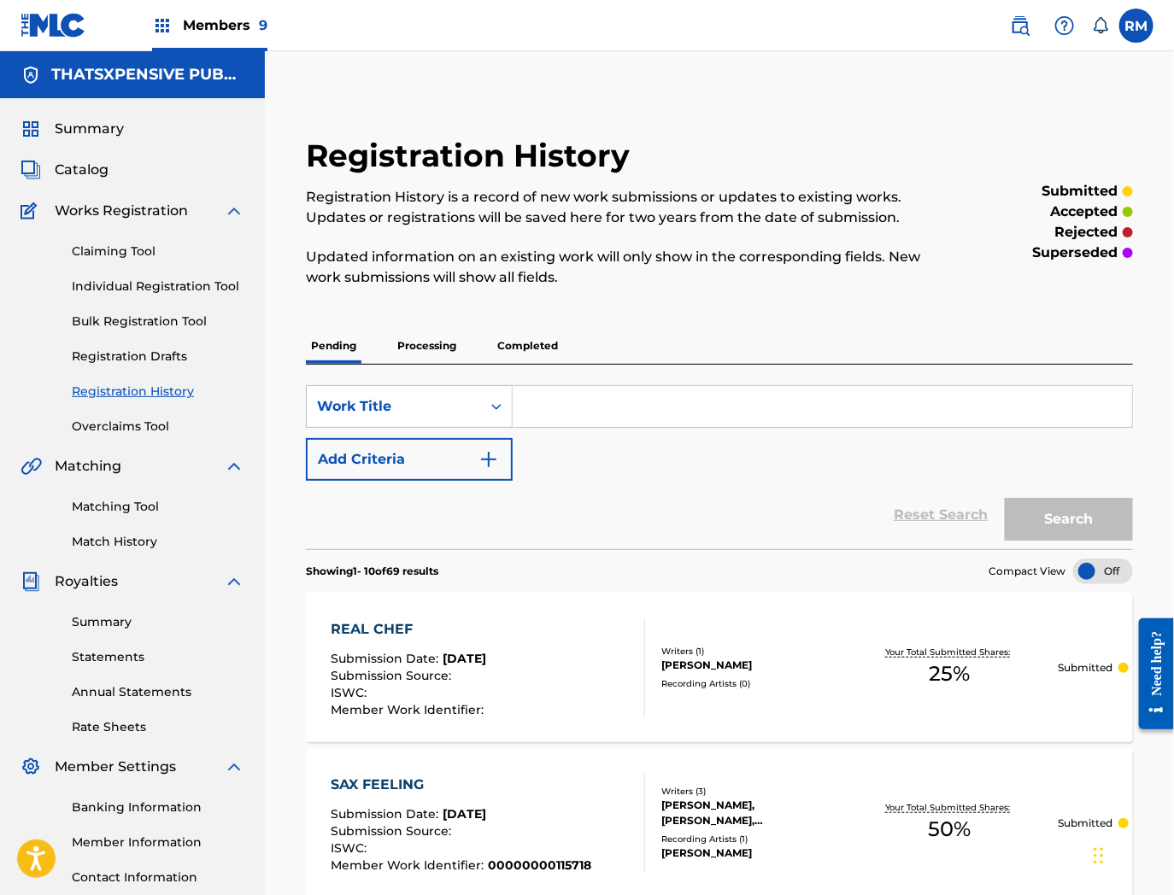
click at [70, 169] on span "Catalog" at bounding box center [82, 170] width 54 height 21
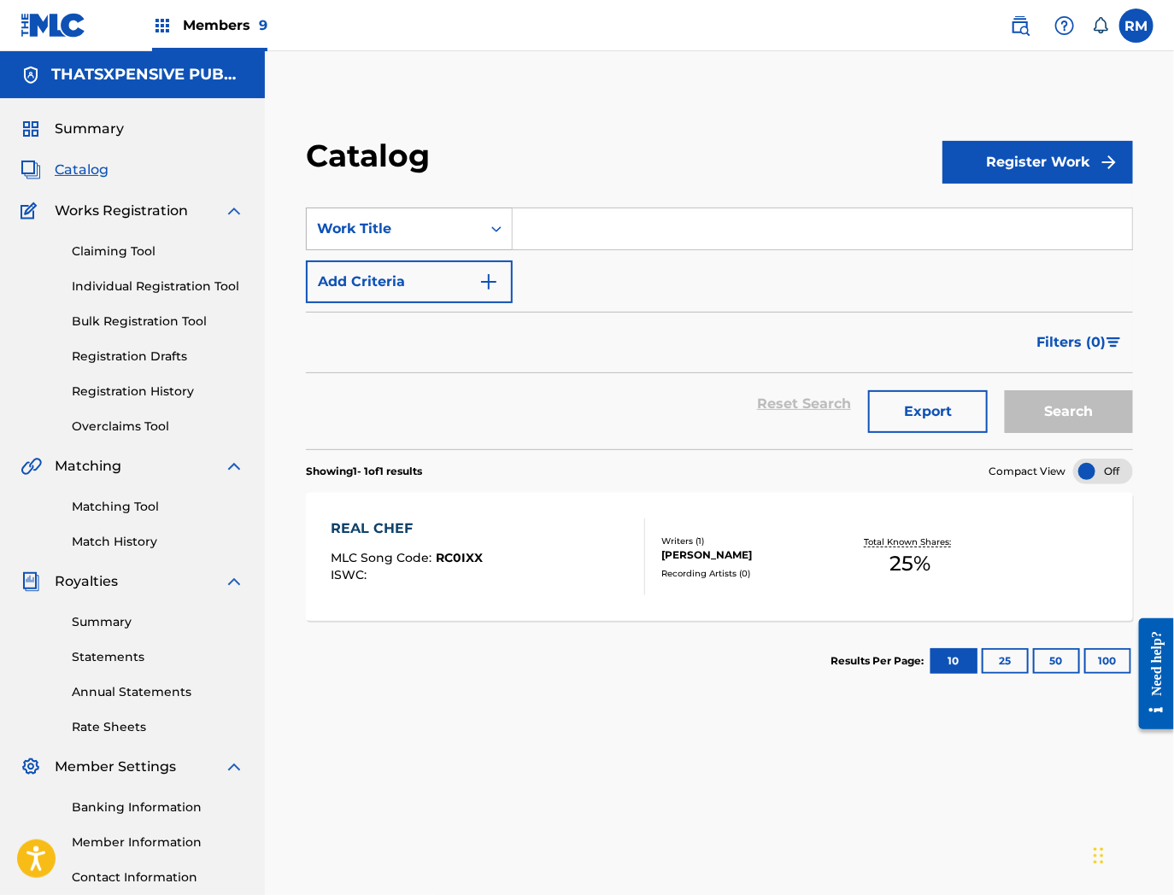
click at [457, 211] on div "Work Title" at bounding box center [409, 229] width 207 height 43
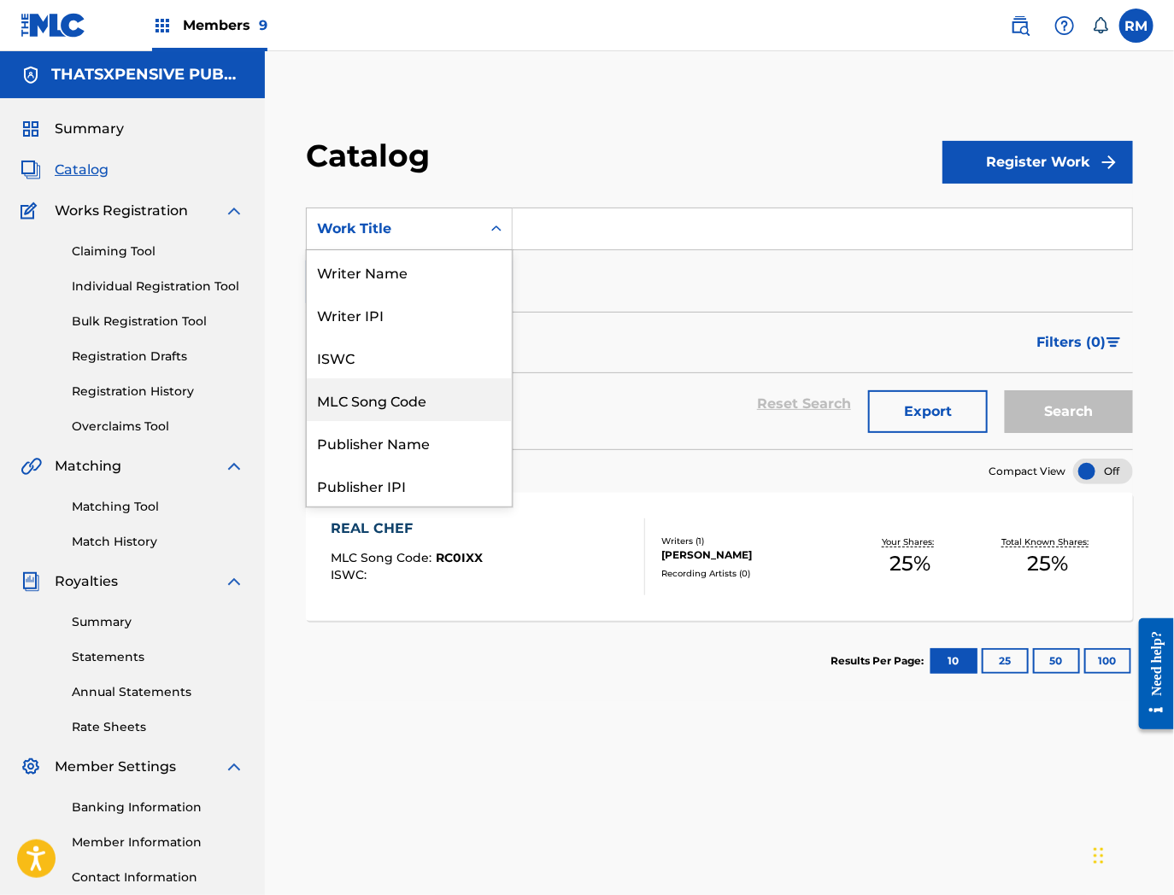
click at [396, 403] on div "MLC Song Code" at bounding box center [409, 399] width 205 height 43
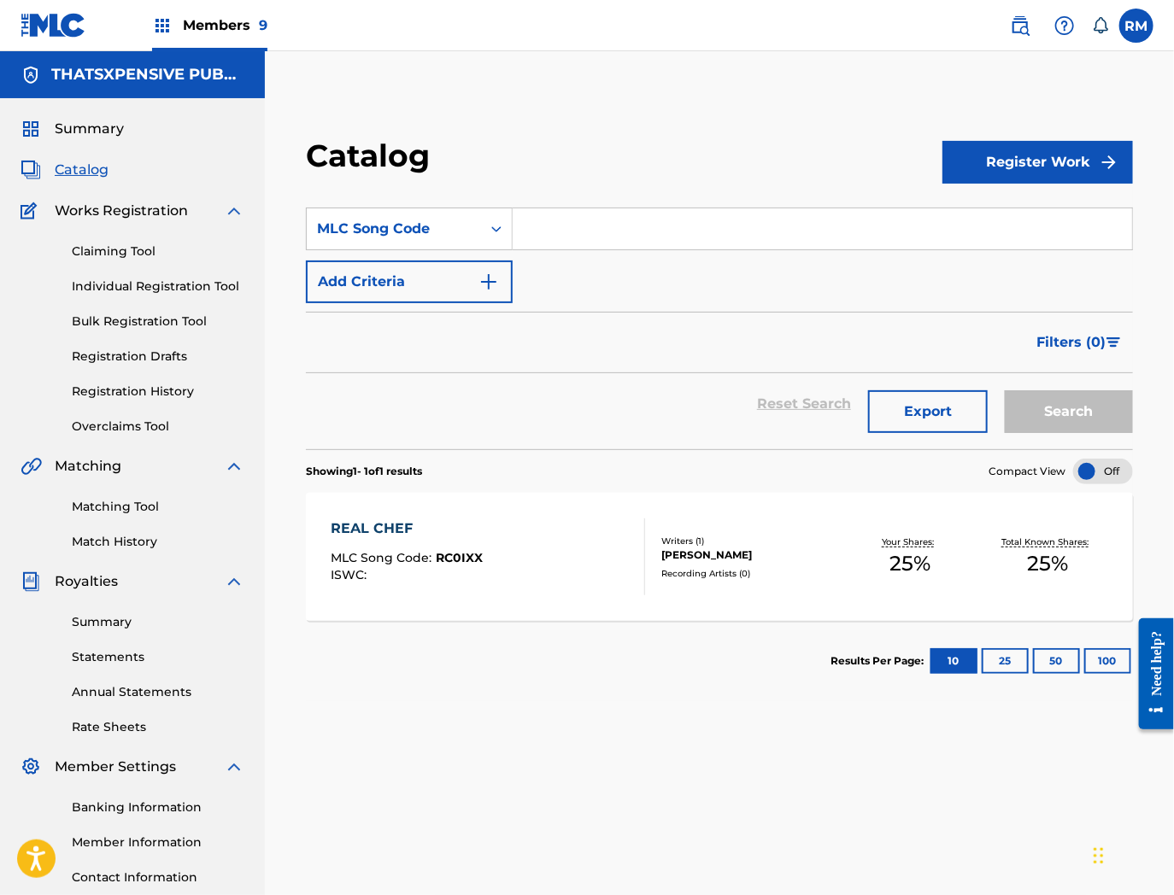
click at [645, 217] on input "Search Form" at bounding box center [822, 228] width 619 height 41
paste input "RN9EN7"
type input "RN9EN7"
click at [1005, 390] on button "Search" at bounding box center [1069, 411] width 128 height 43
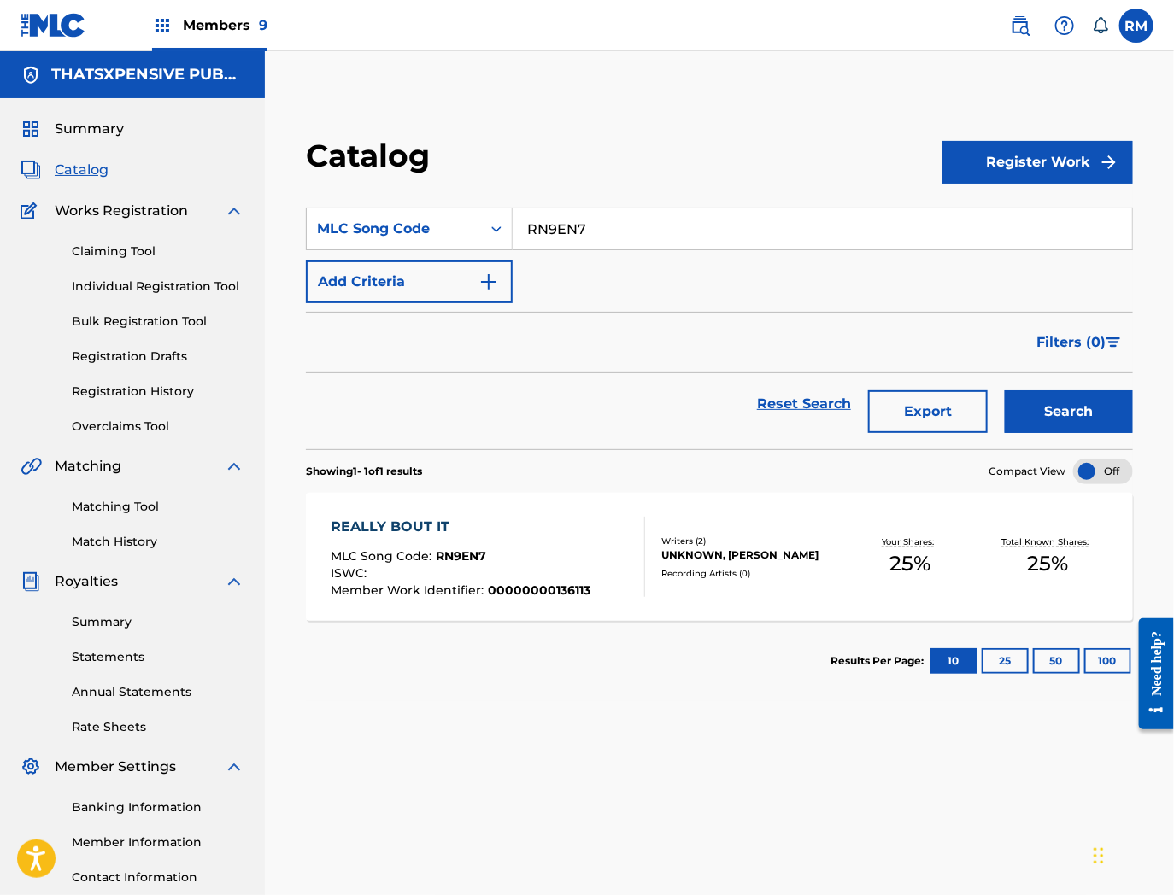
click at [557, 533] on div "REALLY BOUT IT" at bounding box center [461, 527] width 260 height 21
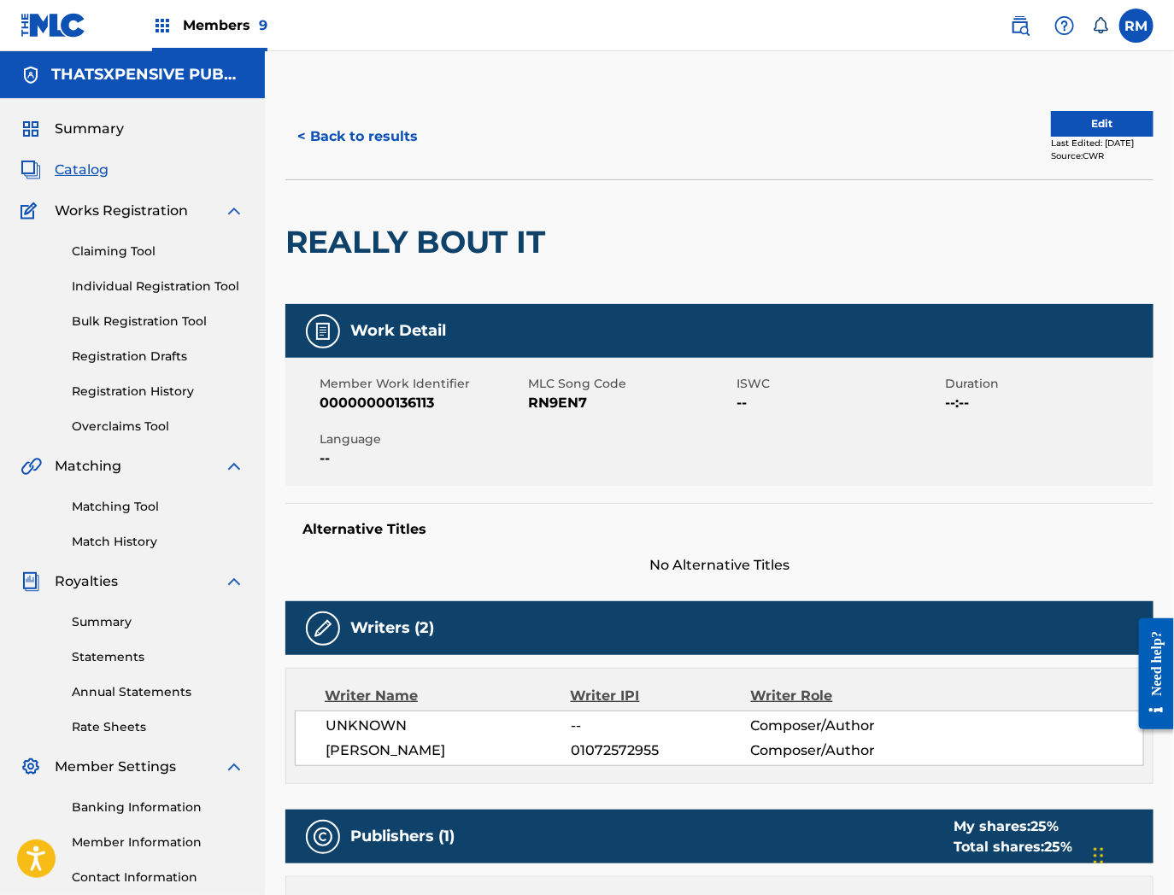
click at [1062, 123] on button "Edit" at bounding box center [1102, 124] width 103 height 26
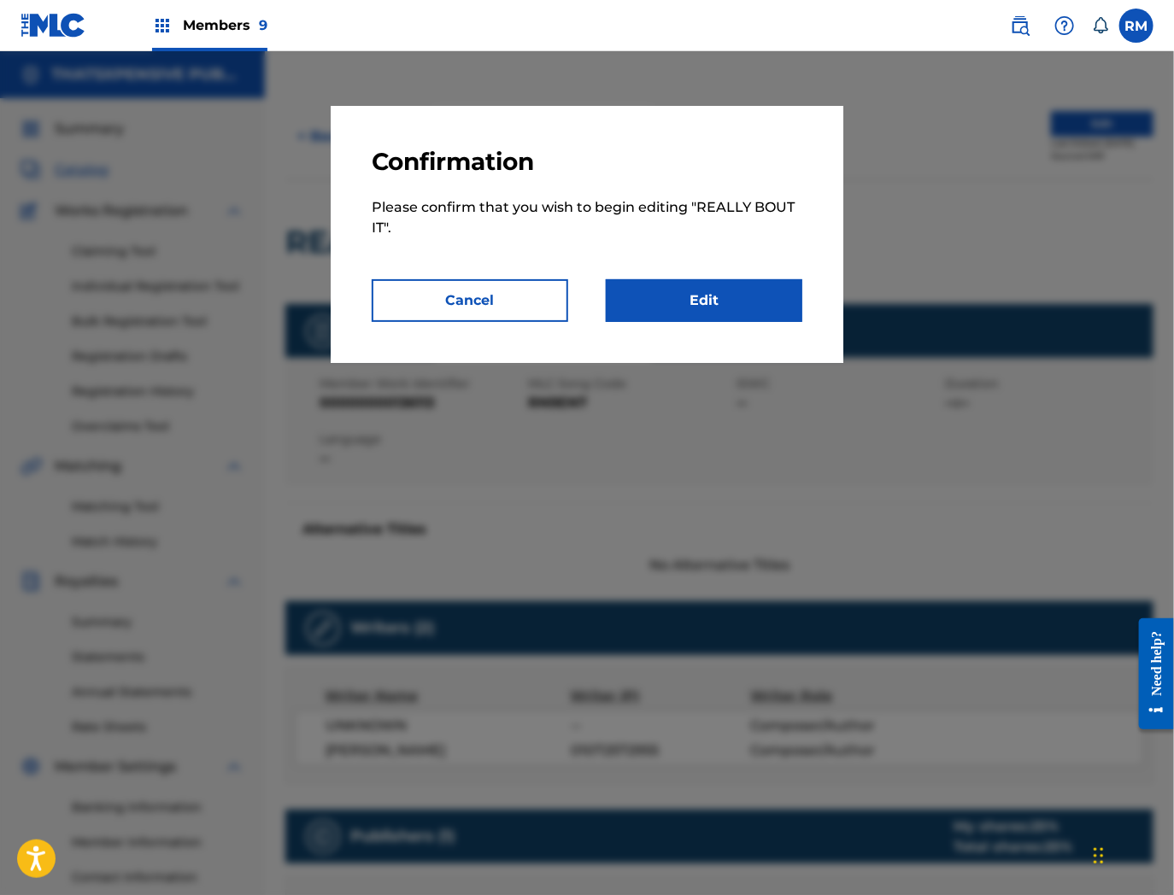
click at [695, 299] on link "Edit" at bounding box center [704, 300] width 197 height 43
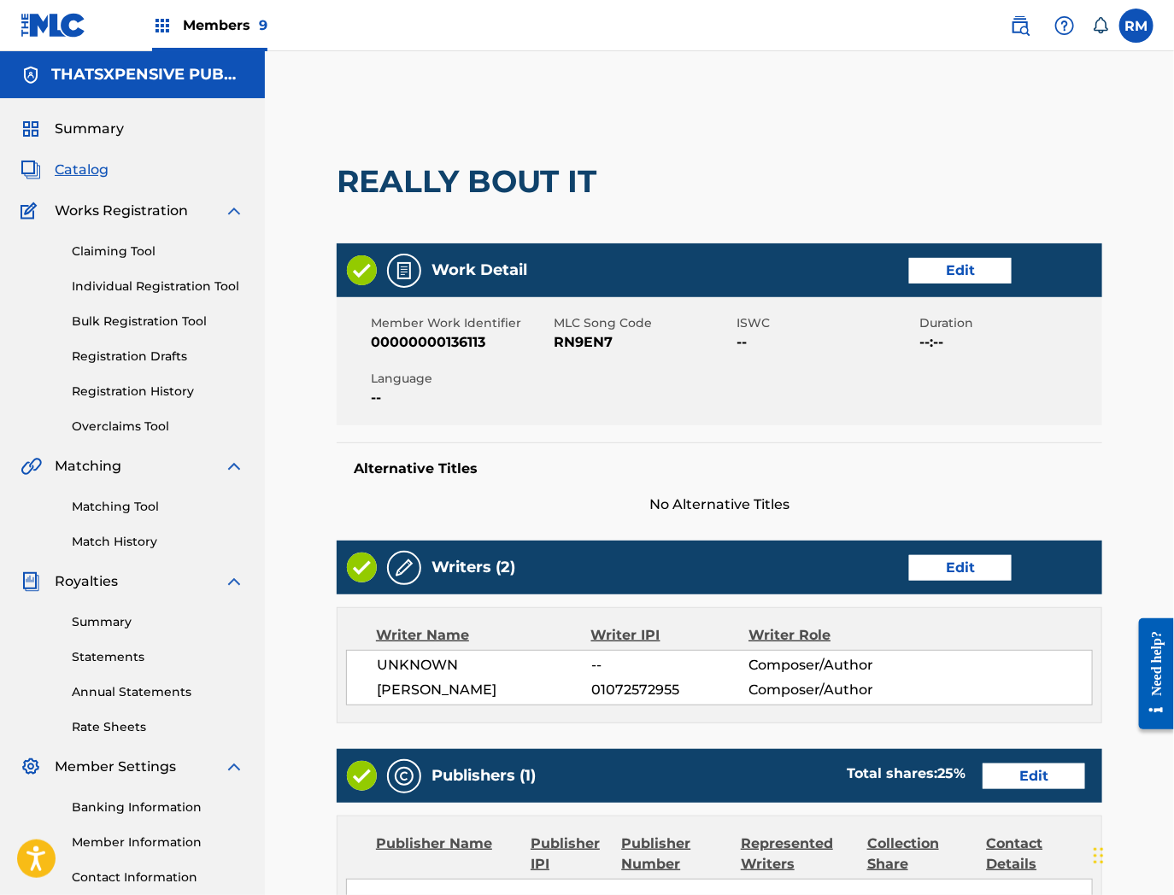
scroll to position [535, 0]
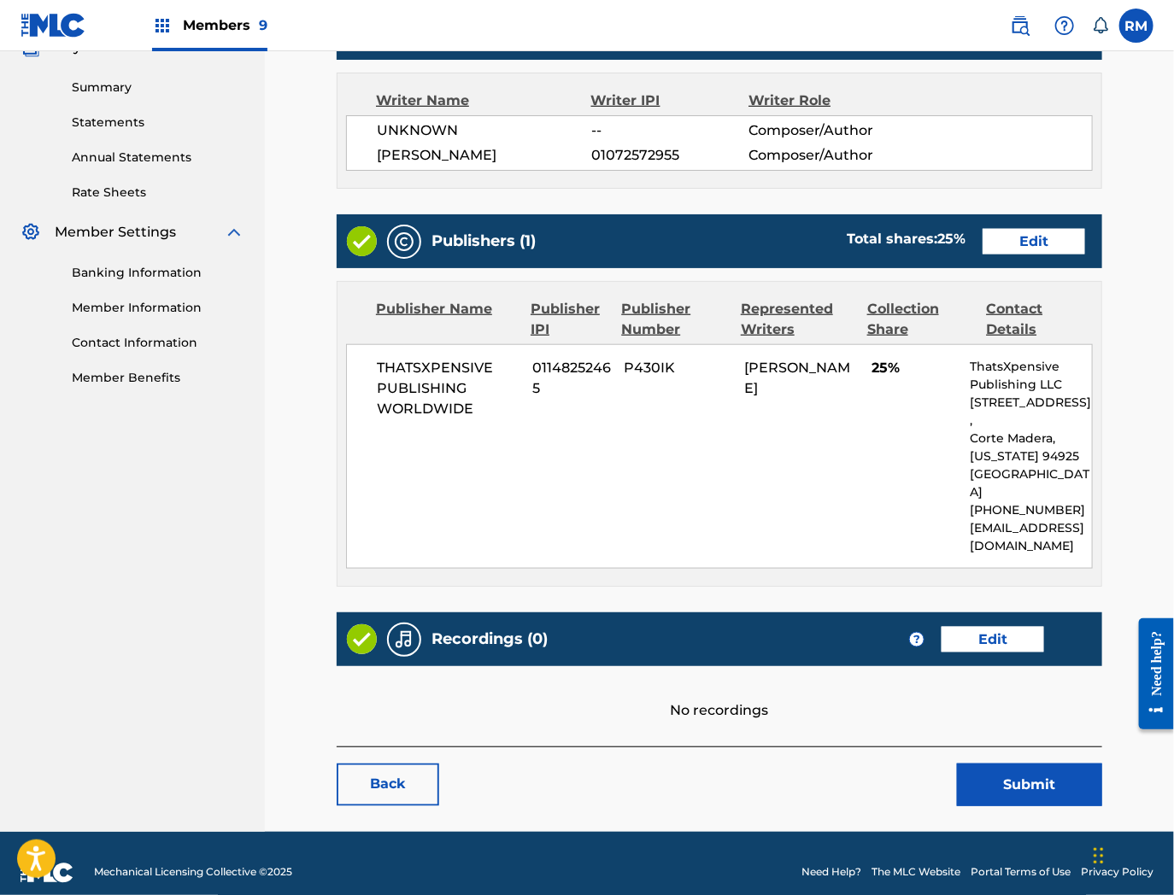
click at [981, 627] on link "Edit" at bounding box center [992, 640] width 103 height 26
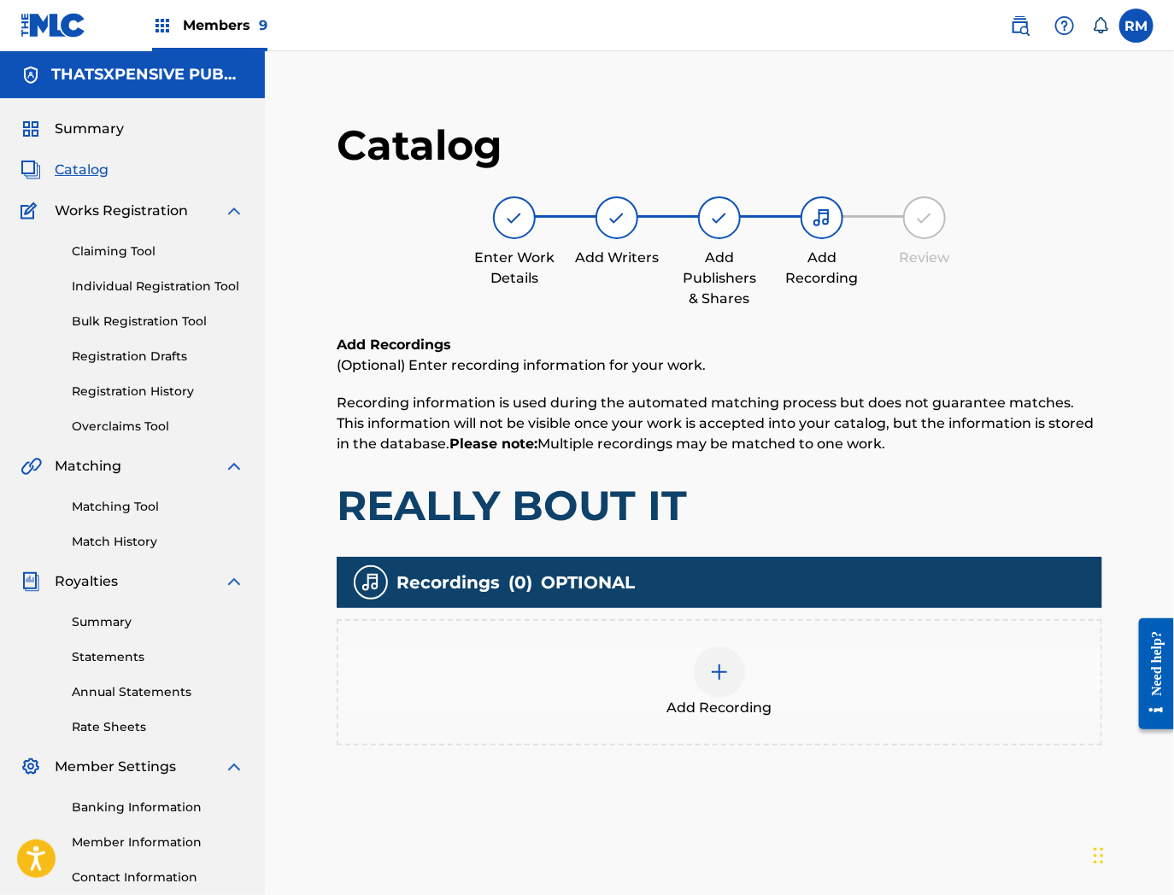
click at [727, 675] on img at bounding box center [719, 672] width 21 height 21
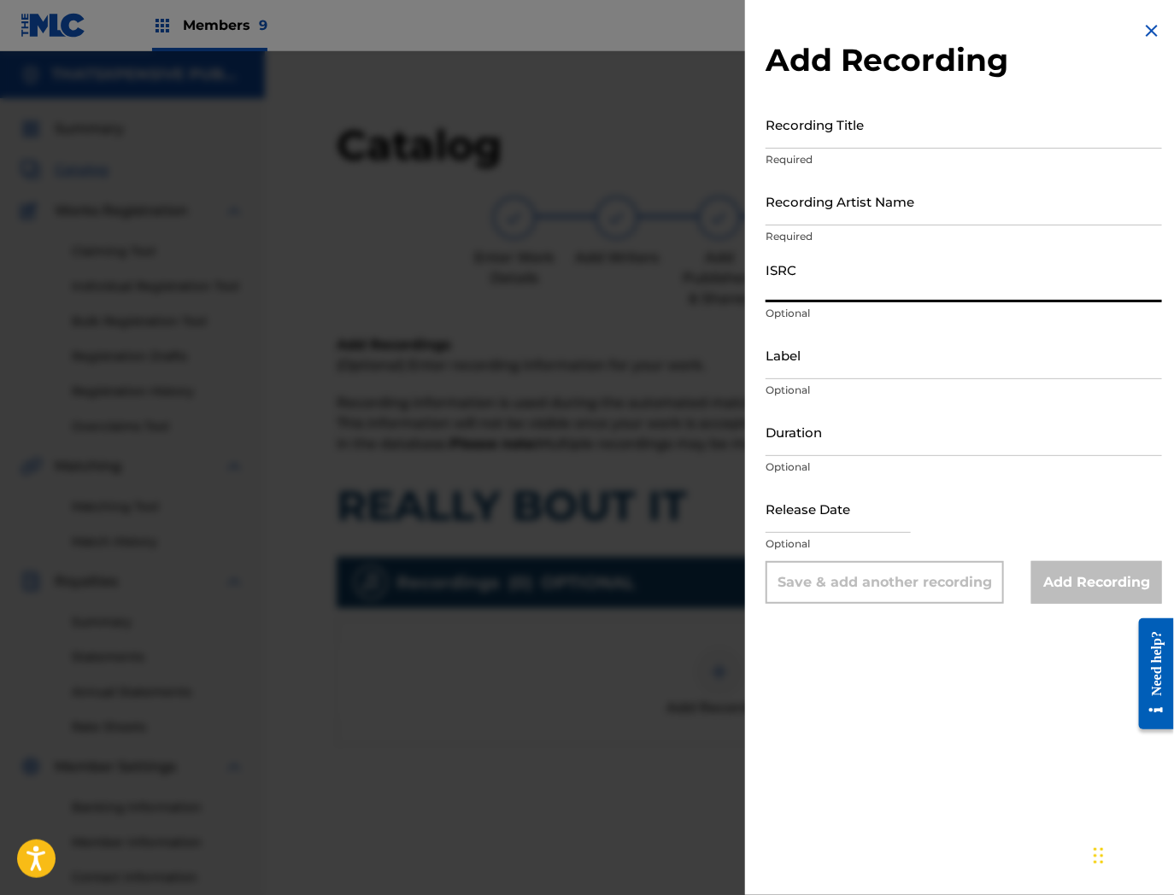
click at [886, 271] on input "ISRC" at bounding box center [963, 278] width 396 height 49
paste input "QZK6M2434367"
type input "QZK6M2434367"
click at [1143, 32] on img at bounding box center [1151, 31] width 21 height 21
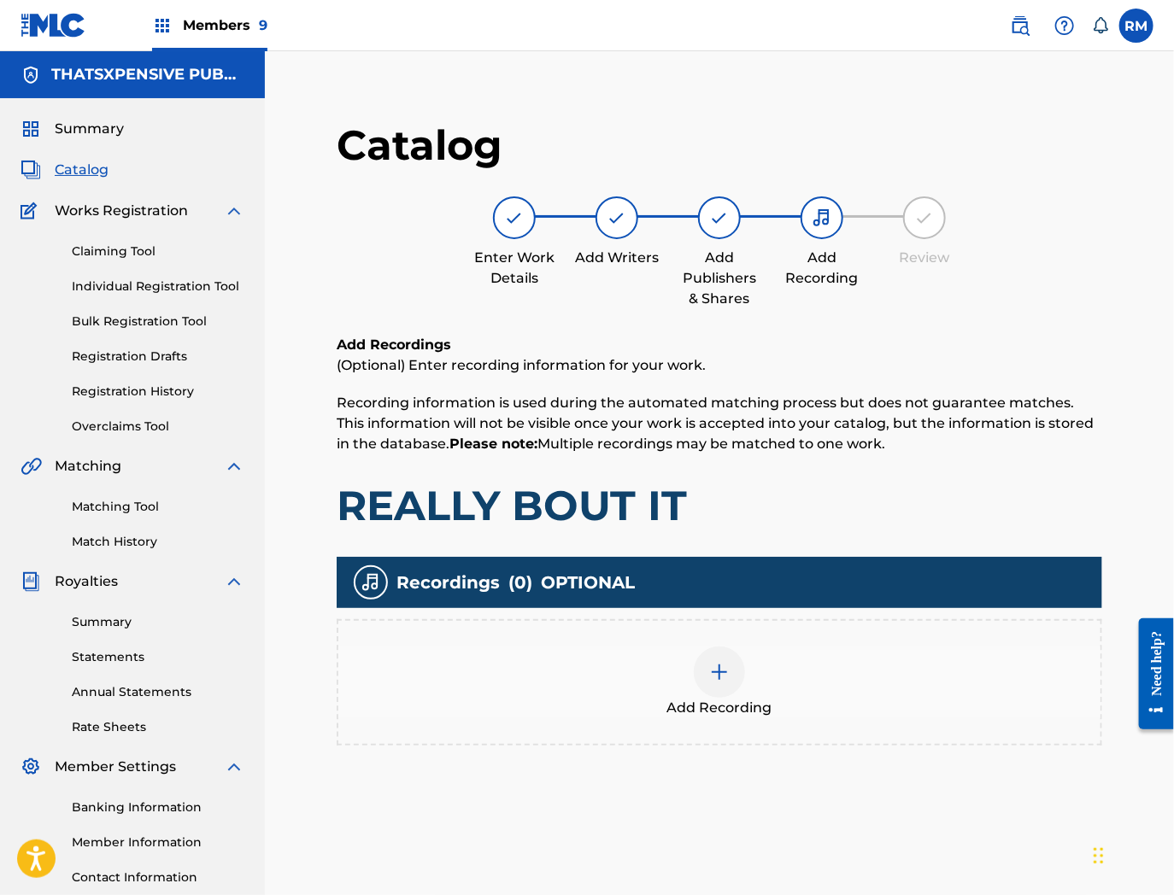
click at [73, 168] on span "Catalog" at bounding box center [82, 170] width 54 height 21
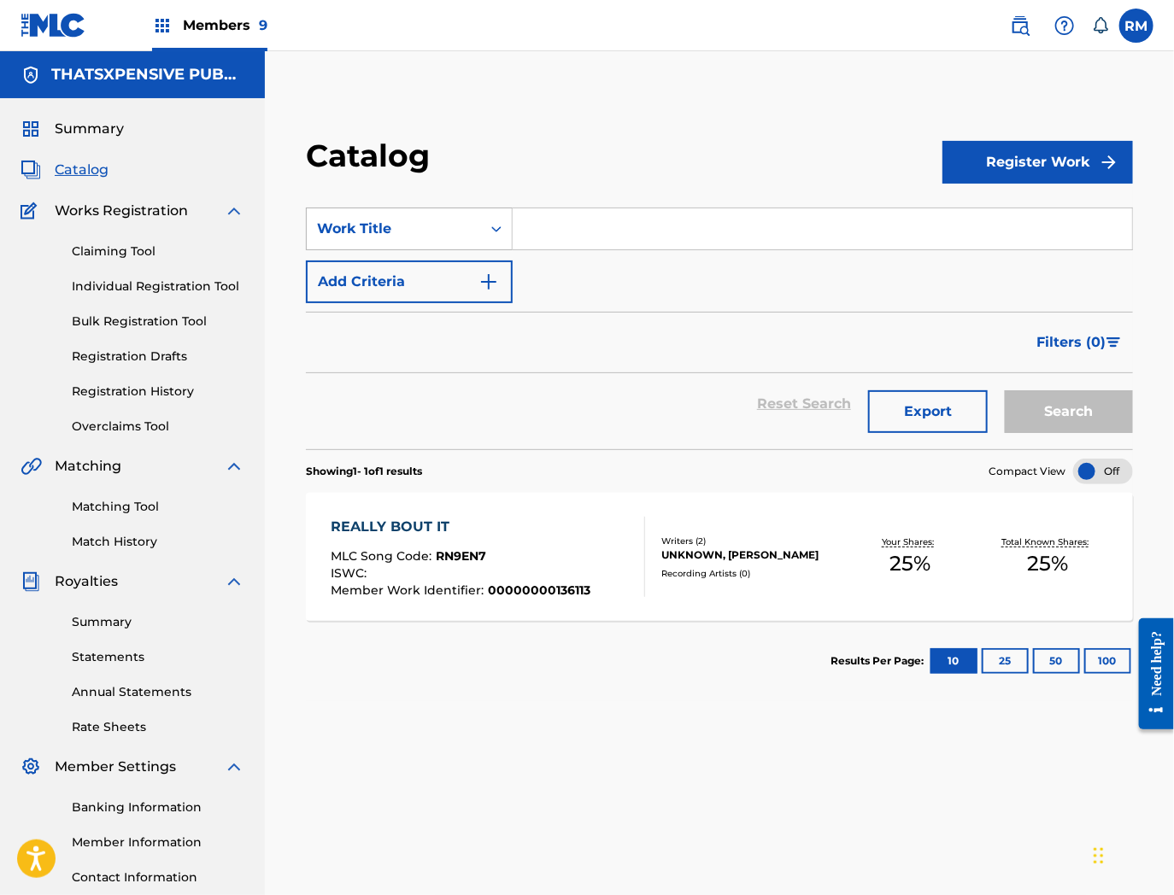
drag, startPoint x: 386, startPoint y: 232, endPoint x: 388, endPoint y: 240, distance: 8.7
click at [386, 232] on div "Work Title" at bounding box center [394, 229] width 154 height 21
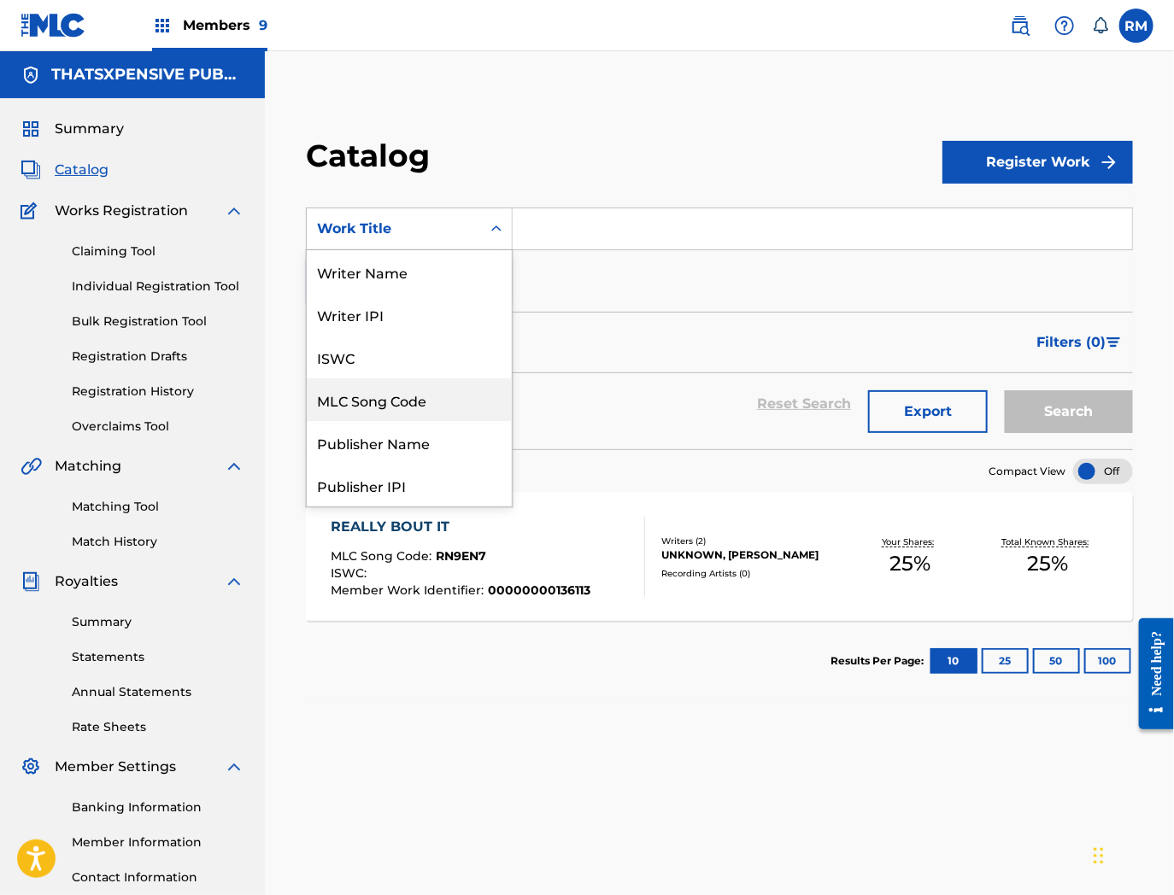
click at [399, 404] on div "MLC Song Code" at bounding box center [409, 399] width 205 height 43
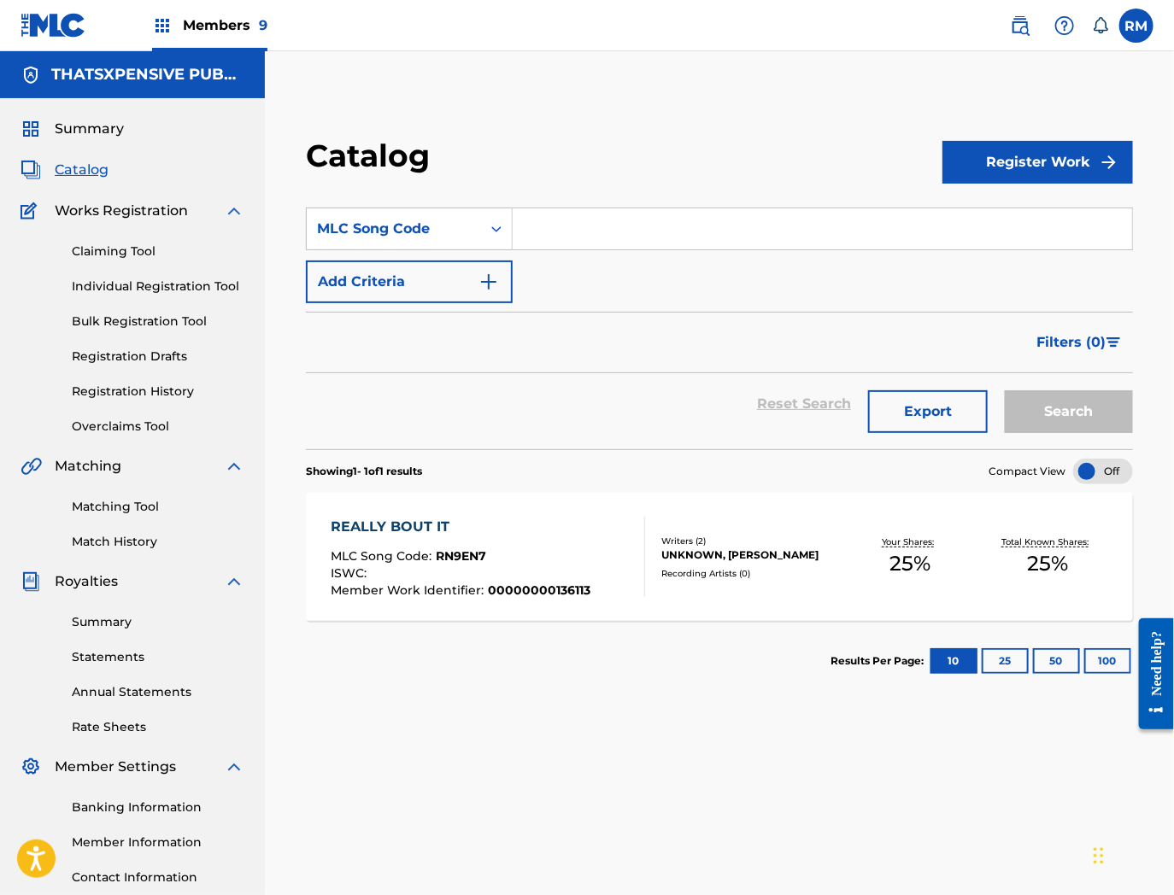
click at [584, 224] on input "Search Form" at bounding box center [822, 228] width 619 height 41
paste input "S69CG4"
type input "S69CG4"
click at [1005, 390] on button "Search" at bounding box center [1069, 411] width 128 height 43
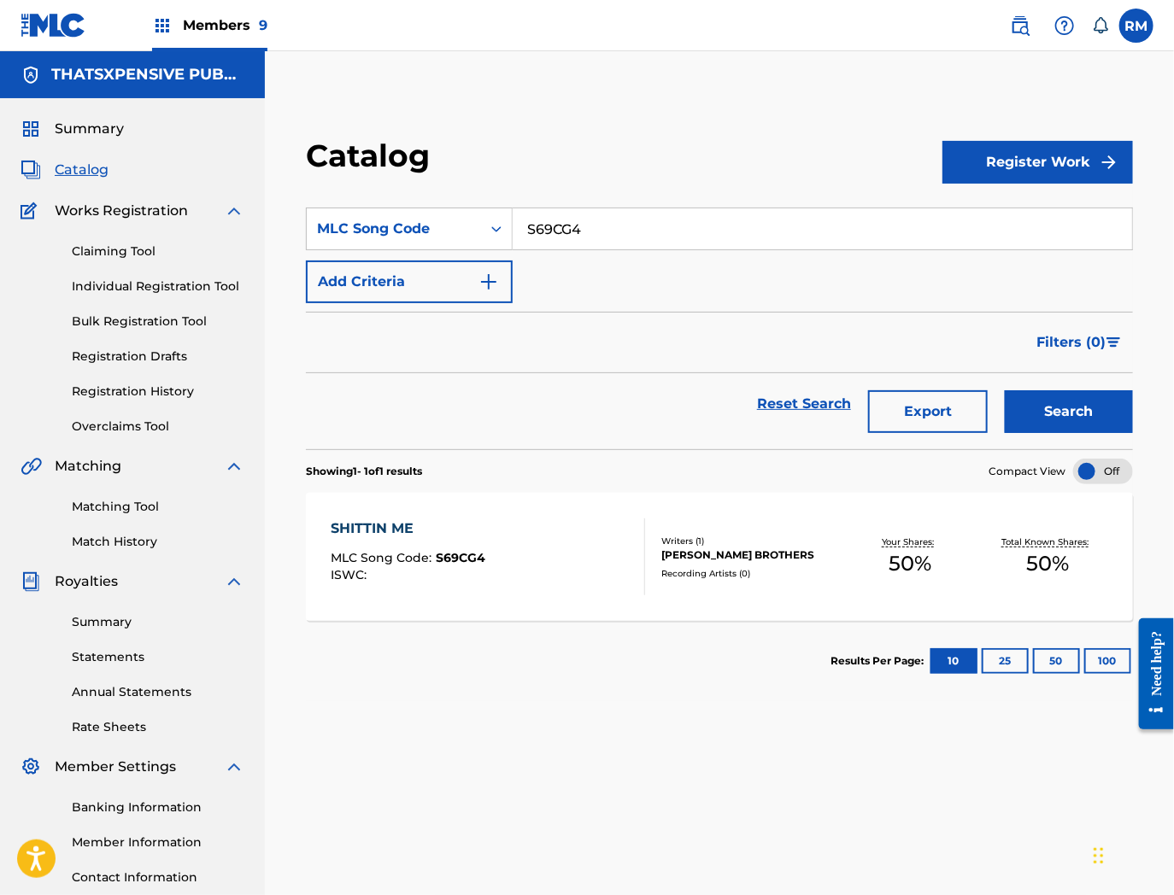
click at [534, 536] on div "SHITTIN ME MLC Song Code : S69CG4 ISWC :" at bounding box center [488, 557] width 314 height 77
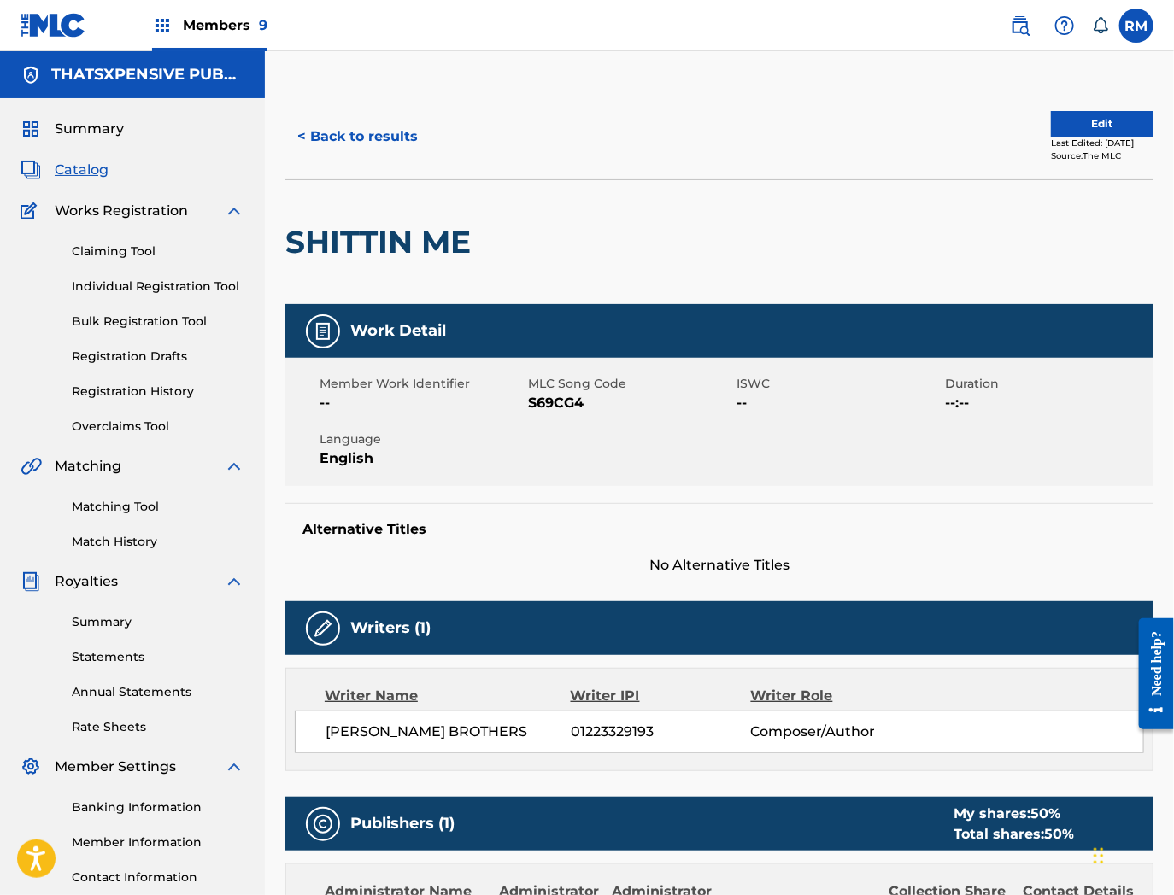
click at [1091, 117] on button "Edit" at bounding box center [1102, 124] width 103 height 26
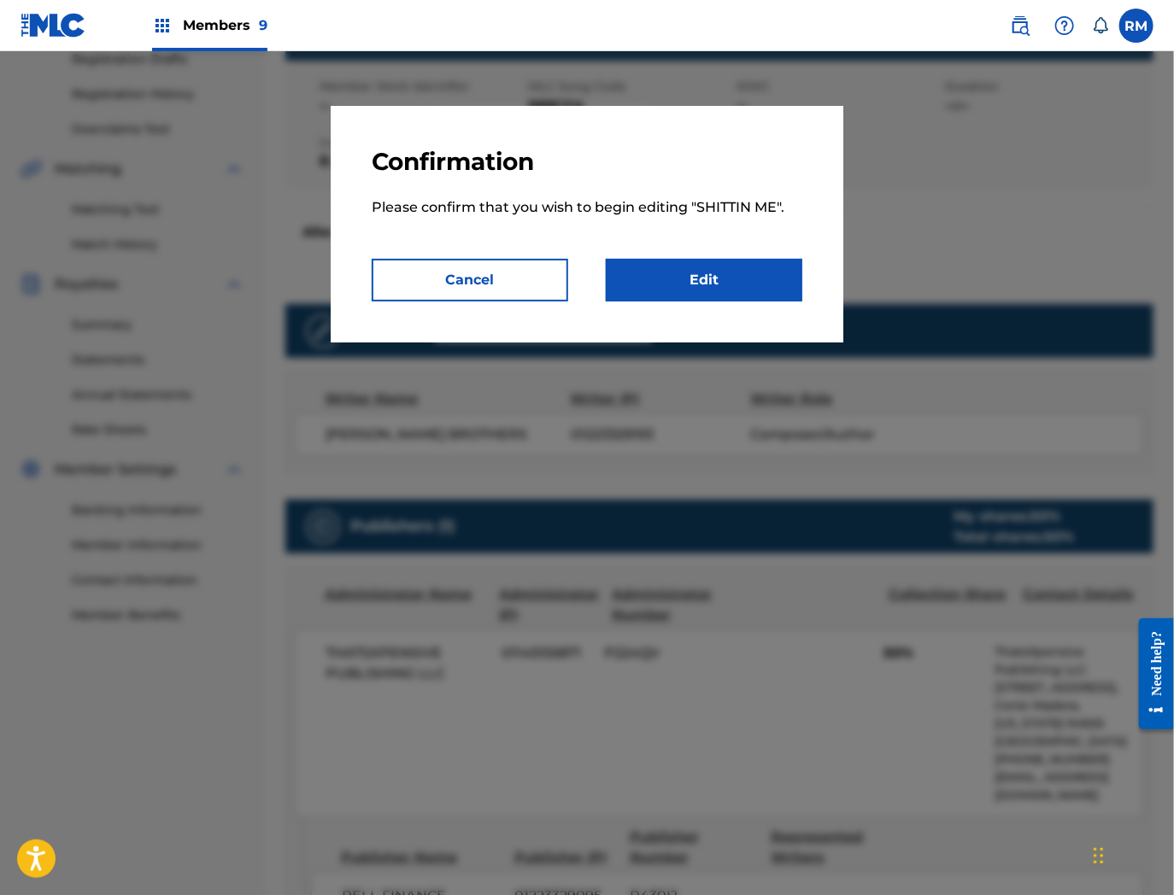
scroll to position [634, 0]
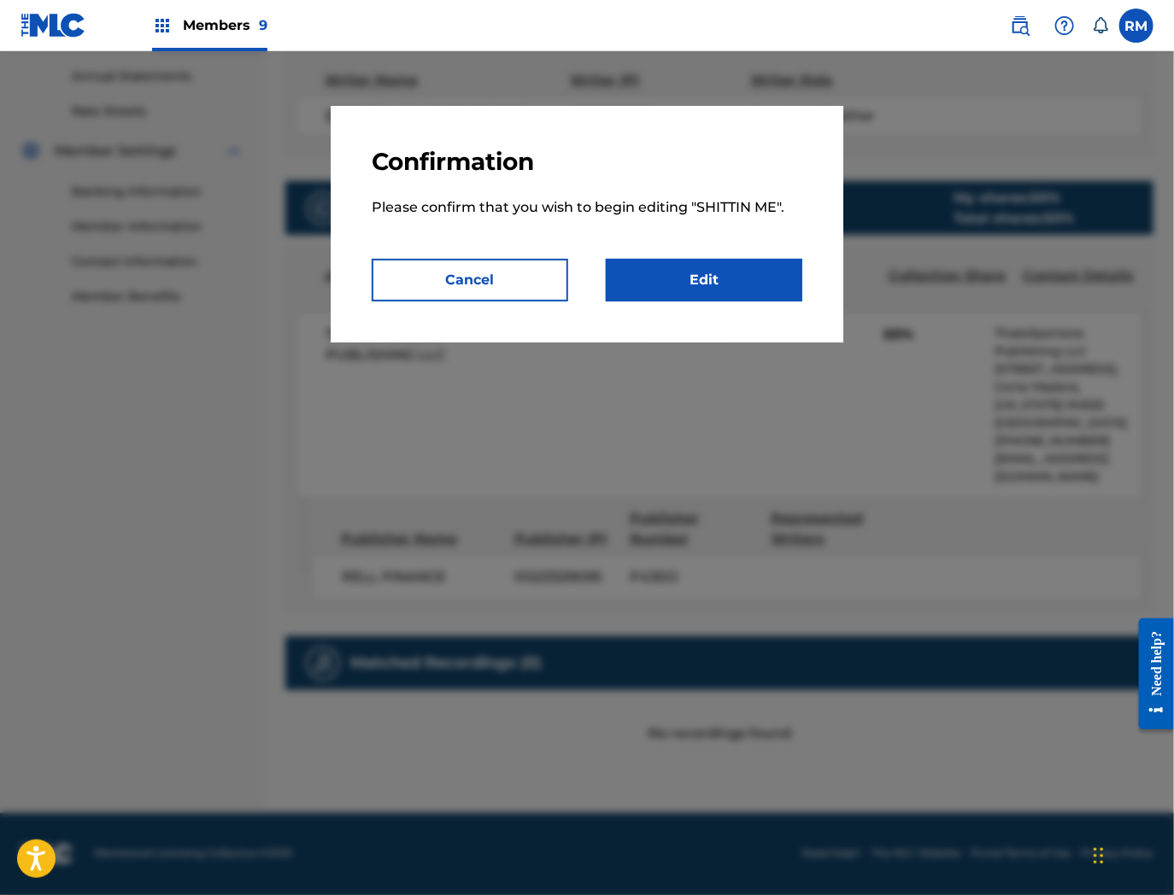
click at [701, 277] on link "Edit" at bounding box center [704, 280] width 197 height 43
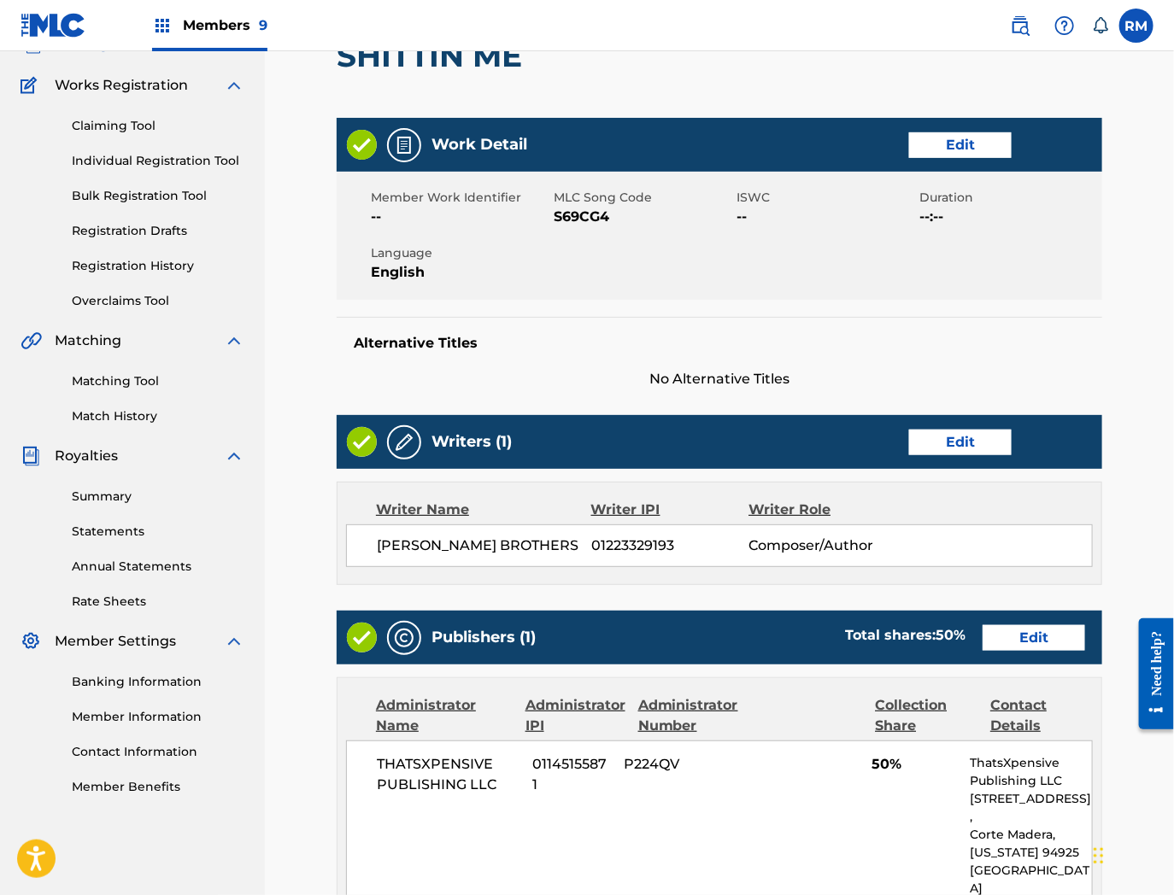
scroll to position [625, 0]
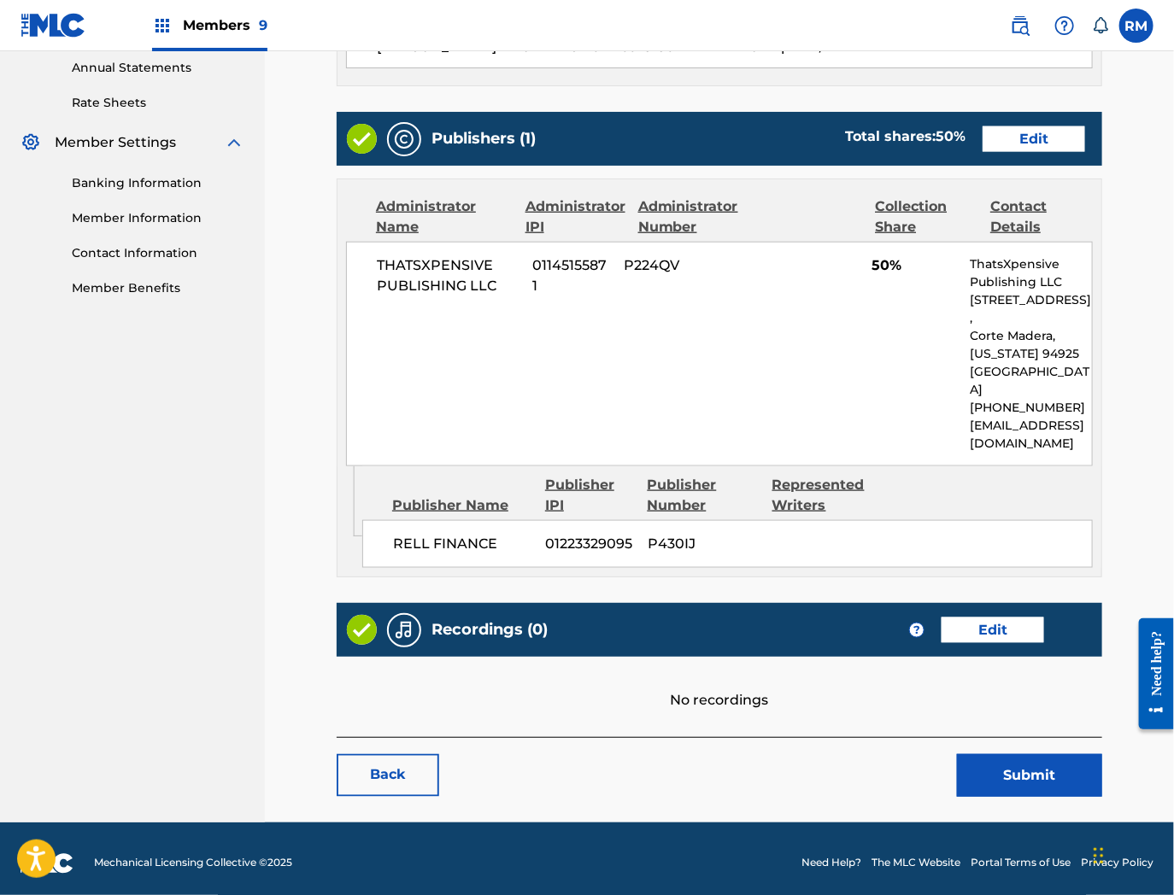
click at [1011, 630] on link "Edit" at bounding box center [992, 631] width 103 height 26
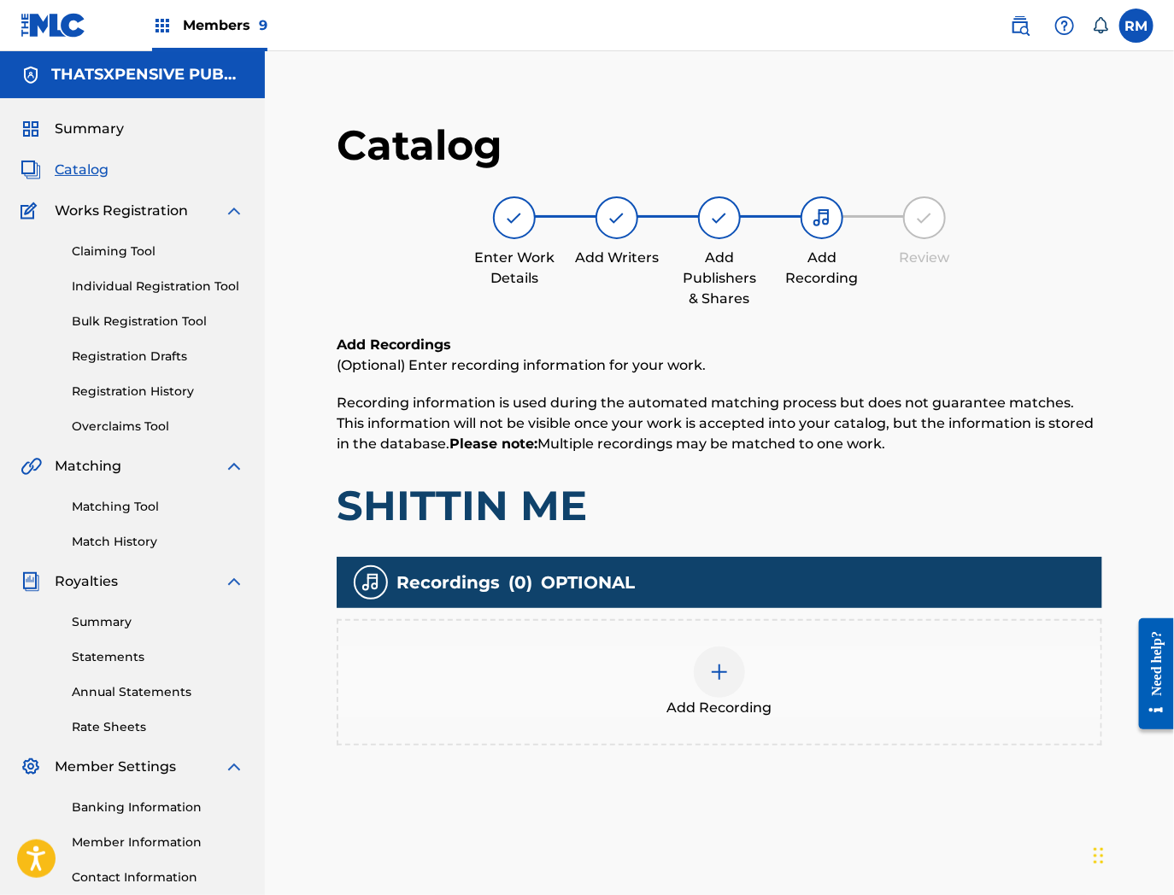
click at [651, 680] on div "Add Recording" at bounding box center [719, 683] width 762 height 72
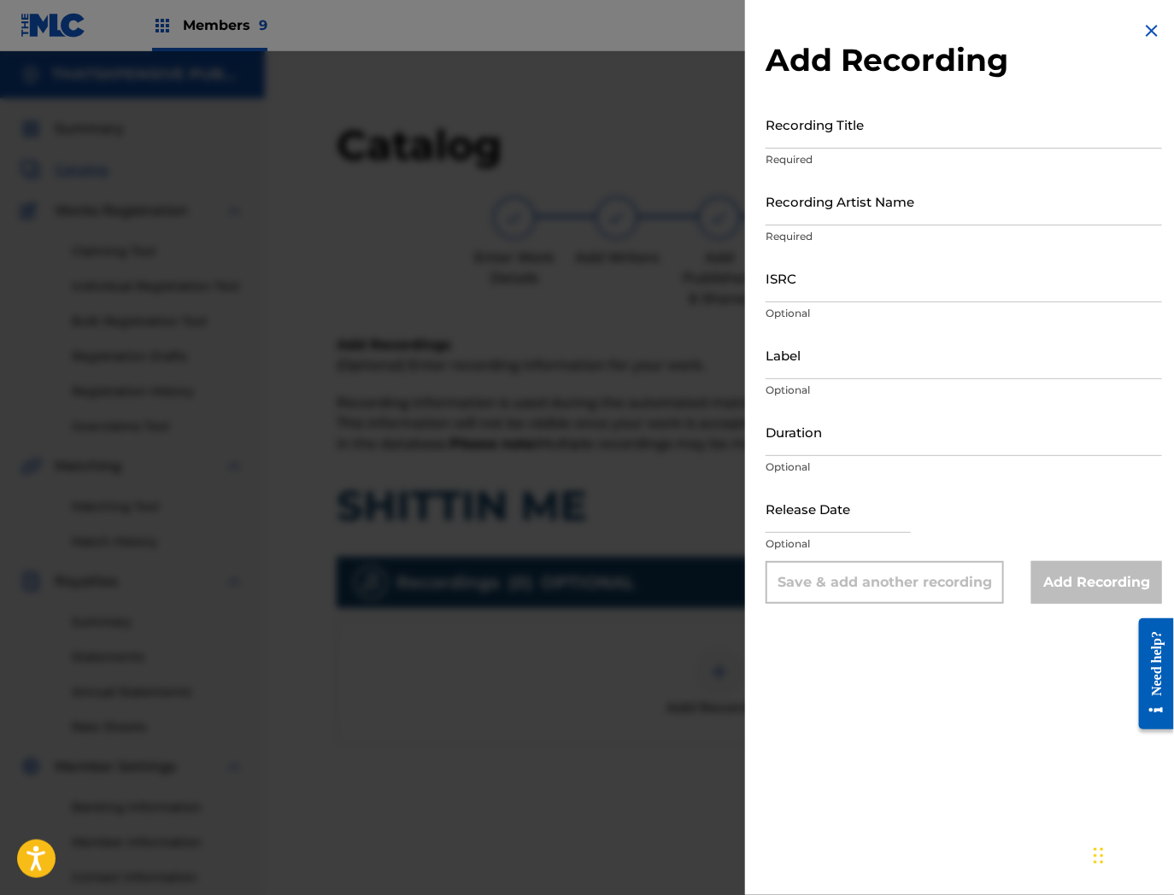
click at [836, 267] on input "ISRC" at bounding box center [963, 278] width 396 height 49
paste input "QZK6Q2140584"
type input "QZK6Q2140584"
click at [834, 120] on input "Recording Title" at bounding box center [963, 124] width 396 height 49
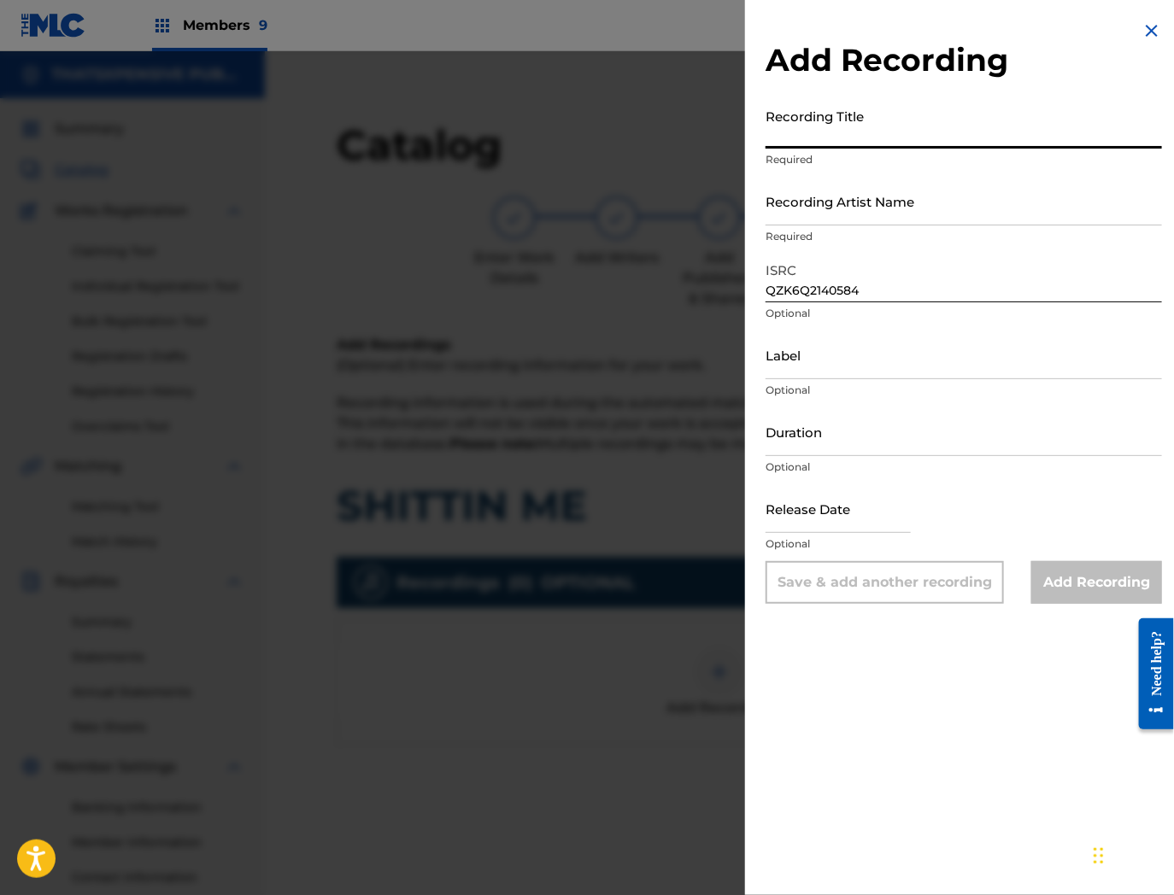
paste input "Shittin Me"
type input "Shittin Me"
click at [821, 227] on div "Recording Artist Name Required" at bounding box center [963, 215] width 396 height 77
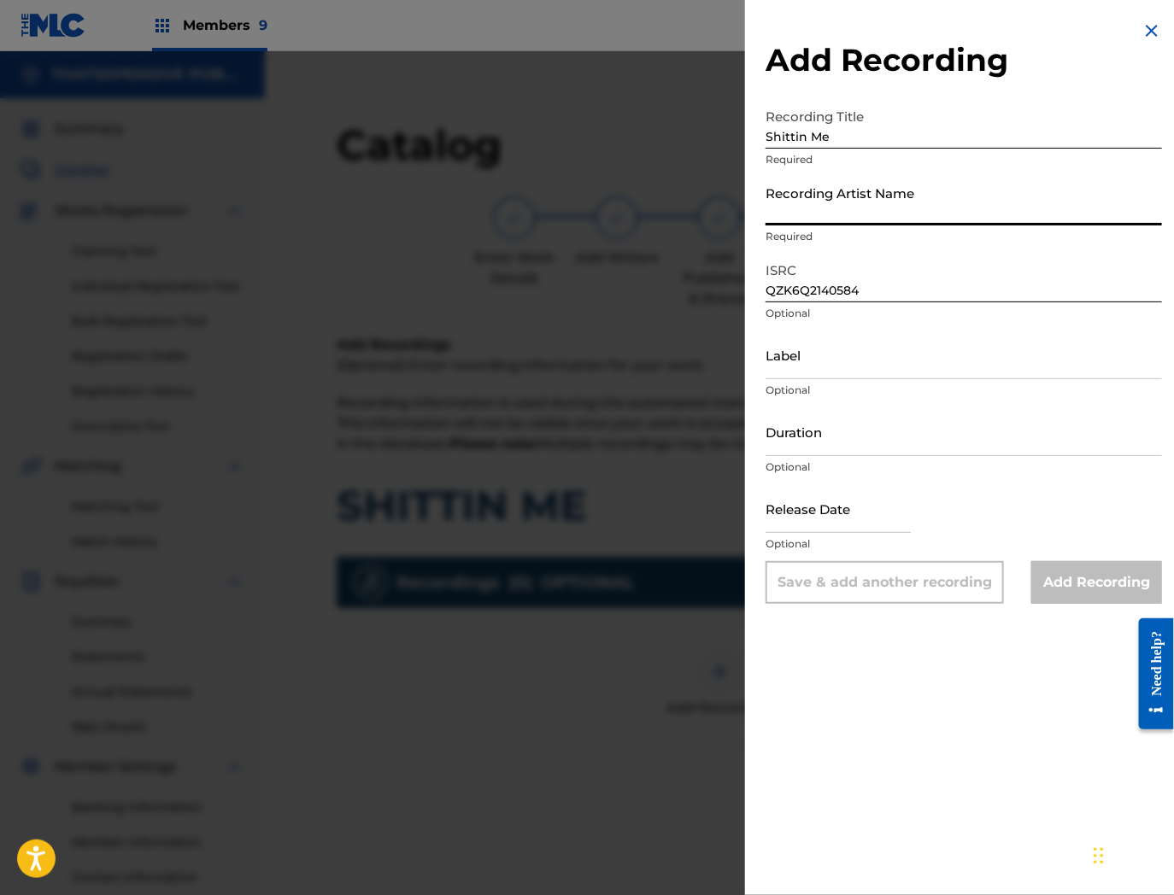
click at [821, 215] on input "Recording Artist Name" at bounding box center [963, 201] width 396 height 49
paste input "PaidTay"
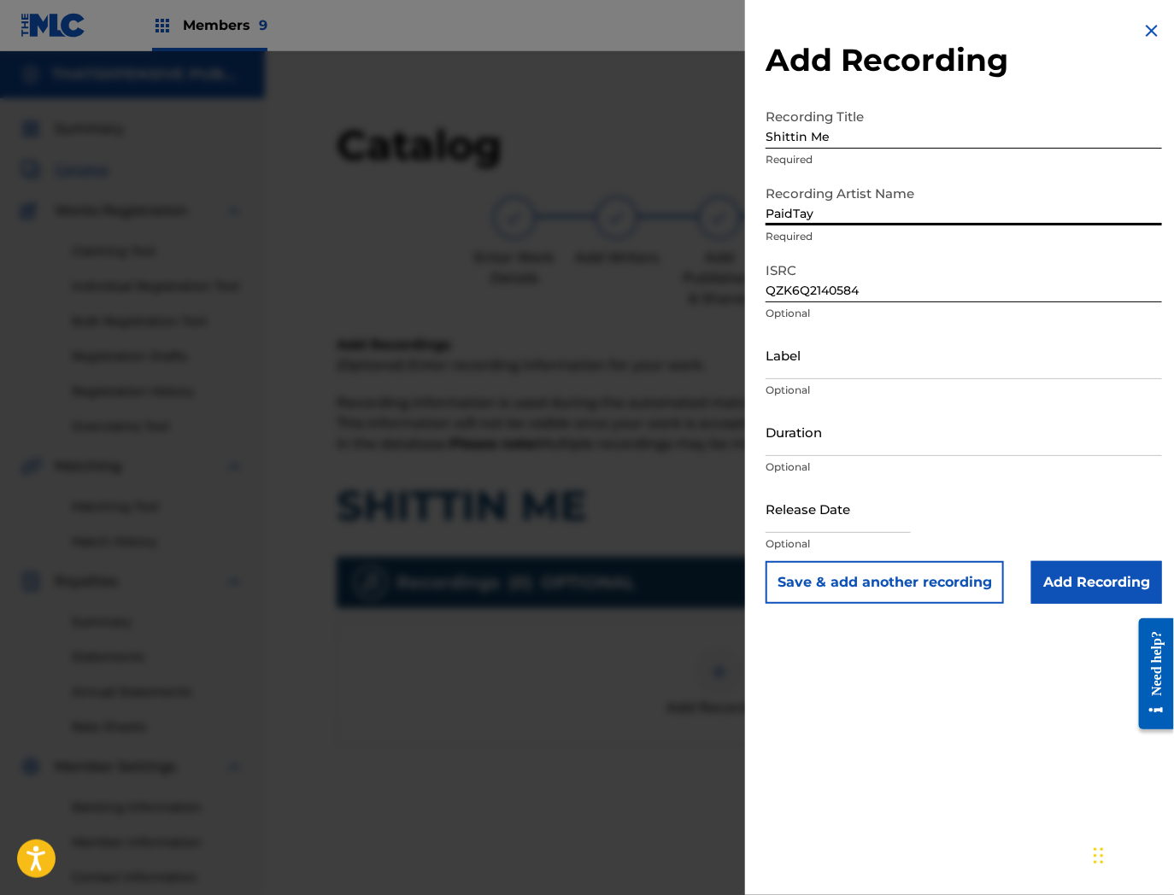
type input "PaidTay"
drag, startPoint x: 857, startPoint y: 288, endPoint x: 889, endPoint y: 286, distance: 31.7
click at [863, 287] on input "QZK6Q2140584" at bounding box center [963, 278] width 396 height 49
click at [900, 218] on input "PaidTay" at bounding box center [963, 201] width 396 height 49
click at [889, 129] on input "Shittin Me" at bounding box center [963, 124] width 396 height 49
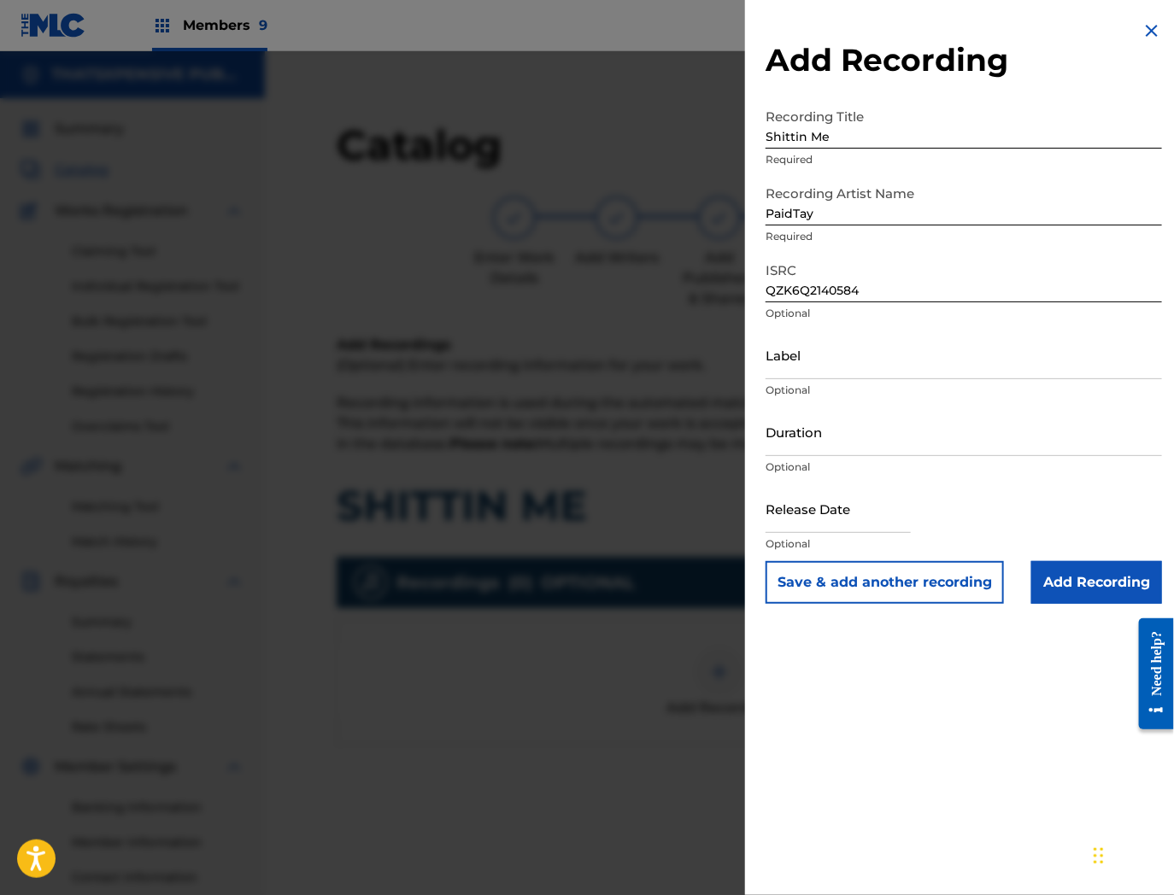
click at [1094, 587] on input "Add Recording" at bounding box center [1096, 582] width 131 height 43
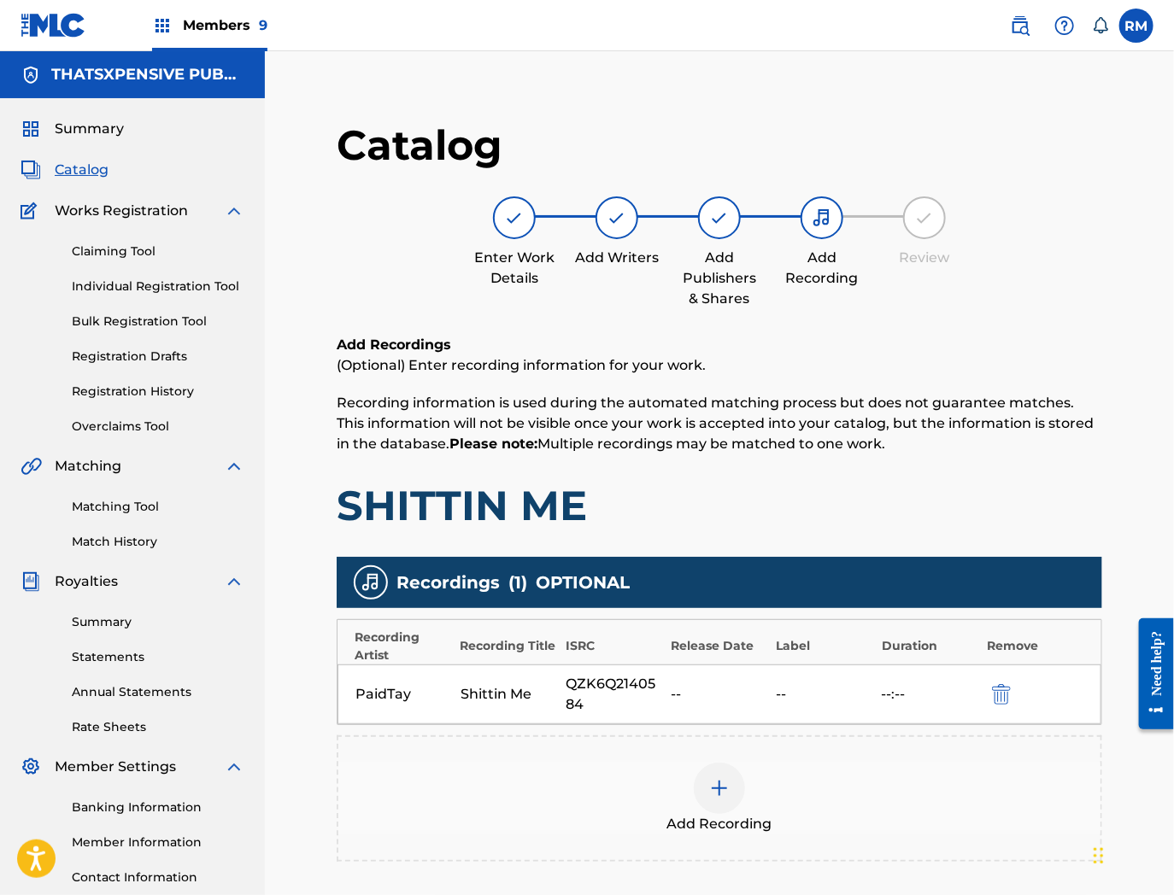
scroll to position [186, 0]
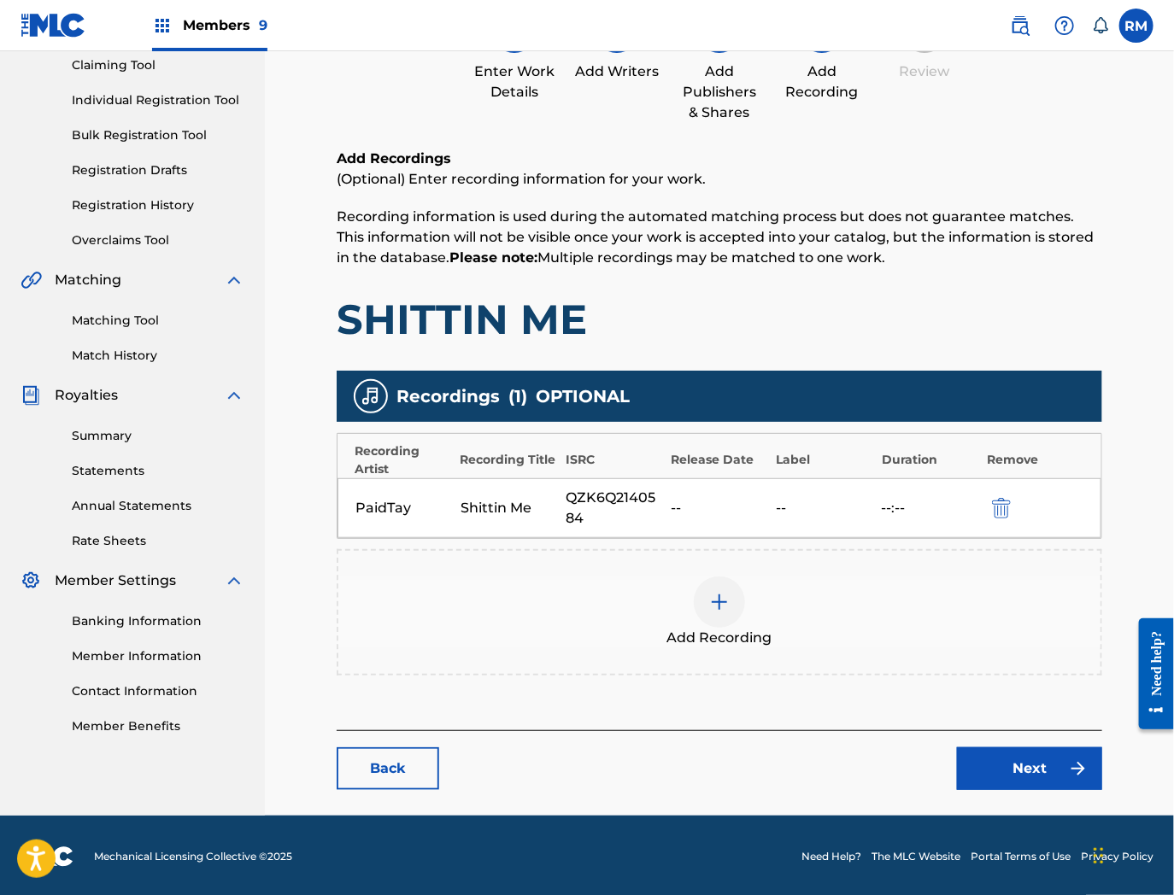
click at [987, 759] on link "Next" at bounding box center [1029, 769] width 145 height 43
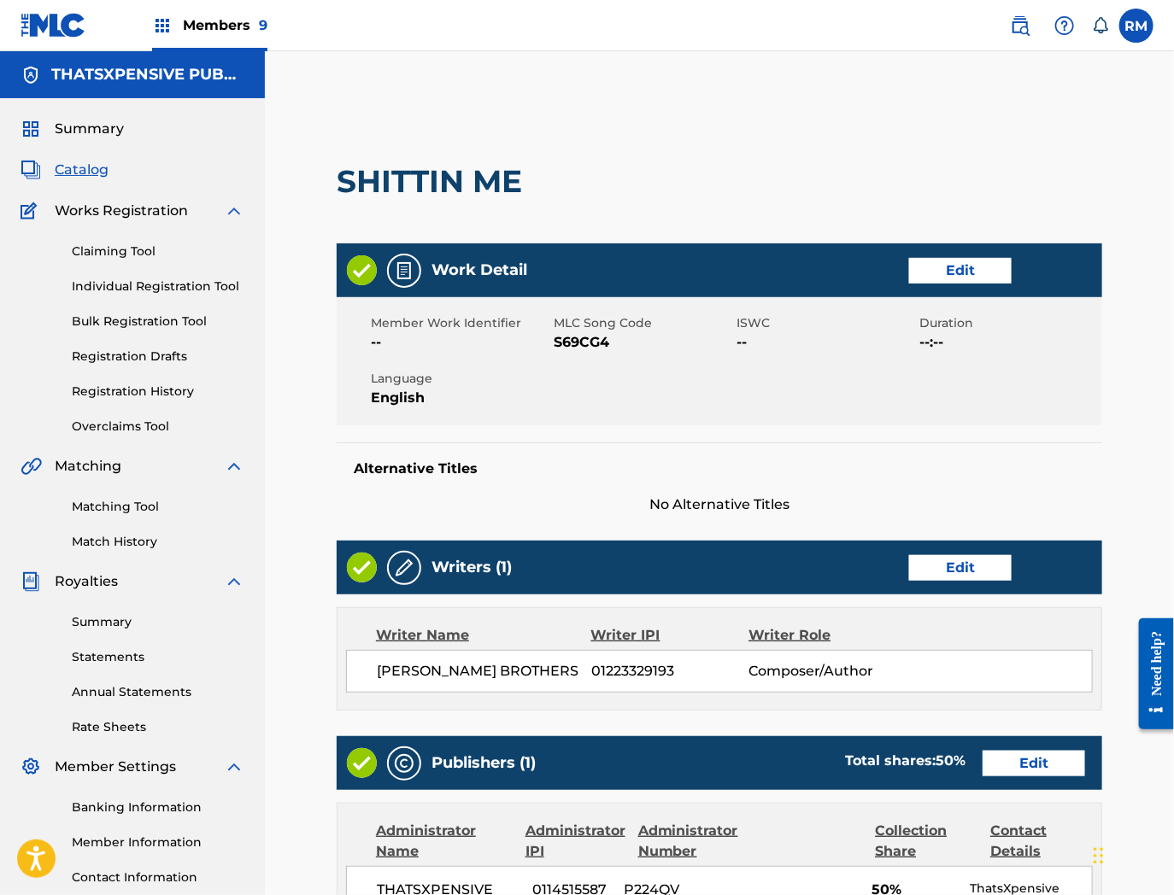
scroll to position [664, 0]
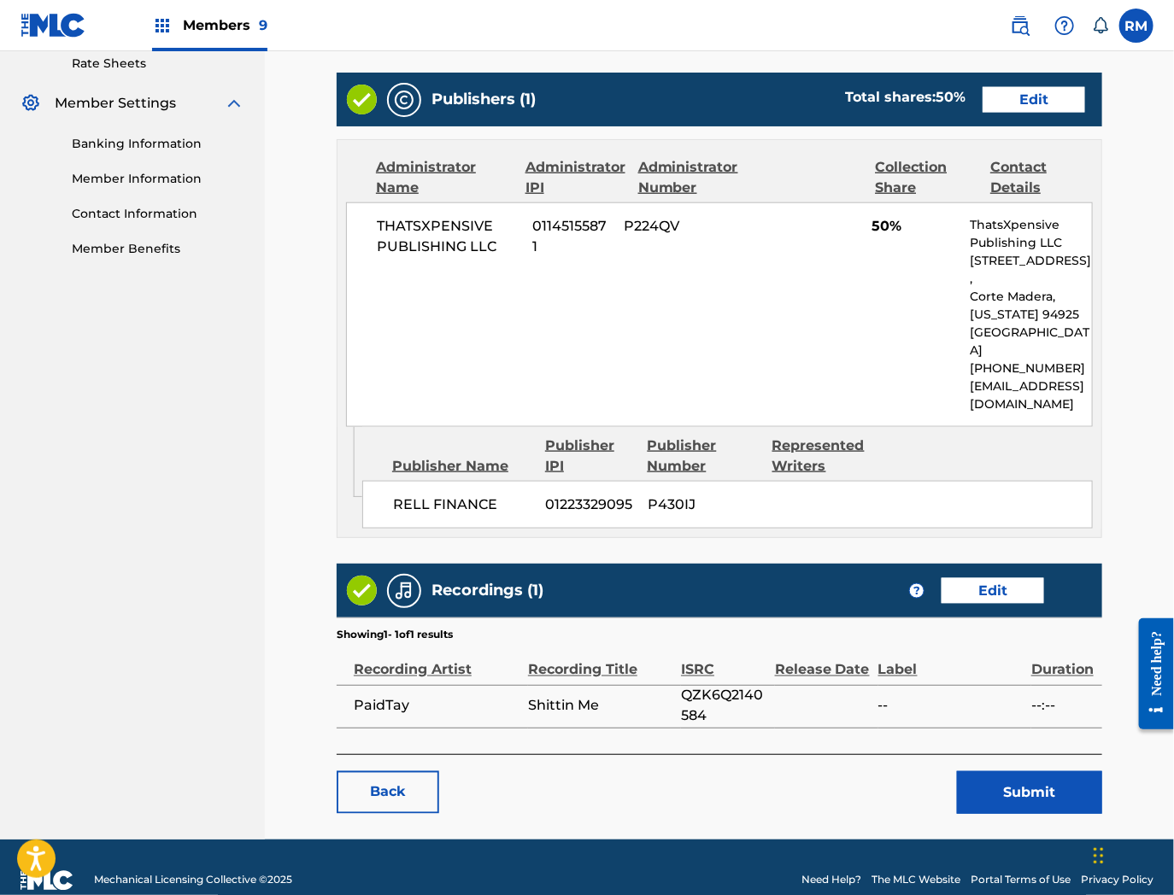
click at [1009, 793] on button "Submit" at bounding box center [1029, 792] width 145 height 43
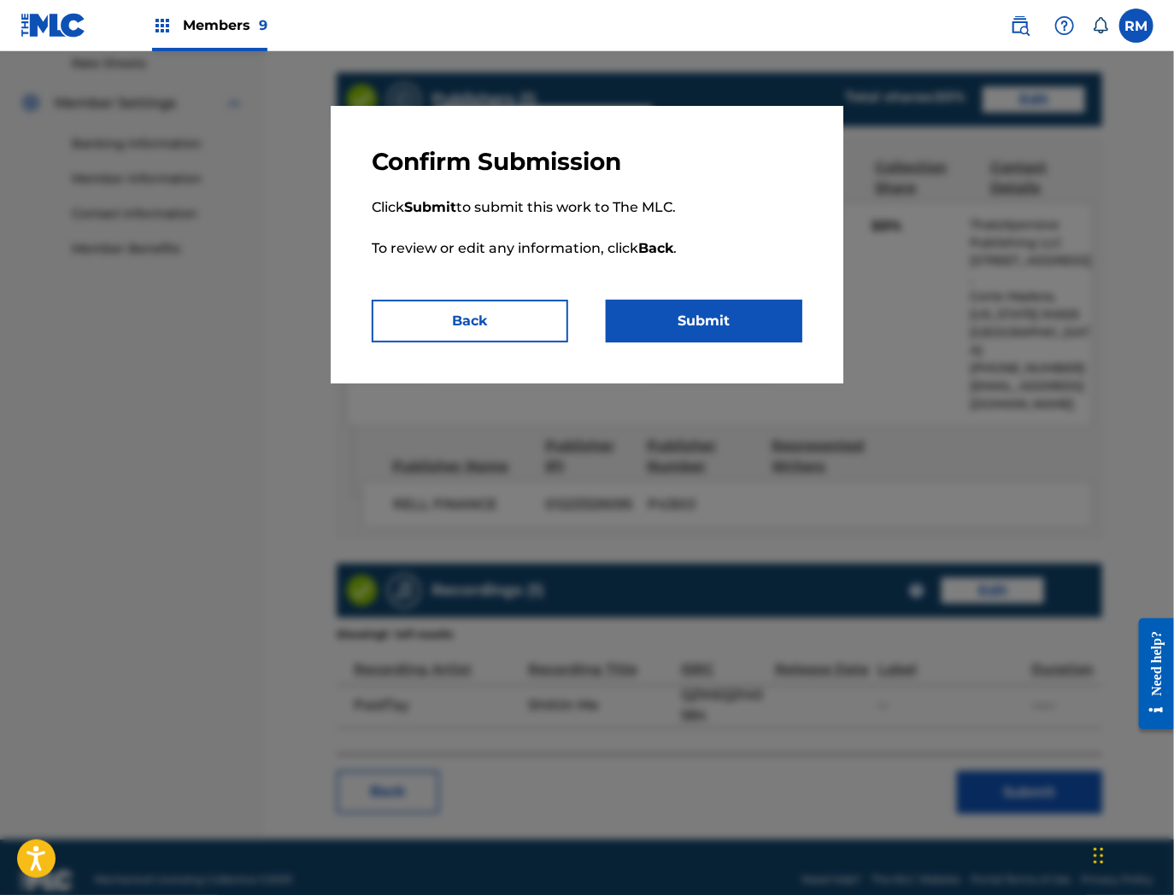
click at [722, 329] on button "Submit" at bounding box center [704, 321] width 197 height 43
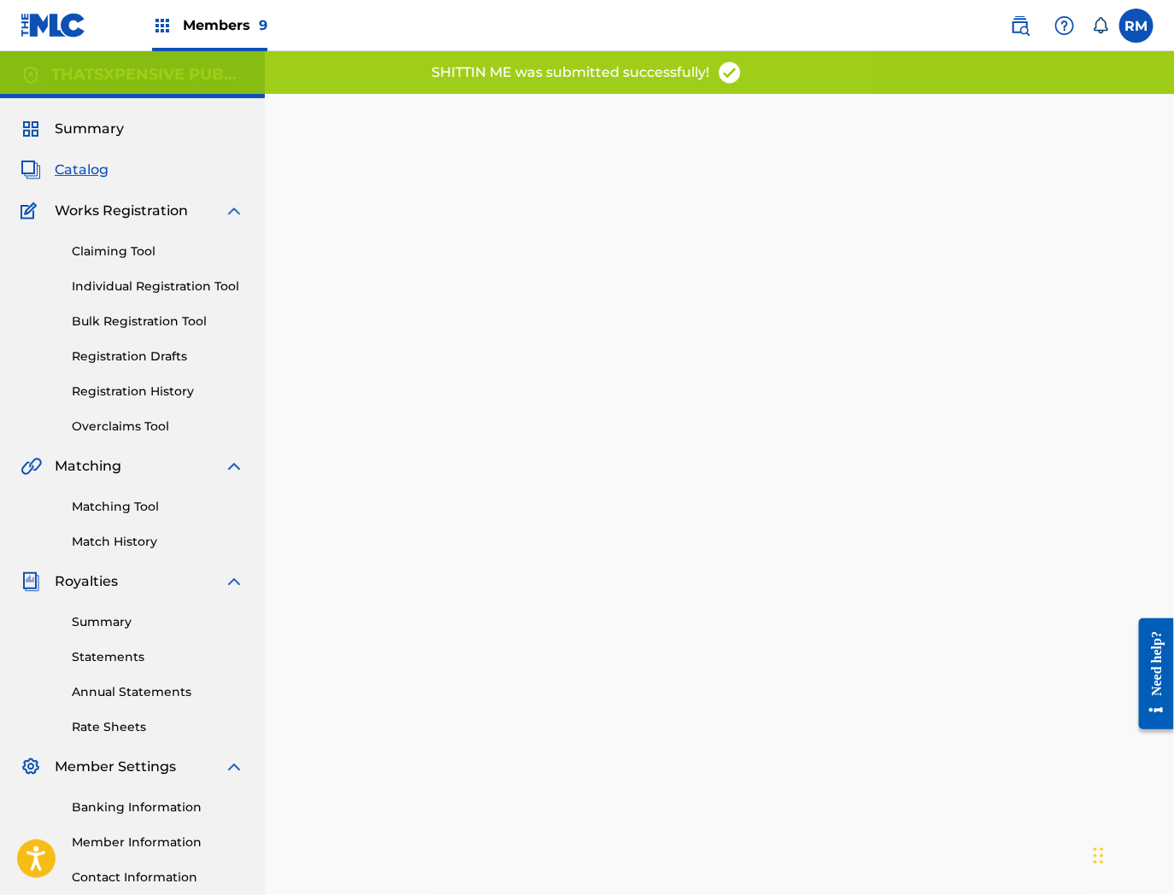
scroll to position [175, 0]
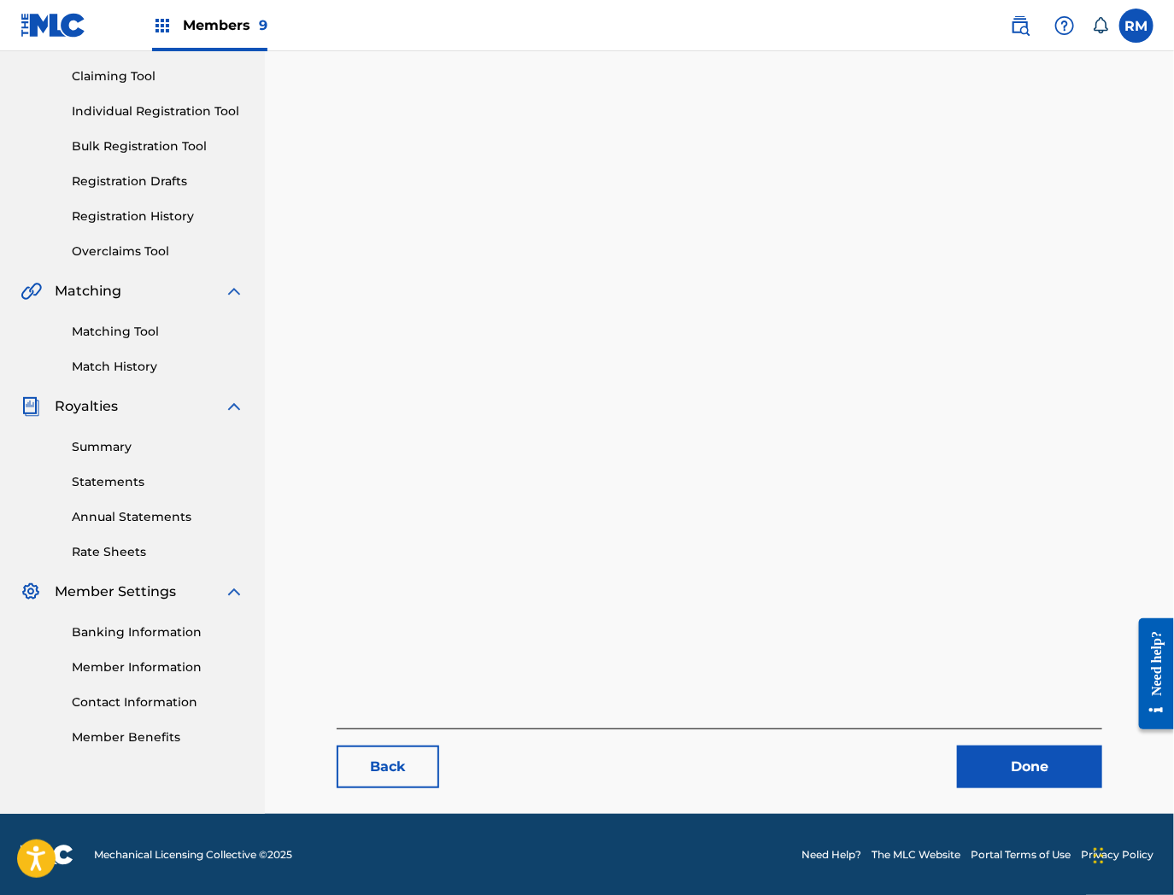
click at [1053, 762] on link "Done" at bounding box center [1029, 767] width 145 height 43
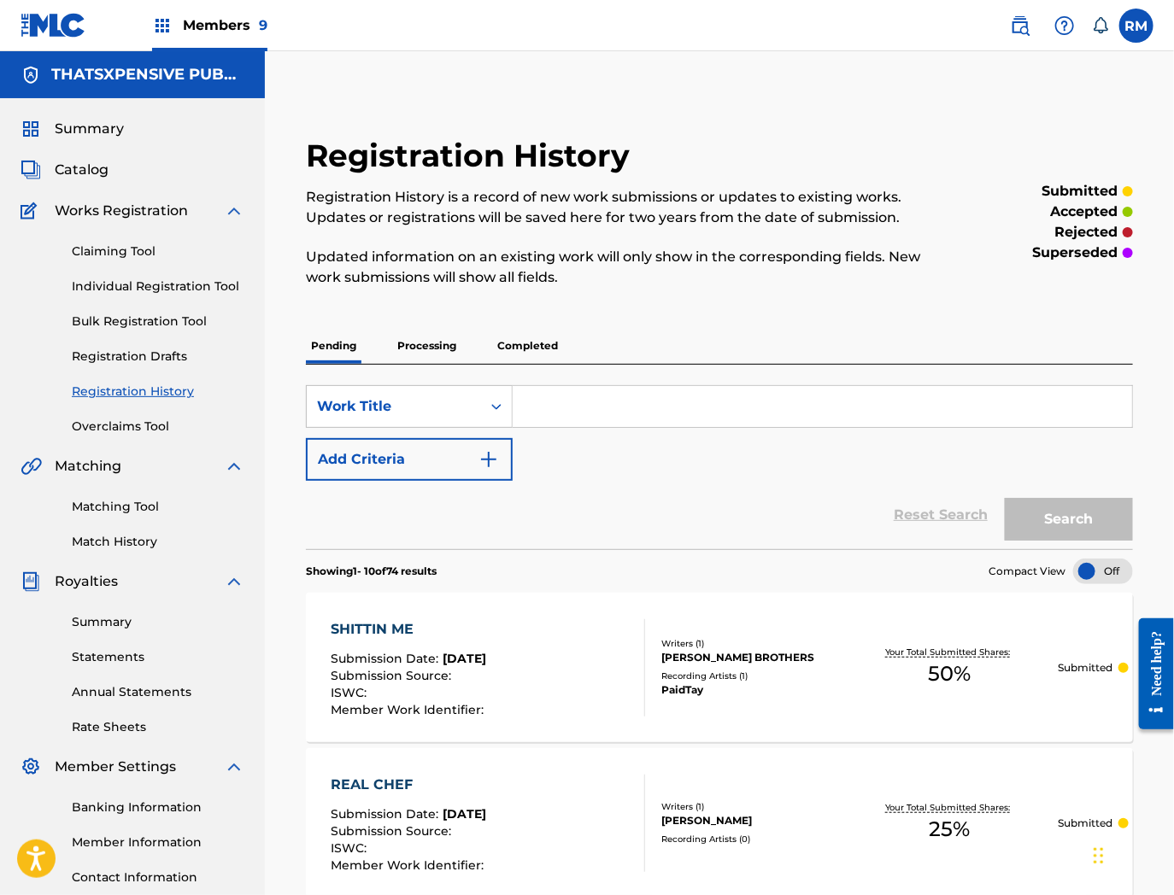
click at [104, 167] on span "Catalog" at bounding box center [82, 170] width 54 height 21
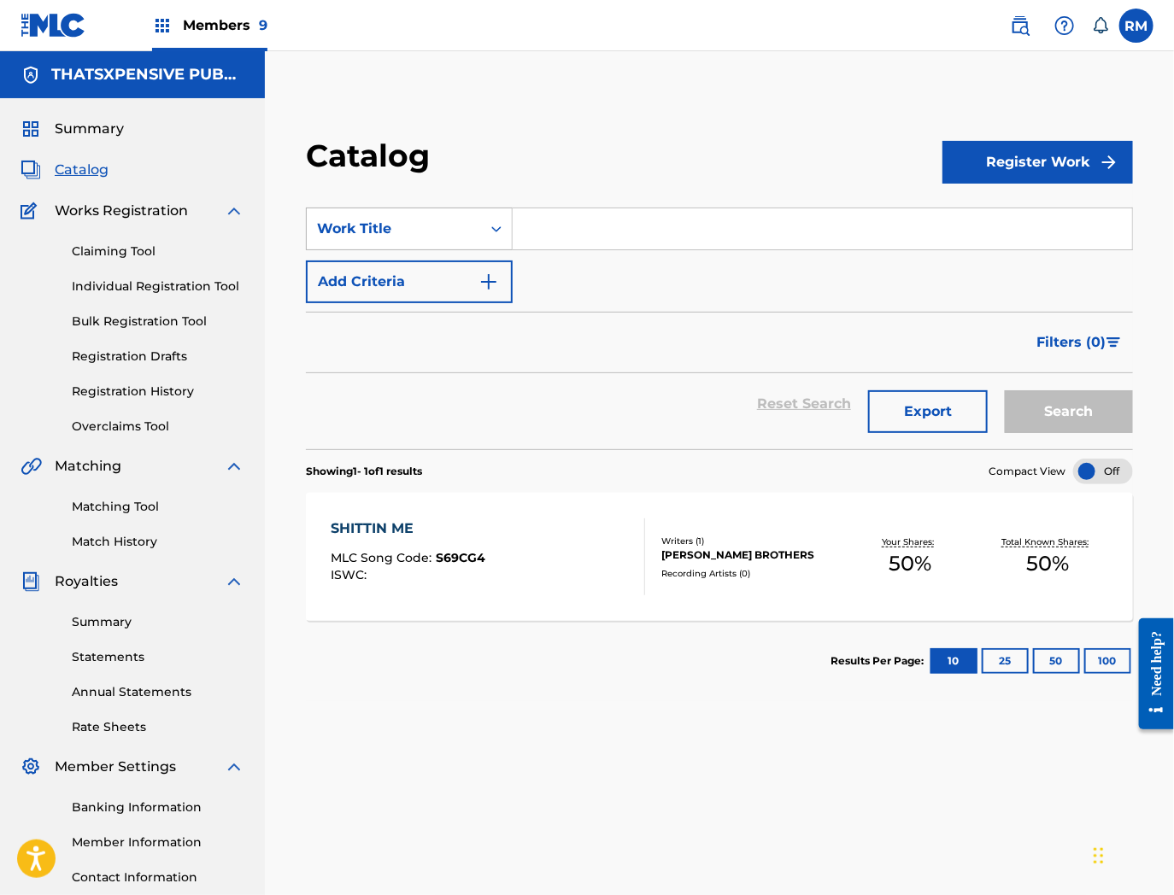
click at [382, 223] on div "Work Title" at bounding box center [394, 229] width 154 height 21
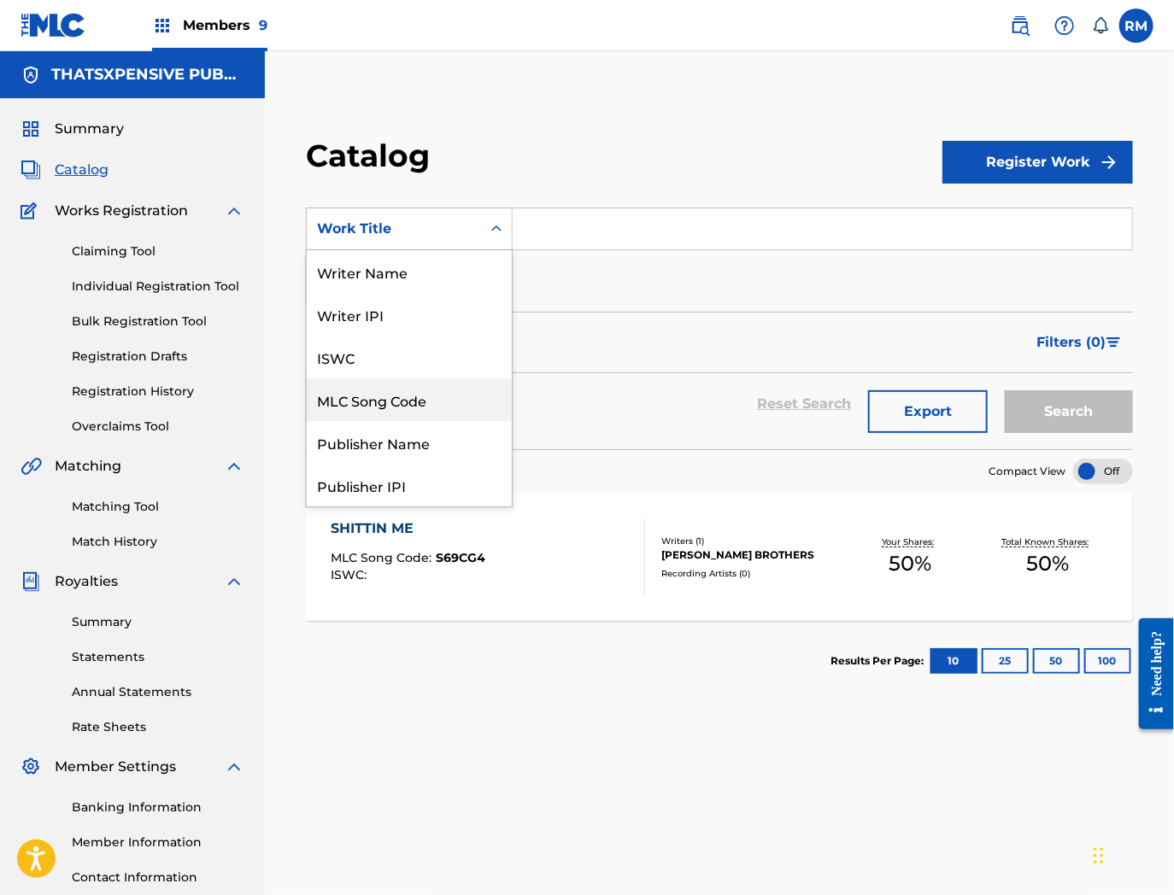
click at [343, 395] on div "MLC Song Code" at bounding box center [409, 399] width 205 height 43
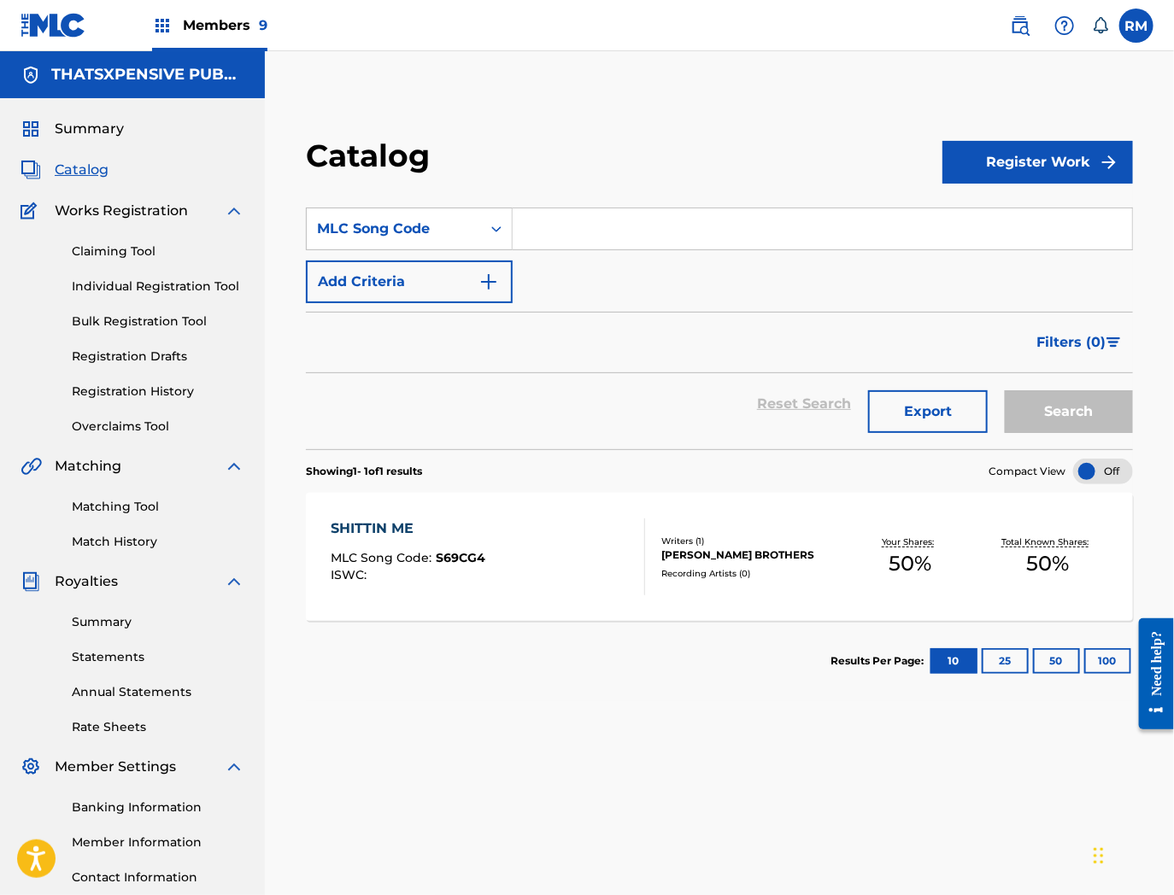
click at [619, 232] on input "Search Form" at bounding box center [822, 228] width 619 height 41
paste input "RO09XT"
type input "RO09XT"
click at [1005, 390] on button "Search" at bounding box center [1069, 411] width 128 height 43
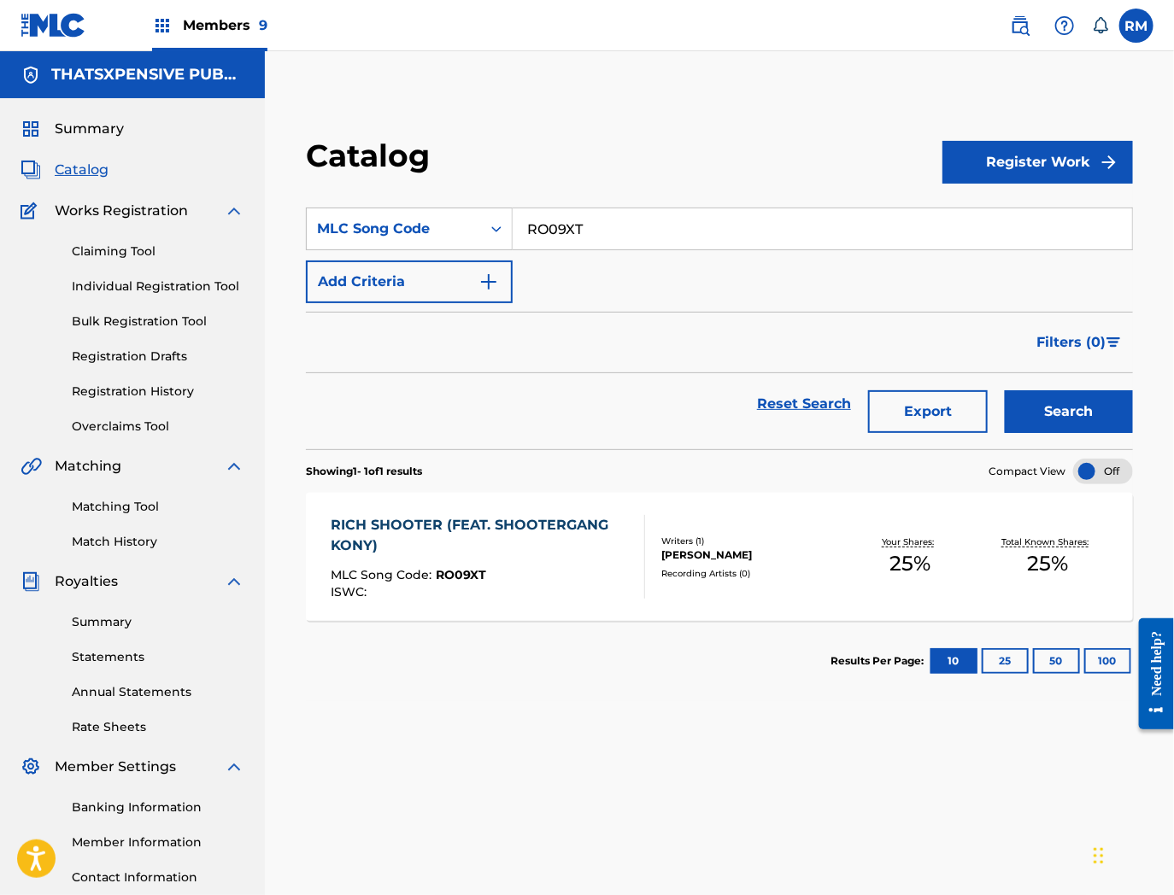
click at [548, 549] on div "RICH SHOOTER (FEAT. SHOOTERGANG KONY)" at bounding box center [481, 535] width 300 height 41
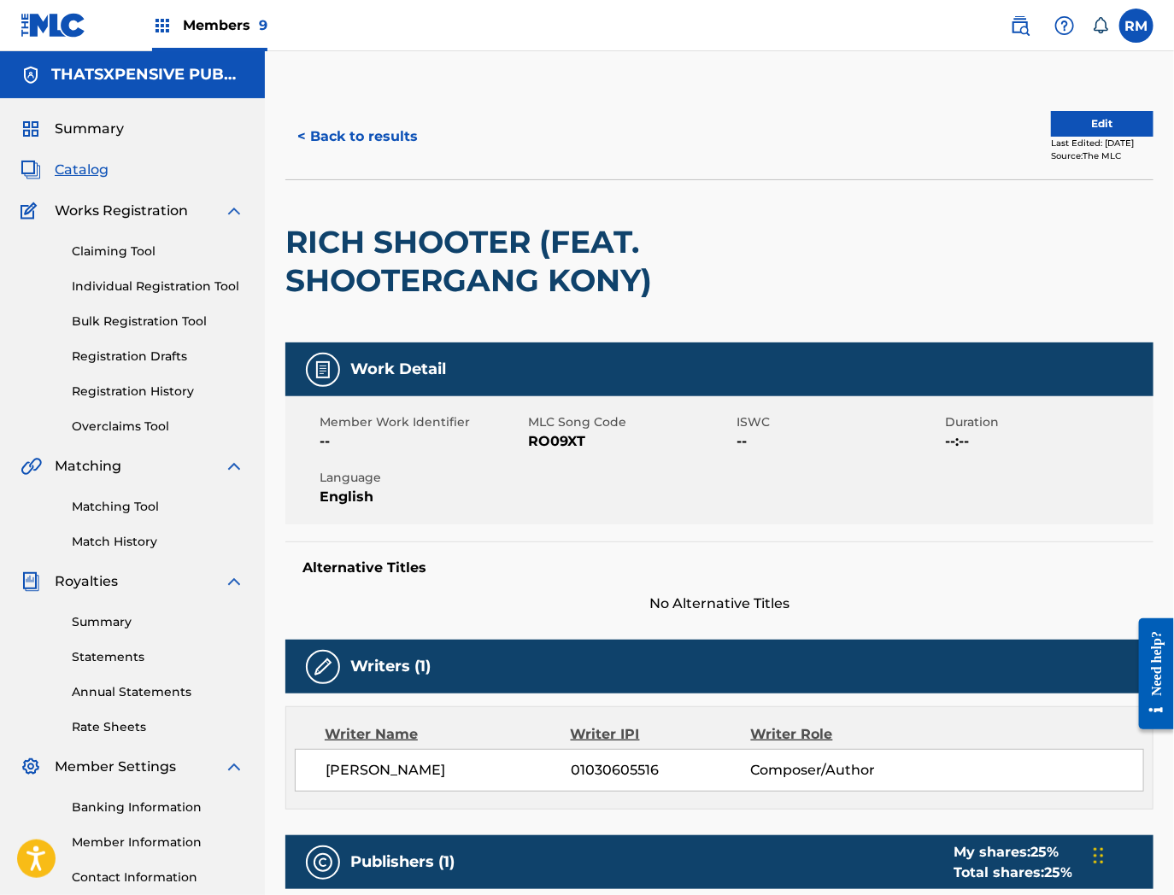
click at [1086, 120] on button "Edit" at bounding box center [1102, 124] width 103 height 26
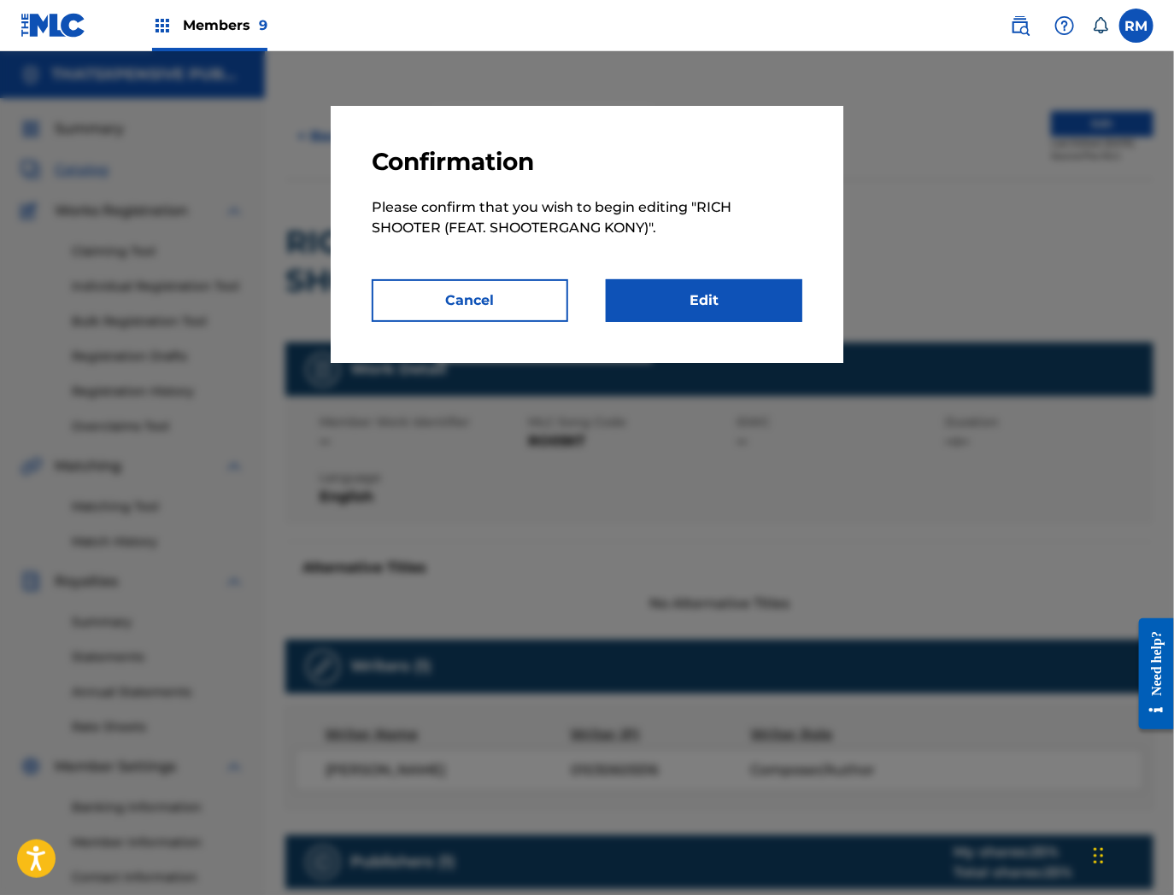
click at [706, 308] on link "Edit" at bounding box center [704, 300] width 197 height 43
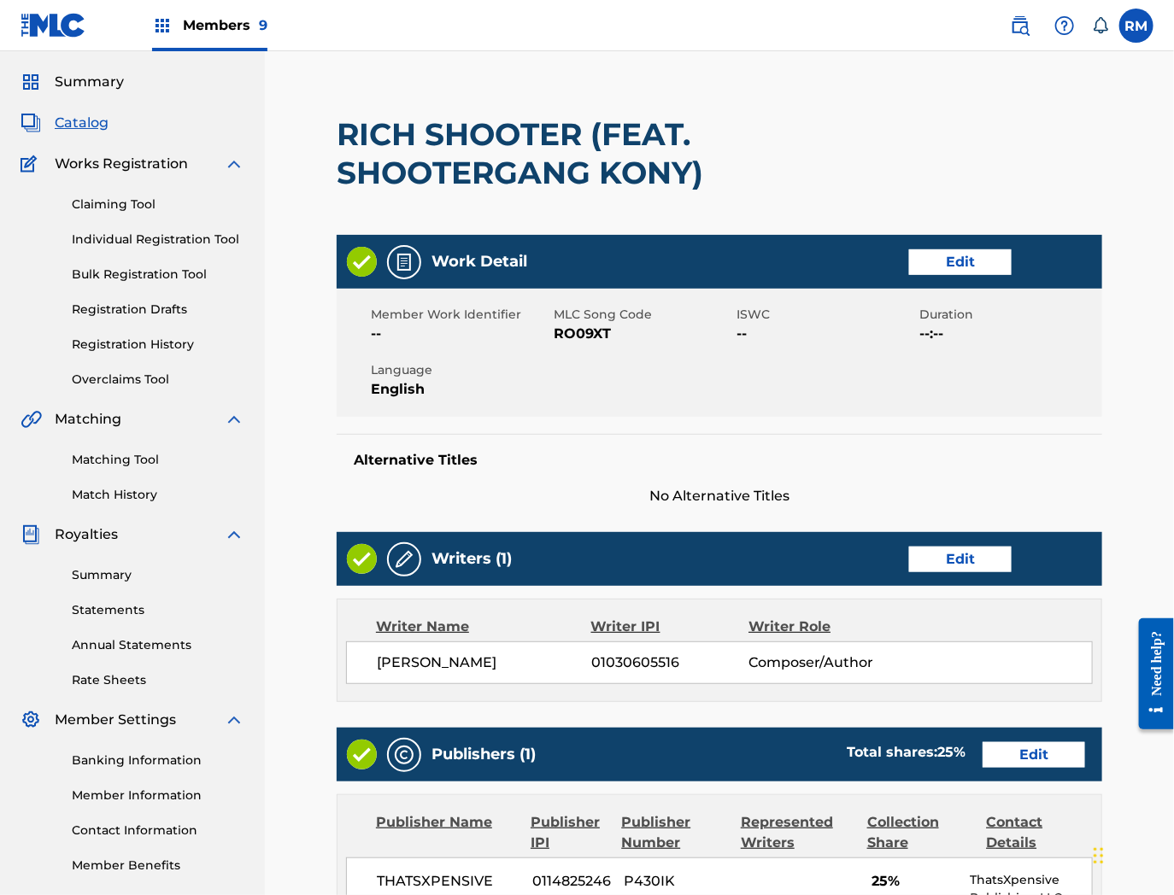
scroll to position [560, 0]
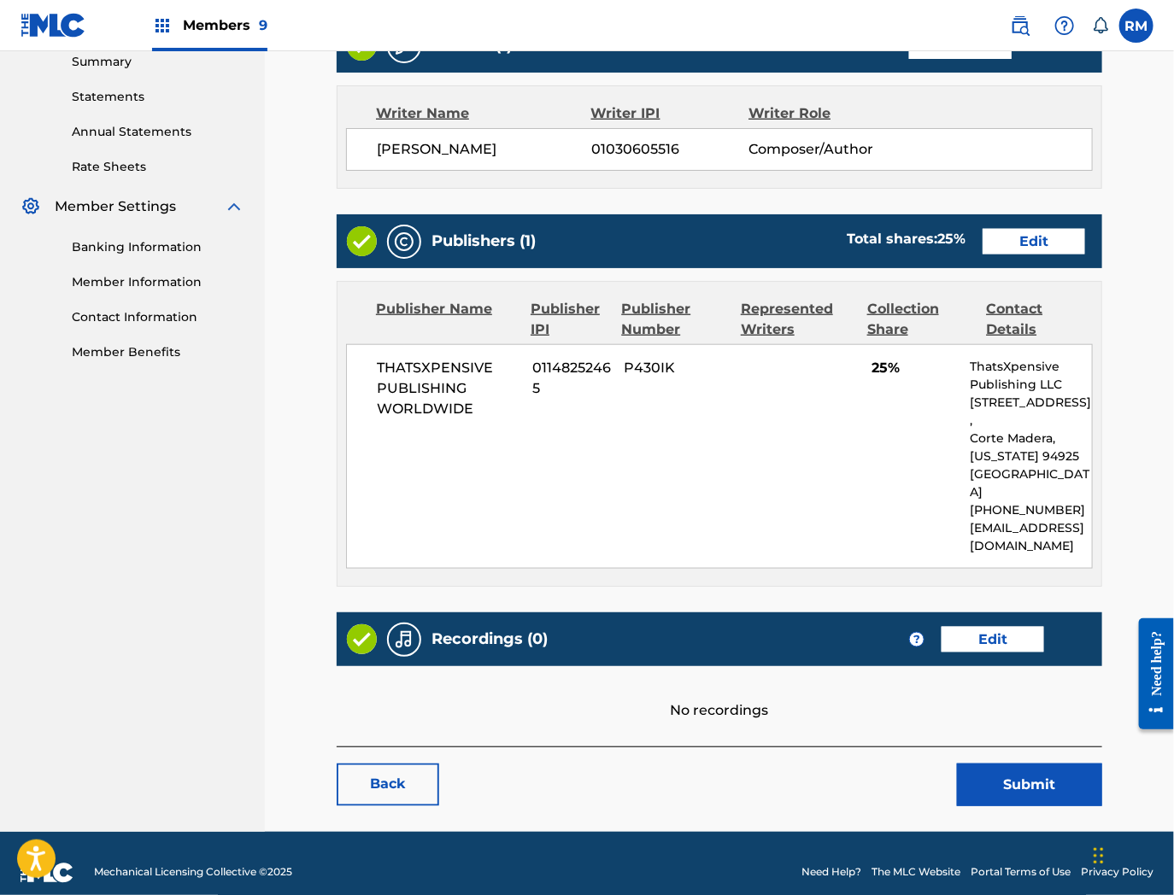
click at [997, 627] on link "Edit" at bounding box center [992, 640] width 103 height 26
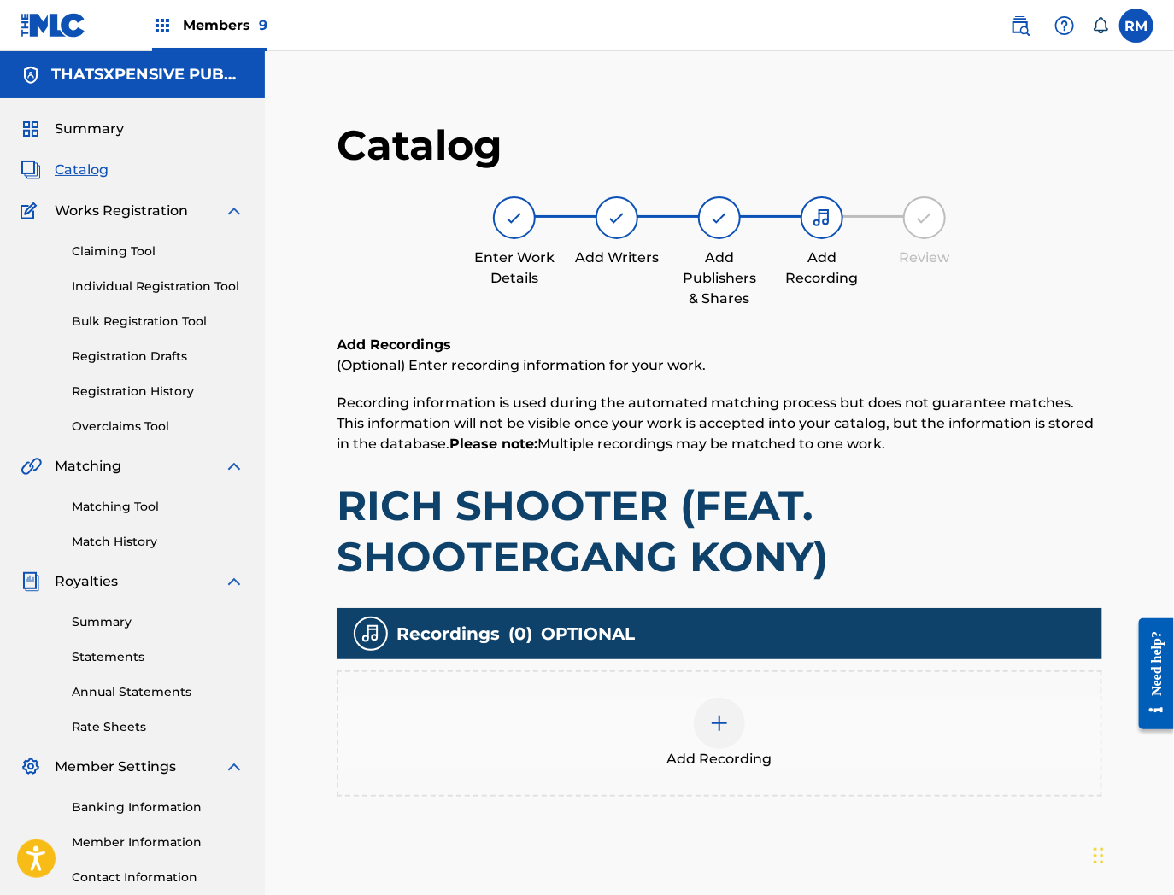
click at [721, 718] on img at bounding box center [719, 723] width 21 height 21
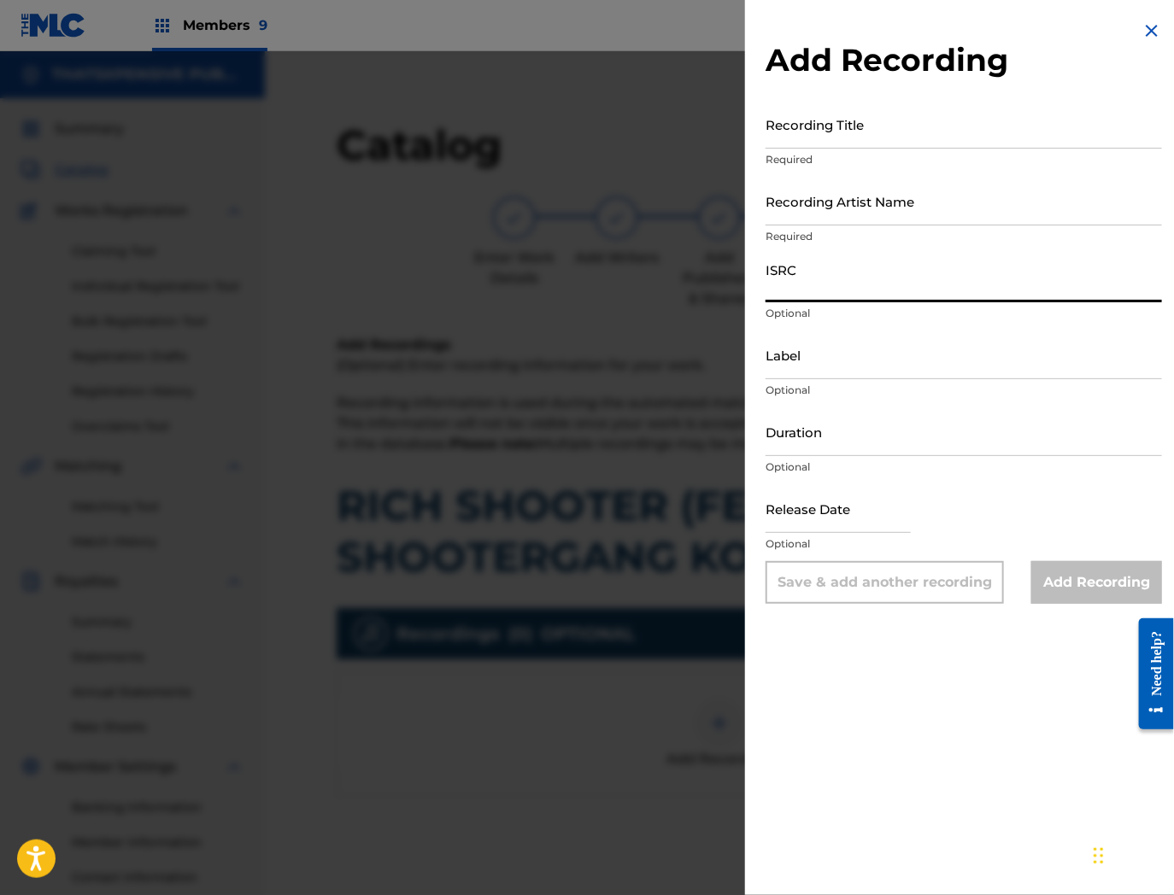
click at [822, 277] on input "ISRC" at bounding box center [963, 278] width 396 height 49
paste input "USUYG1469516"
type input "USUYG1469516"
click at [859, 130] on input "Recording Title" at bounding box center [963, 124] width 396 height 49
paste input "Rich Shooter (feat. Shootergang Kony)"
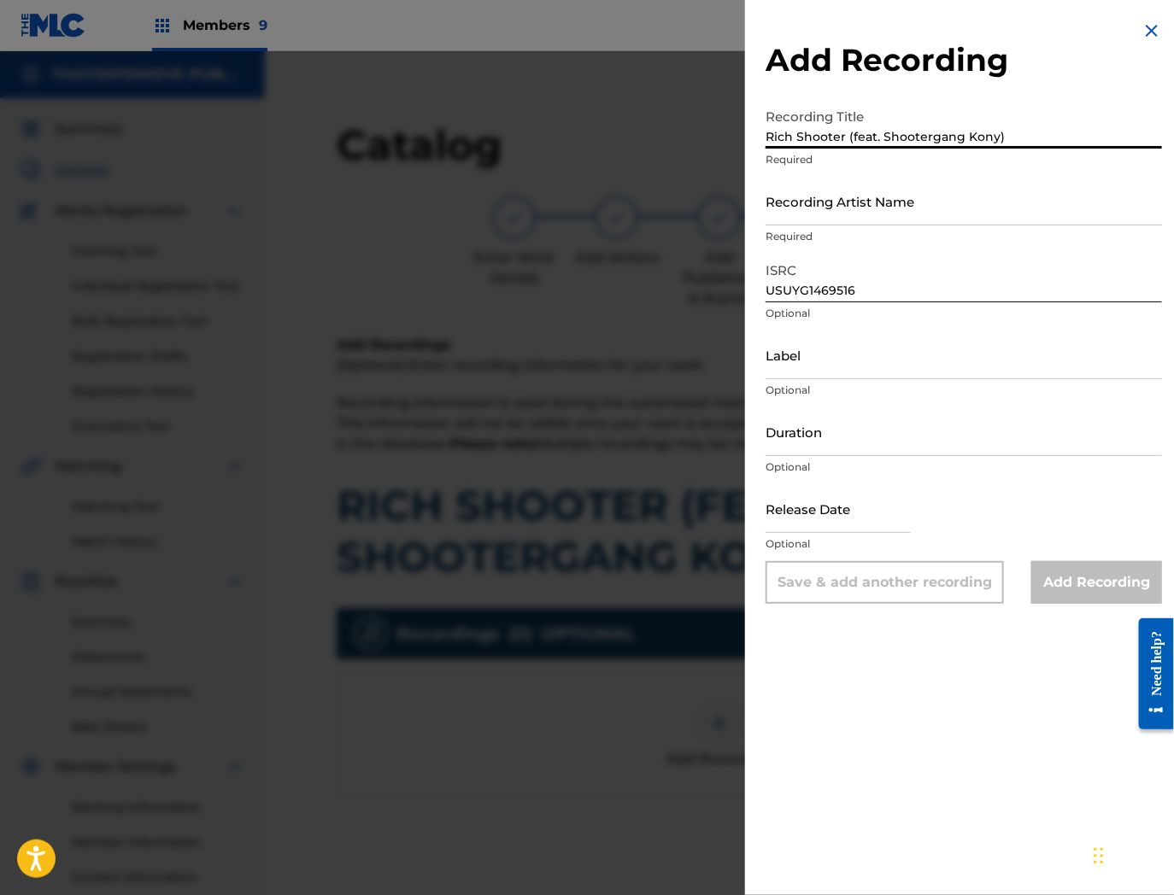
type input "Rich Shooter (feat. Shootergang Kony)"
click at [866, 355] on input "Label" at bounding box center [963, 355] width 396 height 49
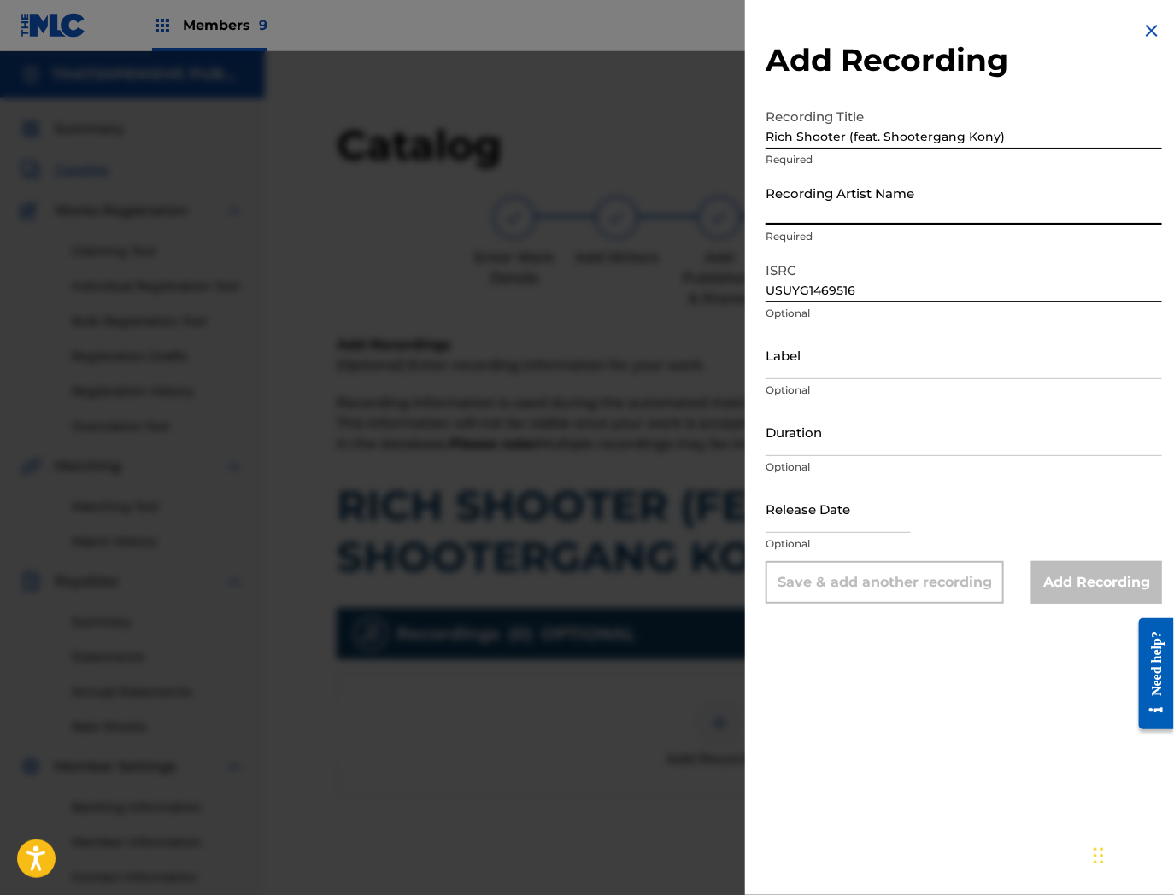
click at [856, 203] on input "Recording Artist Name" at bounding box center [963, 201] width 396 height 49
paste input "Lil Sheik (feat. ShooterGang Kony)"
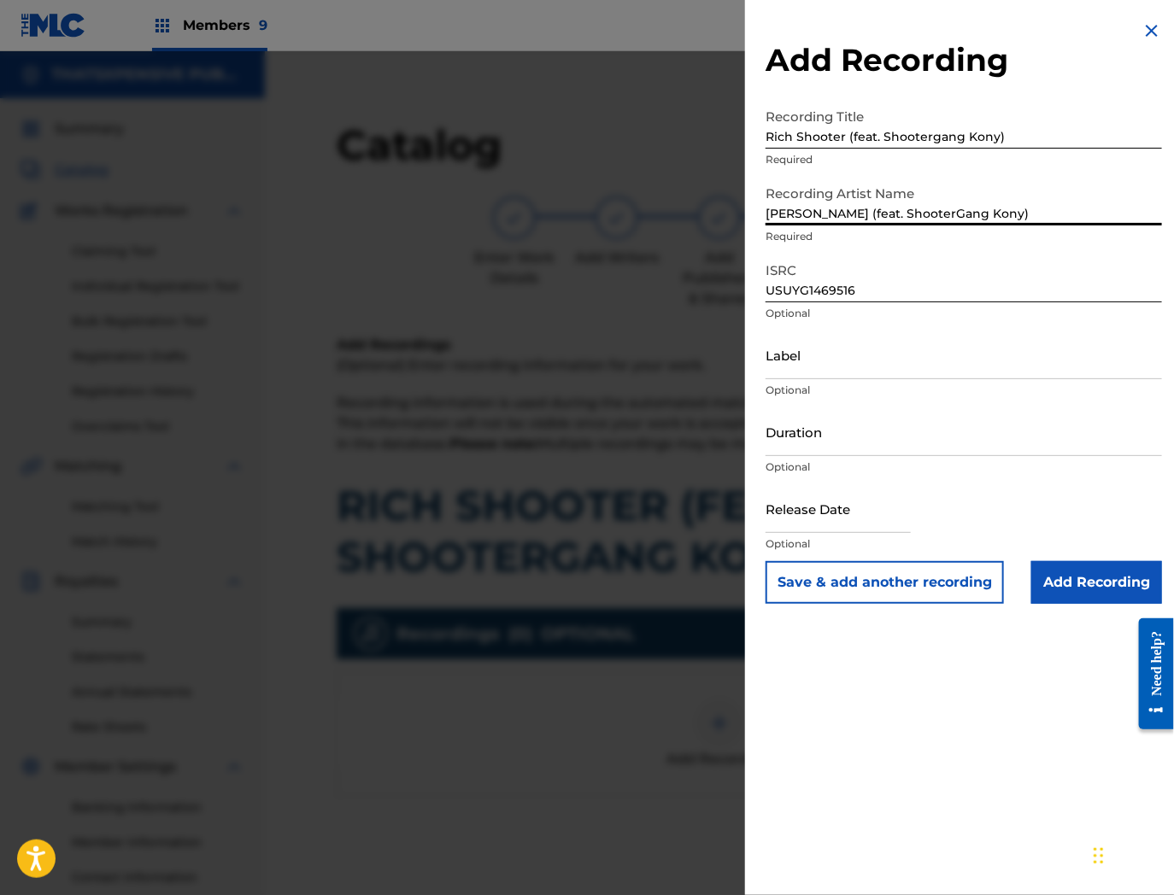
drag, startPoint x: 971, startPoint y: 215, endPoint x: 1135, endPoint y: 244, distance: 165.7
click at [1135, 244] on div "Recording Artist Name Lil Sheik (feat. ShooterGang Kony) Required" at bounding box center [963, 215] width 396 height 77
type input "Lil Sheik (feat. ShooterGang Kony)"
click at [1092, 577] on input "Add Recording" at bounding box center [1096, 582] width 131 height 43
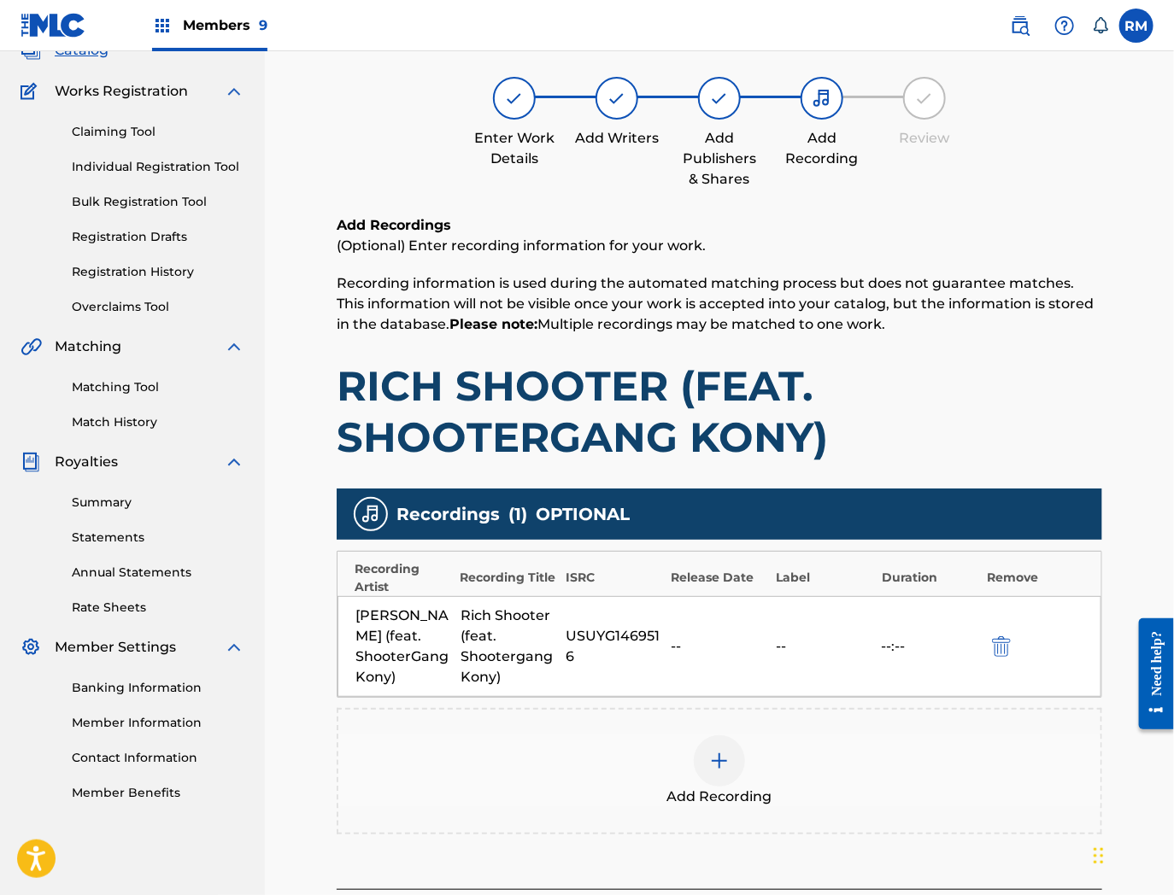
scroll to position [279, 0]
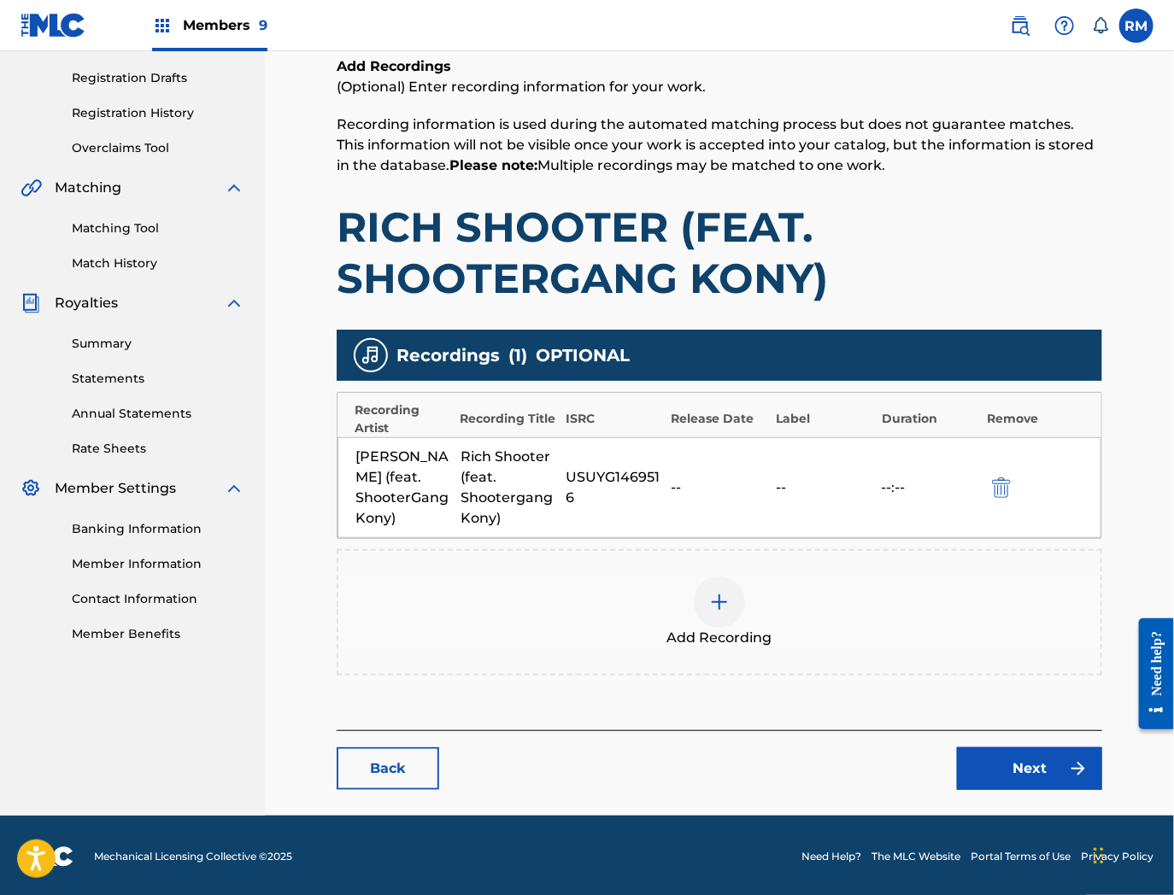
click at [1019, 761] on link "Next" at bounding box center [1029, 769] width 145 height 43
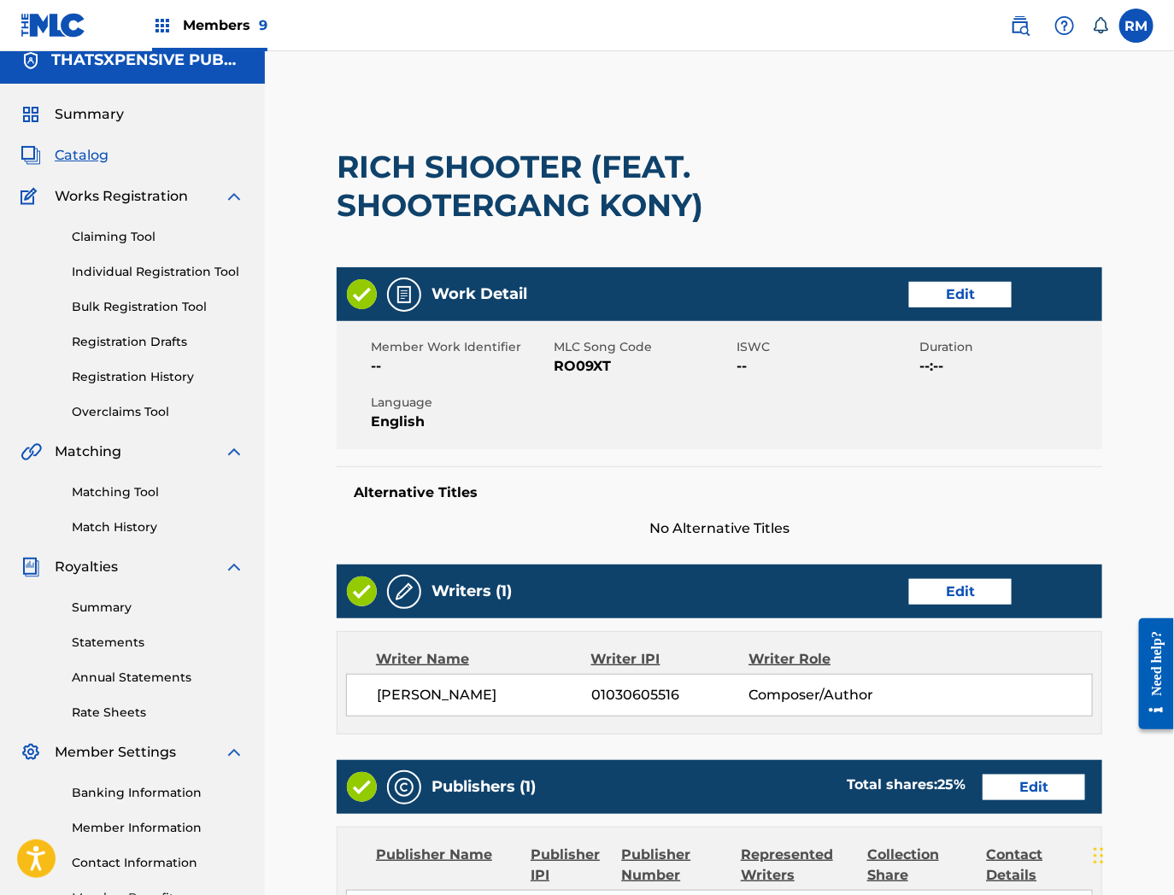
scroll to position [617, 0]
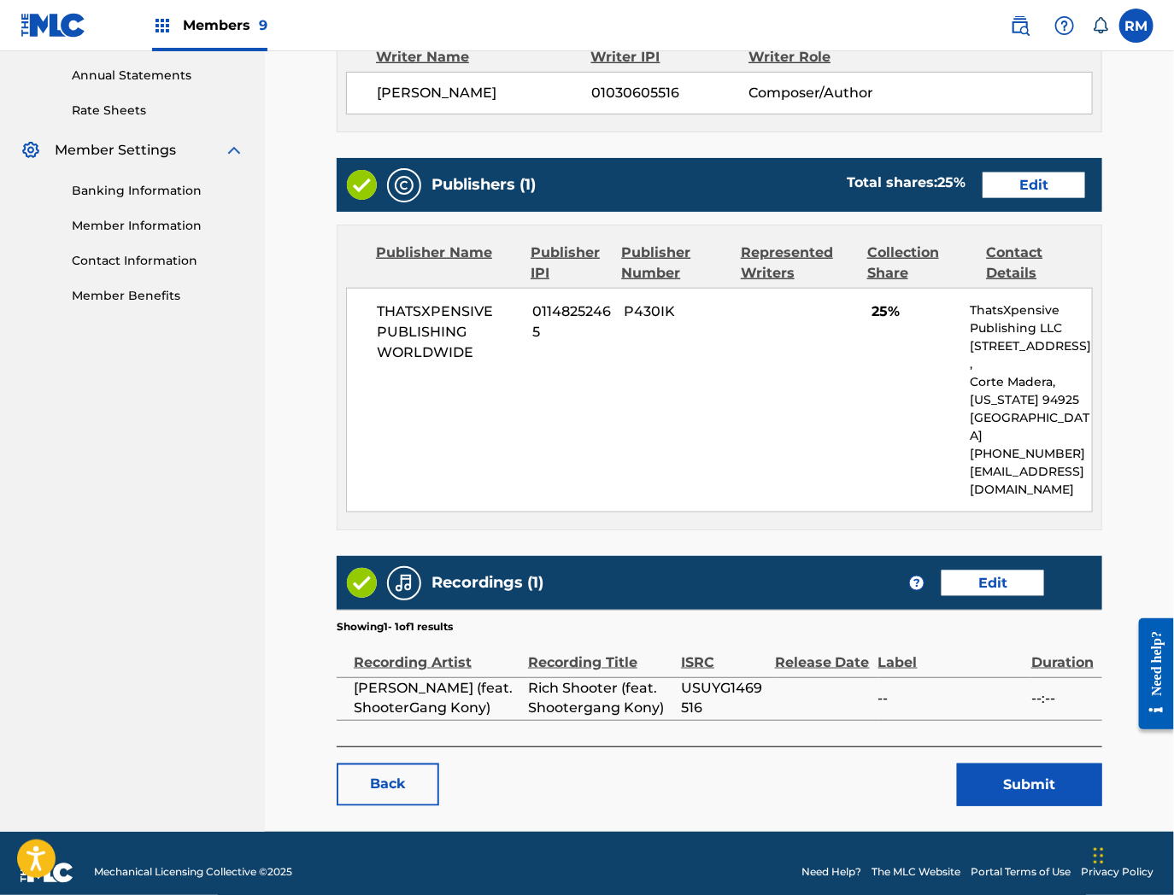
click at [1040, 764] on button "Submit" at bounding box center [1029, 785] width 145 height 43
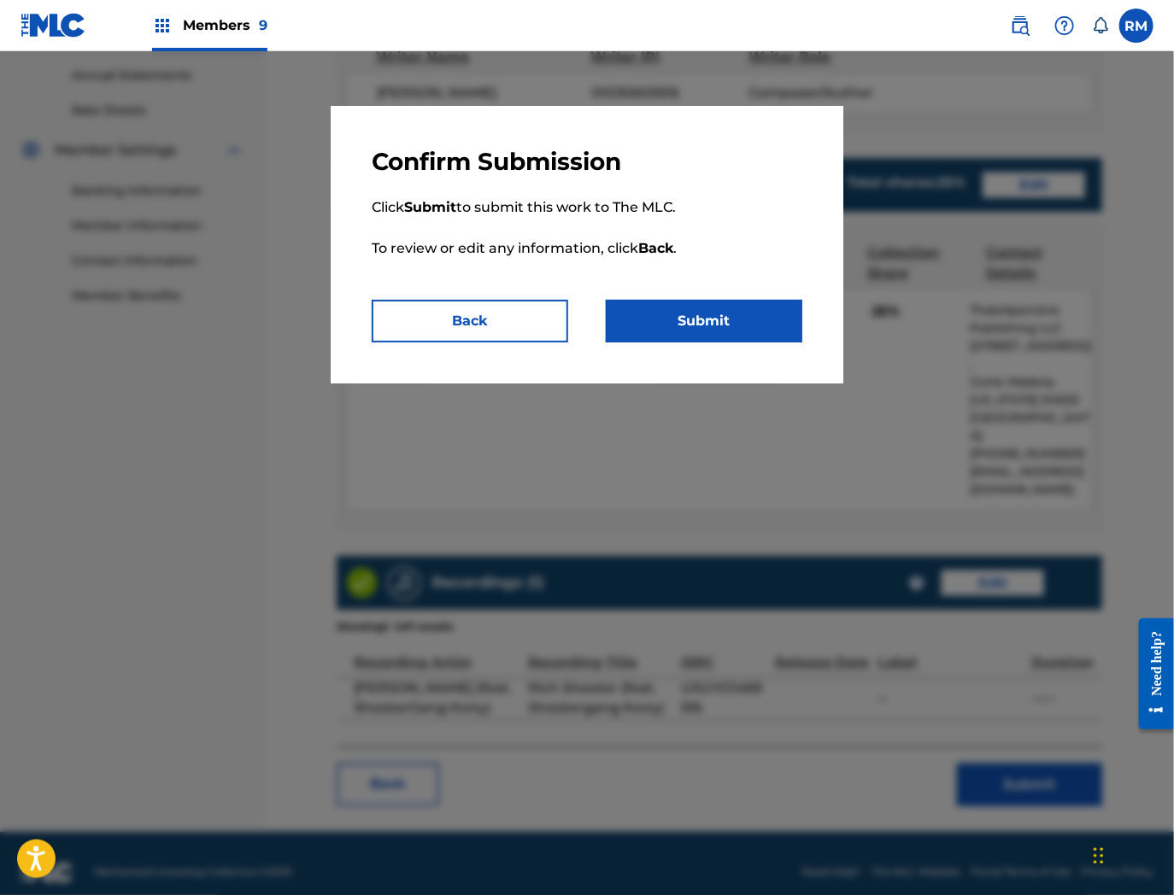
click at [764, 335] on button "Submit" at bounding box center [704, 321] width 197 height 43
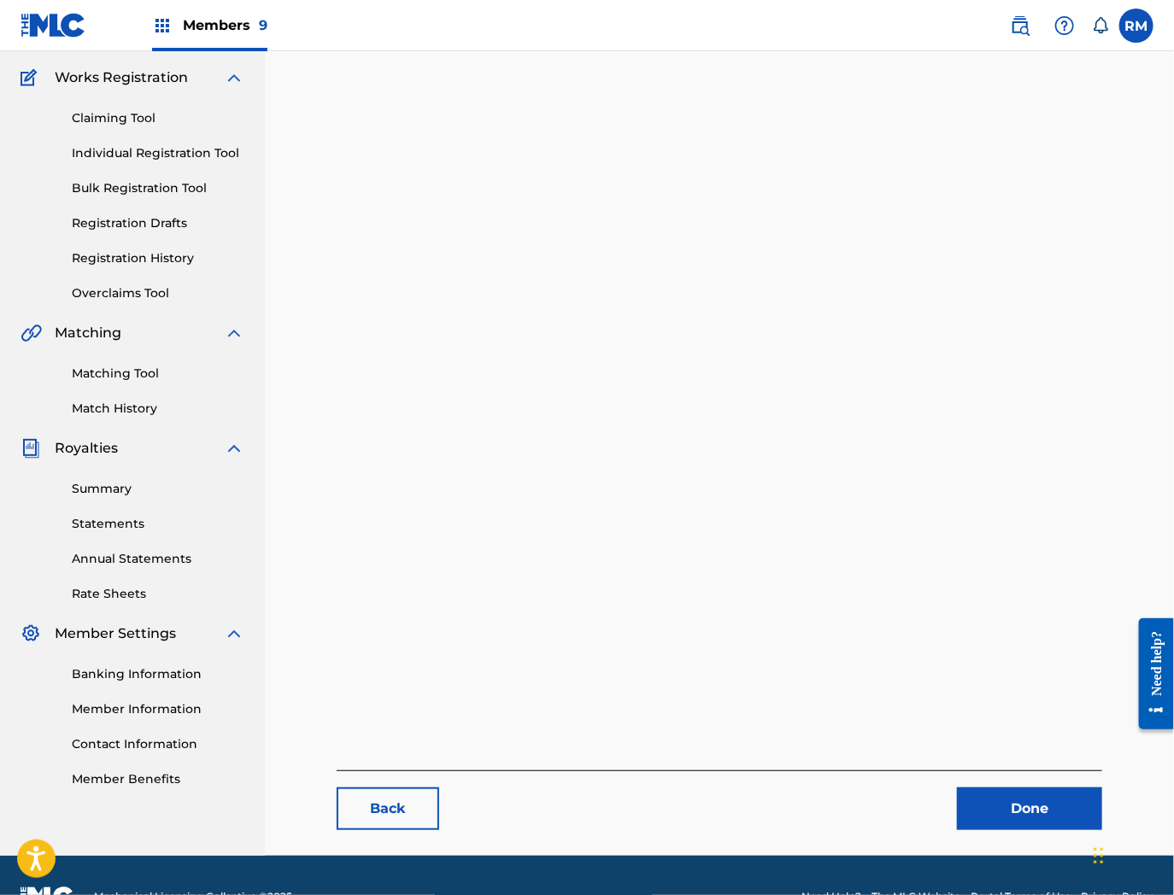
scroll to position [175, 0]
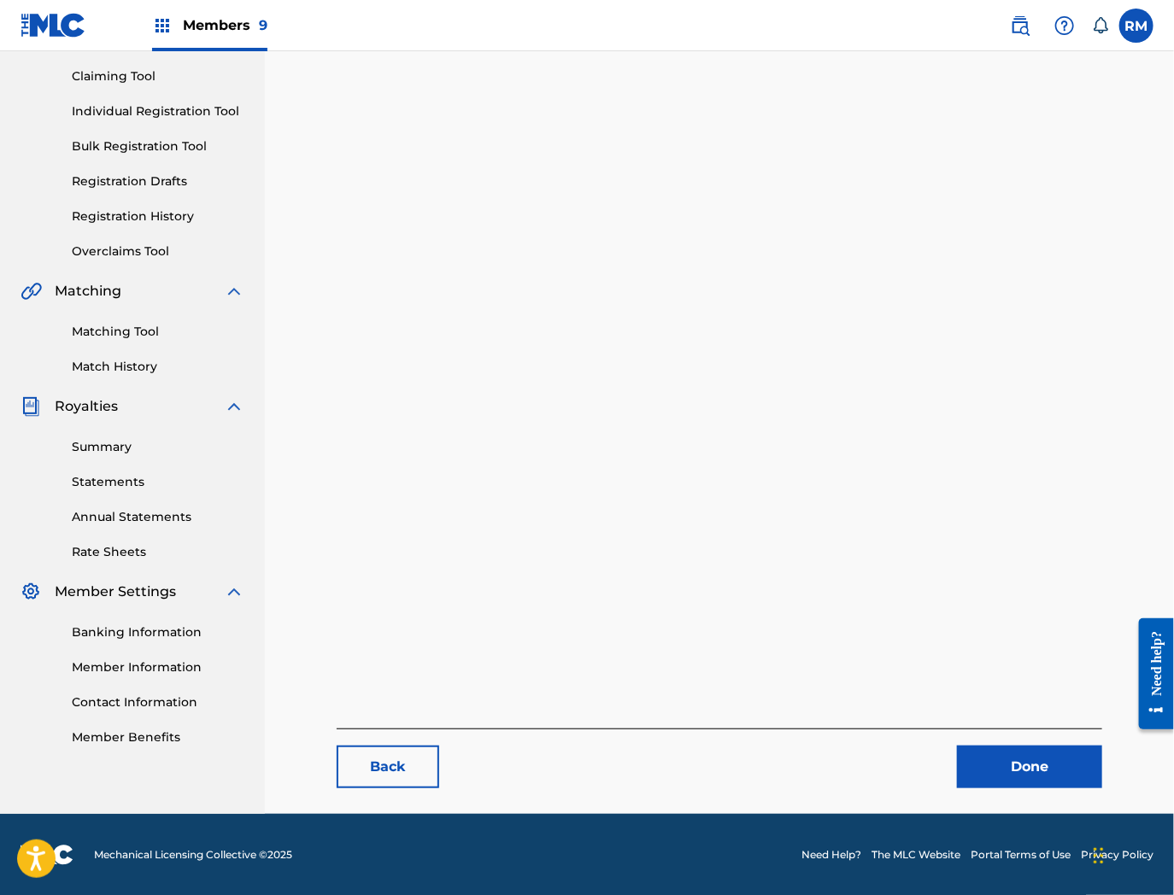
drag, startPoint x: 1012, startPoint y: 779, endPoint x: 595, endPoint y: 632, distance: 442.1
click at [1012, 779] on link "Done" at bounding box center [1029, 767] width 145 height 43
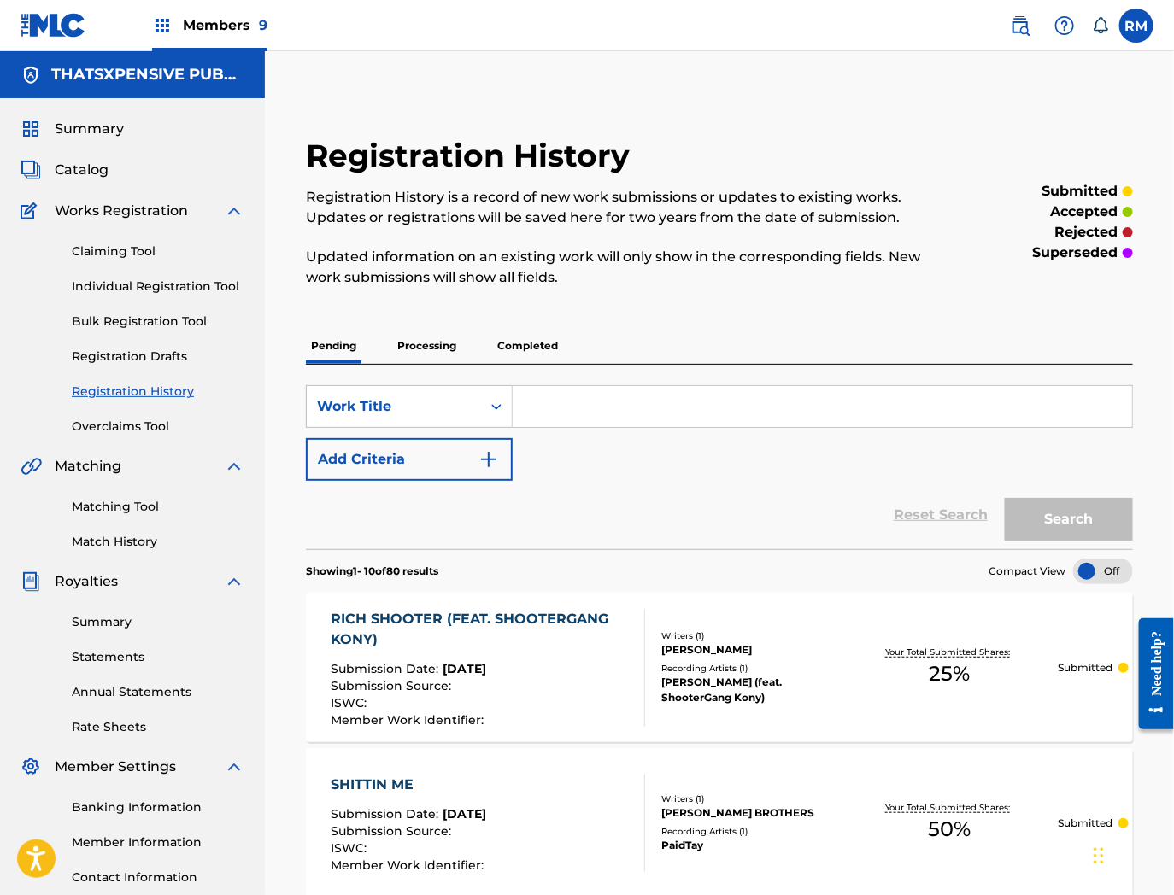
click at [74, 168] on span "Catalog" at bounding box center [82, 170] width 54 height 21
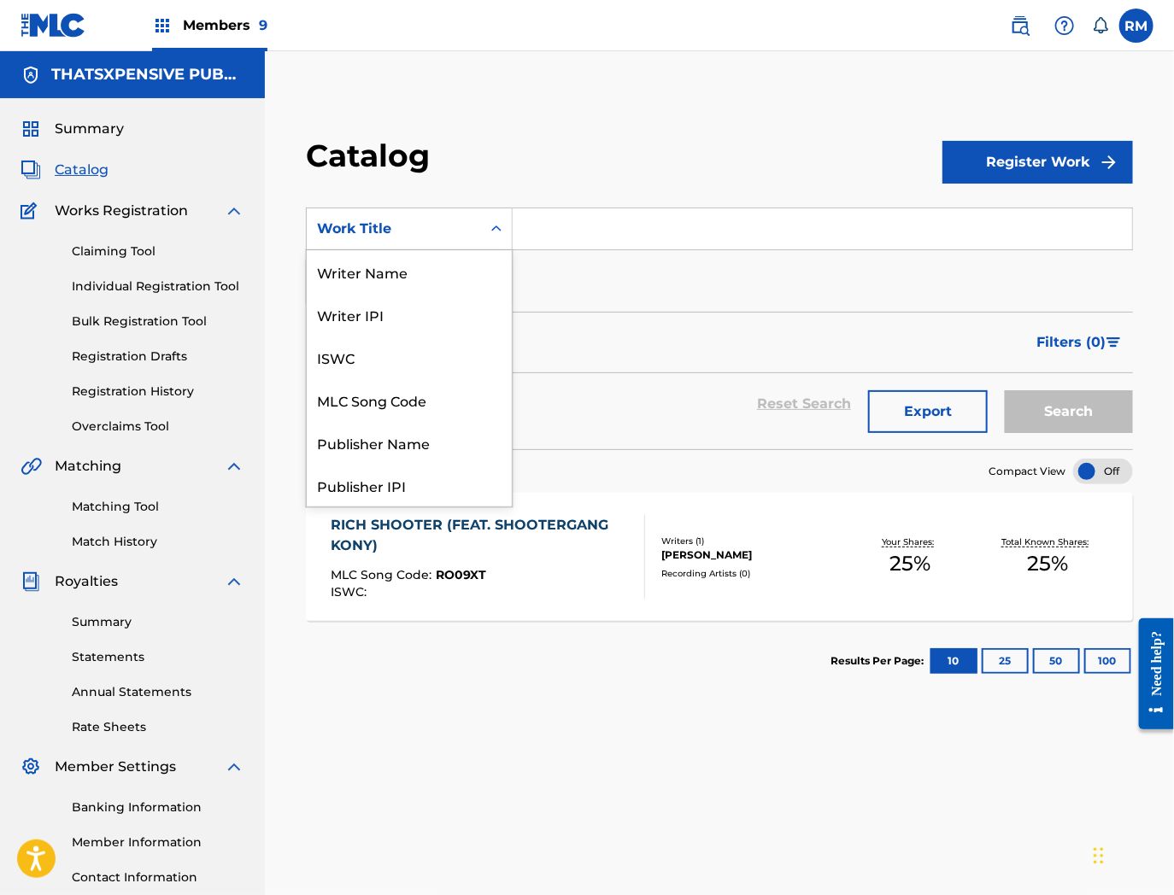
click at [359, 237] on div "Work Title" at bounding box center [394, 229] width 154 height 21
click at [365, 400] on div "MLC Song Code" at bounding box center [409, 399] width 205 height 43
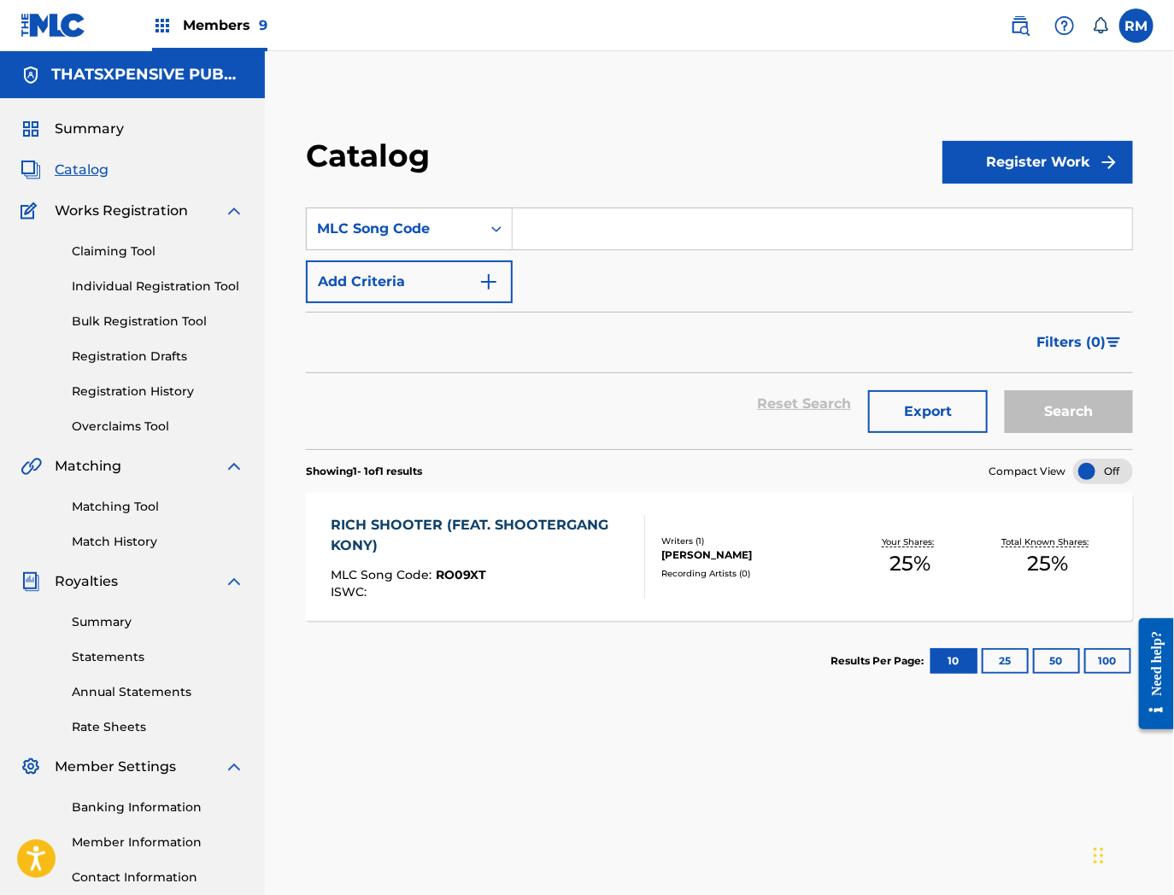
click at [620, 229] on input "Search Form" at bounding box center [822, 228] width 619 height 41
paste input "RO09XT"
type input "RO09XT"
click at [1005, 390] on button "Search" at bounding box center [1069, 411] width 128 height 43
click at [619, 590] on div "ISWC :" at bounding box center [481, 592] width 300 height 13
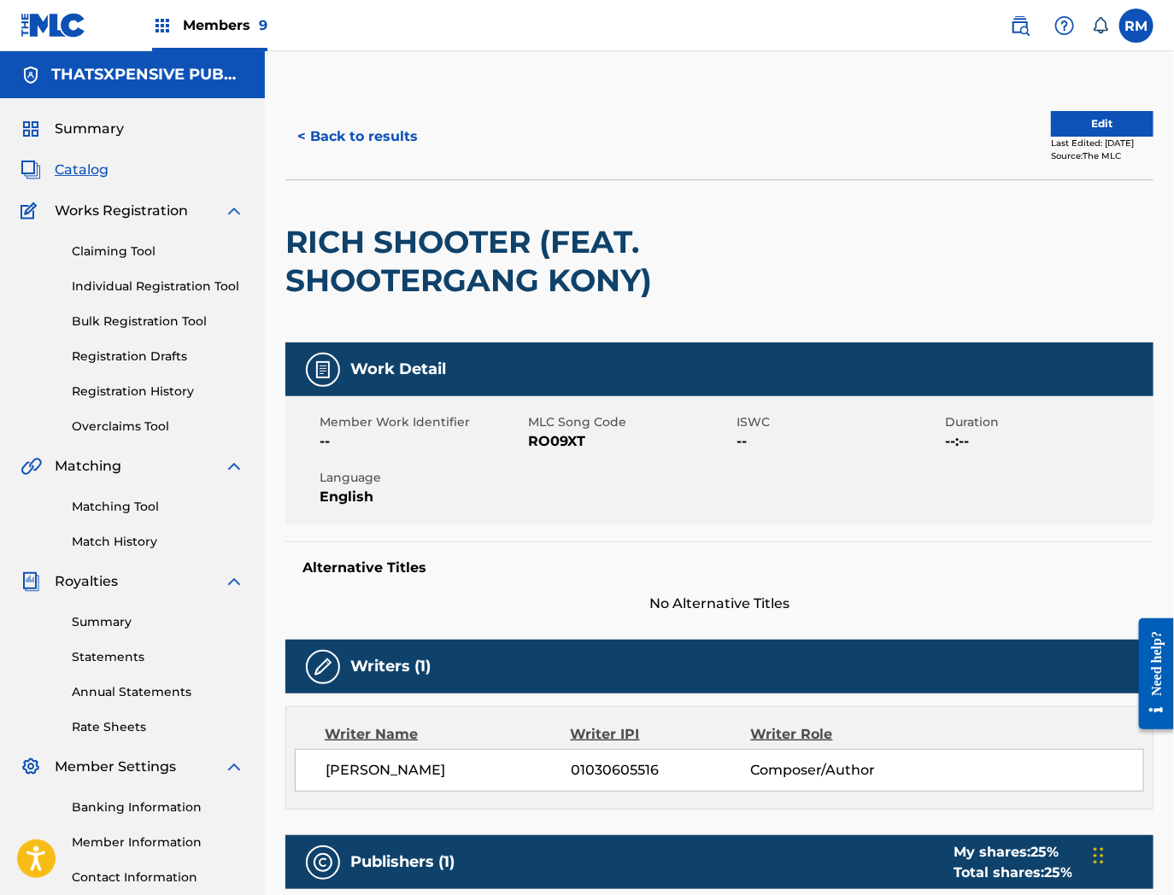
click at [362, 137] on button "< Back to results" at bounding box center [357, 136] width 144 height 43
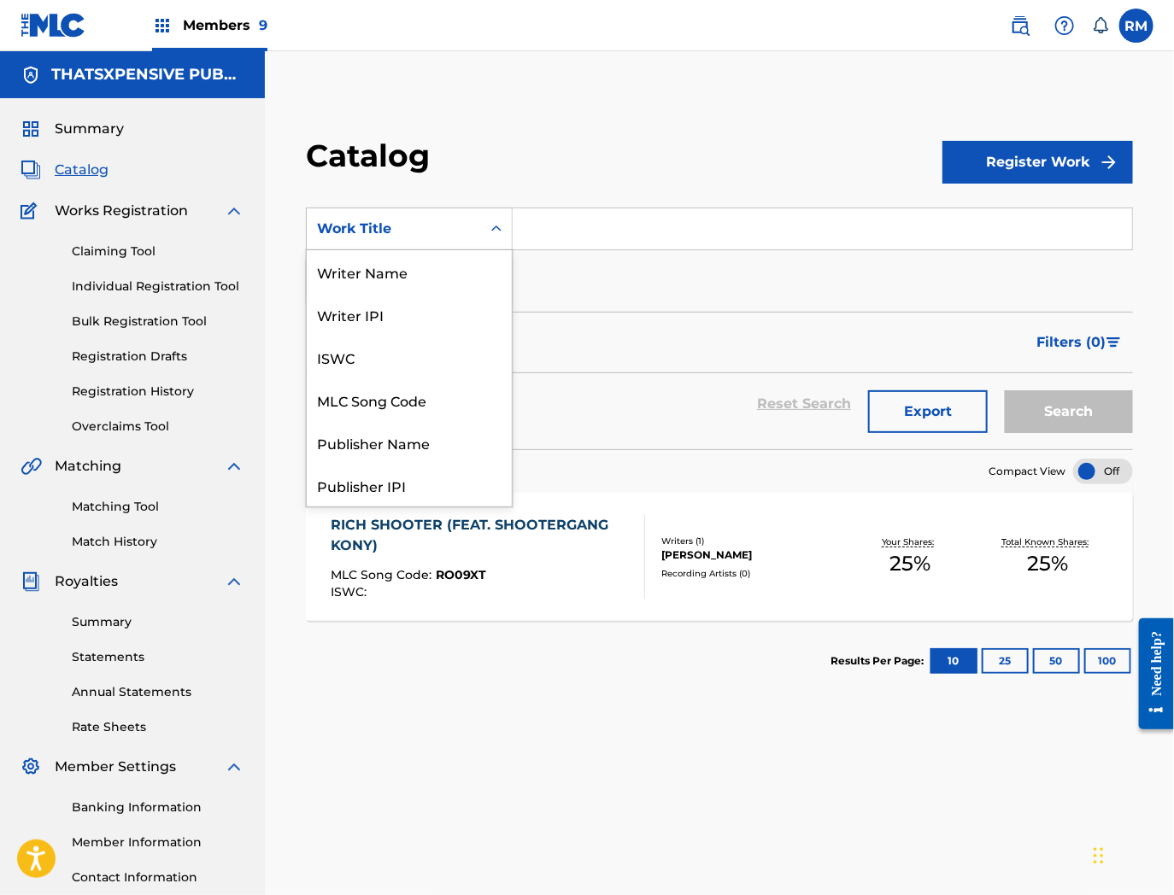
click at [427, 242] on div "Work Title" at bounding box center [394, 229] width 174 height 32
drag, startPoint x: 405, startPoint y: 395, endPoint x: 562, endPoint y: 279, distance: 195.0
click at [406, 394] on div "MLC Song Code" at bounding box center [409, 399] width 205 height 43
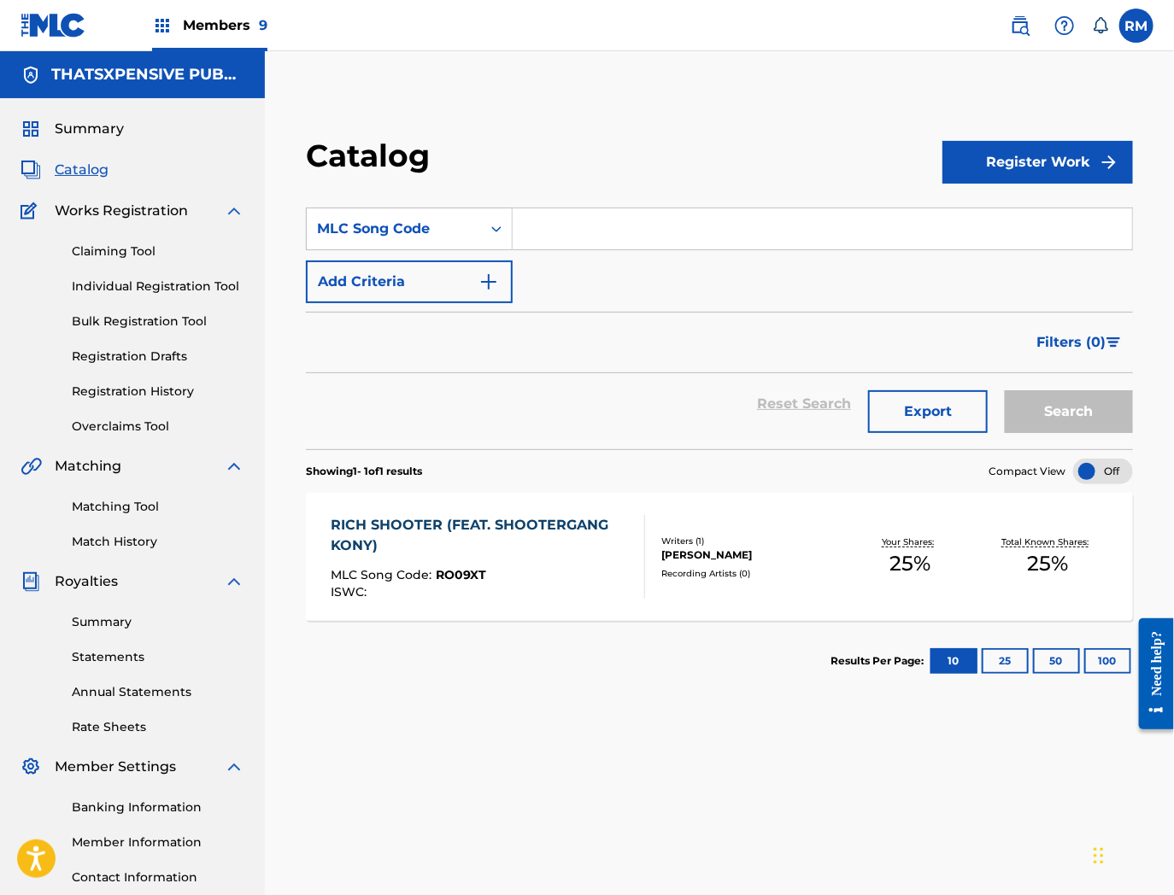
click at [588, 224] on input "Search Form" at bounding box center [822, 228] width 619 height 41
paste input "RO47UL"
type input "RO47UL"
click at [1005, 390] on button "Search" at bounding box center [1069, 411] width 128 height 43
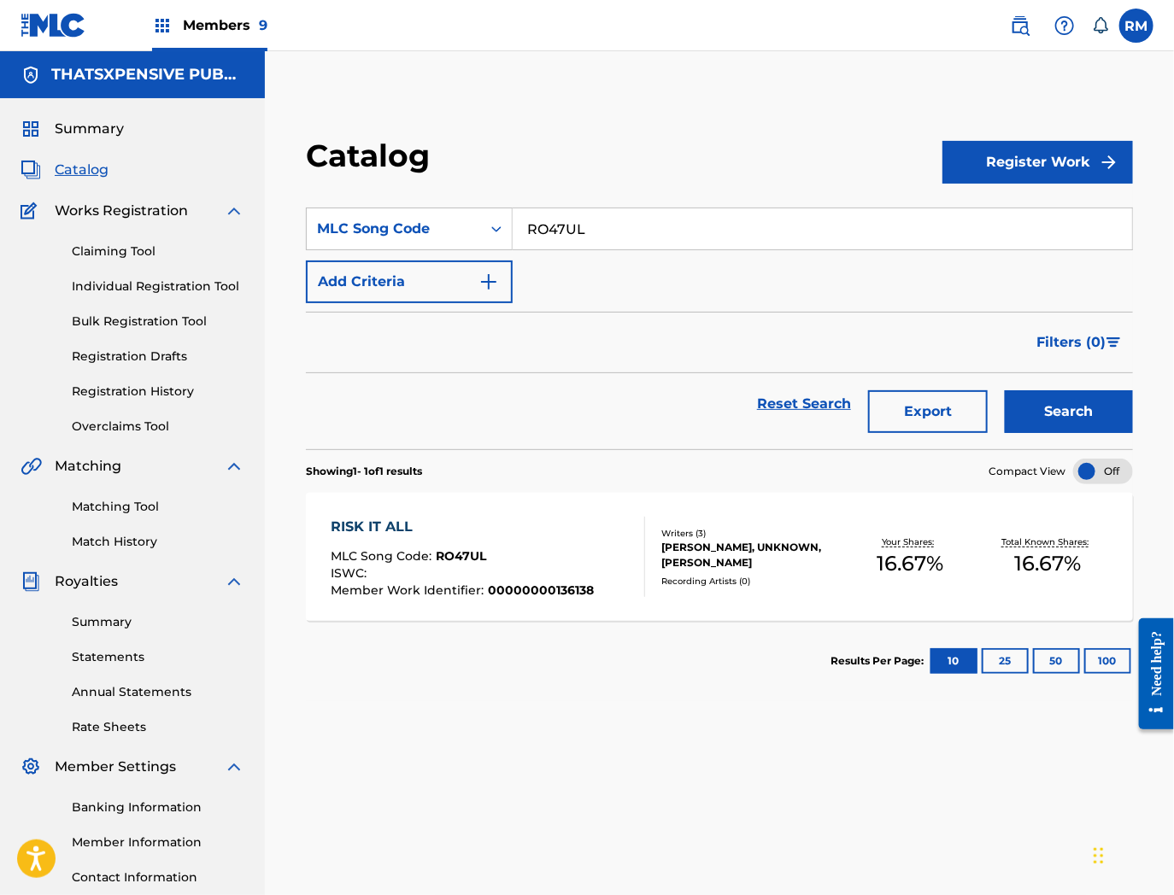
click at [498, 531] on div "RISK IT ALL" at bounding box center [462, 527] width 263 height 21
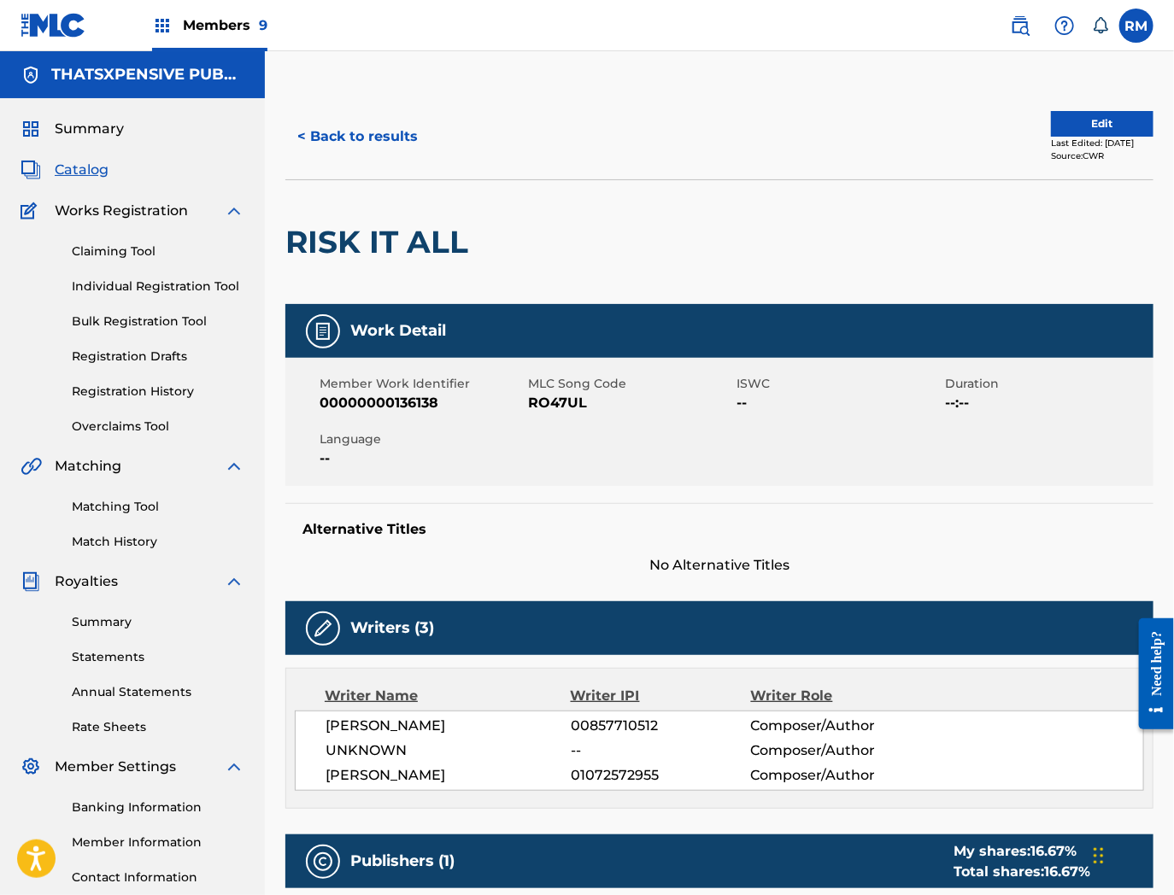
click at [1082, 113] on button "Edit" at bounding box center [1102, 124] width 103 height 26
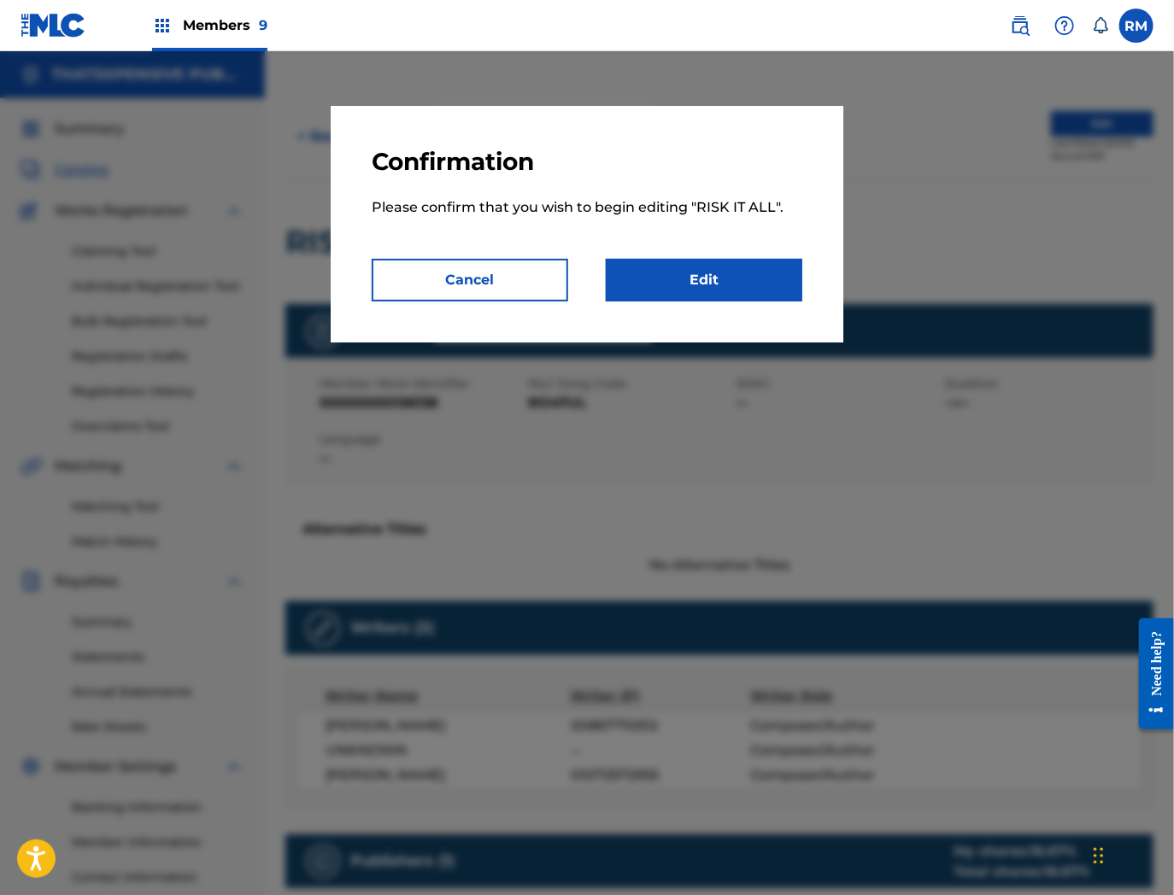
click at [738, 268] on link "Edit" at bounding box center [704, 280] width 197 height 43
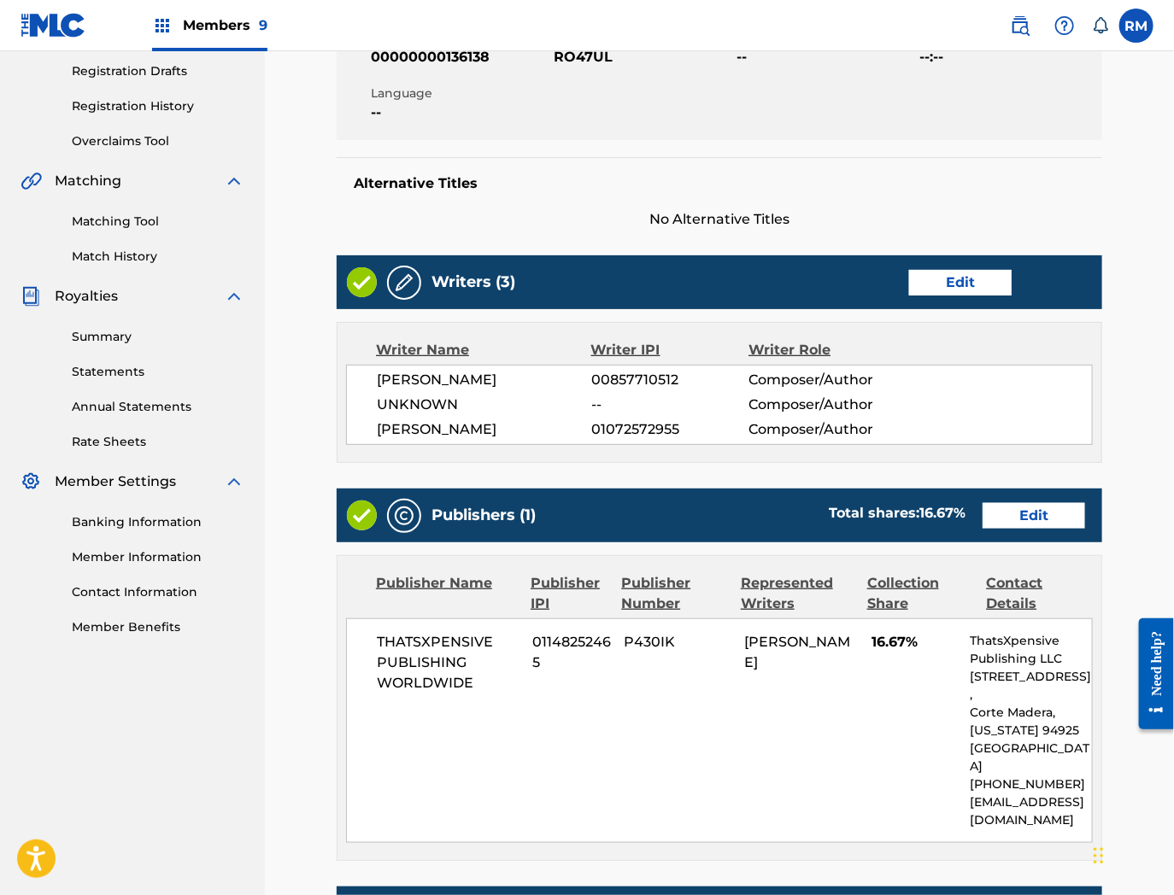
scroll to position [560, 0]
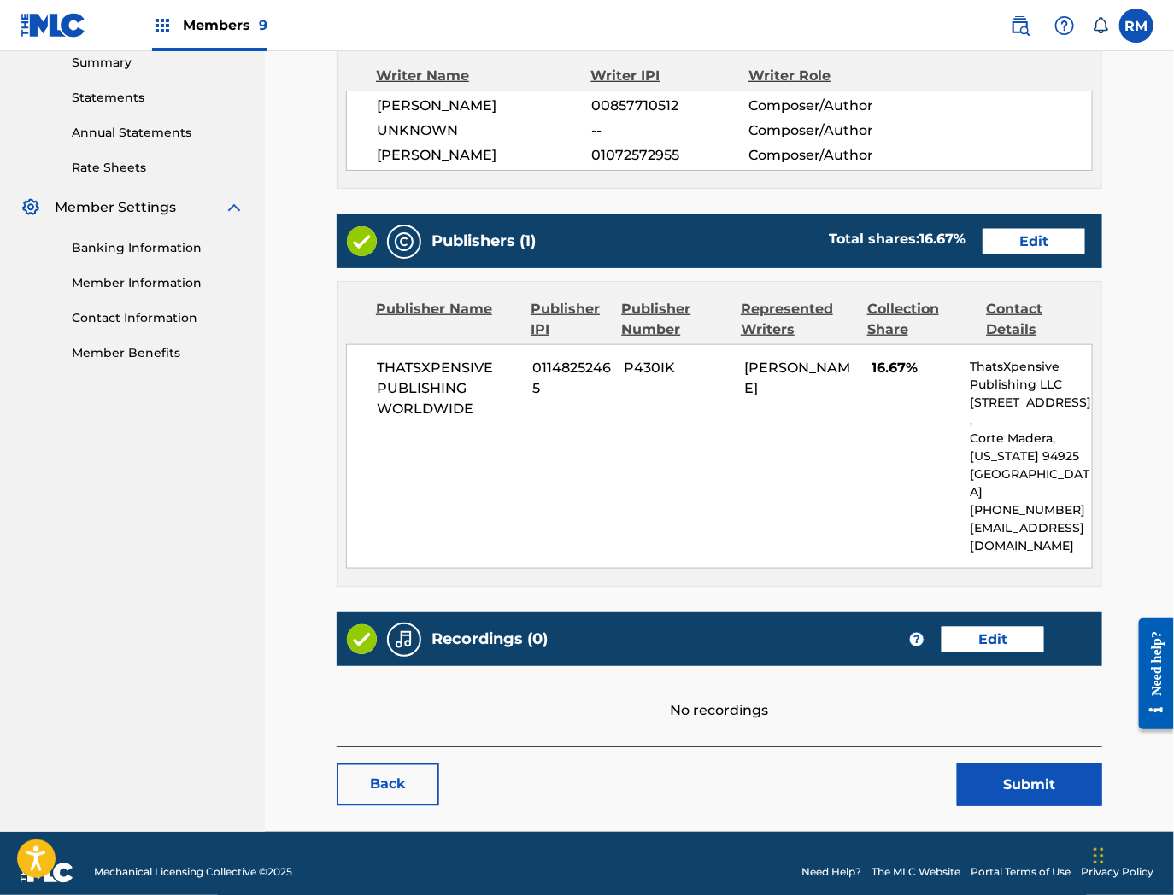
click at [1008, 628] on link "Edit" at bounding box center [992, 640] width 103 height 26
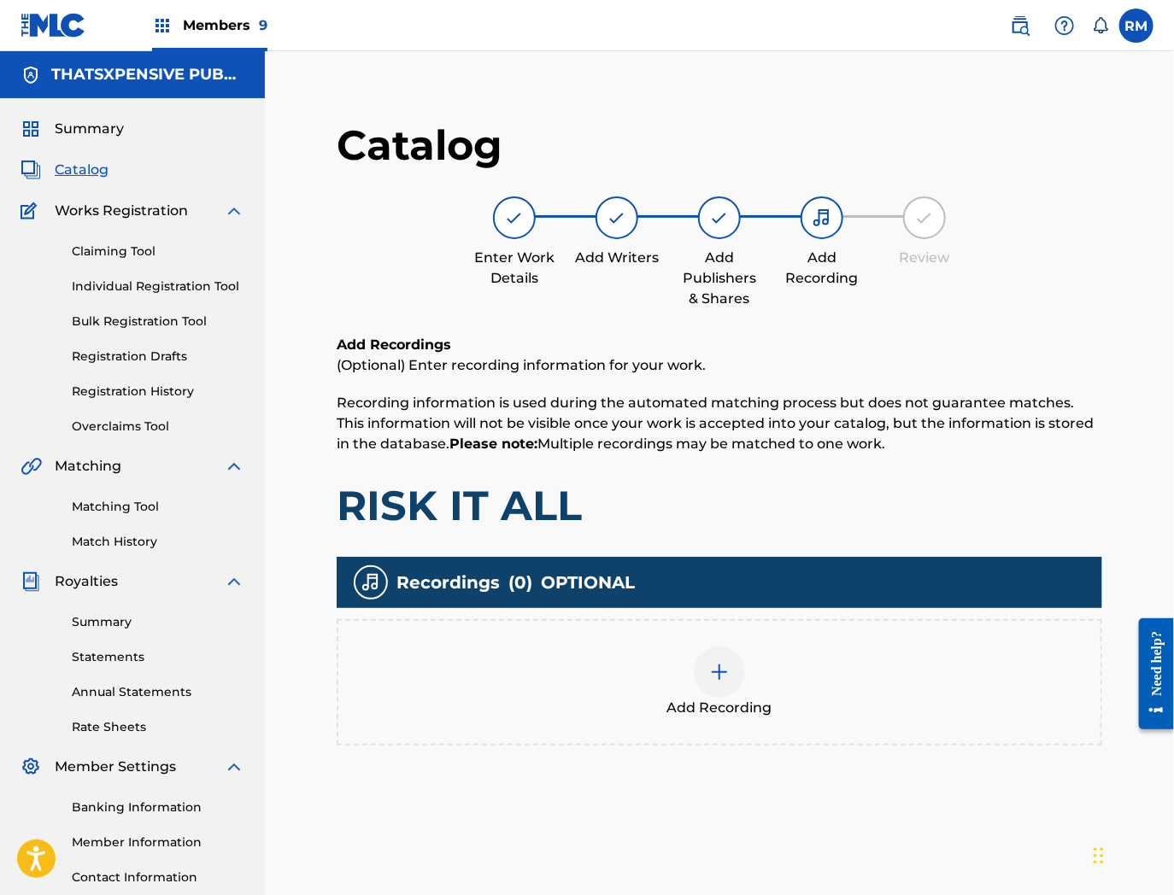
click at [673, 692] on div "Add Recording" at bounding box center [719, 683] width 762 height 72
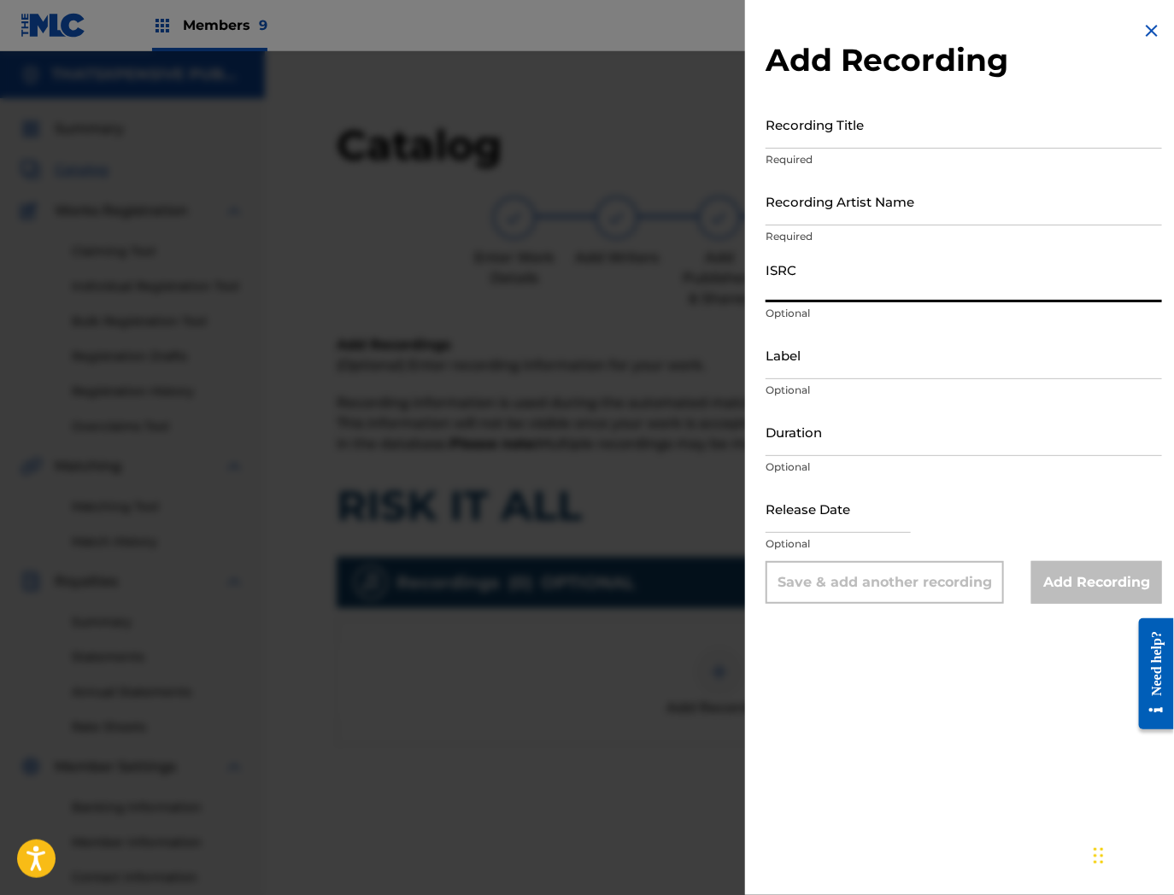
click at [860, 289] on input "ISRC" at bounding box center [963, 278] width 396 height 49
paste input "QZFZ62329422"
type input "QZFZ62329422"
click at [825, 120] on input "Recording Title" at bounding box center [963, 124] width 396 height 49
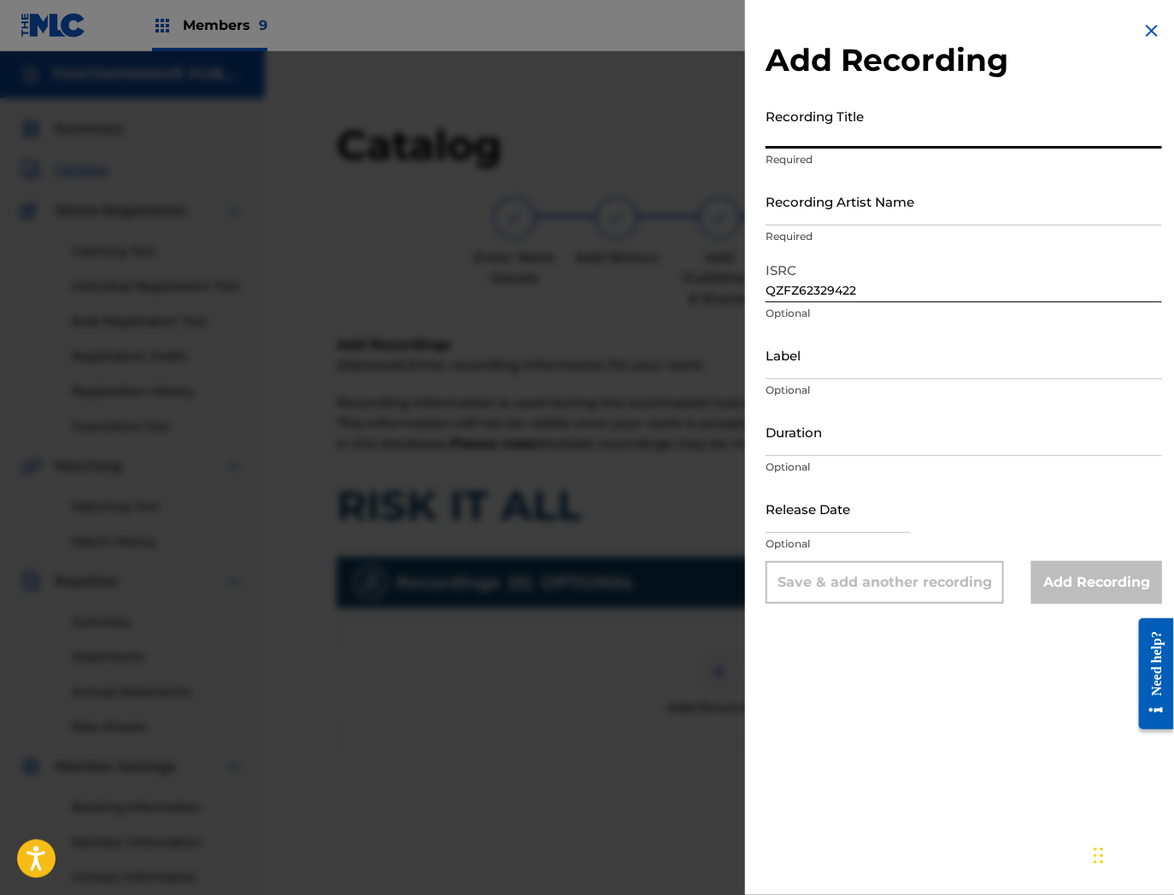
paste input "Risk It All"
type input "Risk It All"
click at [876, 208] on input "Recording Artist Name" at bounding box center [963, 201] width 396 height 49
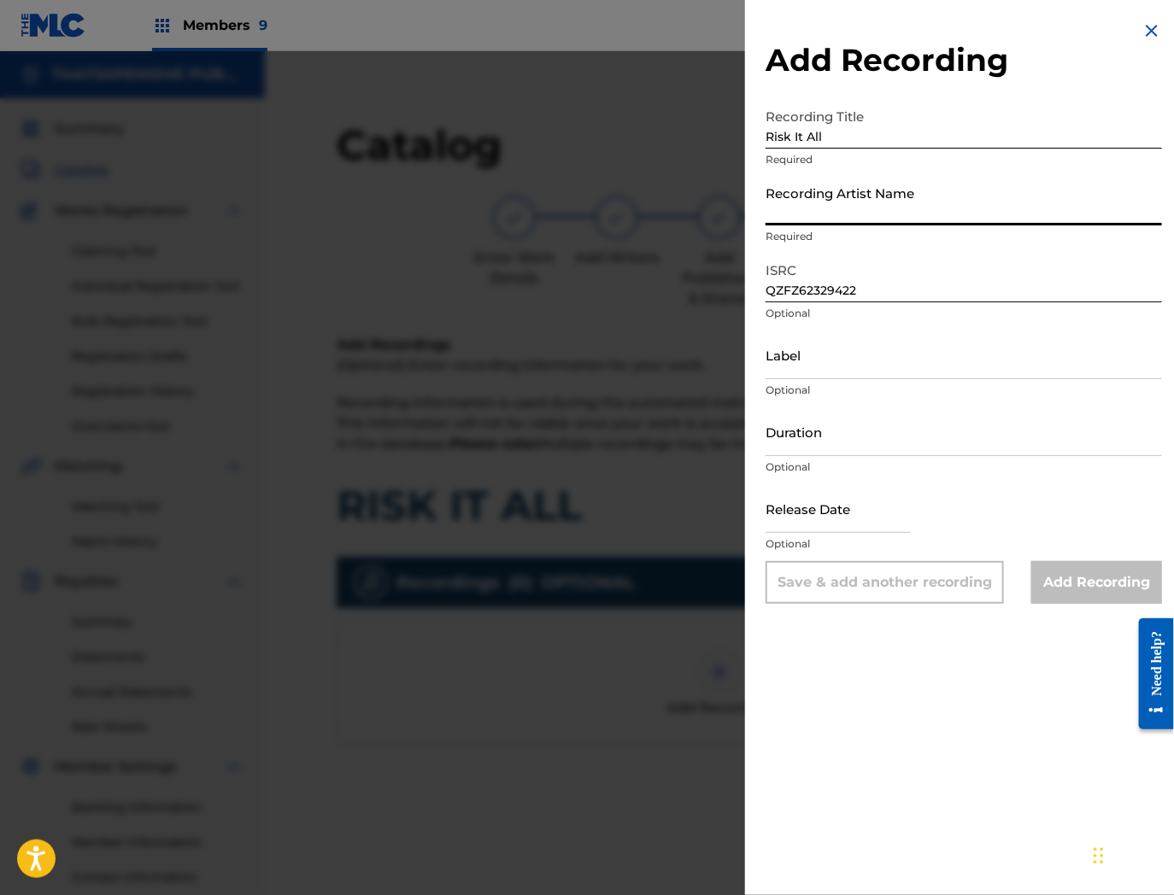
paste input "ShooterzOnGo"
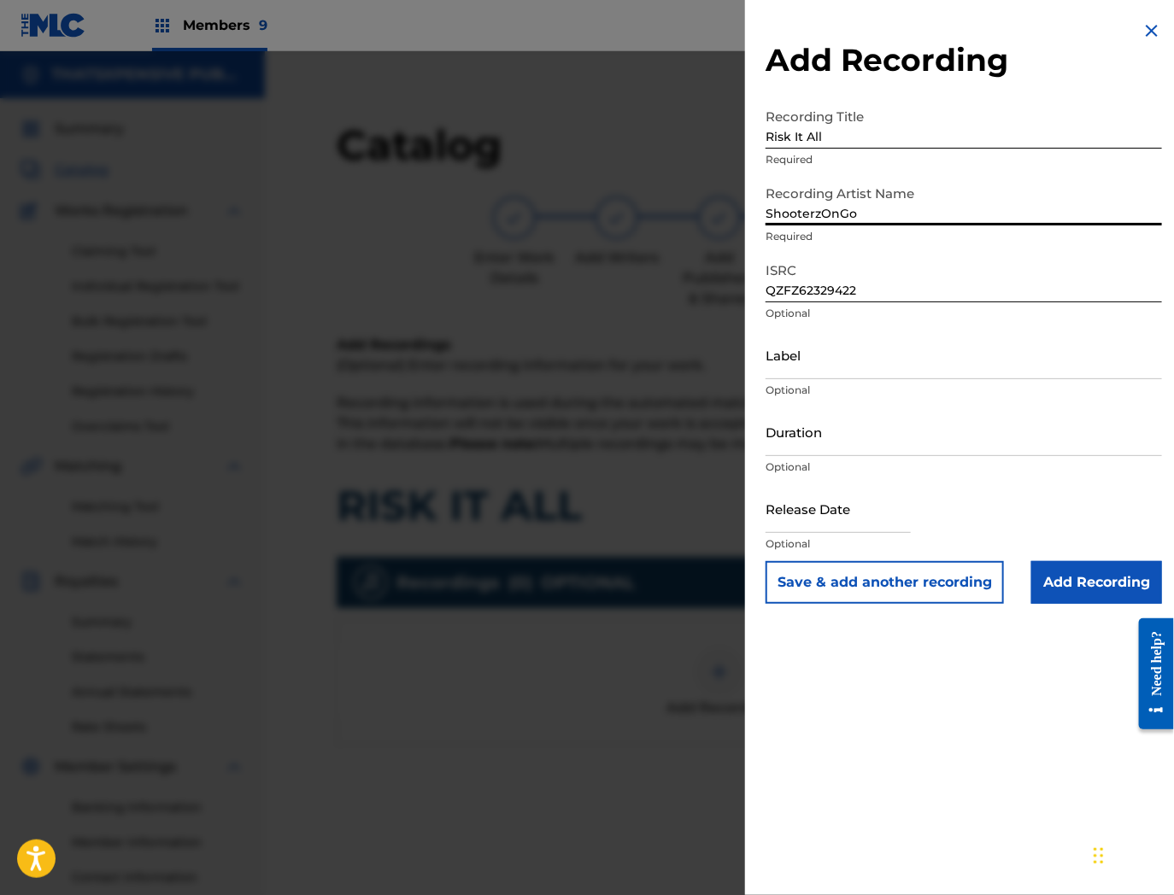
type input "ShooterzOnGo"
click at [1094, 571] on input "Add Recording" at bounding box center [1096, 582] width 131 height 43
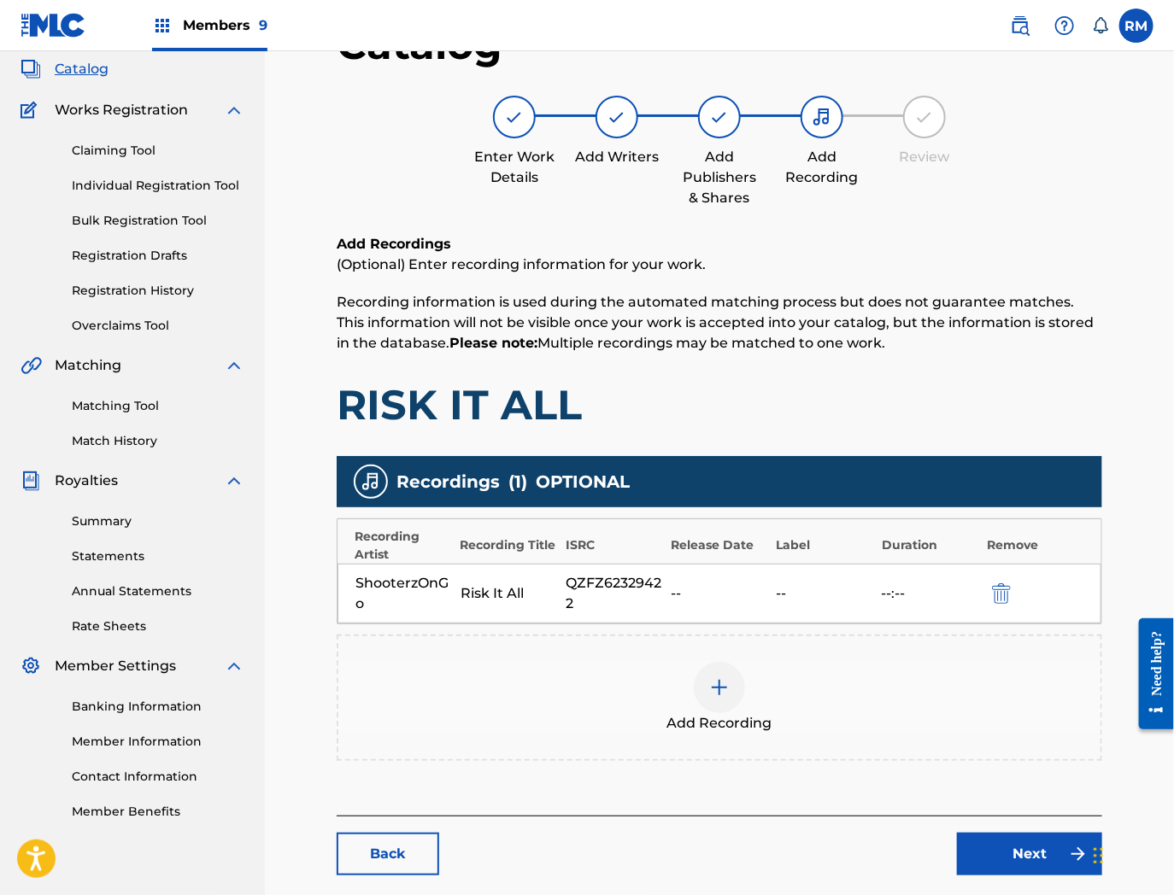
scroll to position [186, 0]
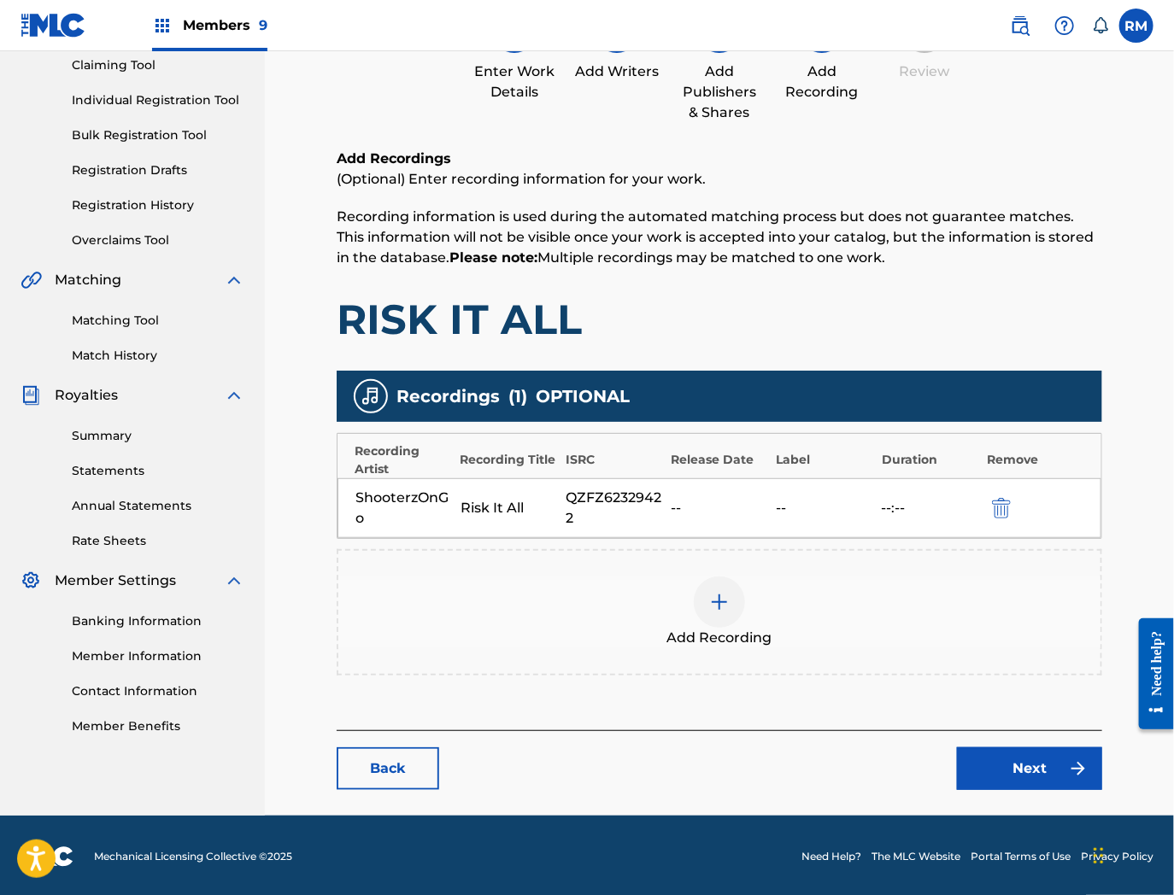
click at [1014, 758] on link "Next" at bounding box center [1029, 769] width 145 height 43
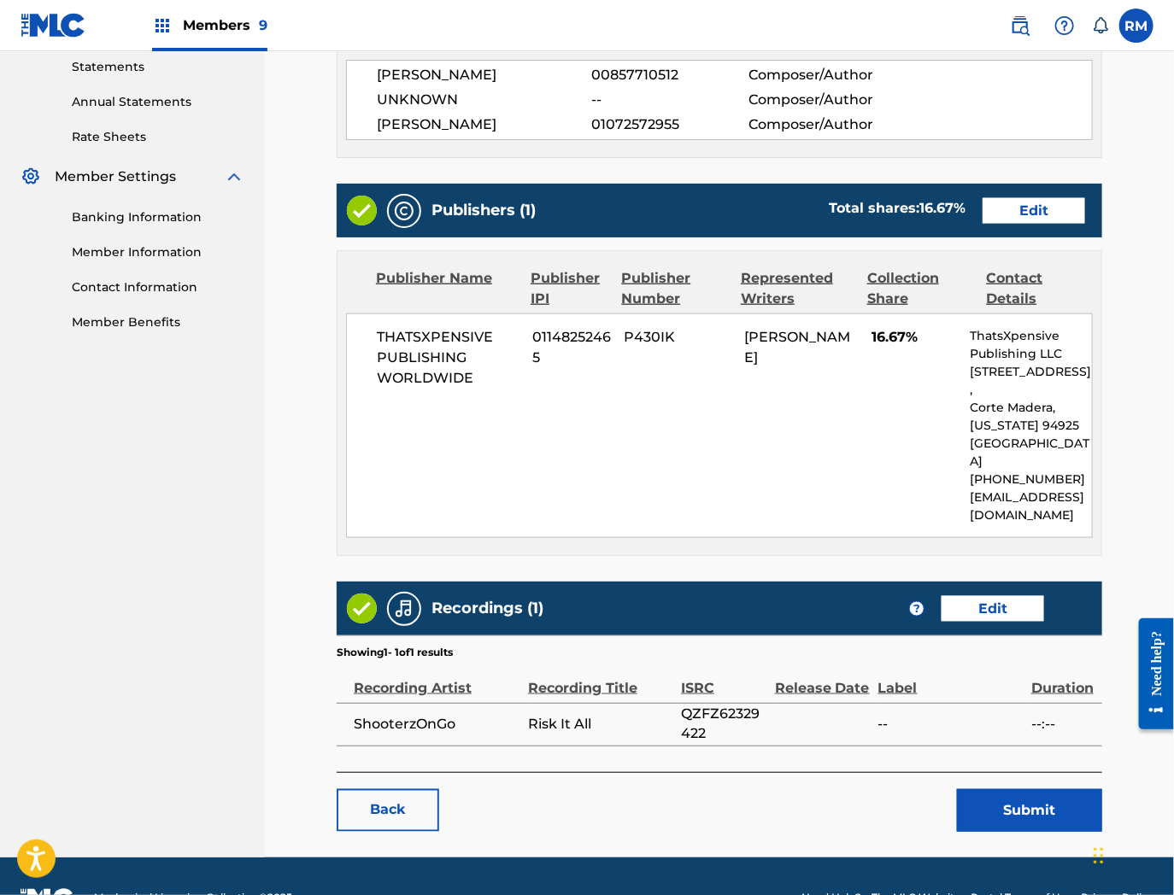
scroll to position [616, 0]
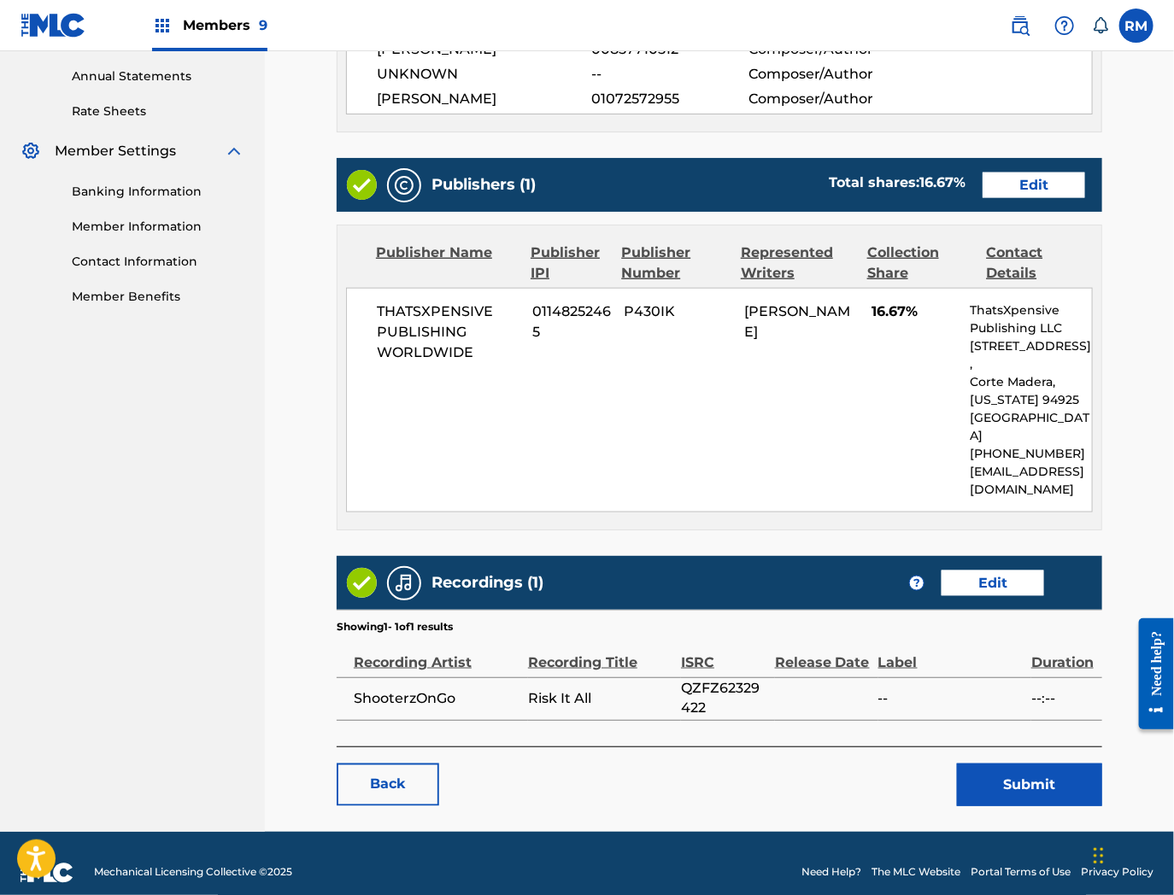
click at [1009, 767] on button "Submit" at bounding box center [1029, 785] width 145 height 43
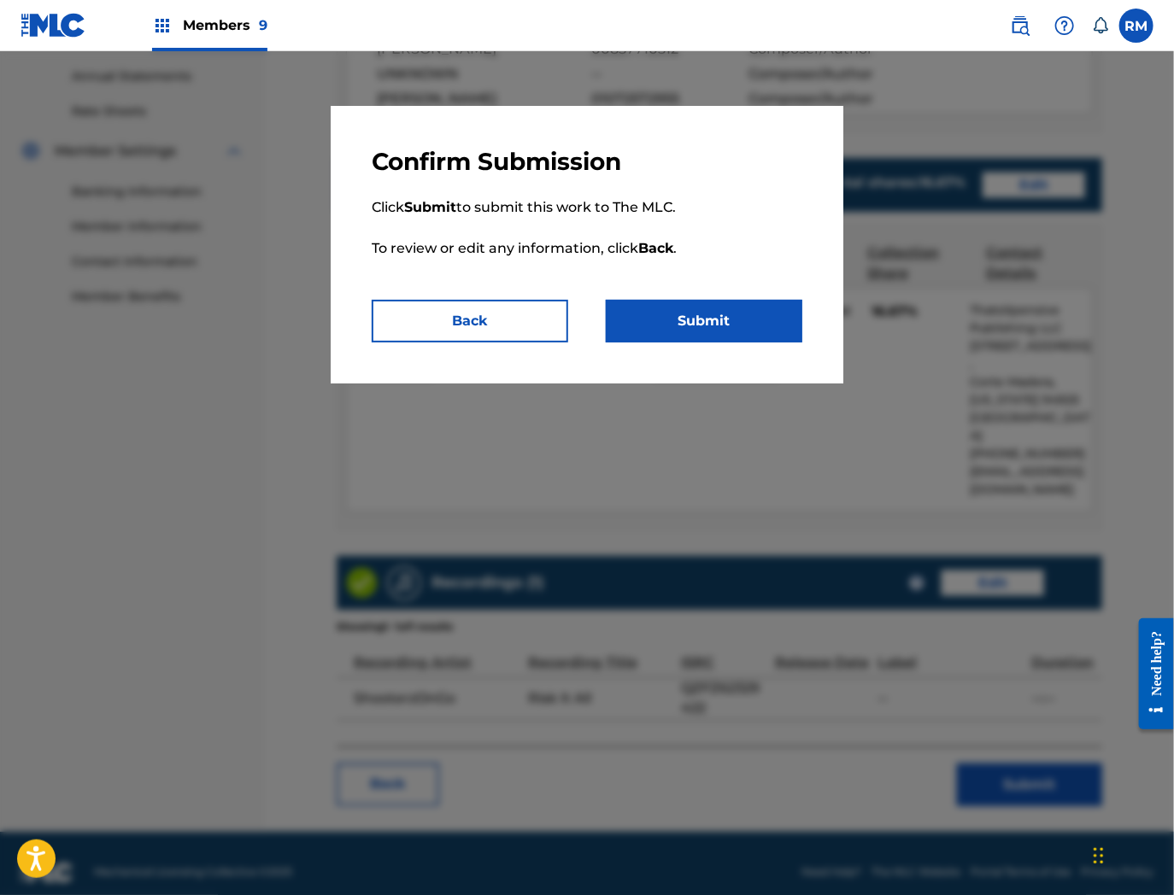
click at [749, 309] on button "Submit" at bounding box center [704, 321] width 197 height 43
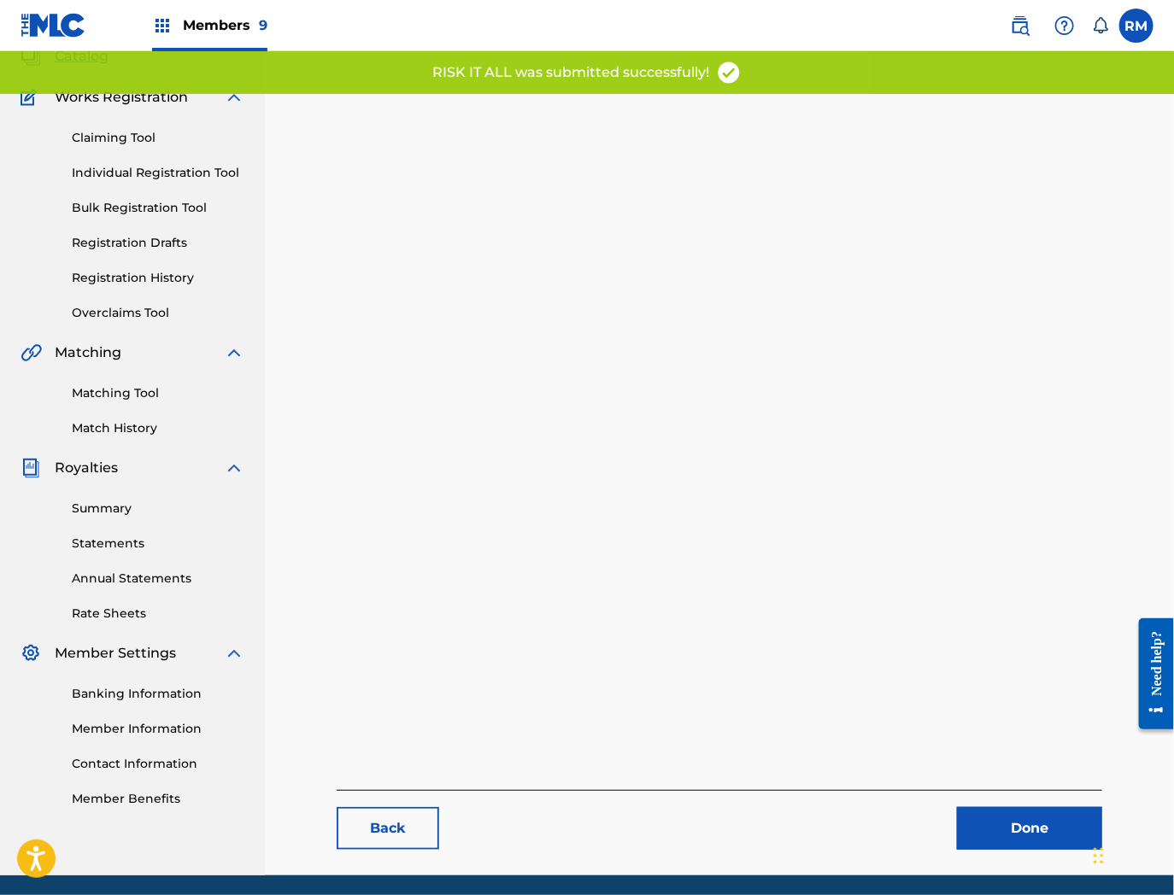
scroll to position [175, 0]
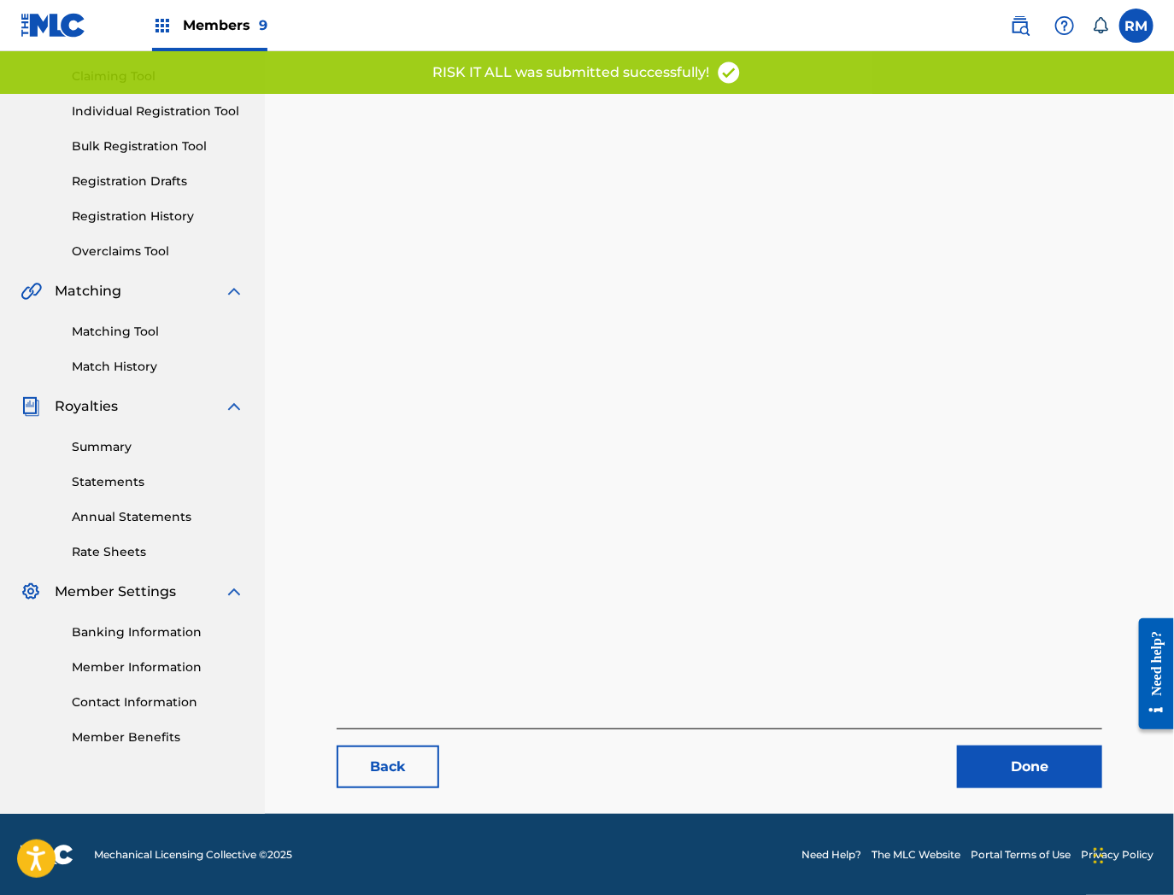
click at [1004, 770] on link "Done" at bounding box center [1029, 767] width 145 height 43
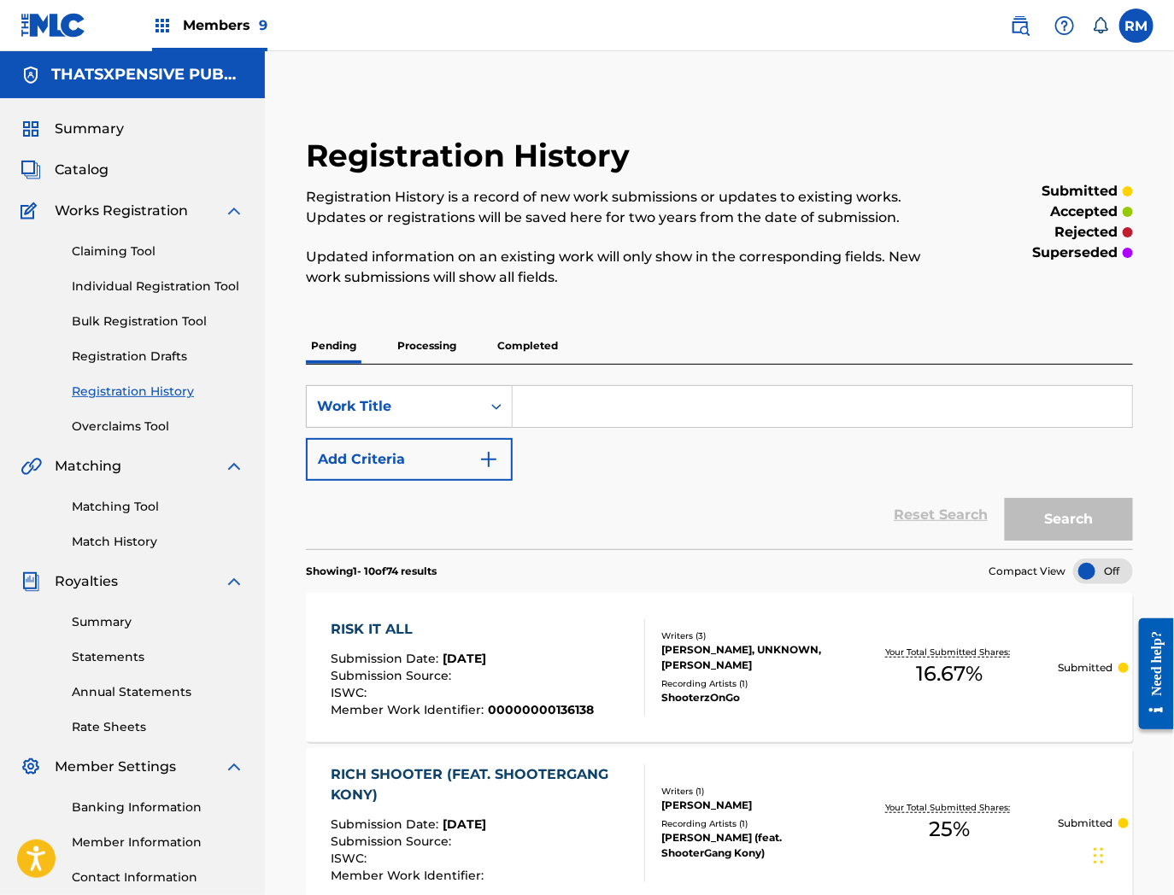
drag, startPoint x: 79, startPoint y: 172, endPoint x: 249, endPoint y: 269, distance: 196.7
click at [79, 172] on span "Catalog" at bounding box center [82, 170] width 54 height 21
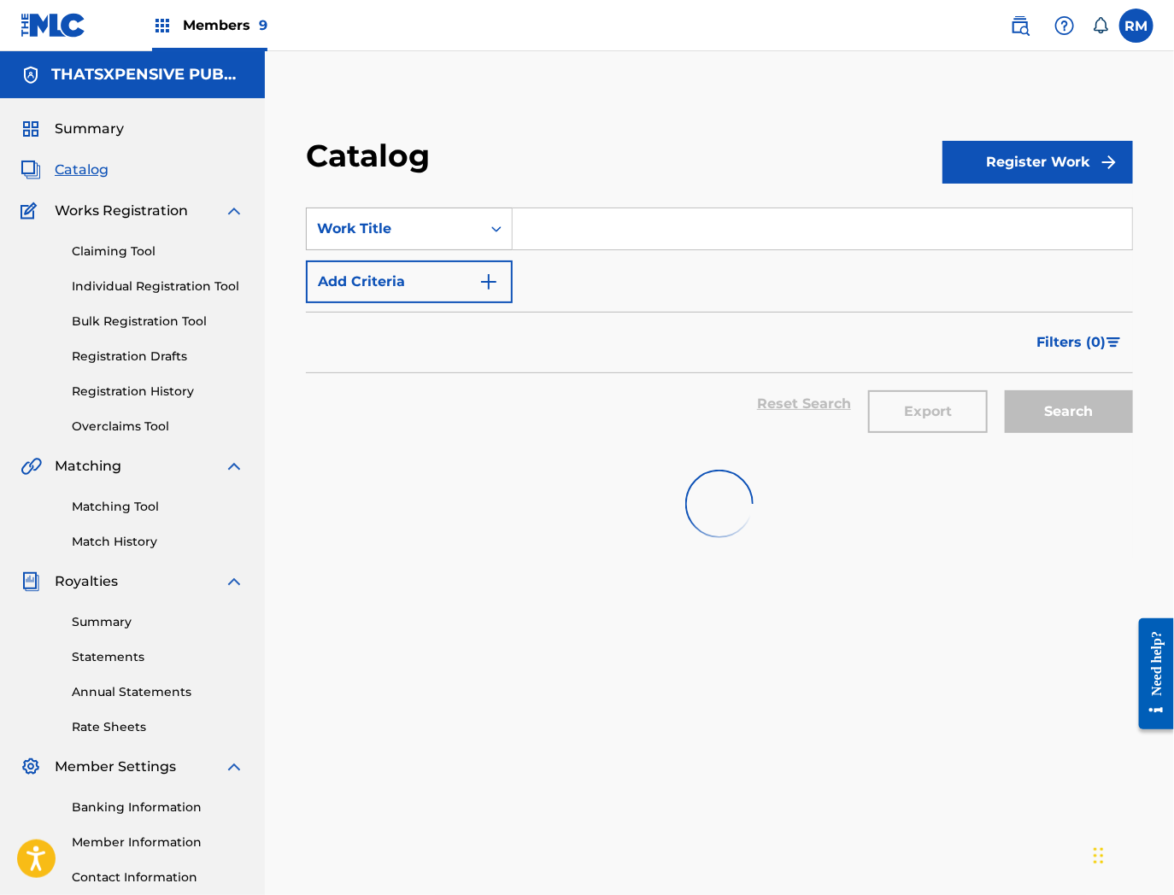
click at [362, 233] on div "Work Title" at bounding box center [394, 229] width 154 height 21
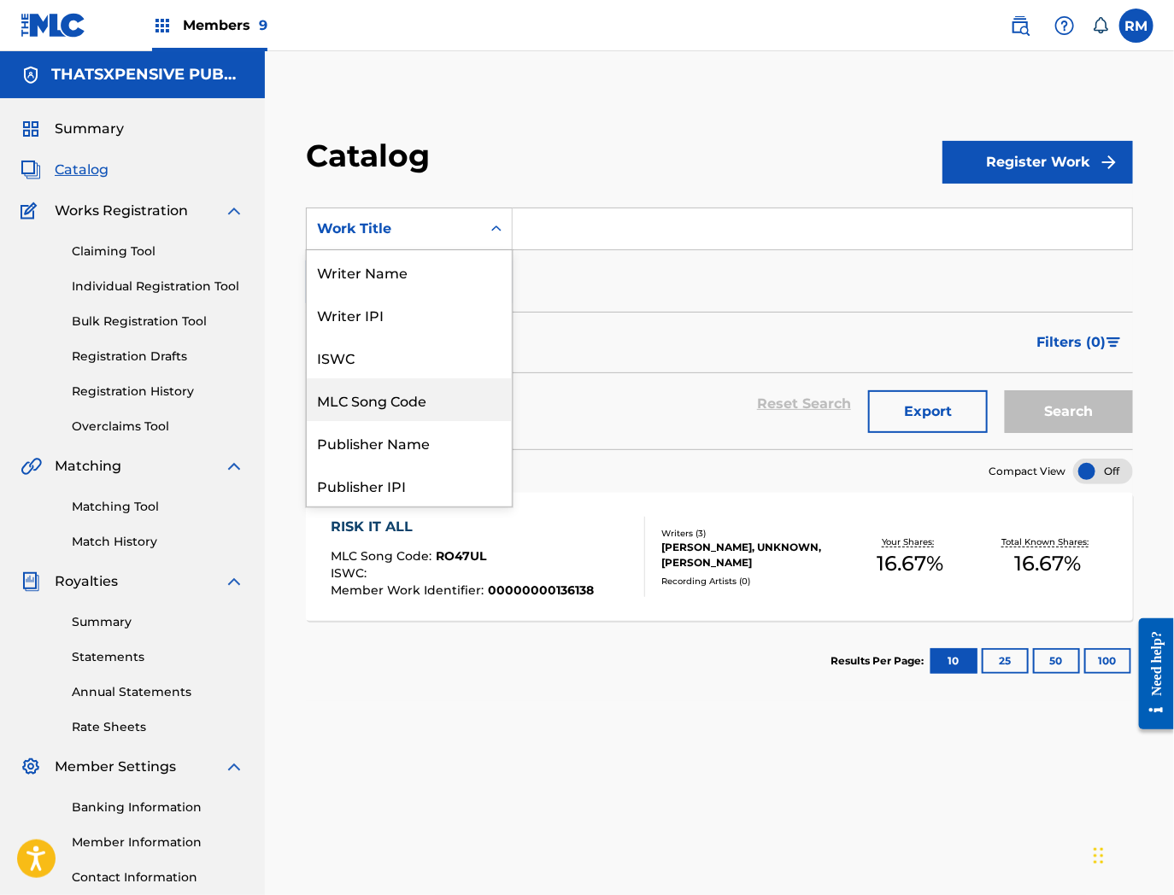
drag, startPoint x: 353, startPoint y: 402, endPoint x: 497, endPoint y: 323, distance: 164.8
click at [353, 400] on div "MLC Song Code" at bounding box center [409, 399] width 205 height 43
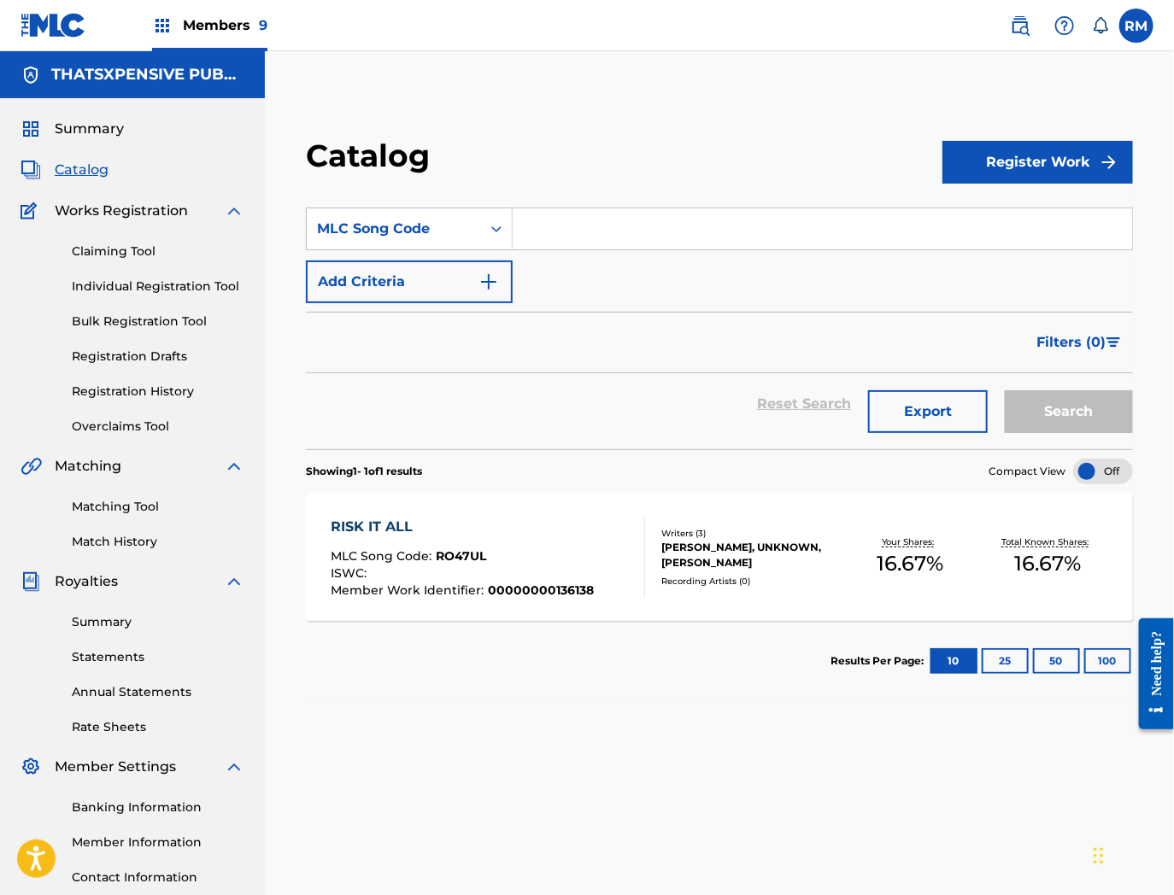
click at [566, 235] on input "Search Form" at bounding box center [822, 228] width 619 height 41
paste input "RO020A"
type input "RO020A"
click at [1005, 390] on button "Search" at bounding box center [1069, 411] width 128 height 43
